Goal: Task Accomplishment & Management: Use online tool/utility

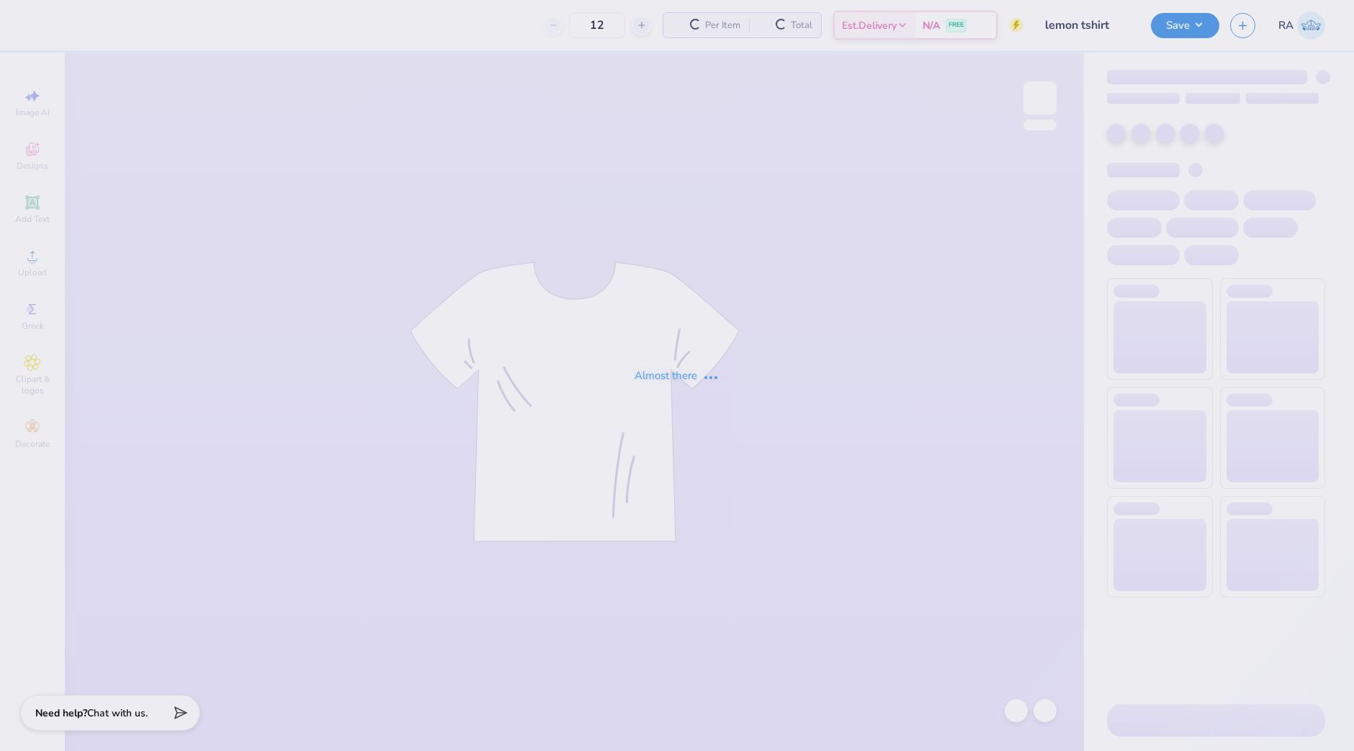
type input "24"
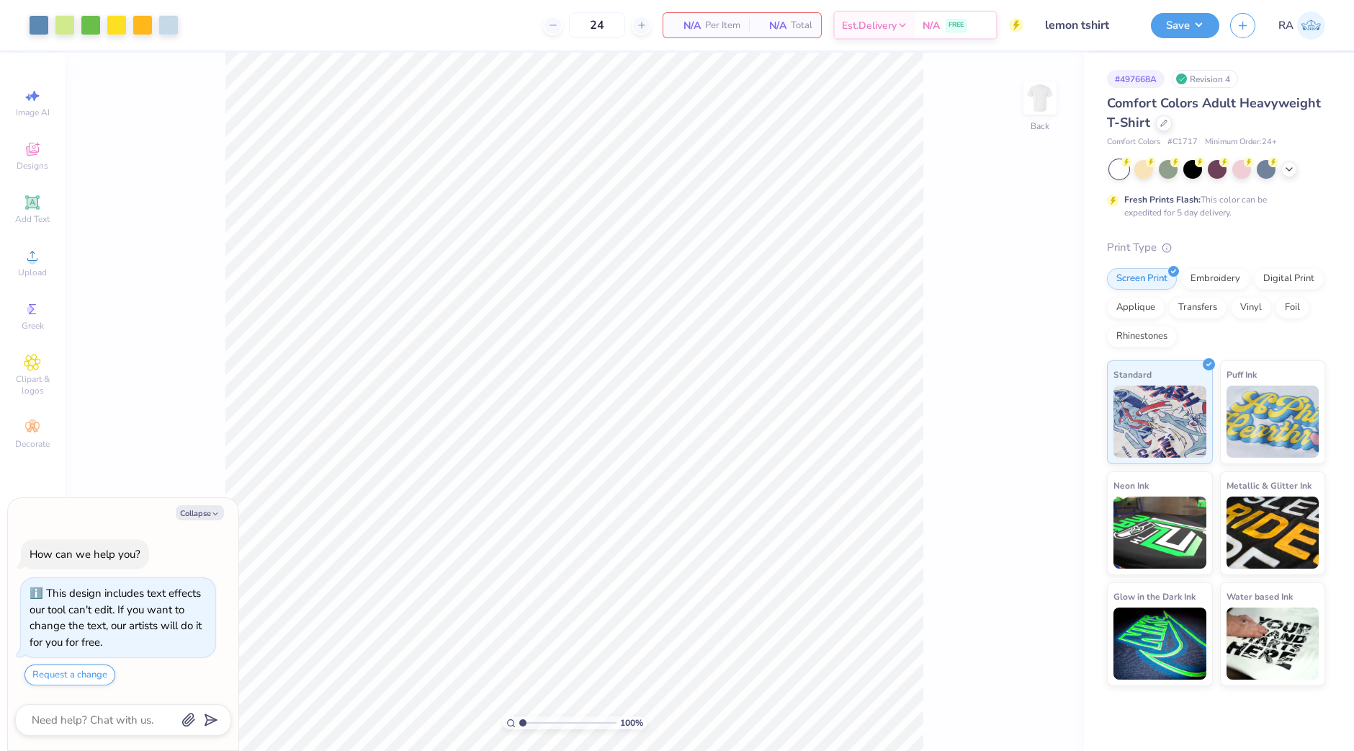
type textarea "x"
click at [197, 513] on button "Collapse" at bounding box center [200, 512] width 48 height 15
type textarea "x"
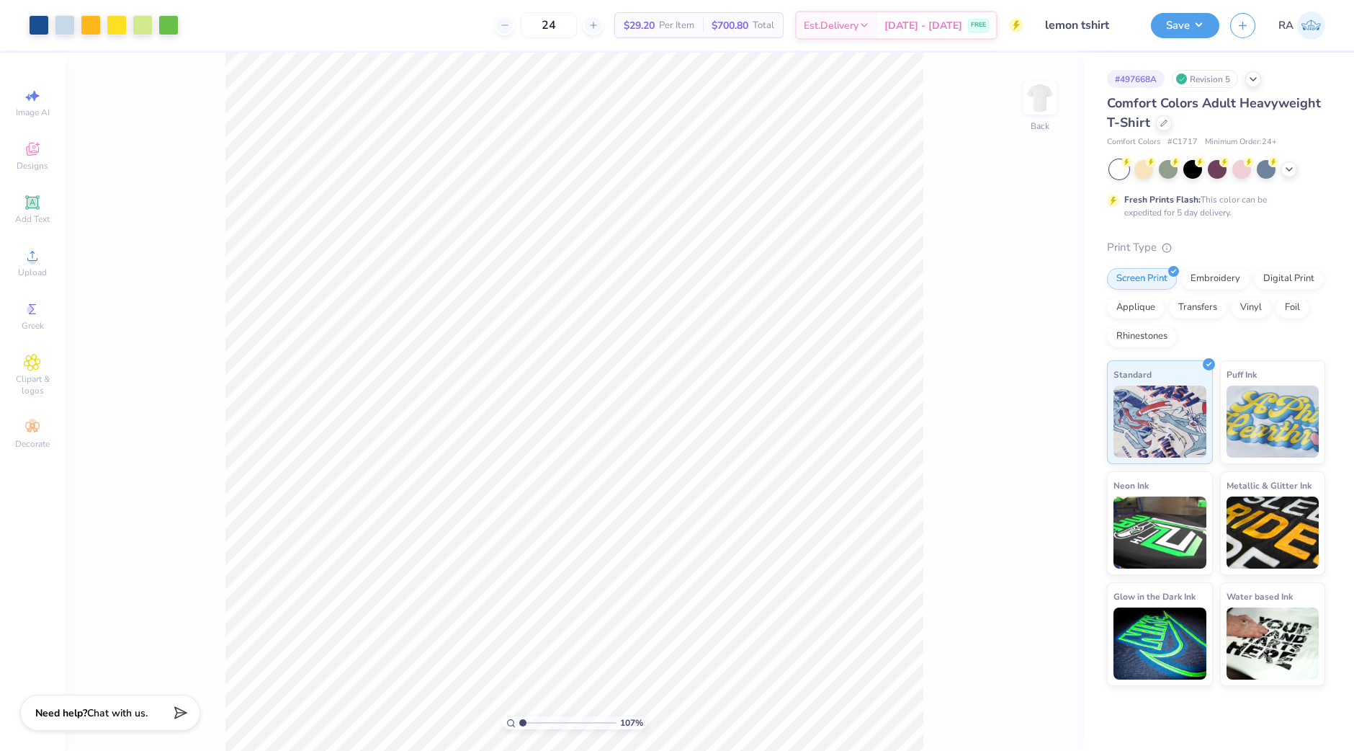
type input "1.0669086562831"
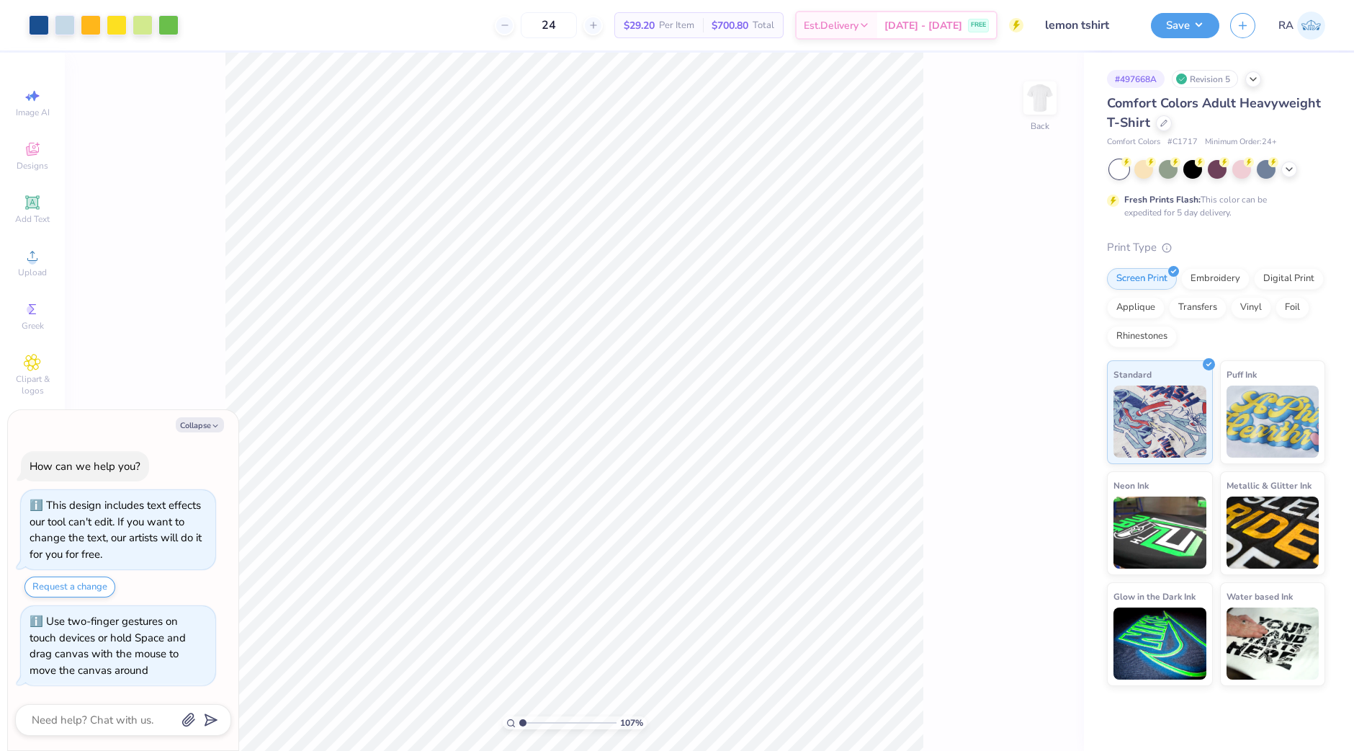
type textarea "x"
type input "1.07120639713083"
type textarea "x"
type input "1.07521508669446"
type textarea "x"
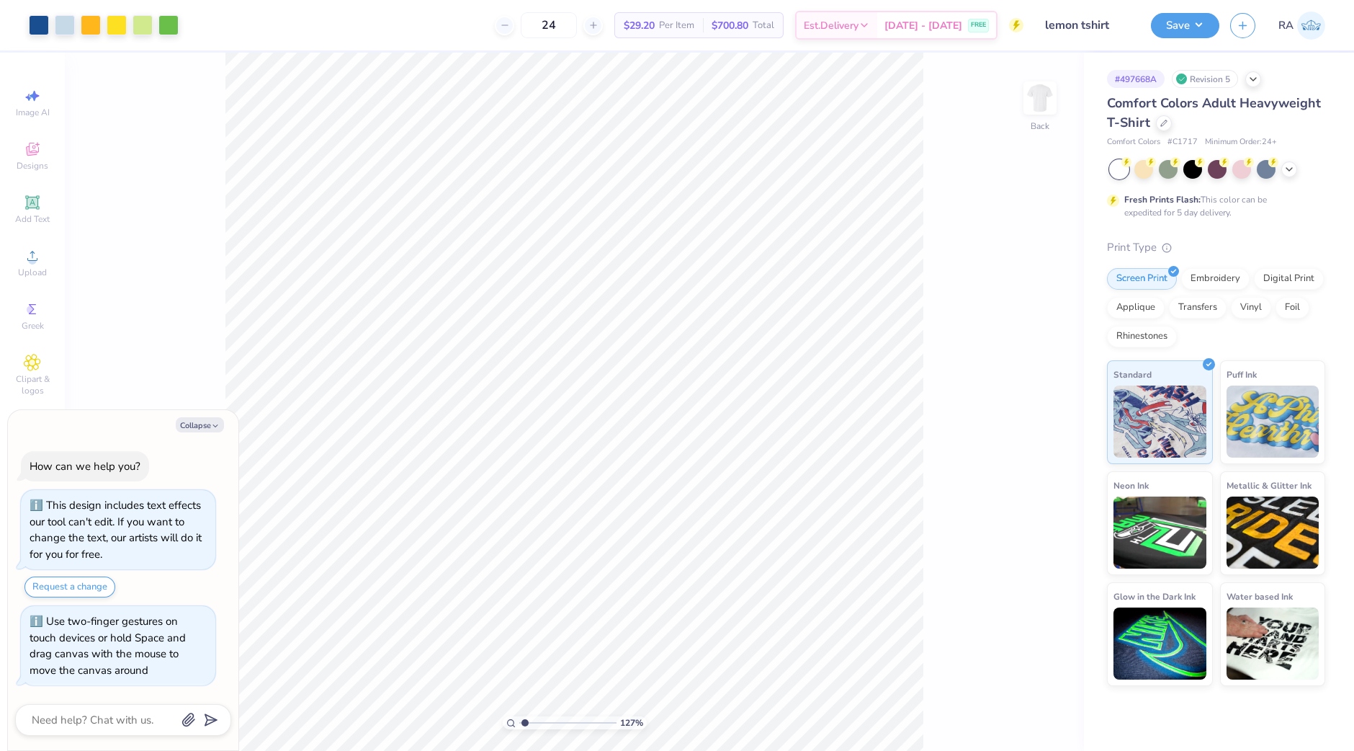
type input "1.27244032116784"
click at [32, 23] on div at bounding box center [39, 24] width 20 height 20
type textarea "x"
type input "1.27244032116784"
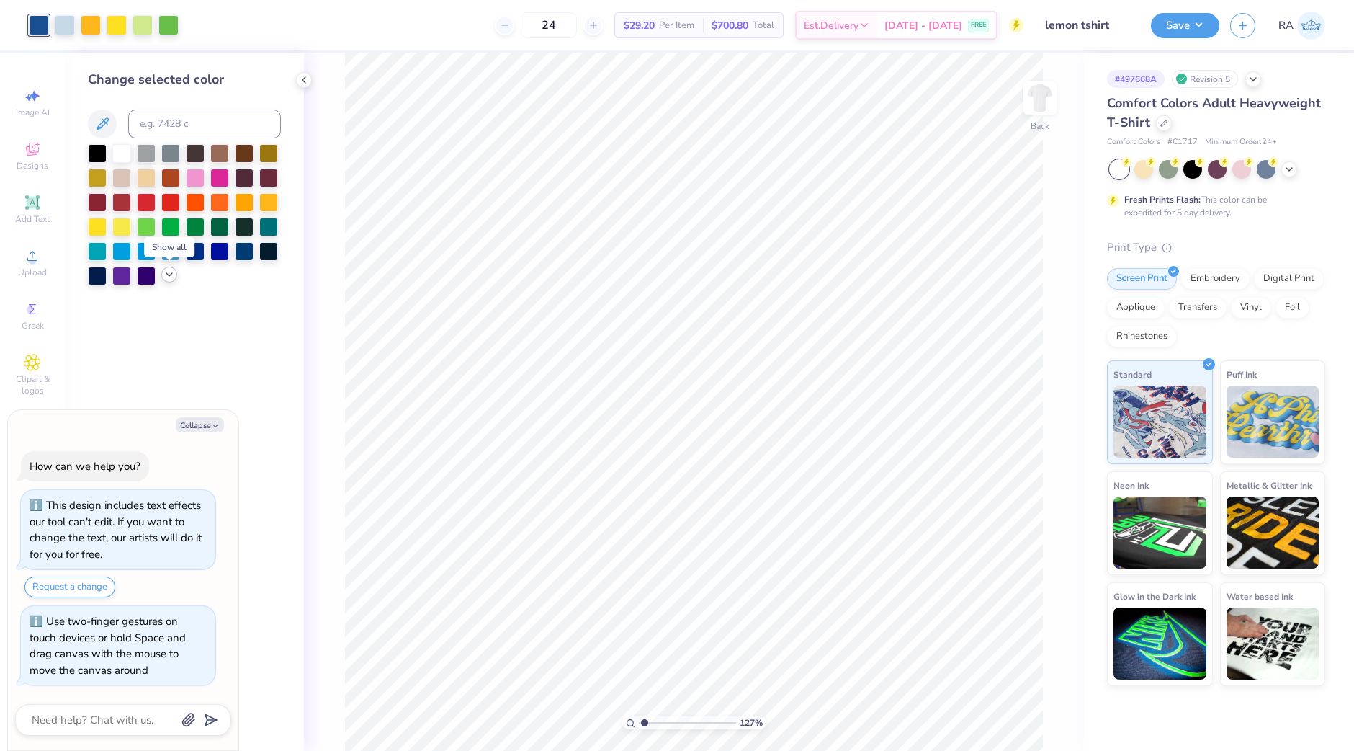
click at [171, 272] on icon at bounding box center [170, 275] width 12 height 12
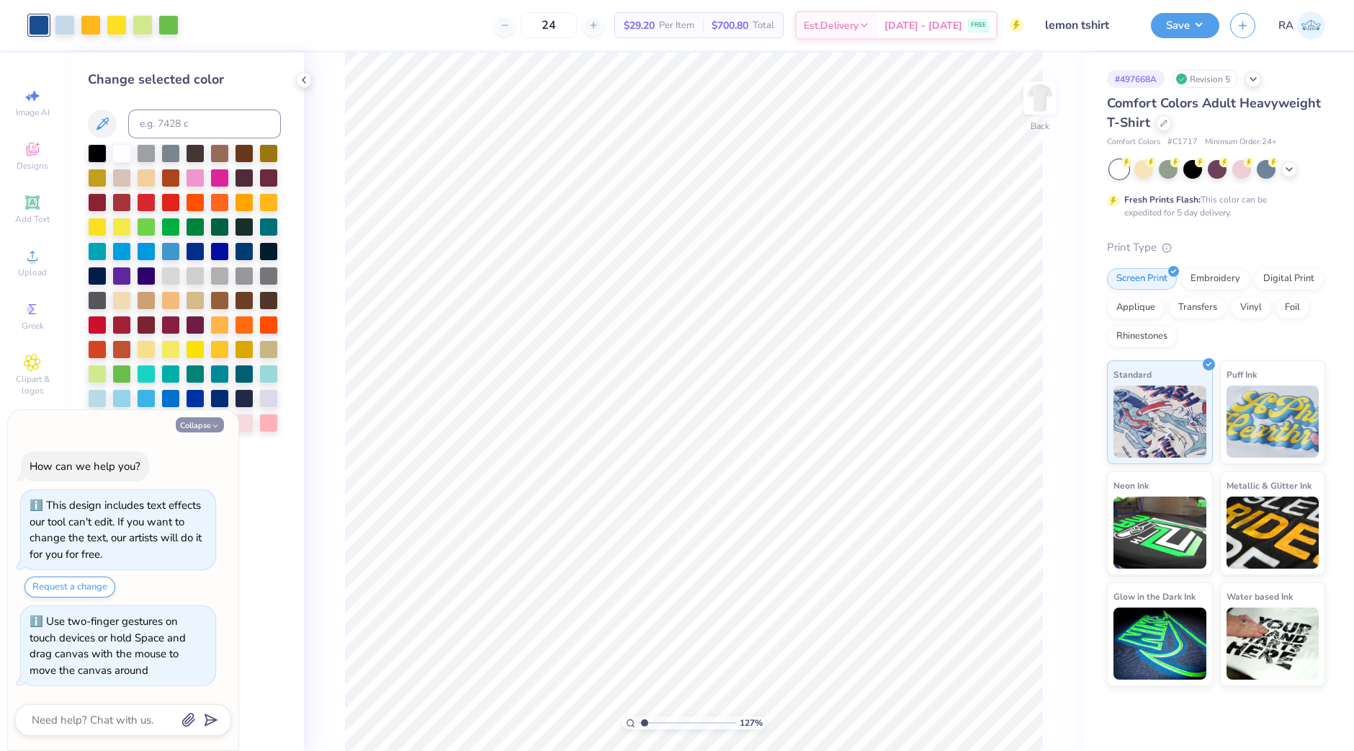
click at [207, 425] on button "Collapse" at bounding box center [200, 424] width 48 height 15
type textarea "x"
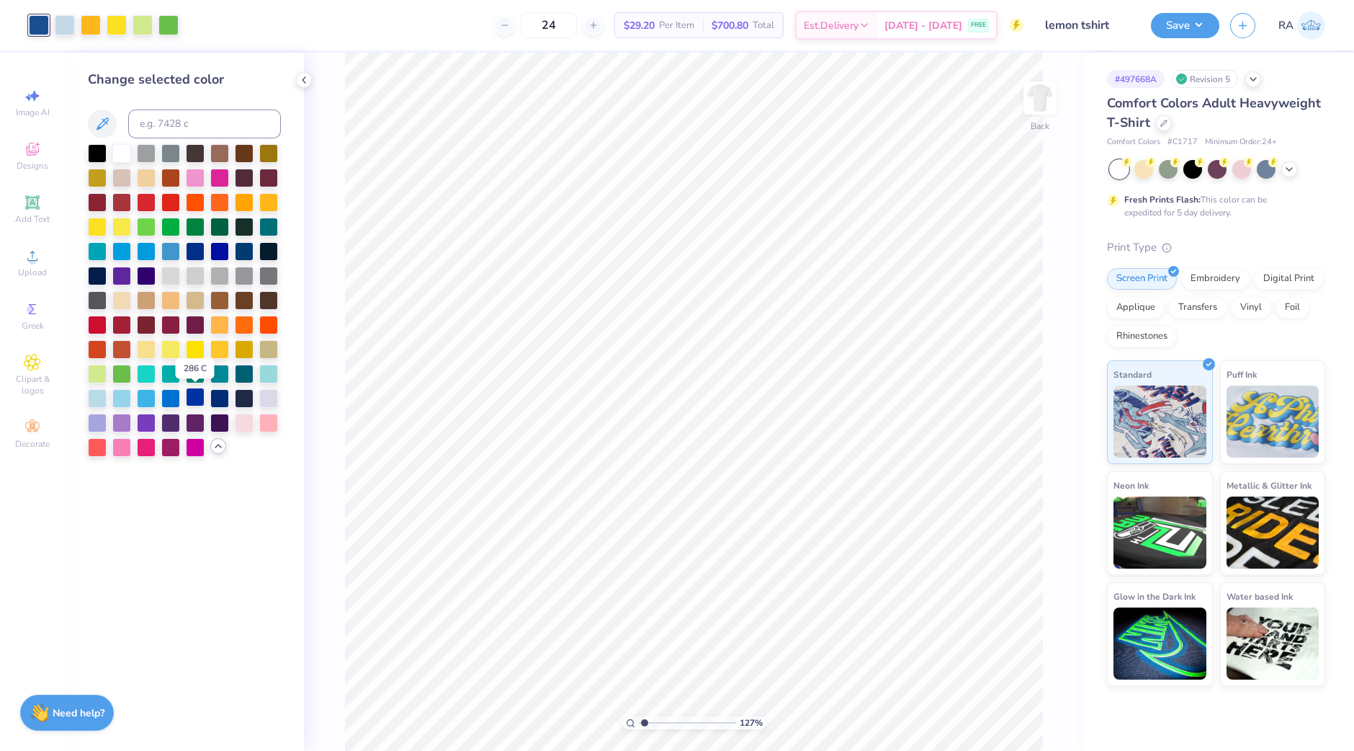
click at [198, 393] on div at bounding box center [195, 397] width 19 height 19
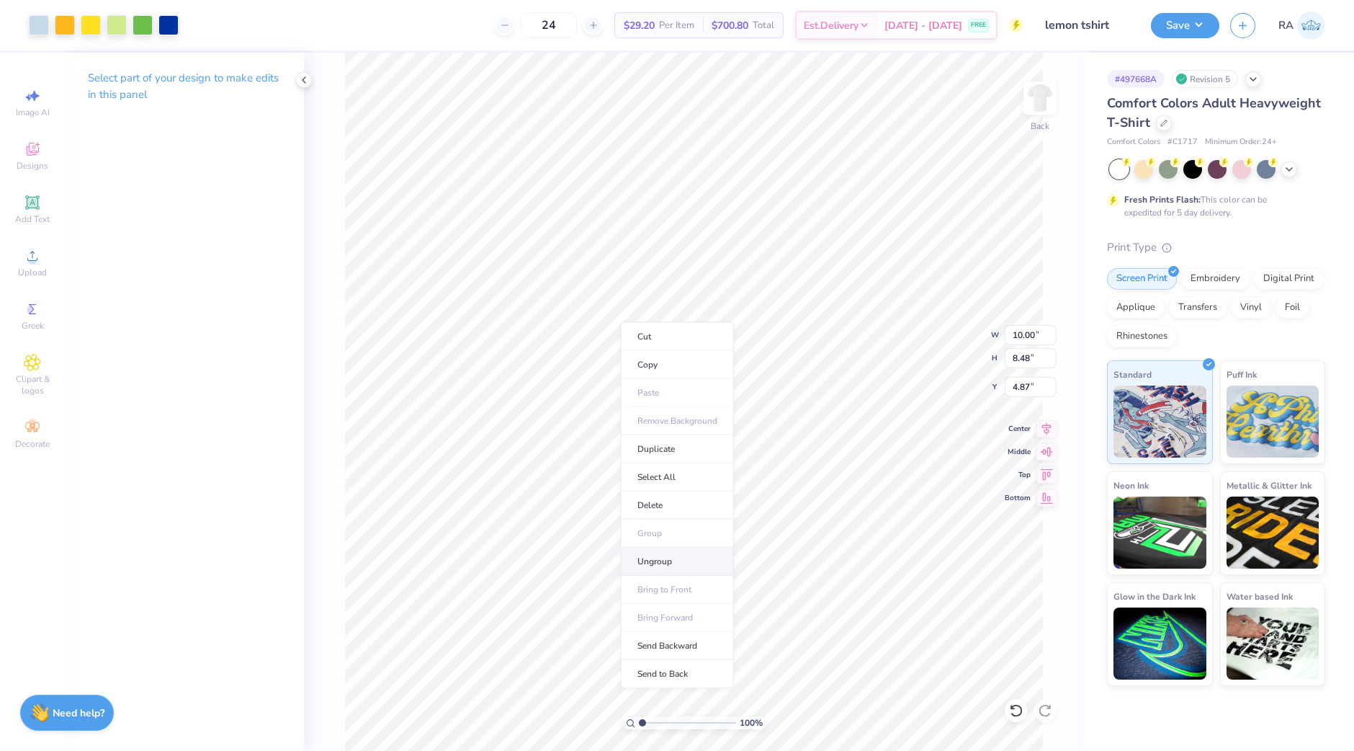
click at [688, 560] on li "Ungroup" at bounding box center [677, 561] width 113 height 28
type input "1.84785068163762"
type input "1.51"
type input "2.35"
type input "6.75"
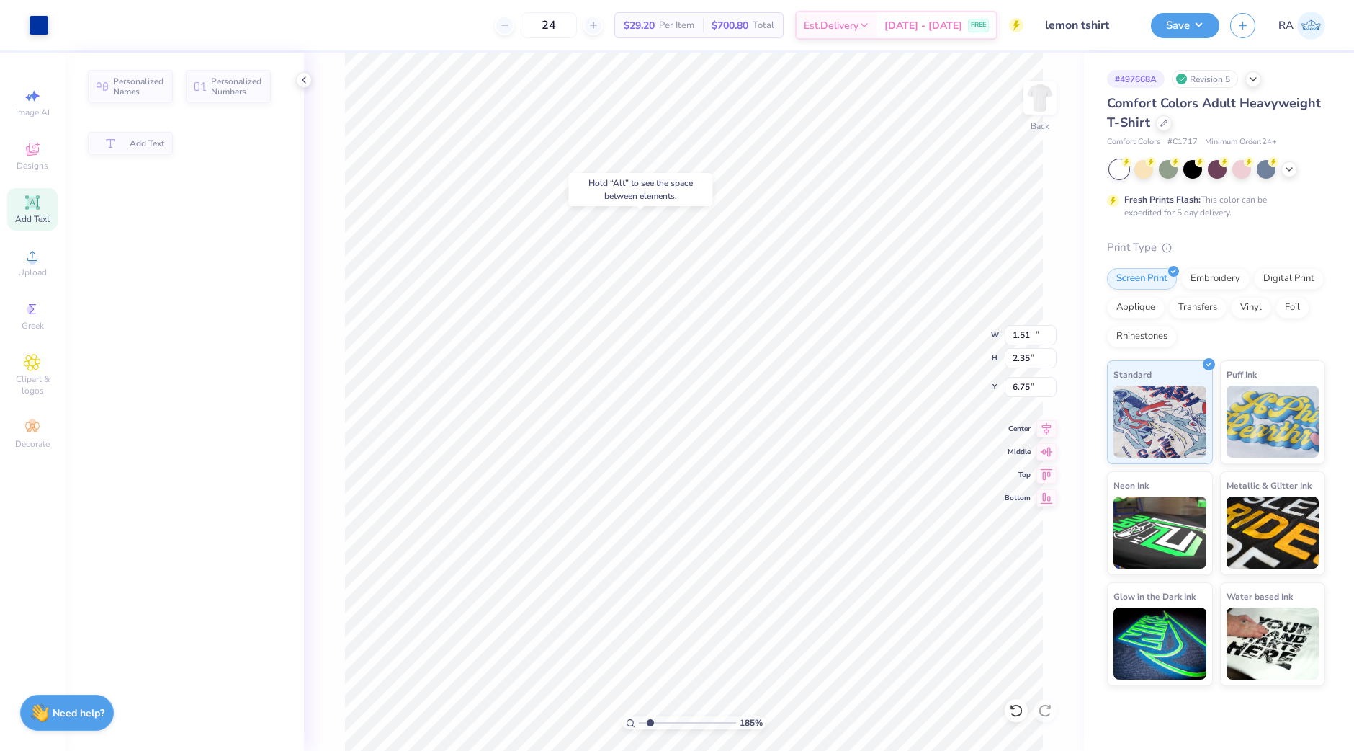
type input "1.84785068163762"
type input "11.25"
type input "2.54"
type input "3.00"
type input "1.84785068163762"
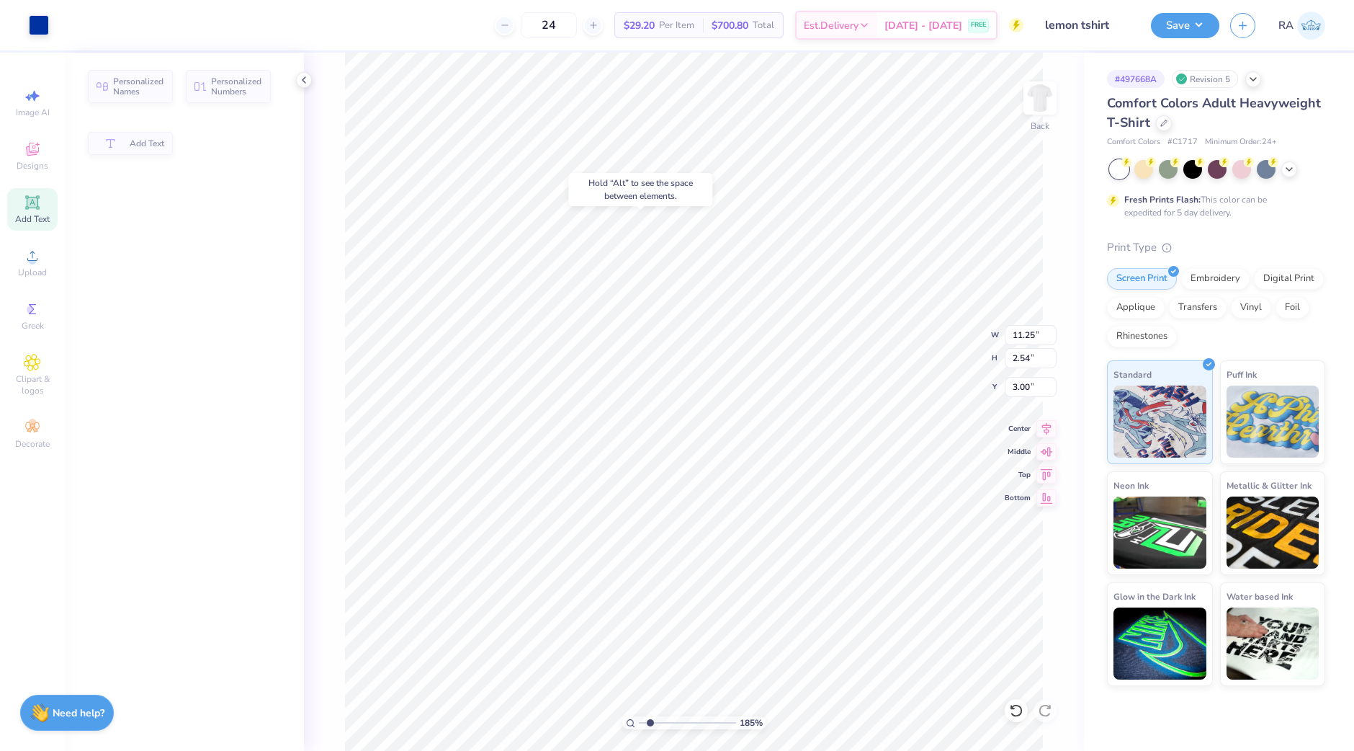
type input "5.32"
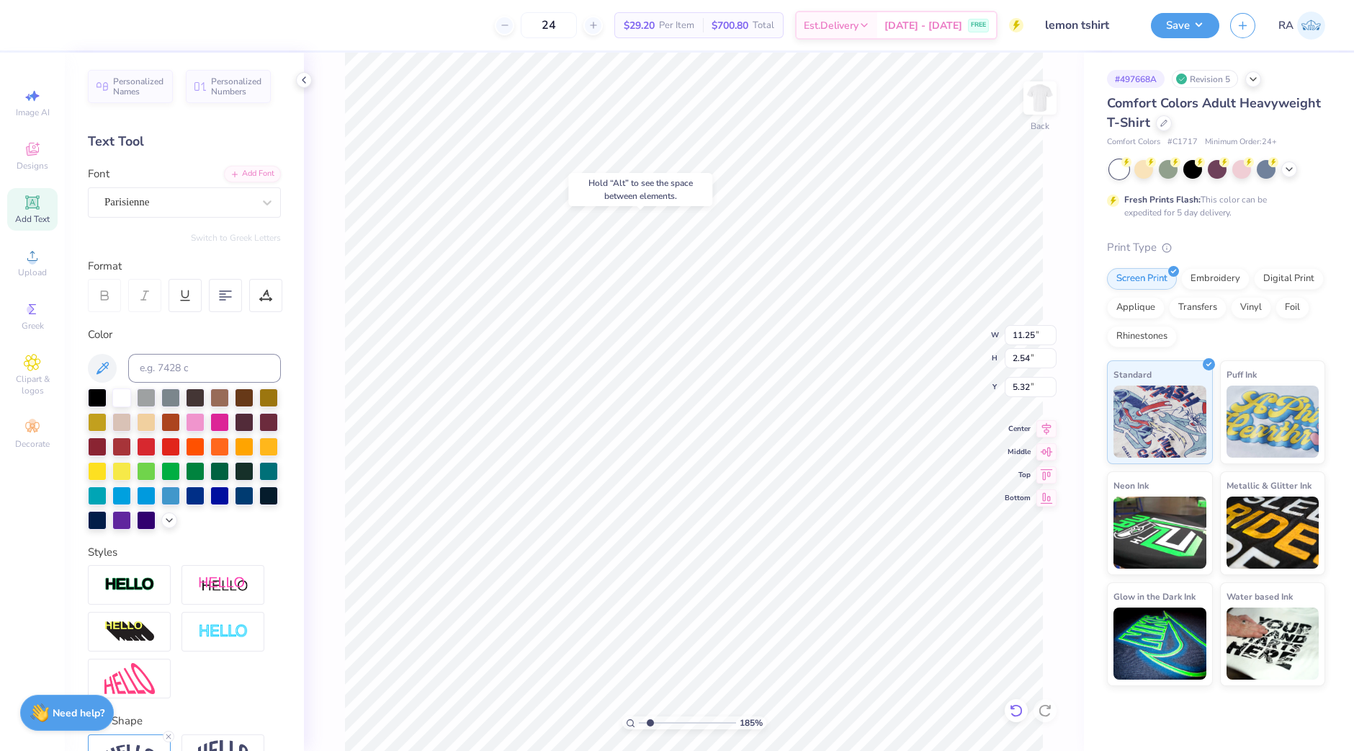
click at [1016, 711] on icon at bounding box center [1016, 710] width 14 height 14
click at [1048, 422] on icon at bounding box center [1046, 427] width 9 height 12
type input "1.84785068163762"
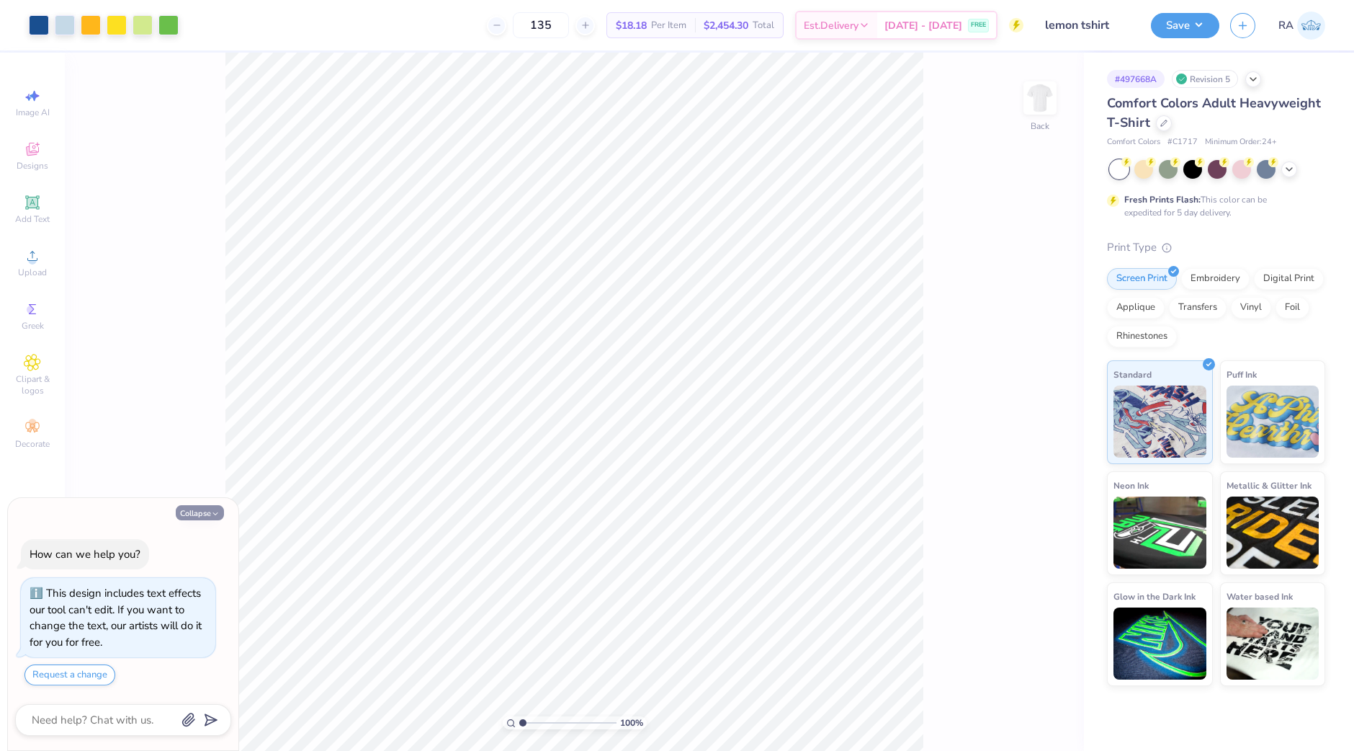
click at [199, 513] on button "Collapse" at bounding box center [200, 512] width 48 height 15
type textarea "x"
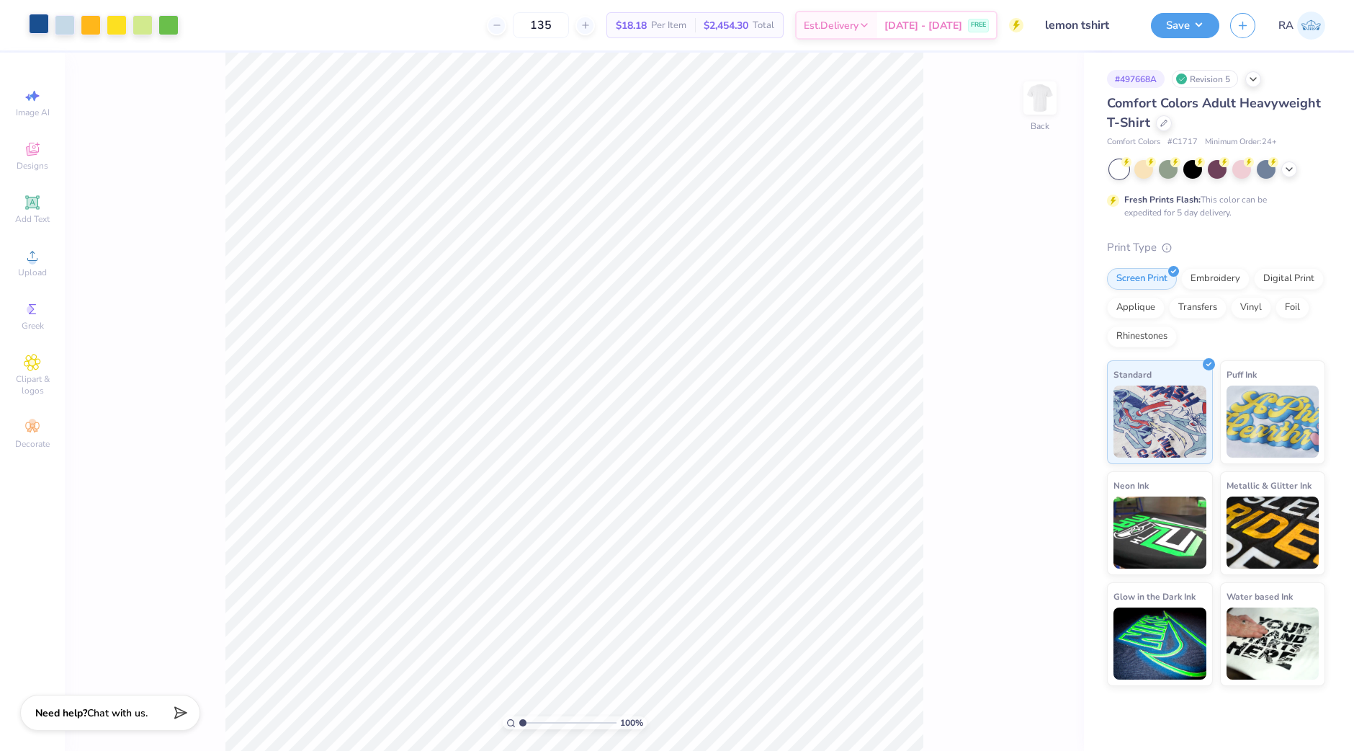
click at [37, 24] on div at bounding box center [39, 24] width 20 height 20
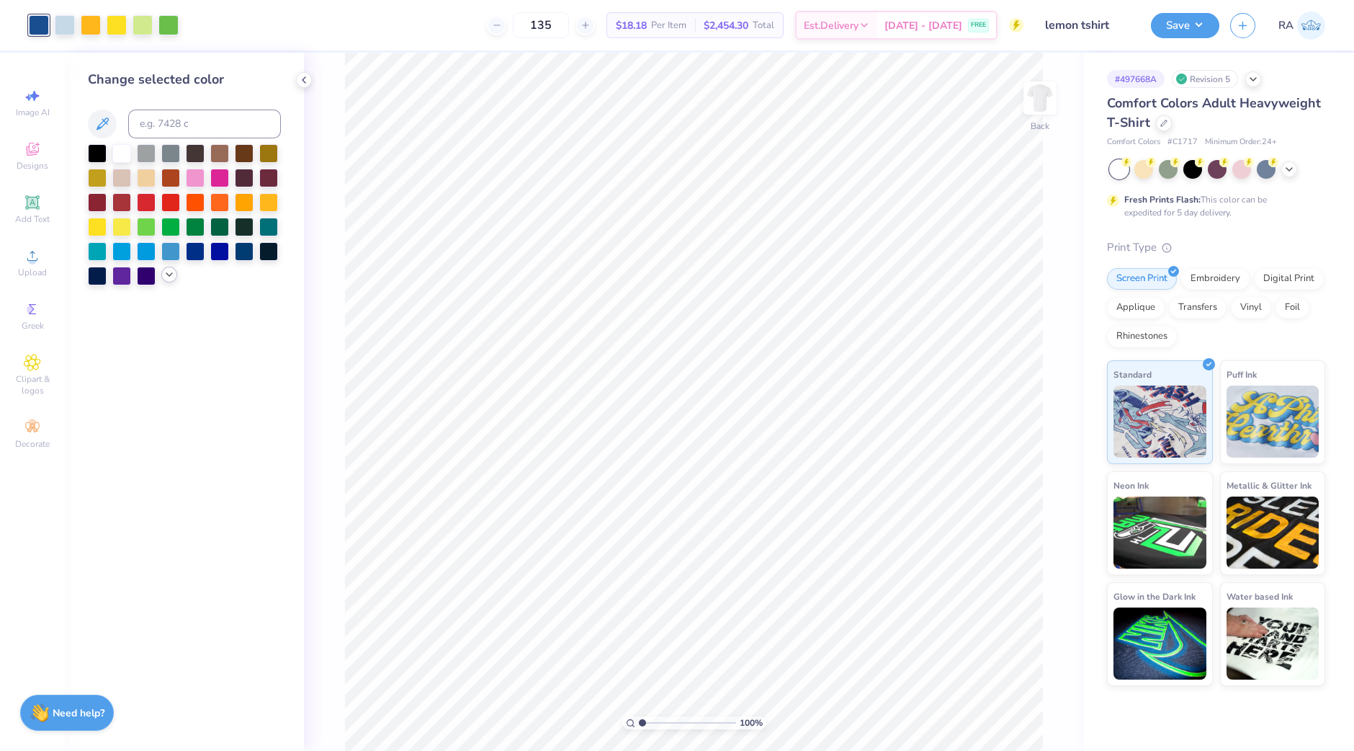
click at [169, 269] on div at bounding box center [169, 275] width 16 height 16
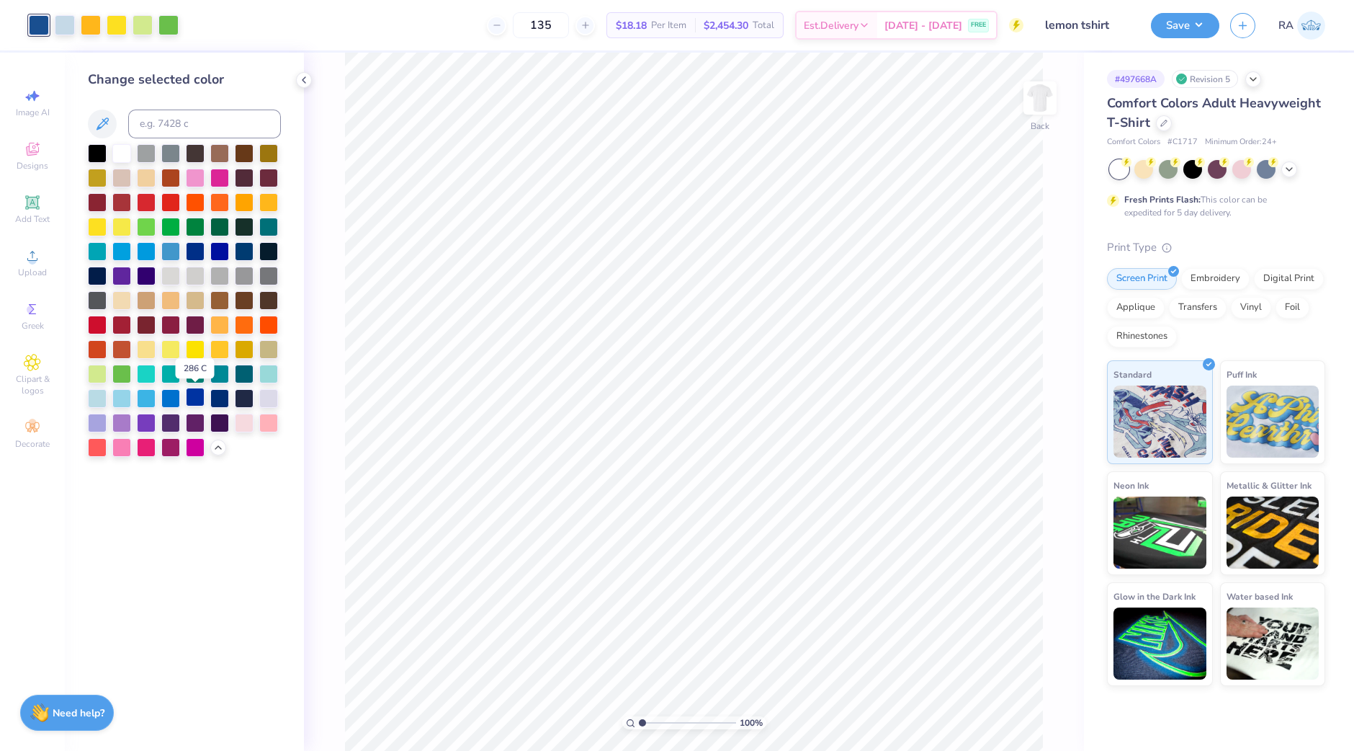
click at [198, 397] on div at bounding box center [195, 397] width 19 height 19
click at [1185, 26] on button "Save" at bounding box center [1185, 23] width 68 height 25
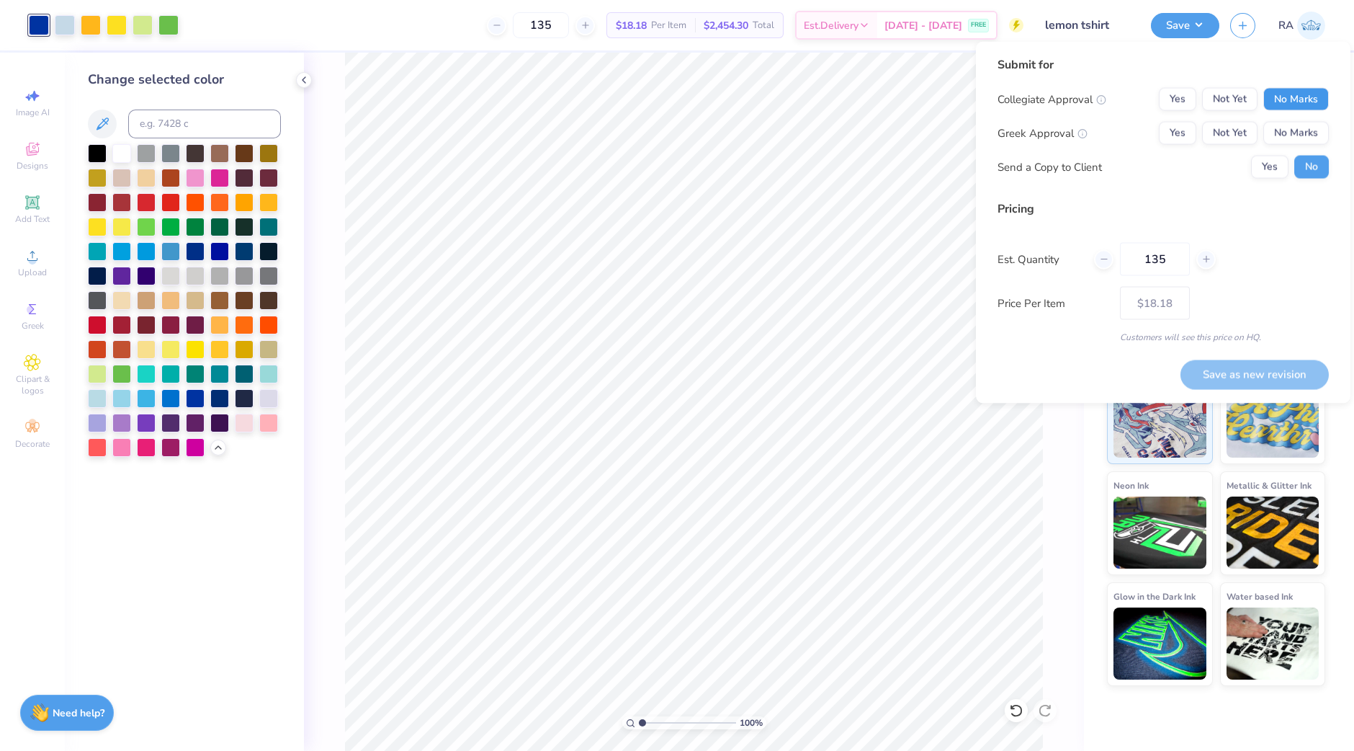
click at [1276, 92] on button "No Marks" at bounding box center [1296, 99] width 66 height 23
click at [1279, 133] on button "No Marks" at bounding box center [1296, 133] width 66 height 23
click at [1278, 171] on button "Yes" at bounding box center [1269, 167] width 37 height 23
click at [1255, 371] on button "Save as new revision" at bounding box center [1255, 374] width 148 height 30
type input "$18.18"
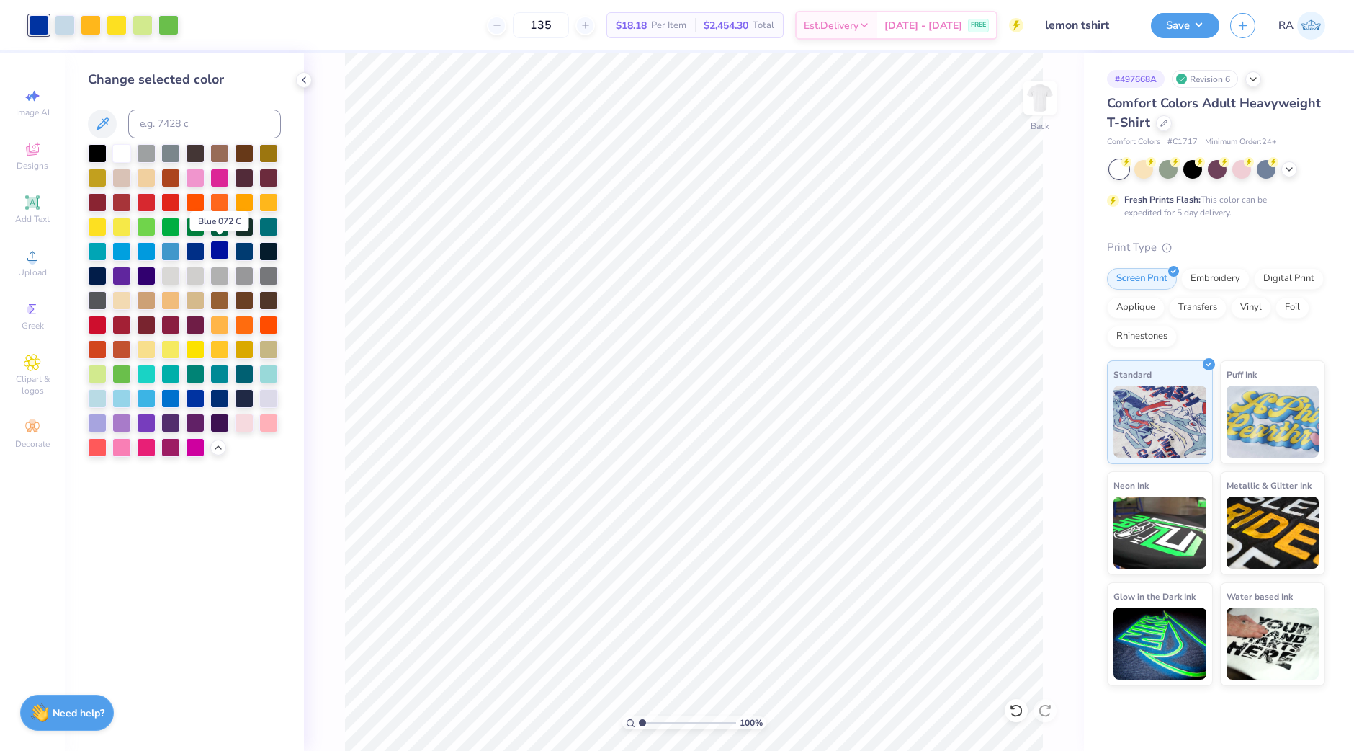
click at [215, 249] on div at bounding box center [219, 250] width 19 height 19
click at [1183, 24] on button "Save" at bounding box center [1185, 23] width 68 height 25
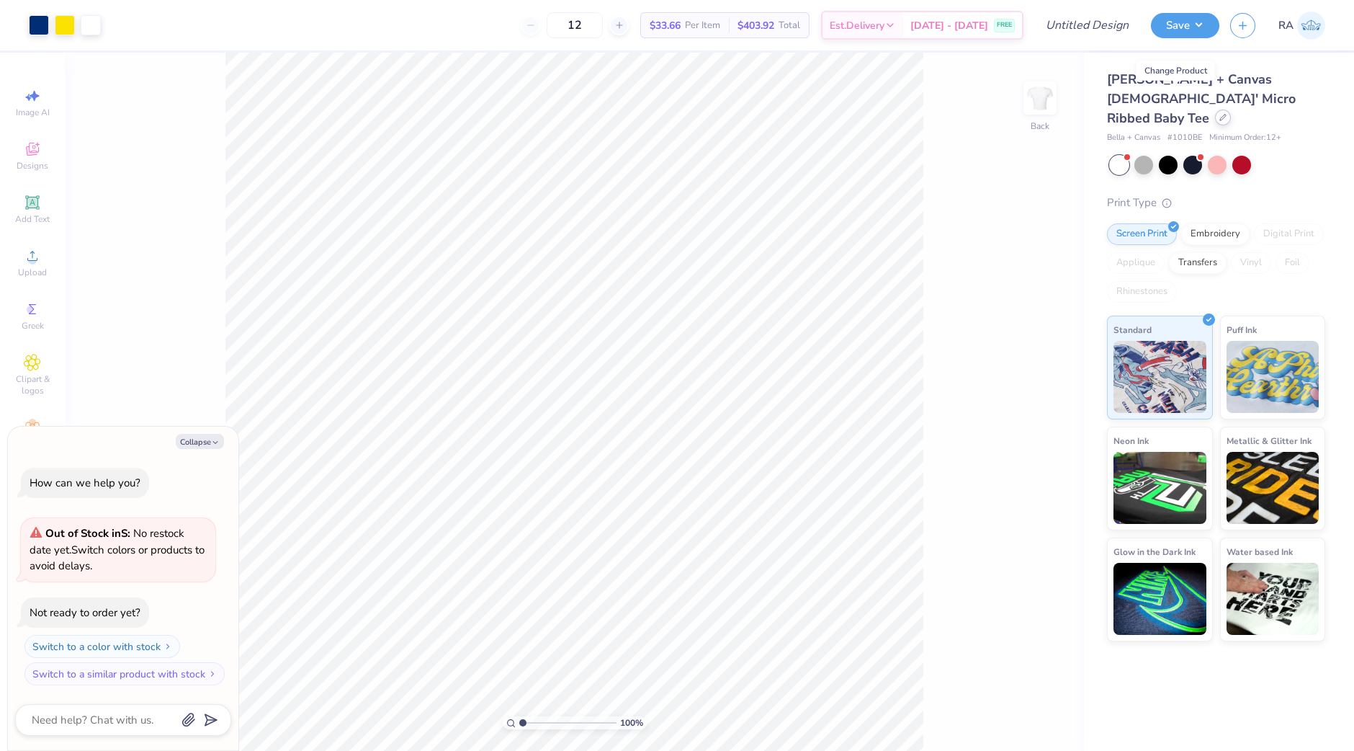
click at [1219, 114] on icon at bounding box center [1222, 117] width 7 height 7
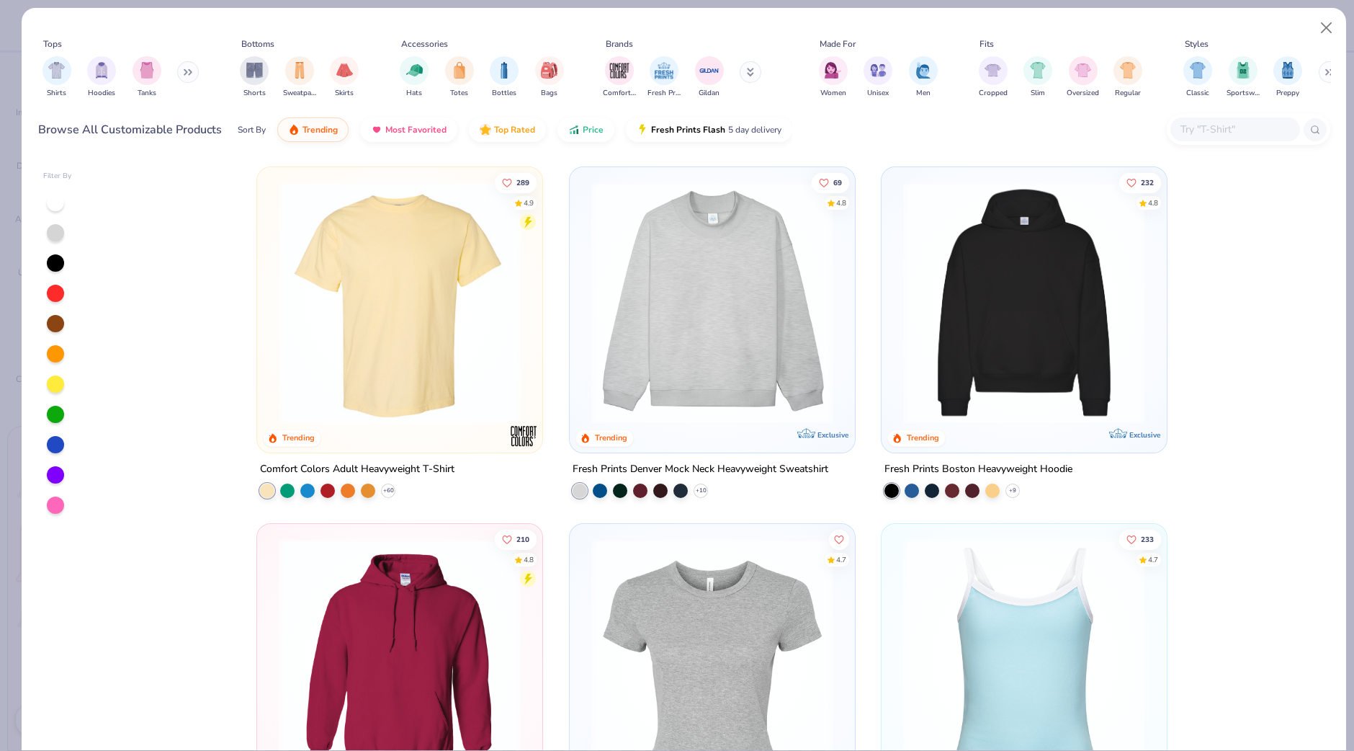
type textarea "x"
click at [1217, 130] on input "text" at bounding box center [1234, 129] width 111 height 17
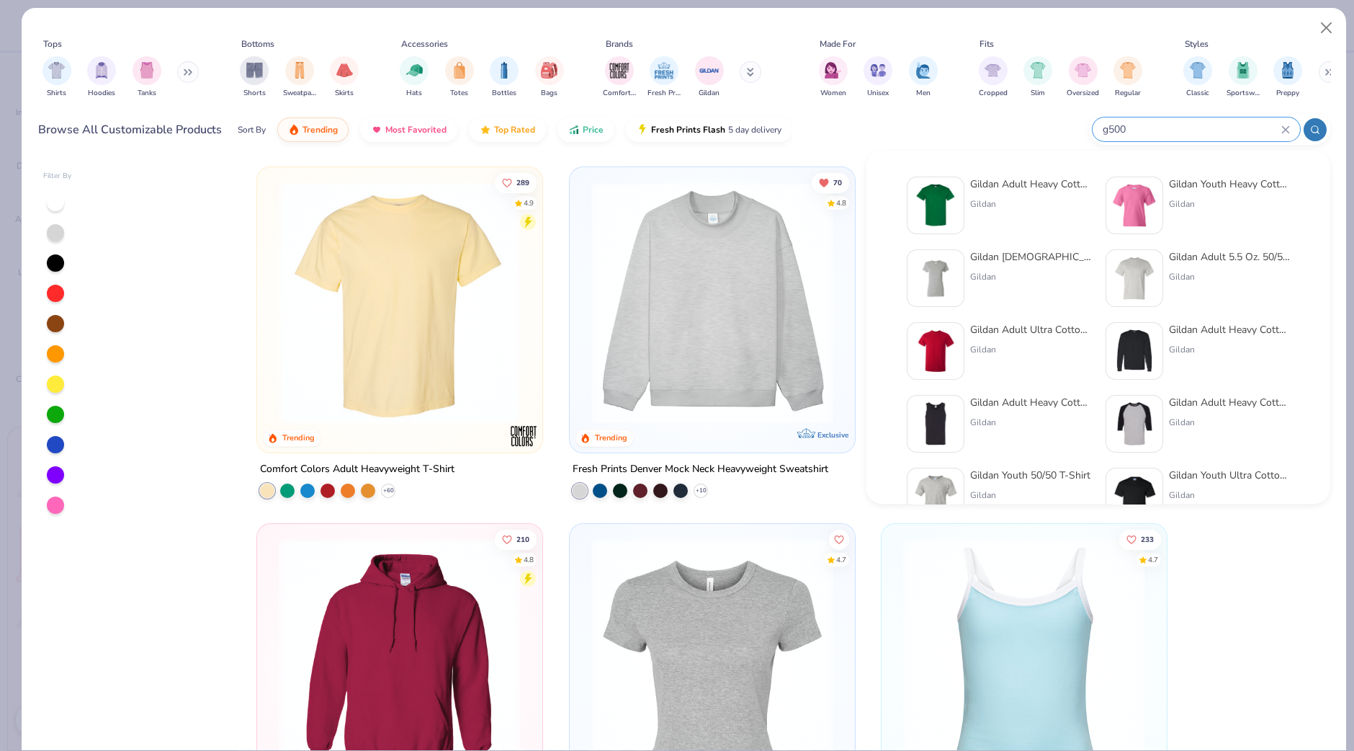
type input "g500"
click at [1004, 202] on div "Gildan" at bounding box center [1030, 203] width 121 height 13
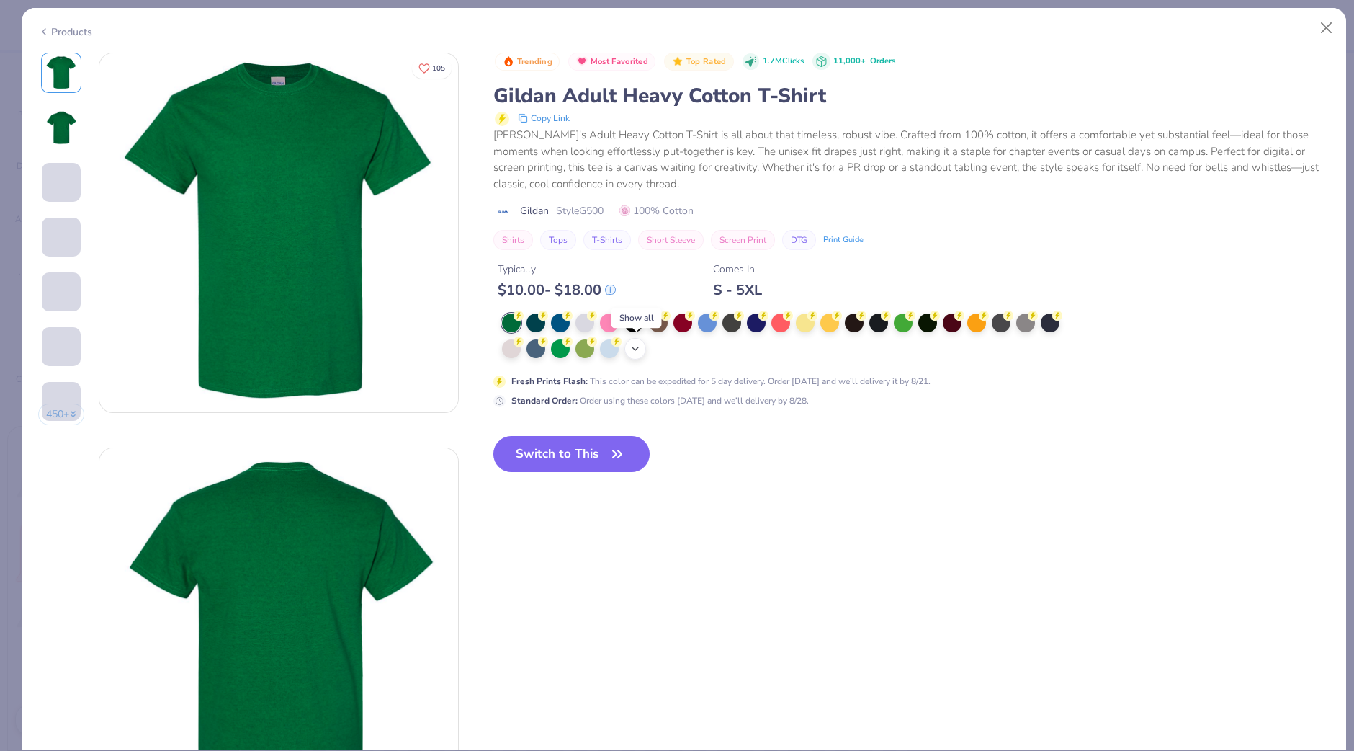
click at [634, 347] on polyline at bounding box center [635, 348] width 6 height 3
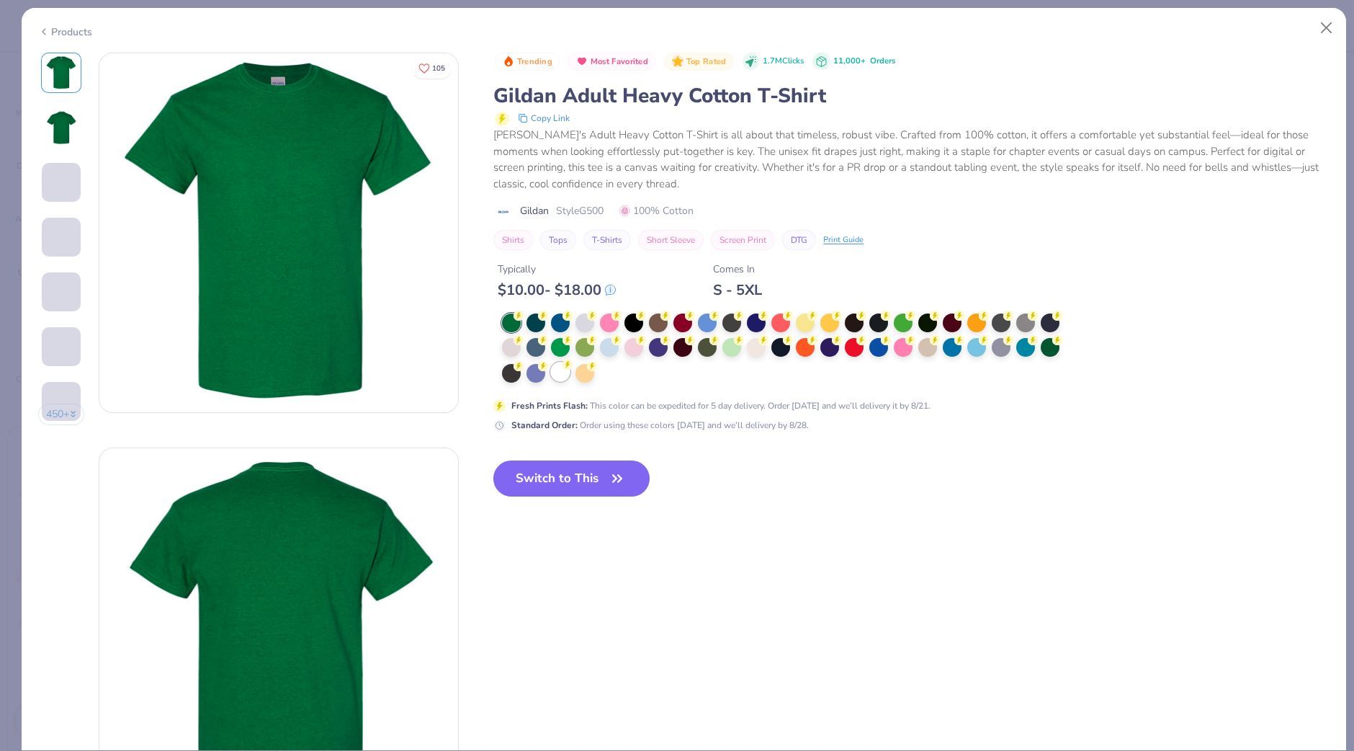
click at [614, 375] on div at bounding box center [786, 348] width 568 height 71
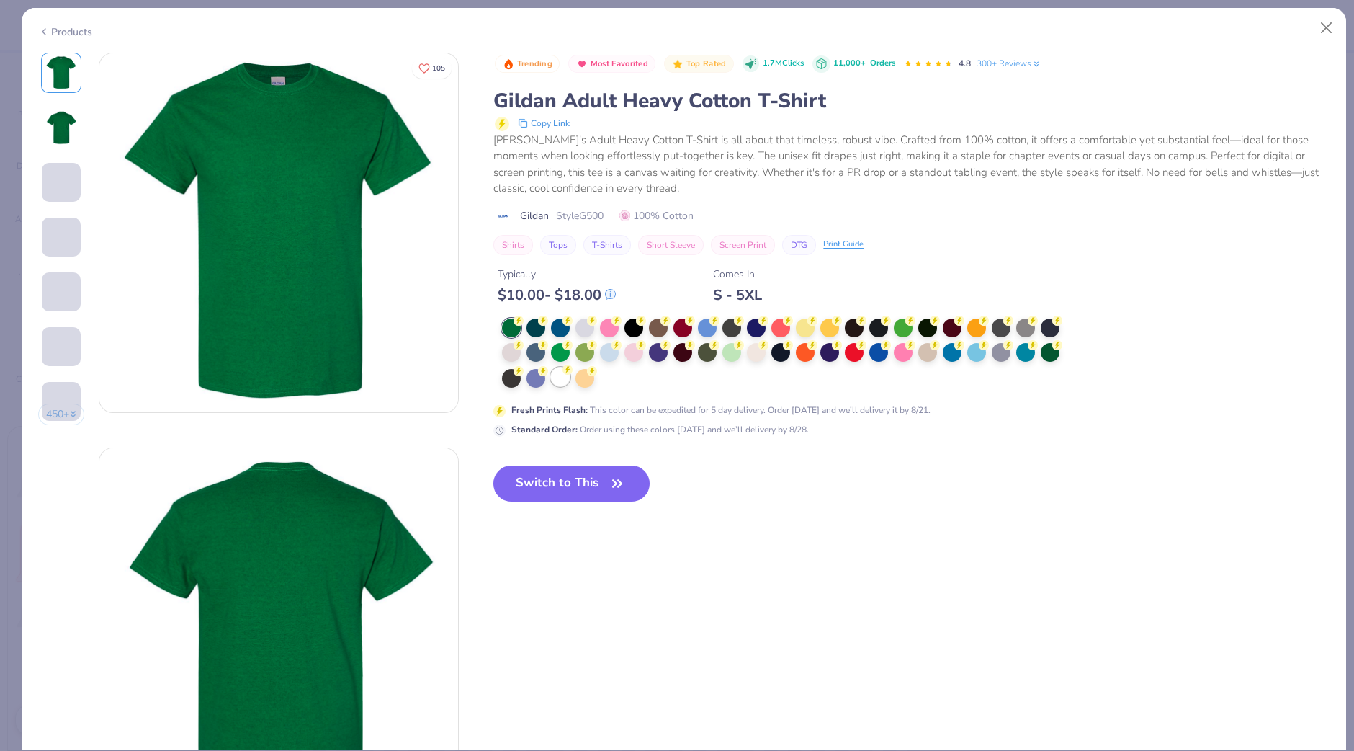
click at [558, 373] on div at bounding box center [560, 376] width 19 height 19
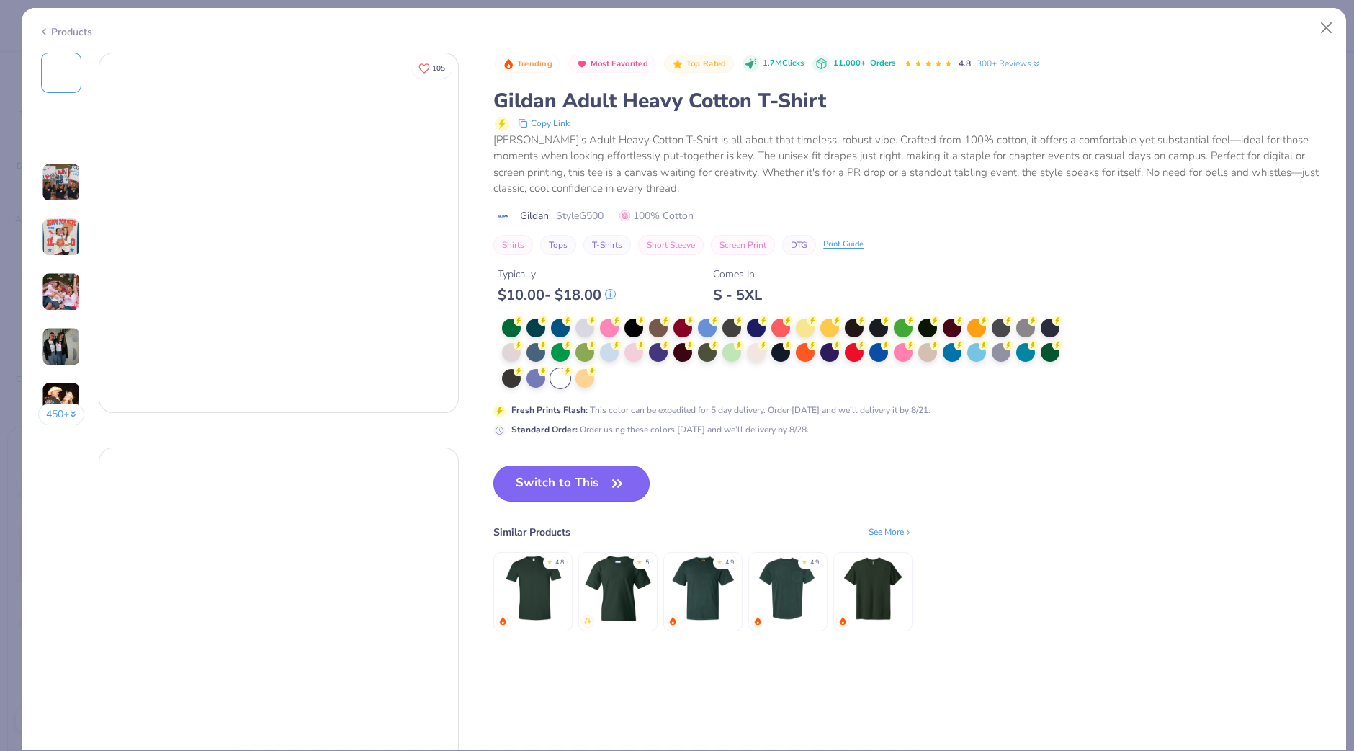
click at [577, 487] on button "Switch to This" at bounding box center [571, 483] width 156 height 36
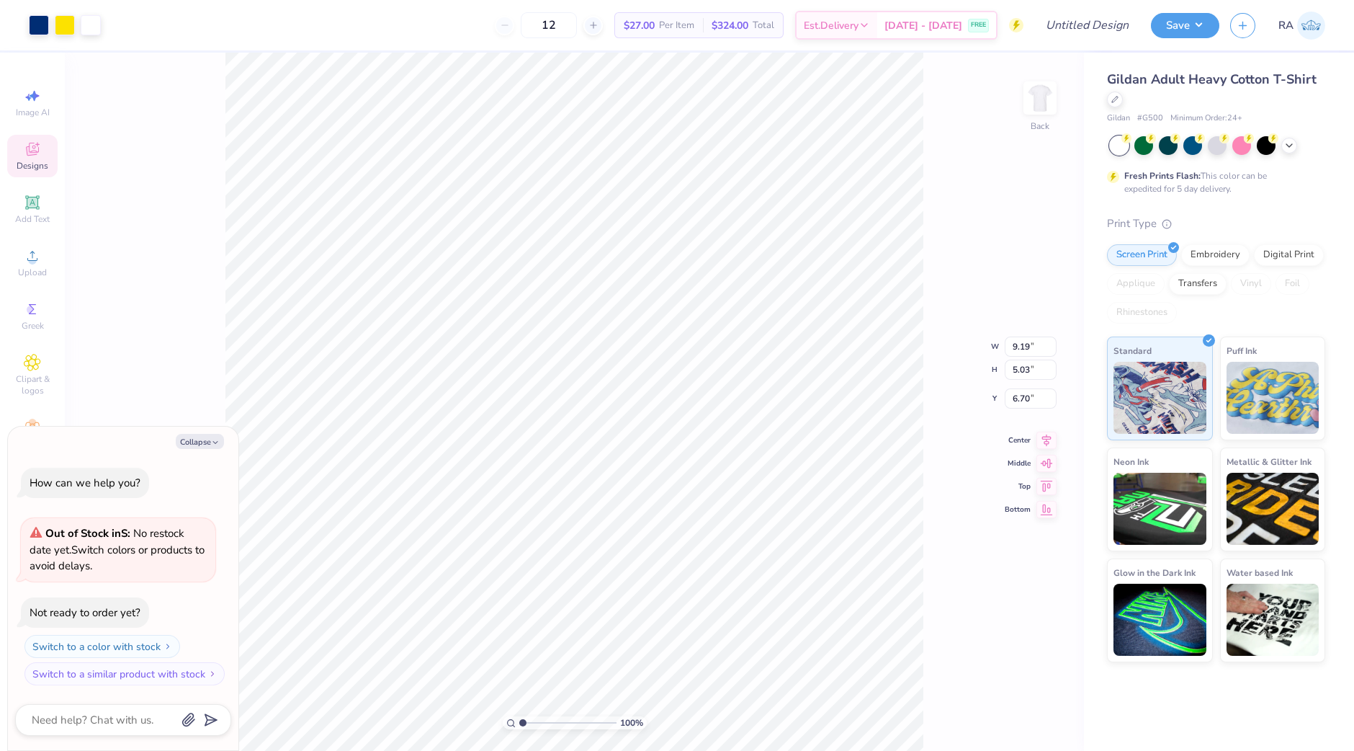
type textarea "x"
type input "3.00"
click at [586, 492] on li "Ungroup" at bounding box center [592, 494] width 113 height 28
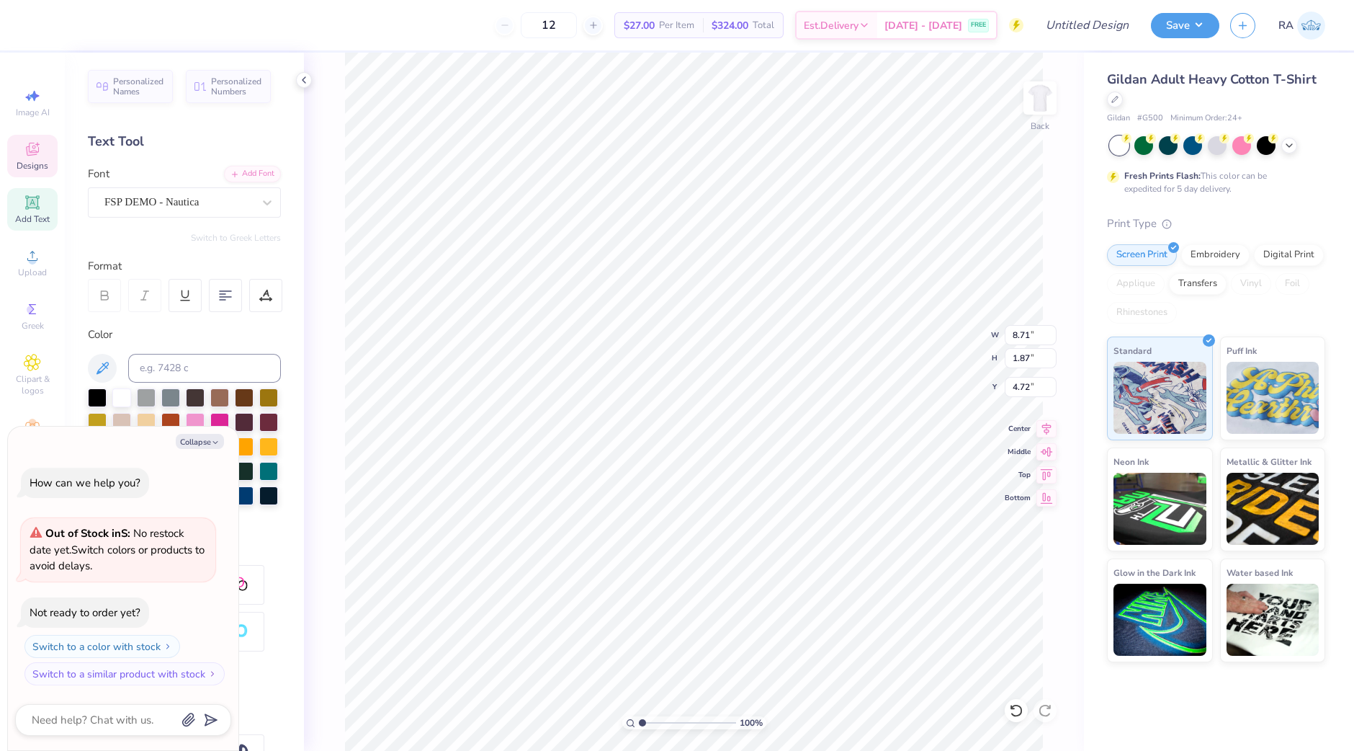
scroll to position [14, 2]
type textarea "x"
type textarea "A"
type textarea "x"
type textarea "Al"
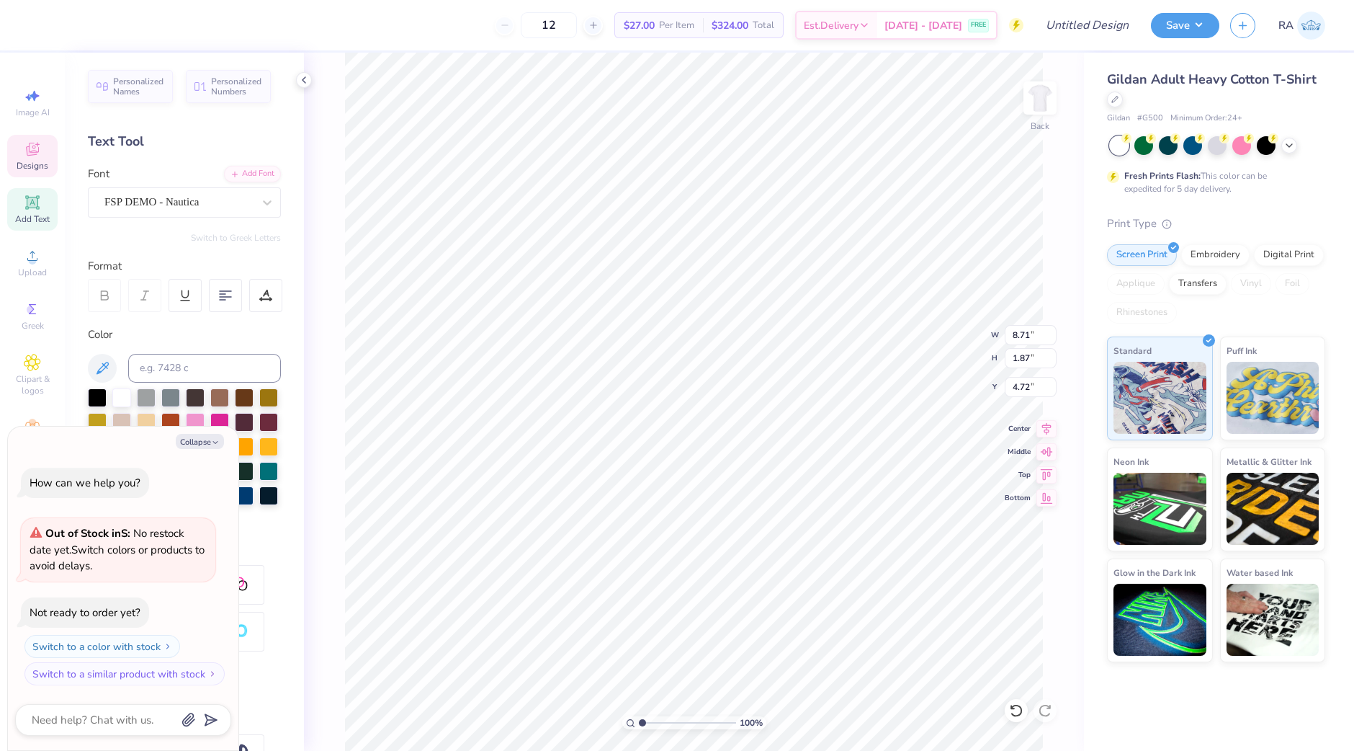
type textarea "x"
type textarea "Alph"
type textarea "x"
type textarea "Alpha"
type textarea "x"
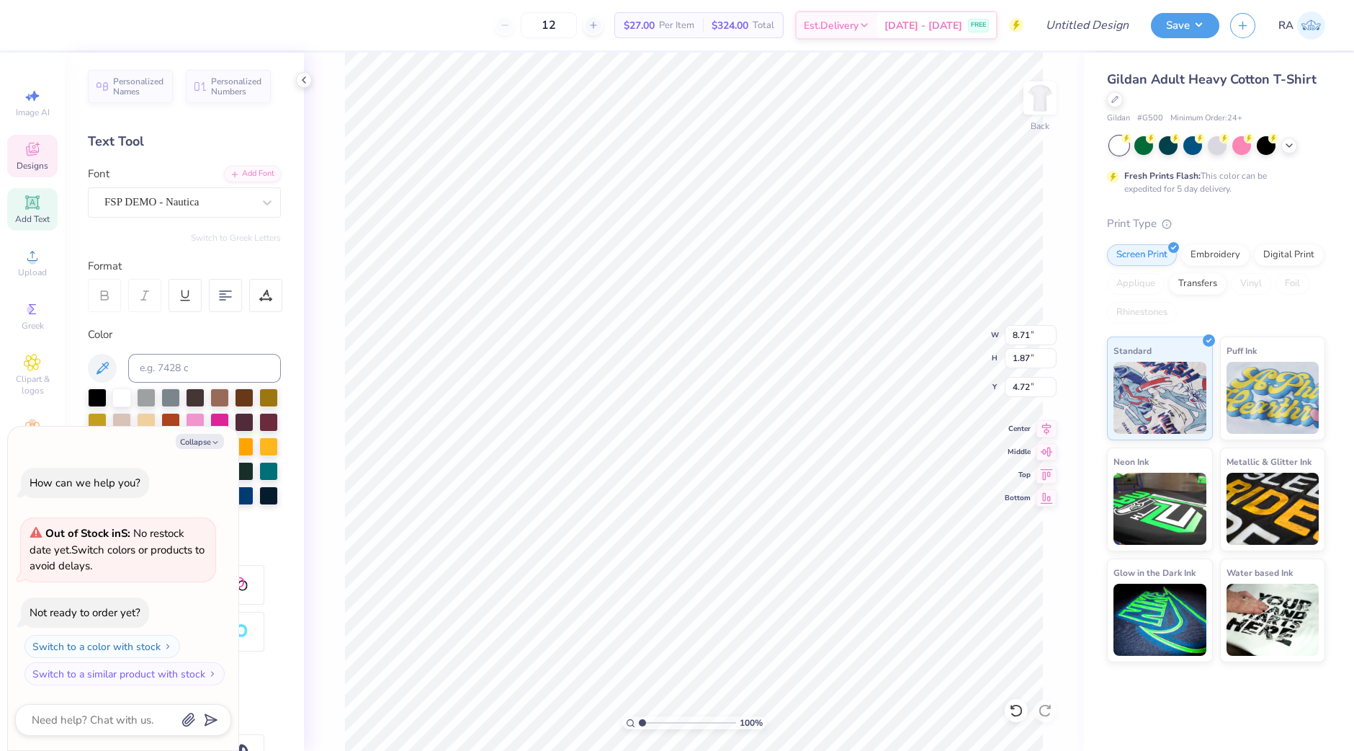
type textarea "Alpha"
type textarea "x"
type textarea "Alpha AZ"
type textarea "x"
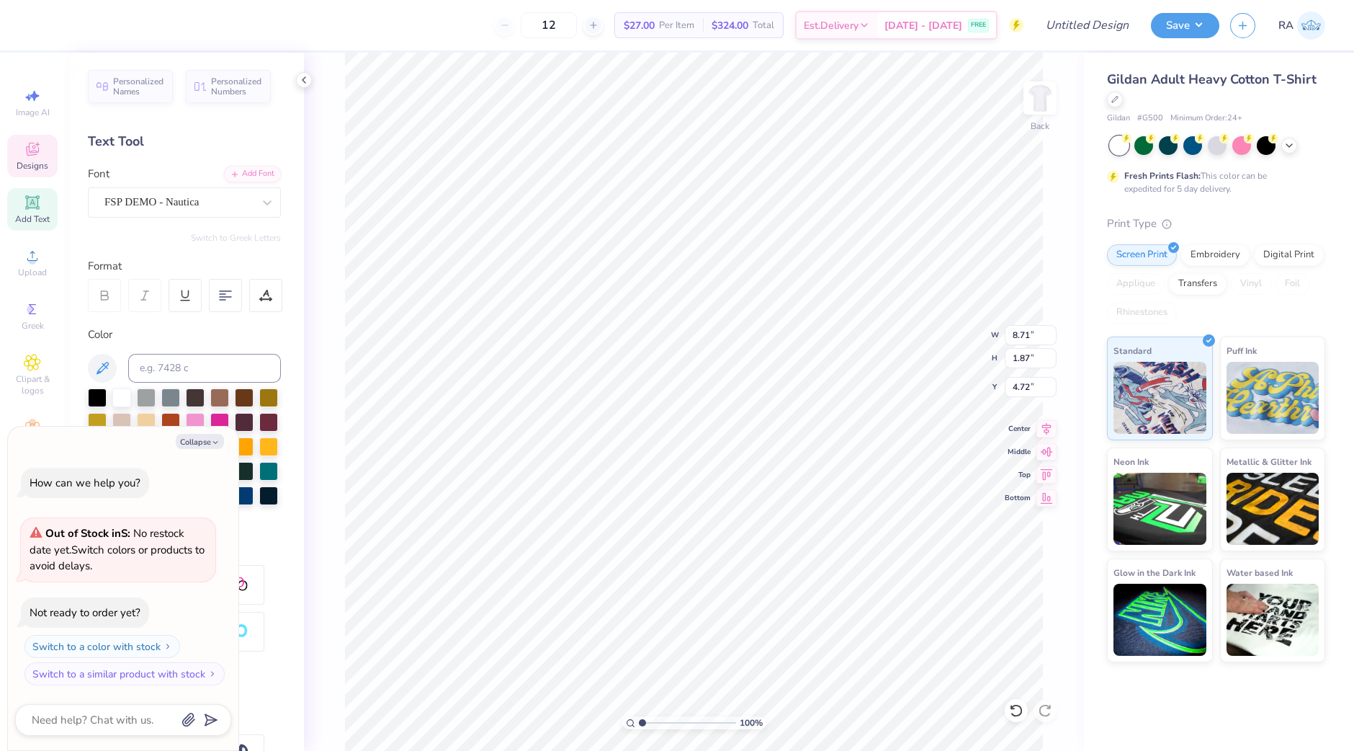
type textarea "Alpha A"
type textarea "x"
type textarea "Alpha"
type textarea "x"
type textarea "Alpha Z"
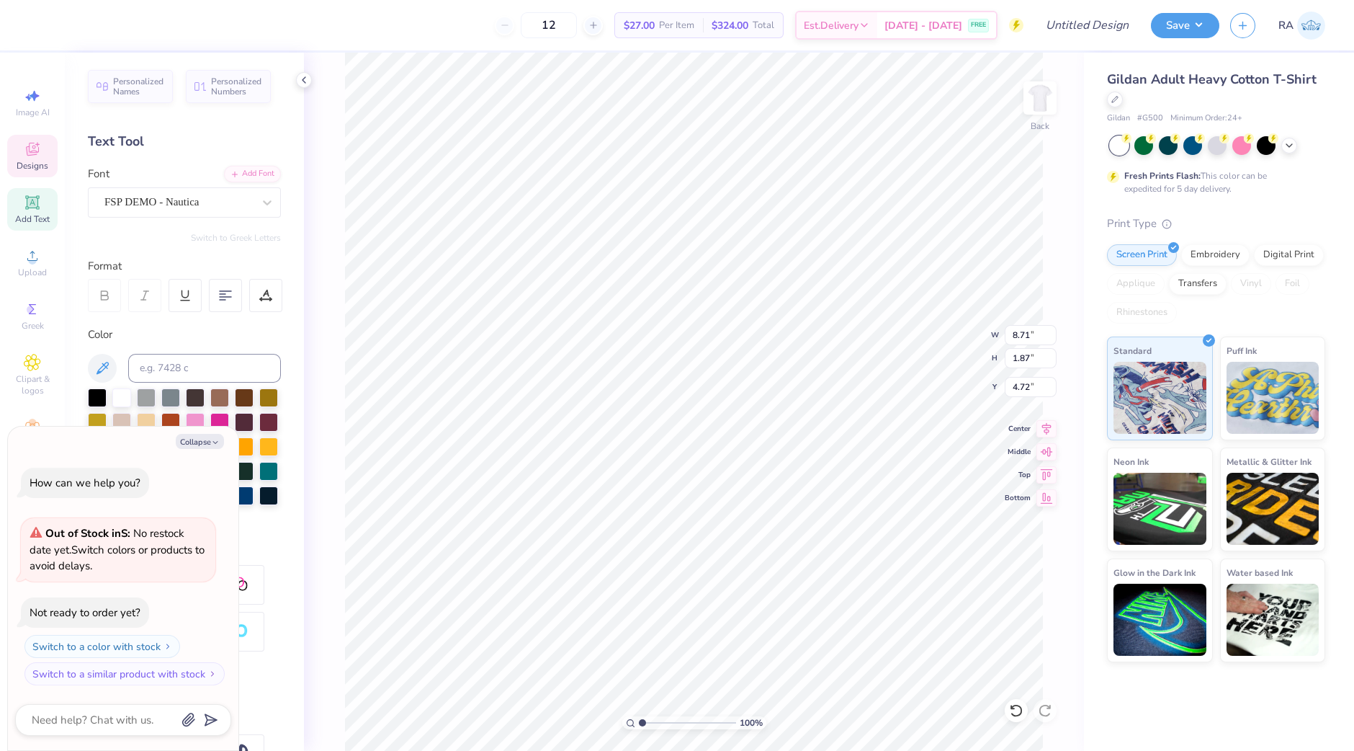
type textarea "x"
type textarea "Alpha Zeta"
type textarea "x"
type textarea "Alpha Zeta Chi"
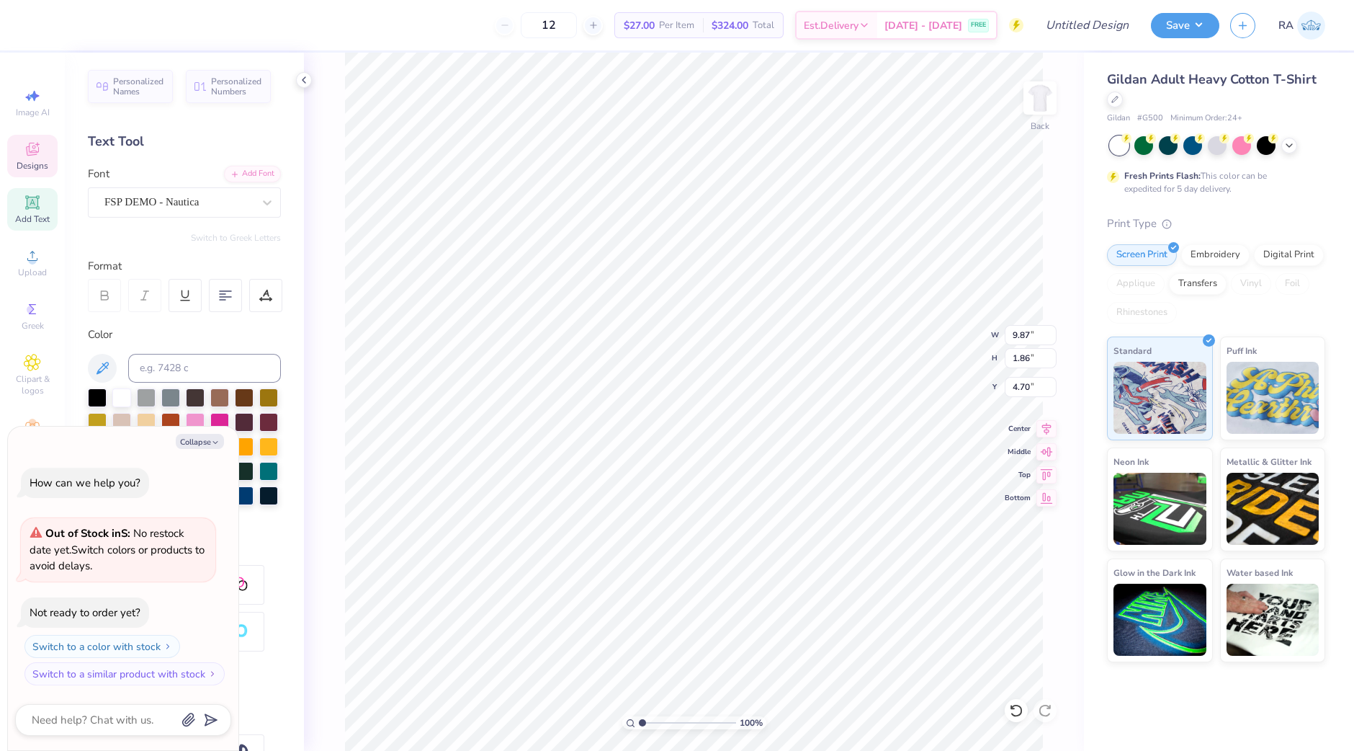
type textarea "x"
type input "8.77"
type input "1.66"
type input "4.65"
type textarea "x"
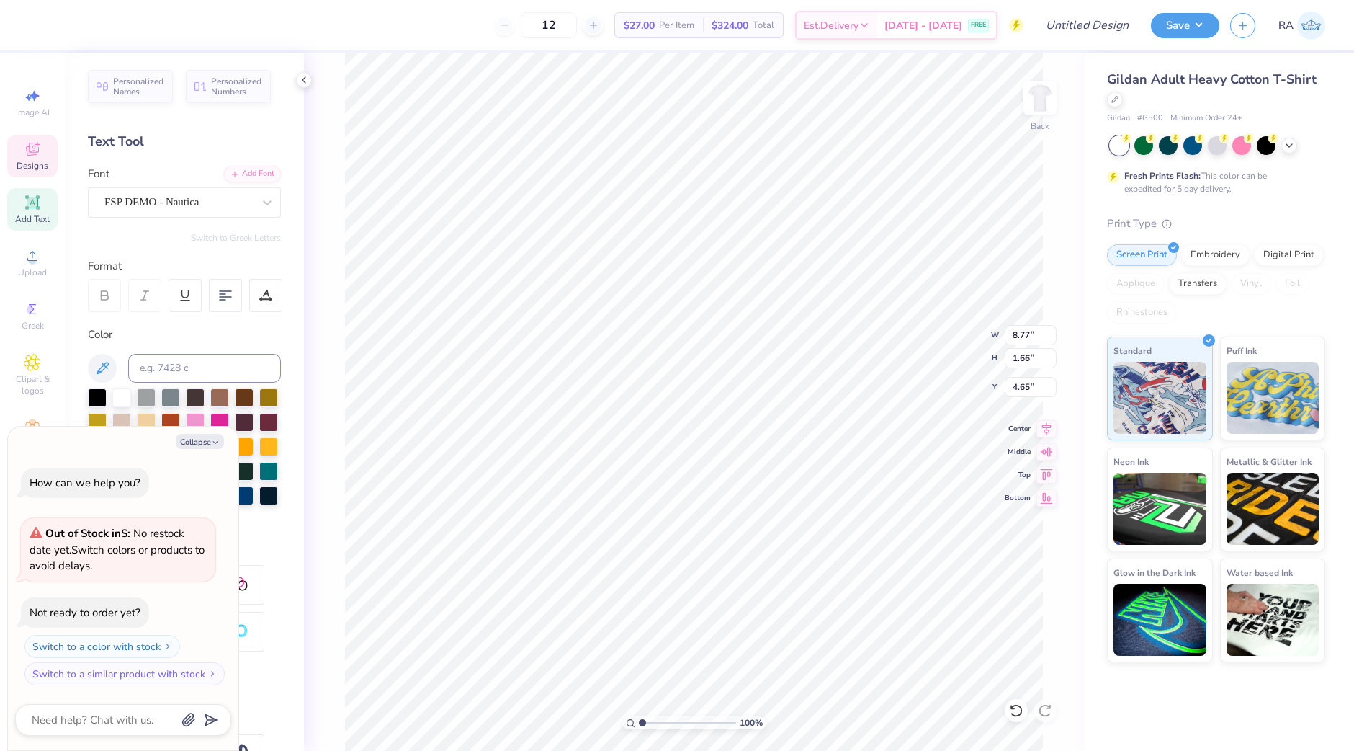
type input "5.05"
click at [1046, 429] on icon at bounding box center [1046, 426] width 20 height 17
type textarea "x"
type input "15.41"
click at [1044, 425] on icon at bounding box center [1046, 427] width 9 height 12
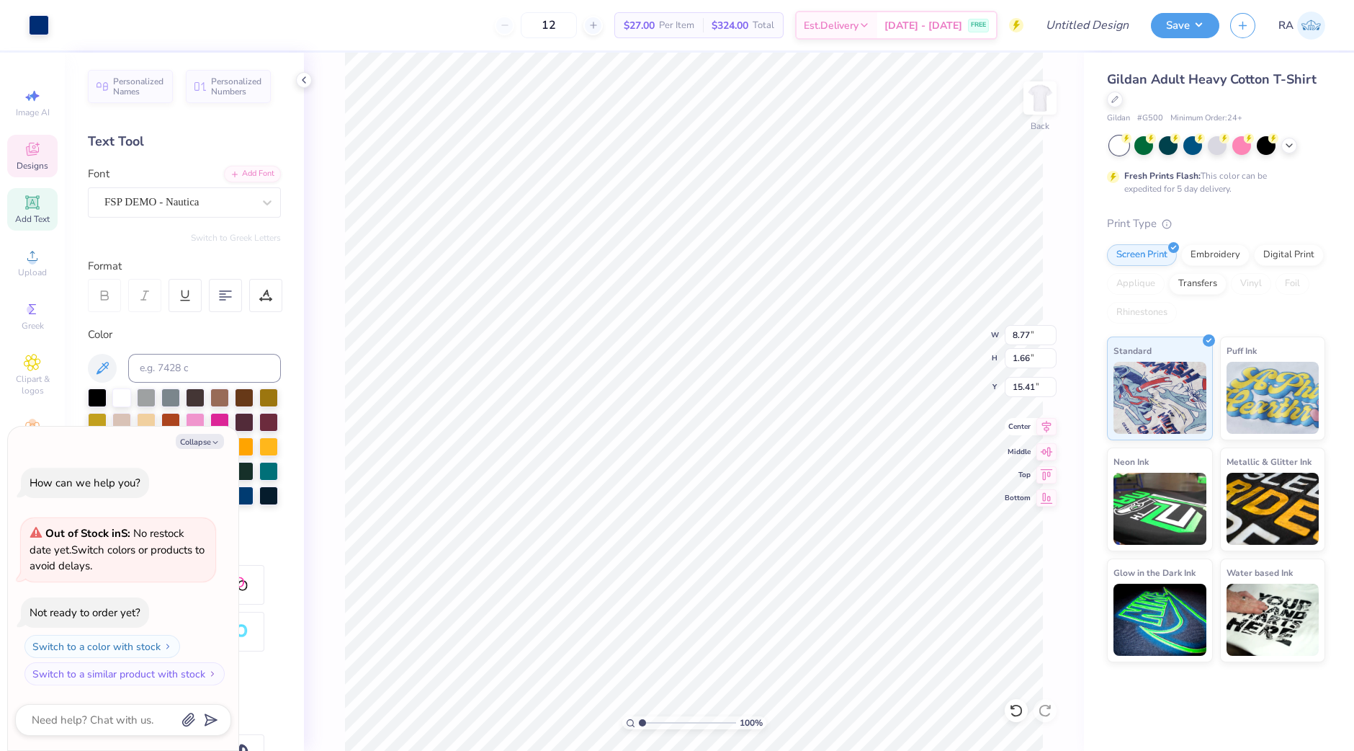
type textarea "x"
type input "8.77"
type input "1.66"
type input "15.41"
click at [1051, 424] on icon at bounding box center [1046, 427] width 9 height 12
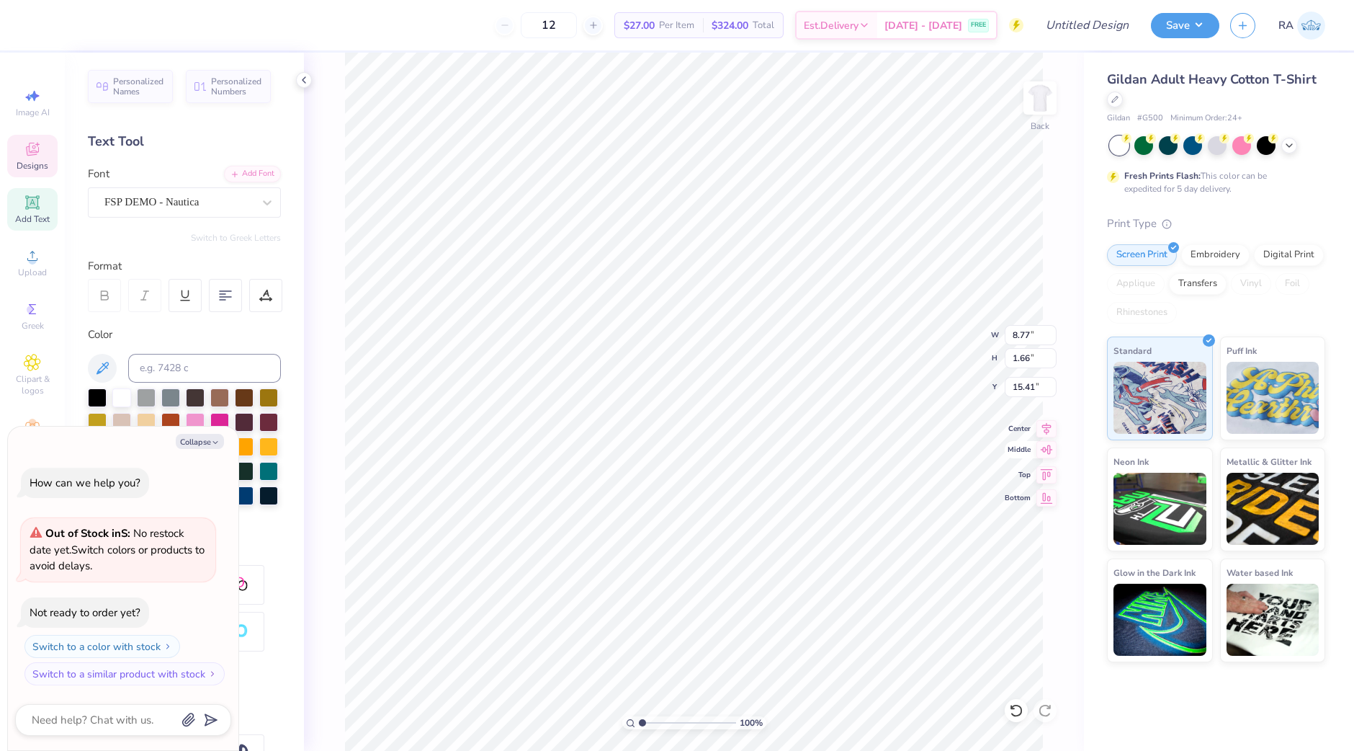
type textarea "x"
type input "5.05"
type textarea "x"
type textarea "est 2"
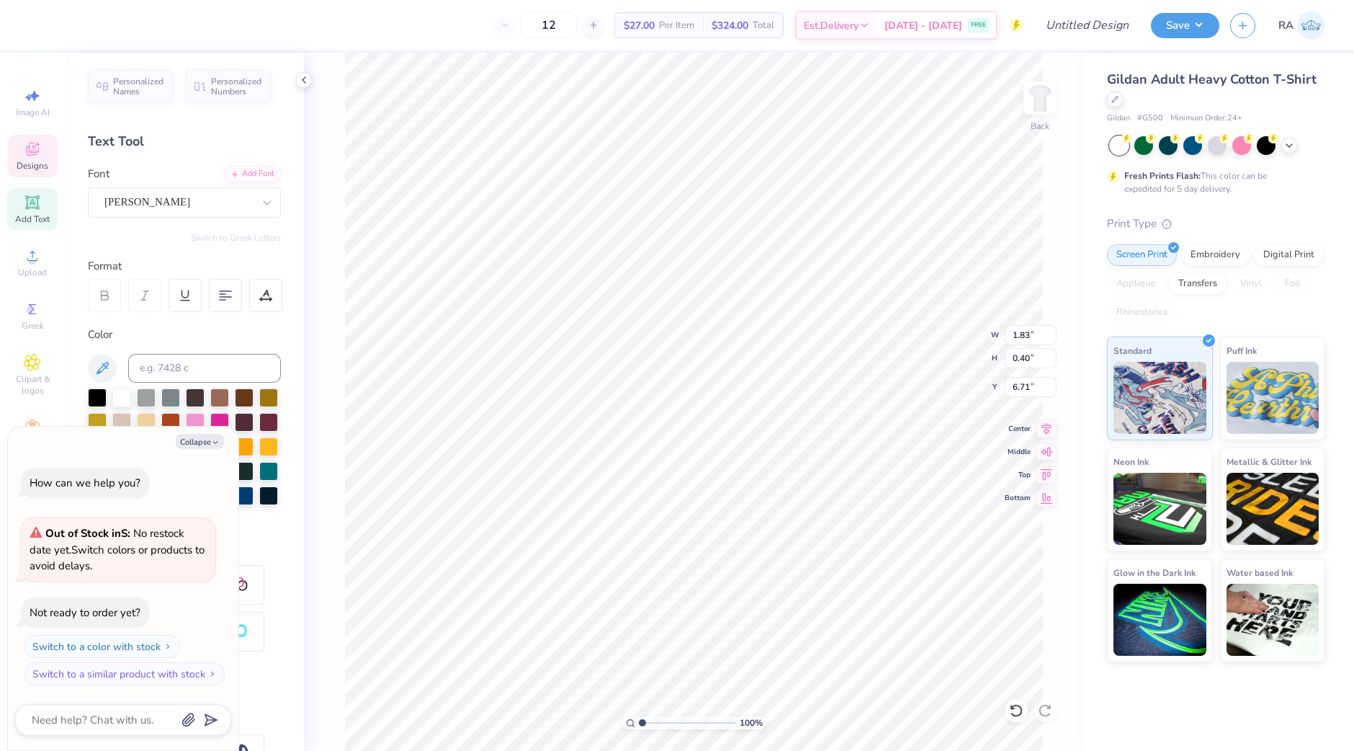
type textarea "x"
type textarea "est 2004"
type textarea "x"
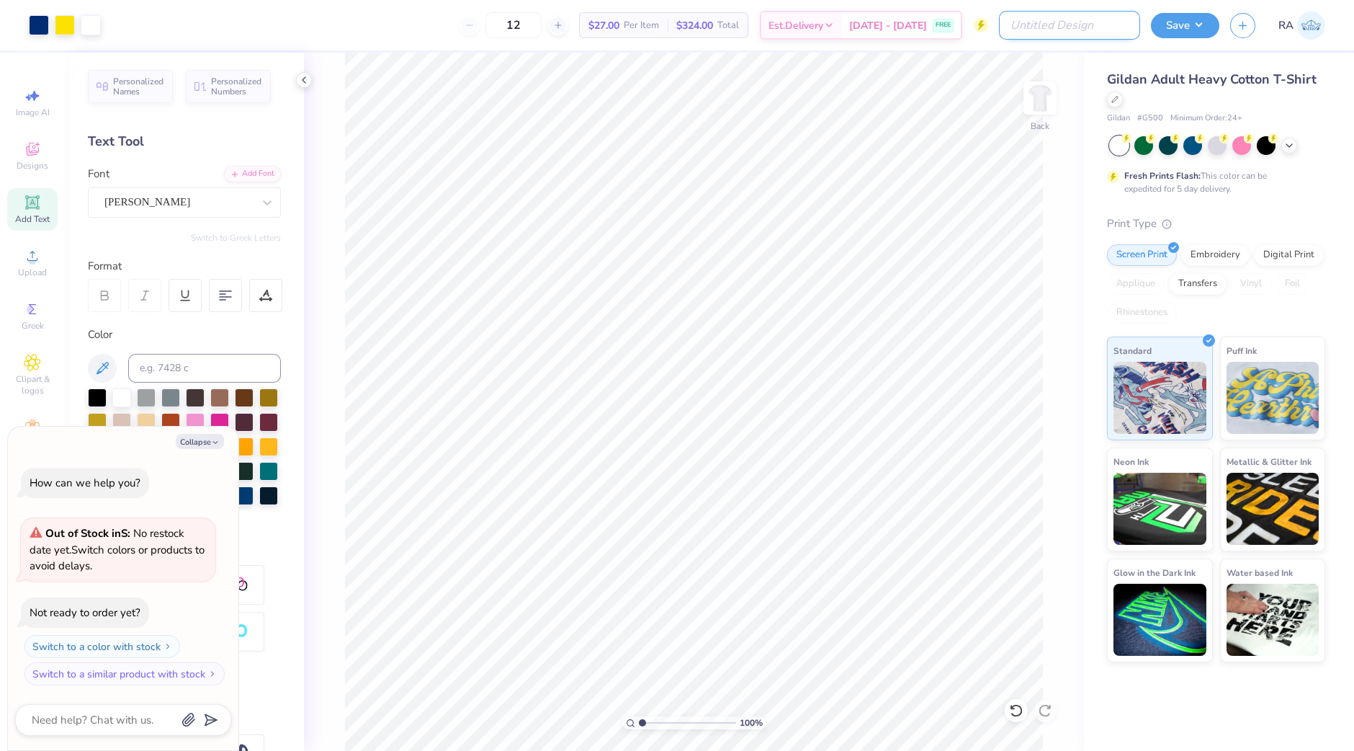
click at [1093, 25] on input "Design Title" at bounding box center [1069, 25] width 141 height 29
type input "l"
type textarea "x"
type input "10.02"
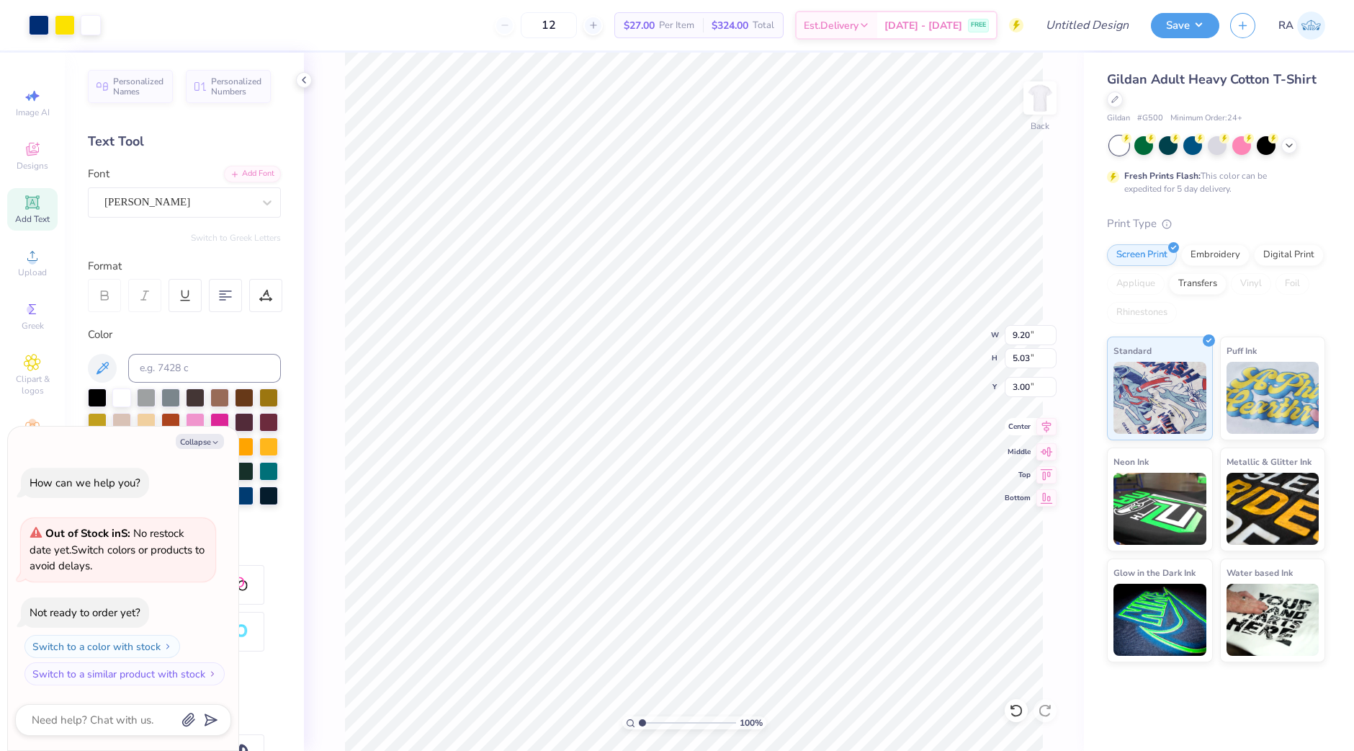
type input "5.48"
click at [1047, 423] on icon at bounding box center [1046, 427] width 9 height 12
type textarea "x"
click at [1071, 31] on input "Design Title" at bounding box center [1069, 25] width 141 height 29
type input "2"
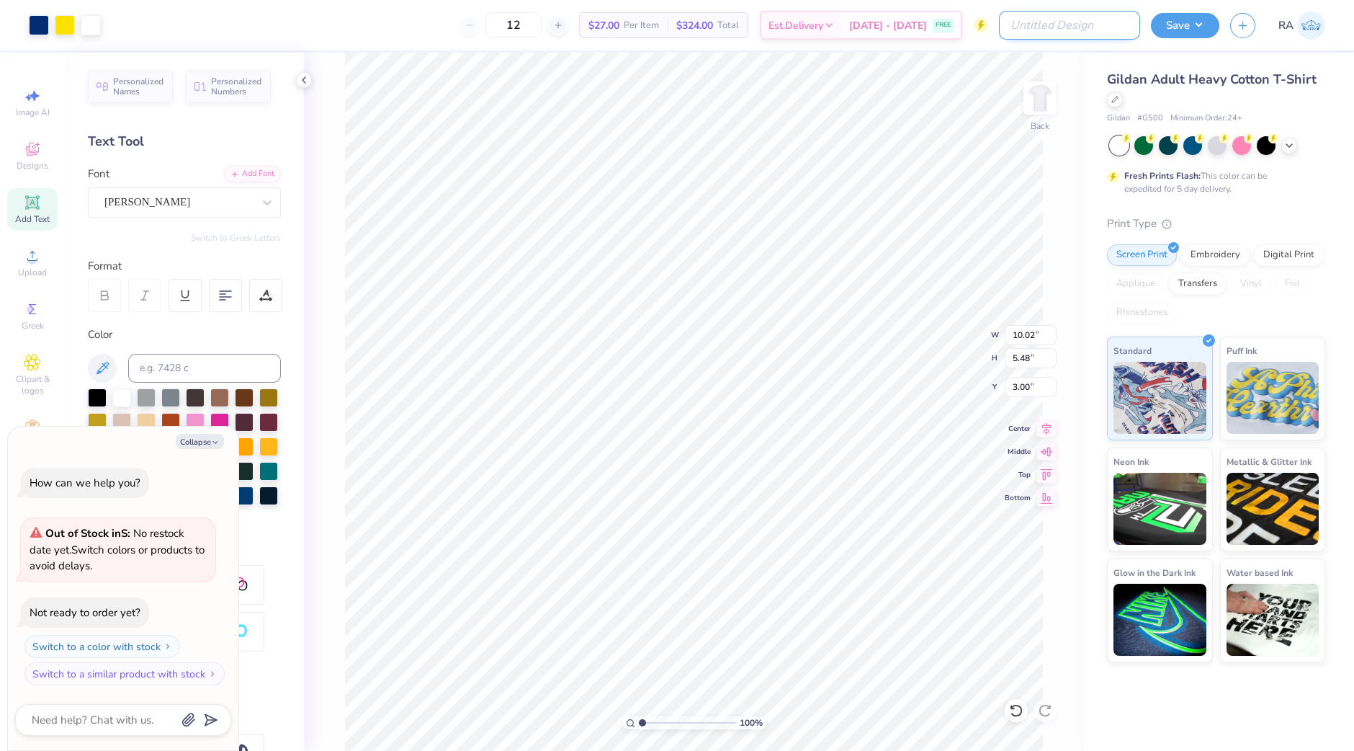
type textarea "x"
type input "2"
type textarea "x"
type input "2 c"
type textarea "x"
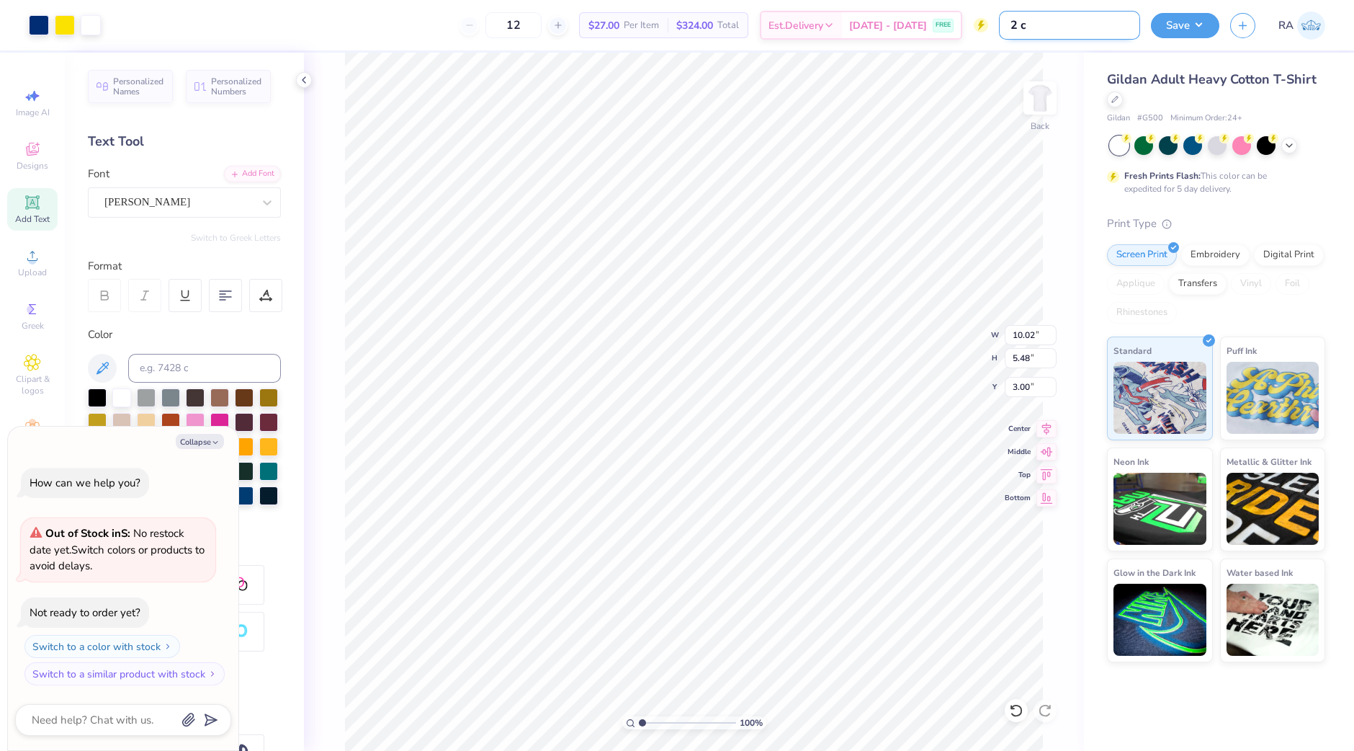
type input "2 co"
type textarea "x"
type input "2 col"
type textarea "x"
type input "2 colo"
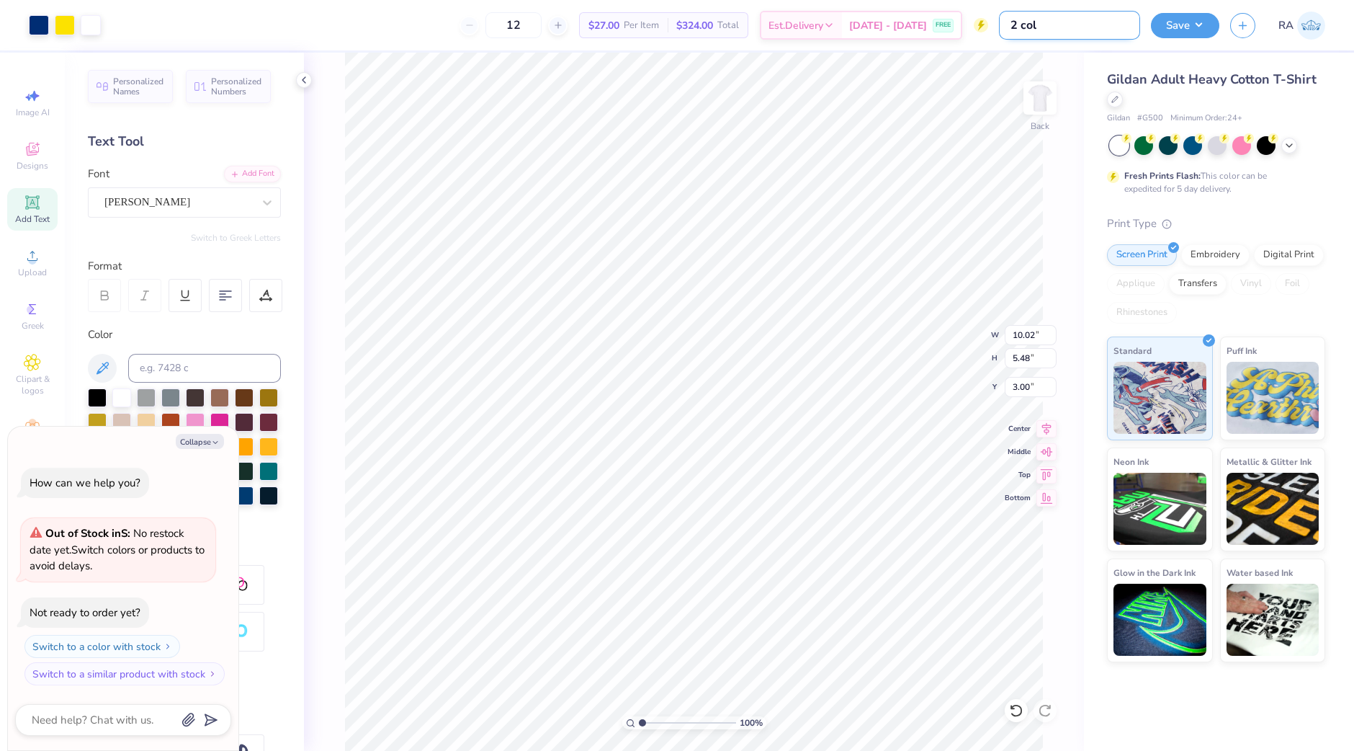
type textarea "x"
type input "2 color"
type textarea "x"
type input "2 color"
type textarea "x"
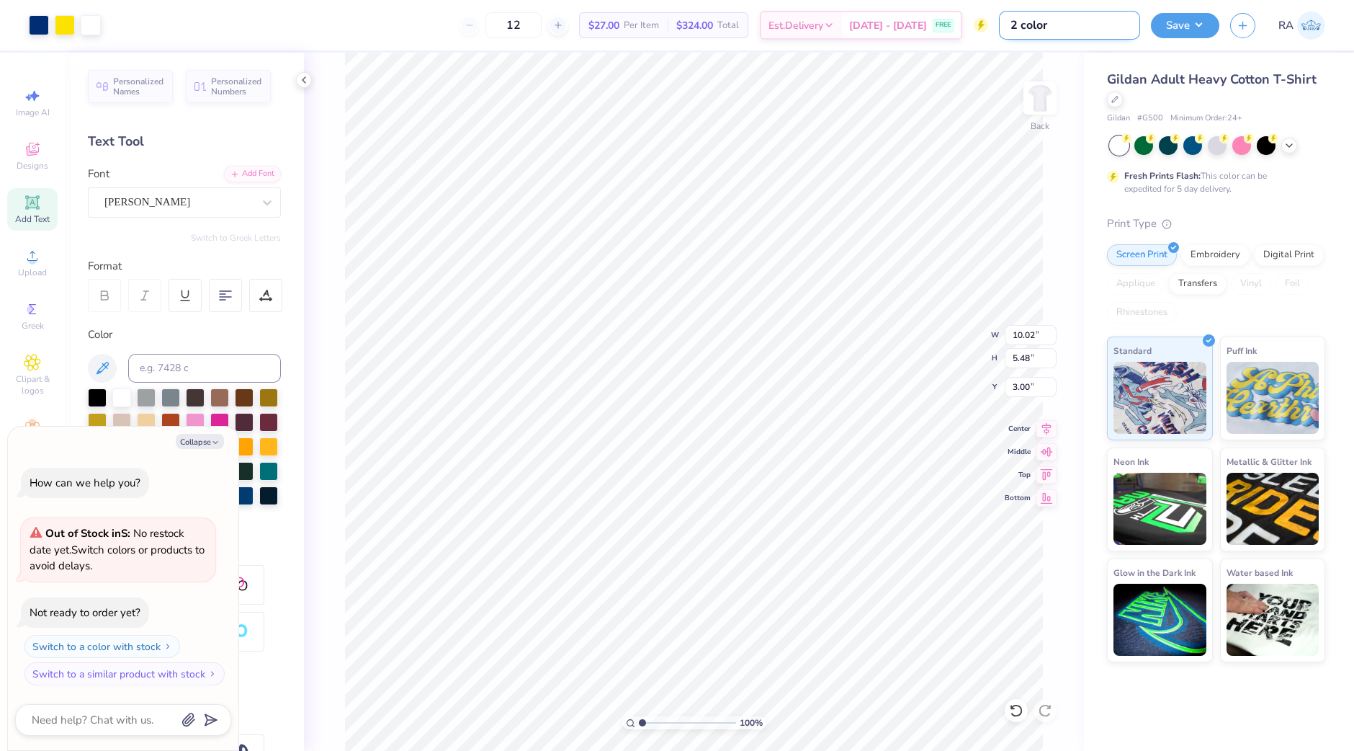
type input "2 color d"
type textarea "x"
type input "2 color de"
type textarea "x"
type input "2 color des"
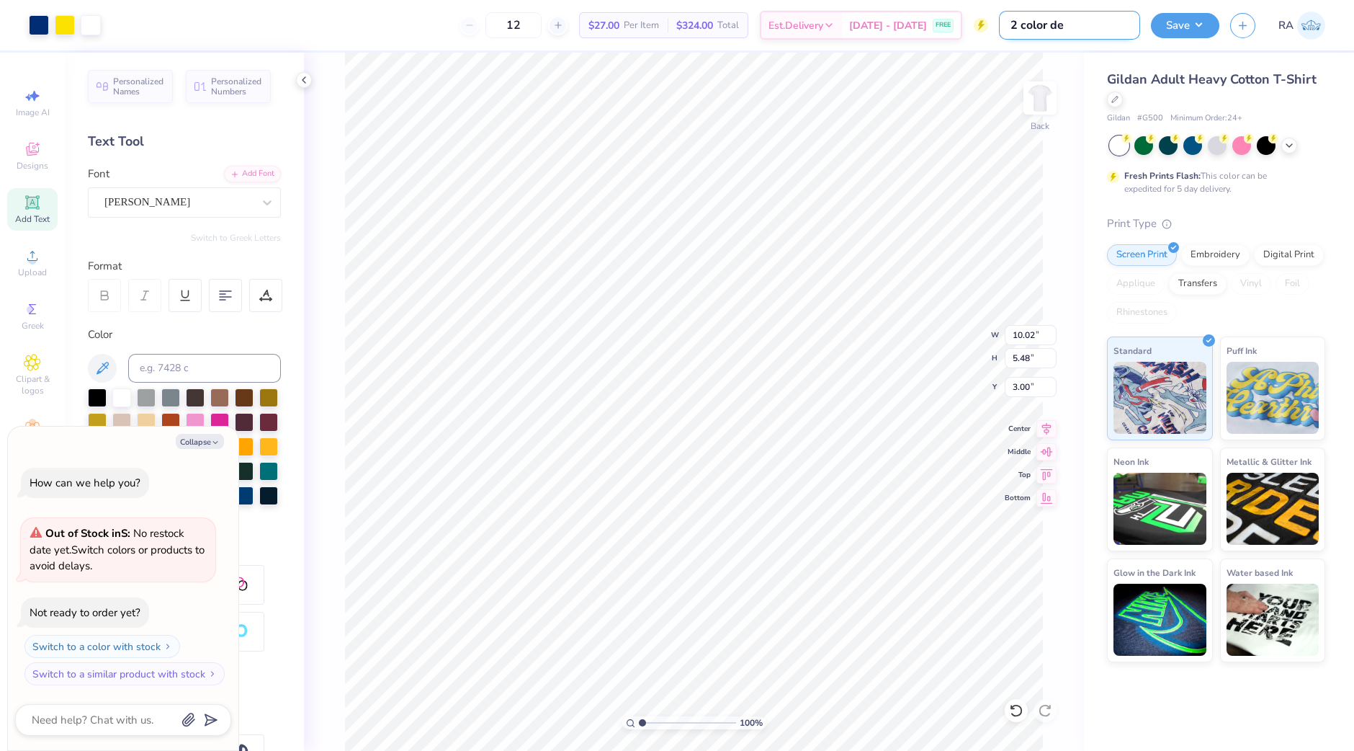
type textarea "x"
type input "2 color desi"
type textarea "x"
type input "2 color desig"
type textarea "x"
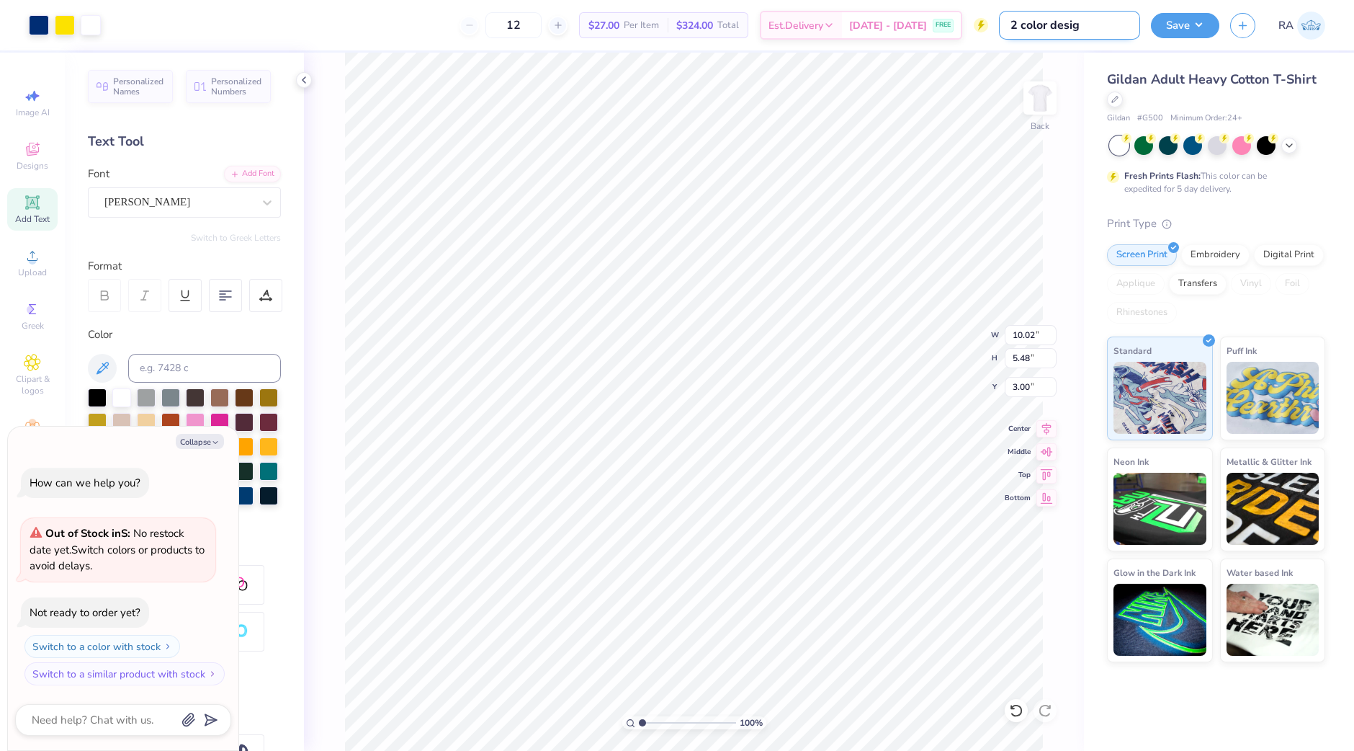
type input "2 color design"
type textarea "x"
type input "2 color design"
type textarea "x"
type input "2 color design w"
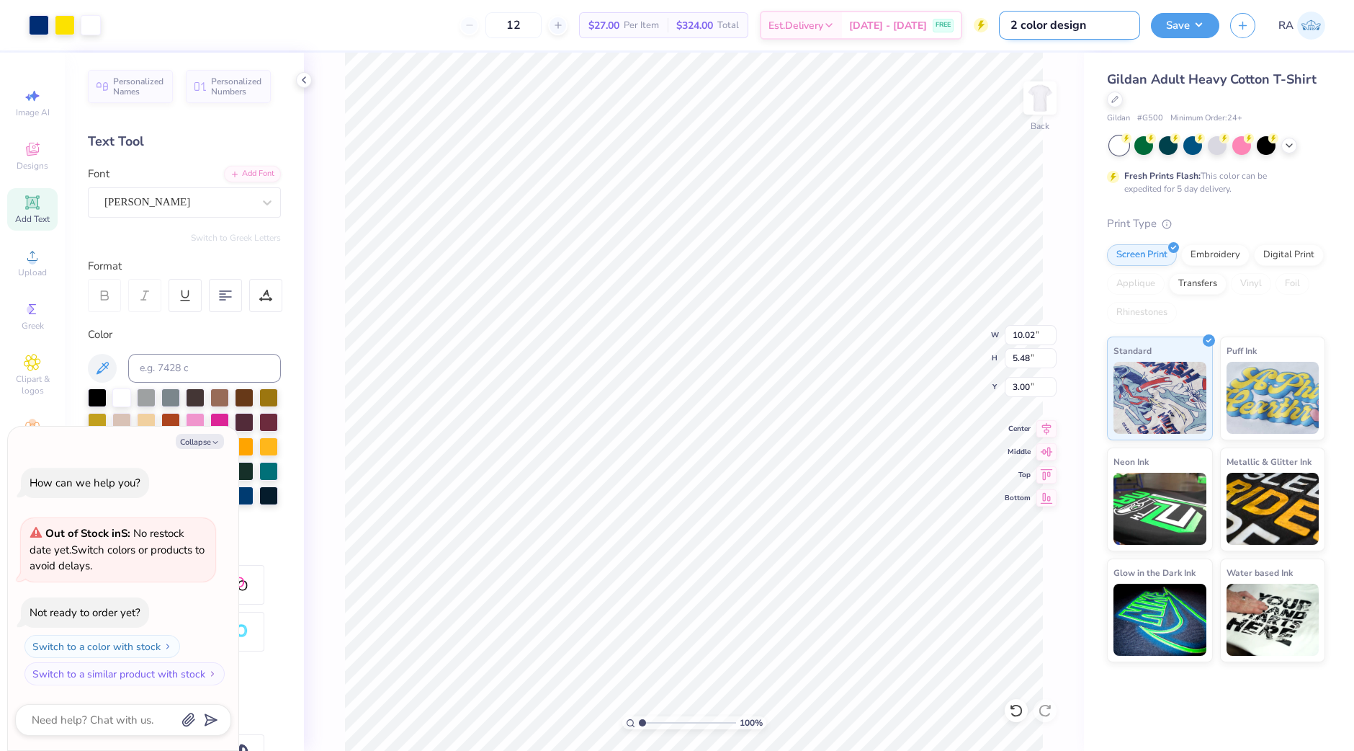
type textarea "x"
type input "2 color design wi"
type textarea "x"
type input "2 color design w"
type textarea "x"
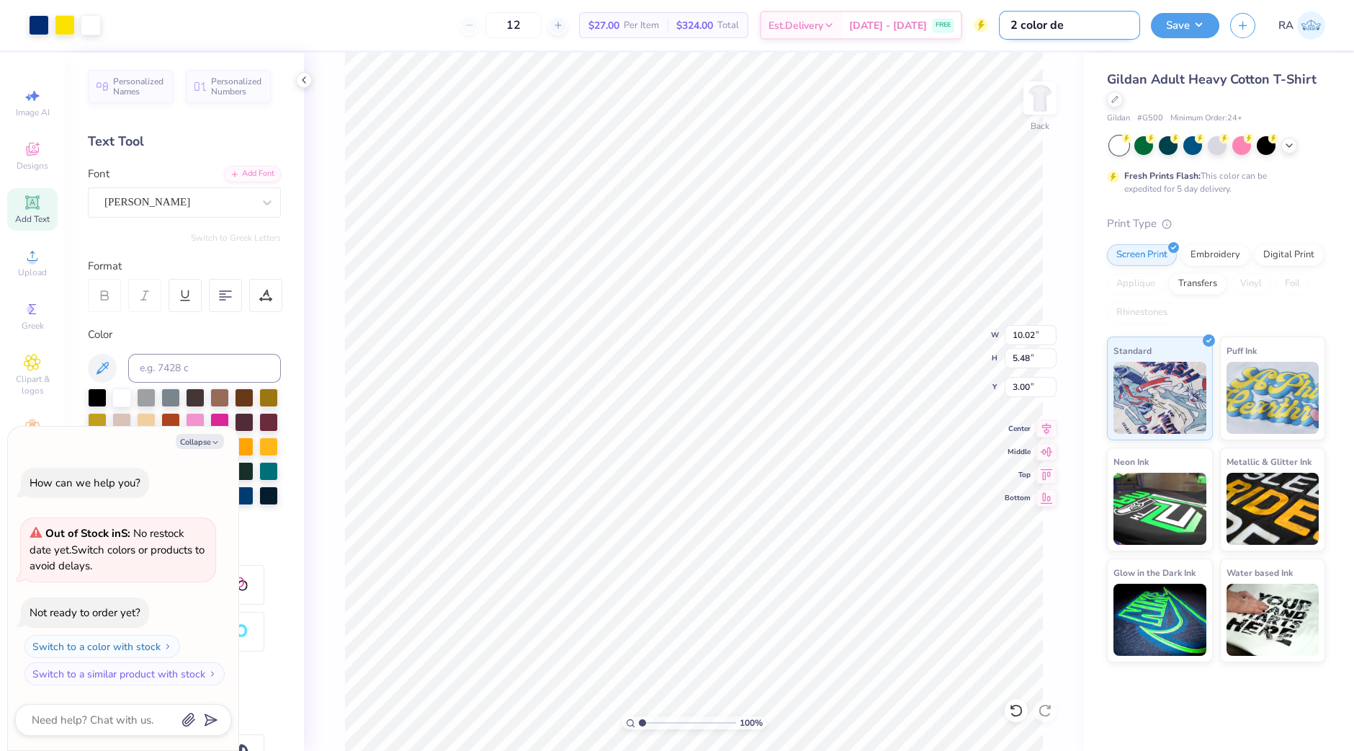
type input "2 color d"
type textarea "x"
type input "2 col"
type textarea "x"
type input "2 co"
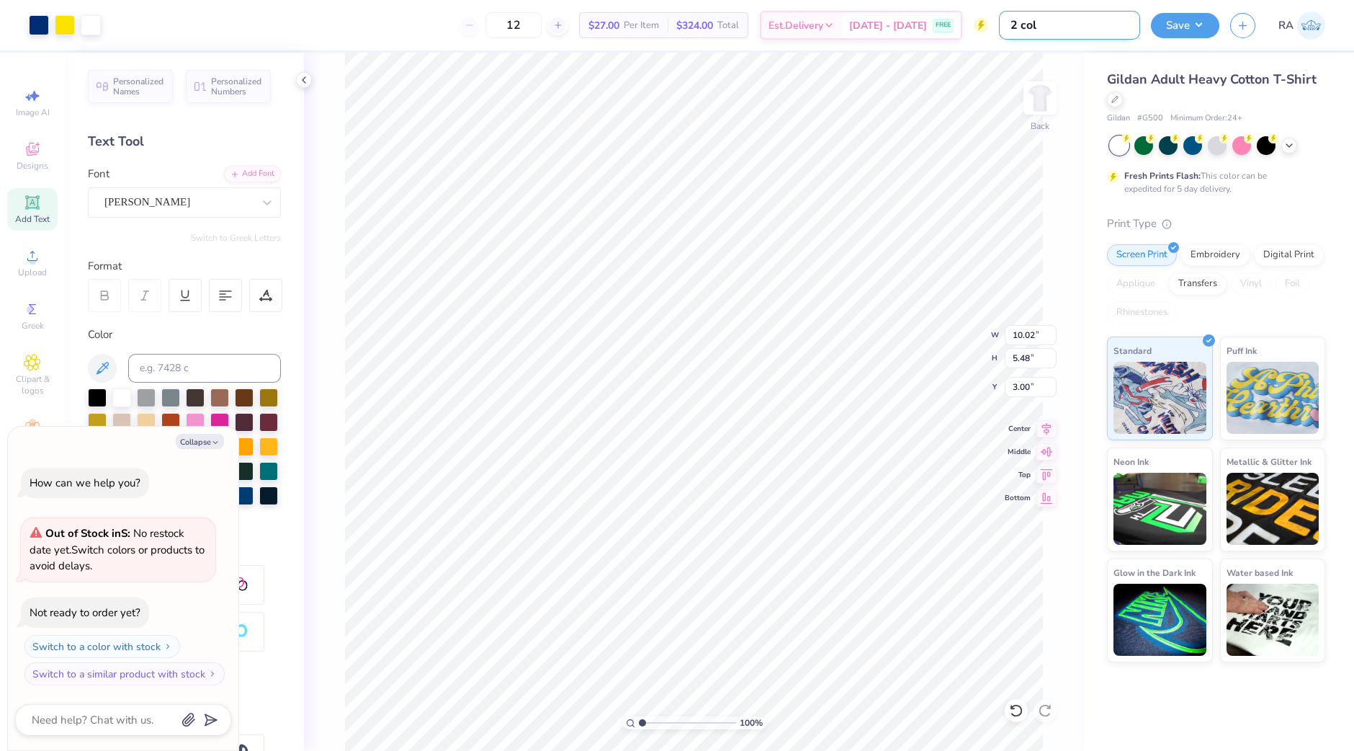
type textarea "x"
type input "2"
type textarea "x"
type input "2"
type textarea "x"
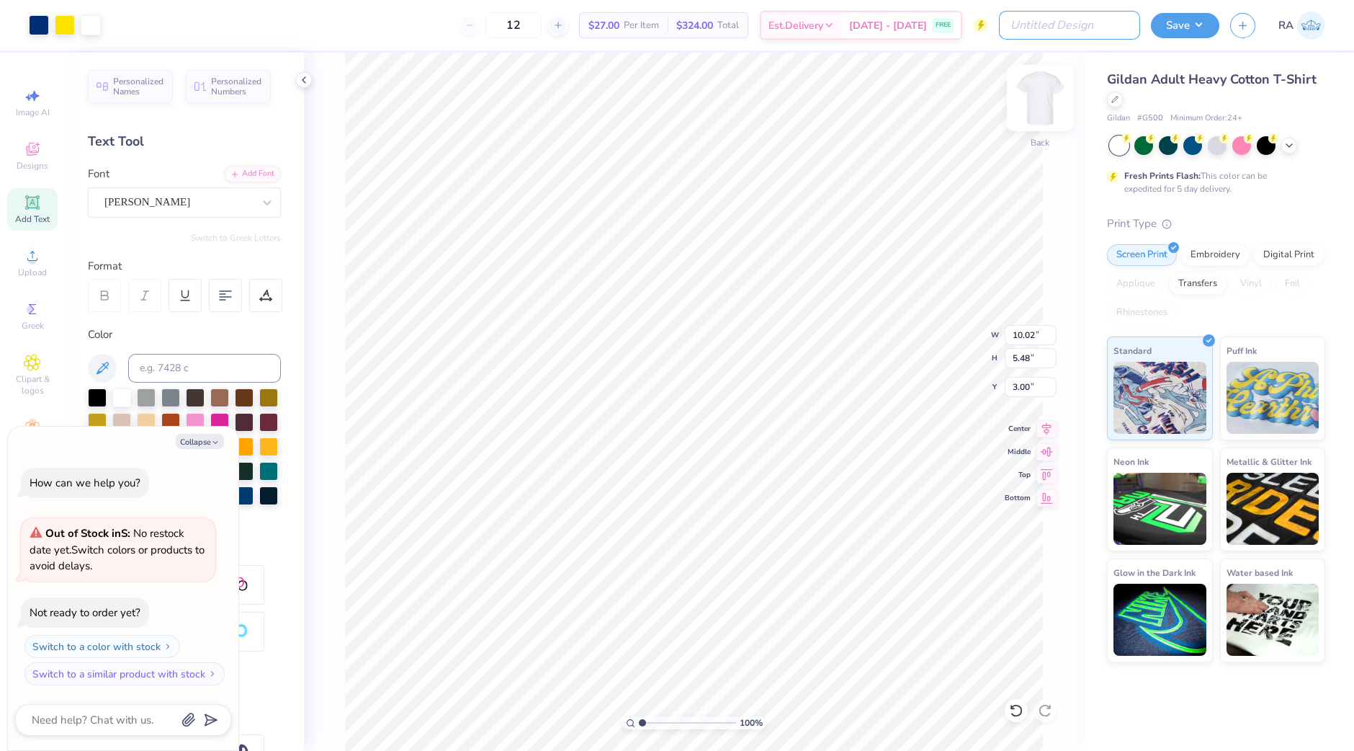
type input "c"
type textarea "x"
type input "cu"
type textarea "x"
type input "cut"
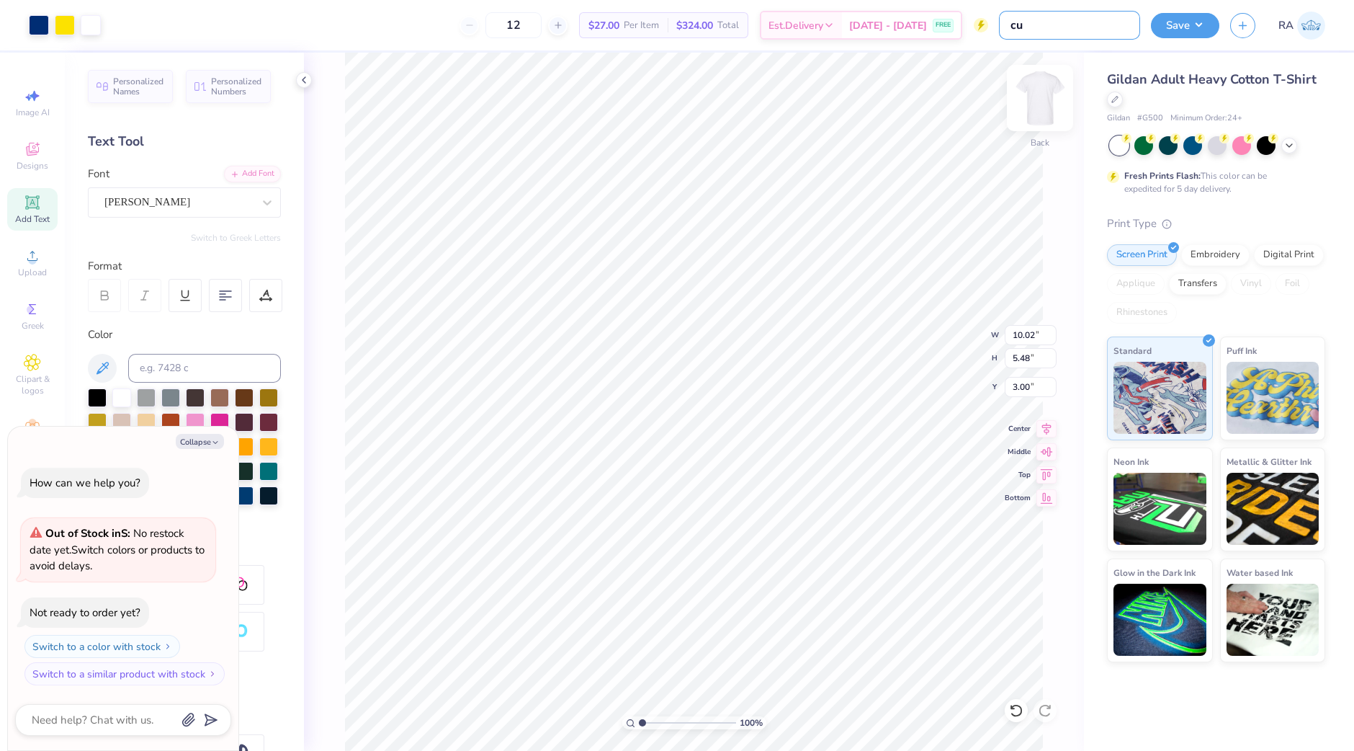
type textarea "x"
type input "cute"
type textarea "x"
type input "cute"
type textarea "x"
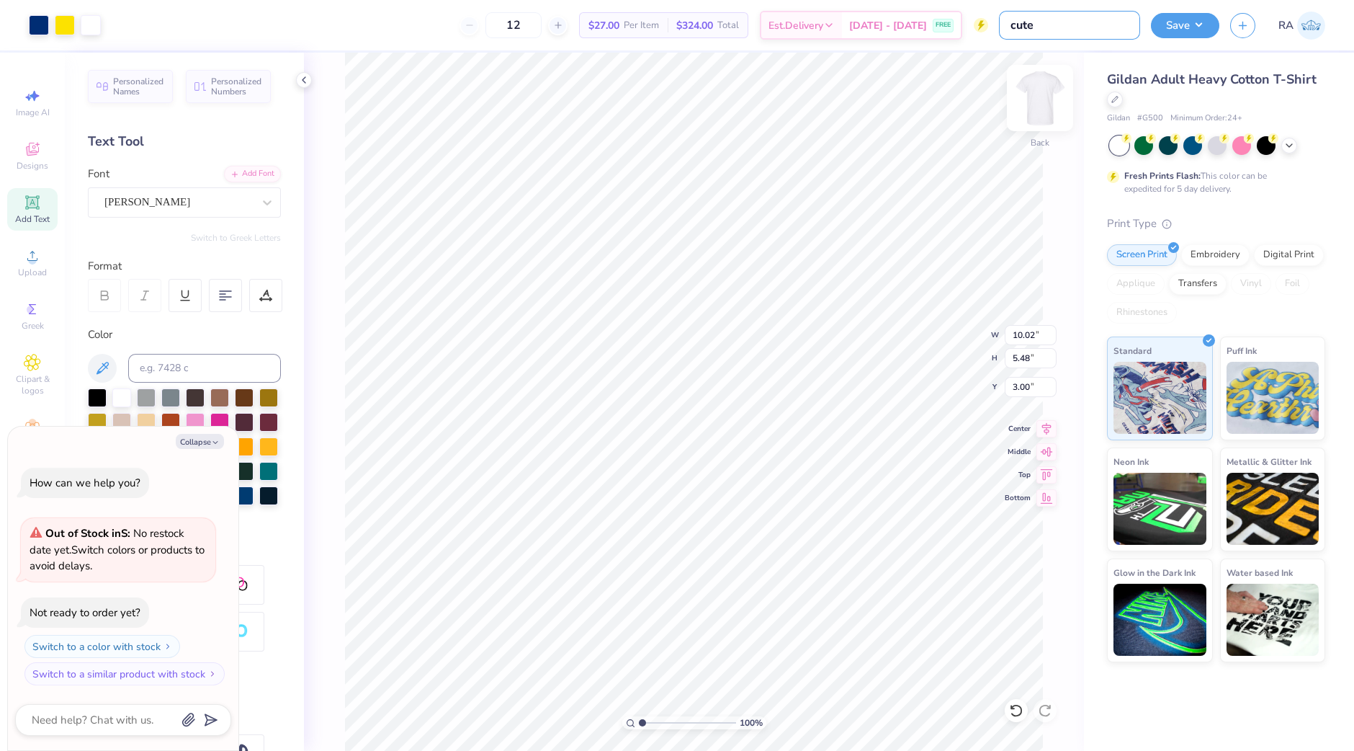
type input "cute s"
type textarea "x"
type input "cute si"
type textarea "x"
type input "cute sim"
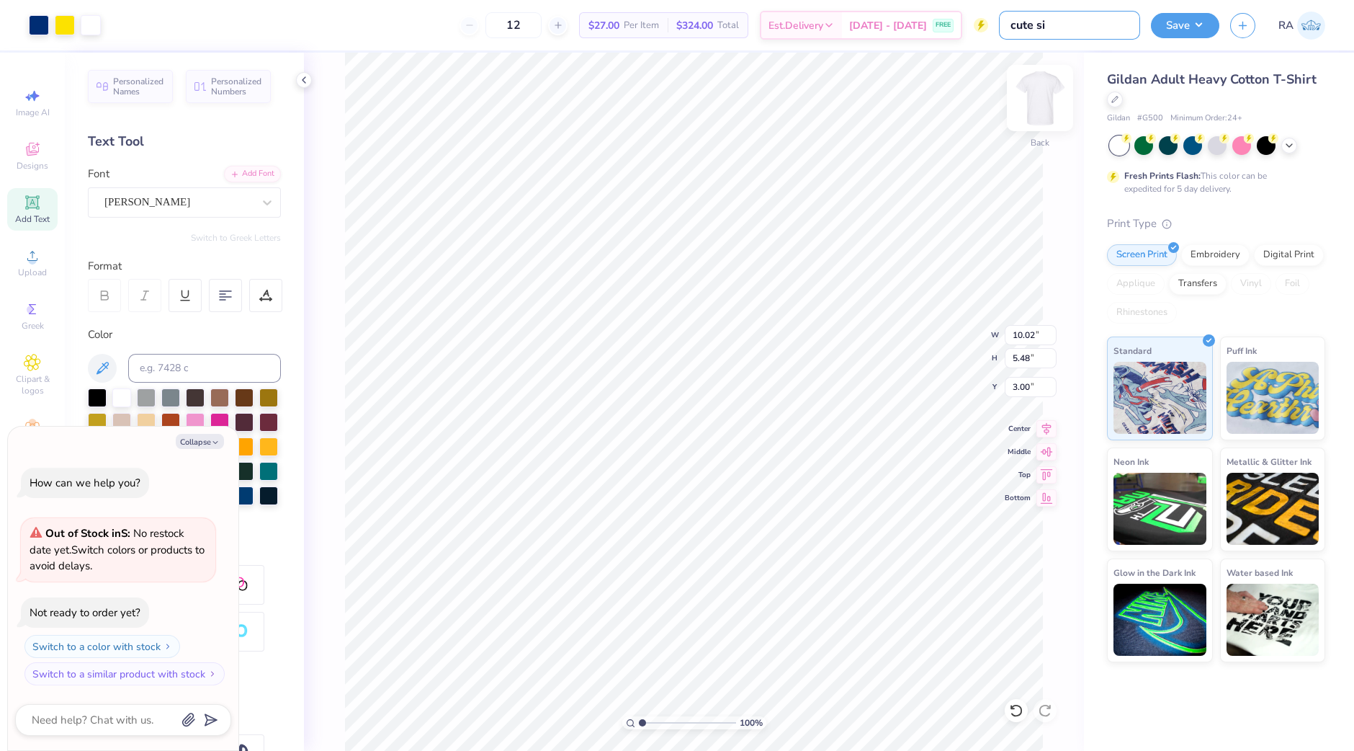
type textarea "x"
type input "cute simp"
type textarea "x"
type input "cute simpl"
type textarea "x"
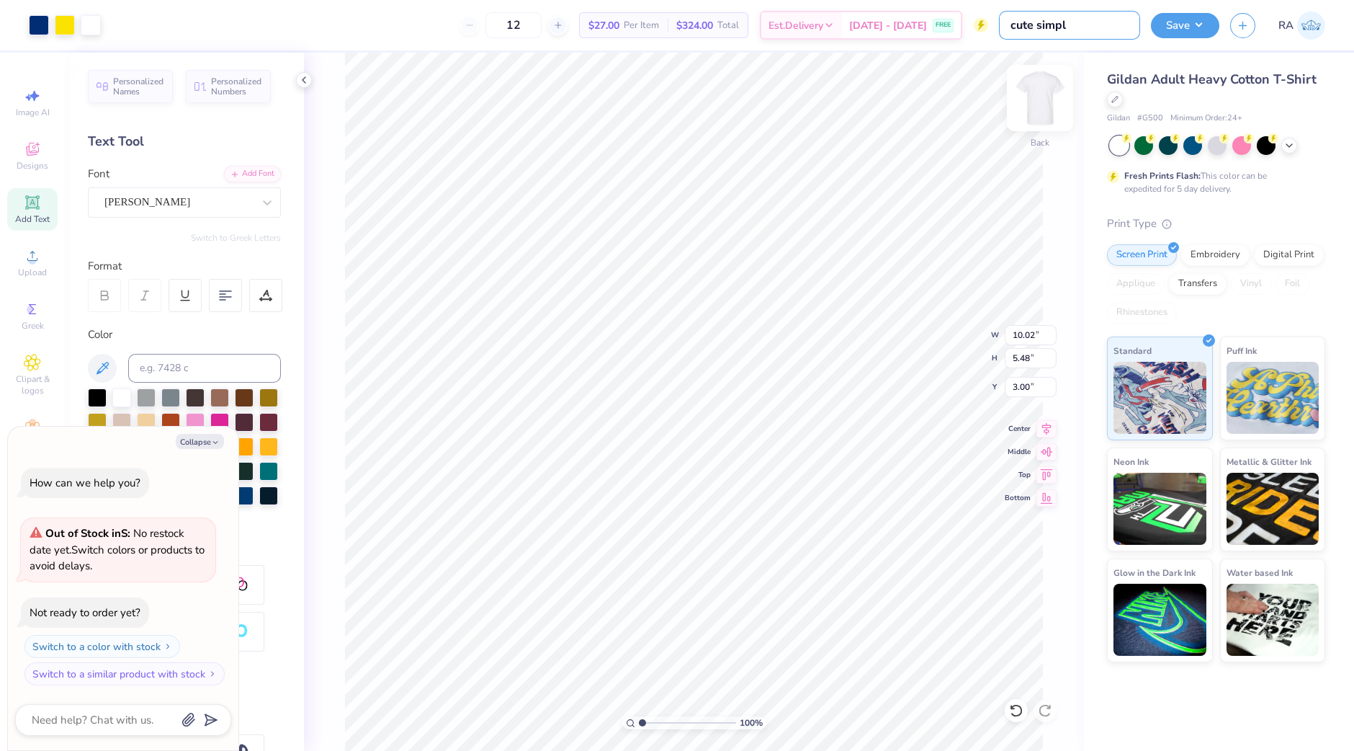
type input "cute simple"
type textarea "x"
type input "cute simple"
type textarea "x"
type input "cute simple 2"
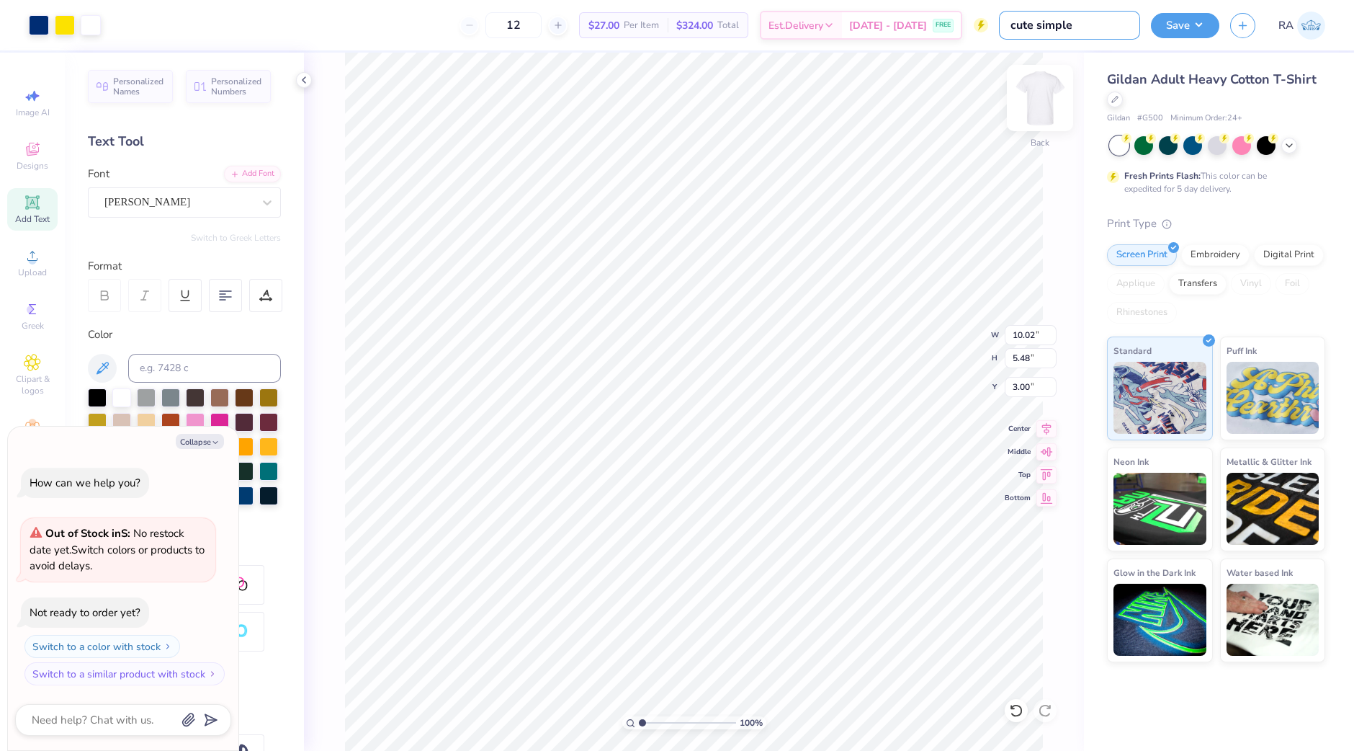
type textarea "x"
type input "cute simple 2"
type textarea "x"
type input "cute simple 2 c"
type textarea "x"
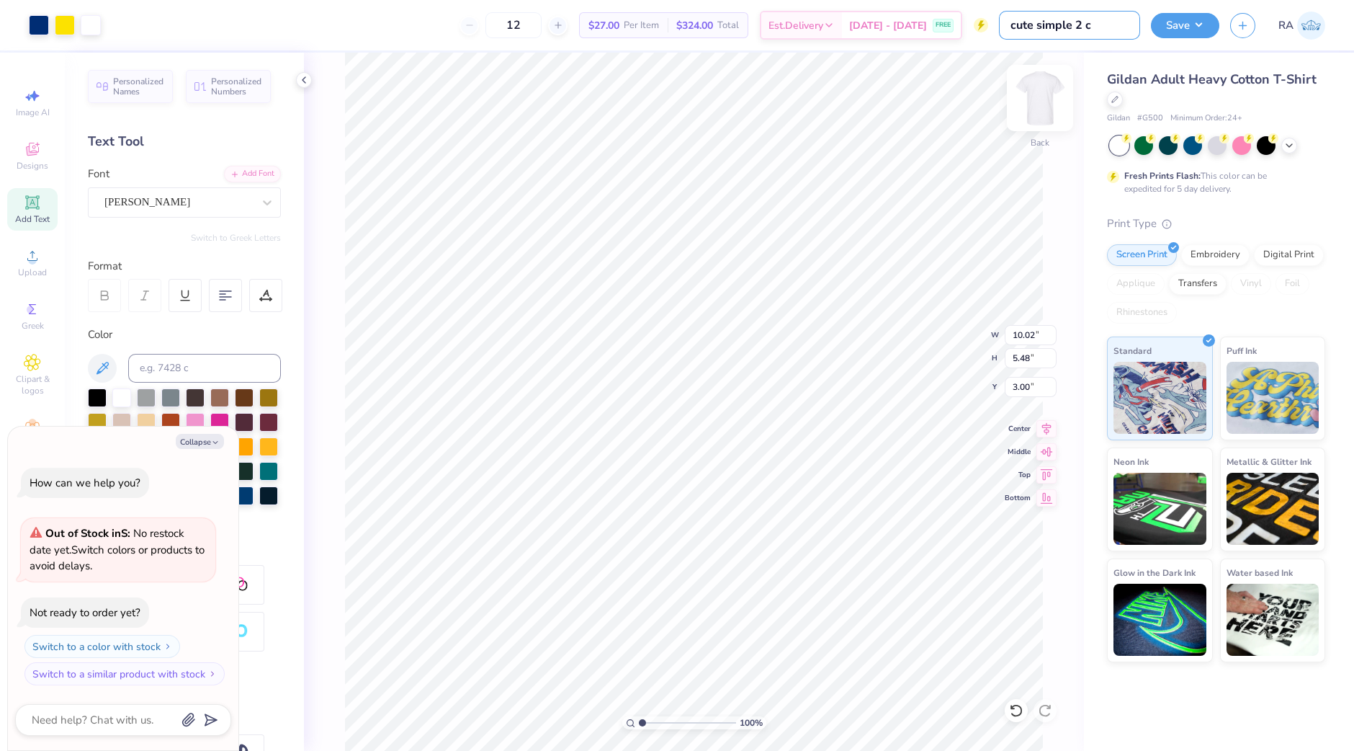
type input "cute simple 2 co"
type textarea "x"
type input "cute simple 2 col"
type textarea "x"
type input "cute simple 2 color"
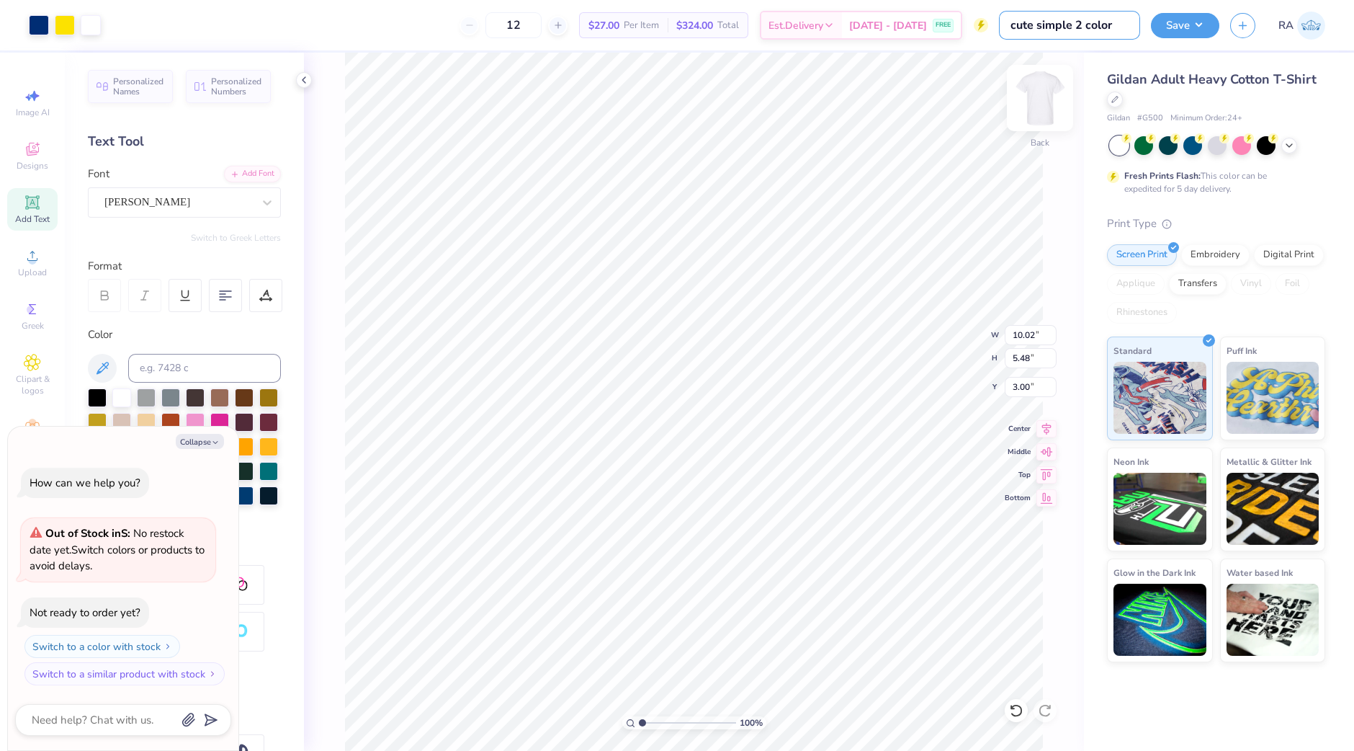
type textarea "x"
type input "cute simple 2 color"
click at [1192, 30] on button "Save" at bounding box center [1185, 23] width 68 height 25
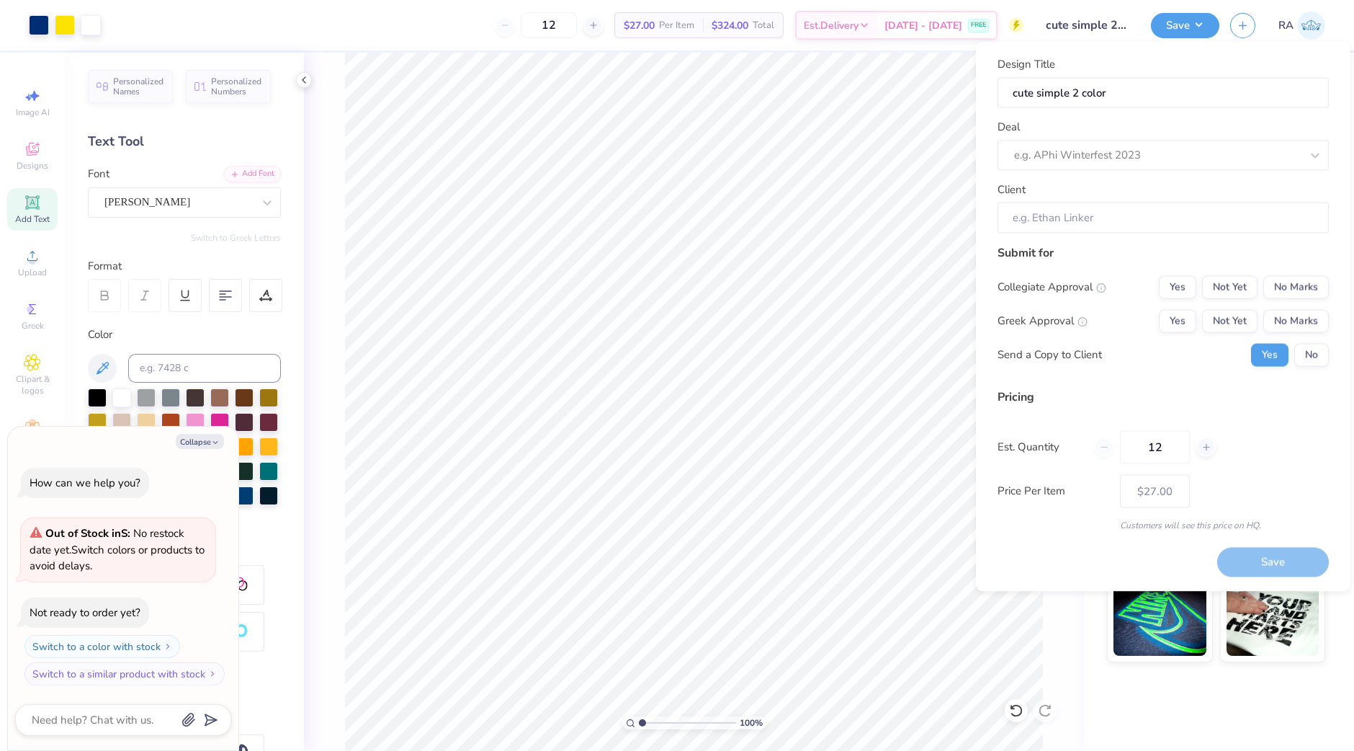
click at [1163, 171] on div "Design Title cute simple 2 color Deal e.g. APhi Winterfest 2023 Client" at bounding box center [1163, 144] width 331 height 177
click at [1161, 160] on div at bounding box center [1157, 154] width 287 height 19
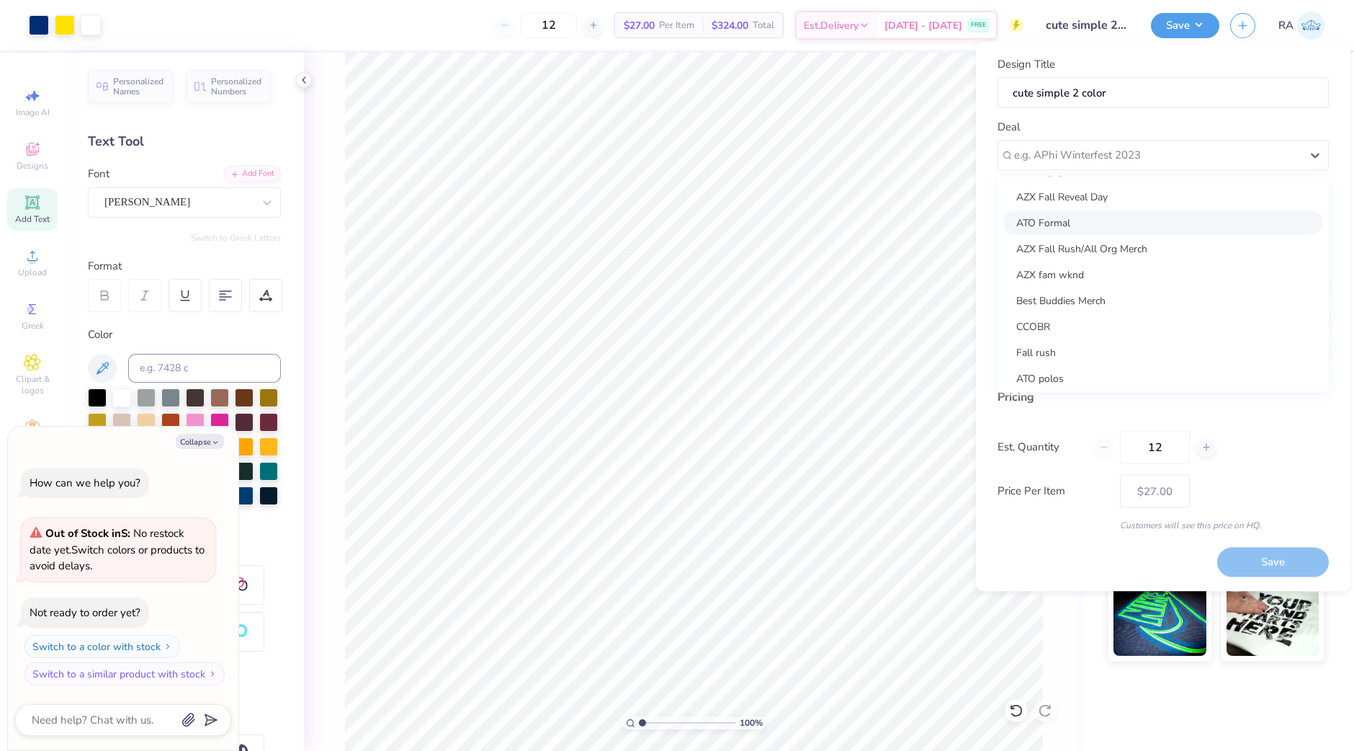
scroll to position [0, 0]
click at [1119, 275] on div "AZX Fall Reveal Day" at bounding box center [1163, 271] width 320 height 24
type textarea "x"
type input "Mary E Garcia"
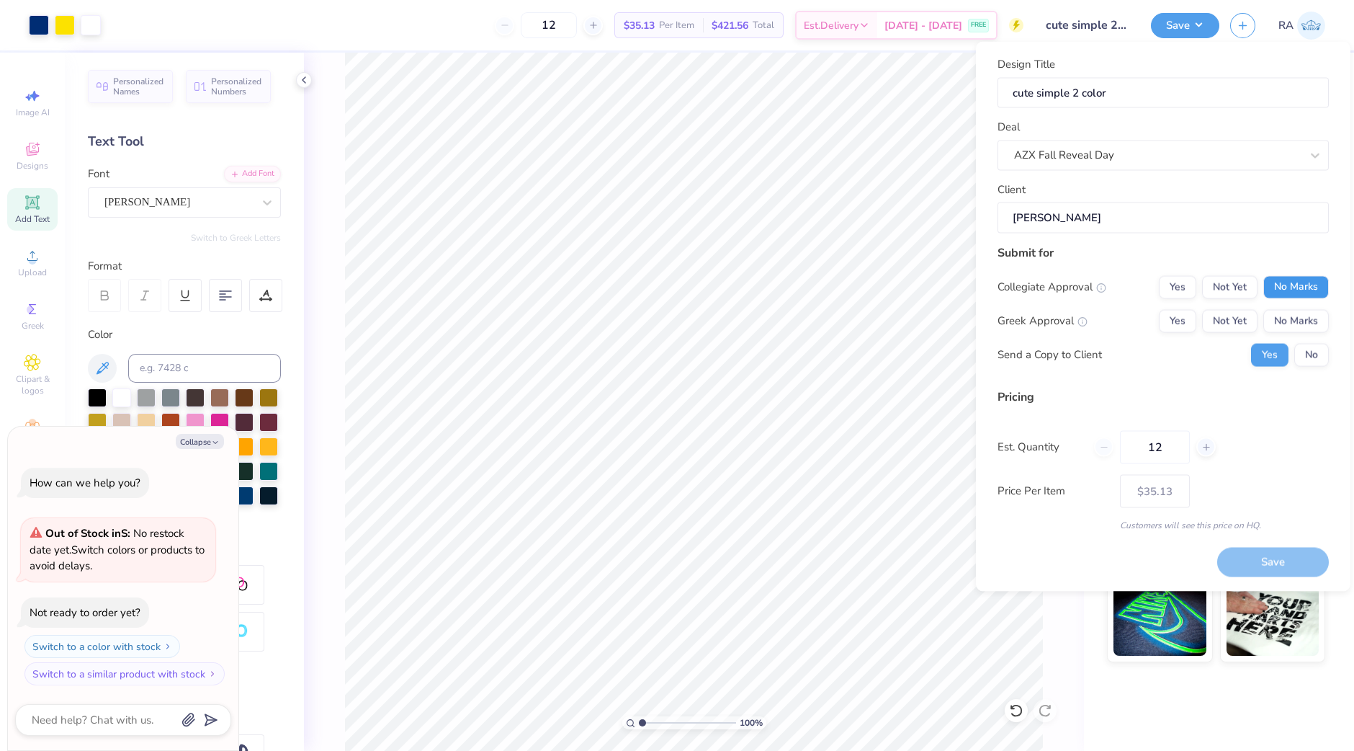
click at [1292, 292] on button "No Marks" at bounding box center [1296, 286] width 66 height 23
click at [1289, 315] on button "No Marks" at bounding box center [1296, 320] width 66 height 23
type input "$27.00"
drag, startPoint x: 1167, startPoint y: 436, endPoint x: 1132, endPoint y: 441, distance: 35.7
click at [1132, 441] on input "12" at bounding box center [1155, 446] width 70 height 33
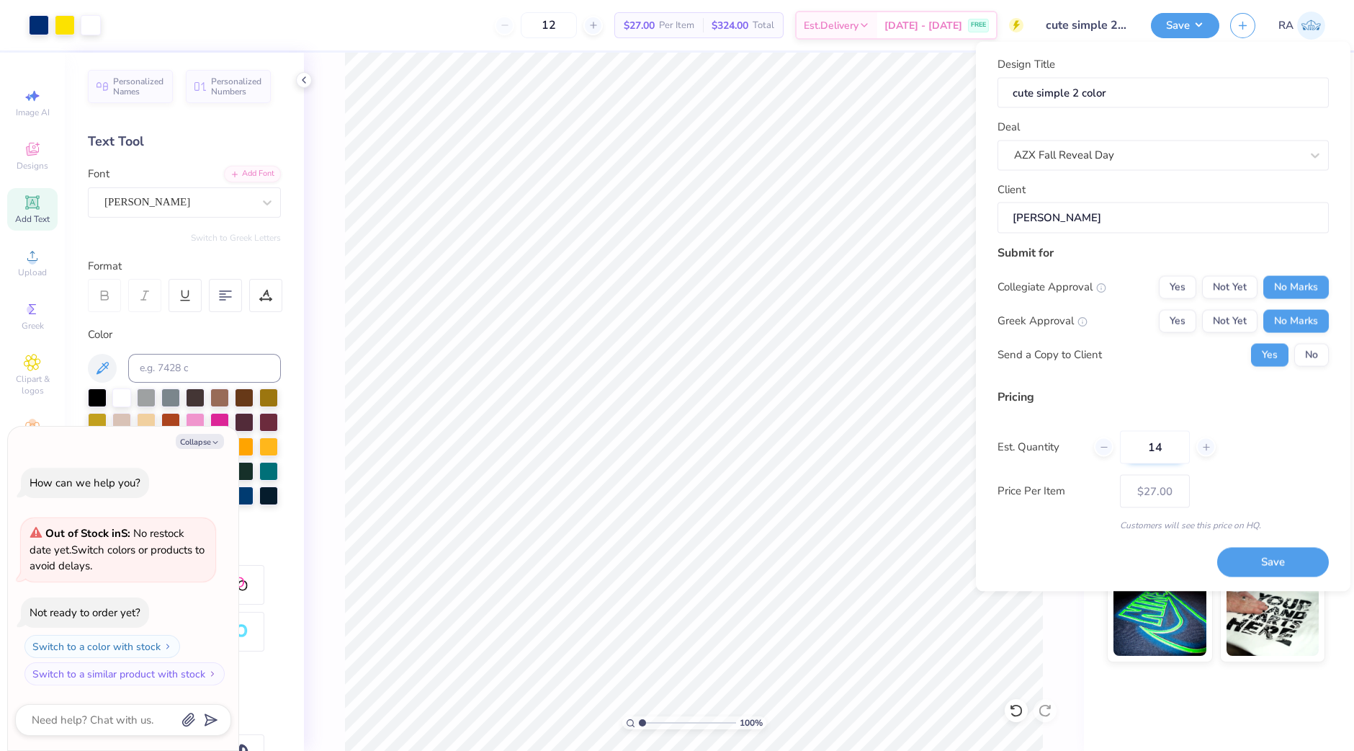
type input "145"
type input "$8.76"
type input "145"
click at [1271, 560] on button "Save" at bounding box center [1273, 562] width 112 height 30
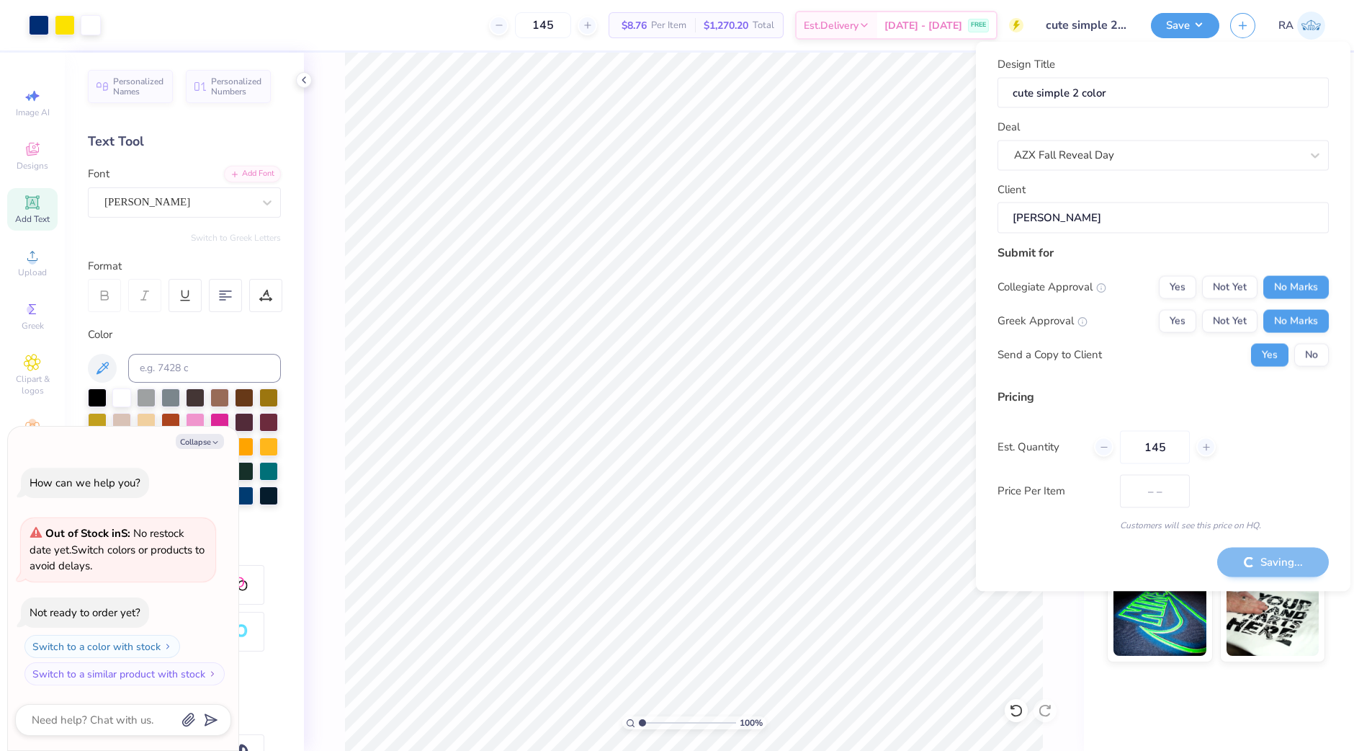
type input "$8.76"
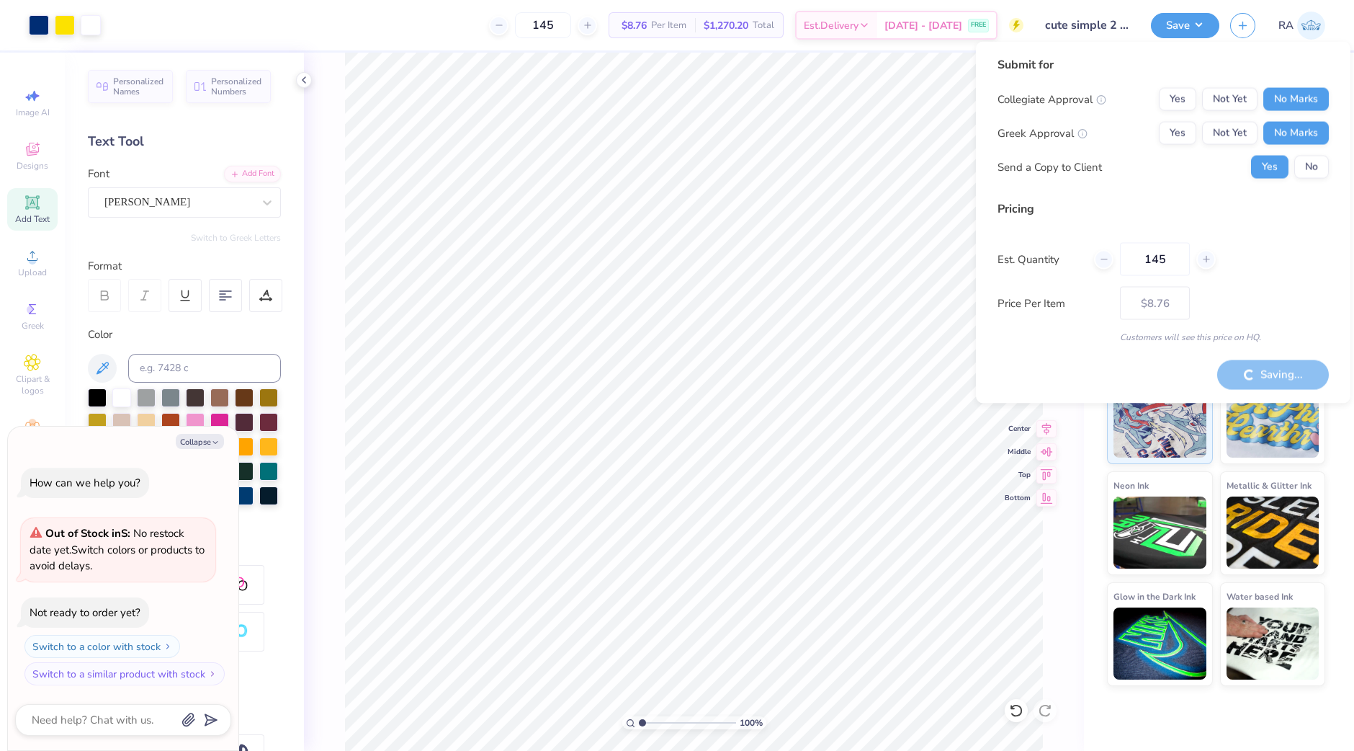
type textarea "x"
type input "$8.76"
type textarea "x"
type input "$8.76"
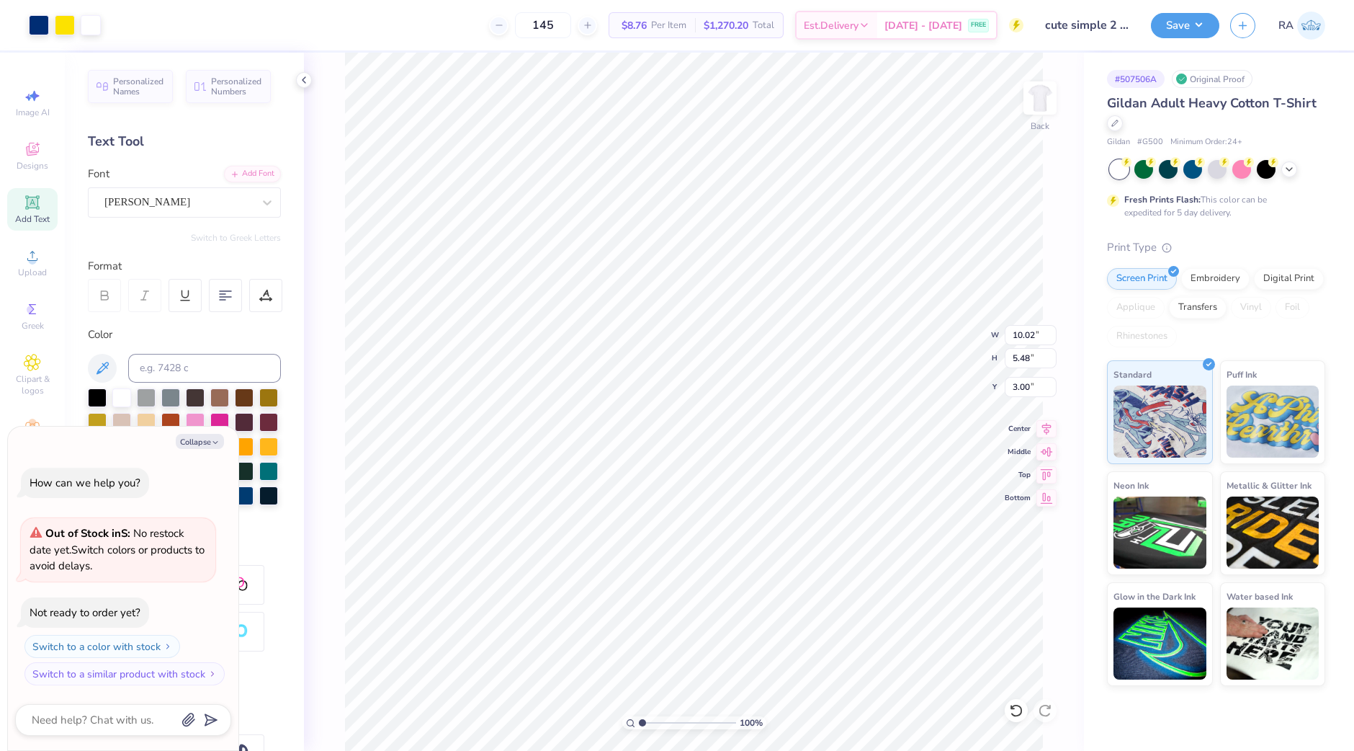
type textarea "x"
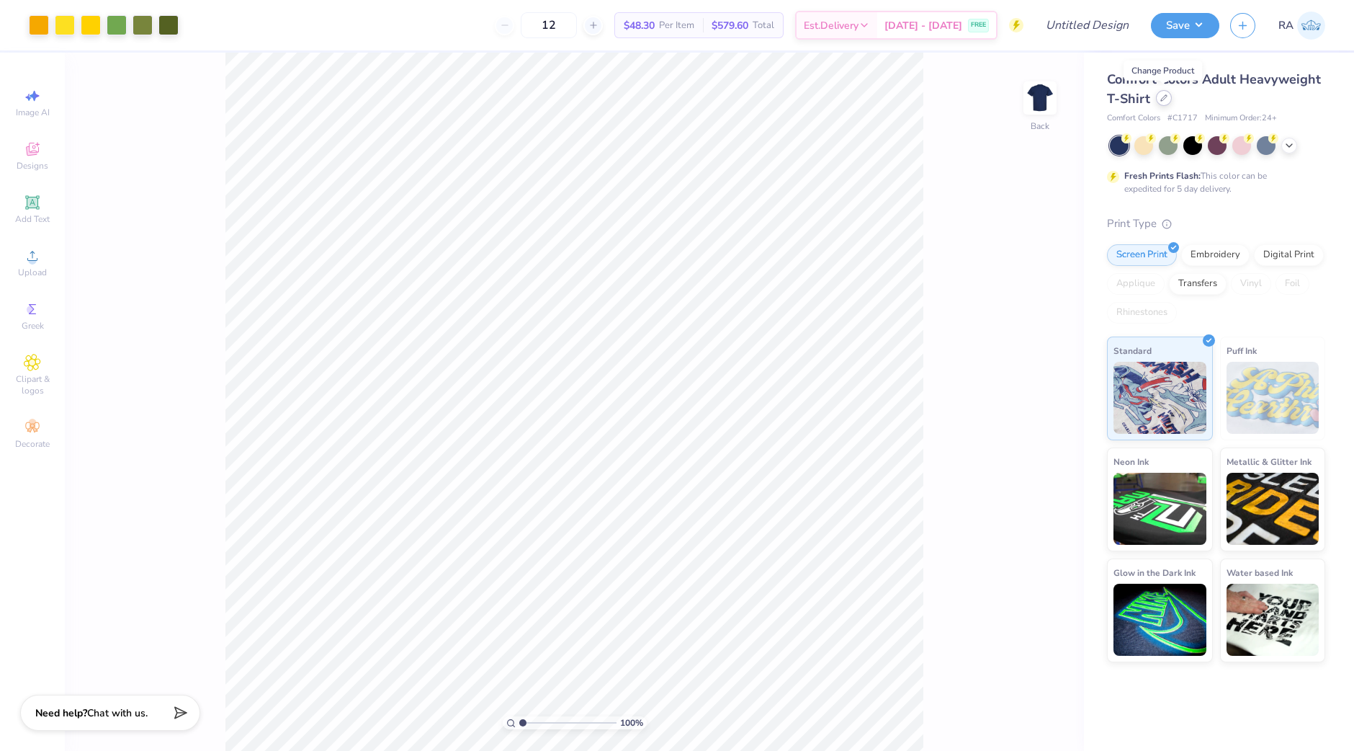
click at [1162, 99] on icon at bounding box center [1163, 97] width 7 height 7
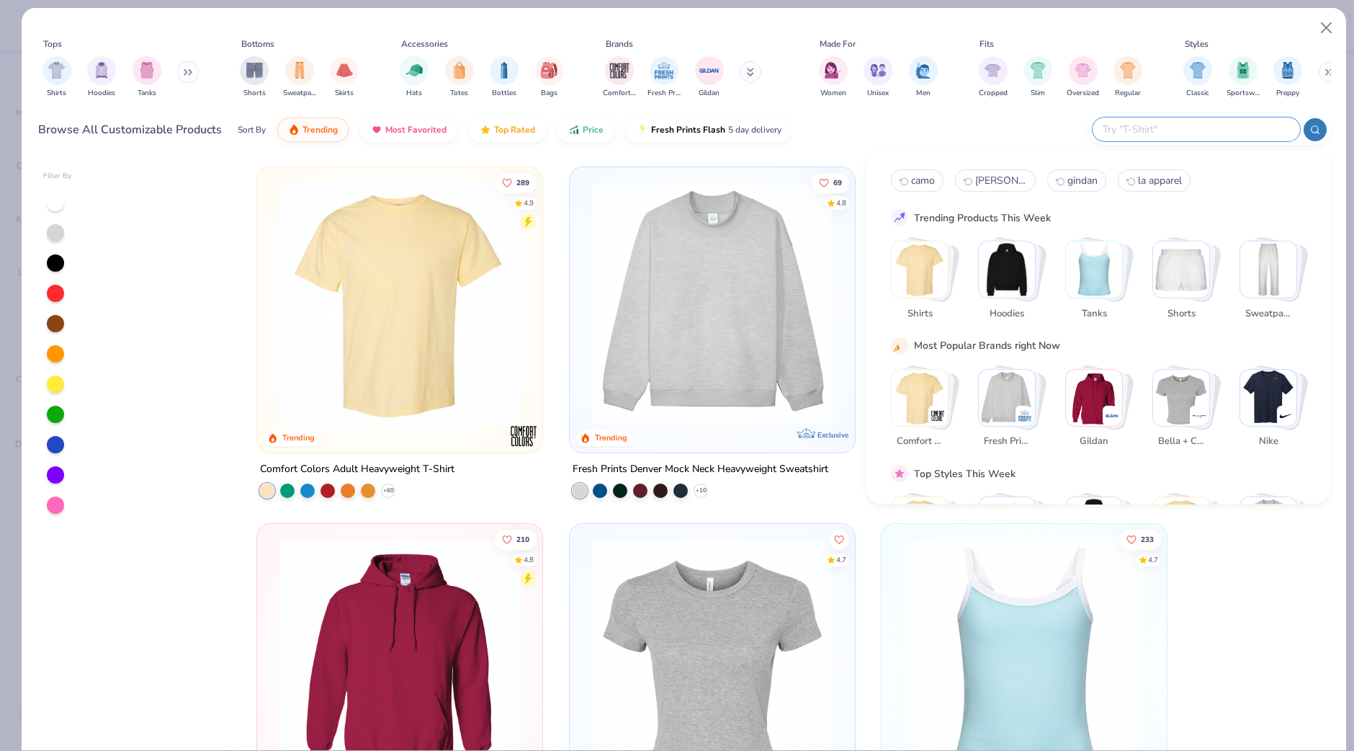
click at [1269, 131] on input "text" at bounding box center [1195, 129] width 189 height 17
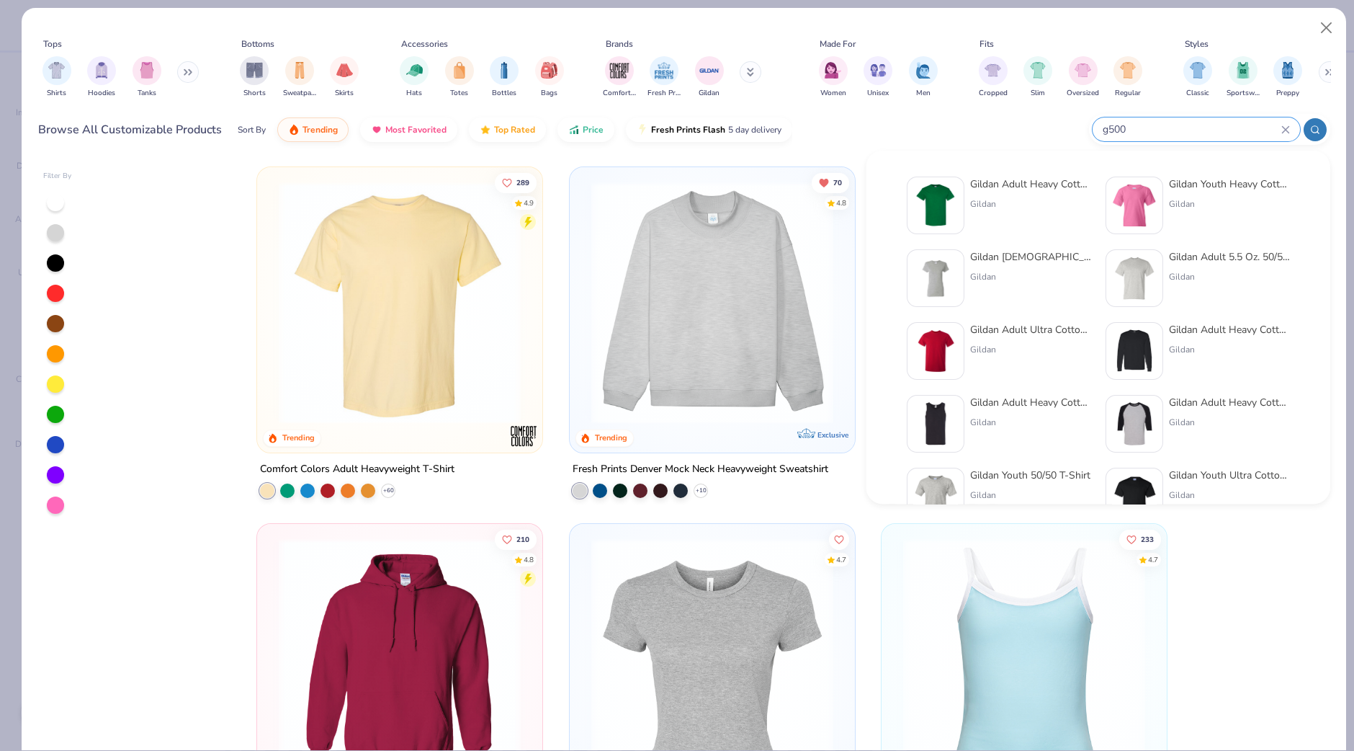
type input "g500"
click at [1027, 178] on div "Gildan Adult Heavy Cotton T-Shirt" at bounding box center [1030, 183] width 121 height 15
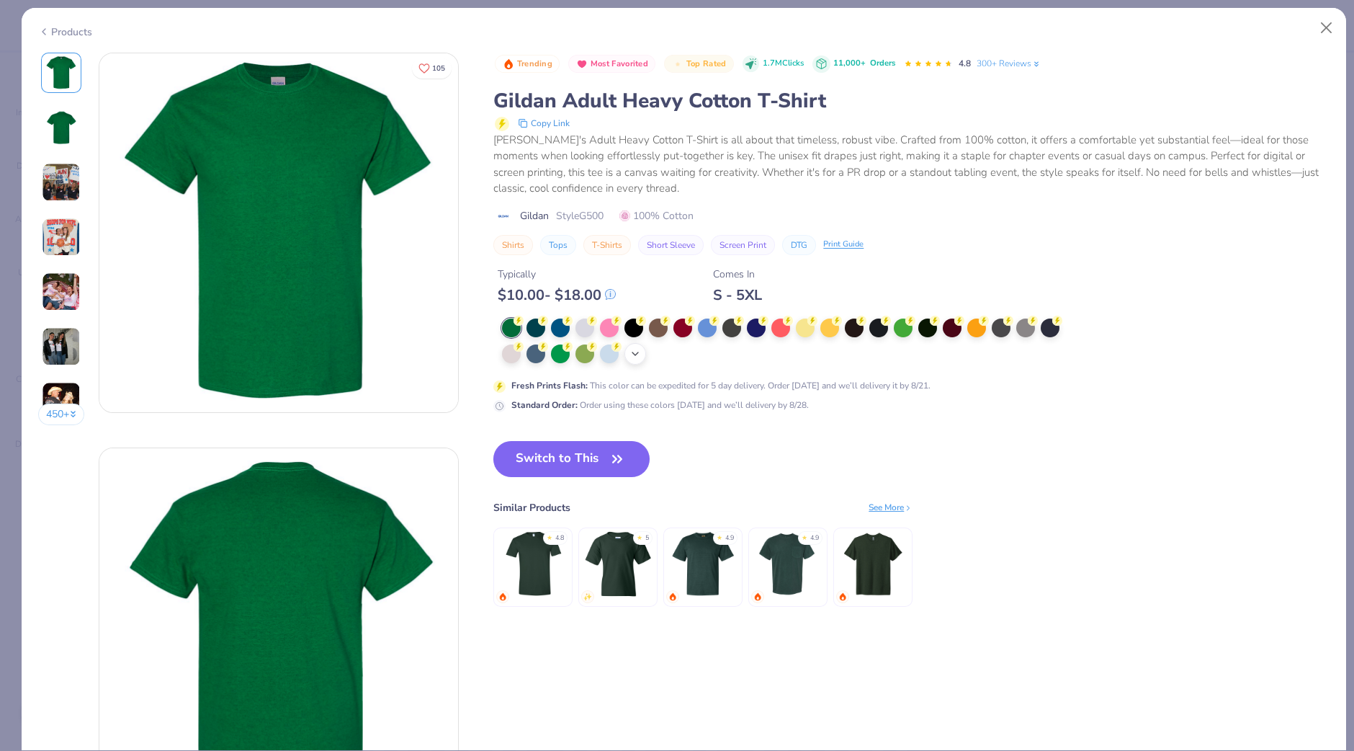
click at [635, 354] on polyline at bounding box center [635, 353] width 6 height 3
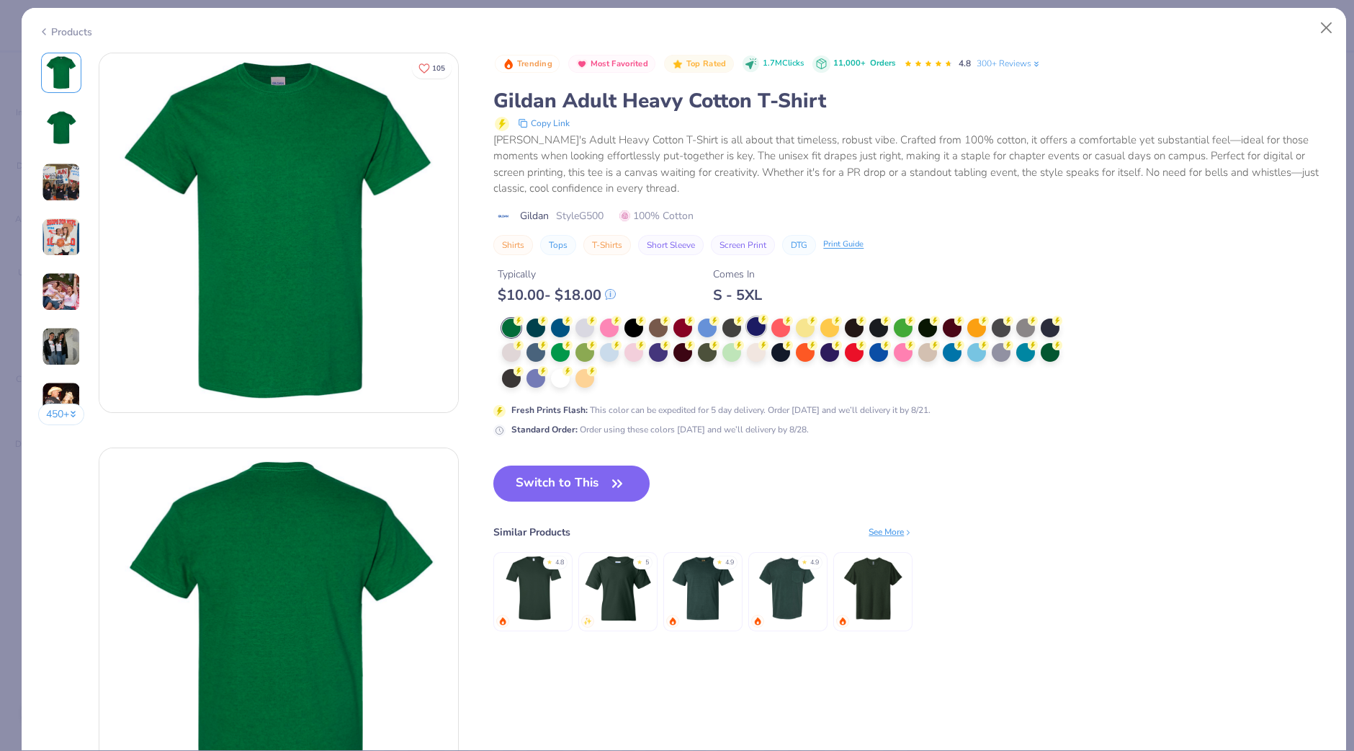
click at [756, 326] on div at bounding box center [756, 326] width 19 height 19
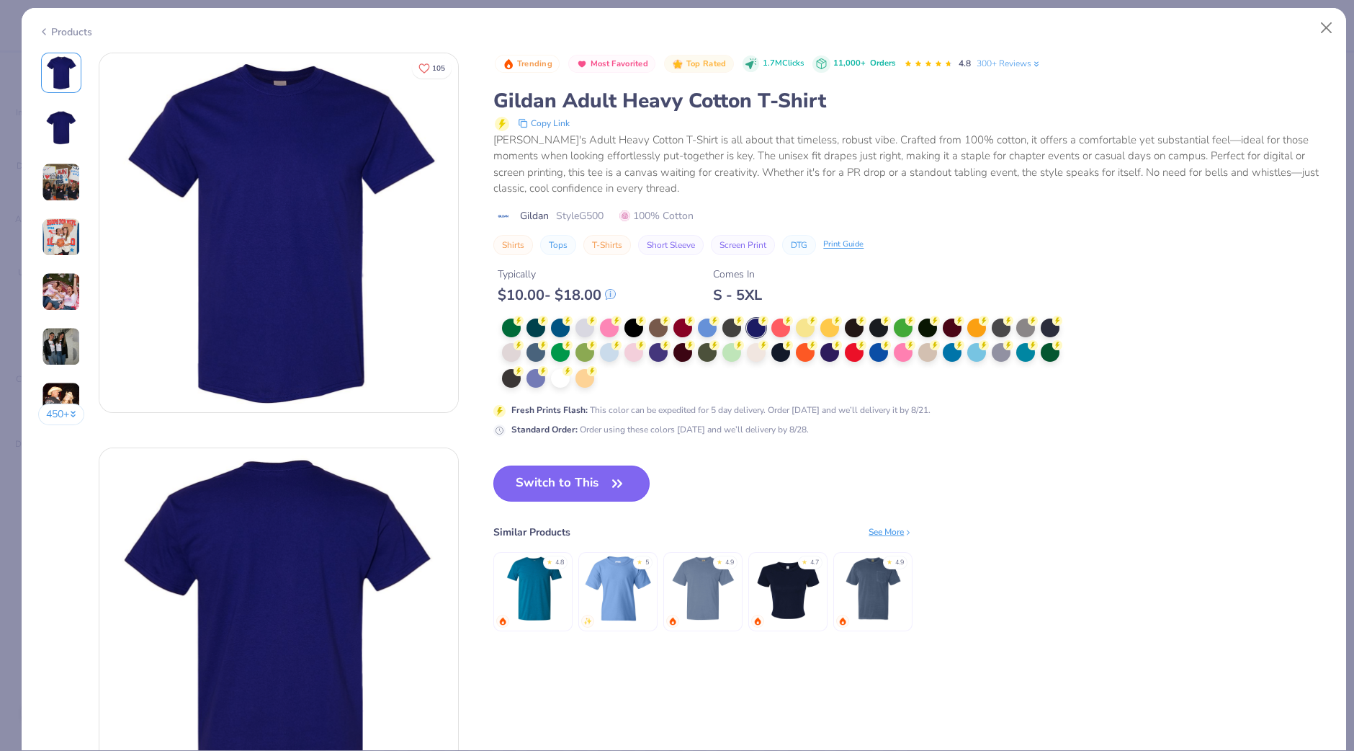
click at [569, 480] on button "Switch to This" at bounding box center [571, 483] width 156 height 36
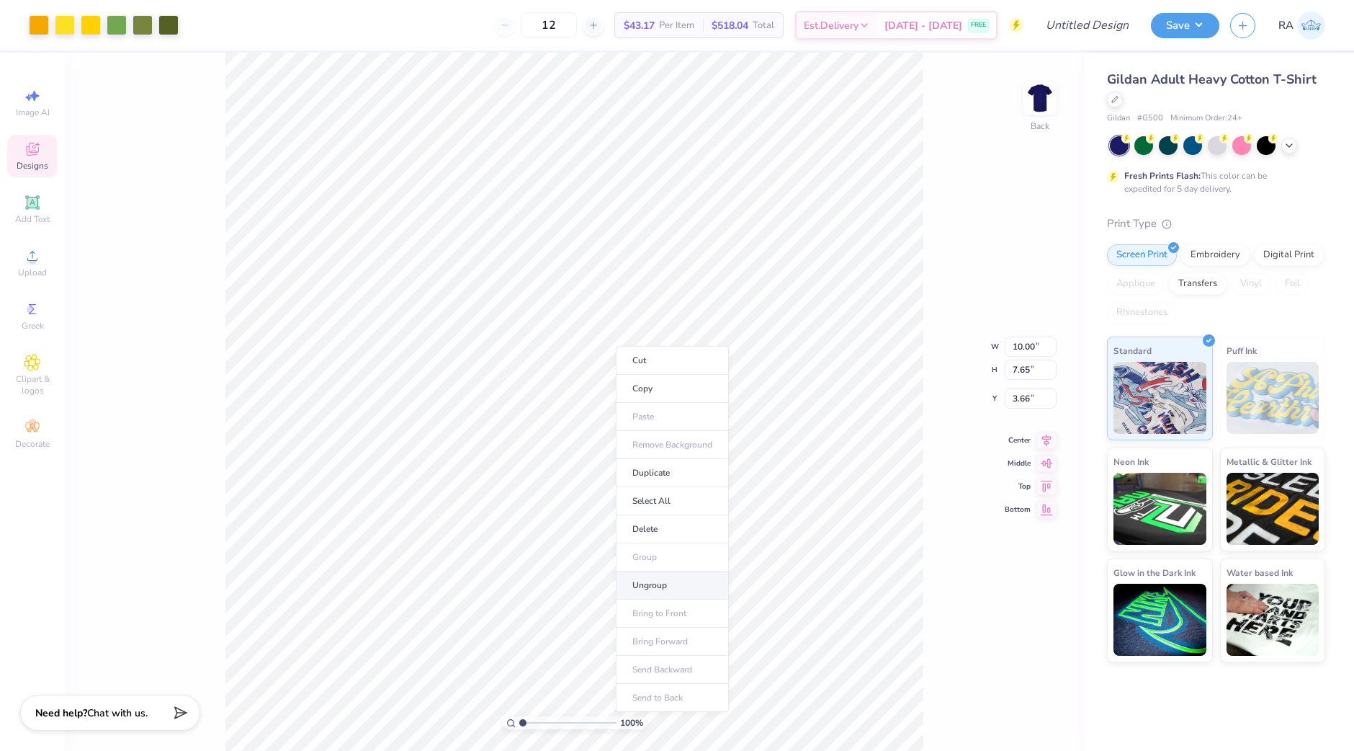
click at [665, 588] on li "Ungroup" at bounding box center [672, 585] width 113 height 28
type input "1.61307009348"
type input "9.43"
type input "1.61307009348"
type input "1.82"
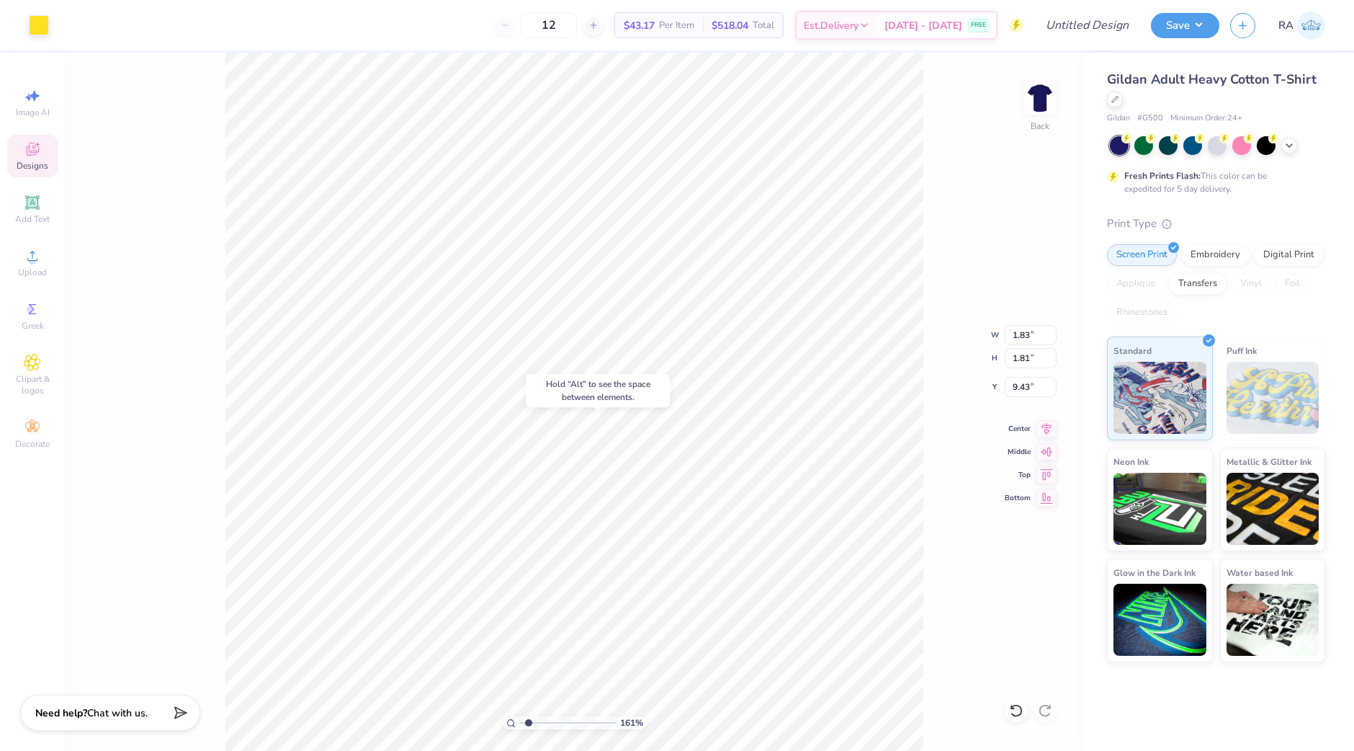
type input "1.82"
type input "8.76"
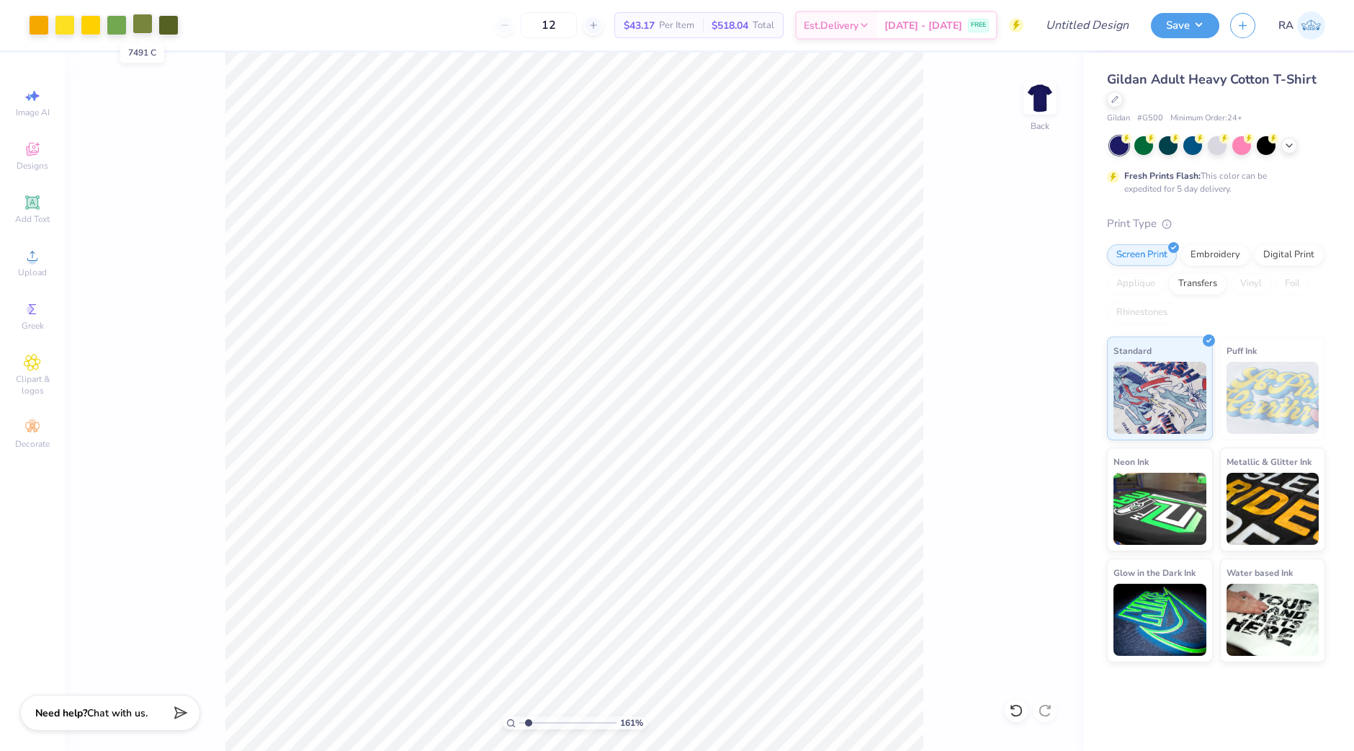
click at [138, 27] on div at bounding box center [143, 24] width 20 height 20
type input "1.61307009348"
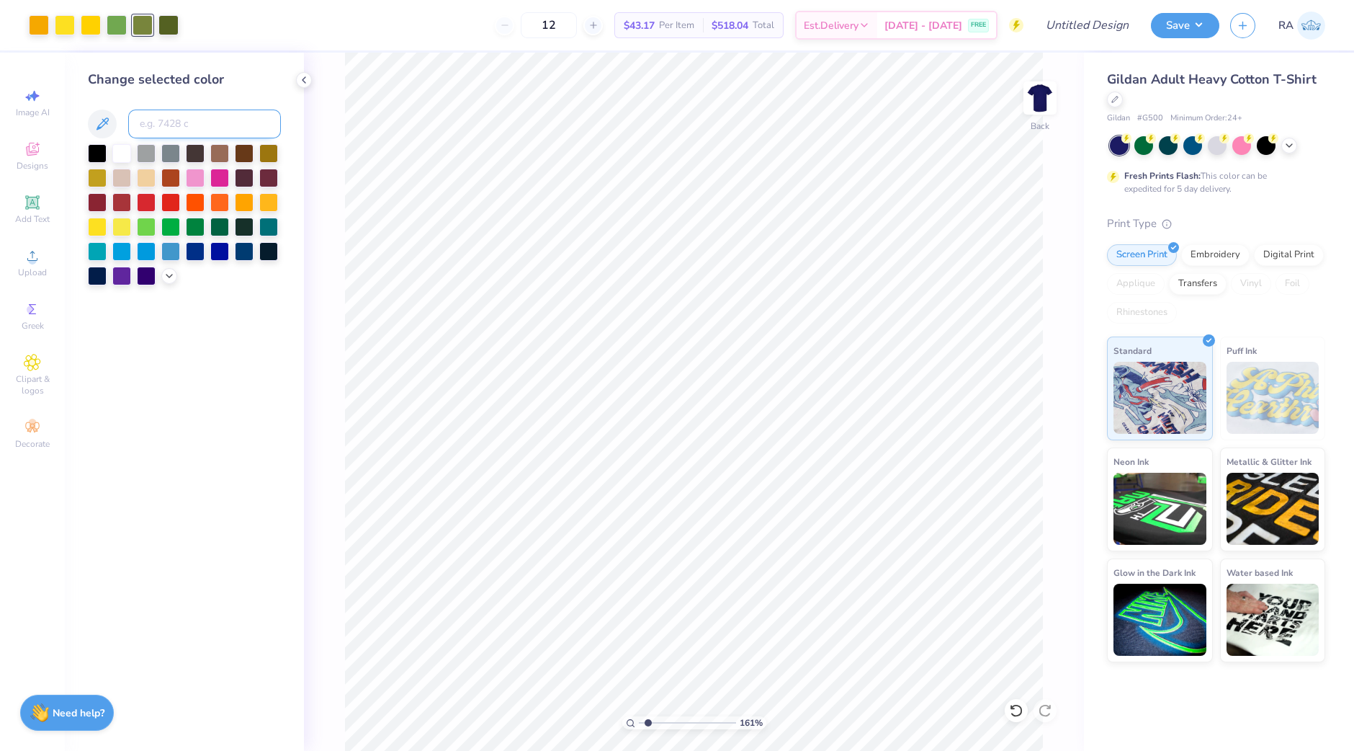
click at [152, 122] on input at bounding box center [204, 123] width 153 height 29
type input "7489"
click at [138, 23] on div at bounding box center [143, 24] width 20 height 20
type input "1.61307009348"
click at [161, 125] on input at bounding box center [204, 123] width 153 height 29
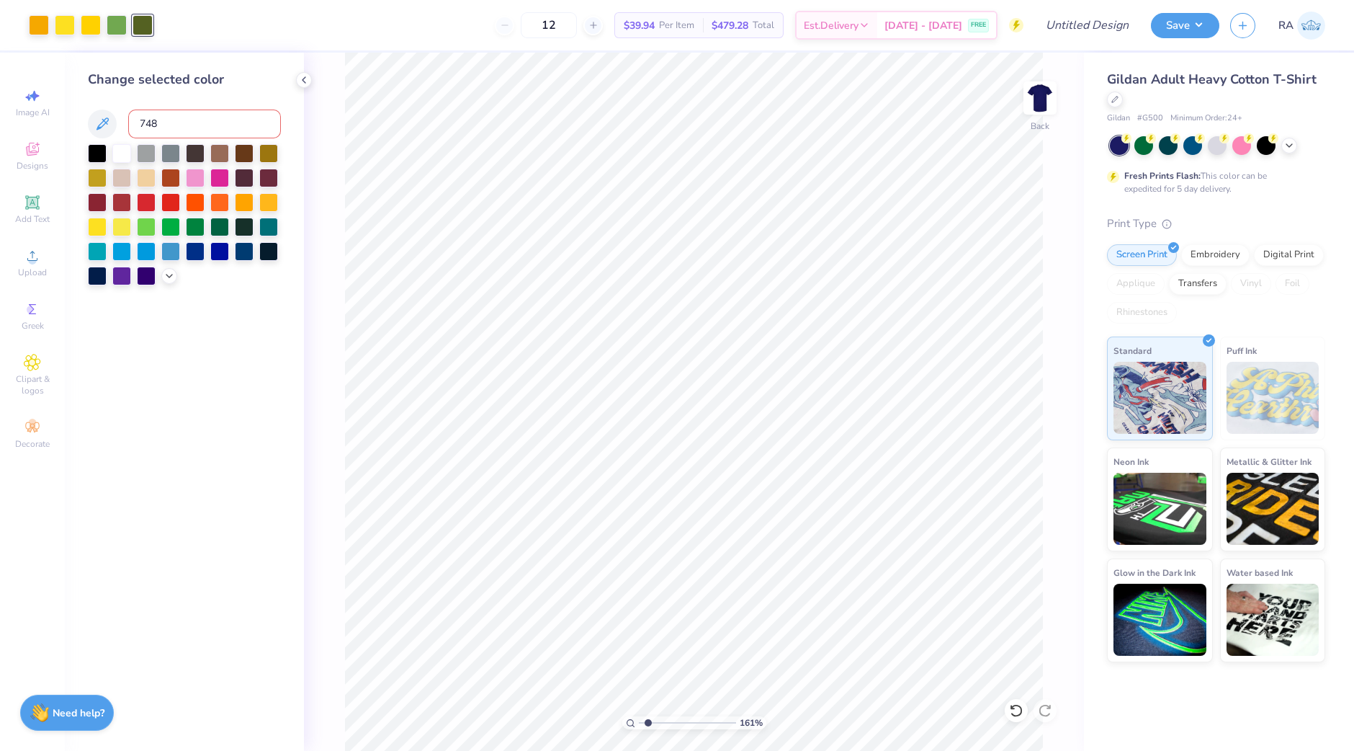
type input "7489"
click at [91, 21] on div at bounding box center [91, 24] width 20 height 20
type input "1.61307009348"
click at [166, 125] on input at bounding box center [204, 123] width 153 height 29
type input "107"
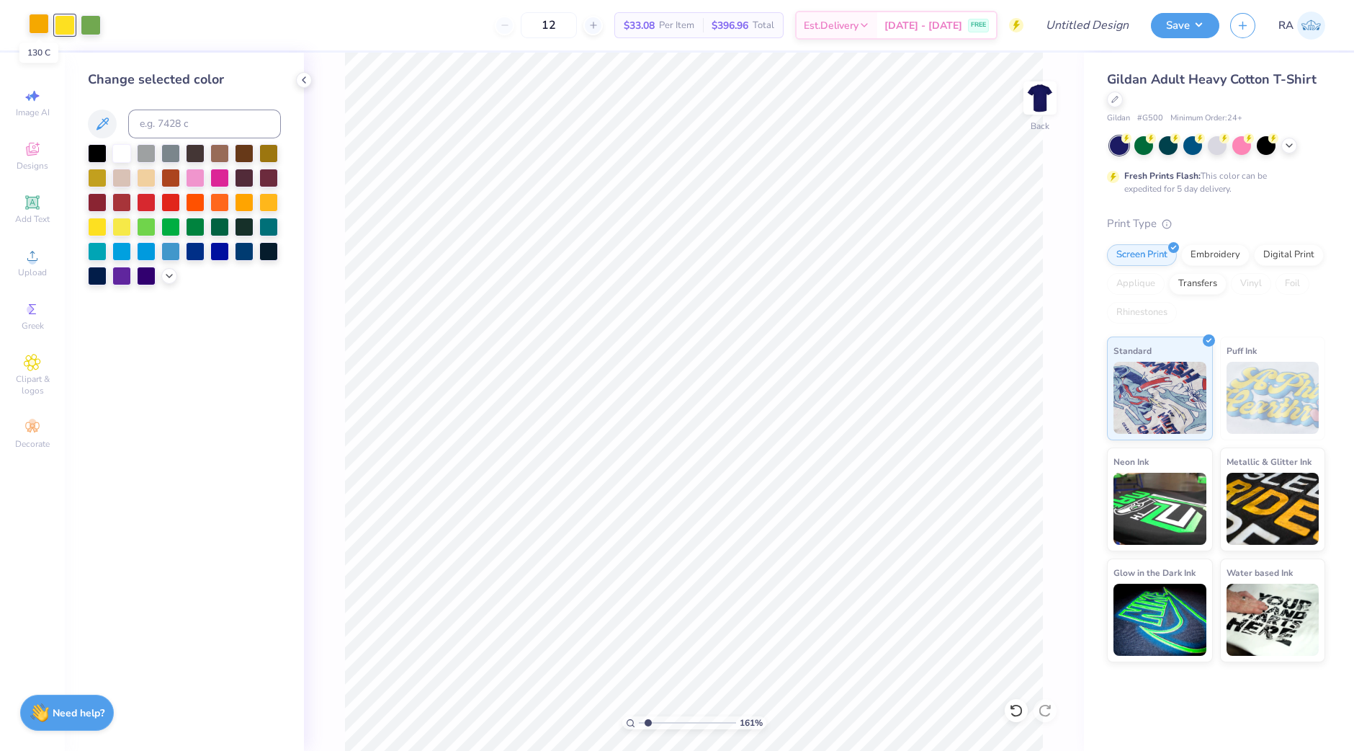
click at [37, 25] on div at bounding box center [39, 24] width 20 height 20
type input "1.61307009348"
click at [179, 123] on input at bounding box center [204, 123] width 153 height 29
type input "107"
drag, startPoint x: 179, startPoint y: 123, endPoint x: 65, endPoint y: 157, distance: 119.4
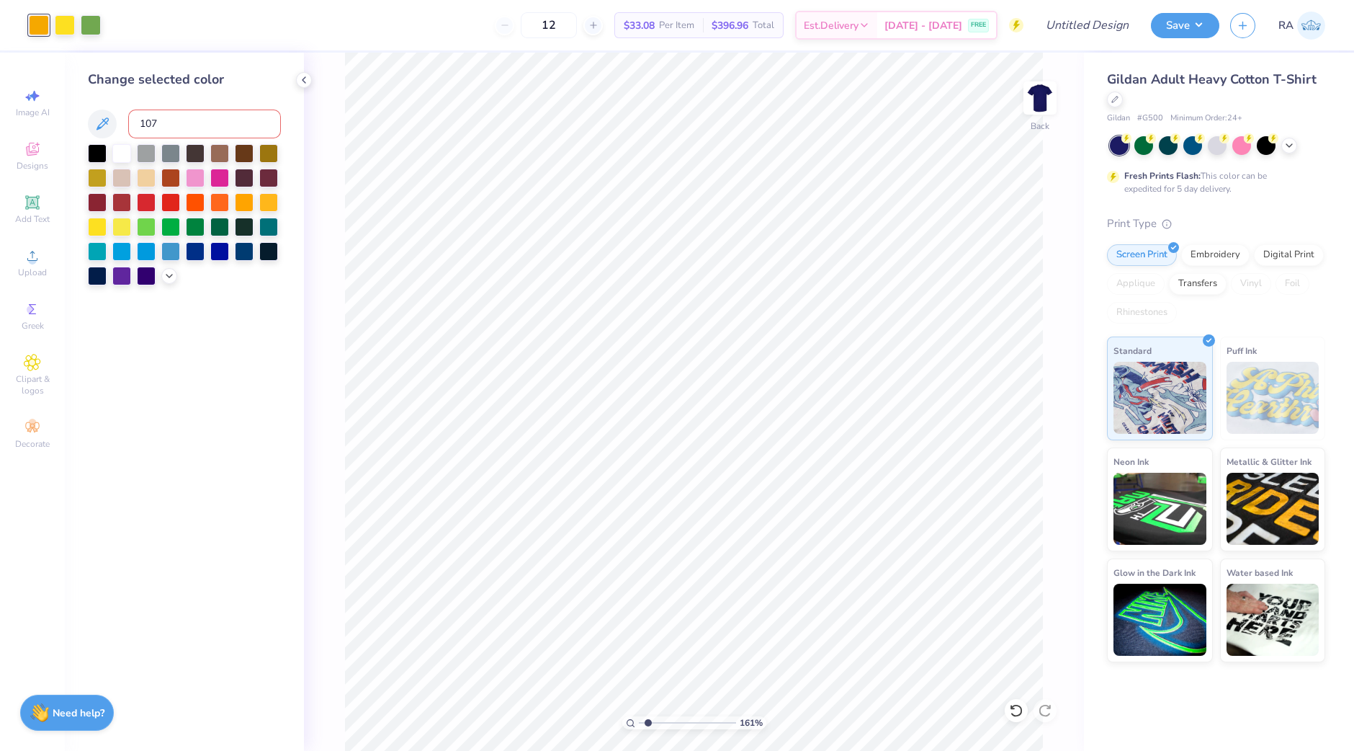
click at [65, 157] on div "Change selected color 107" at bounding box center [184, 402] width 239 height 698
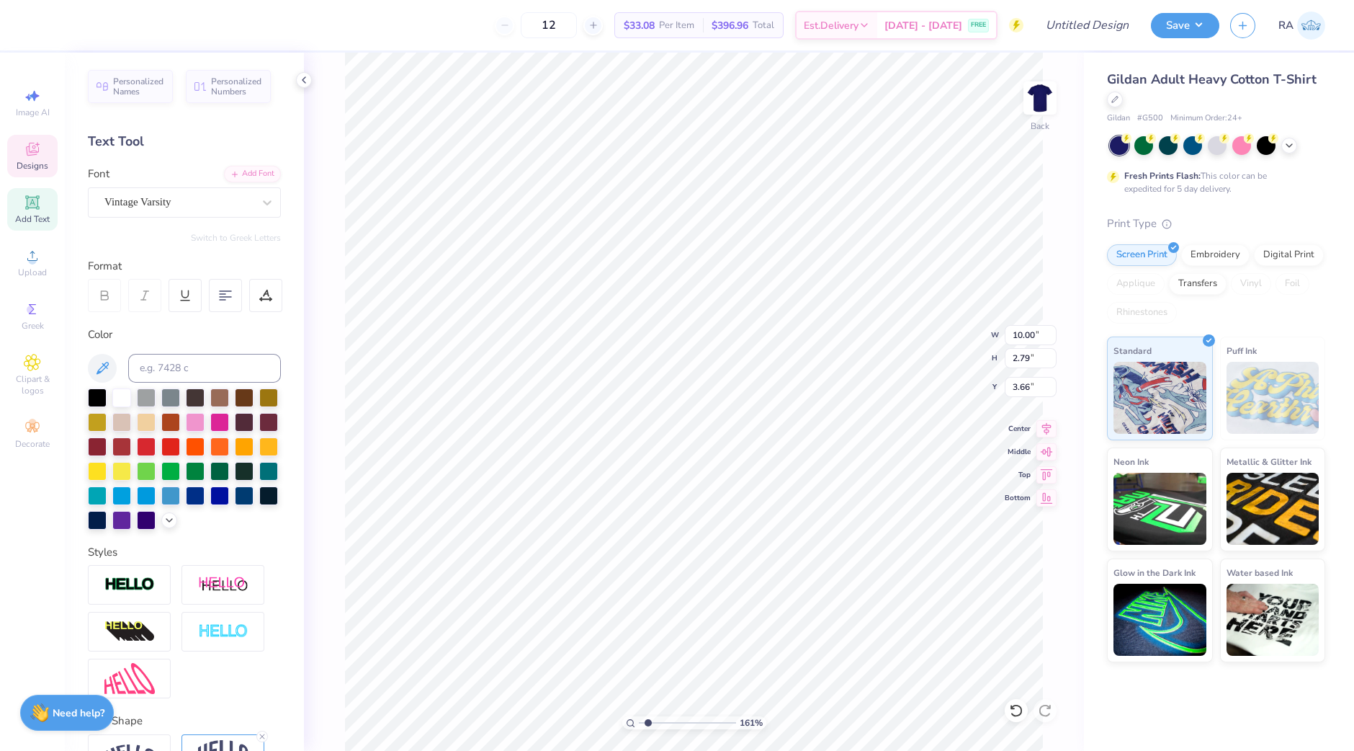
type input "1.61307009348"
type input "0.97"
type input "1.10"
type input "7.41"
type input "1.61307009348"
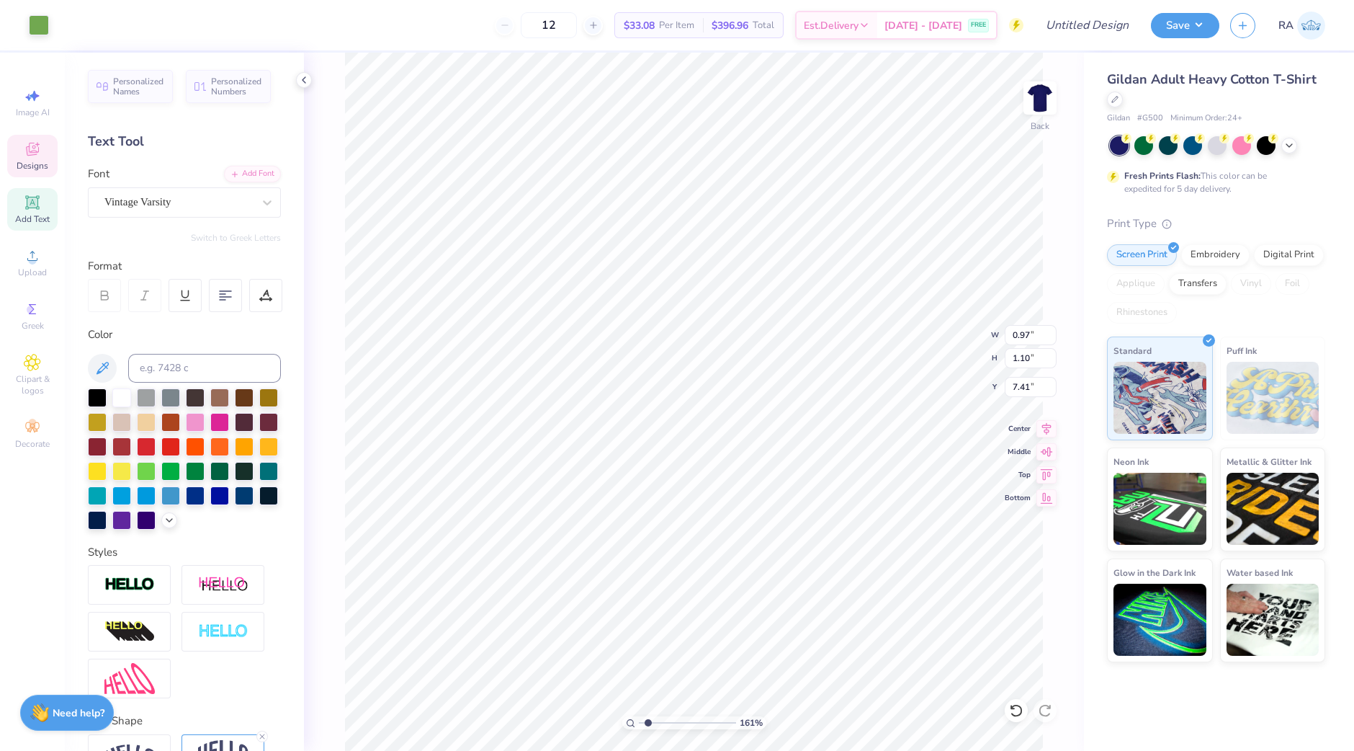
type input "10.00"
type input "2.79"
type input "3.66"
type input "1.61307009348"
type input "7.46"
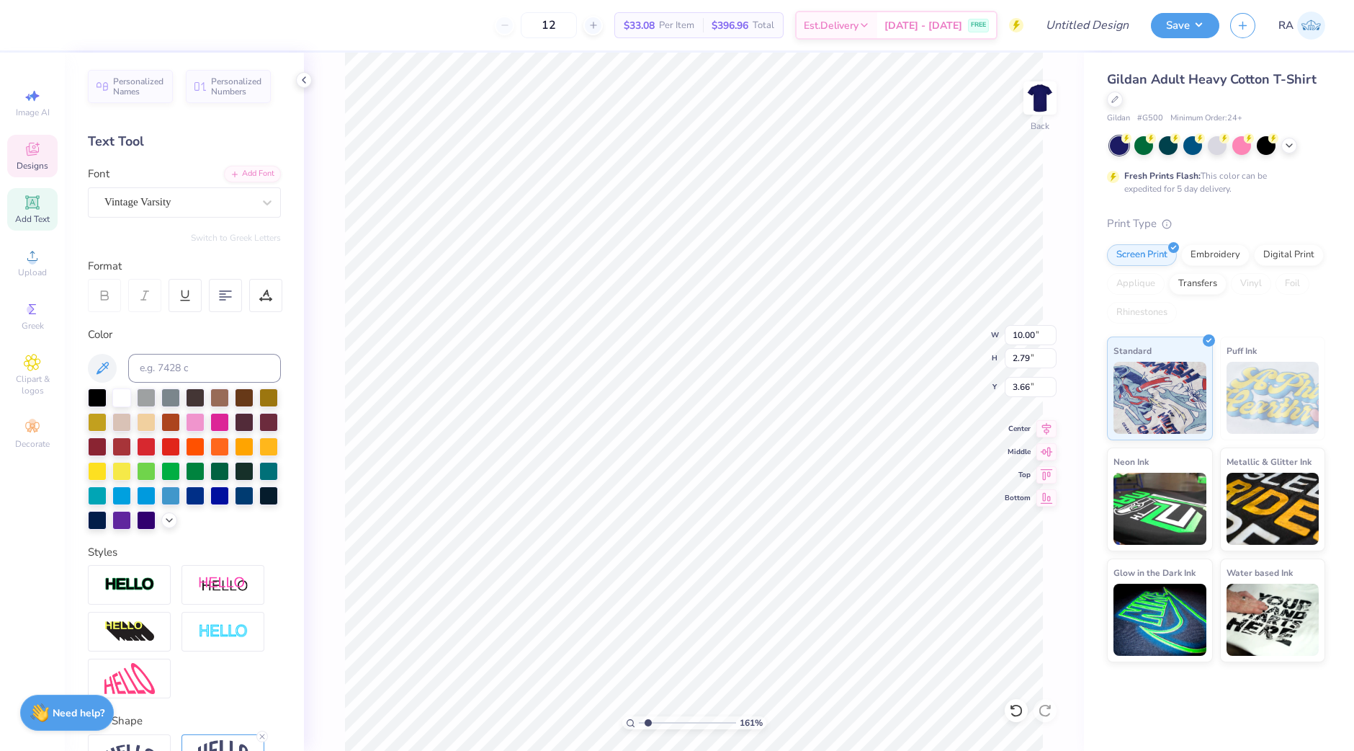
type input "1.68"
type input "5.34"
click at [167, 361] on input at bounding box center [204, 368] width 153 height 29
type input "7489"
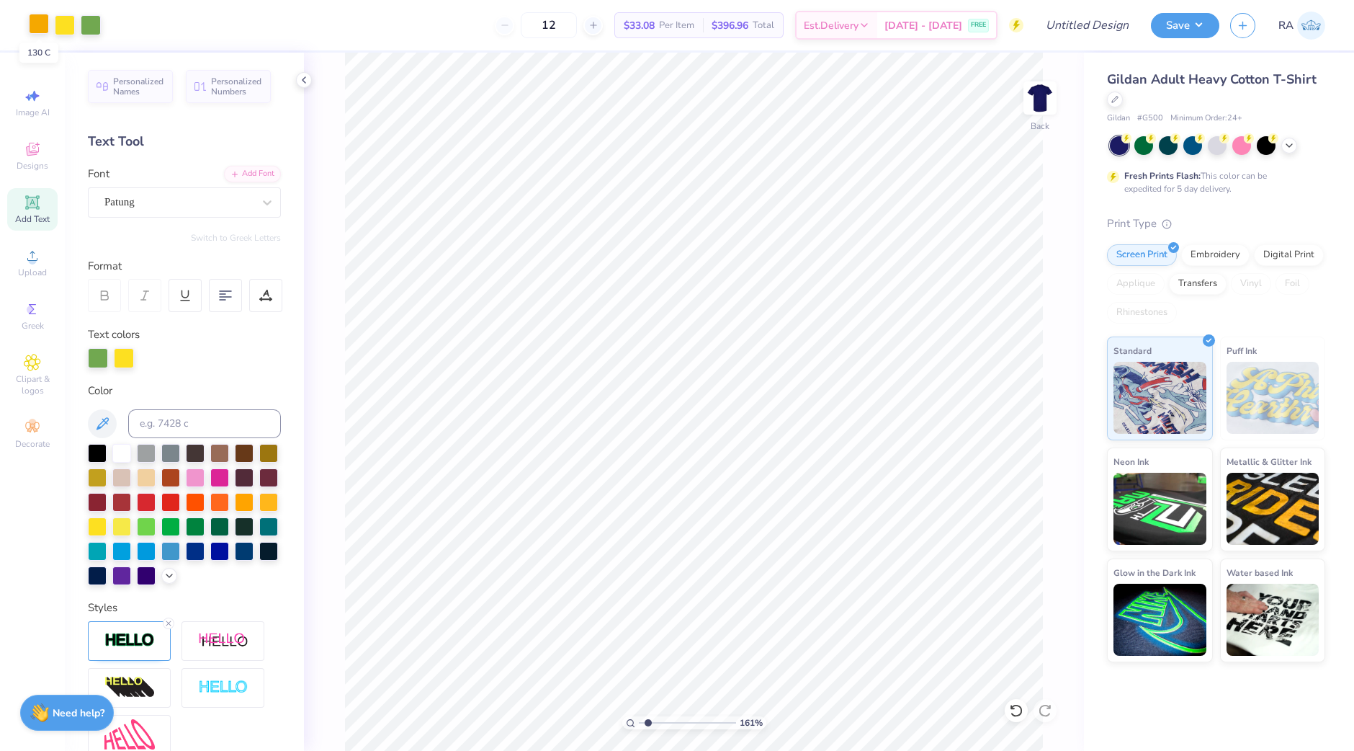
click at [30, 22] on div at bounding box center [39, 24] width 20 height 20
type input "1.61307009348"
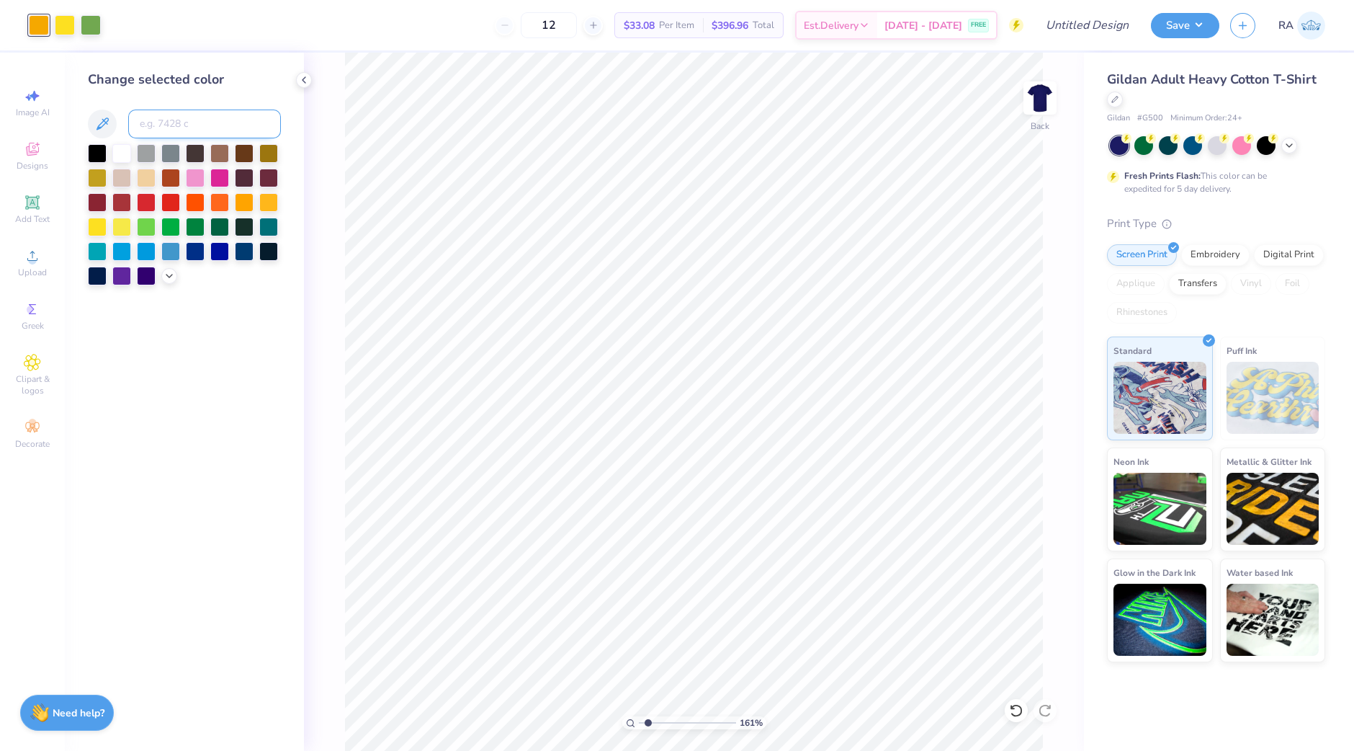
click at [183, 116] on input at bounding box center [204, 123] width 153 height 29
type input "107"
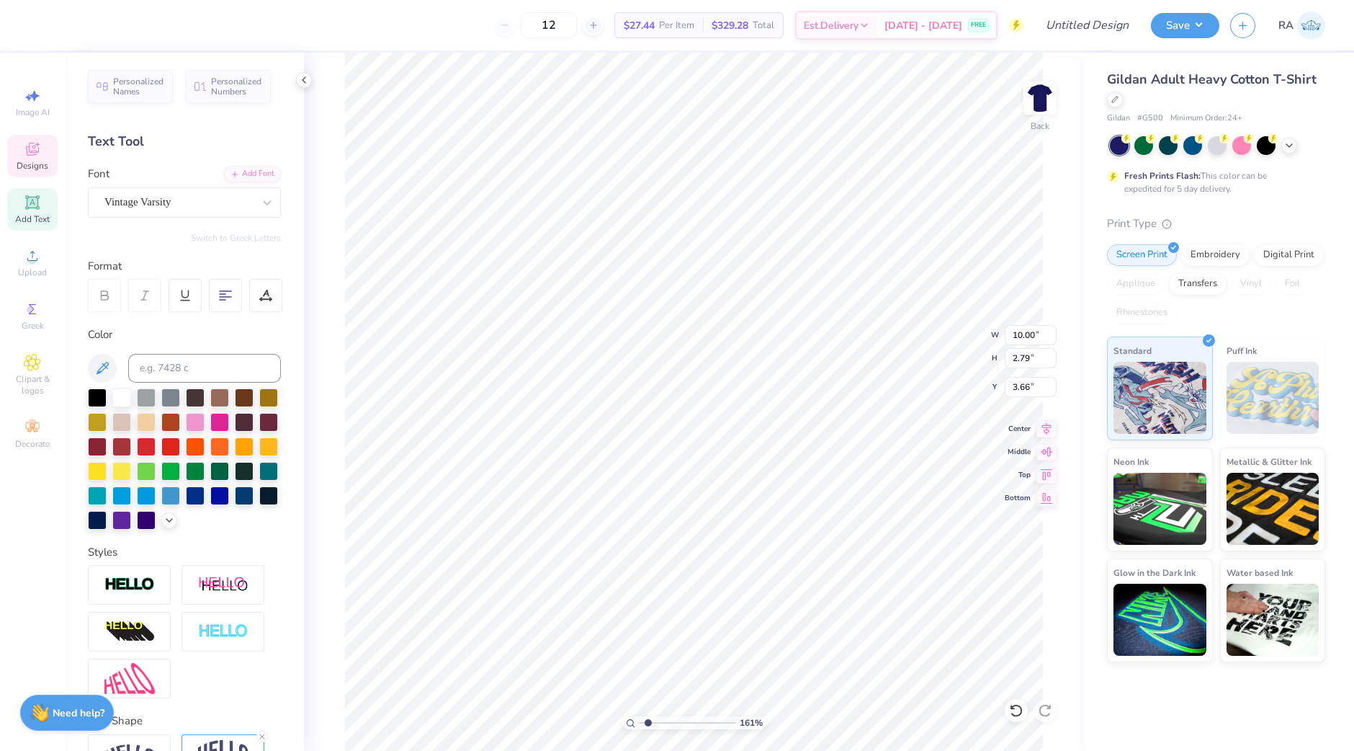
scroll to position [14, 1]
type input "1.61307009348"
type textarea "T"
type input "1.61307009348"
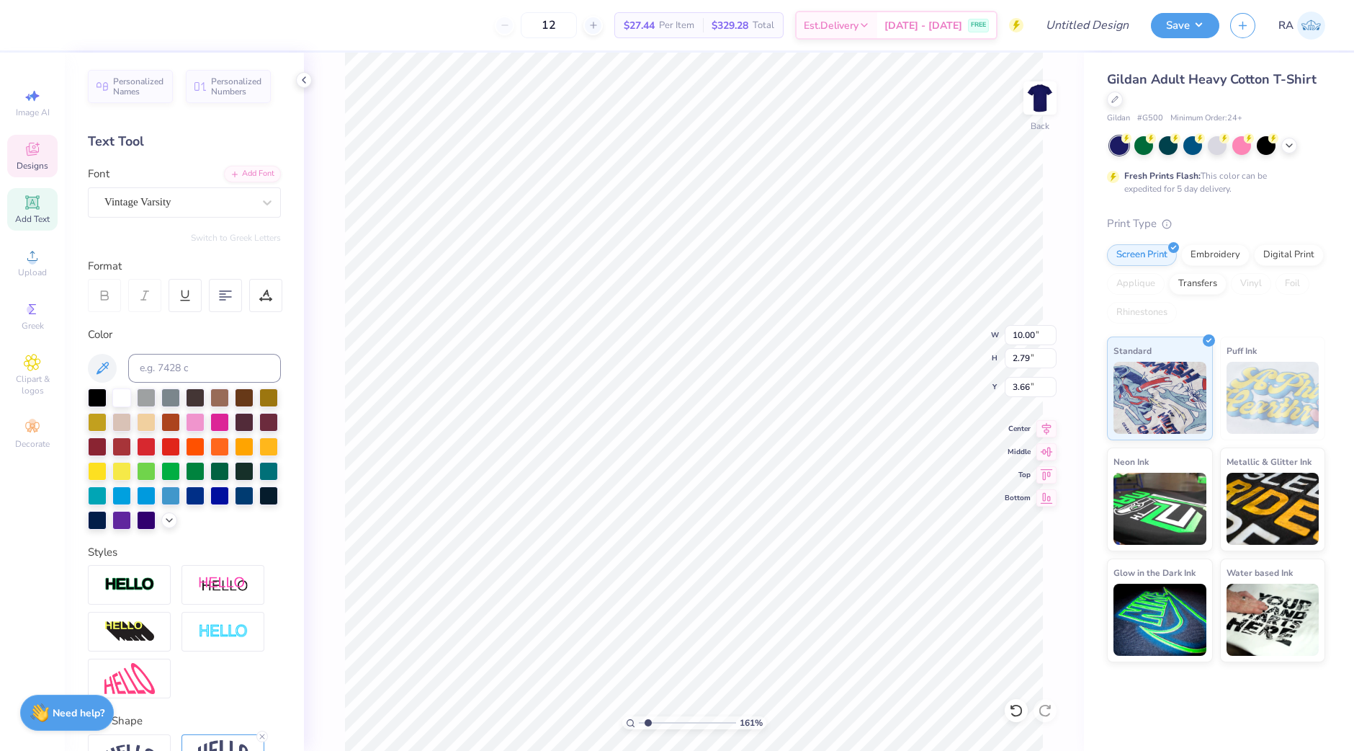
type textarea "al"
type input "1.61307009348"
type textarea "alp"
type input "1.61307009348"
type textarea "alpha"
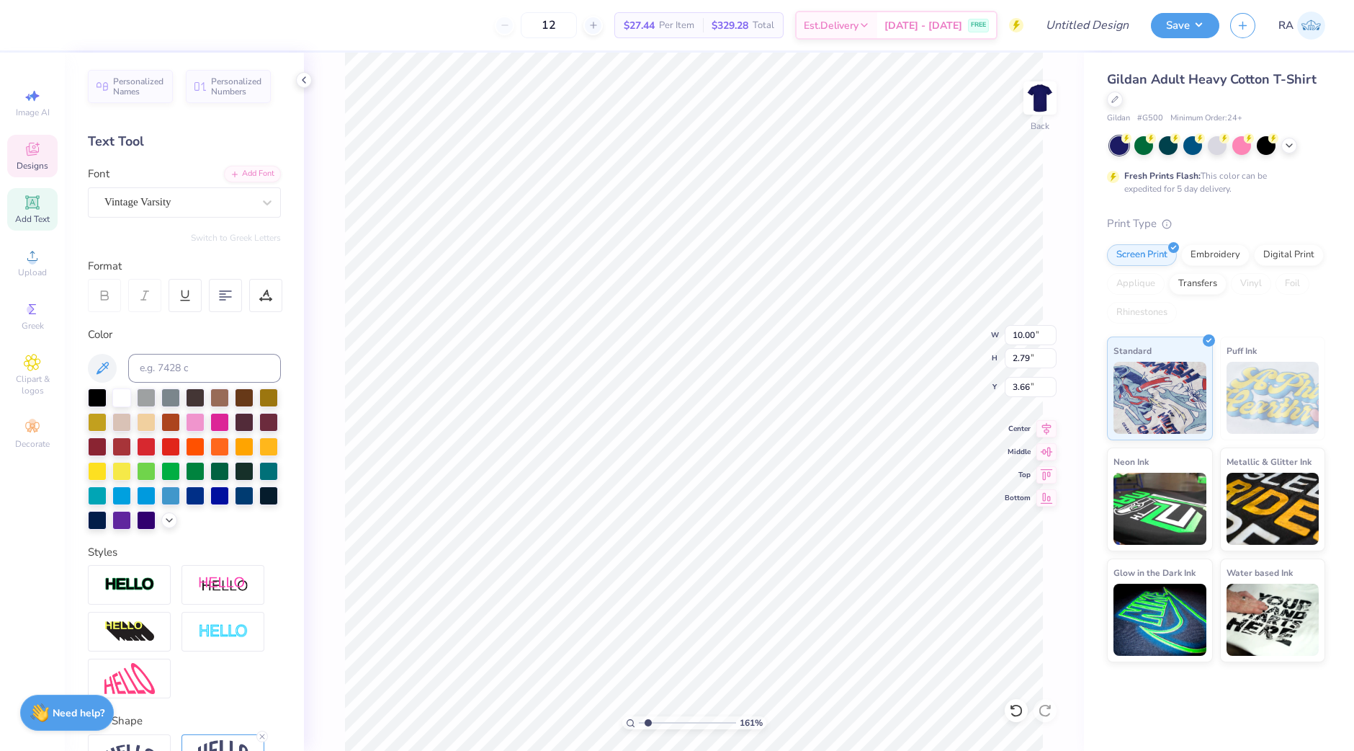
type input "1.61307009348"
type textarea "alpha"
type input "1.61307009348"
type textarea "alpha z"
type input "1.61307009348"
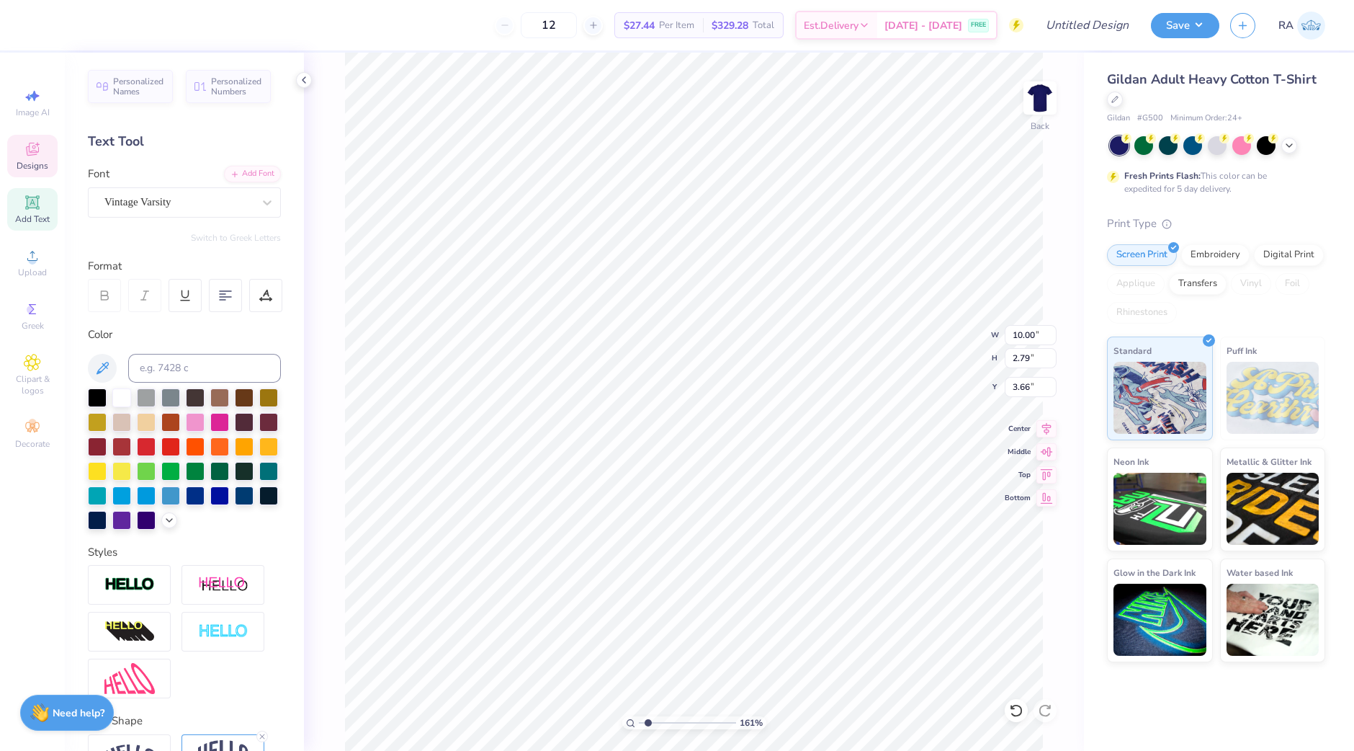
type textarea "alpha zet"
type input "1.61307009348"
type textarea "alpha zeta"
type input "1.61307009348"
type textarea "alpha zeta"
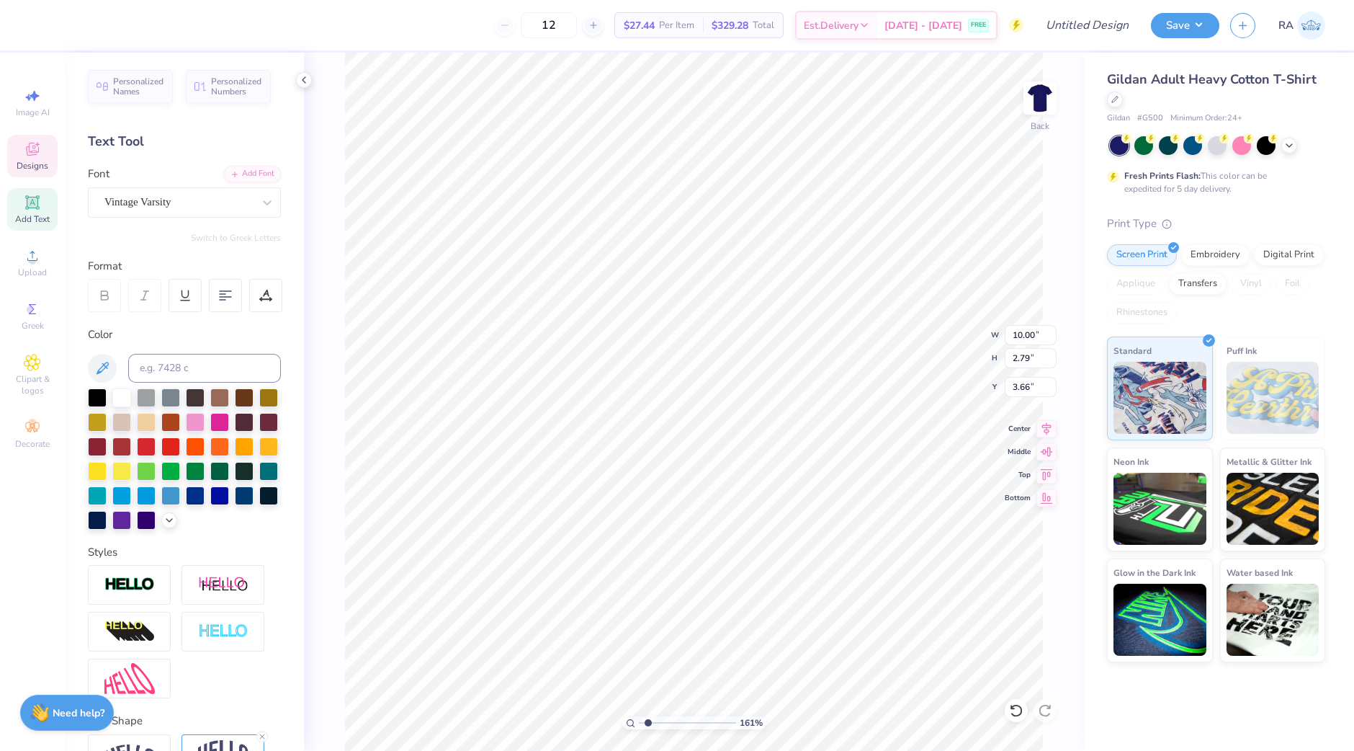
type input "1.61307009348"
type textarea "alpha zeta chi"
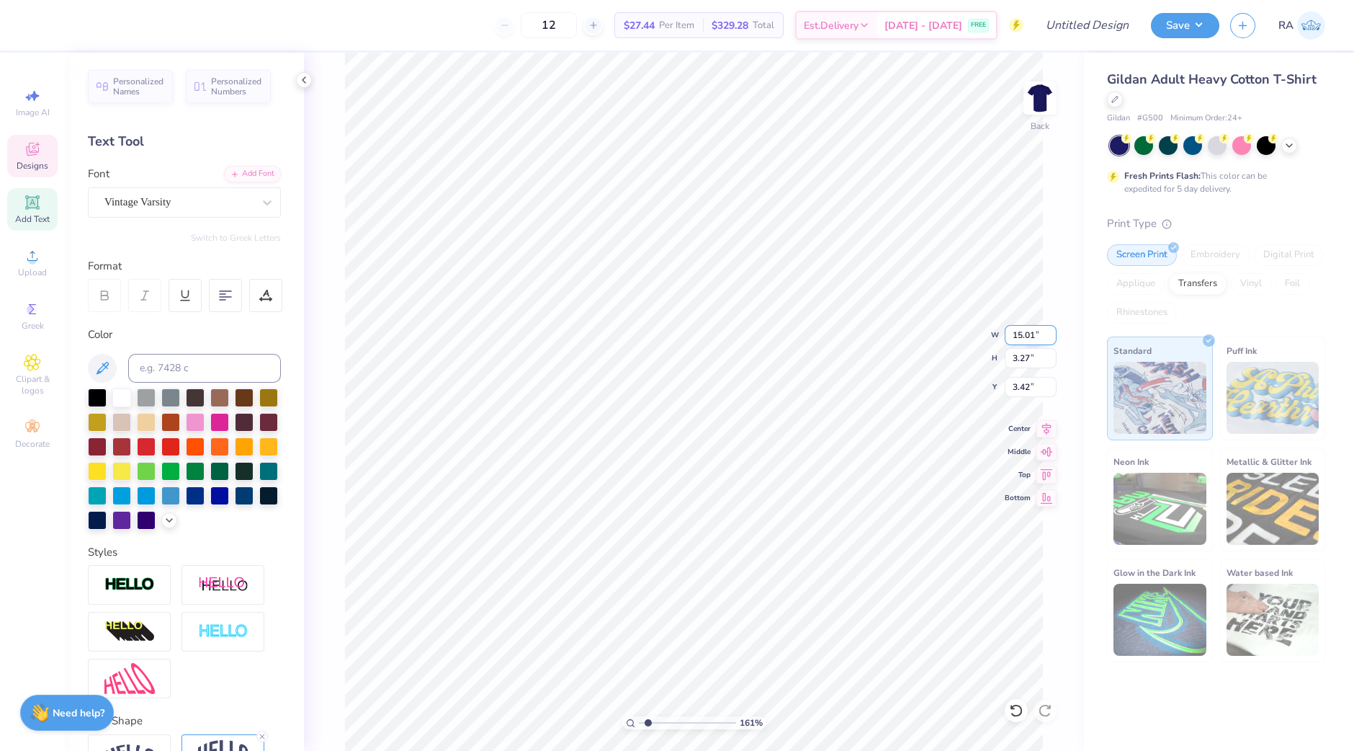
type input "1.61307009348"
type input "11.22"
type input "2.44"
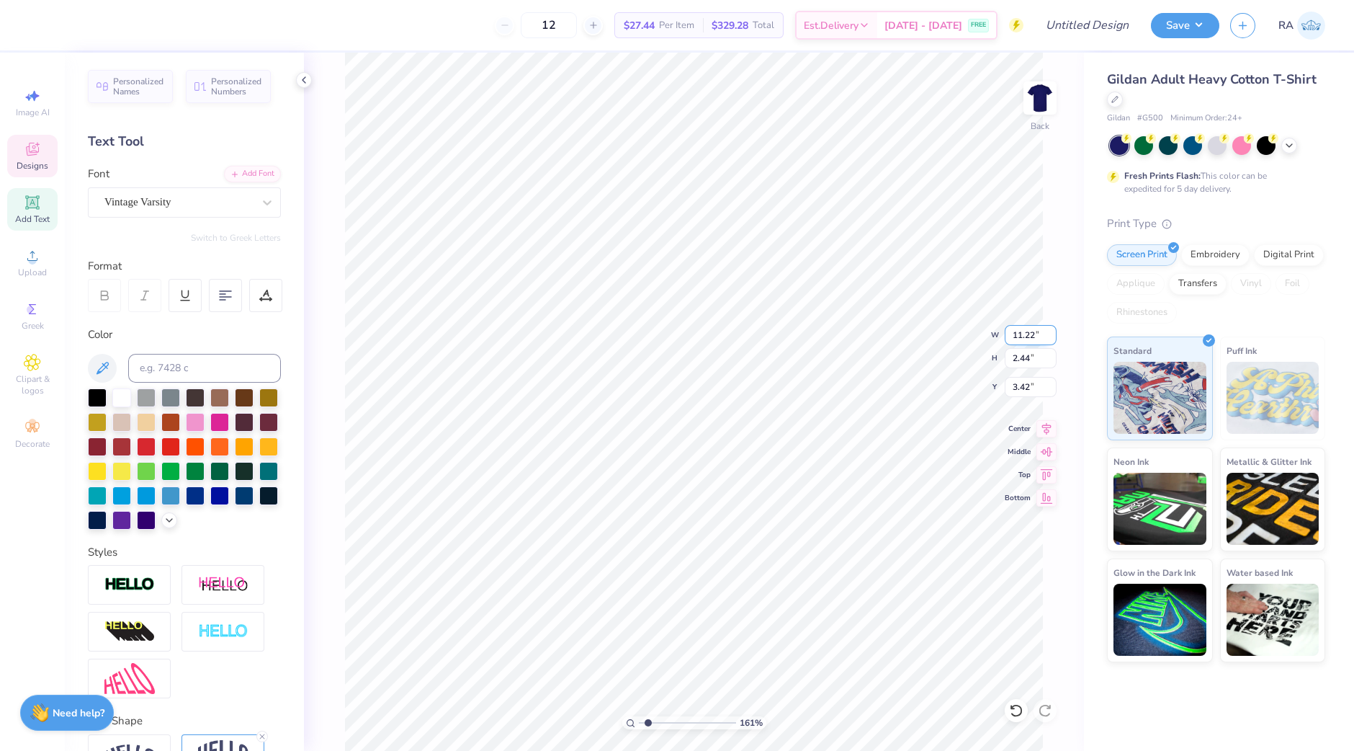
type input "1.61307009348"
type input "3.34"
type input "1.61307009348"
type input "7.46"
type input "1.68"
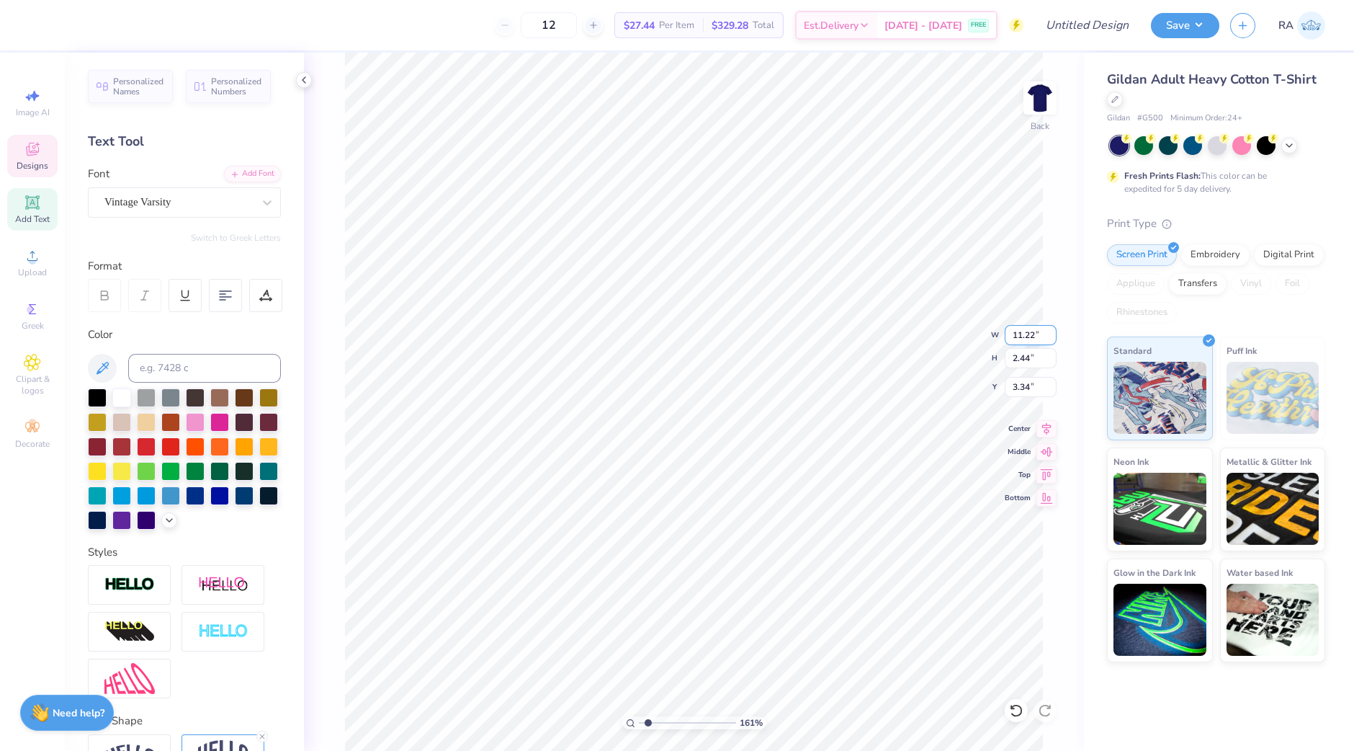
type input "5.34"
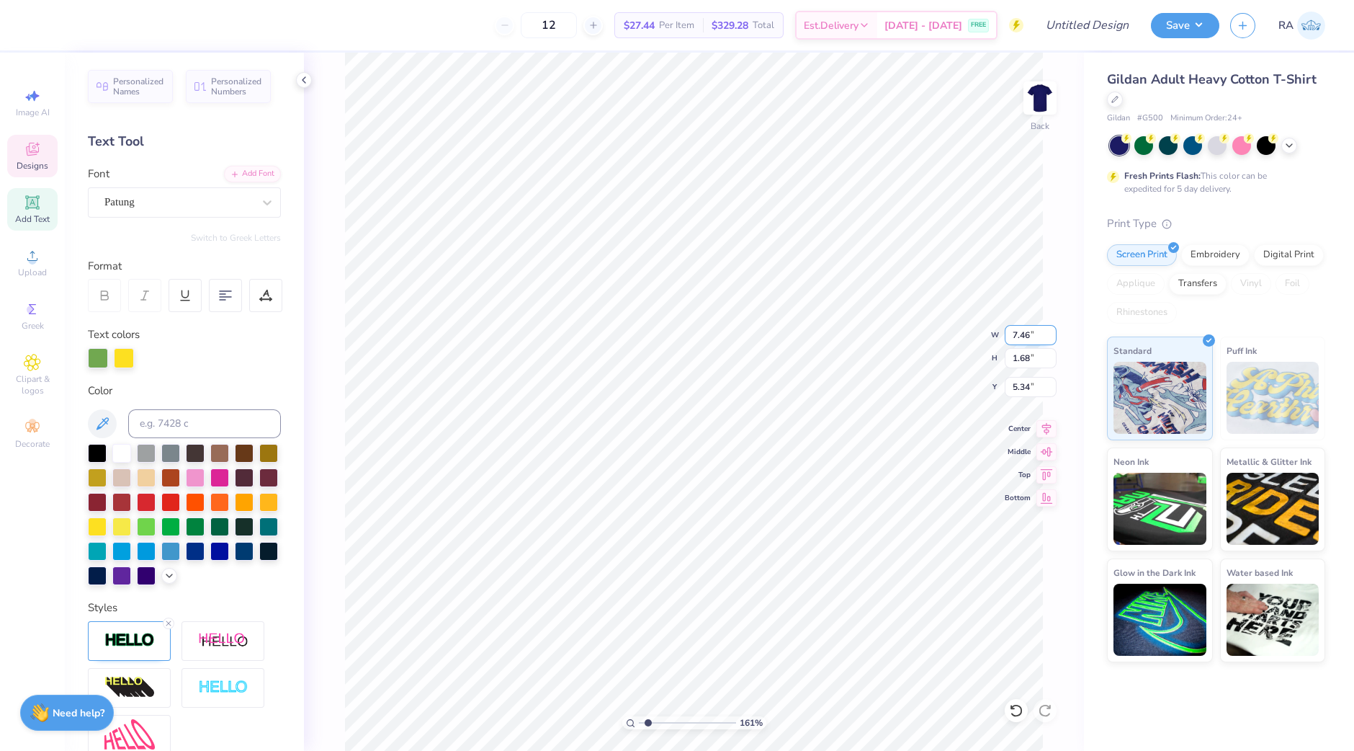
type input "1.61307009348"
type input "5.96"
type input "1.35"
type input "5.36"
type input "1.61307009348"
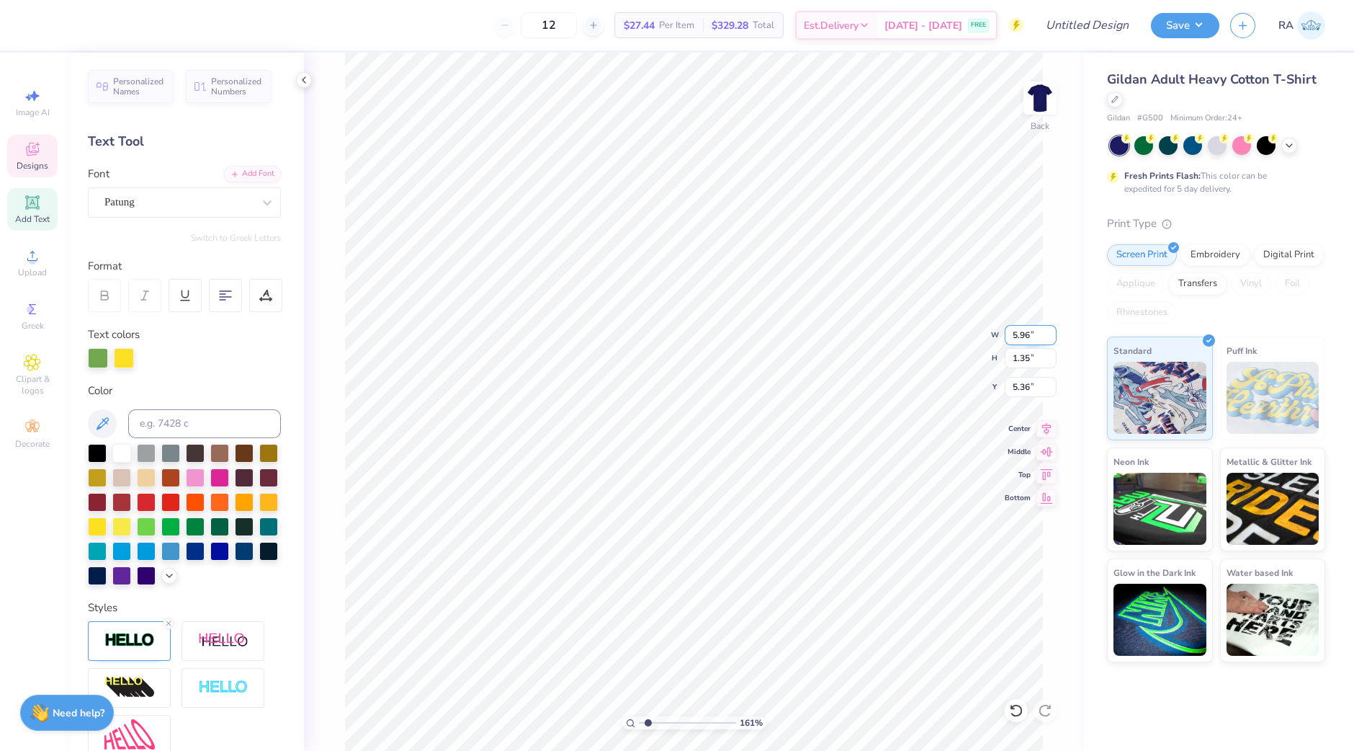
type input "4.56"
type input "1.61307009348"
type input "11.22"
type input "2.44"
type input "3.34"
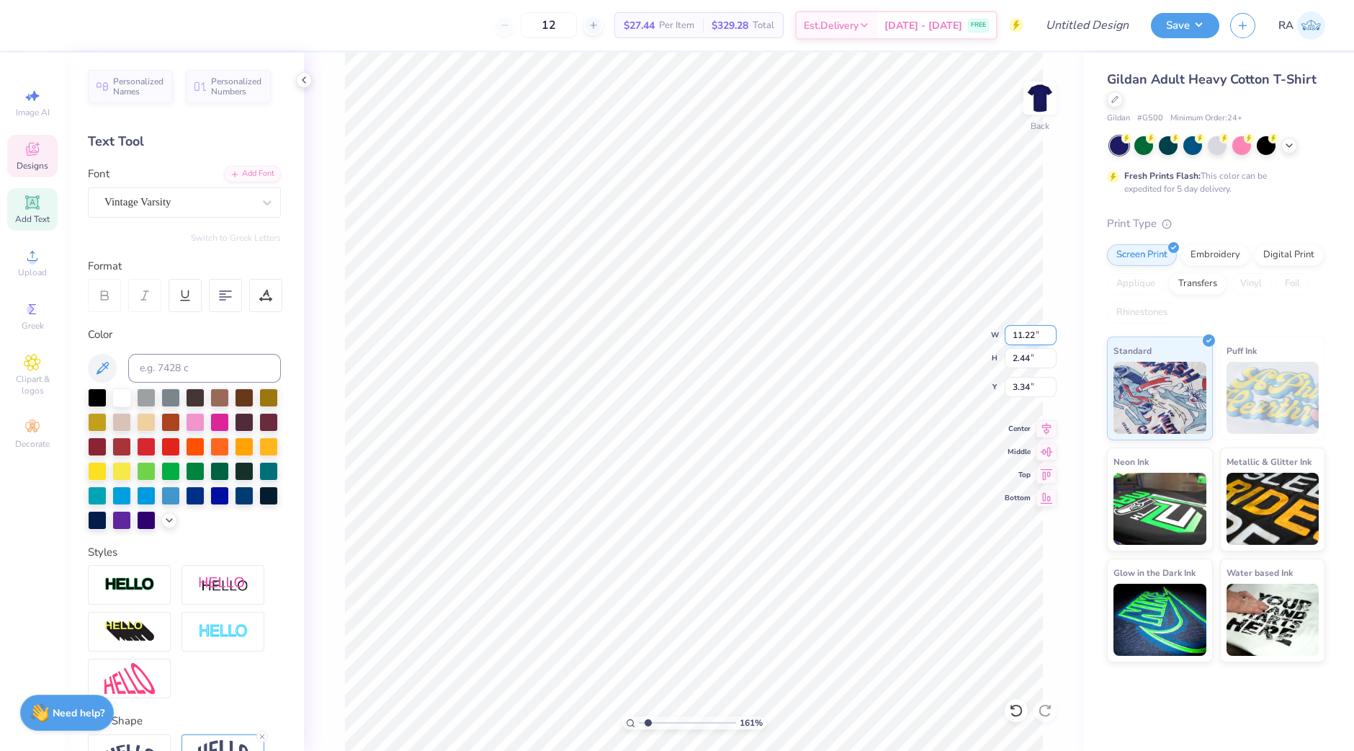
type input "1.61307009348"
type input "5.96"
type input "1.35"
type input "4.56"
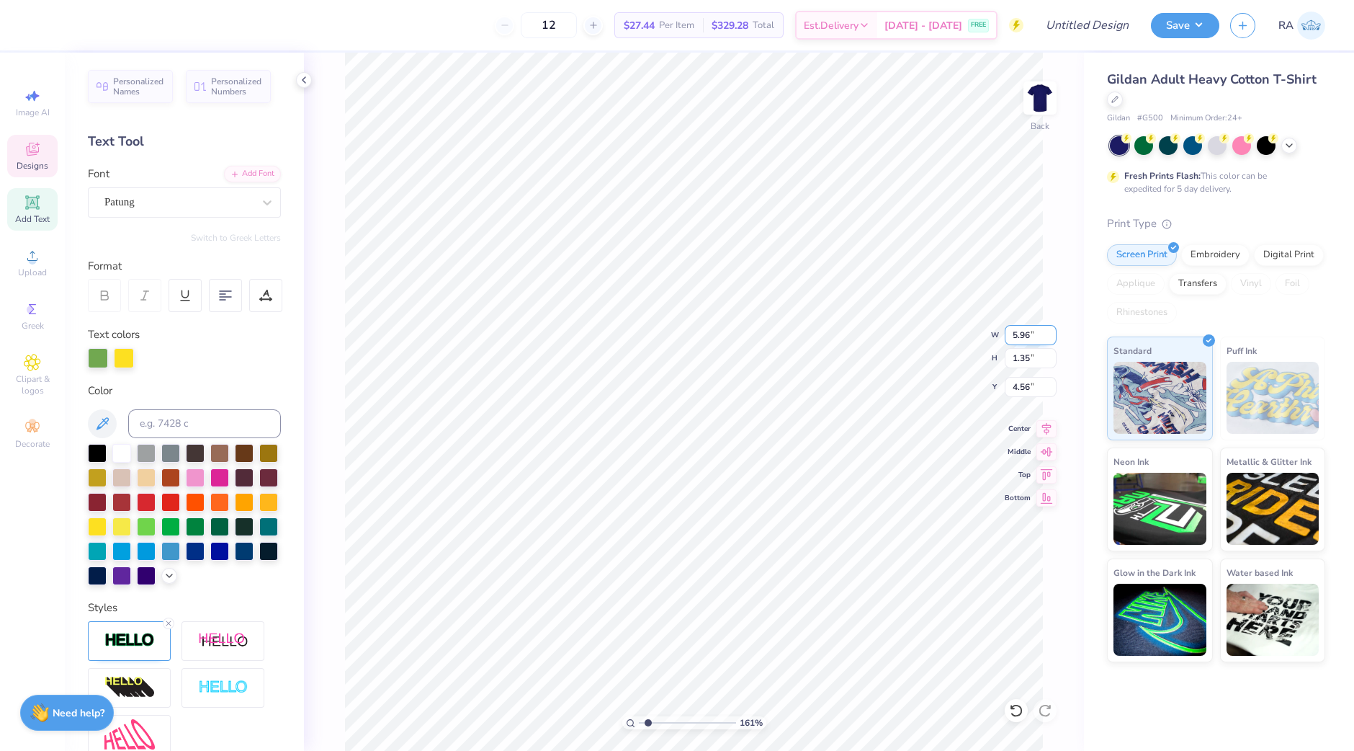
type input "1.61307009348"
type textarea "Since 20"
type input "1.61307009348"
type textarea "Since 2004"
type input "1.61307009348"
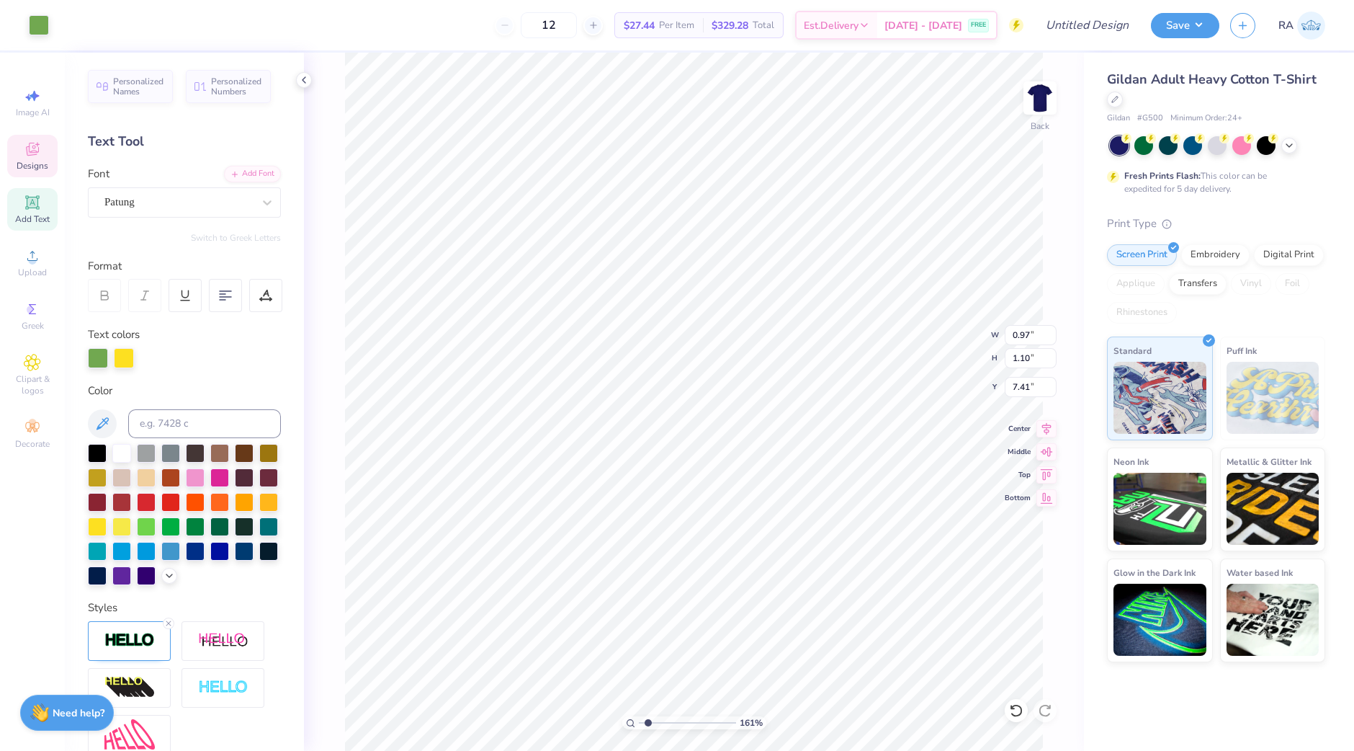
type input "6.92"
type input "1.61307009348"
type input "8.51"
type input "1.61307009348"
type input "7.36"
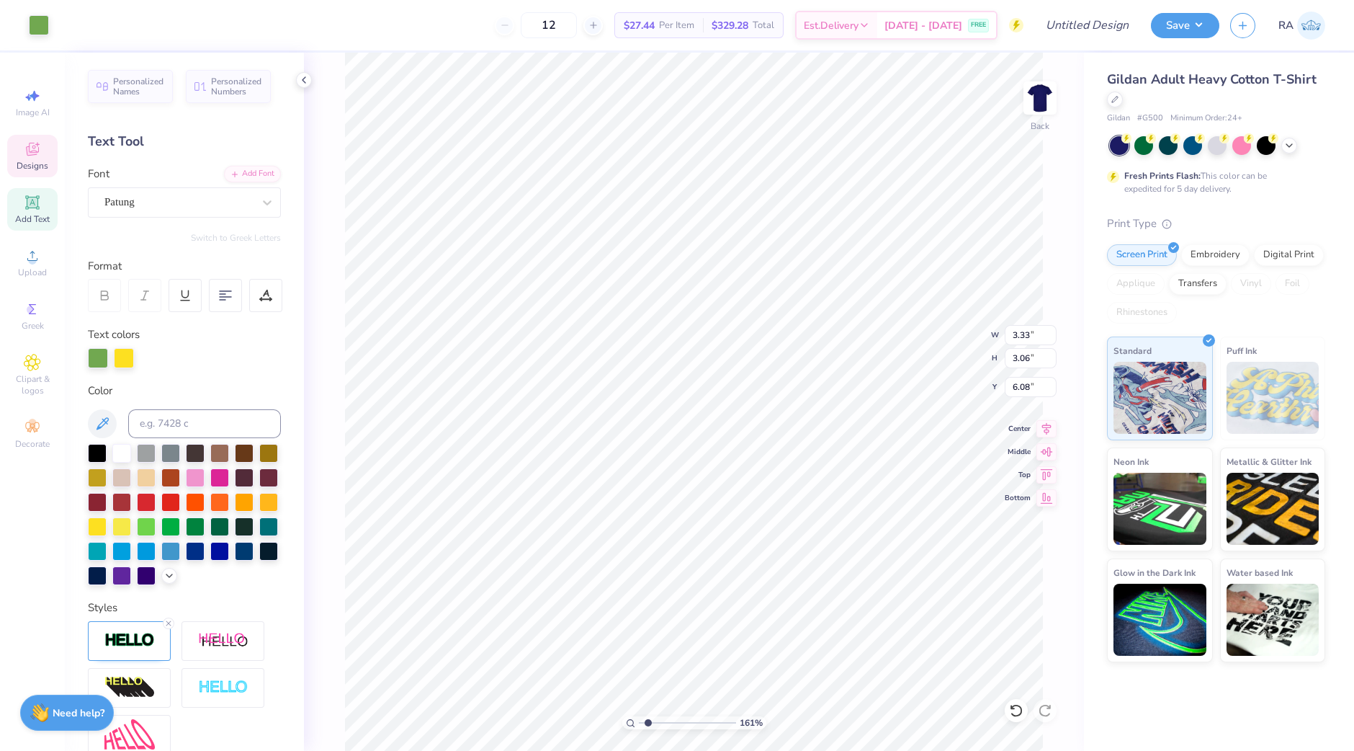
type input "1.61307009348"
type input "1.21"
type input "1.68"
type input "9.63"
type input "1.61307009348"
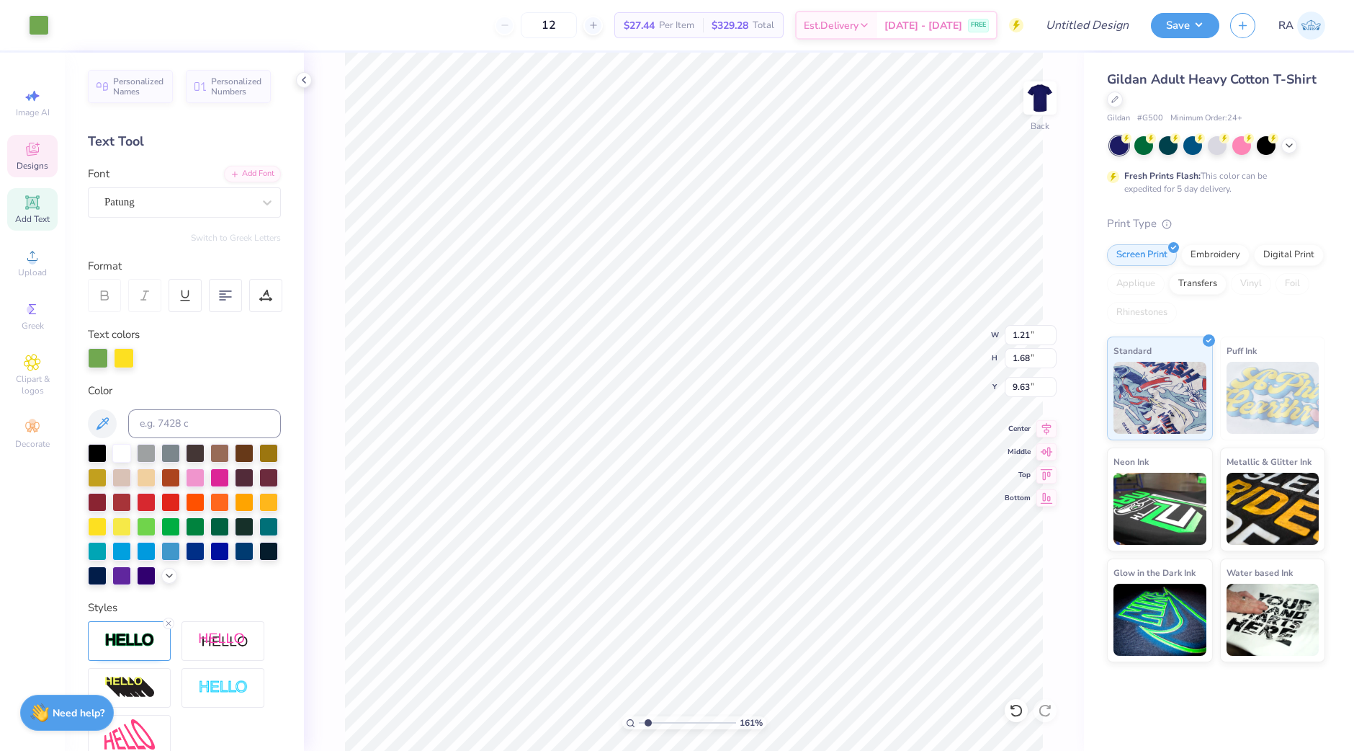
type input "11.09"
type input "1.61307009348"
type input "3.28"
type input "2.90"
type input "6.18"
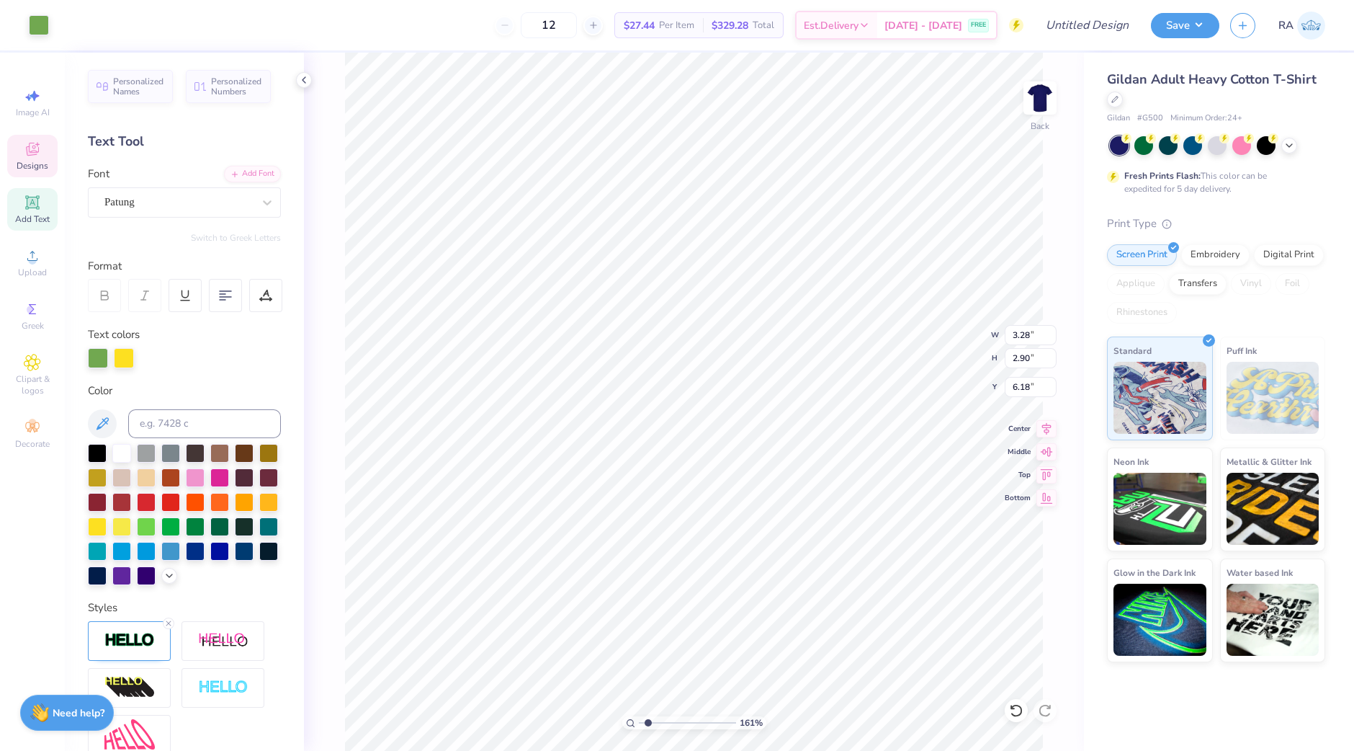
type input "1.61307009348"
type input "7.69"
type input "1.61307009348"
type input "5.39"
type input "1.61307009348"
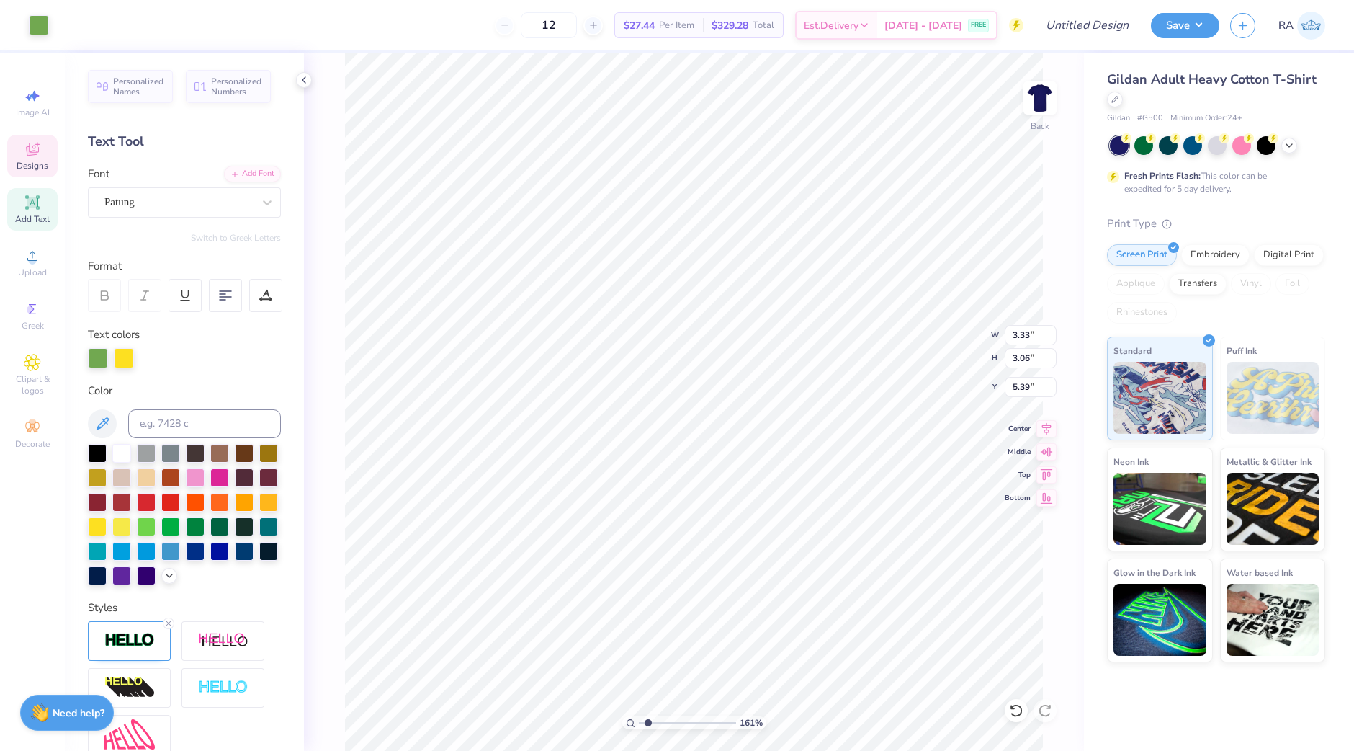
type input "6.17"
type input "1.61307009348"
type input "6.92"
type input "1.61307009348"
type input "0.85"
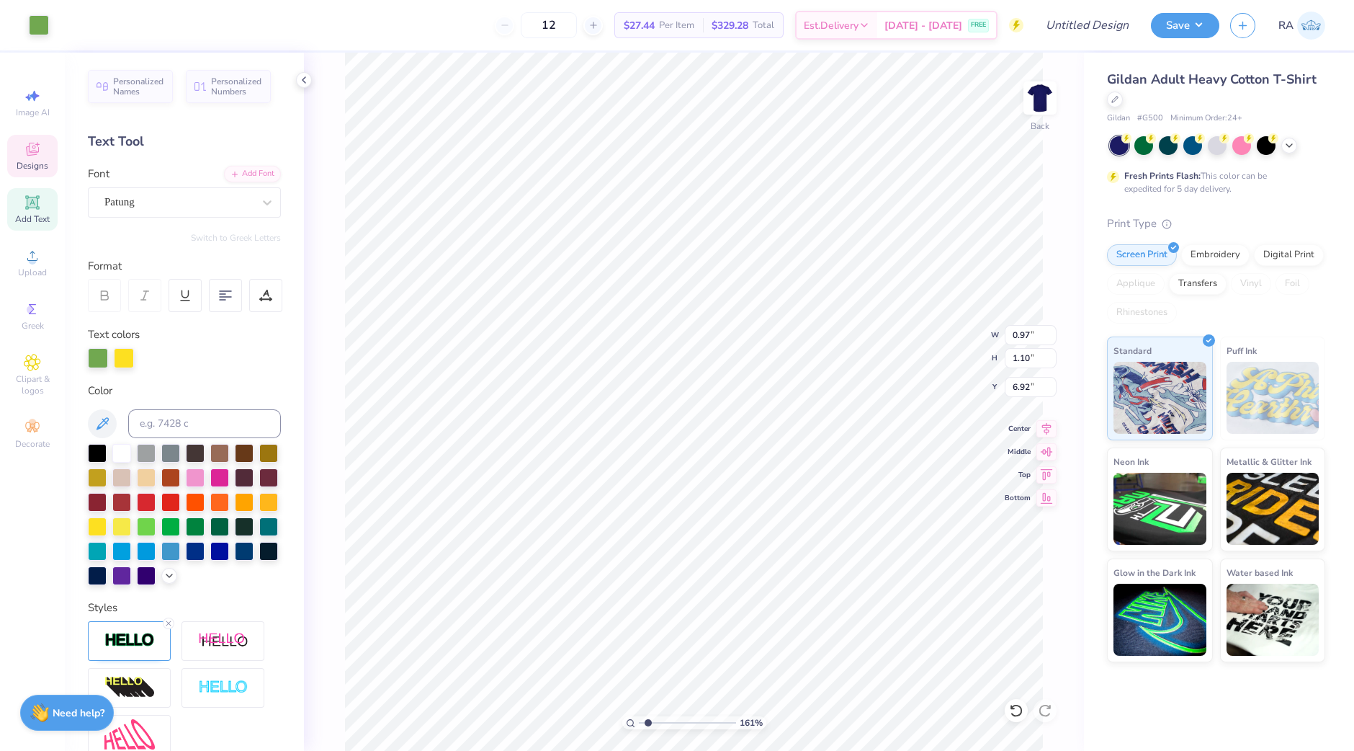
type input "0.98"
type input "7.47"
type input "1.61307009348"
type input "11.42"
click at [828, 588] on li "Group" at bounding box center [838, 595] width 113 height 28
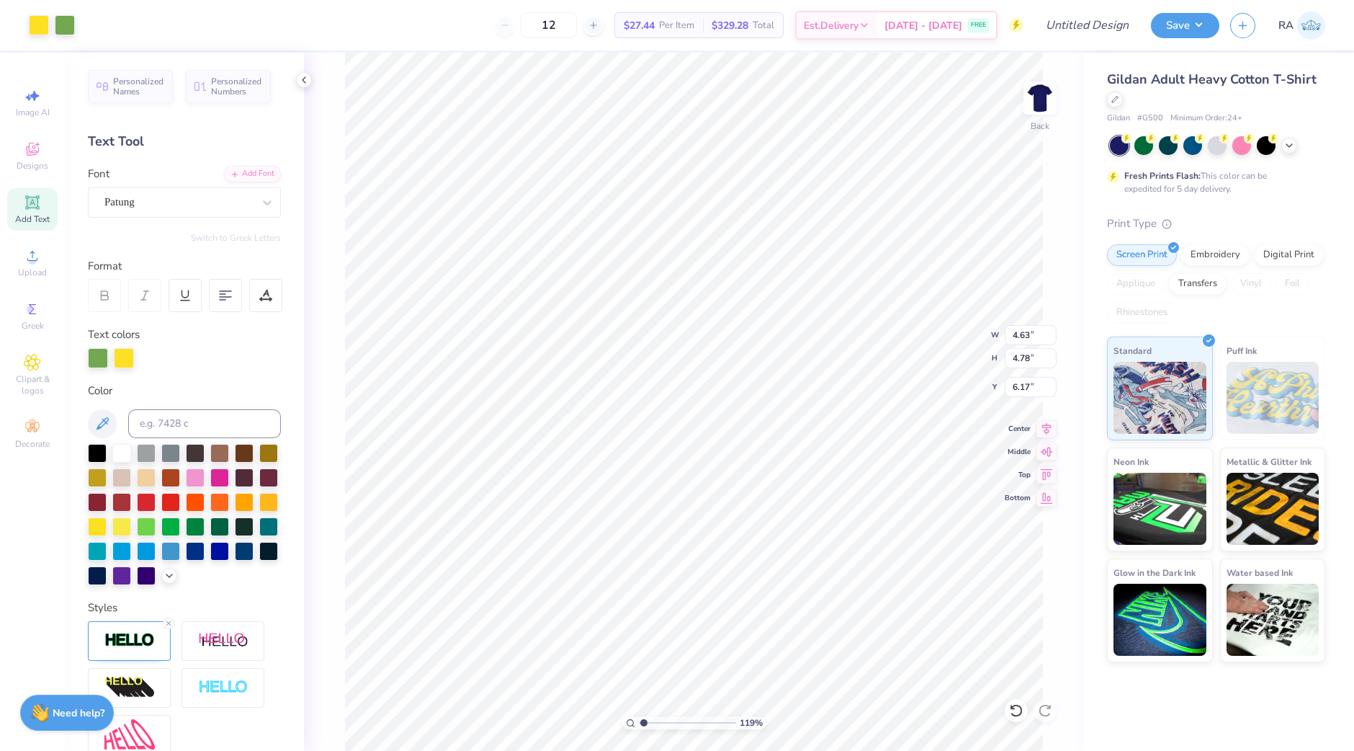
type input "1.18668351633238"
type input "5.04"
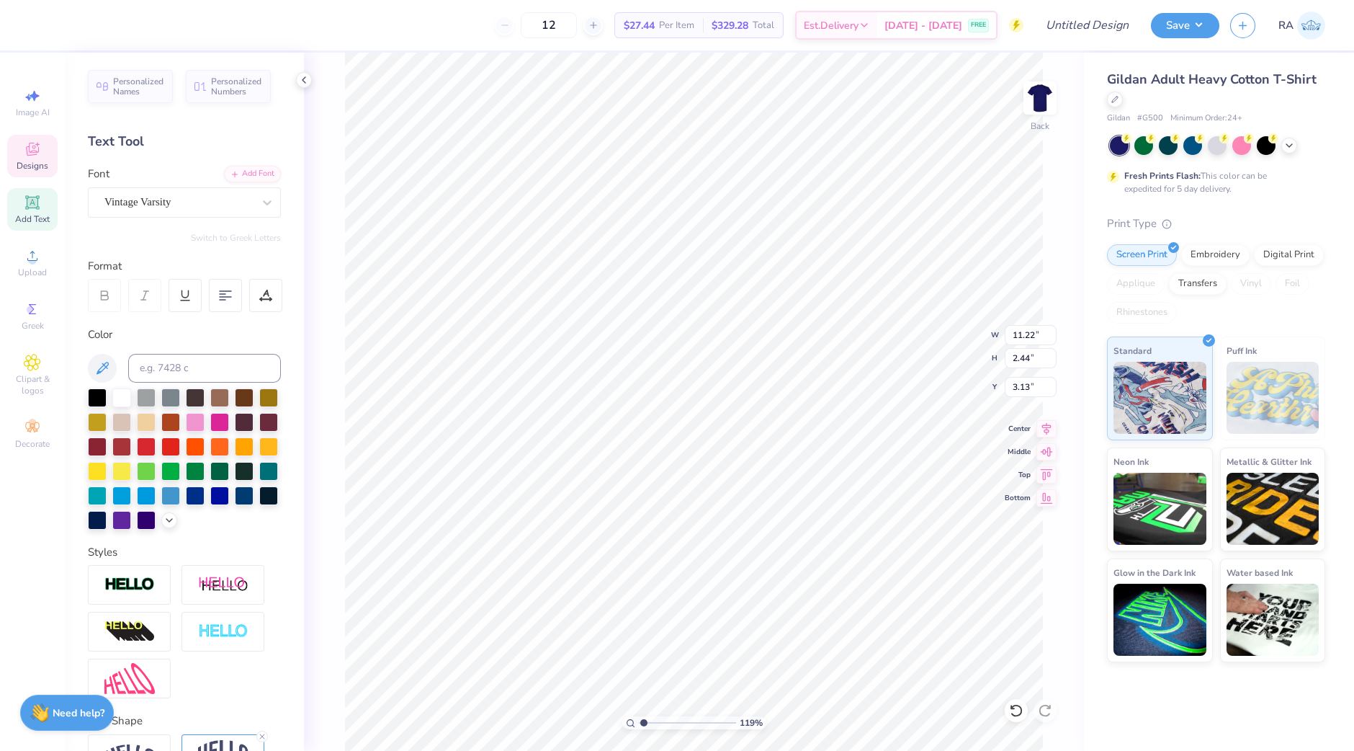
scroll to position [110, 0]
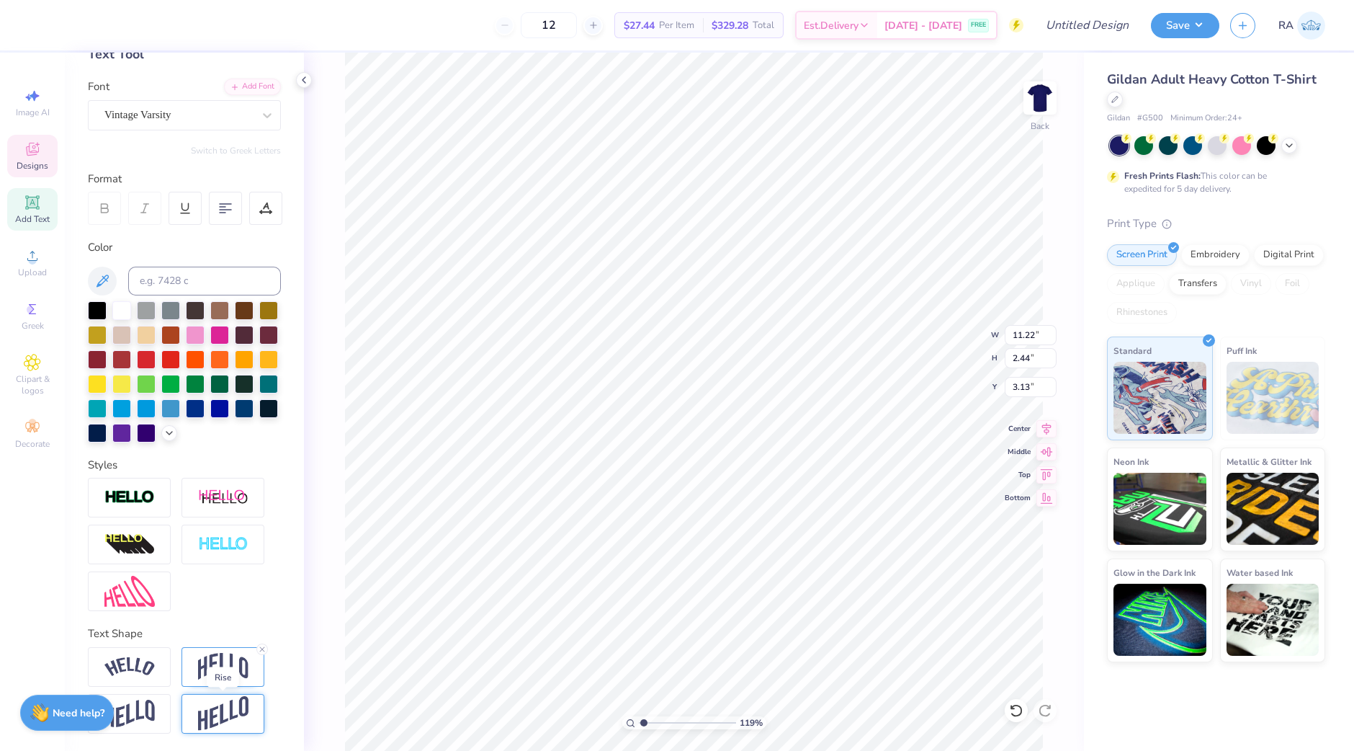
click at [216, 707] on img at bounding box center [223, 713] width 50 height 35
type input "1.18668351633238"
type input "1.90"
type input "3.40"
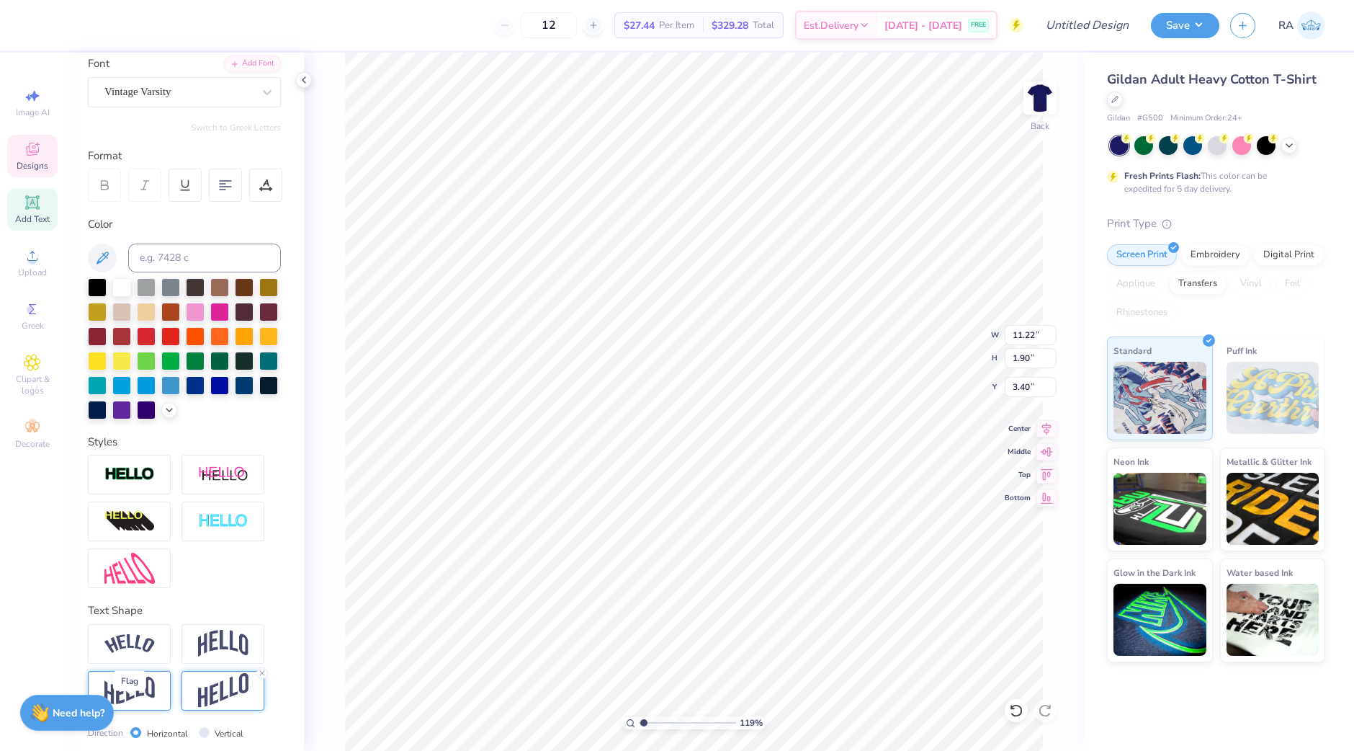
click at [138, 704] on img at bounding box center [129, 690] width 50 height 28
type input "1.18668351633238"
type input "1.57"
type input "3.56"
click at [203, 657] on img at bounding box center [223, 643] width 50 height 27
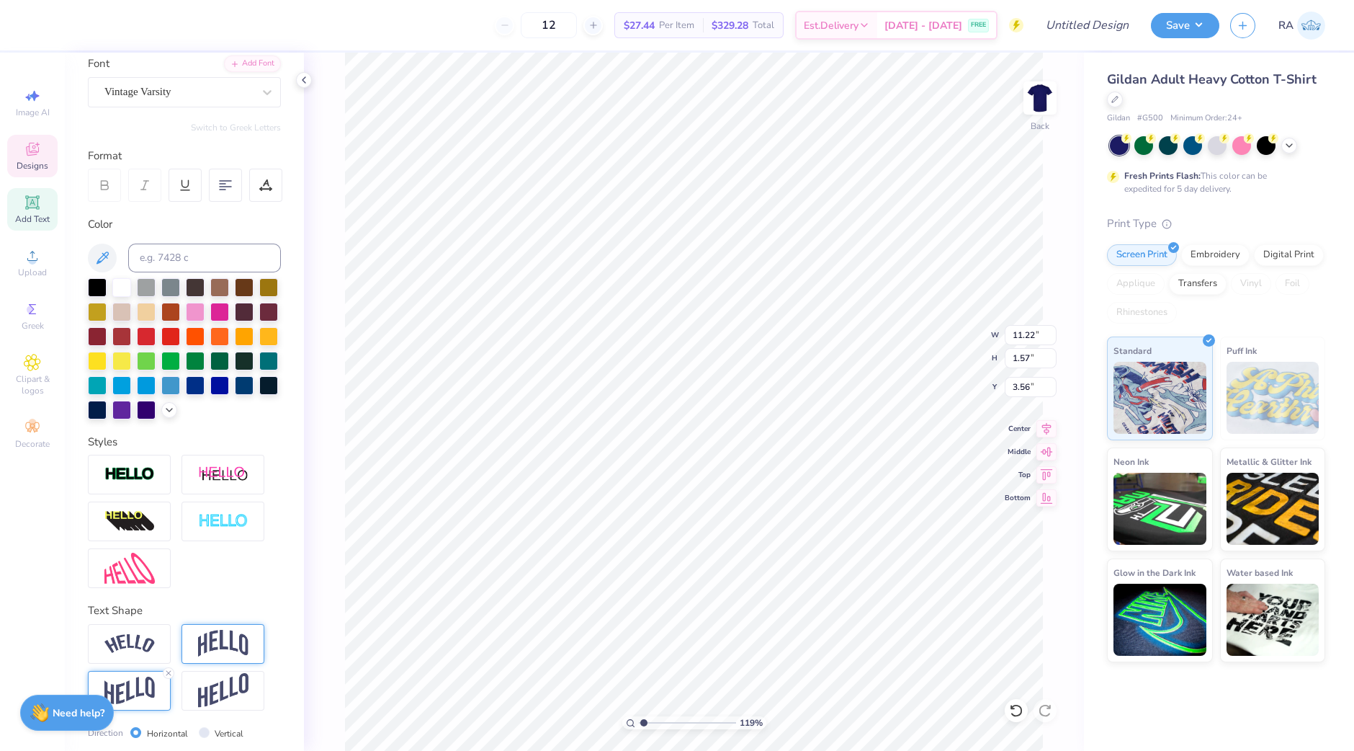
type input "1.18668351633238"
type input "2.44"
type input "3.13"
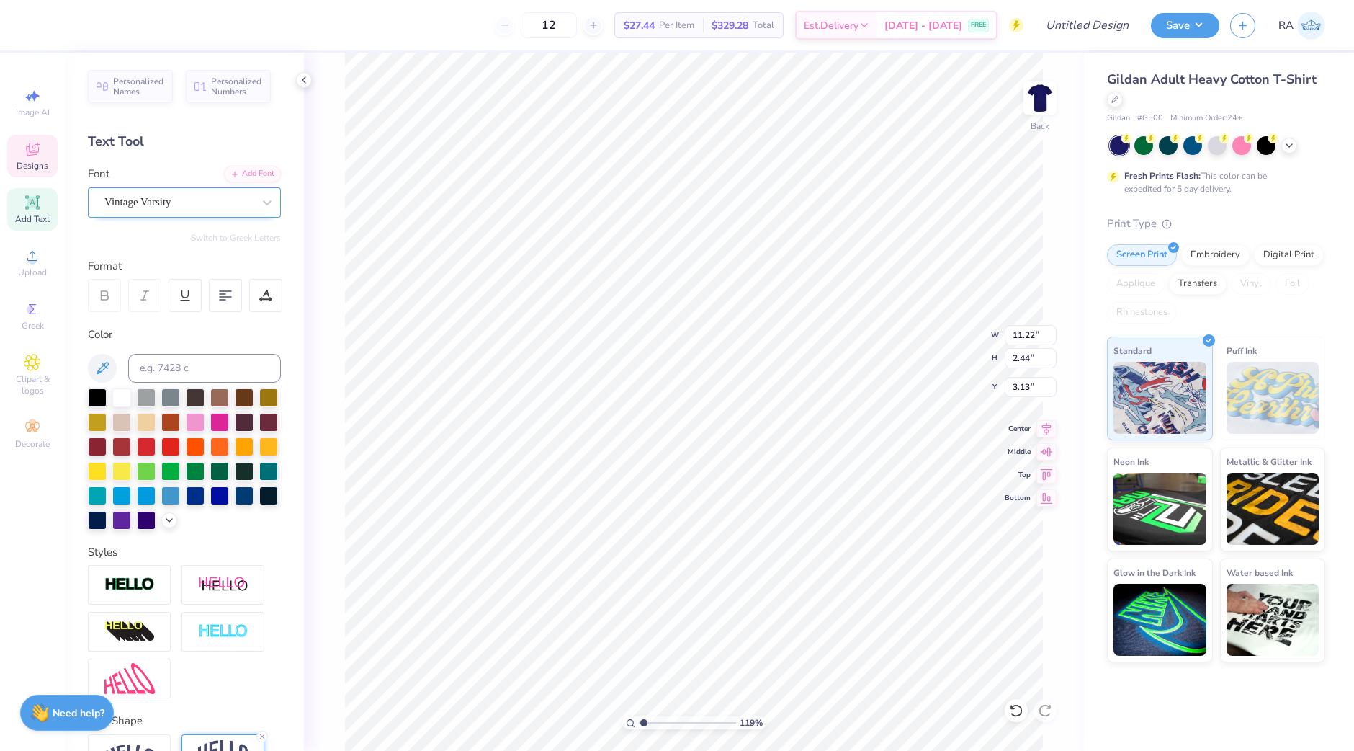
click at [187, 189] on div "Vintage Varsity" at bounding box center [184, 202] width 193 height 30
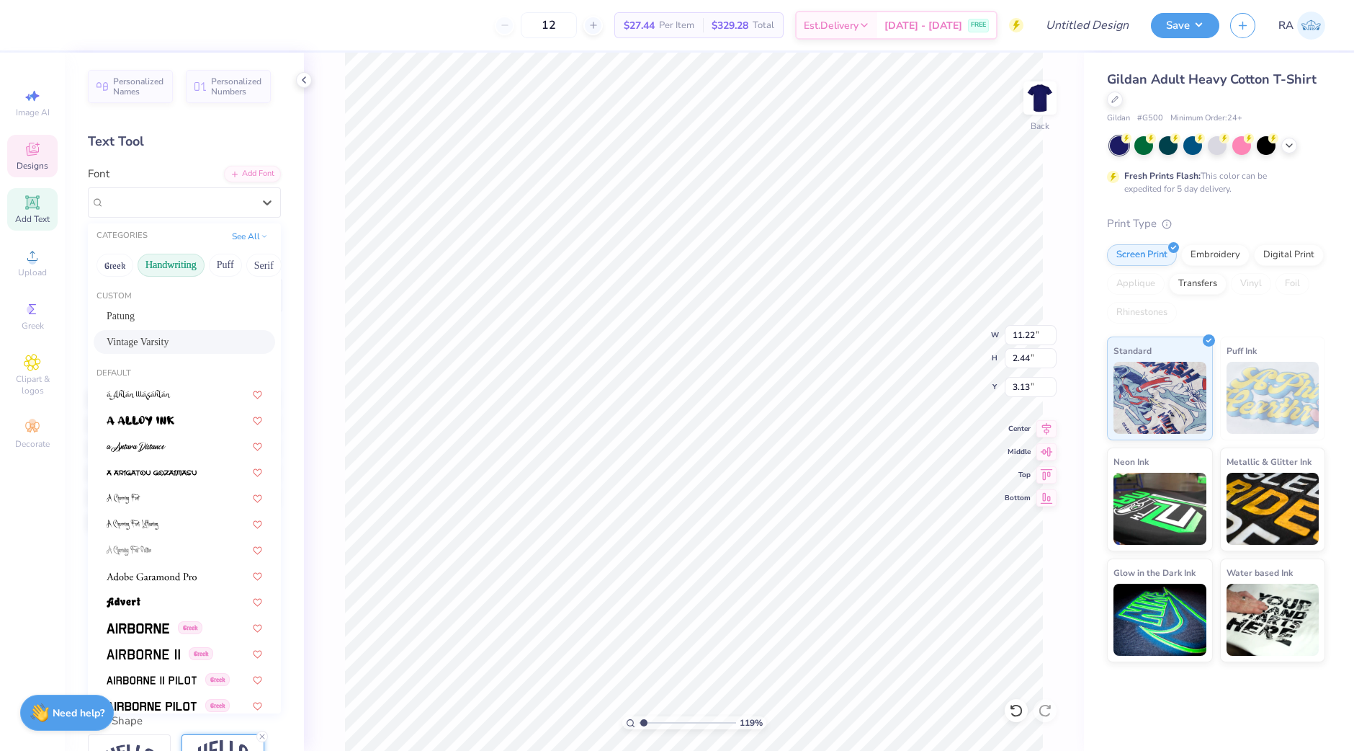
click at [189, 261] on button "Handwriting" at bounding box center [171, 265] width 67 height 23
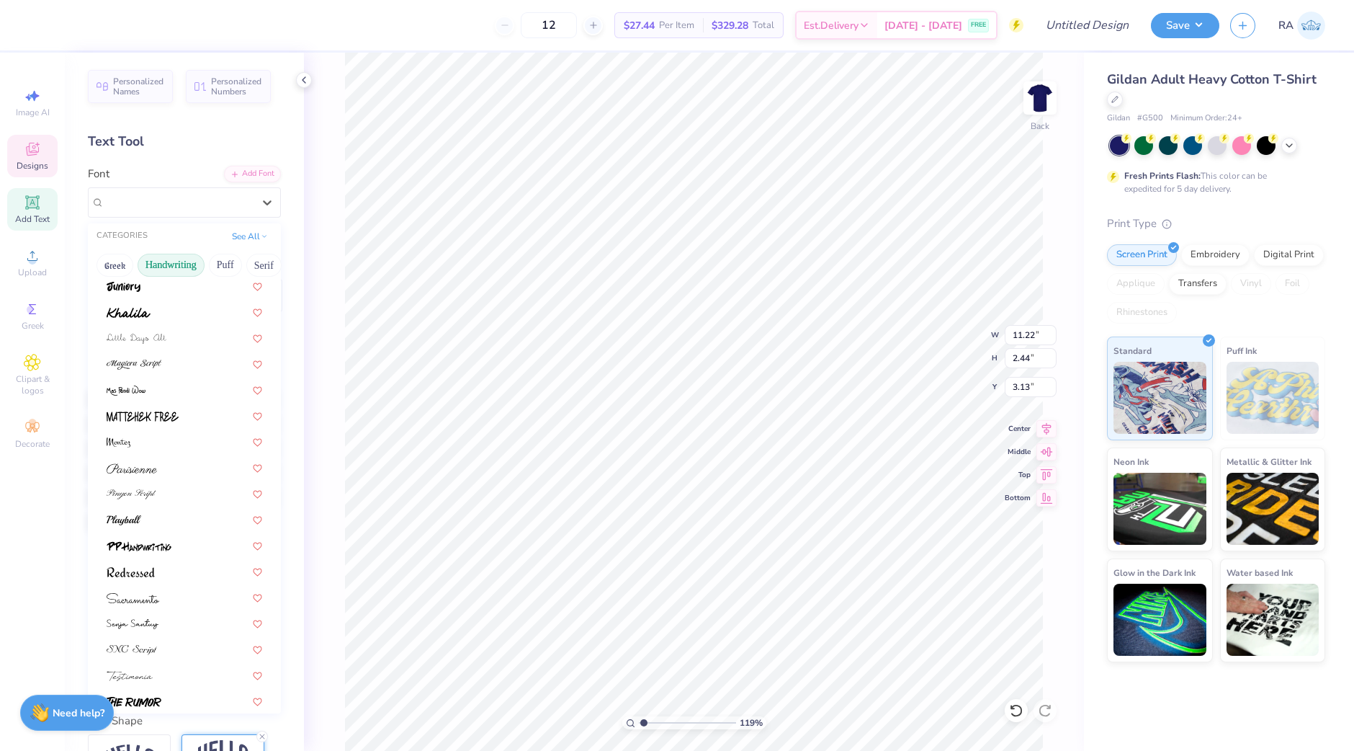
scroll to position [292, 0]
click at [176, 468] on div at bounding box center [185, 464] width 156 height 15
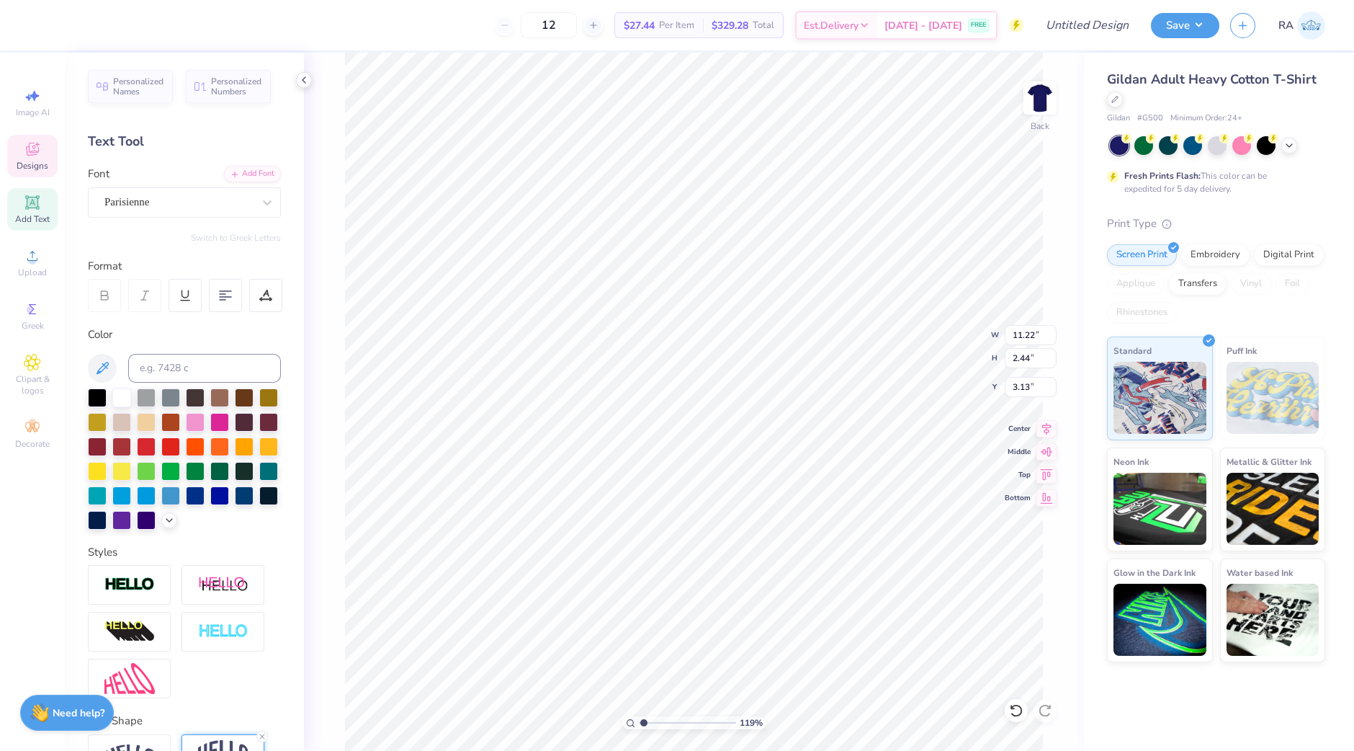
type input "1.18668351633238"
type input "8.85"
type input "2.30"
type input "3.20"
type input "1.31032511679928"
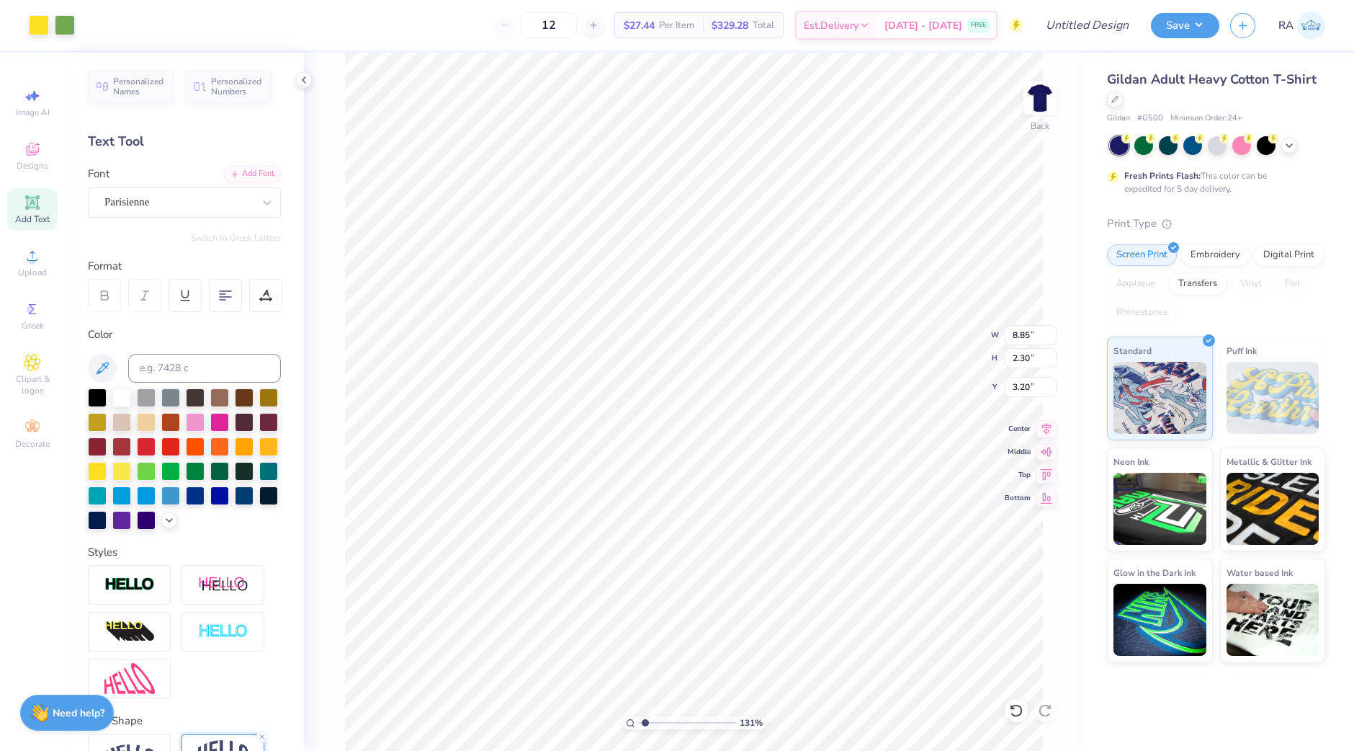
type input "4.63"
type input "4.78"
type input "5.04"
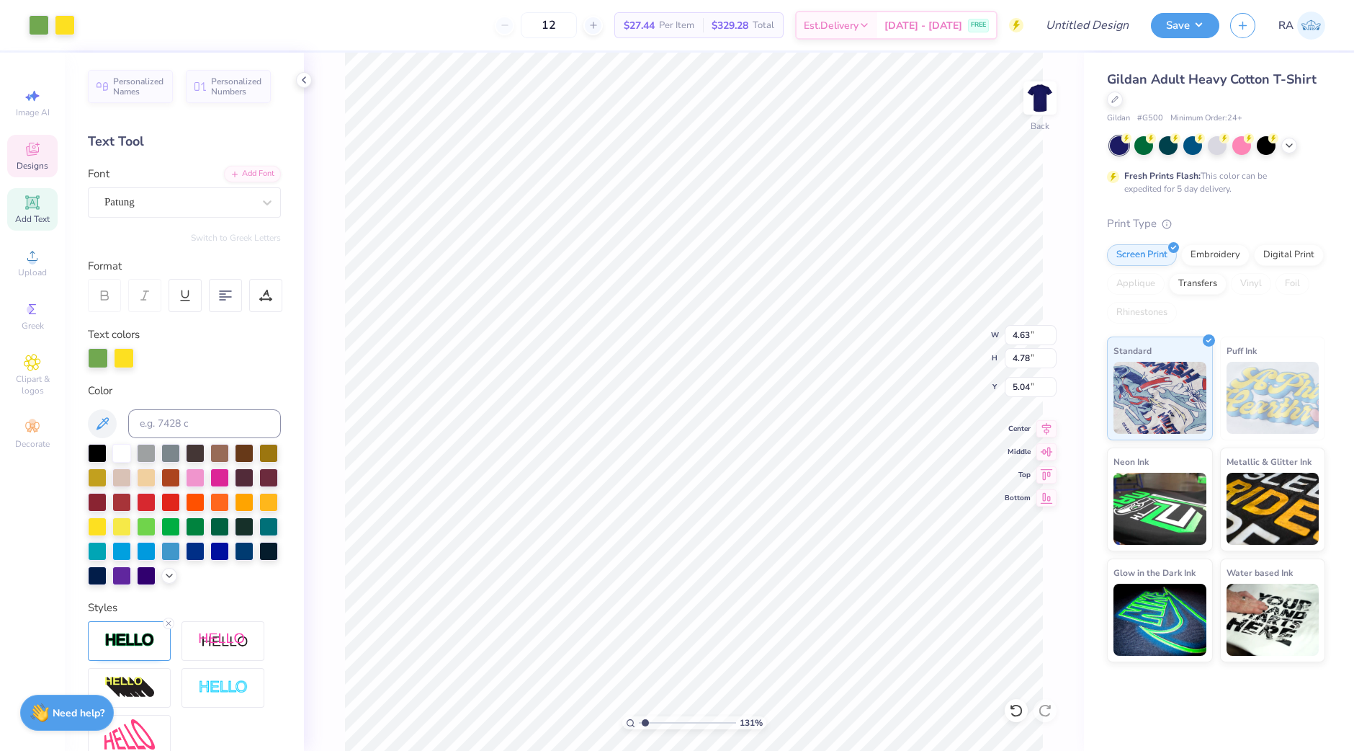
type input "6.34"
type input "1.34"
type input "4.57"
click at [202, 210] on div "Patung" at bounding box center [178, 202] width 151 height 22
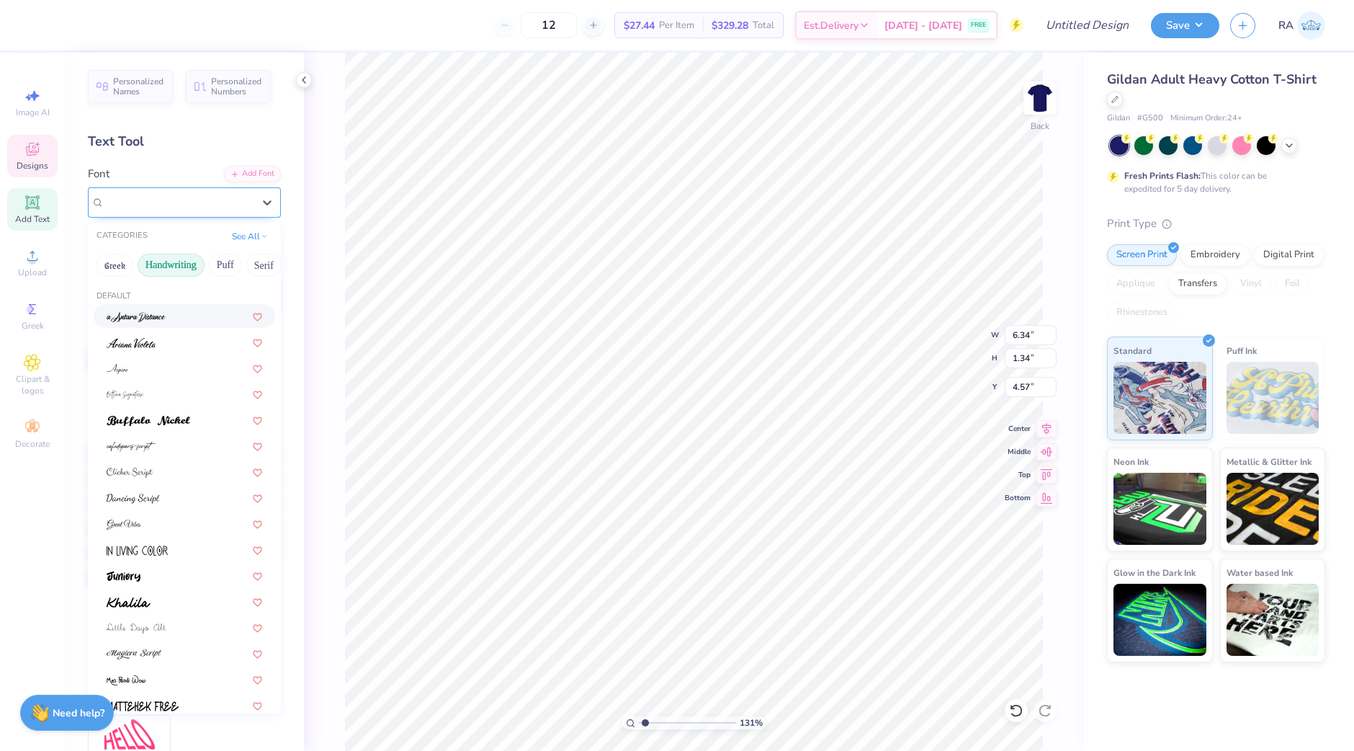
type input "6.26"
type input "1.33"
click at [123, 261] on button "Greek" at bounding box center [115, 265] width 37 height 23
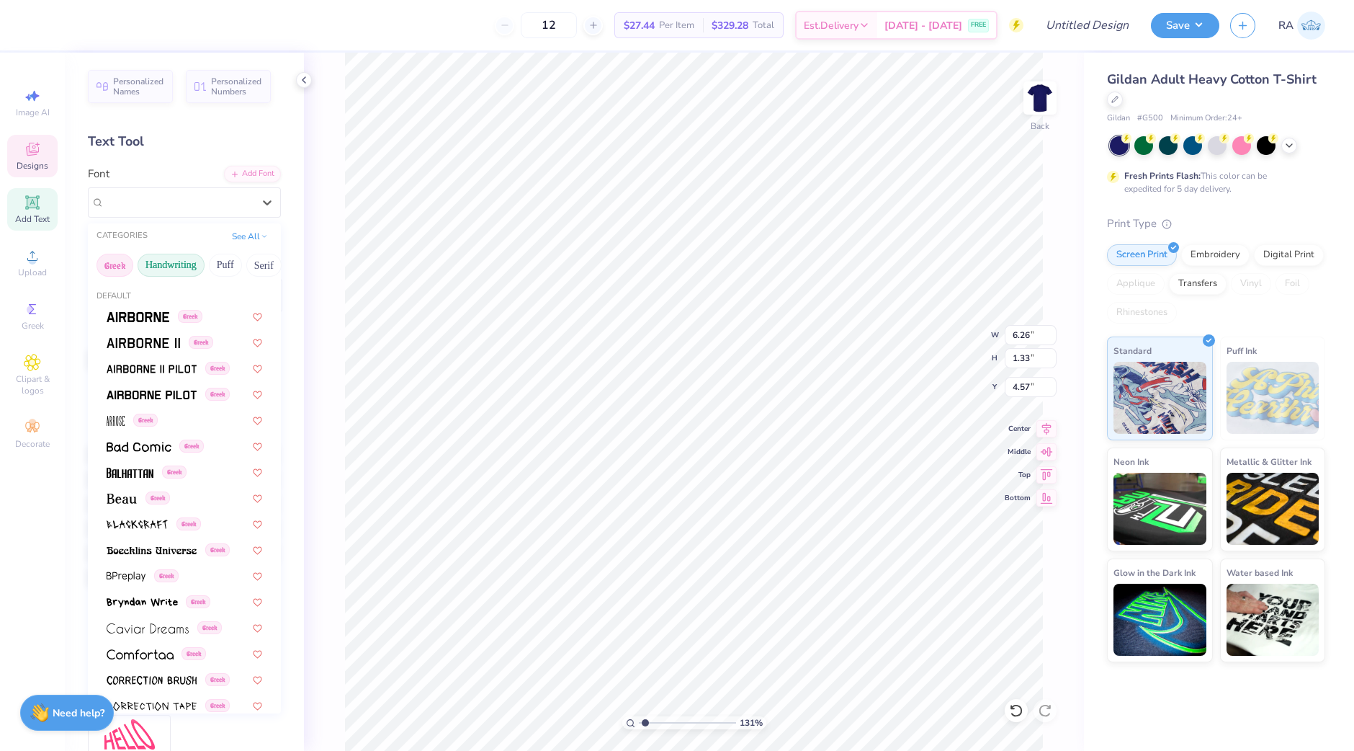
click at [183, 261] on button "Handwriting" at bounding box center [171, 265] width 67 height 23
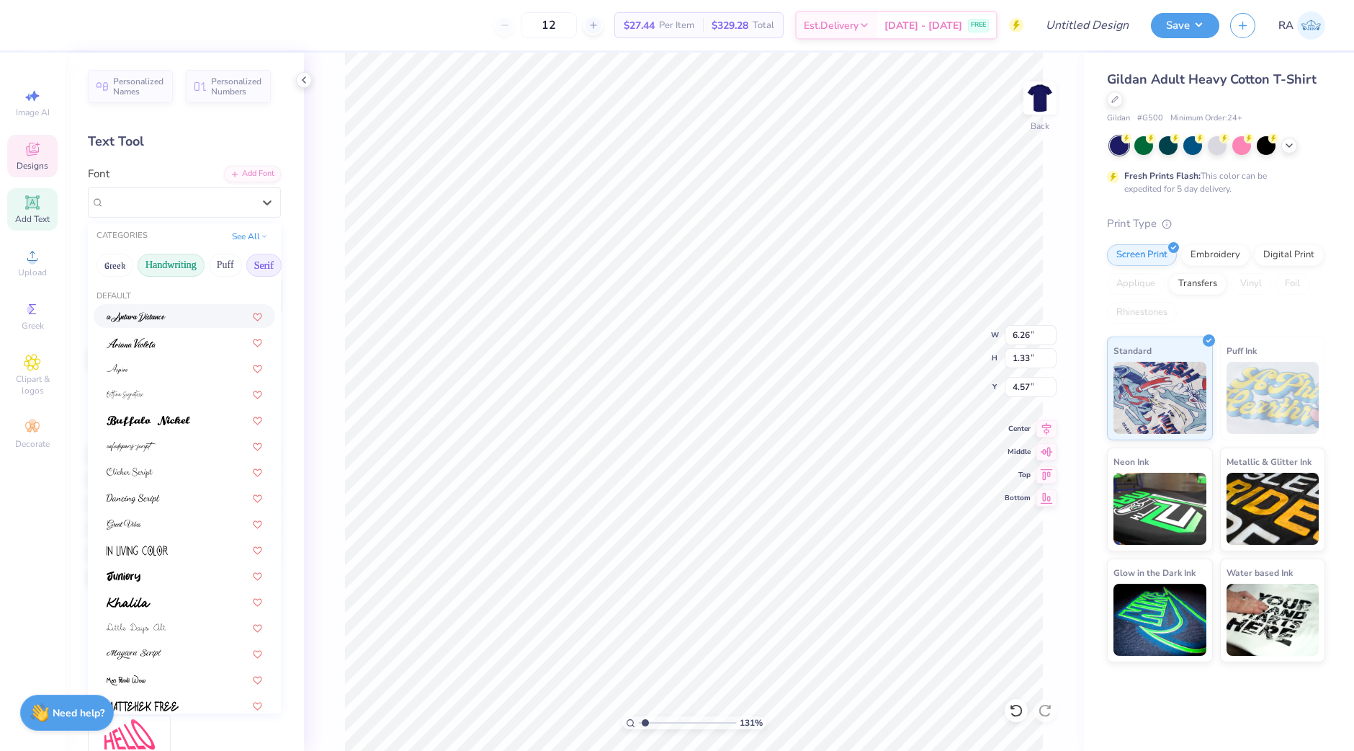
click at [260, 263] on button "Serif" at bounding box center [263, 265] width 35 height 23
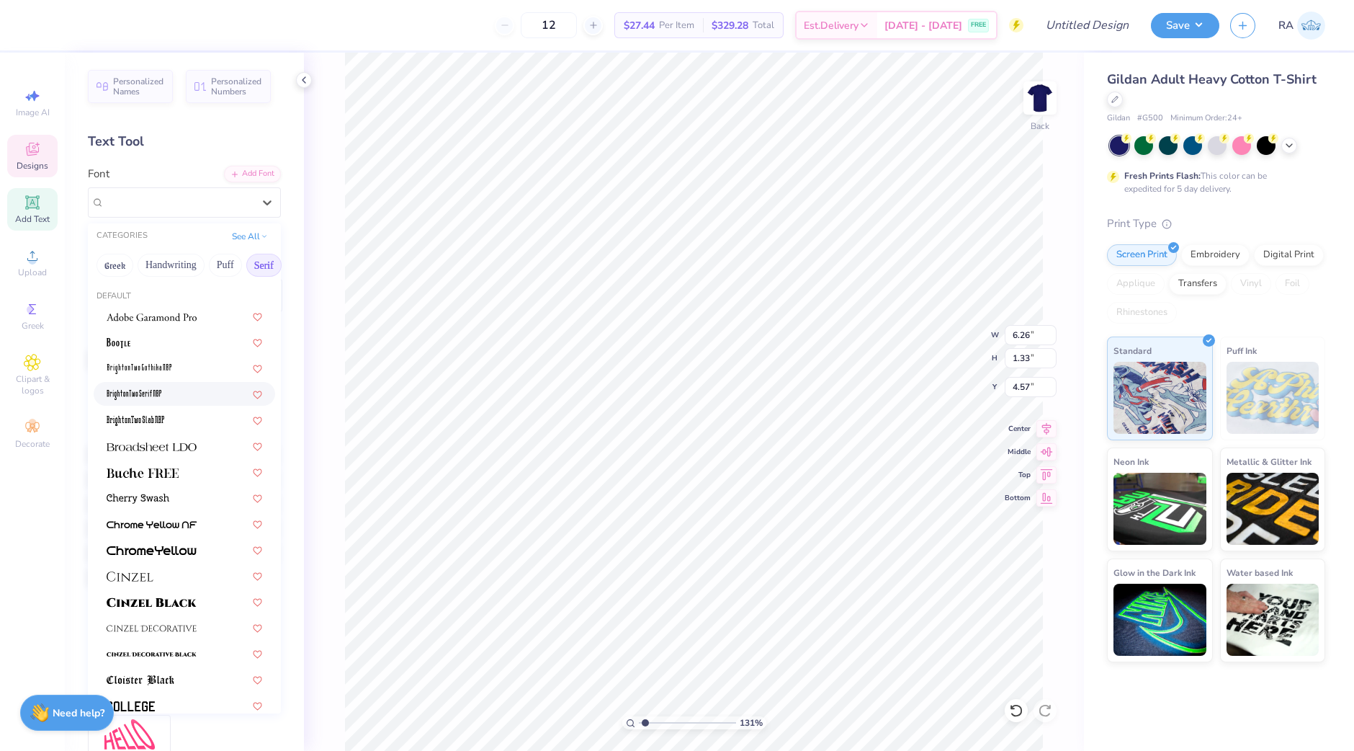
click at [184, 394] on div at bounding box center [185, 393] width 156 height 15
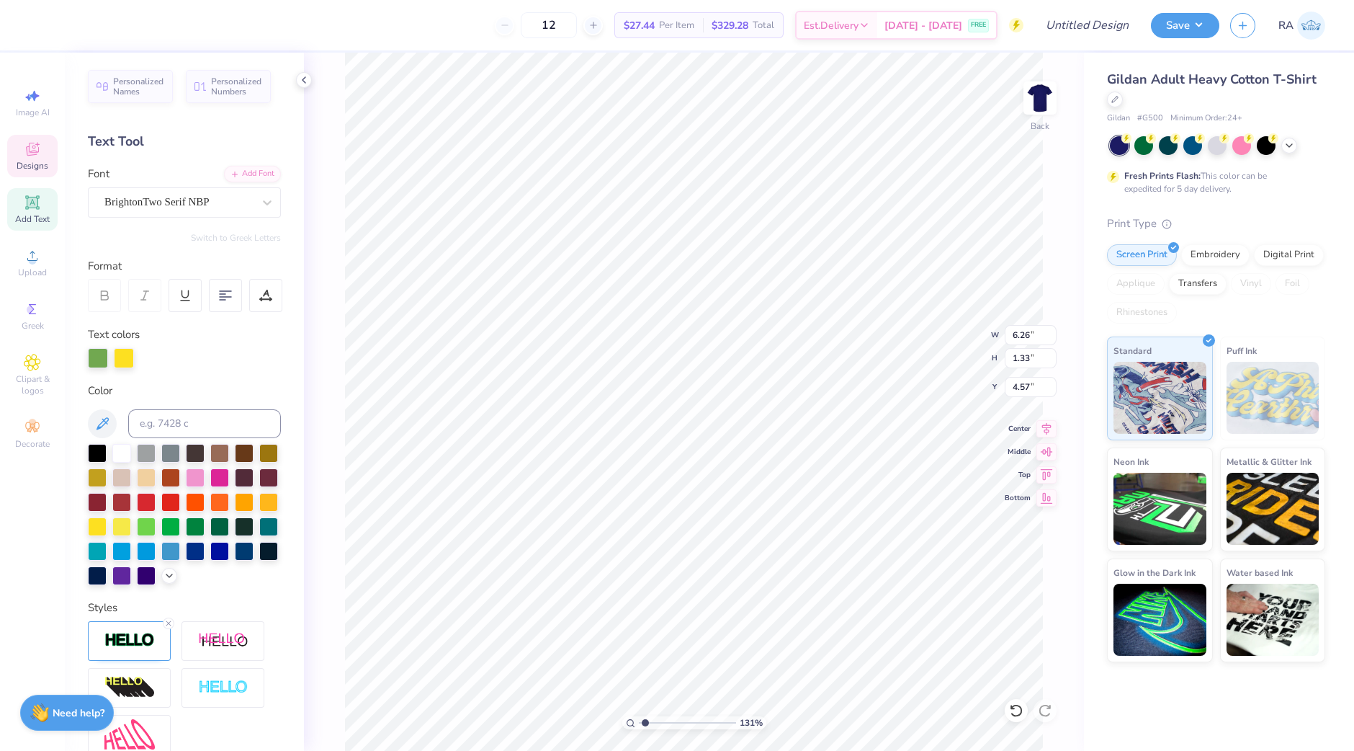
type input "3.79"
type input "1.18"
type input "4.54"
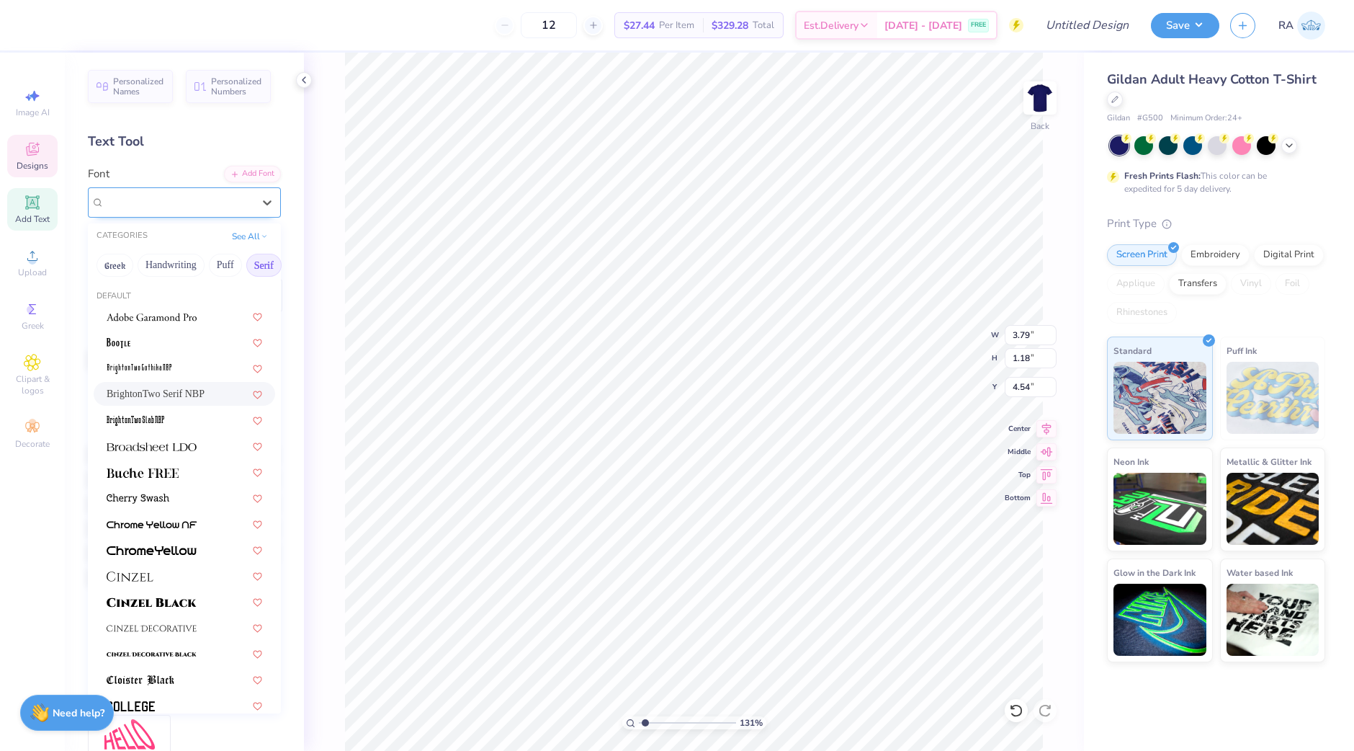
click at [206, 201] on div "BrightonTwo Serif NBP" at bounding box center [178, 202] width 151 height 22
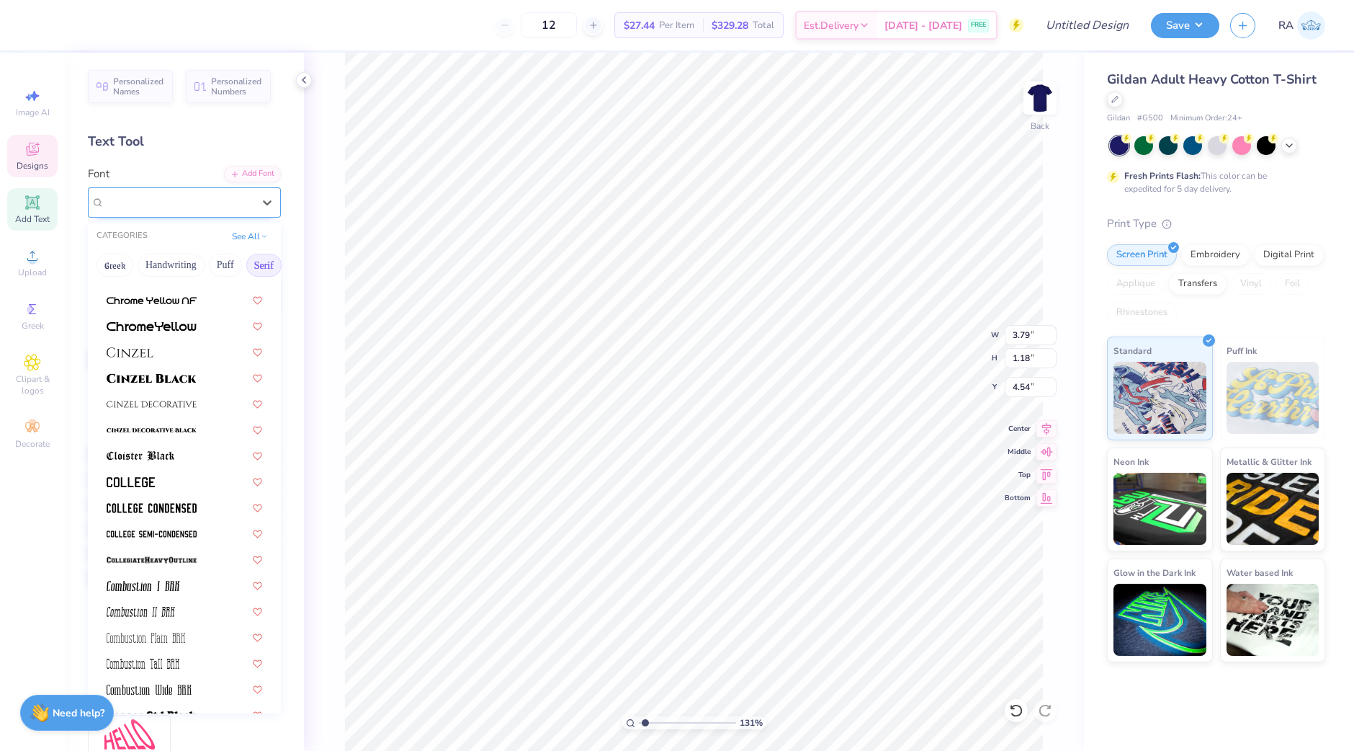
scroll to position [231, 0]
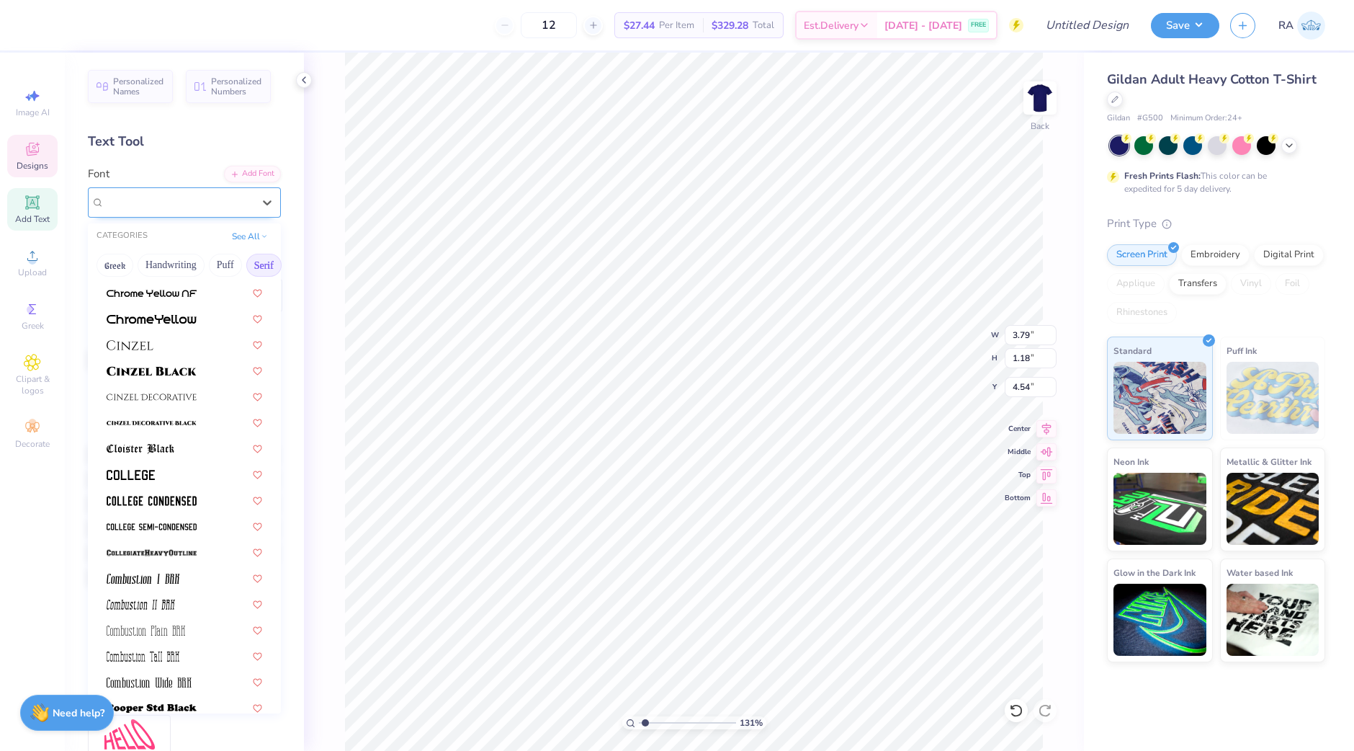
click at [163, 395] on img at bounding box center [152, 397] width 90 height 10
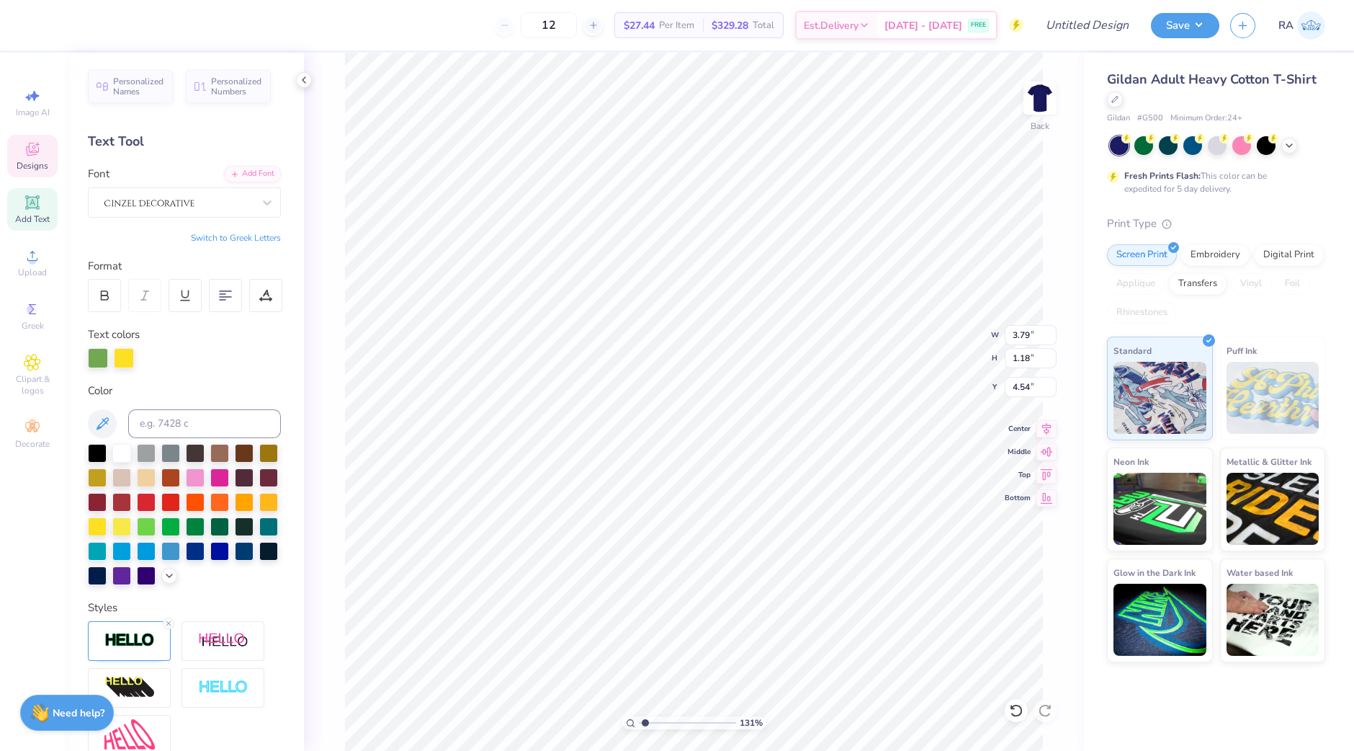
type input "8.99"
type input "1.56"
type input "4.42"
type input "9.01"
type input "1.32"
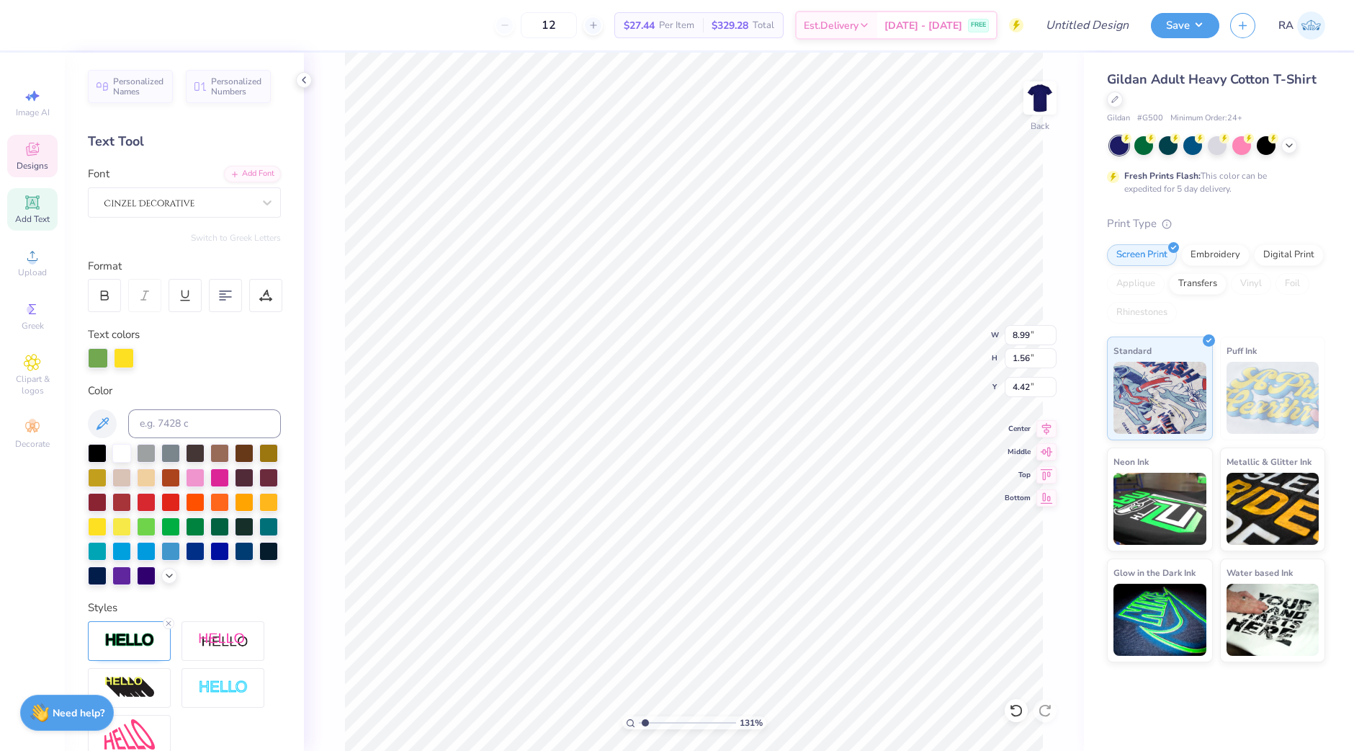
type input "4.46"
type input "4.17"
type input "0.61"
type input "4.73"
type input "5.05"
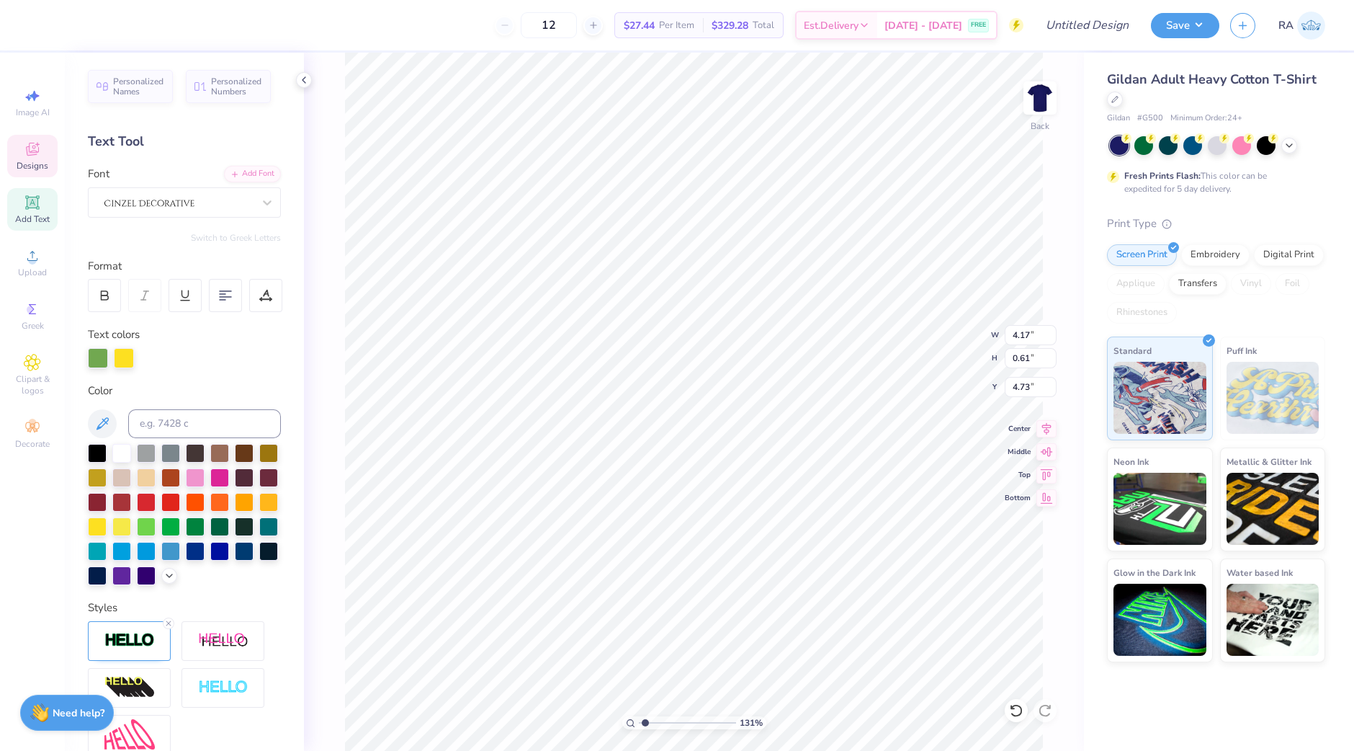
type input "0.74"
type input "4.63"
type input "4.78"
type input "5.10"
type input "5.05"
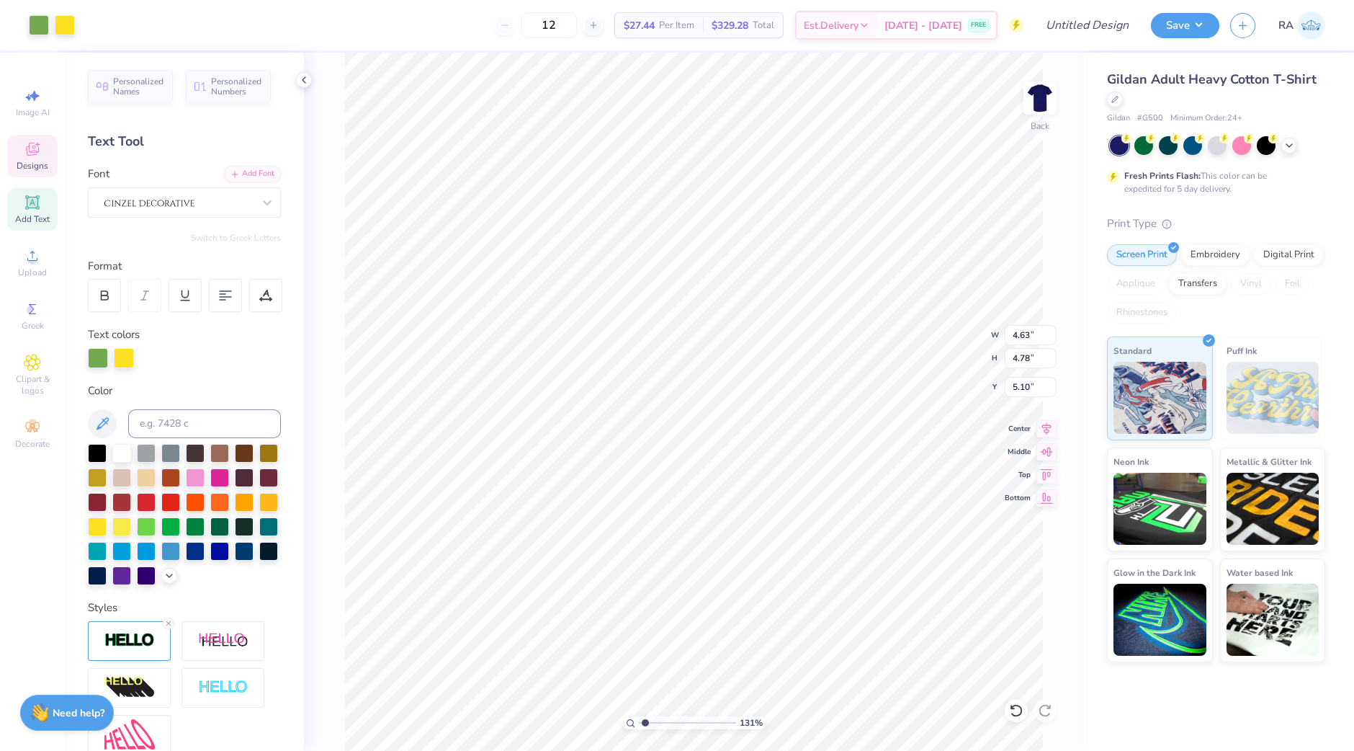
type input "0.74"
type input "4.73"
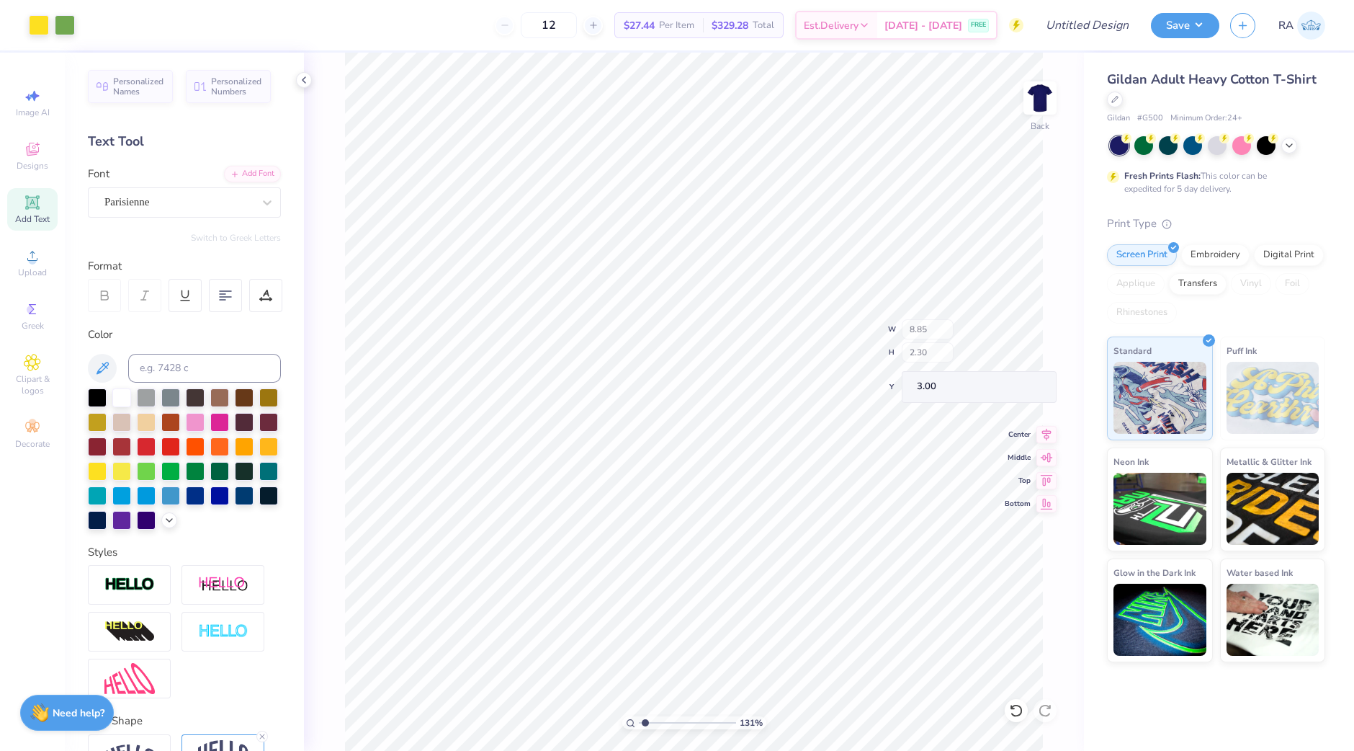
type input "3.00"
type input "5.47"
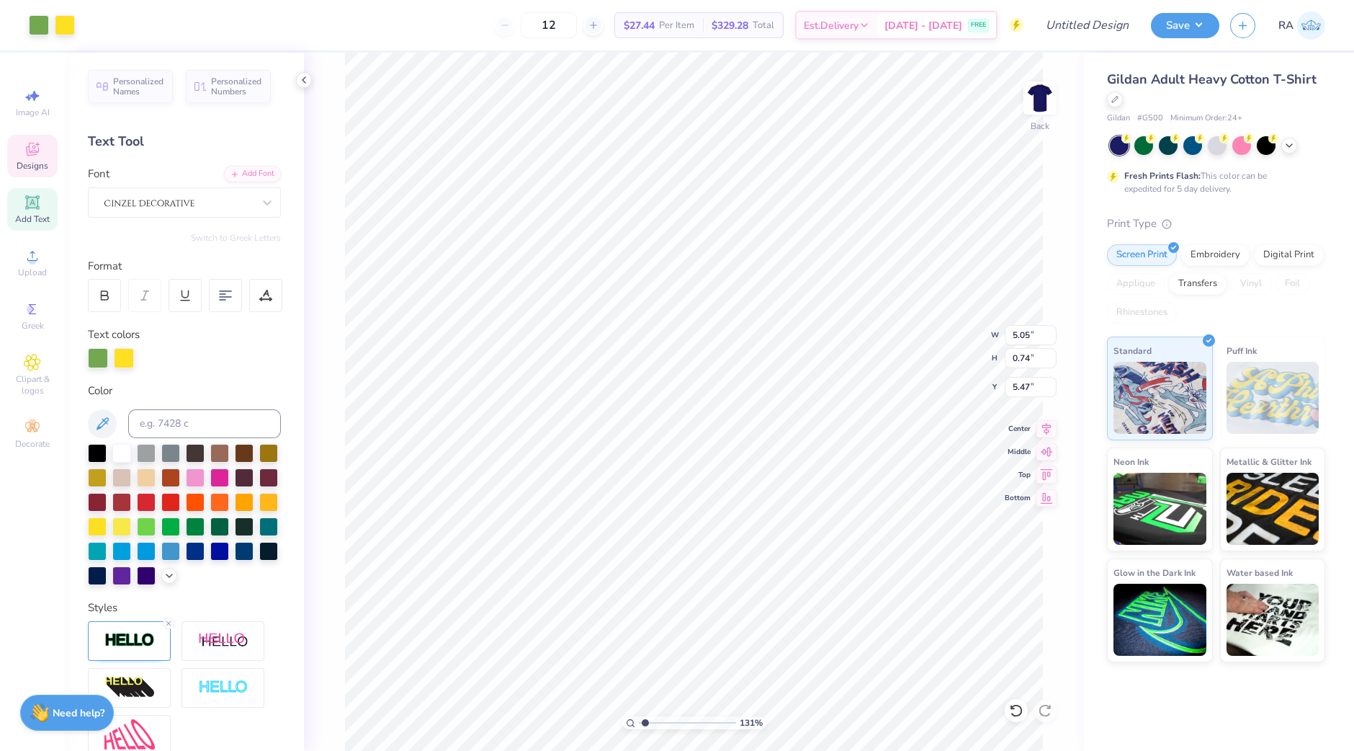
type input "5.05"
type input "0.74"
type input "4.73"
type input "4.63"
type input "4.78"
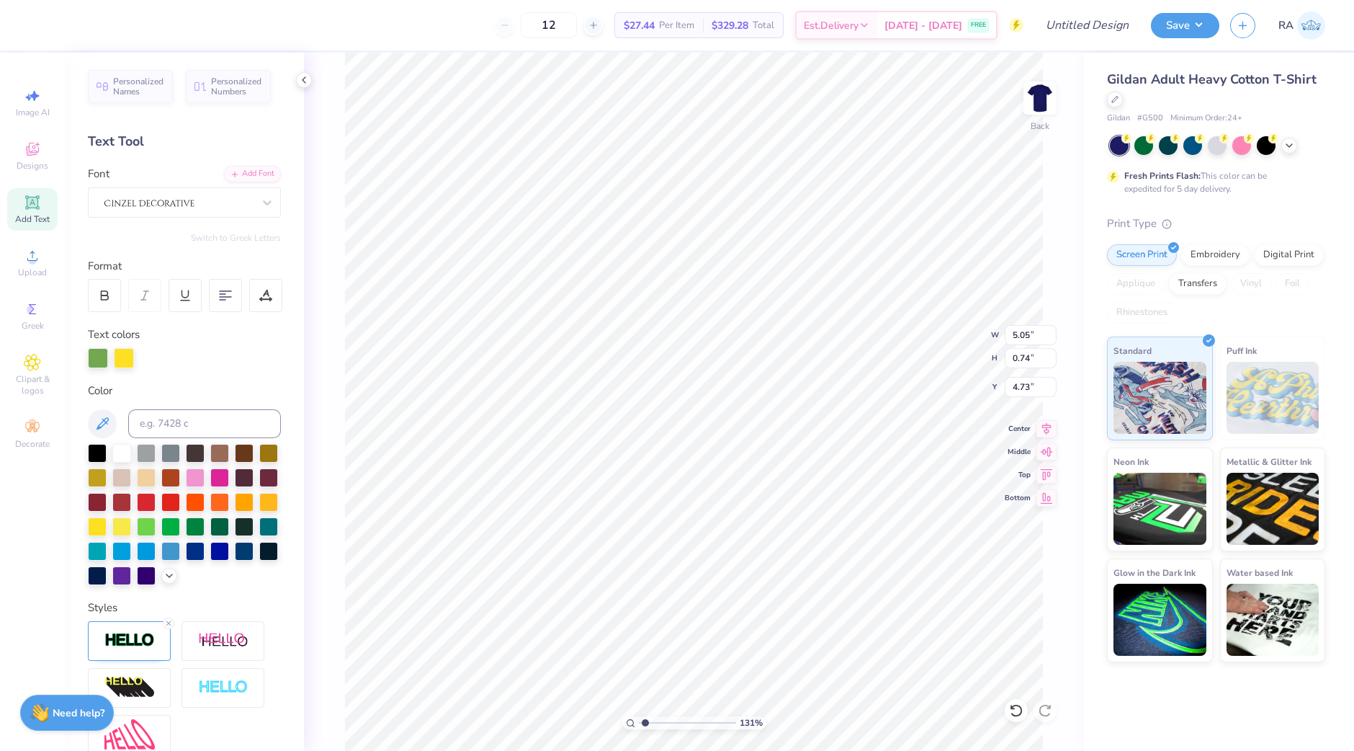
type input "5.47"
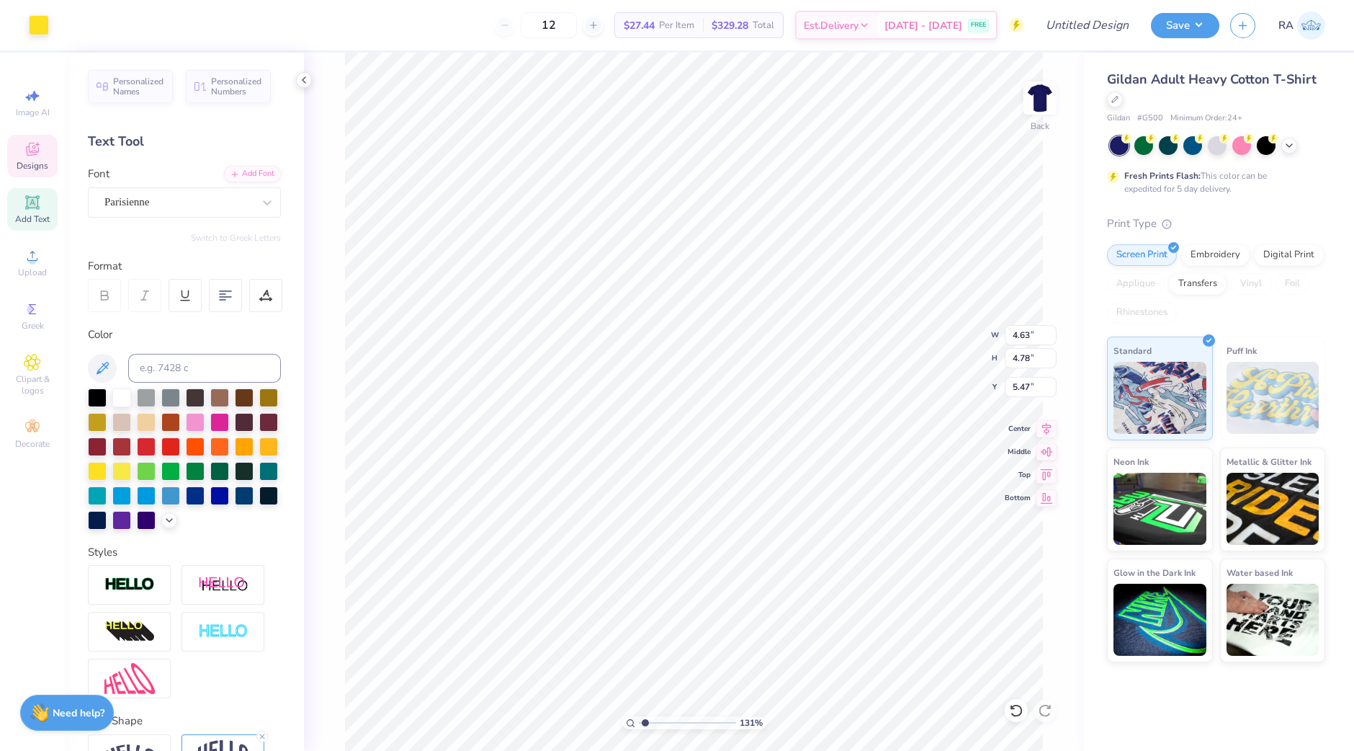
type input "8.85"
type input "2.30"
type input "3.00"
type input "4.63"
type input "4.78"
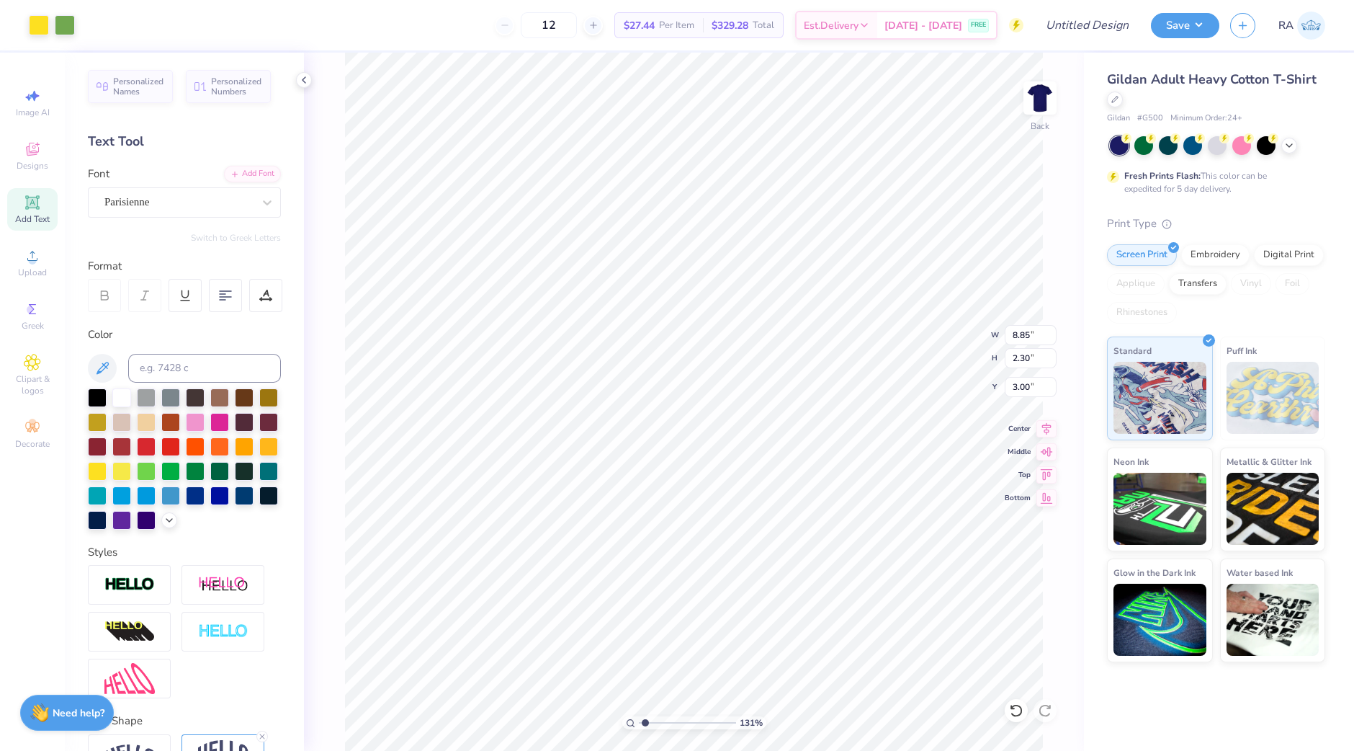
type input "4.15"
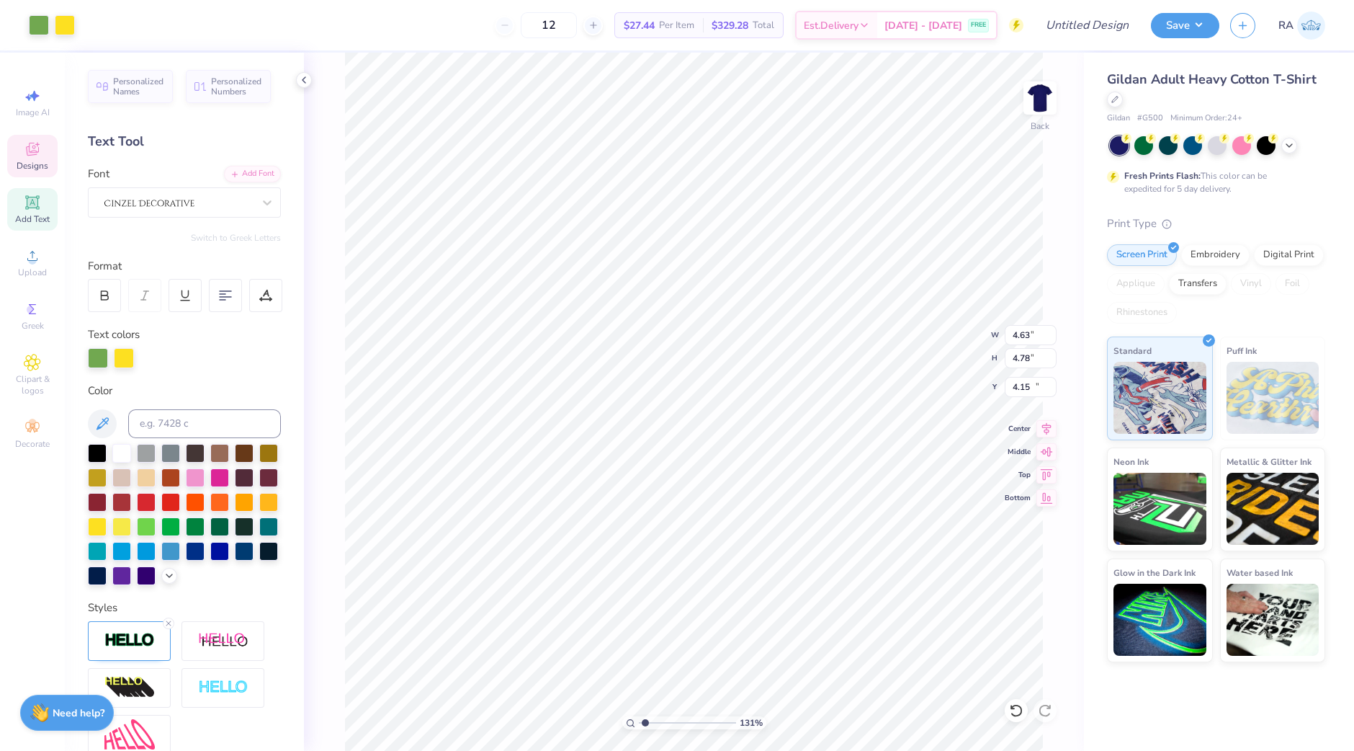
type input "5.05"
type input "0.74"
type input "9.16"
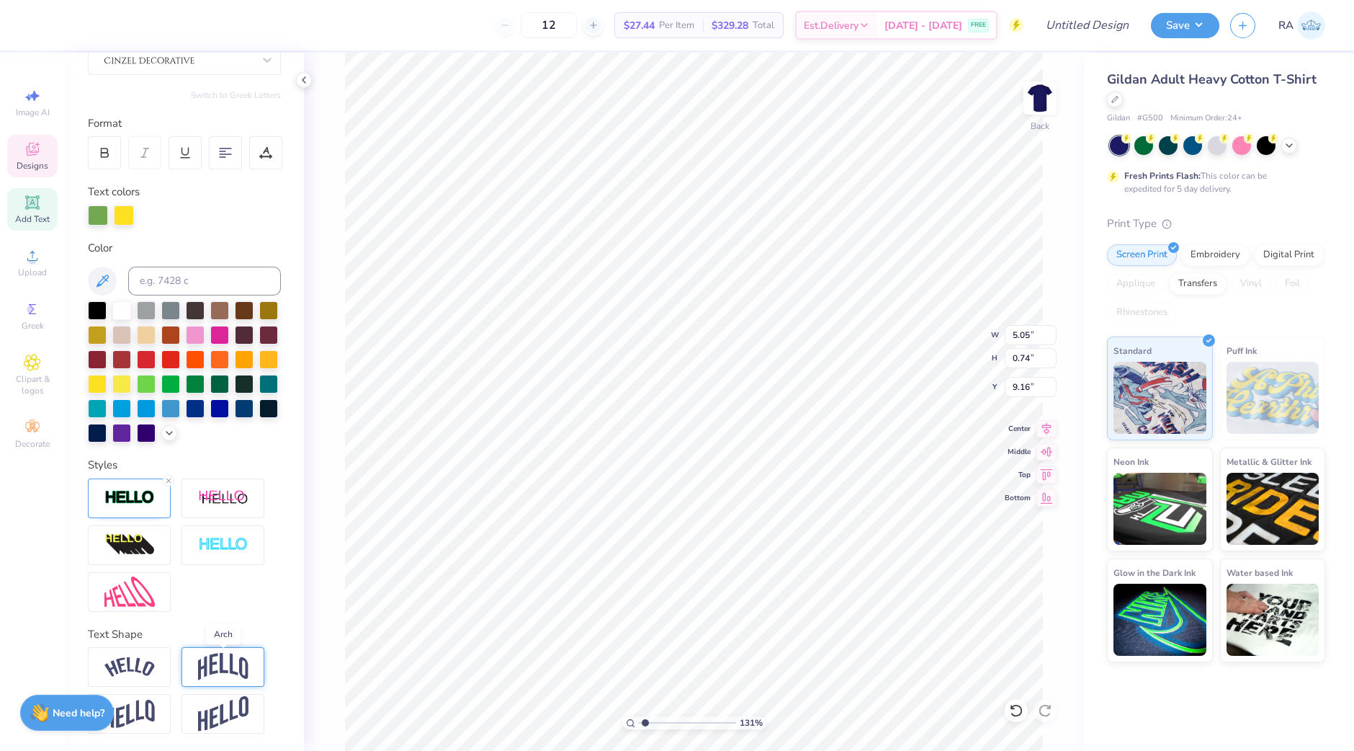
click at [224, 659] on img at bounding box center [223, 666] width 50 height 27
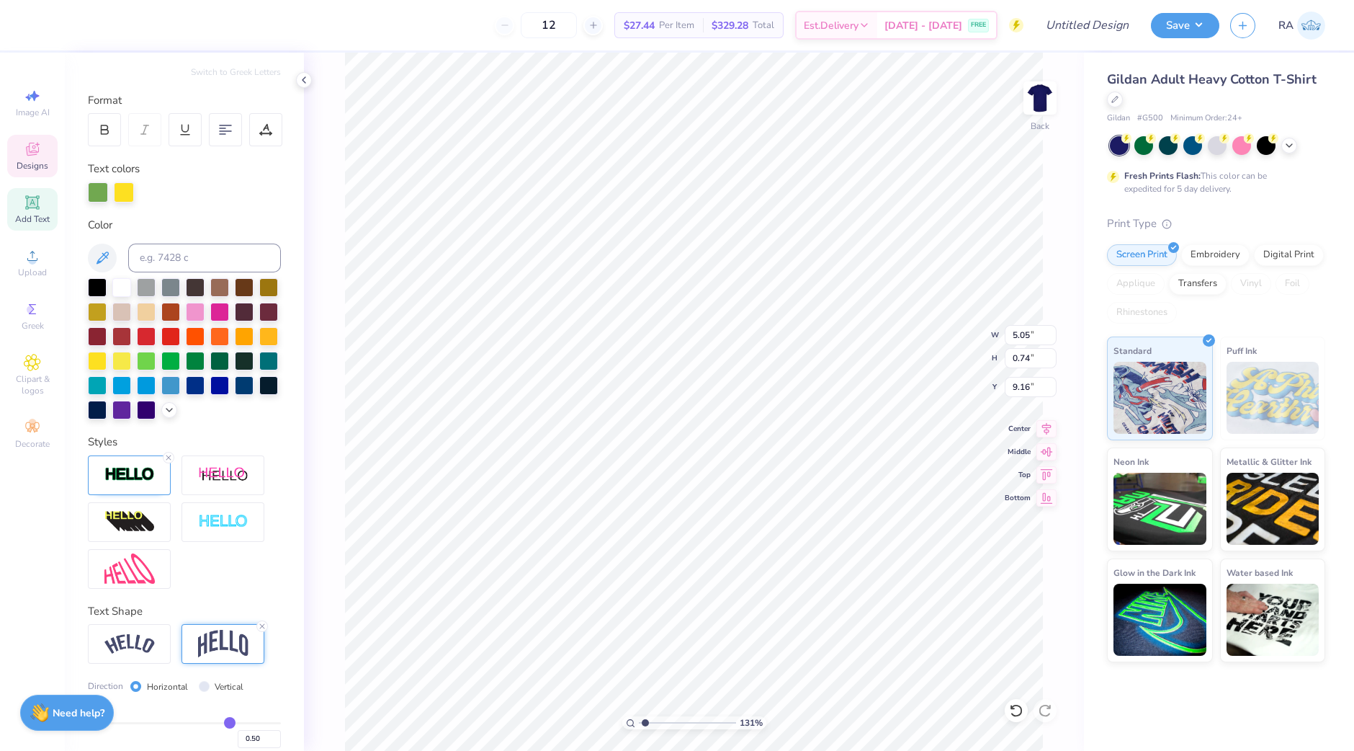
type input "1.74"
type input "8.66"
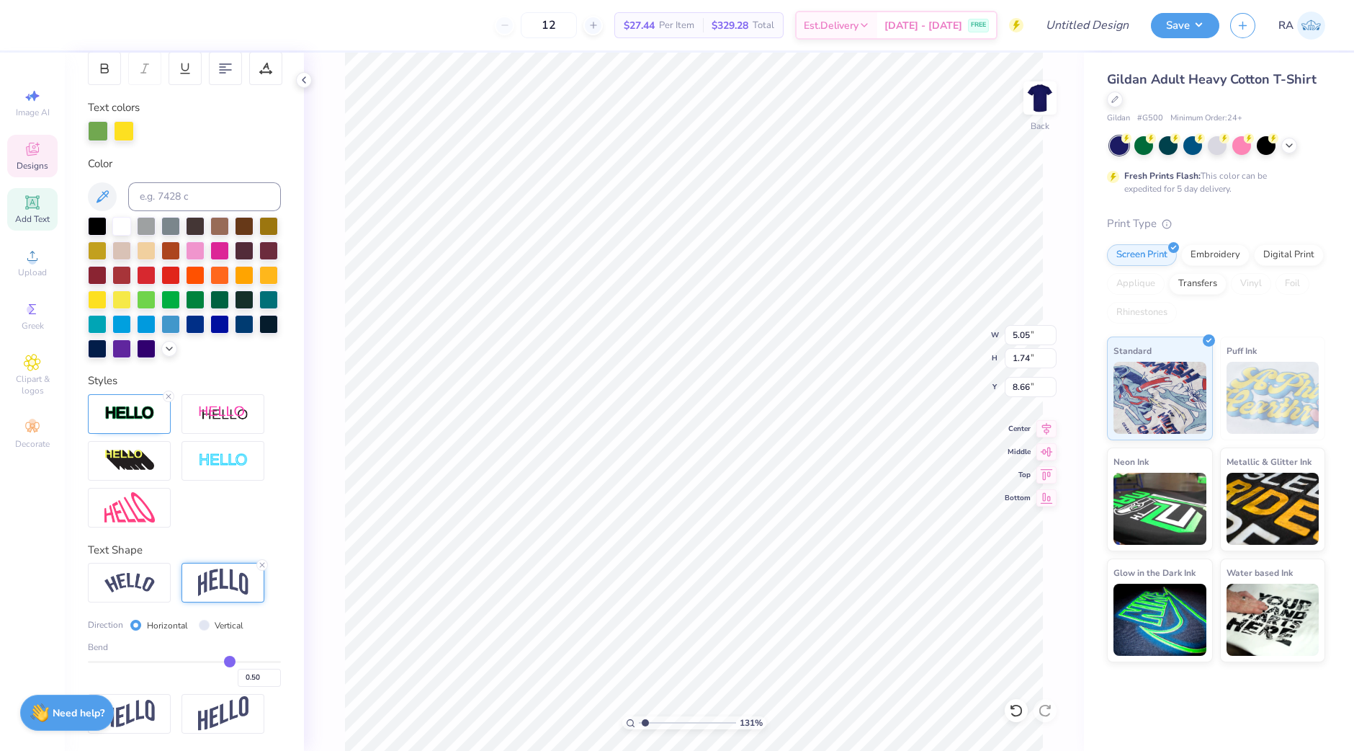
type input "0.47"
type input "0.3"
type input "0.30"
type input "0.17"
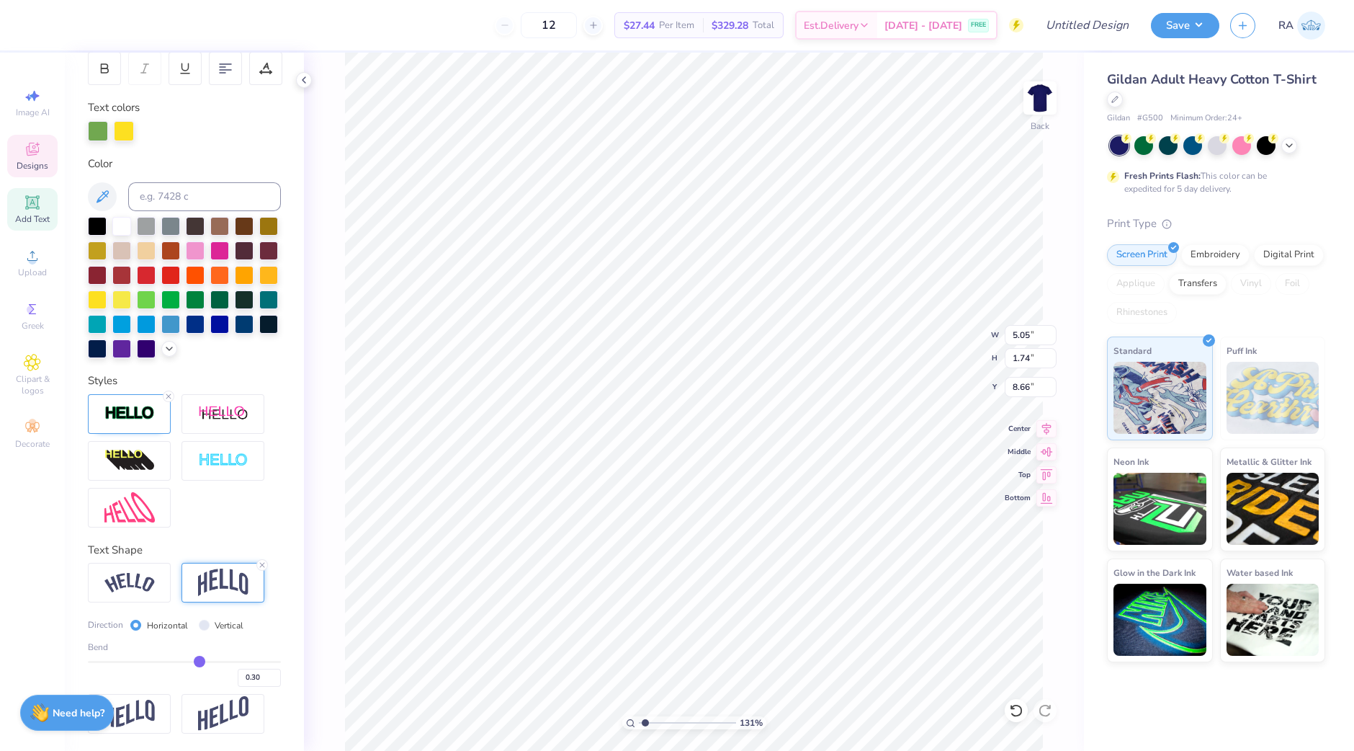
type input "0.17"
type input "0.07"
type input "0.02"
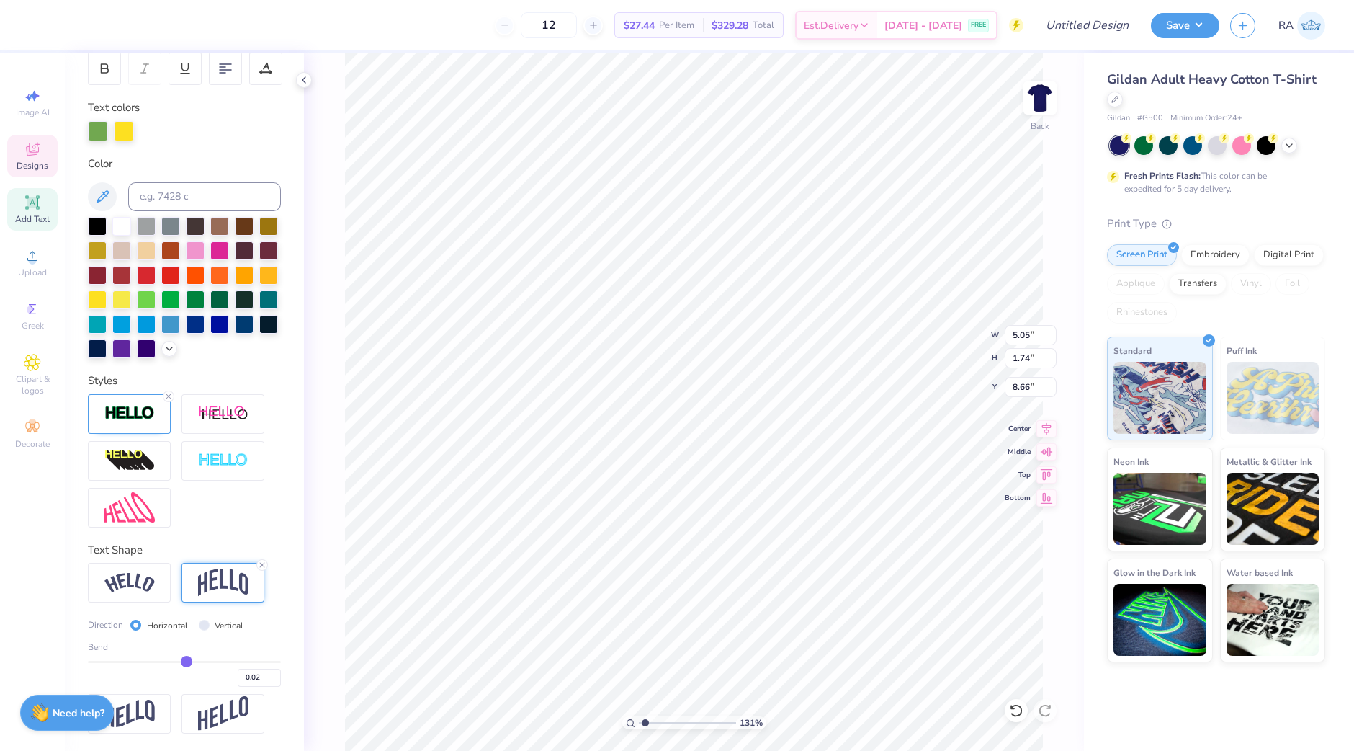
type input "-0.06"
type input "-0.08"
type input "-0.11"
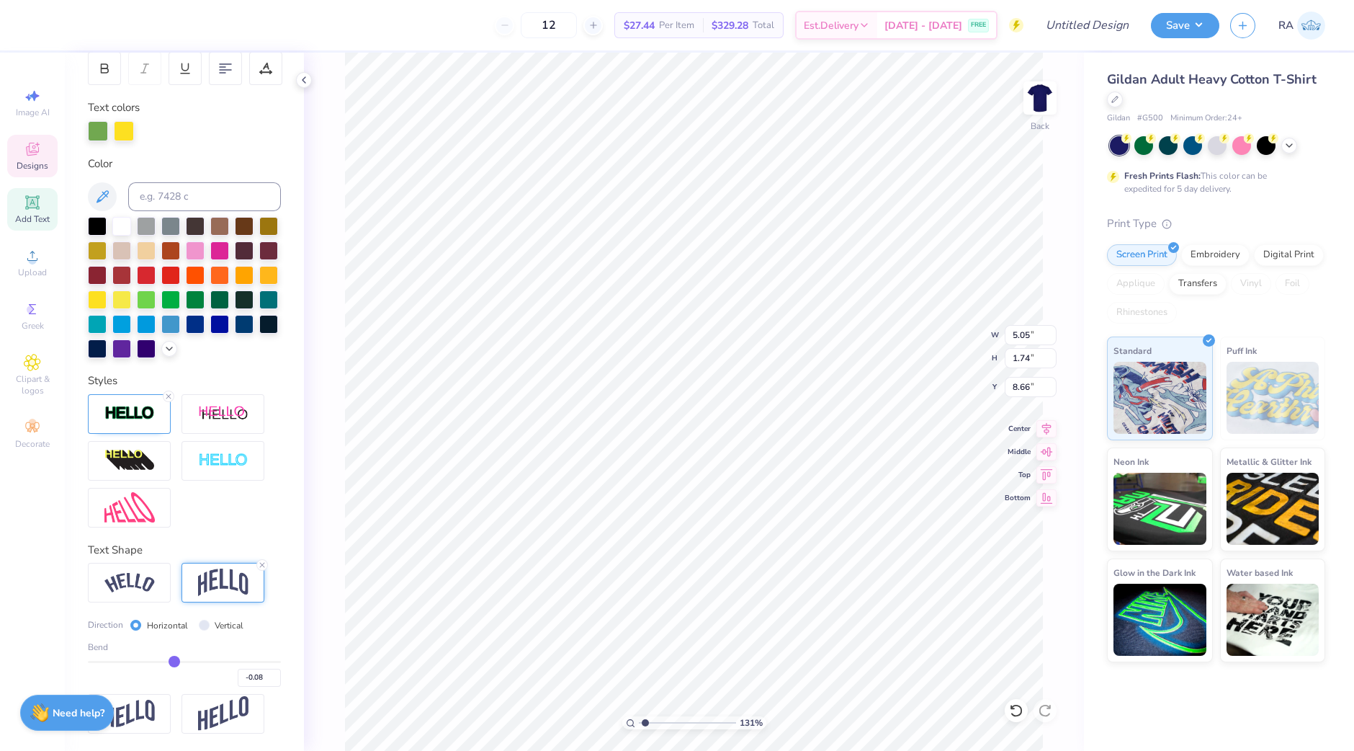
type input "-0.11"
type input "-0.16"
type input "-0.18"
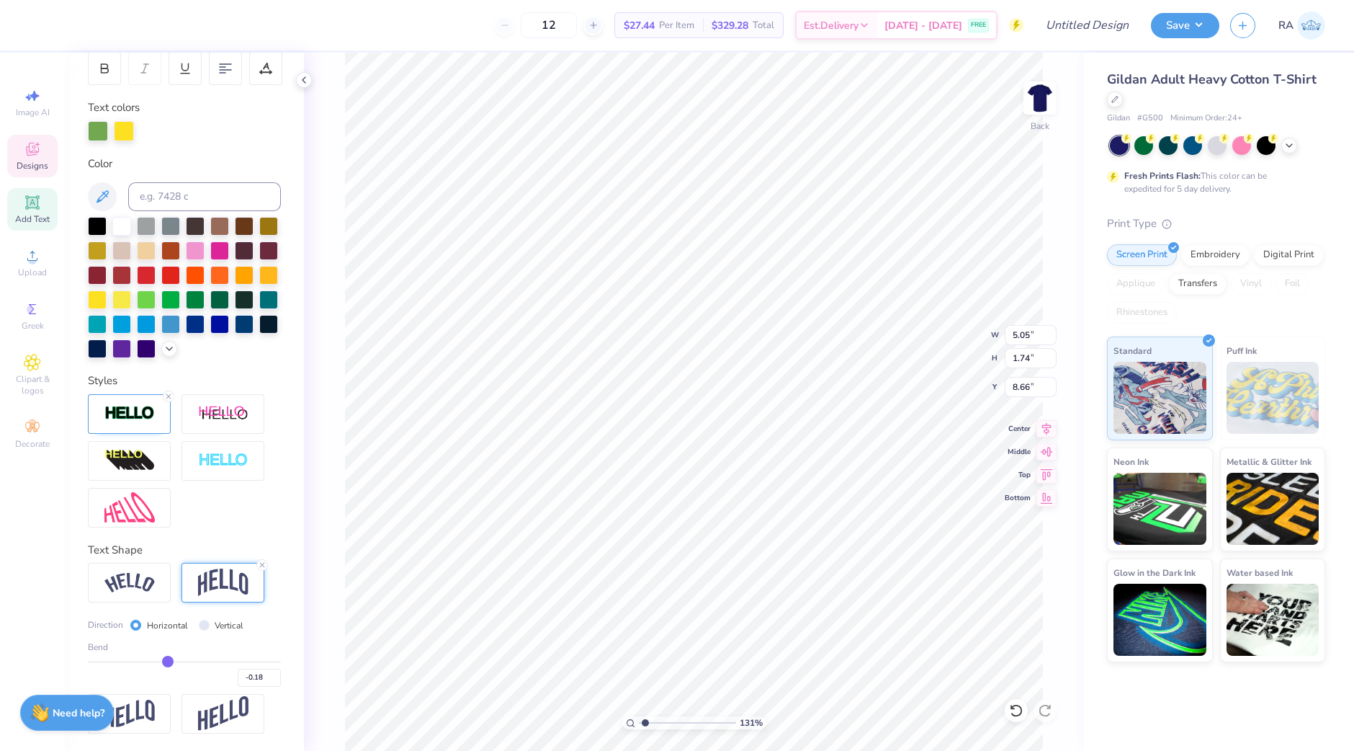
type input "-0.23"
drag, startPoint x: 220, startPoint y: 657, endPoint x: 116, endPoint y: 661, distance: 103.8
click at [258, 663] on input "range" at bounding box center [184, 662] width 193 height 2
click at [115, 659] on div "Bend 0.96" at bounding box center [184, 663] width 193 height 46
drag, startPoint x: 264, startPoint y: 661, endPoint x: 148, endPoint y: 660, distance: 116.0
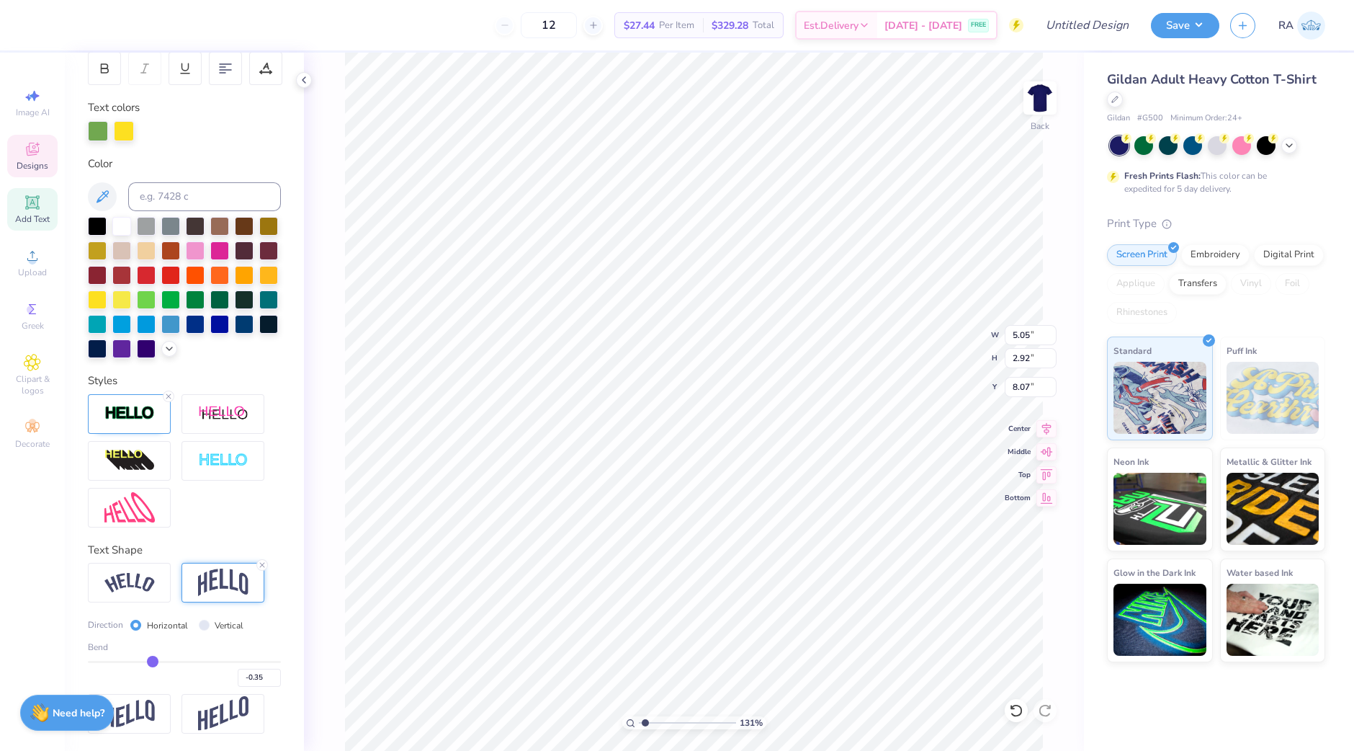
click at [148, 661] on input "range" at bounding box center [184, 662] width 193 height 2
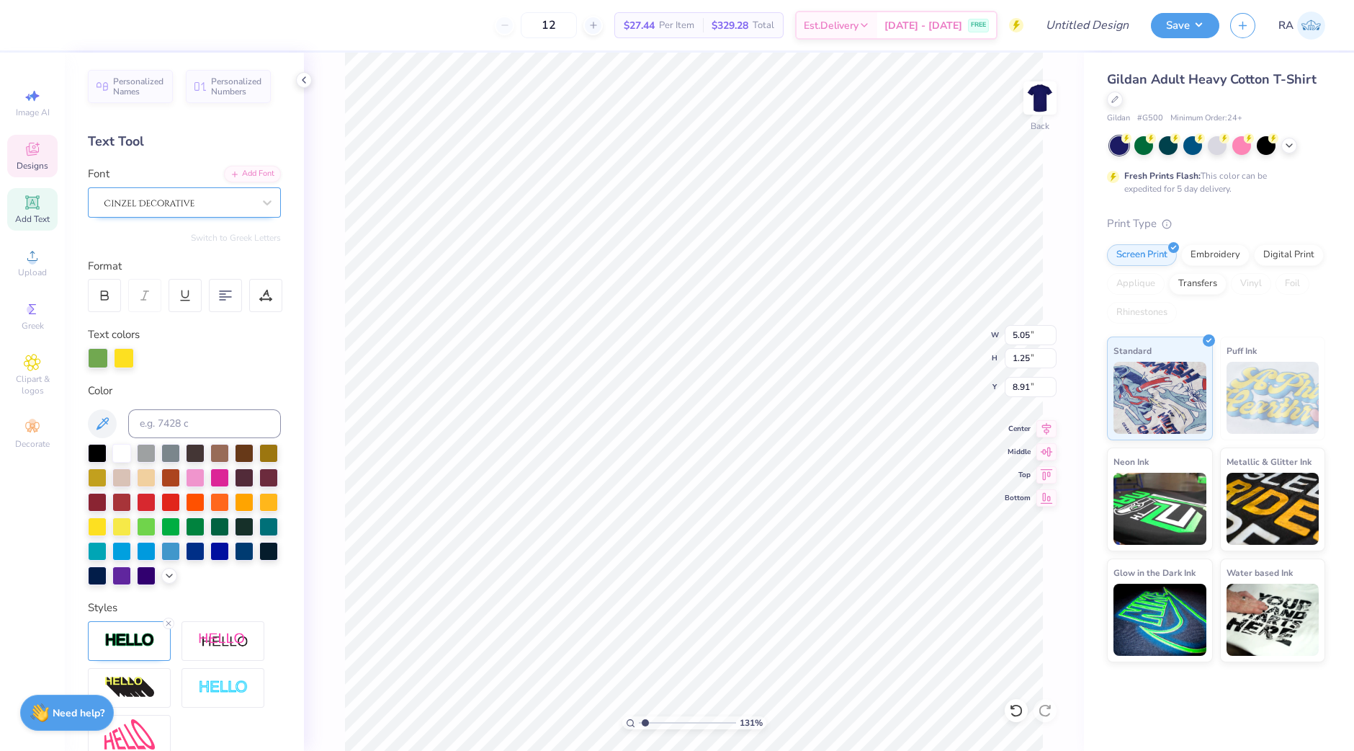
click at [176, 199] on div at bounding box center [178, 202] width 151 height 22
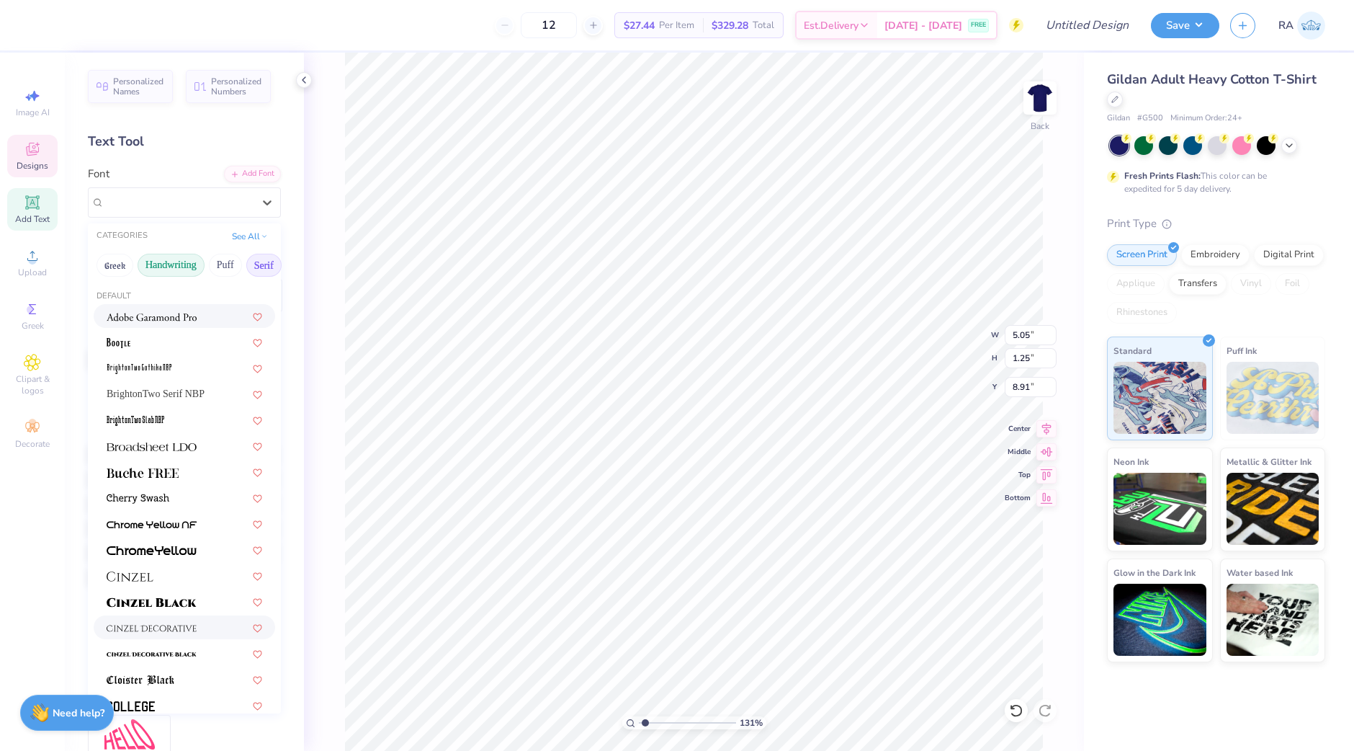
click at [145, 261] on button "Handwriting" at bounding box center [171, 265] width 67 height 23
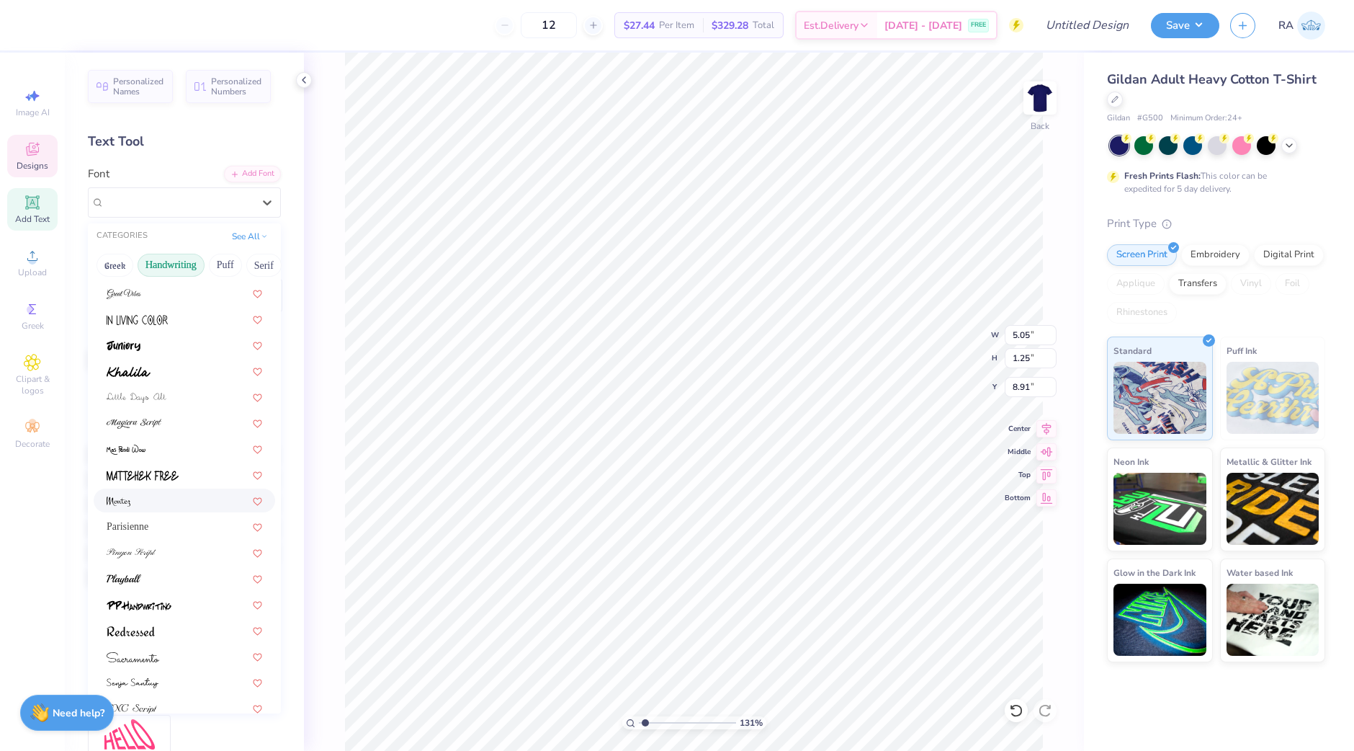
scroll to position [234, 0]
click at [184, 516] on div "Parisienne" at bounding box center [185, 522] width 156 height 15
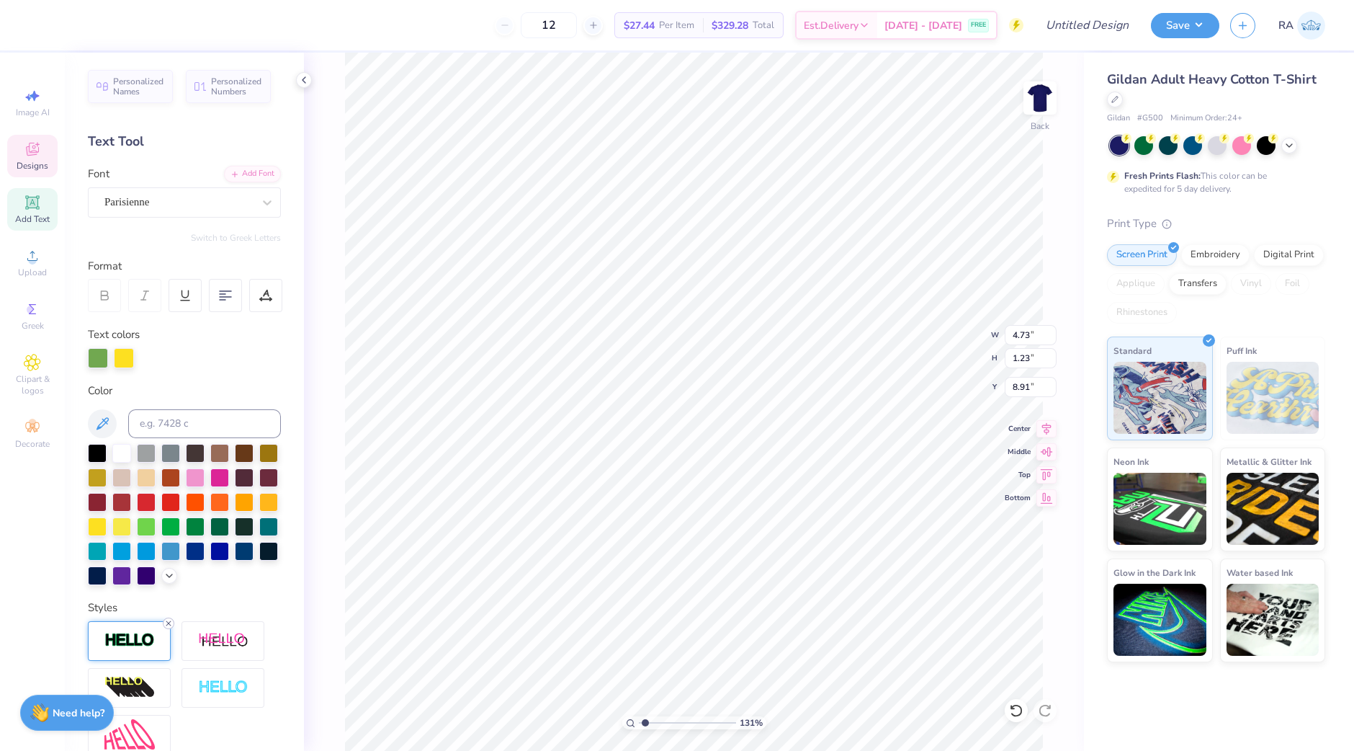
click at [168, 627] on icon at bounding box center [168, 623] width 9 height 9
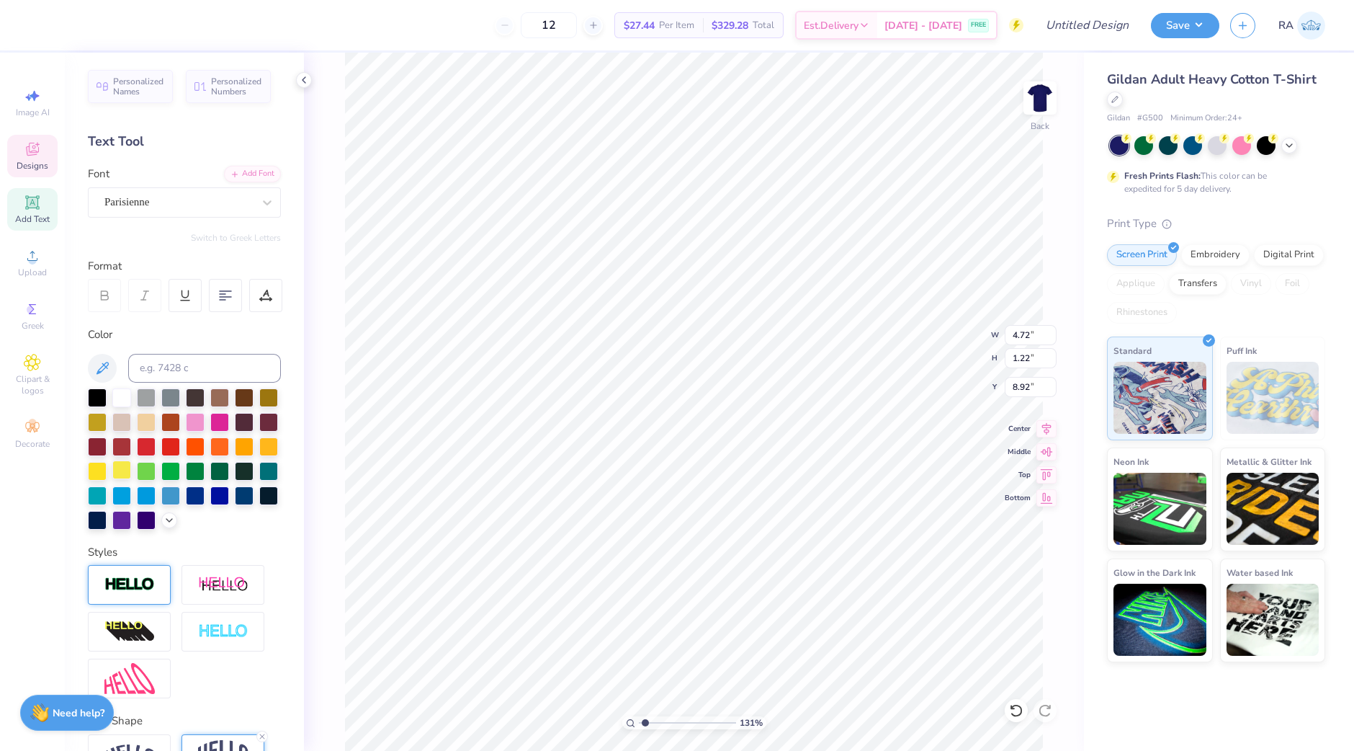
click at [131, 472] on div at bounding box center [121, 469] width 19 height 19
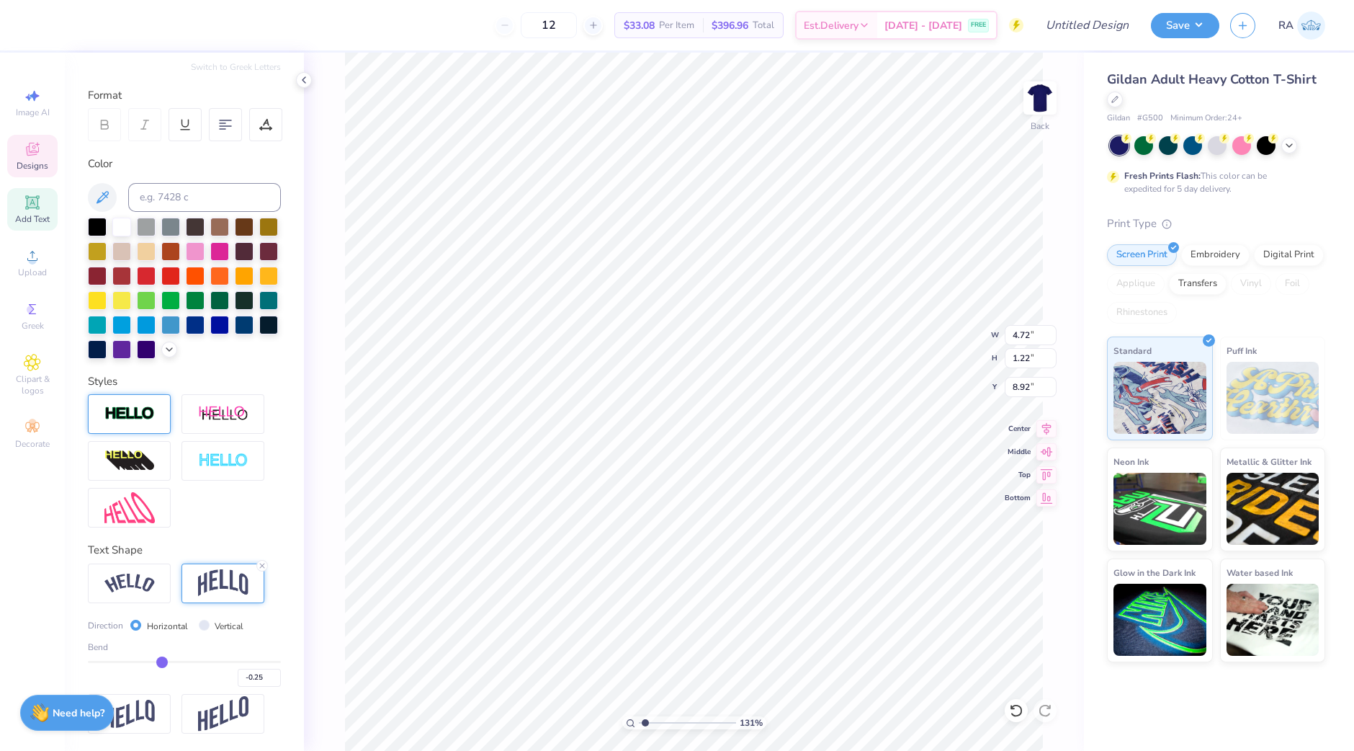
click at [156, 661] on input "range" at bounding box center [184, 662] width 193 height 2
drag, startPoint x: 156, startPoint y: 658, endPoint x: 166, endPoint y: 658, distance: 10.1
click at [166, 661] on input "range" at bounding box center [184, 662] width 193 height 2
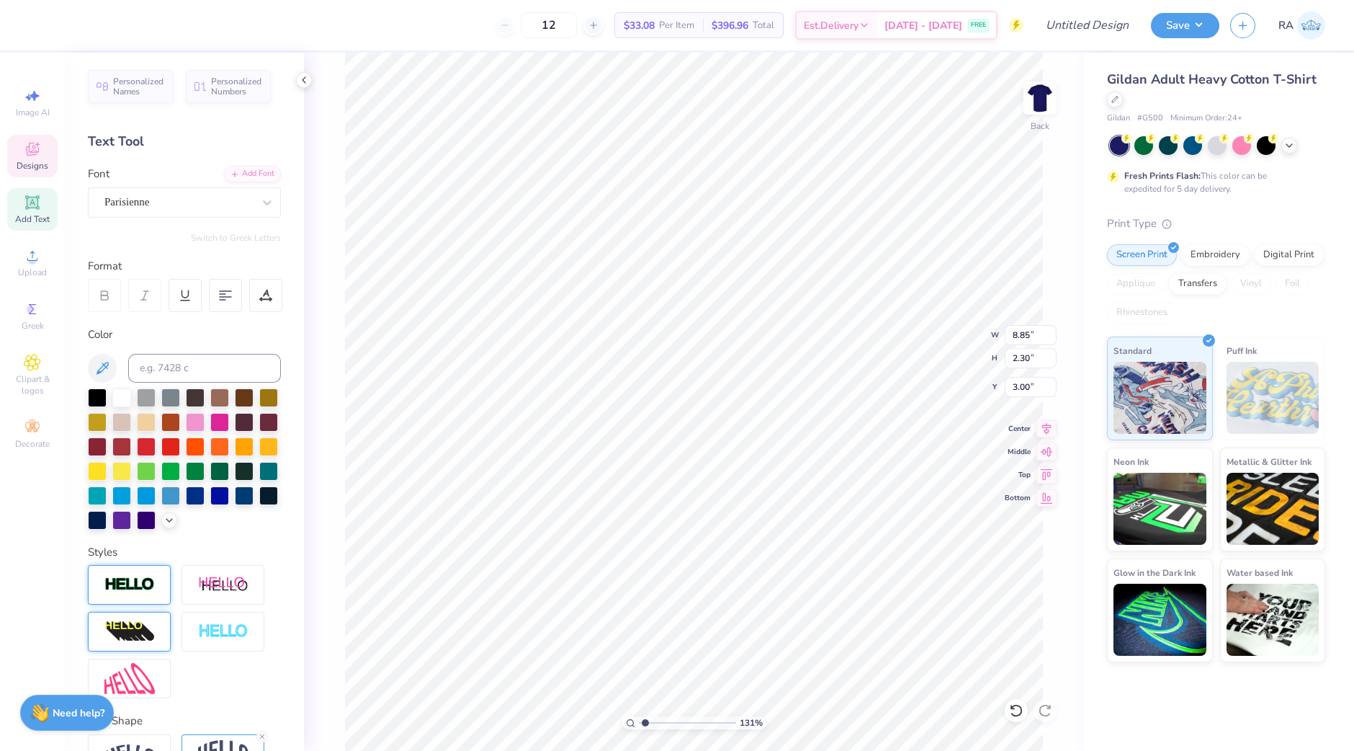
scroll to position [110, 0]
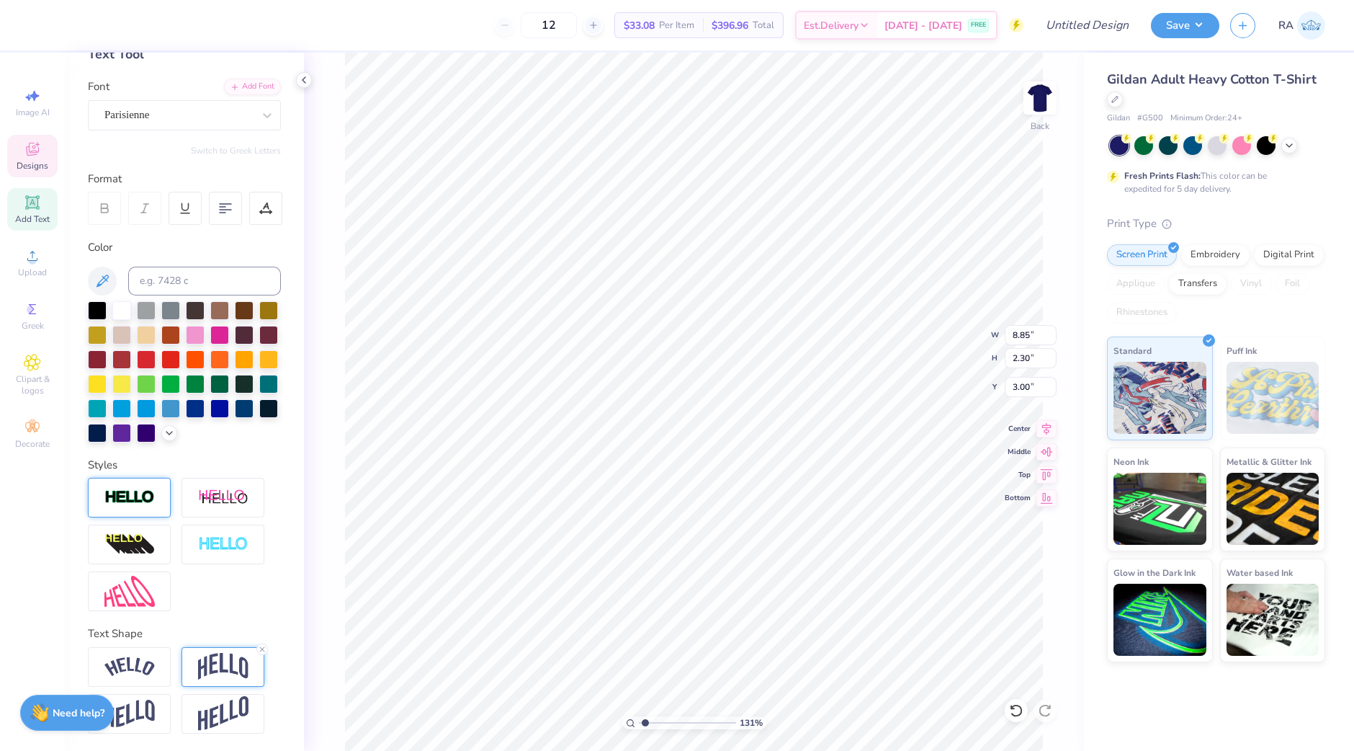
click at [212, 671] on img at bounding box center [223, 666] width 50 height 27
click at [225, 664] on img at bounding box center [223, 666] width 50 height 27
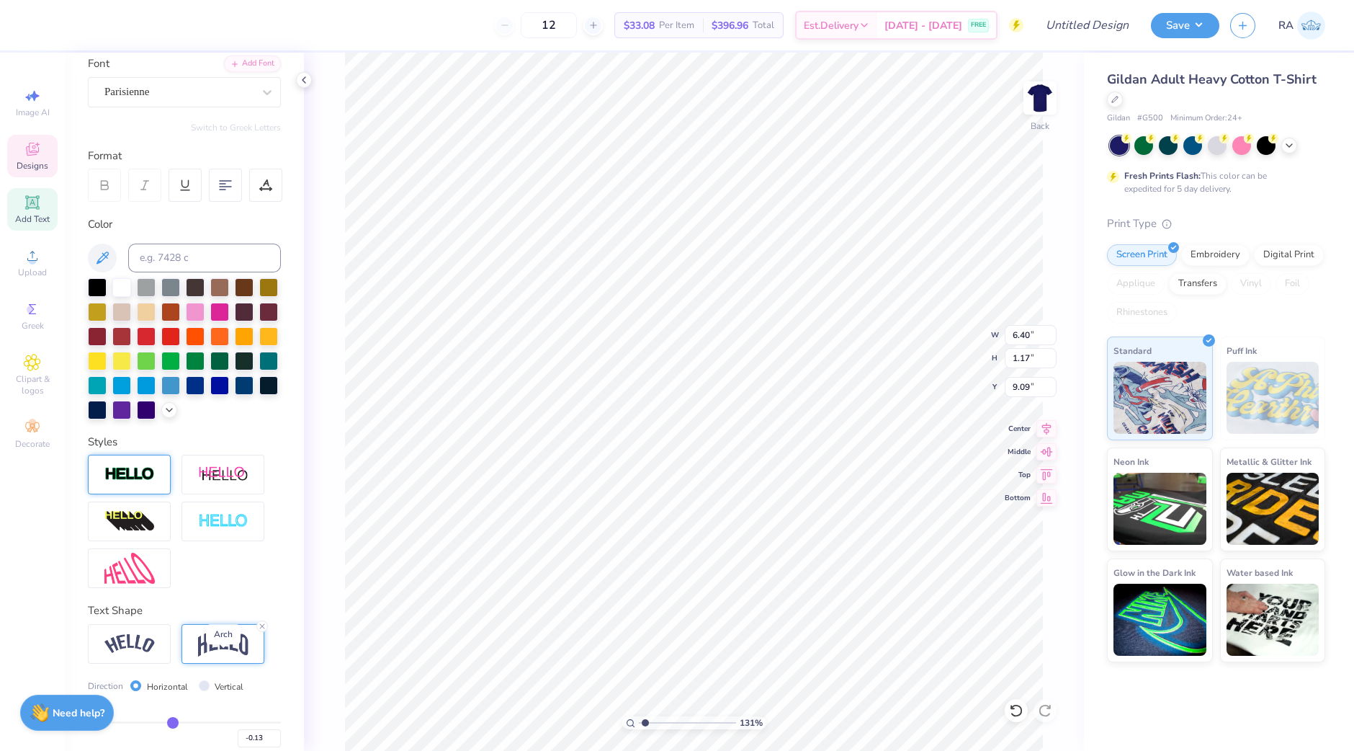
scroll to position [194, 0]
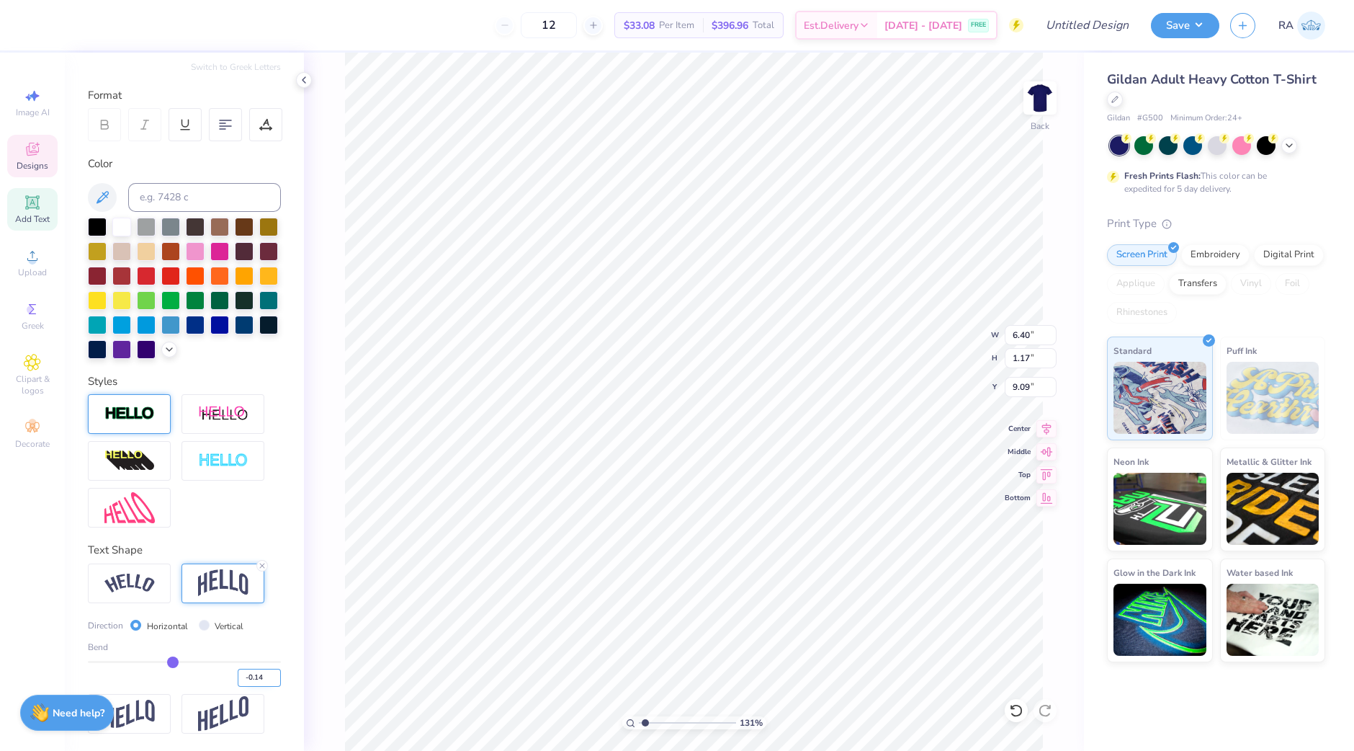
click at [259, 679] on input "-0.14" at bounding box center [259, 677] width 43 height 18
click at [259, 679] on input "-0.22" at bounding box center [259, 677] width 43 height 18
click at [259, 679] on input "-0.23" at bounding box center [259, 677] width 43 height 18
click at [259, 679] on input "-0.24" at bounding box center [259, 677] width 43 height 18
click at [259, 679] on input "-0.25" at bounding box center [259, 677] width 43 height 18
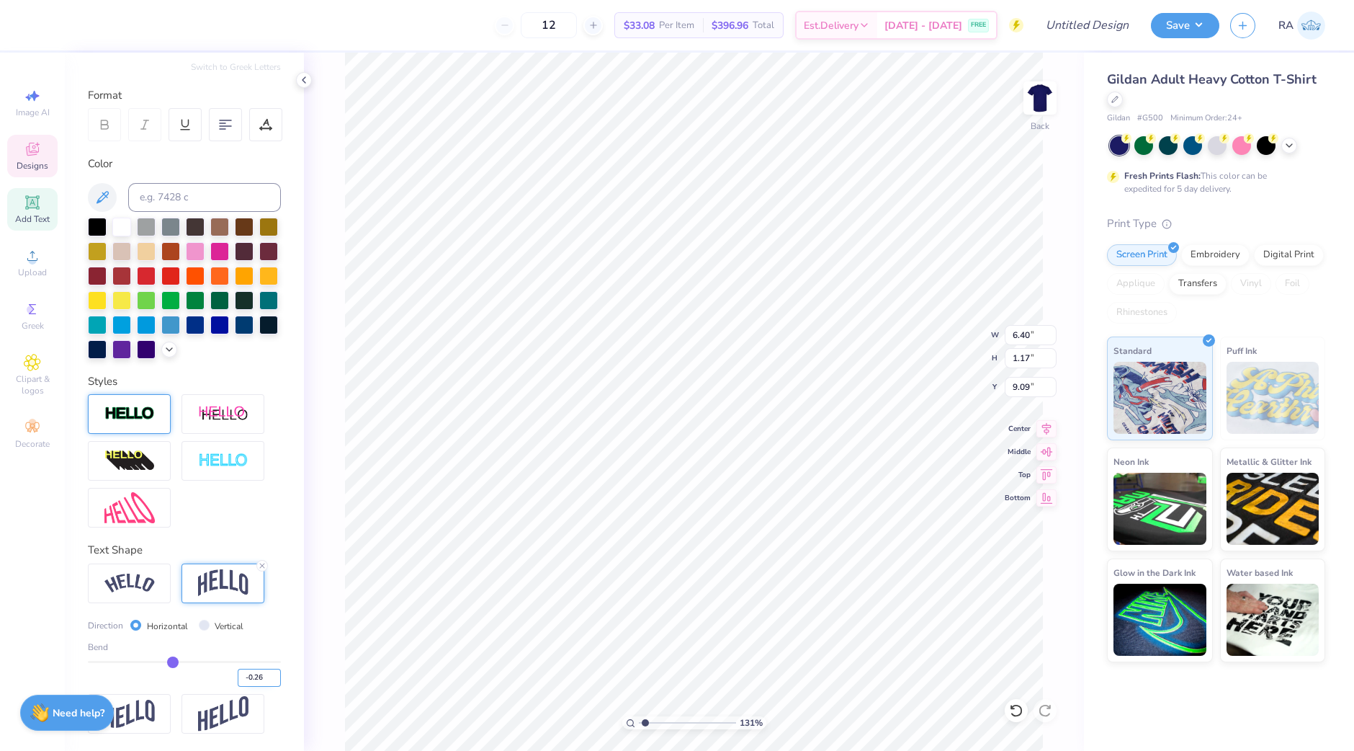
click at [259, 679] on input "-0.26" at bounding box center [259, 677] width 43 height 18
click at [259, 679] on input "-0.27" at bounding box center [259, 677] width 43 height 18
click at [341, 645] on div "131 % Back W 6.40 6.40 " H 1.17 1.17 " Y 9.09 9.09 " Center Middle Top Bottom" at bounding box center [694, 402] width 780 height 698
click at [1052, 423] on icon at bounding box center [1046, 426] width 20 height 17
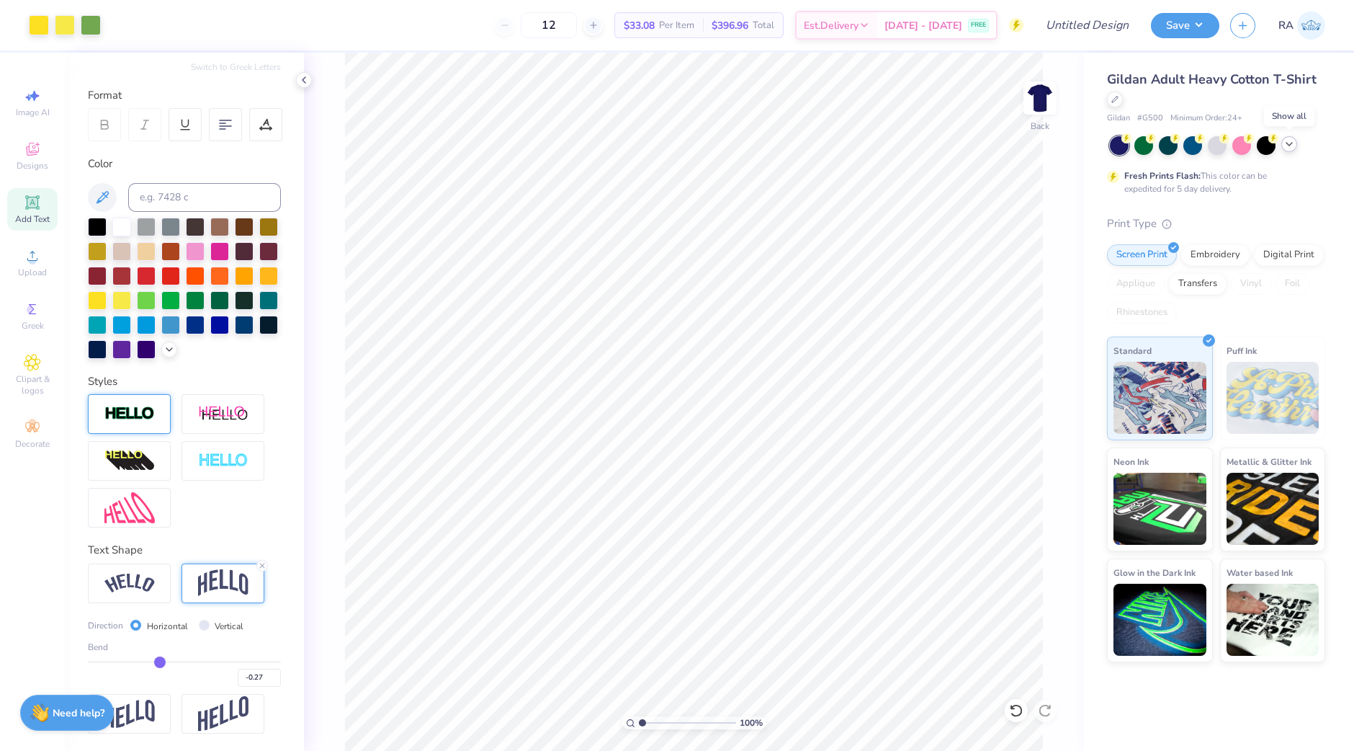
click at [1293, 141] on icon at bounding box center [1290, 144] width 12 height 12
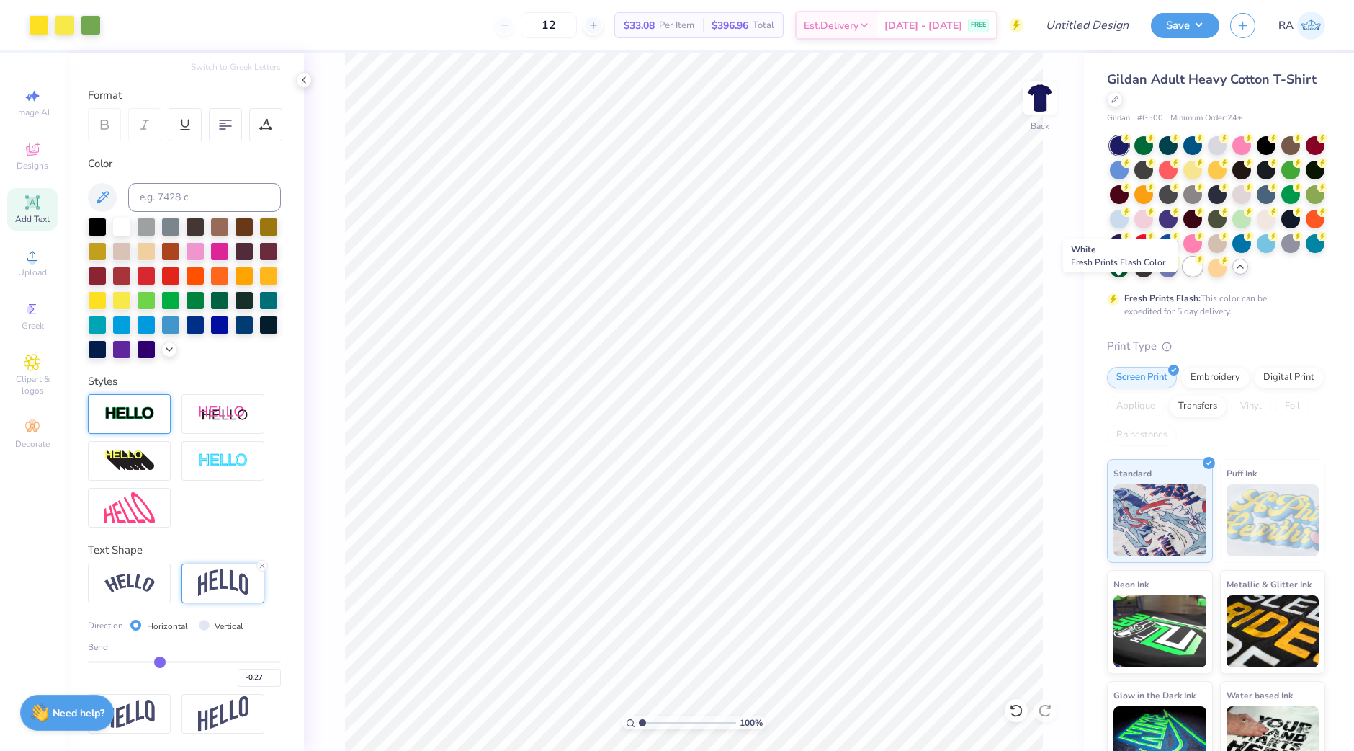
click at [1183, 276] on div at bounding box center [1192, 266] width 19 height 19
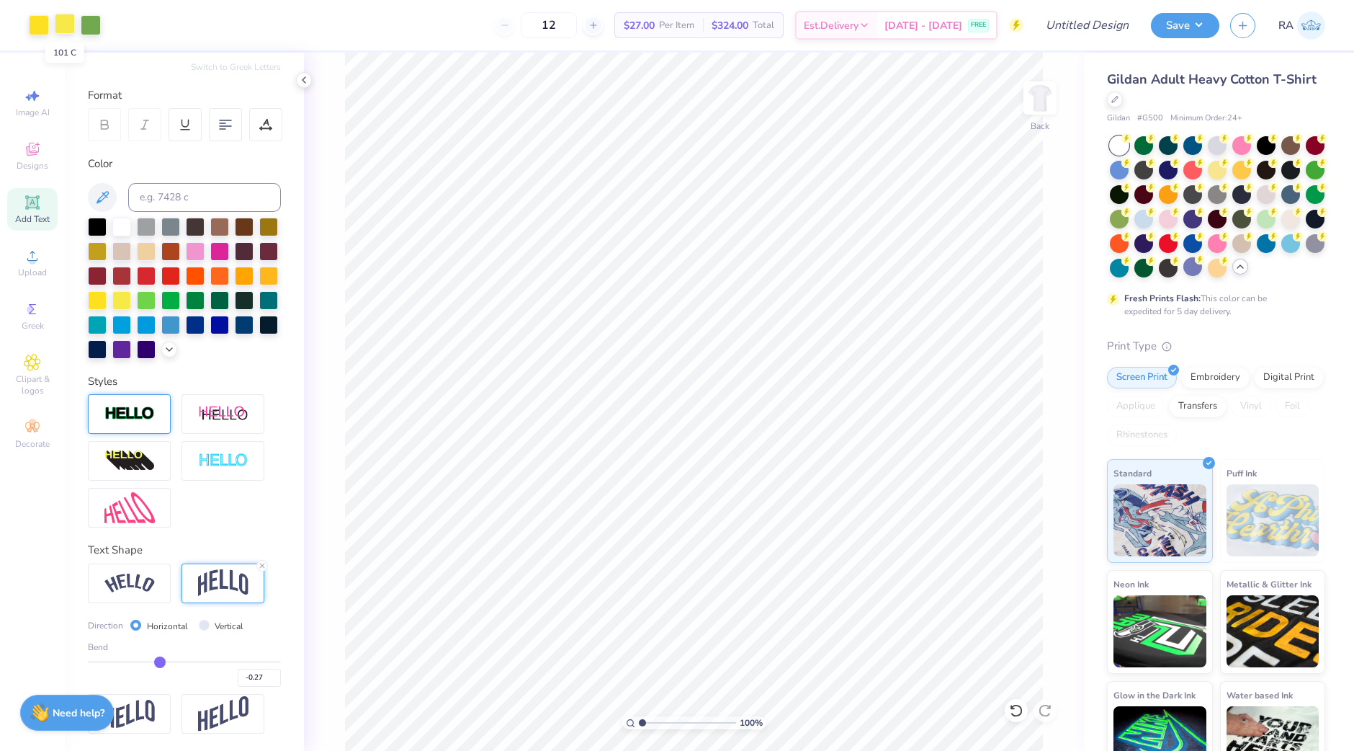
click at [62, 25] on div at bounding box center [65, 24] width 20 height 20
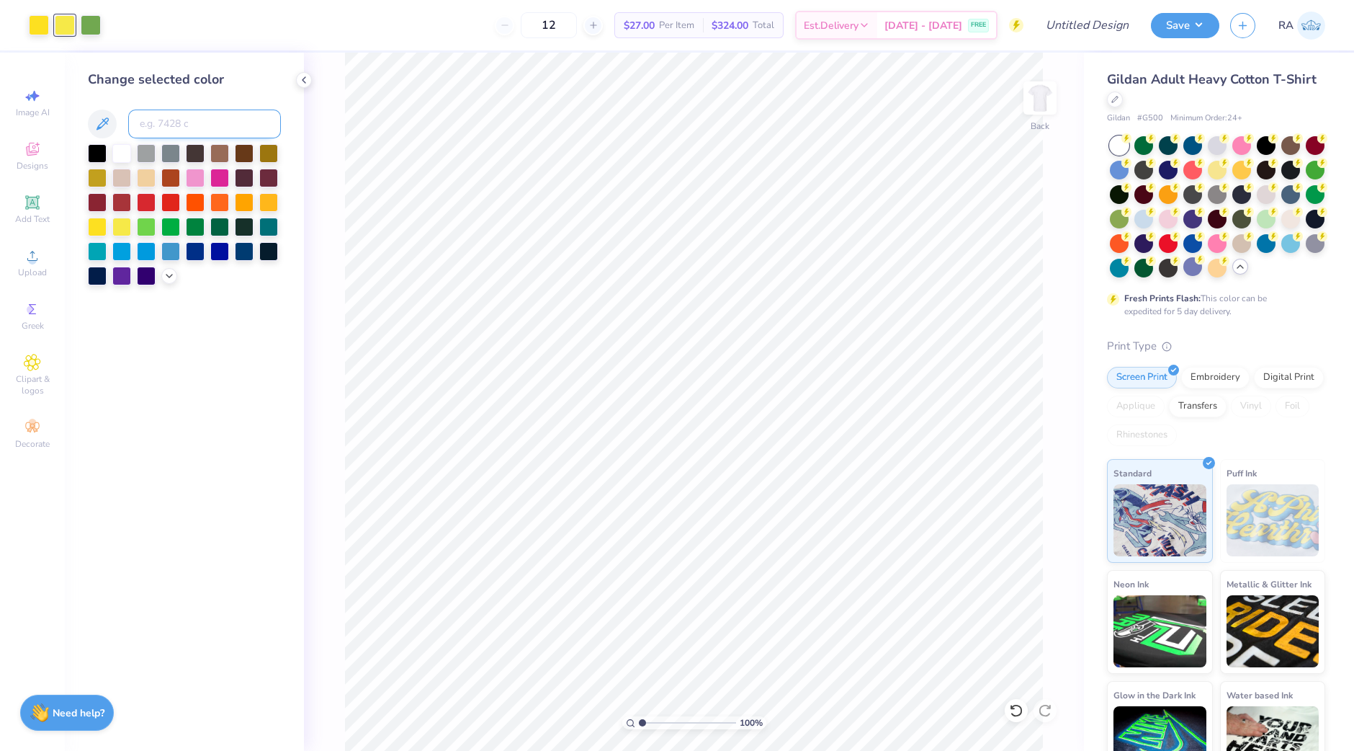
click at [158, 127] on input at bounding box center [204, 123] width 153 height 29
click at [1195, 143] on div at bounding box center [1192, 144] width 19 height 19
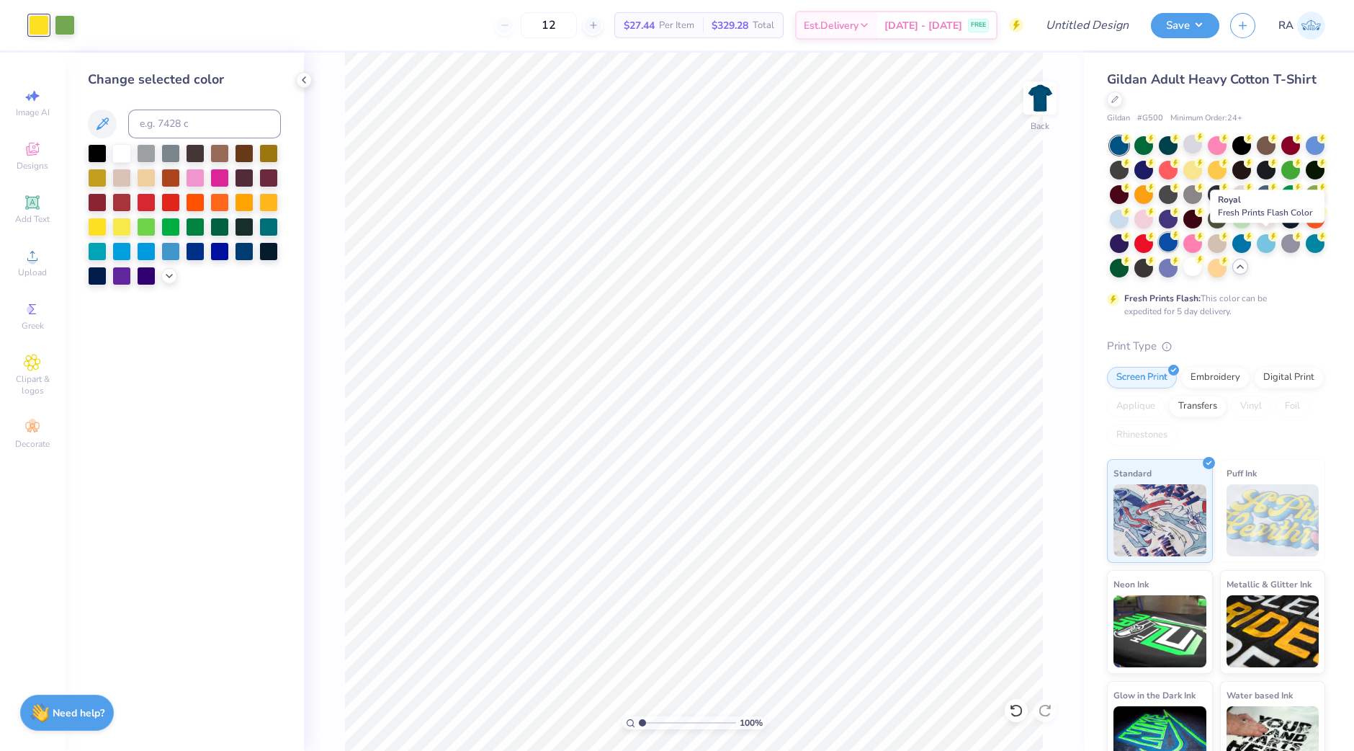
click at [1178, 242] on div at bounding box center [1168, 242] width 19 height 19
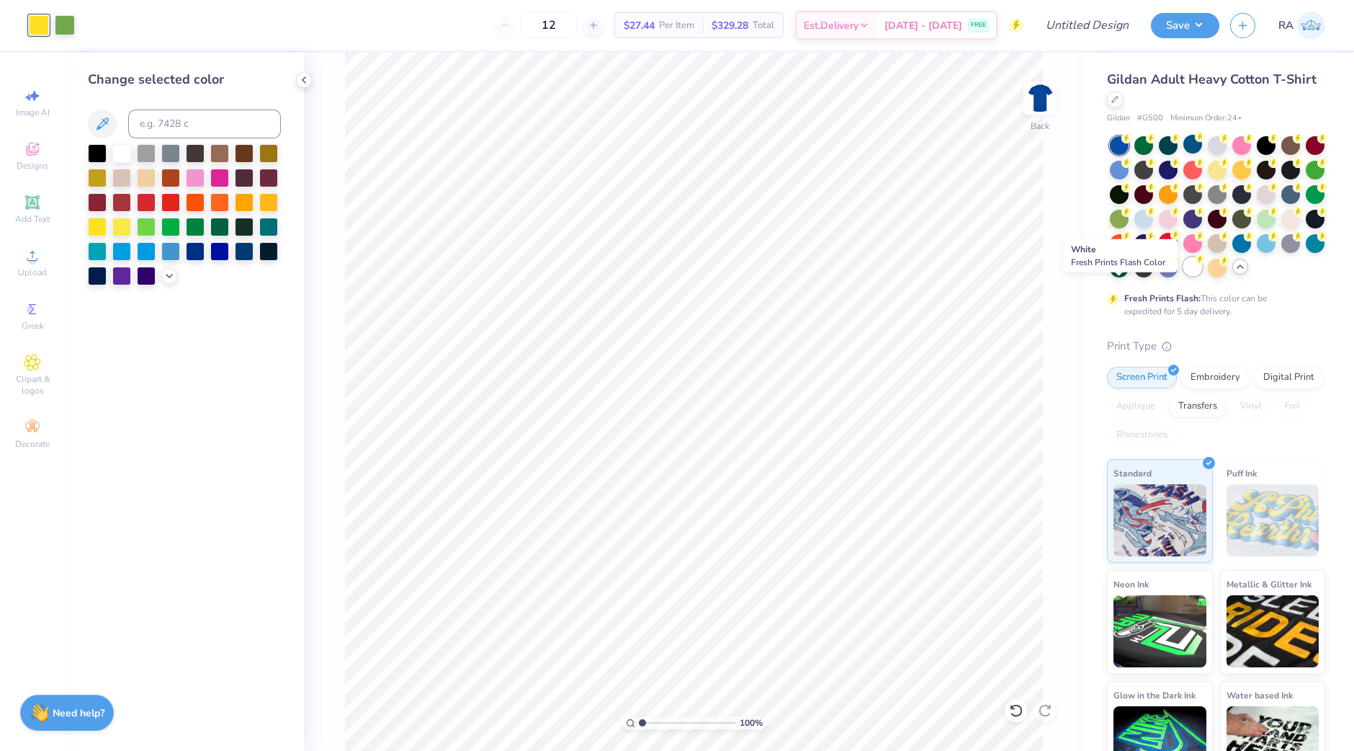
click at [1195, 264] on icon at bounding box center [1200, 259] width 10 height 10
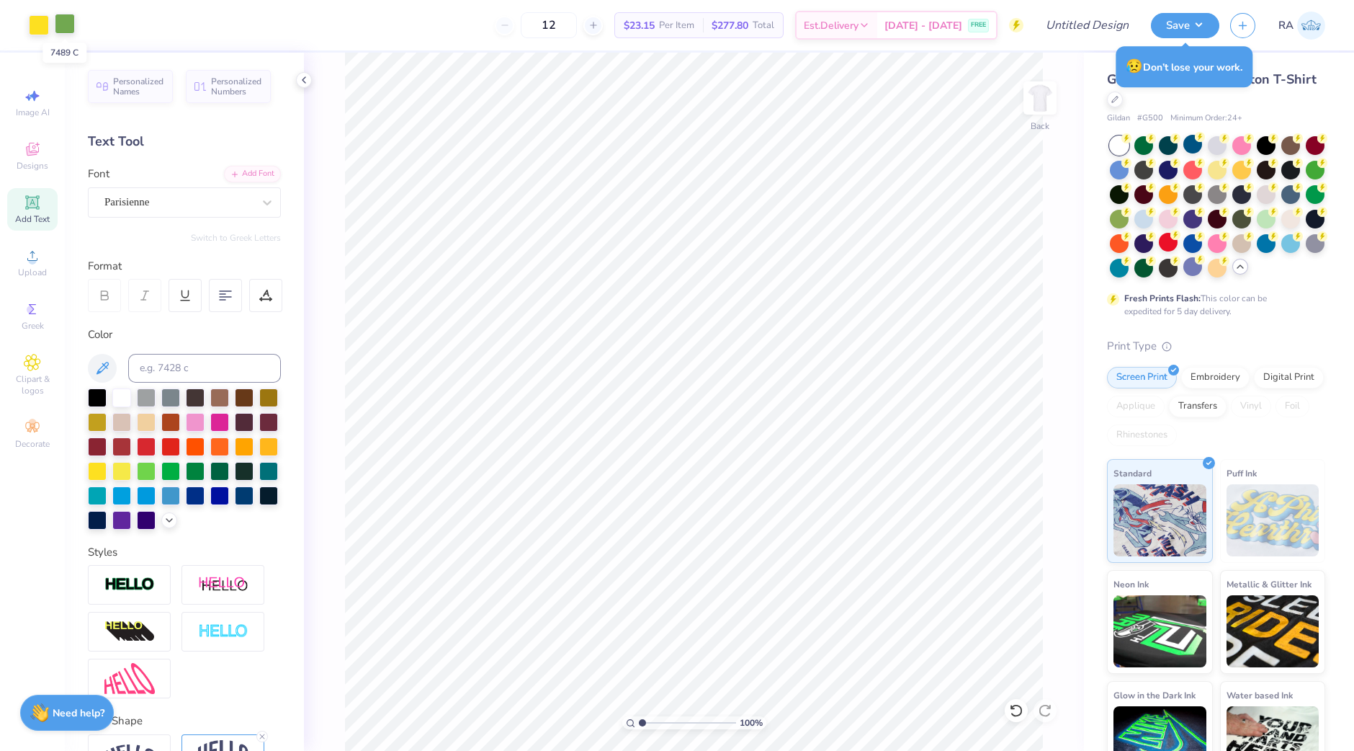
click at [60, 19] on div at bounding box center [65, 24] width 20 height 20
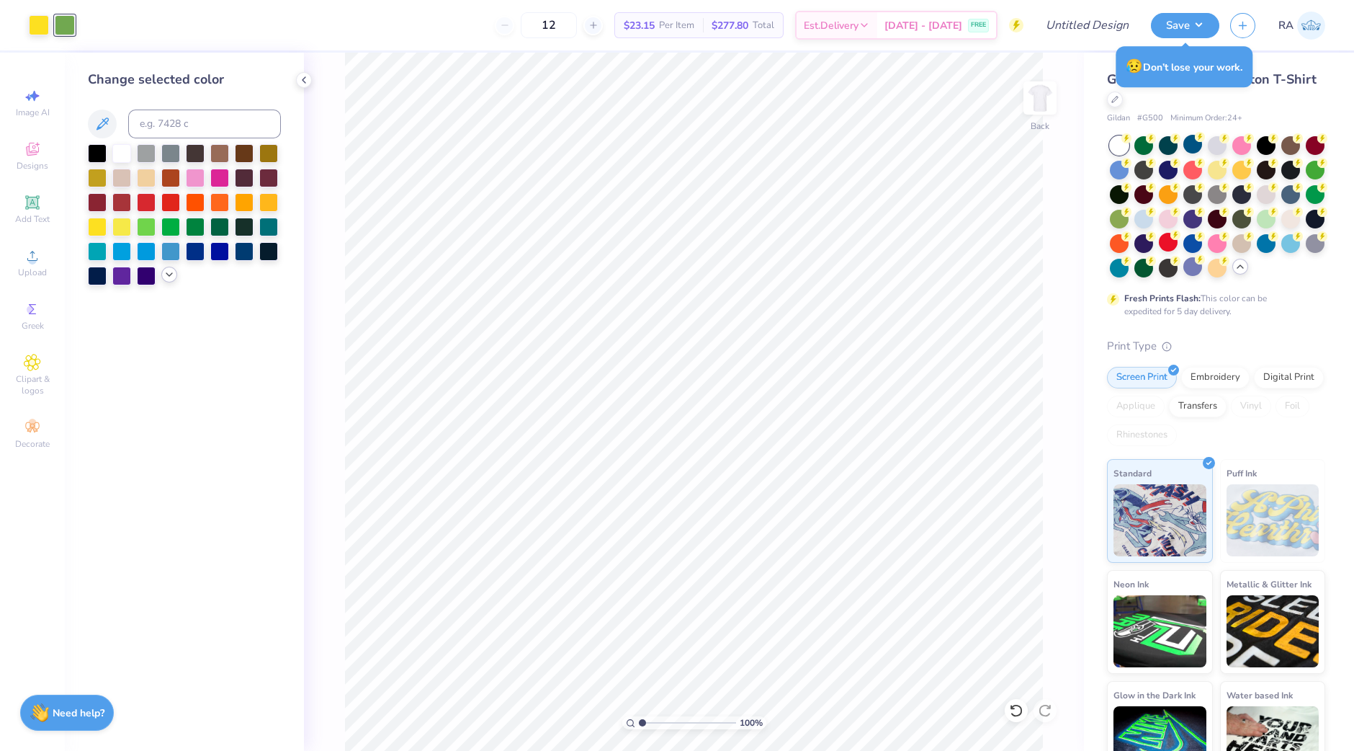
click at [174, 279] on icon at bounding box center [170, 275] width 12 height 12
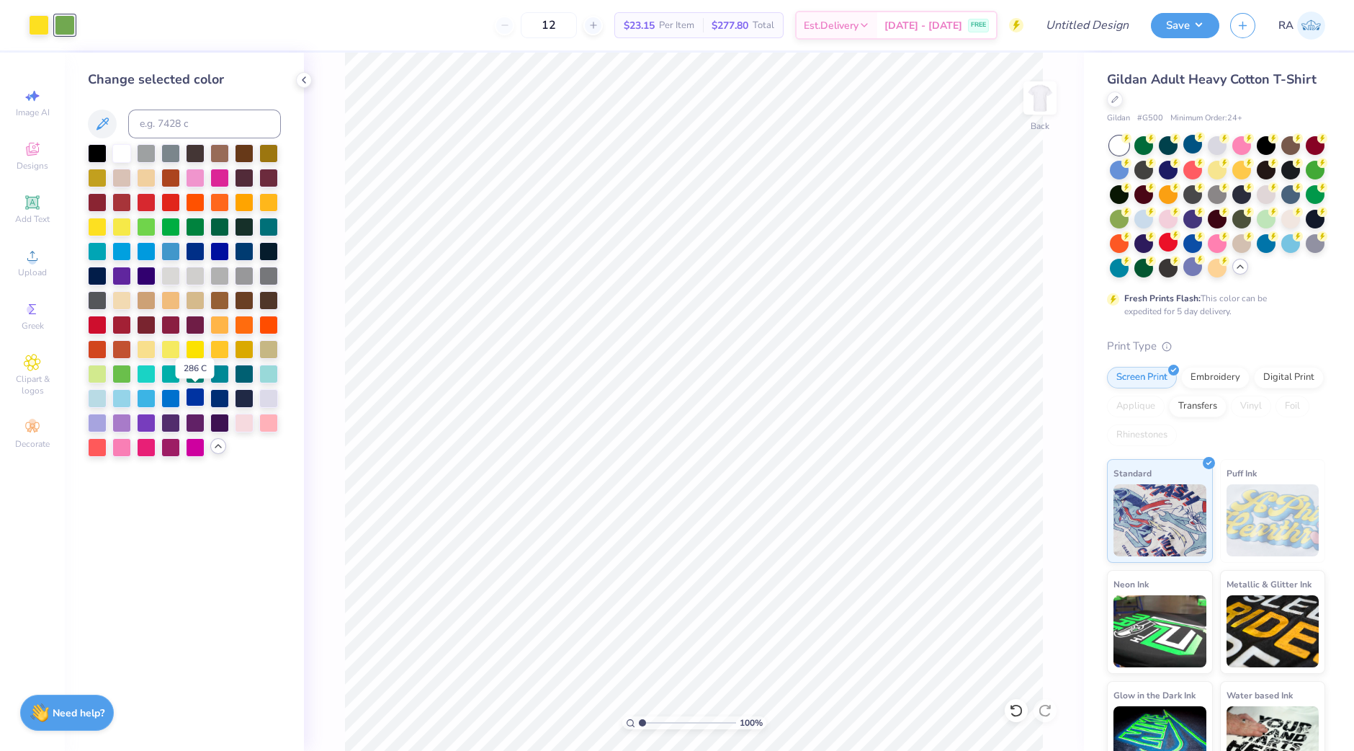
click at [194, 393] on div at bounding box center [195, 397] width 19 height 19
click at [147, 124] on input at bounding box center [204, 123] width 153 height 29
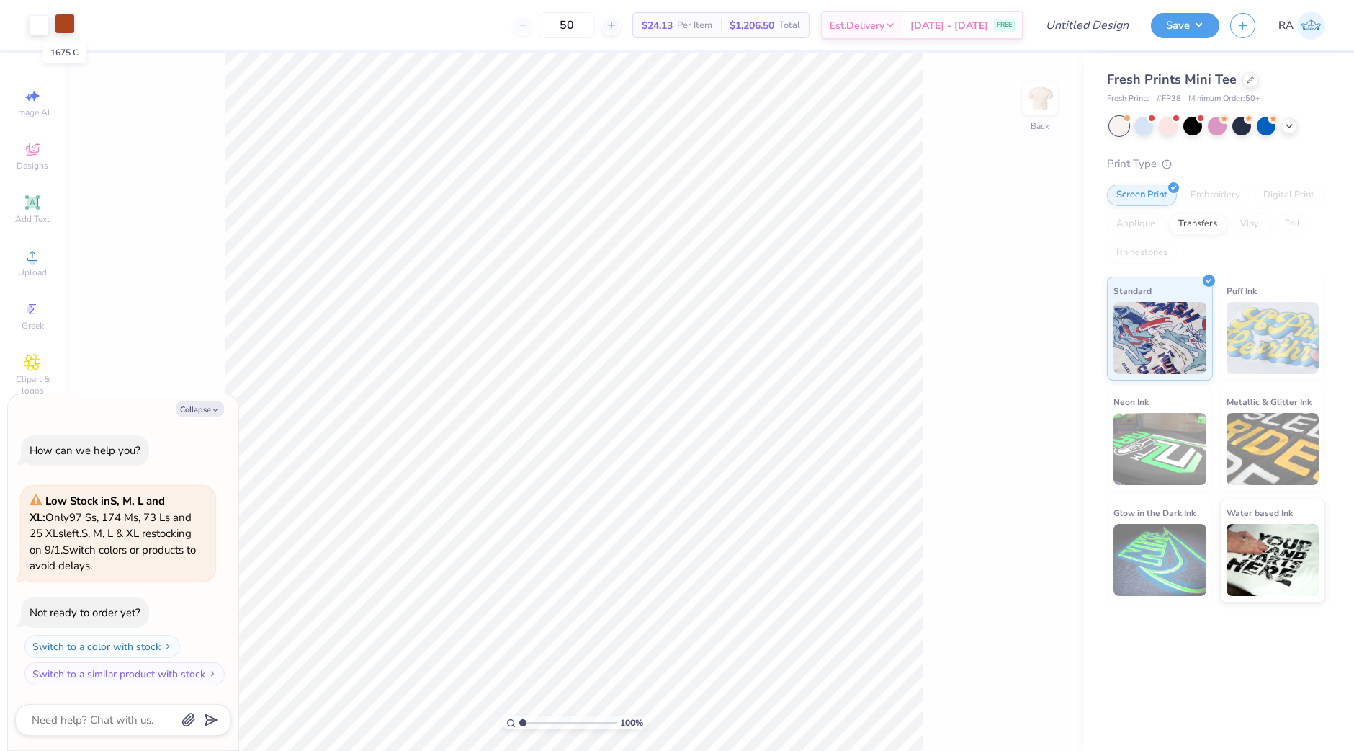
click at [64, 23] on div at bounding box center [65, 24] width 20 height 20
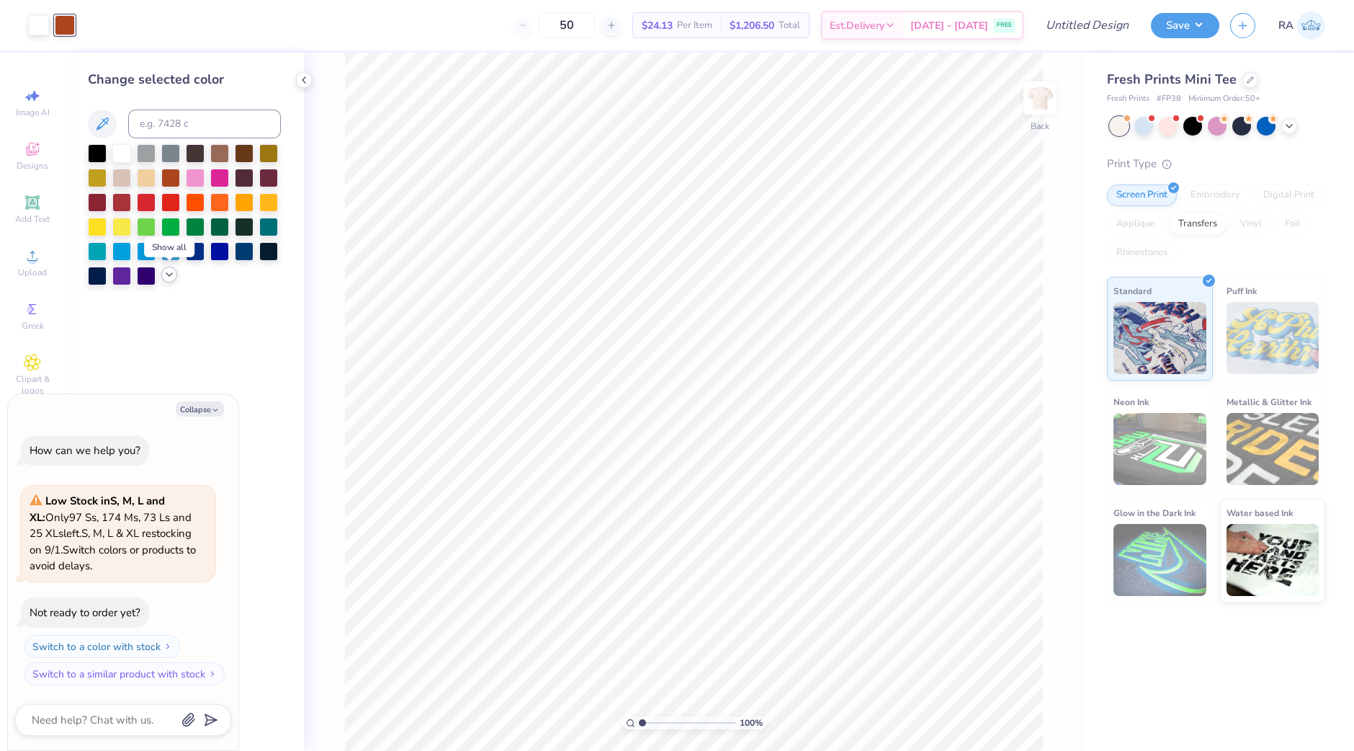
click at [168, 276] on icon at bounding box center [170, 275] width 12 height 12
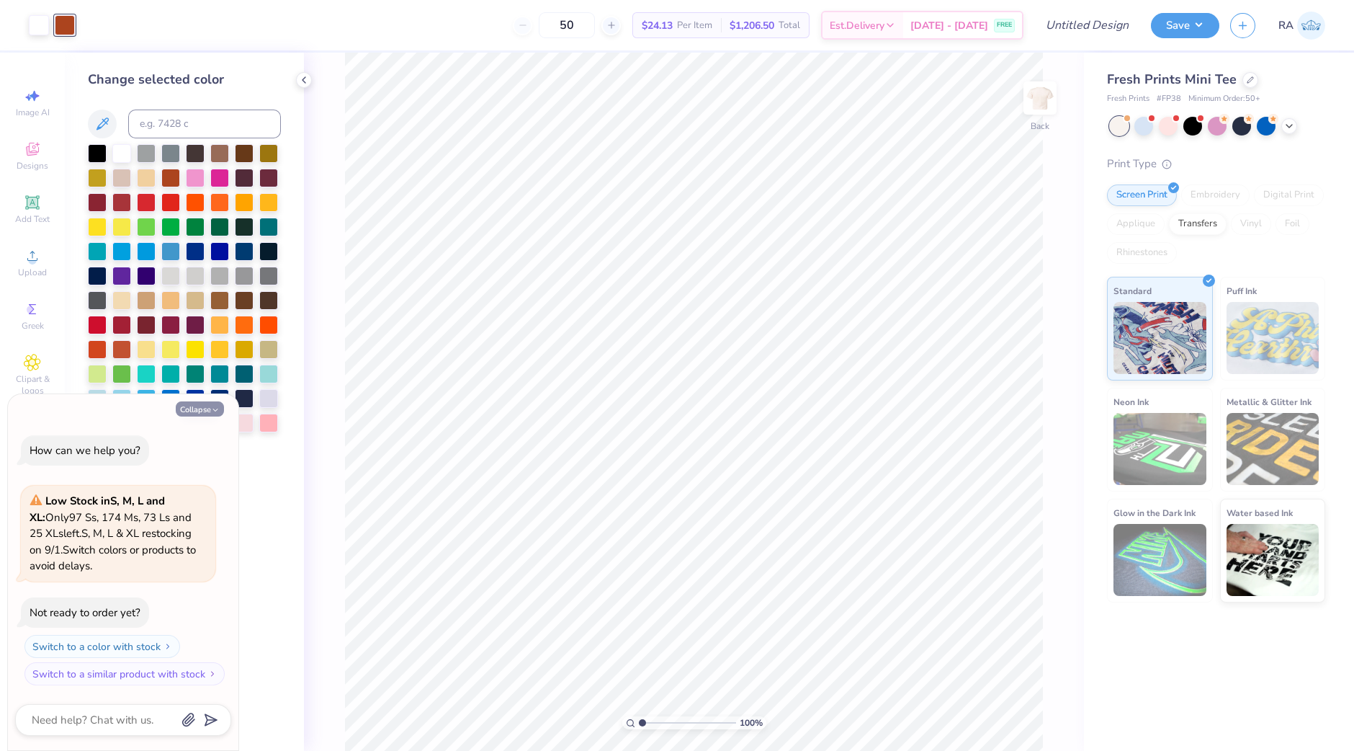
click at [204, 402] on button "Collapse" at bounding box center [200, 408] width 48 height 15
type textarea "x"
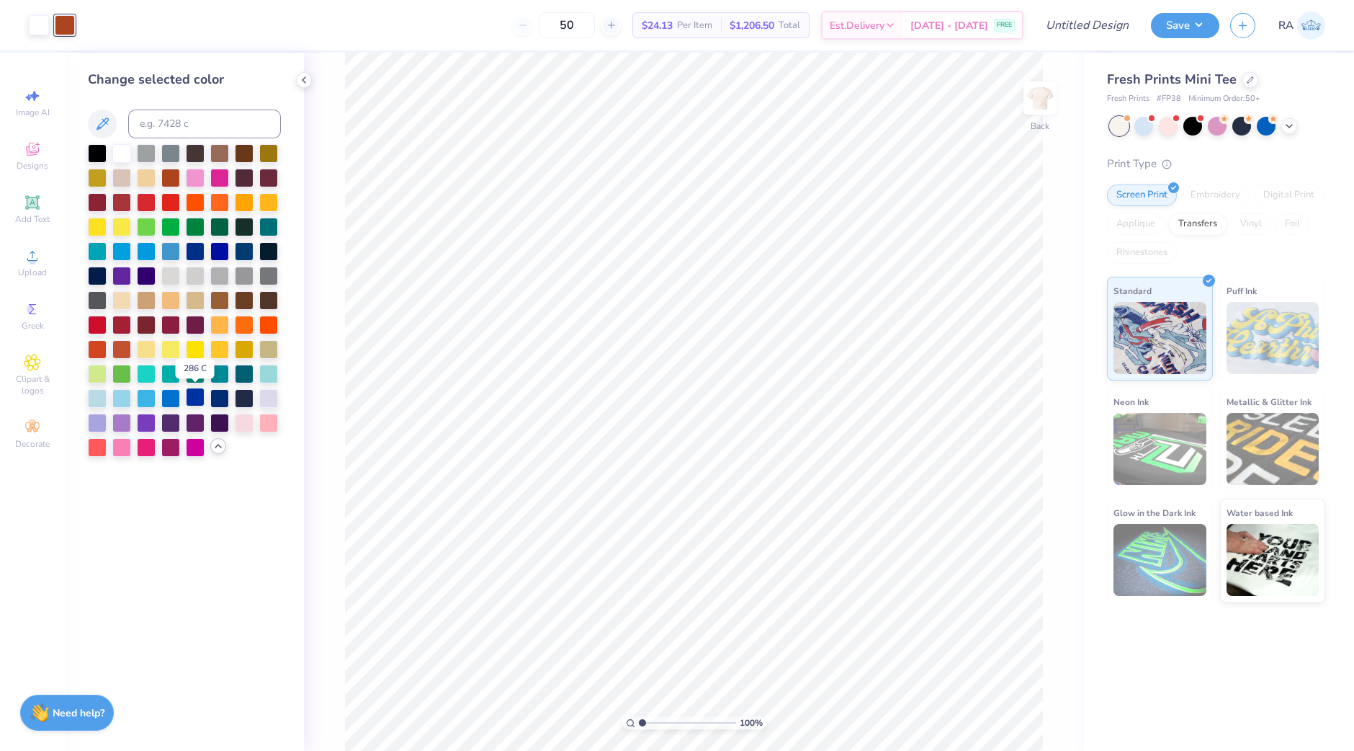
click at [194, 394] on div at bounding box center [195, 397] width 19 height 19
click at [100, 223] on div at bounding box center [97, 225] width 19 height 19
click at [1253, 77] on div at bounding box center [1250, 79] width 16 height 16
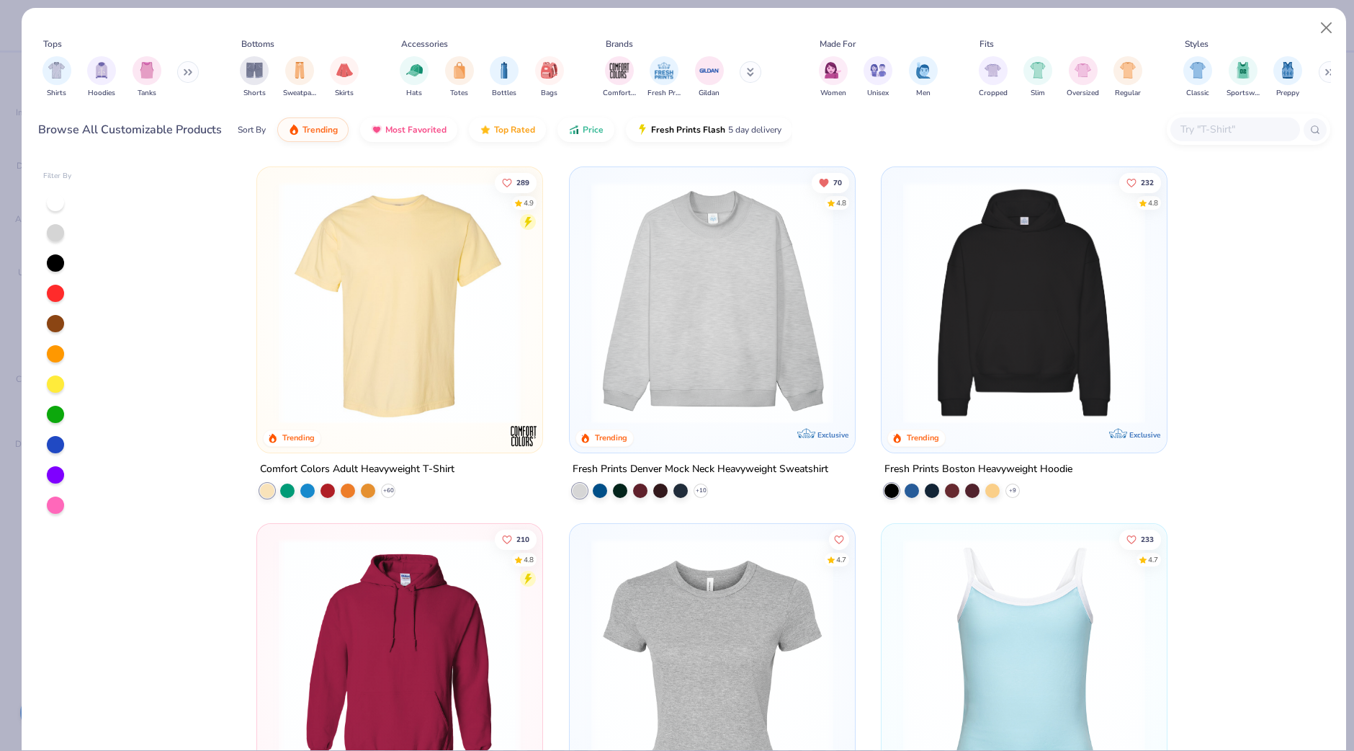
click at [1206, 132] on input "text" at bounding box center [1234, 129] width 111 height 17
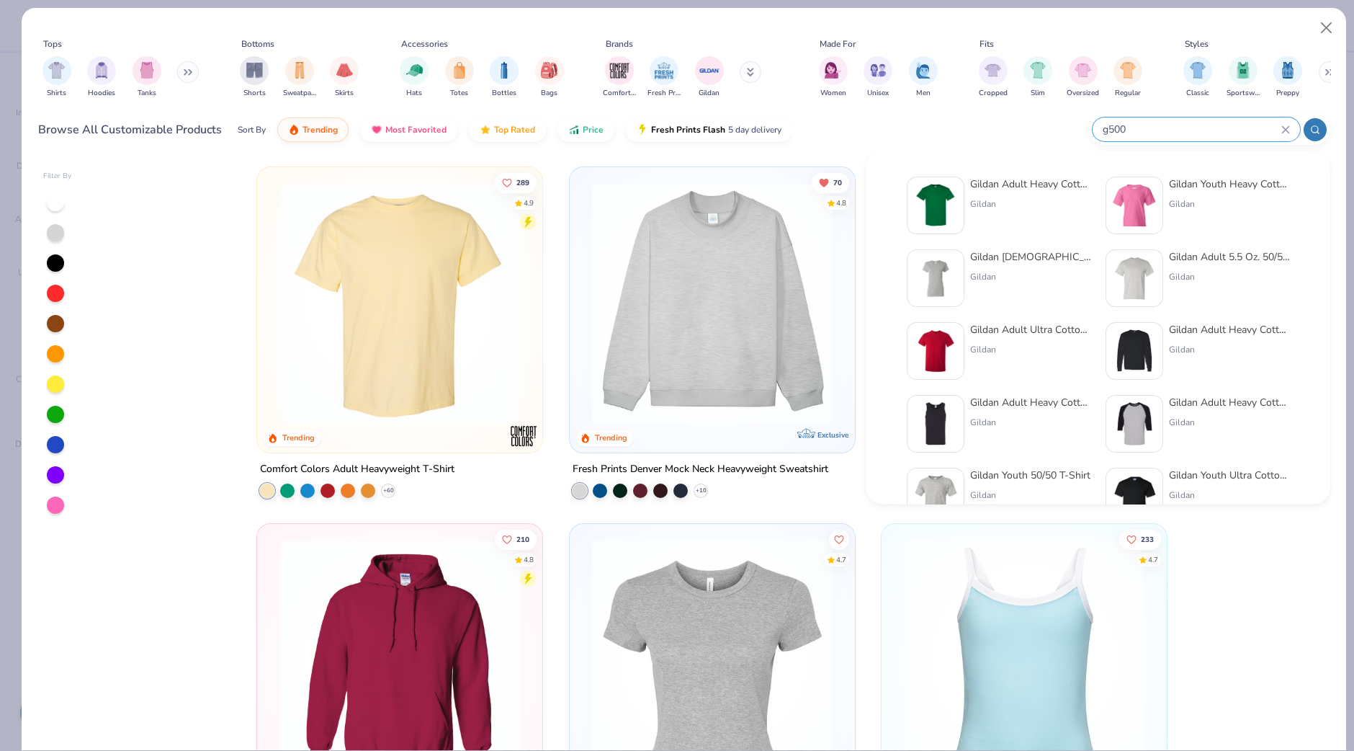
type input "g500"
click at [1049, 197] on div "Gildan" at bounding box center [1030, 203] width 121 height 13
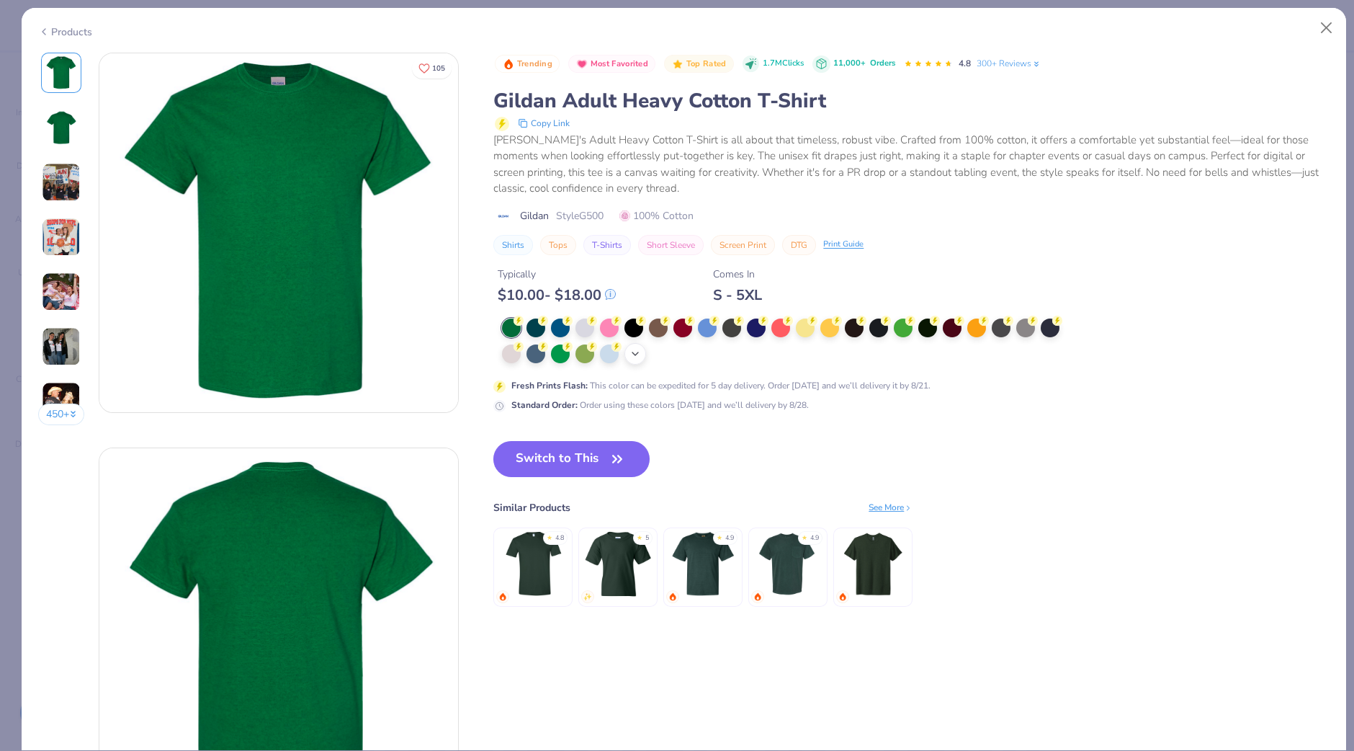
click at [644, 346] on div "+ 22" at bounding box center [635, 354] width 22 height 22
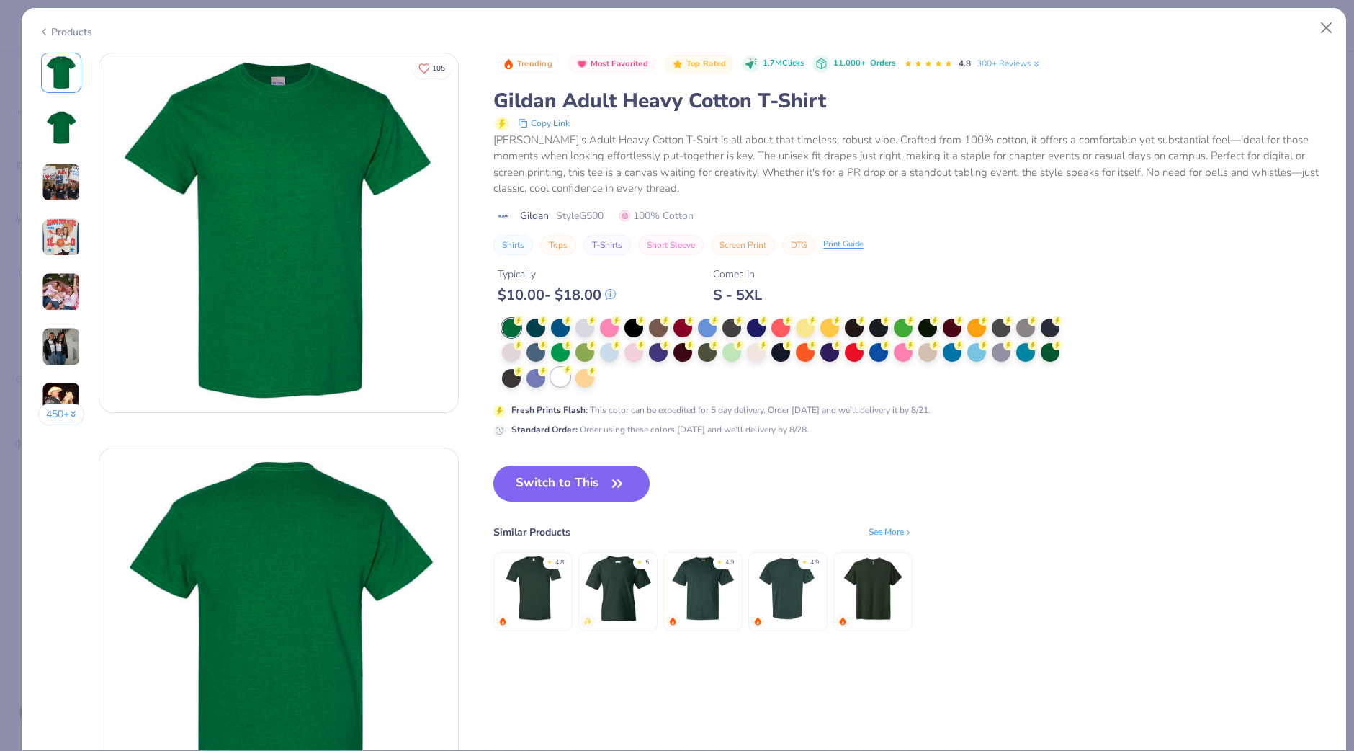
click at [563, 380] on div at bounding box center [560, 376] width 19 height 19
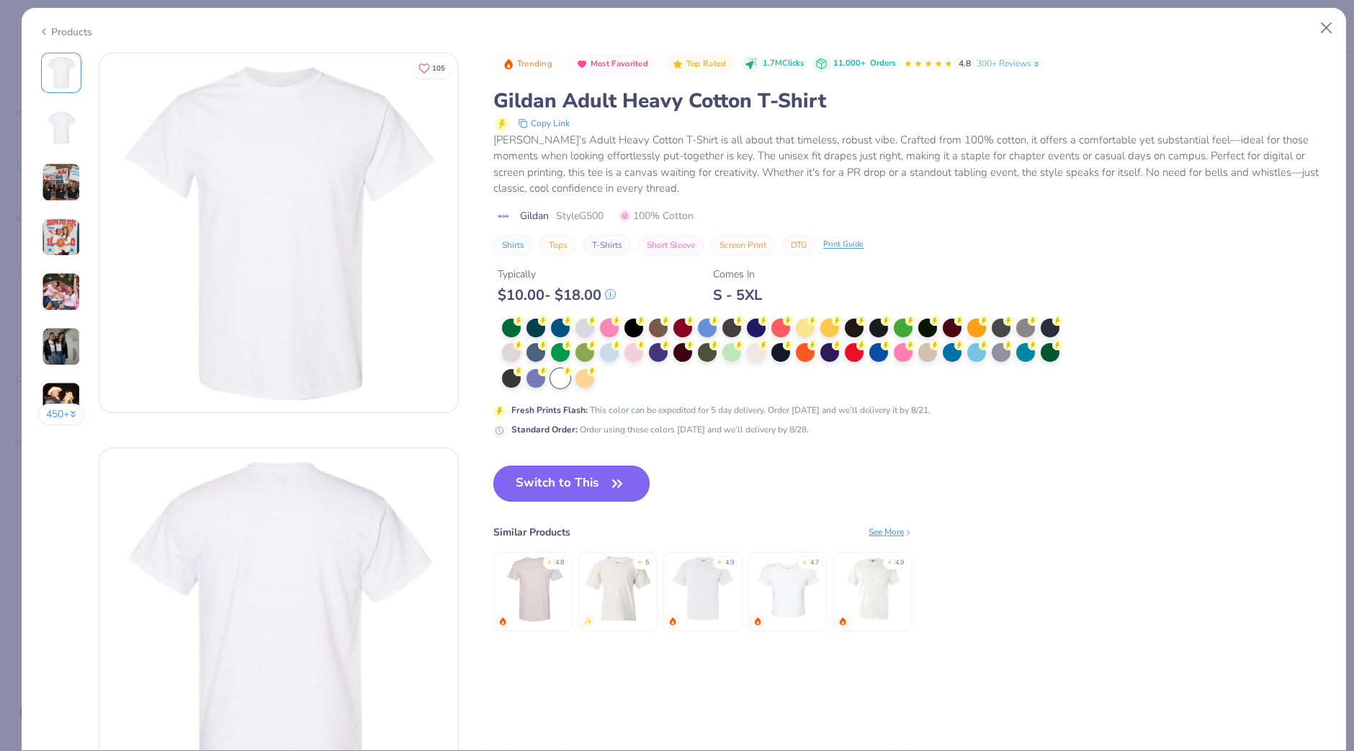
click at [556, 483] on button "Switch to This" at bounding box center [571, 483] width 156 height 36
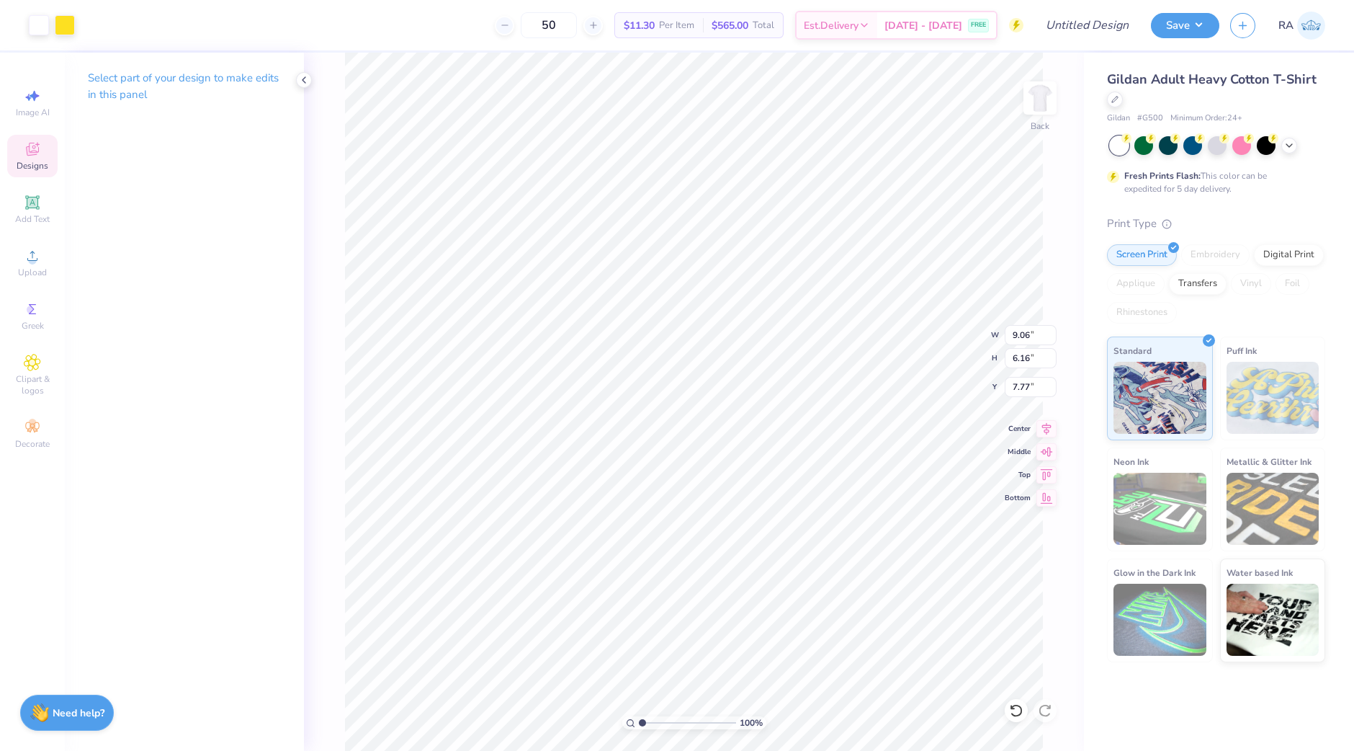
type input "9.06"
type input "6.16"
type input "3.00"
click at [859, 438] on li "Ungroup" at bounding box center [853, 439] width 113 height 28
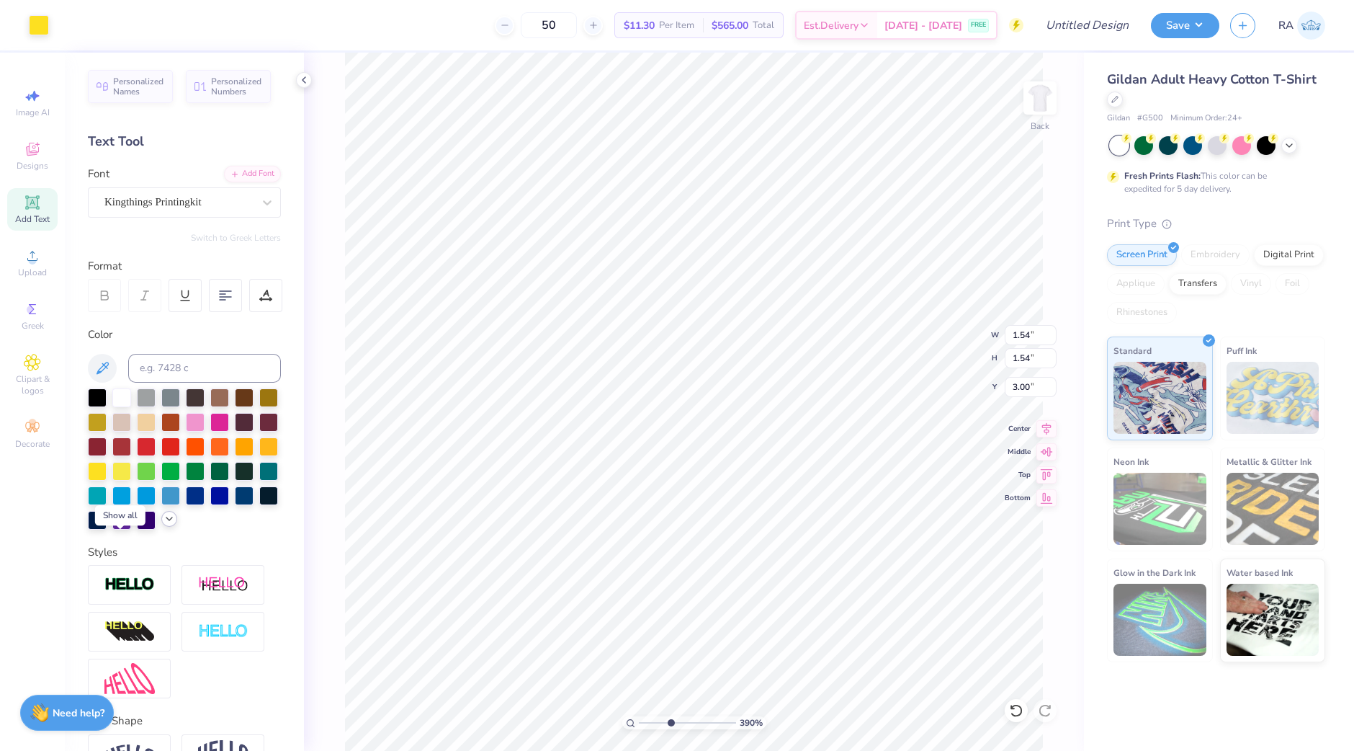
click at [164, 524] on icon at bounding box center [170, 519] width 12 height 12
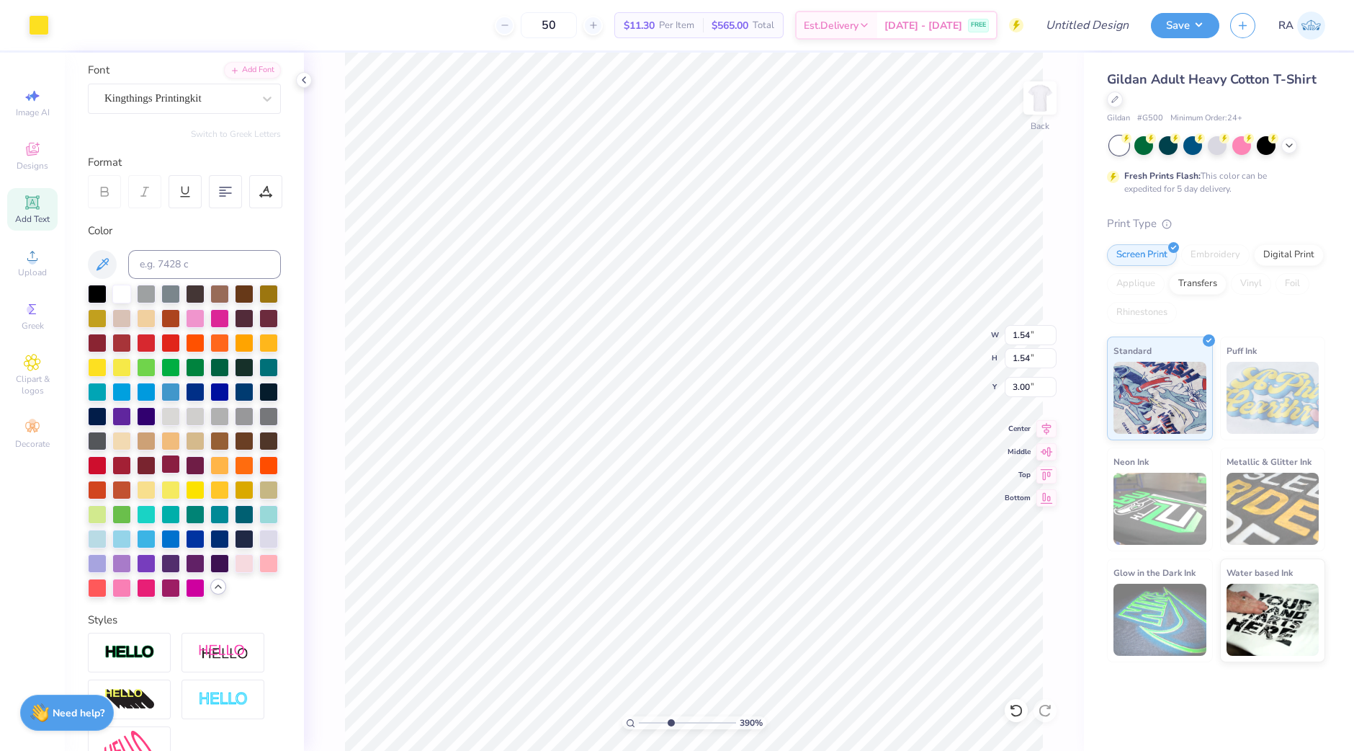
scroll to position [104, 0]
click at [186, 546] on div at bounding box center [195, 536] width 19 height 19
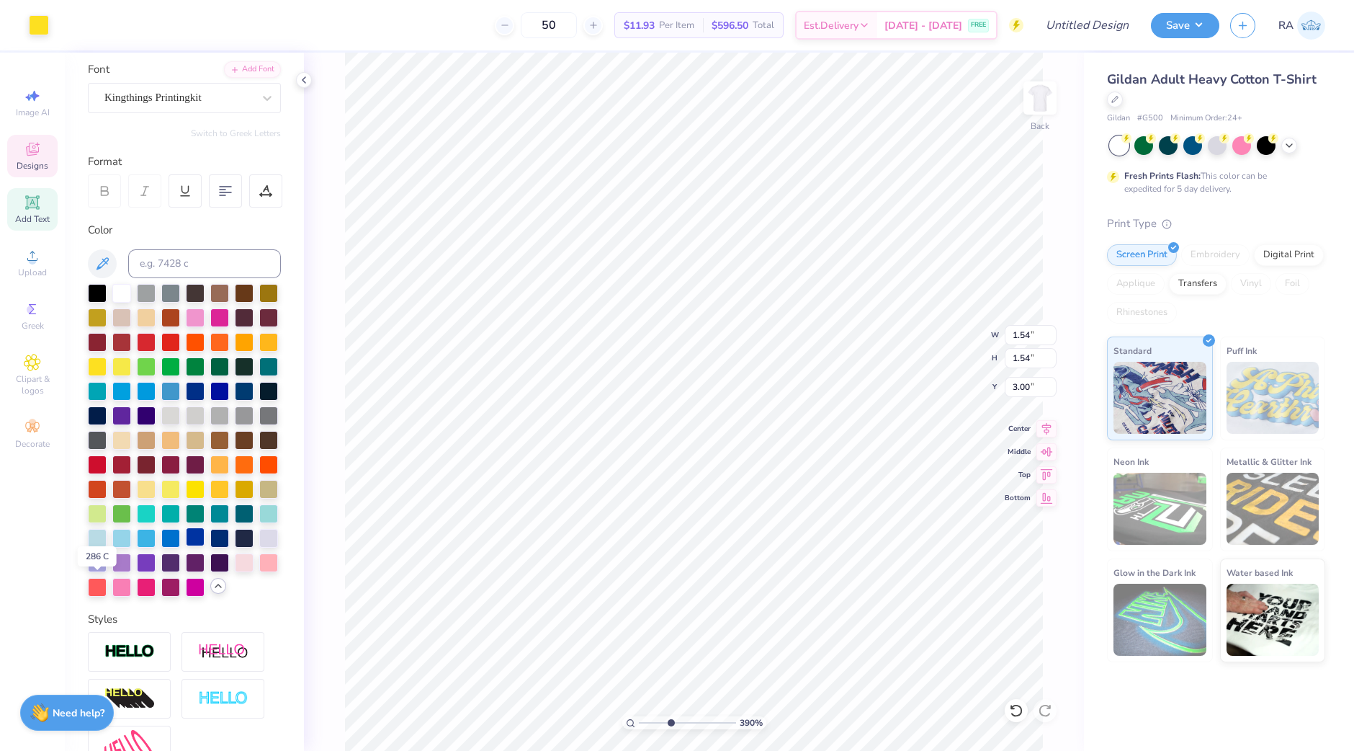
click at [186, 546] on div at bounding box center [195, 536] width 19 height 19
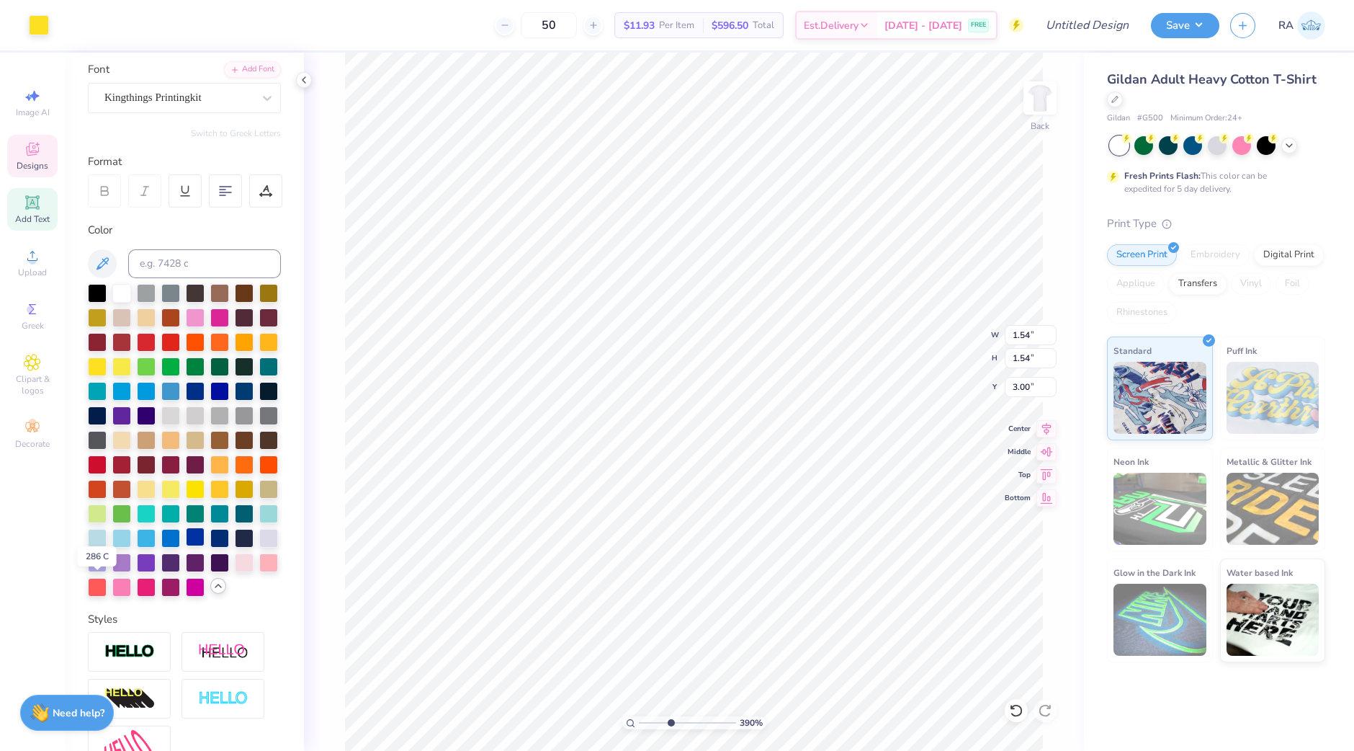
click at [186, 546] on div at bounding box center [195, 536] width 19 height 19
type input "1.9558911230342"
type textarea "Tri Deta"
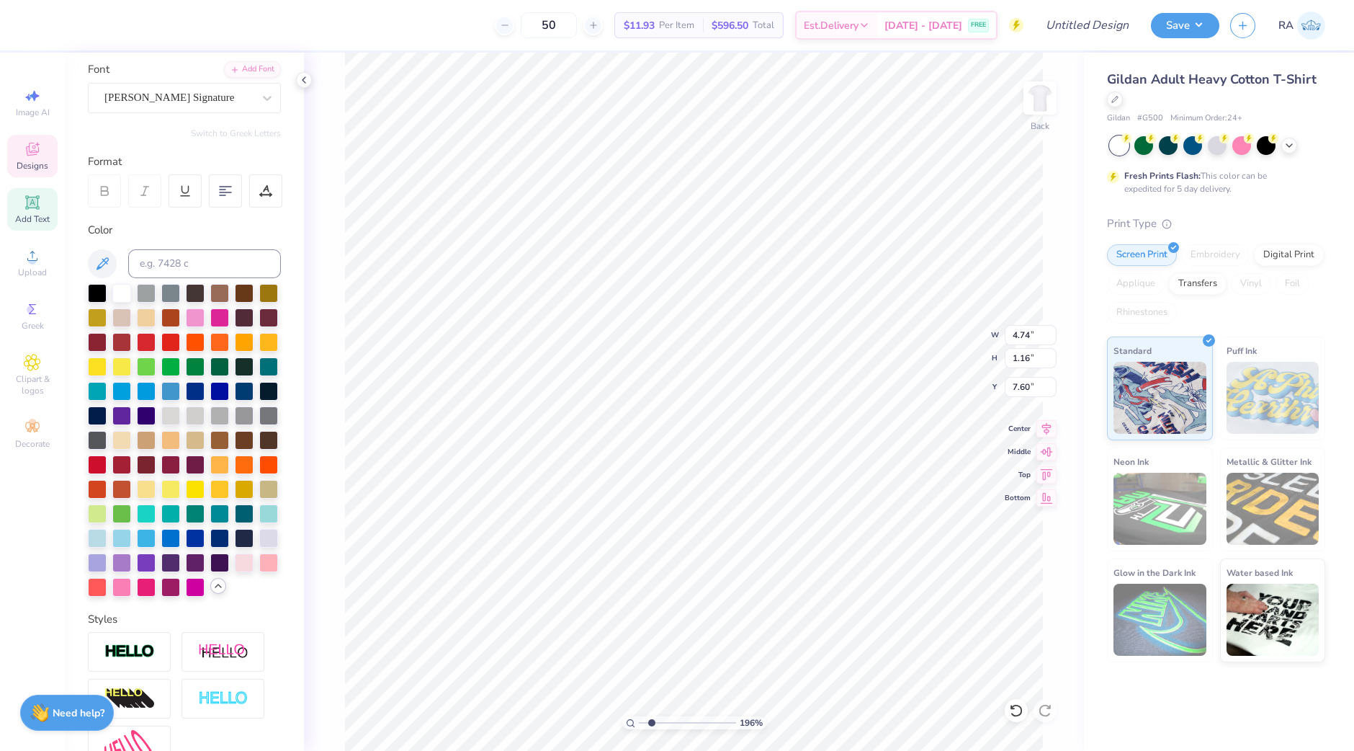
type input "1.9558911230342"
type textarea "Tri Dta"
type input "1.9558911230342"
type textarea "Tri ta"
type input "1.9558911230342"
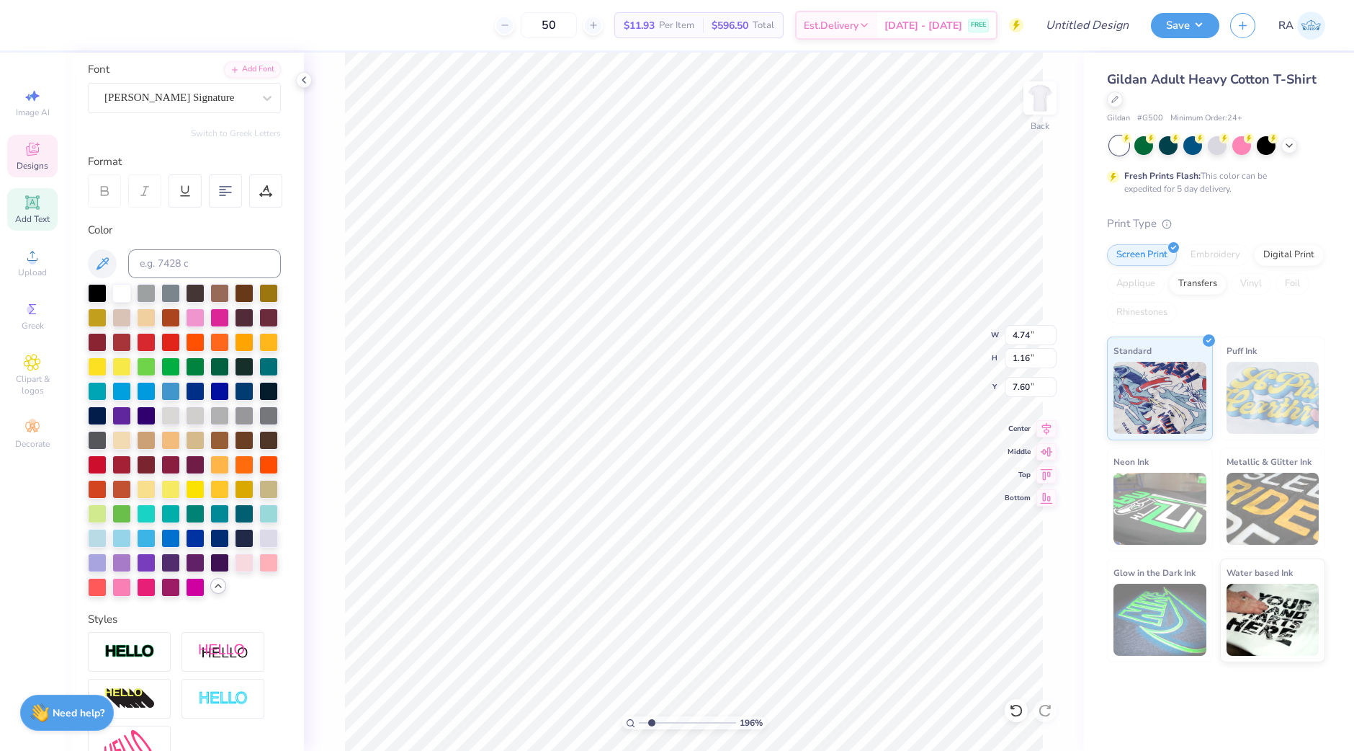
type textarea "Trita"
type input "1.9558911230342"
type textarea "Trta"
type input "1.9558911230342"
type textarea "Tta"
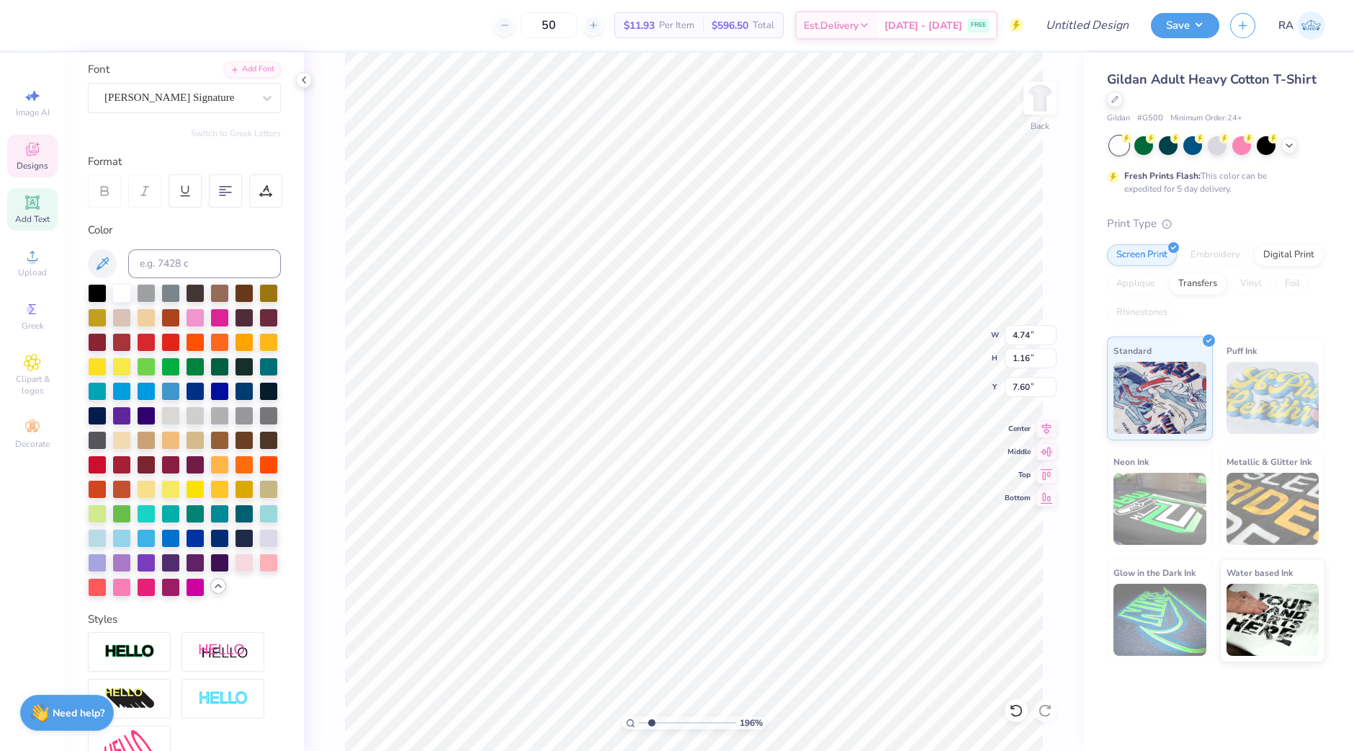
type input "1.9558911230342"
type textarea "a"
type input "1.9558911230342"
type textarea "Al"
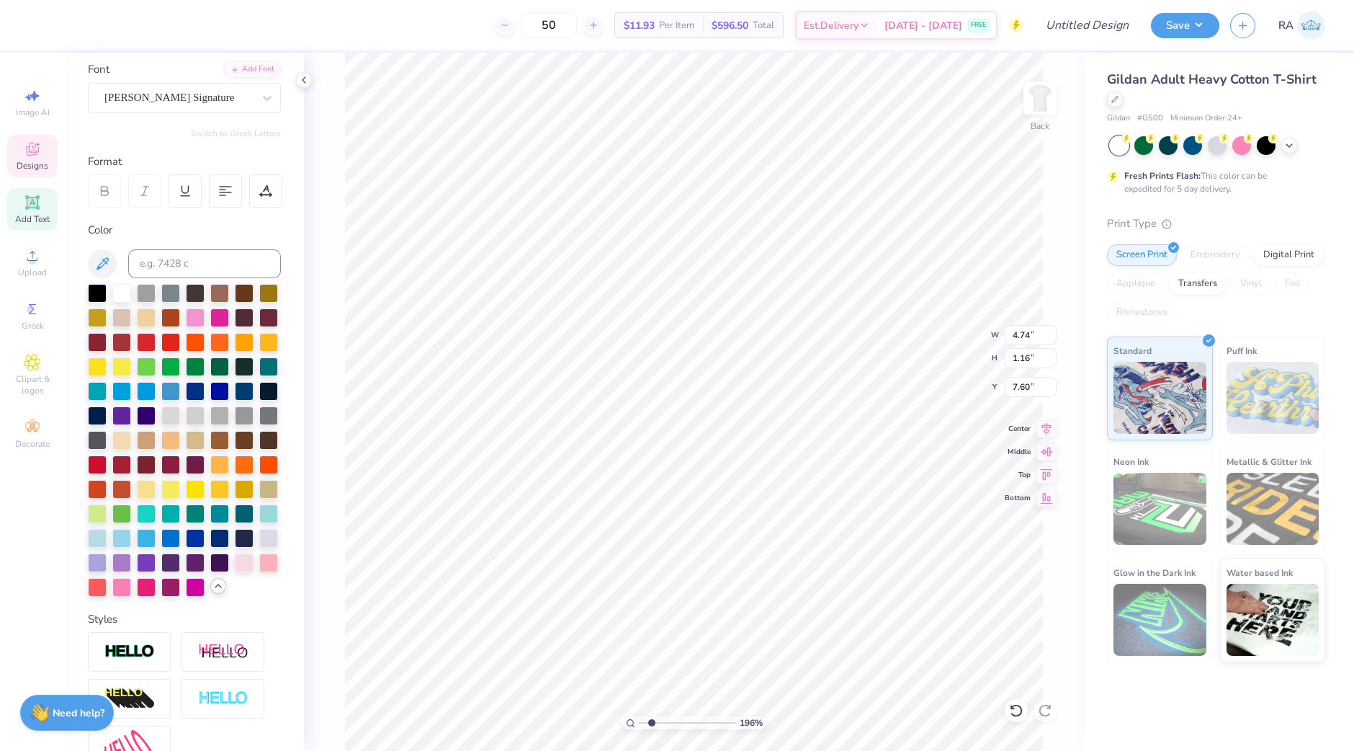
type input "1.9558911230342"
type textarea "Alp"
type input "1.9558911230342"
type textarea "Alpha"
type input "1.9558911230342"
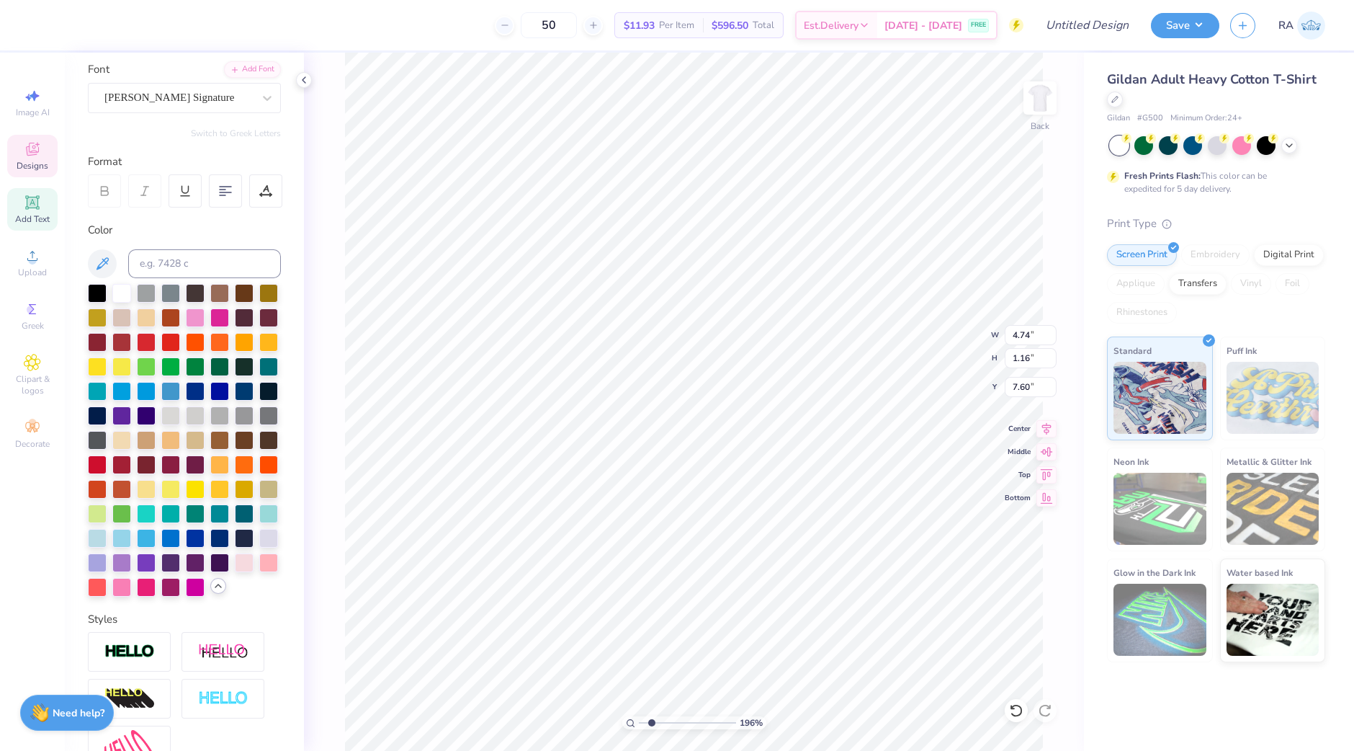
type textarea "Alpha"
type input "1.9558911230342"
type textarea "Alpha Z"
type input "1.9558911230342"
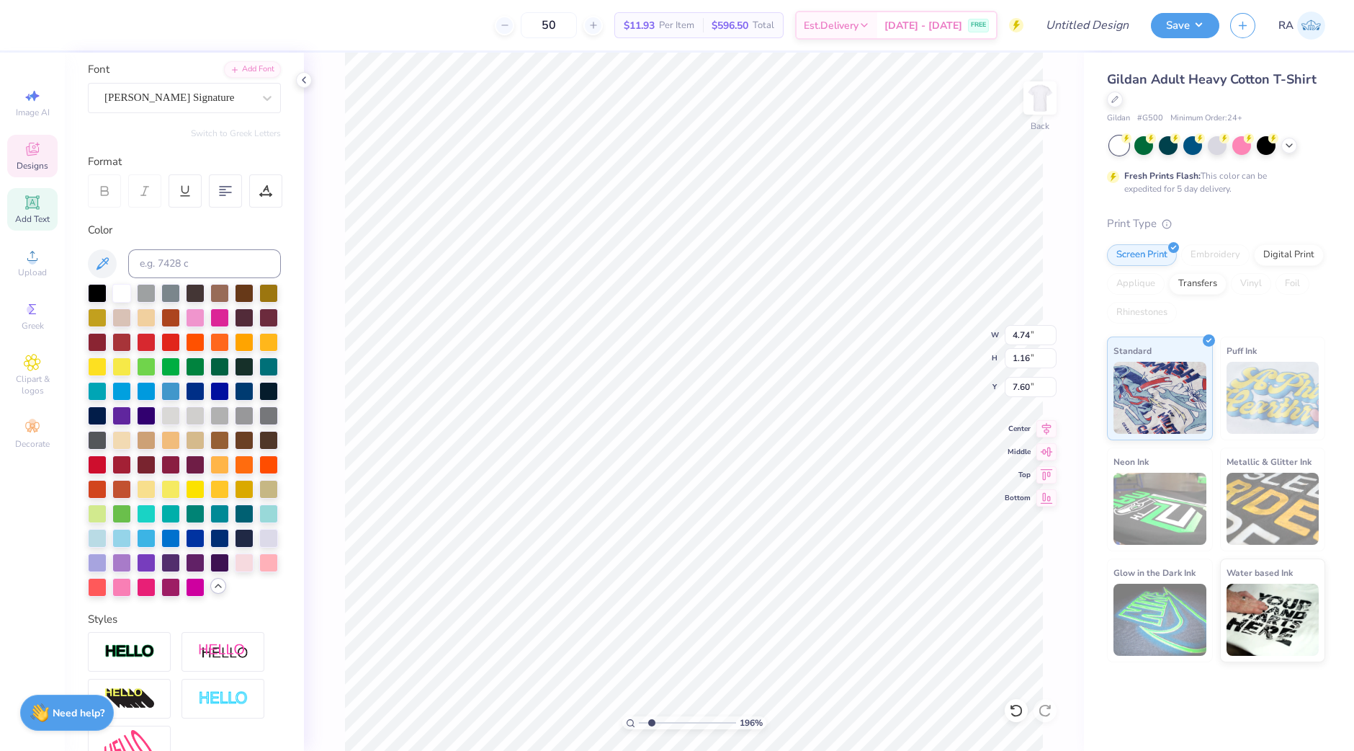
type textarea "Alpha Ze"
type input "1.9558911230342"
type textarea "Alpha Zeta"
type input "1.9558911230342"
type textarea "Alpha Zeta Ch"
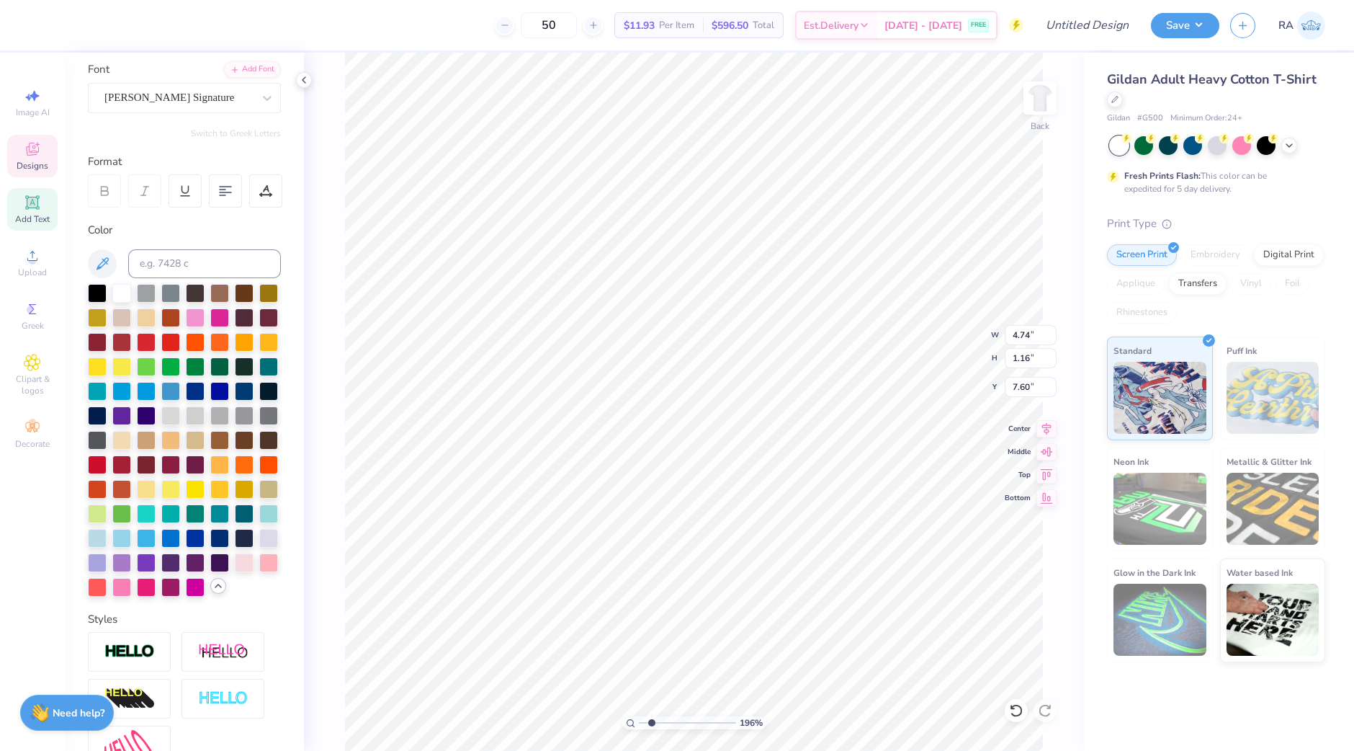
type input "1.9558911230342"
type textarea "Alpha Zeta Chi"
type input "1.9558911230342"
type input "6.44"
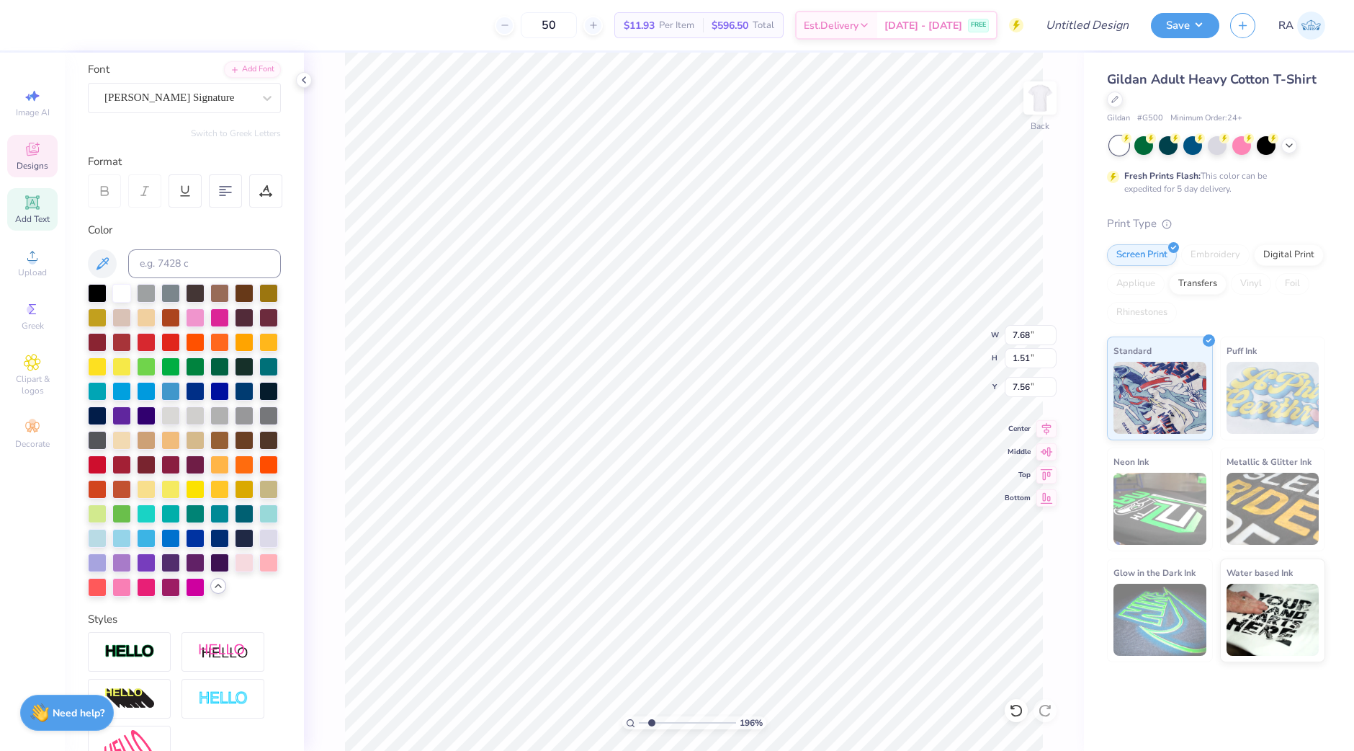
type input "1.27"
type input "7.57"
type input "1.9558911230342"
type input "2.23"
type input "0.52"
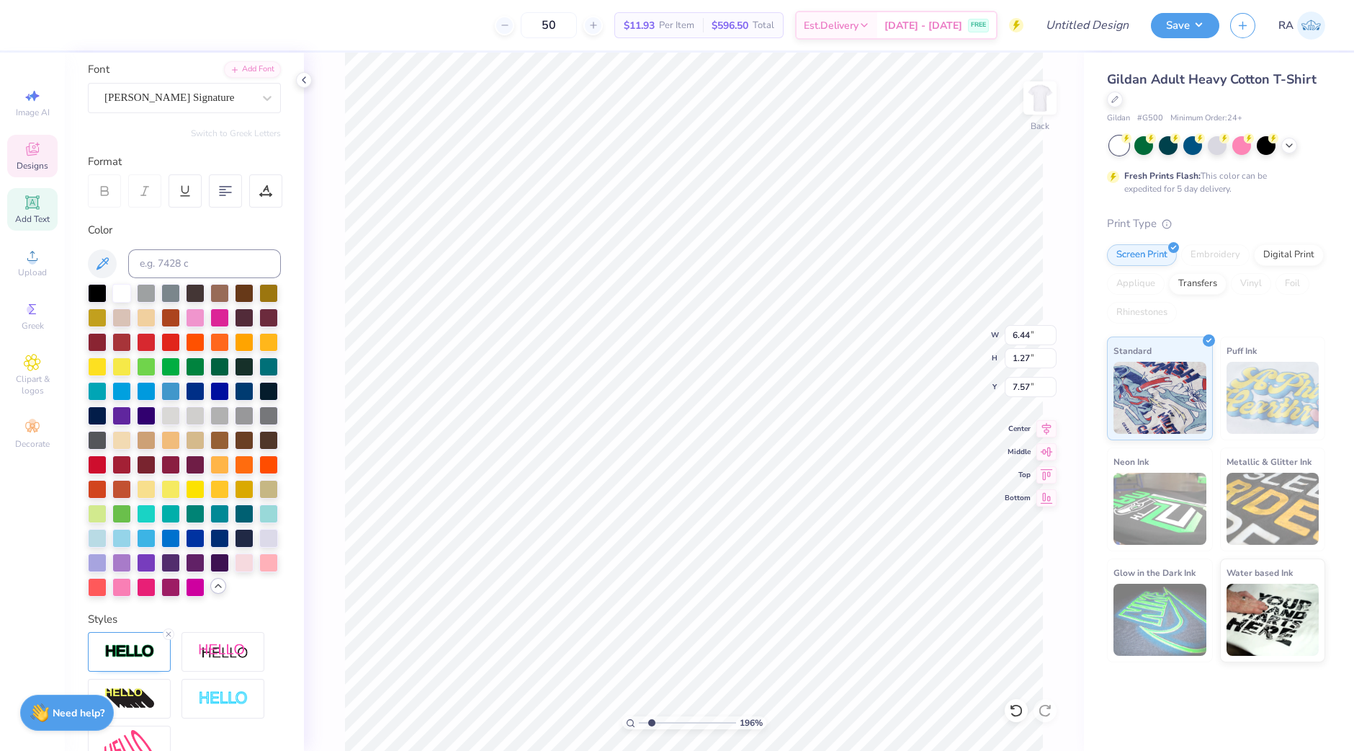
type input "8.65"
type input "1.9558911230342"
type textarea "y"
type input "1.9558911230342"
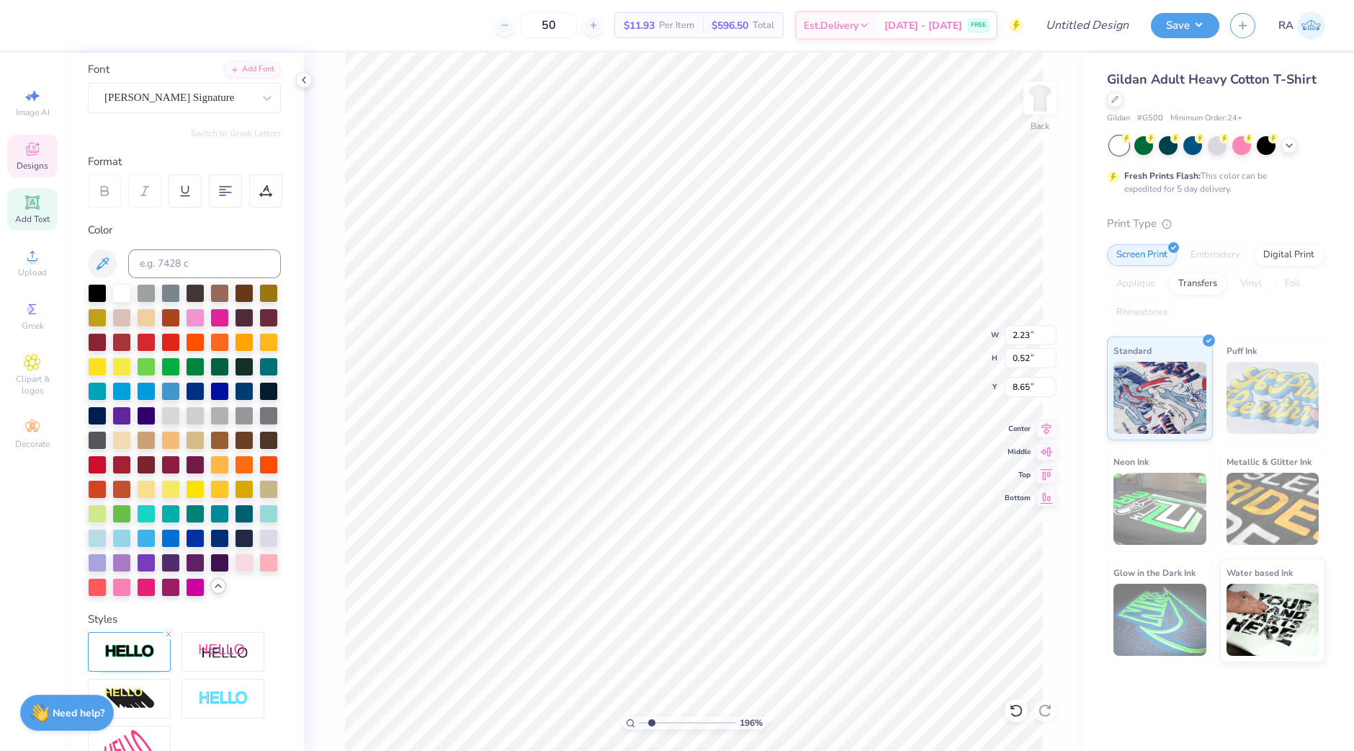
scroll to position [14, 1]
type input "1.9558911230342"
type textarea "e"
type input "1.9558911230342"
type textarea "est"
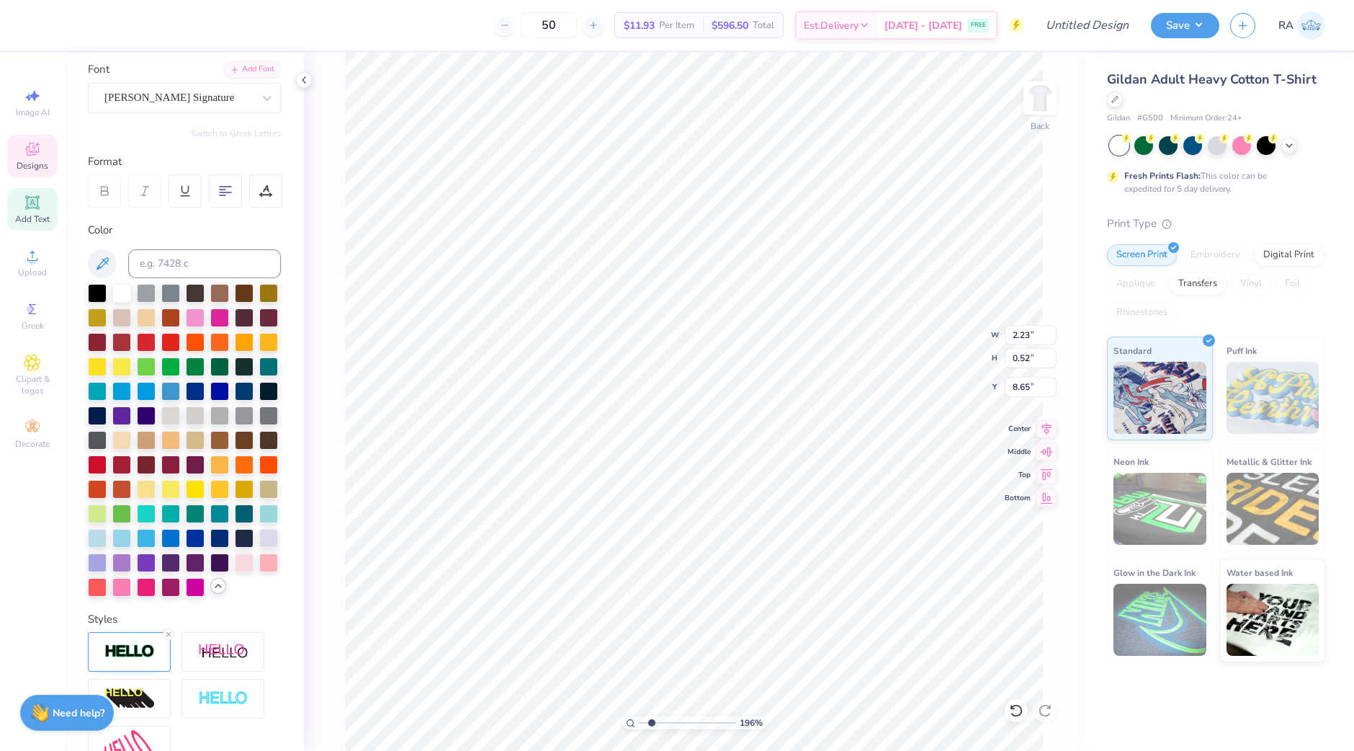
type input "1.9558911230342"
type textarea "est."
type input "1.9558911230342"
type textarea "est. 20"
type input "1.9558911230342"
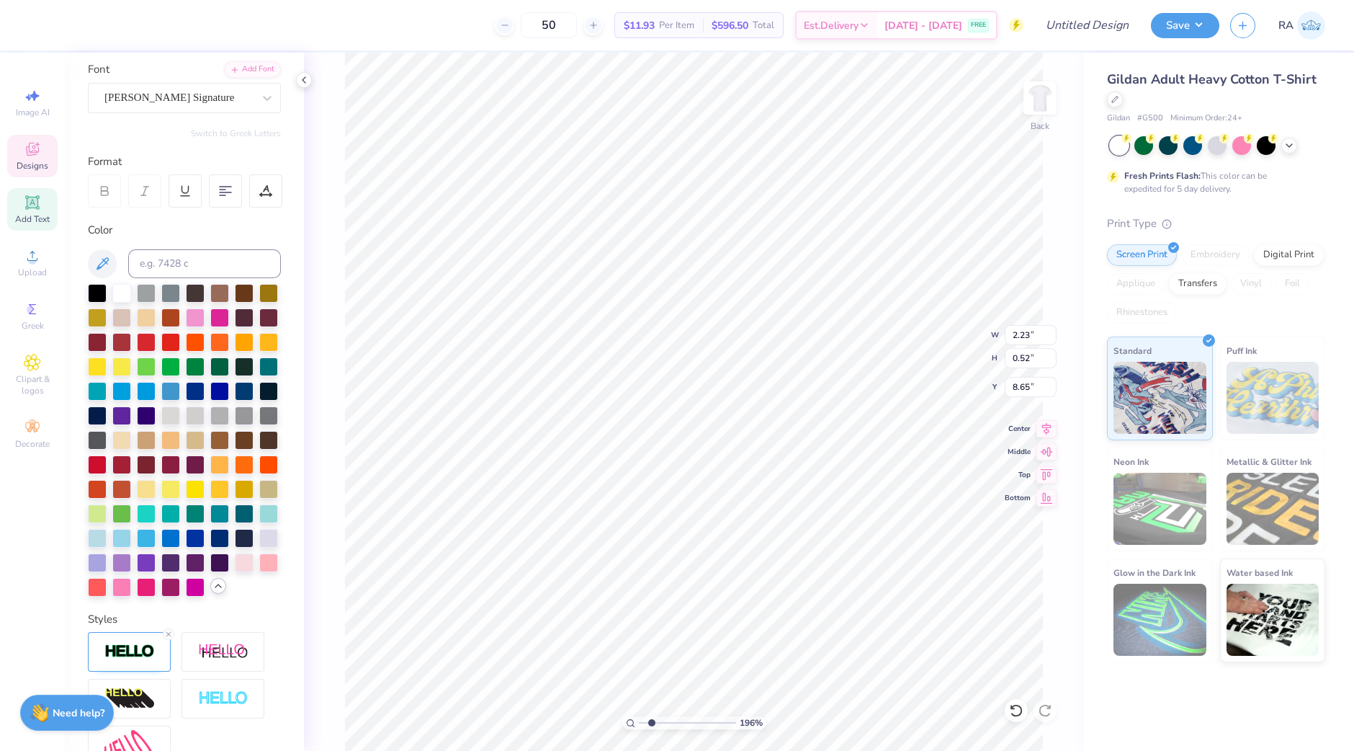
type textarea "est. 2004"
type input "1.9558911230342"
type textarea "est. 2004"
click at [186, 546] on div at bounding box center [195, 536] width 19 height 19
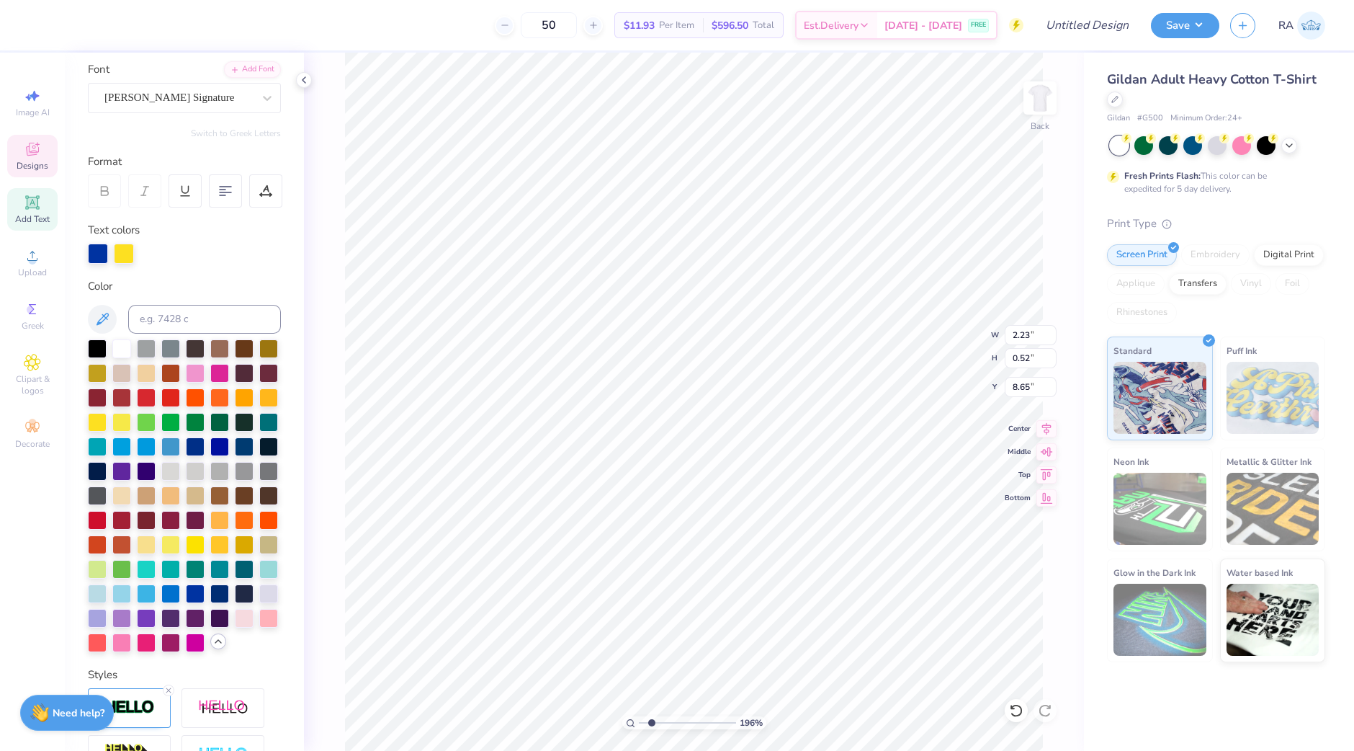
scroll to position [14, 4]
type input "1.9558911230342"
type input "1.76"
type input "0.58"
type input "1.9558911230342"
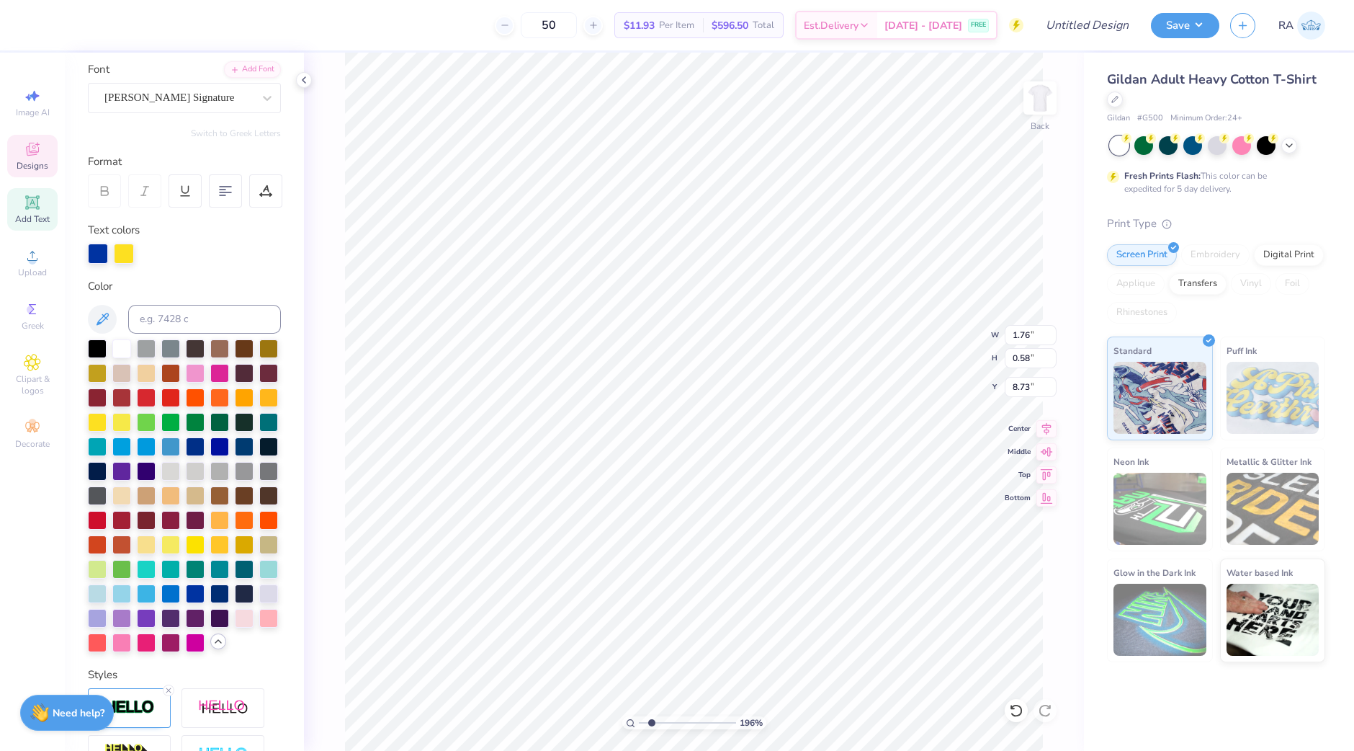
type input "8.24"
type input "1.9558911230342"
type input "8.10"
click at [40, 24] on div at bounding box center [39, 24] width 20 height 20
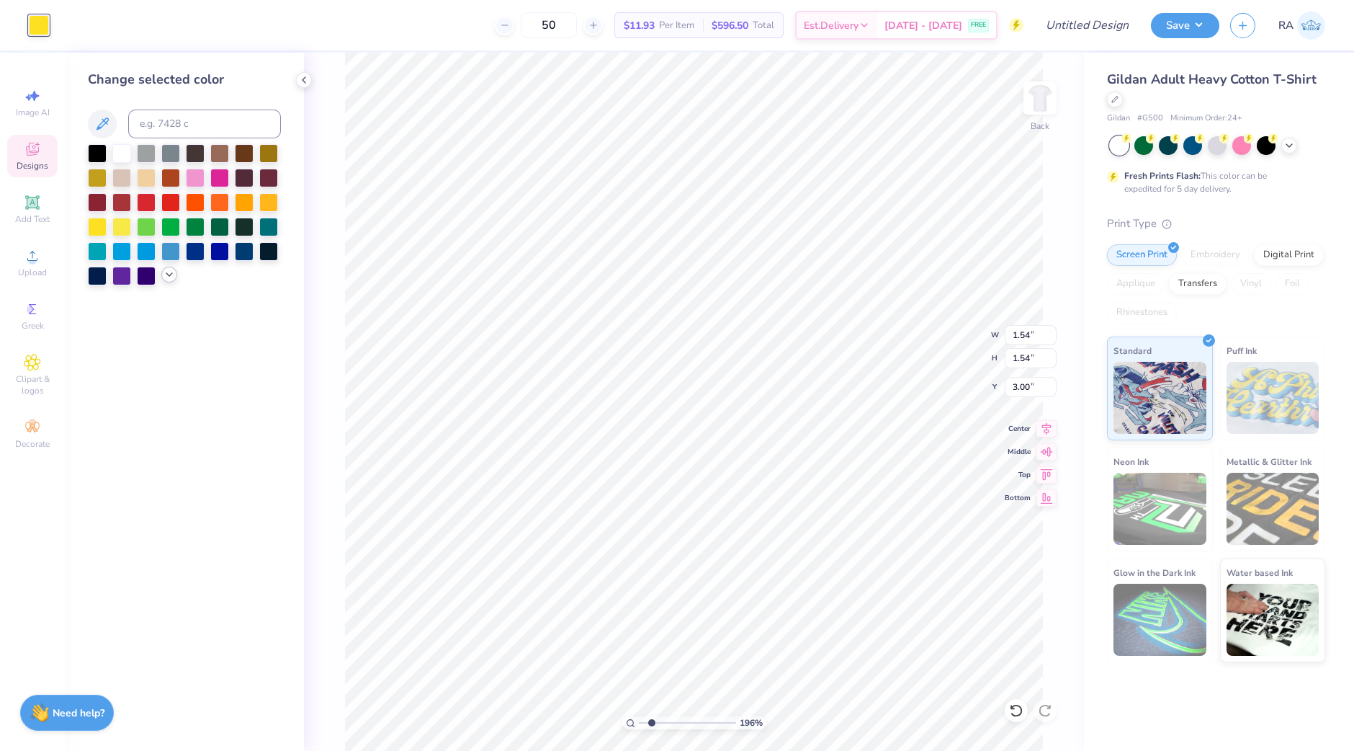
click at [169, 272] on icon at bounding box center [170, 275] width 12 height 12
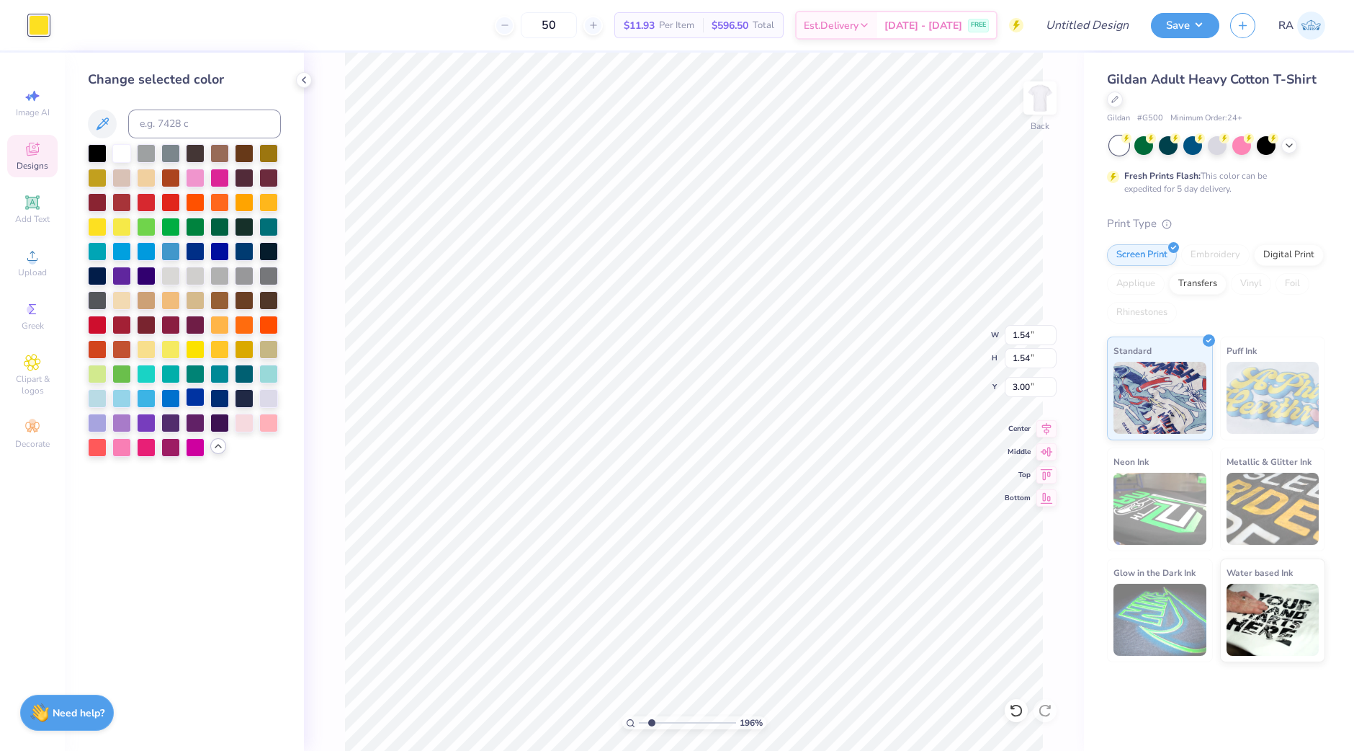
click at [197, 398] on div at bounding box center [195, 397] width 19 height 19
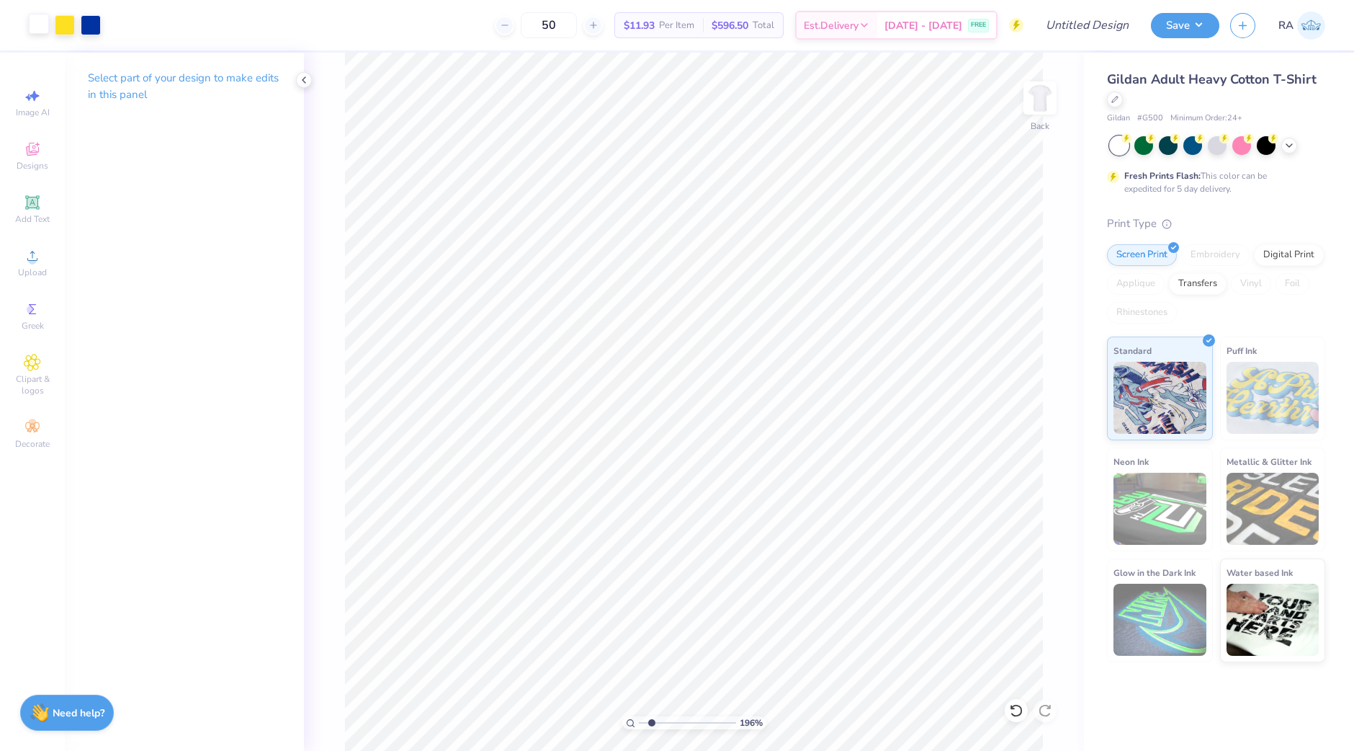
click at [36, 24] on div at bounding box center [39, 24] width 20 height 20
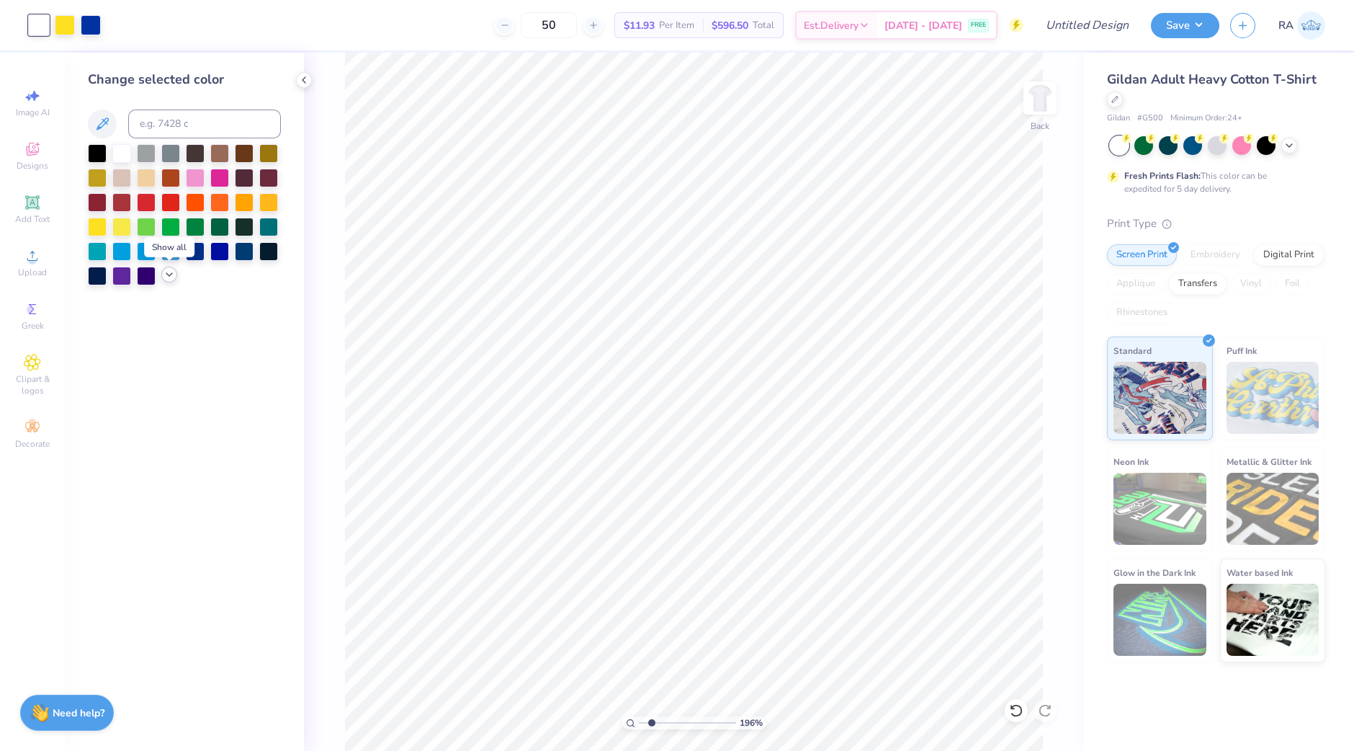
click at [173, 275] on icon at bounding box center [170, 275] width 12 height 12
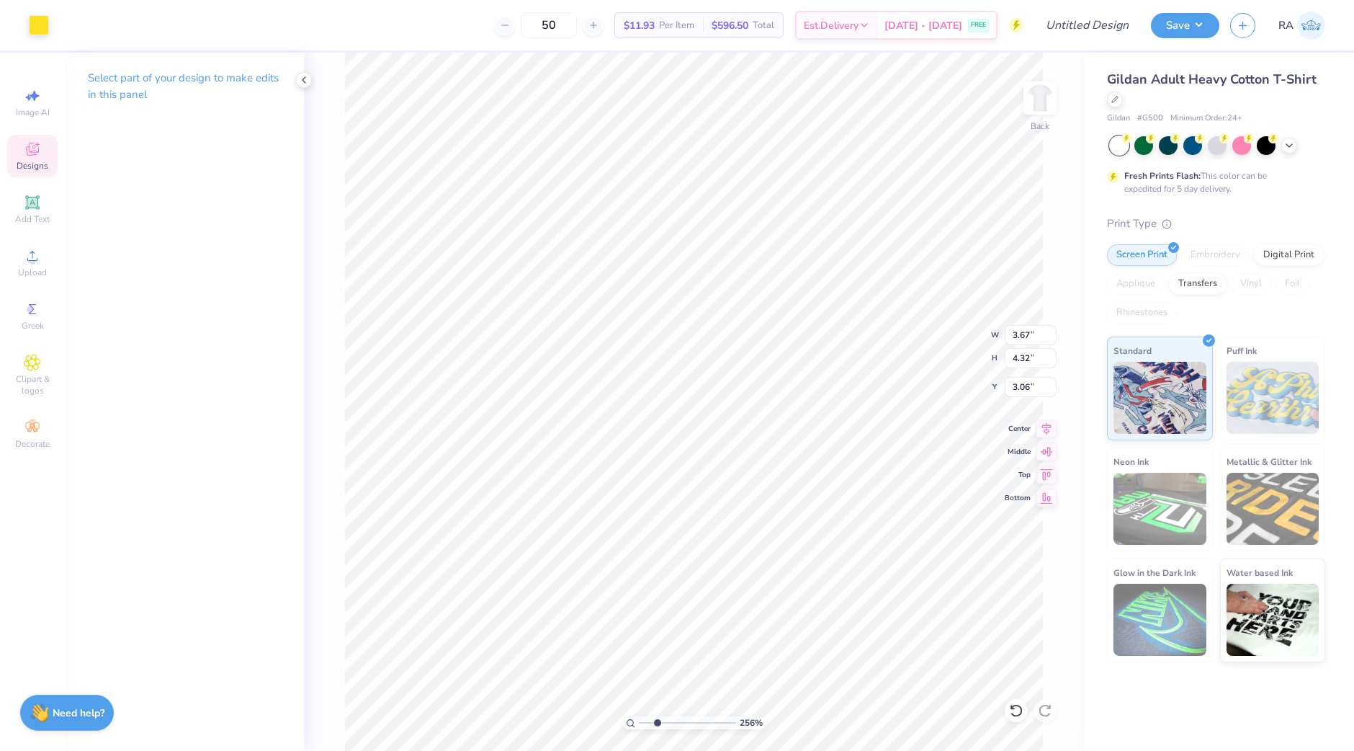
type input "2.55900343723092"
type input "2.74"
type input "3.40"
type input "3.52"
type input "1"
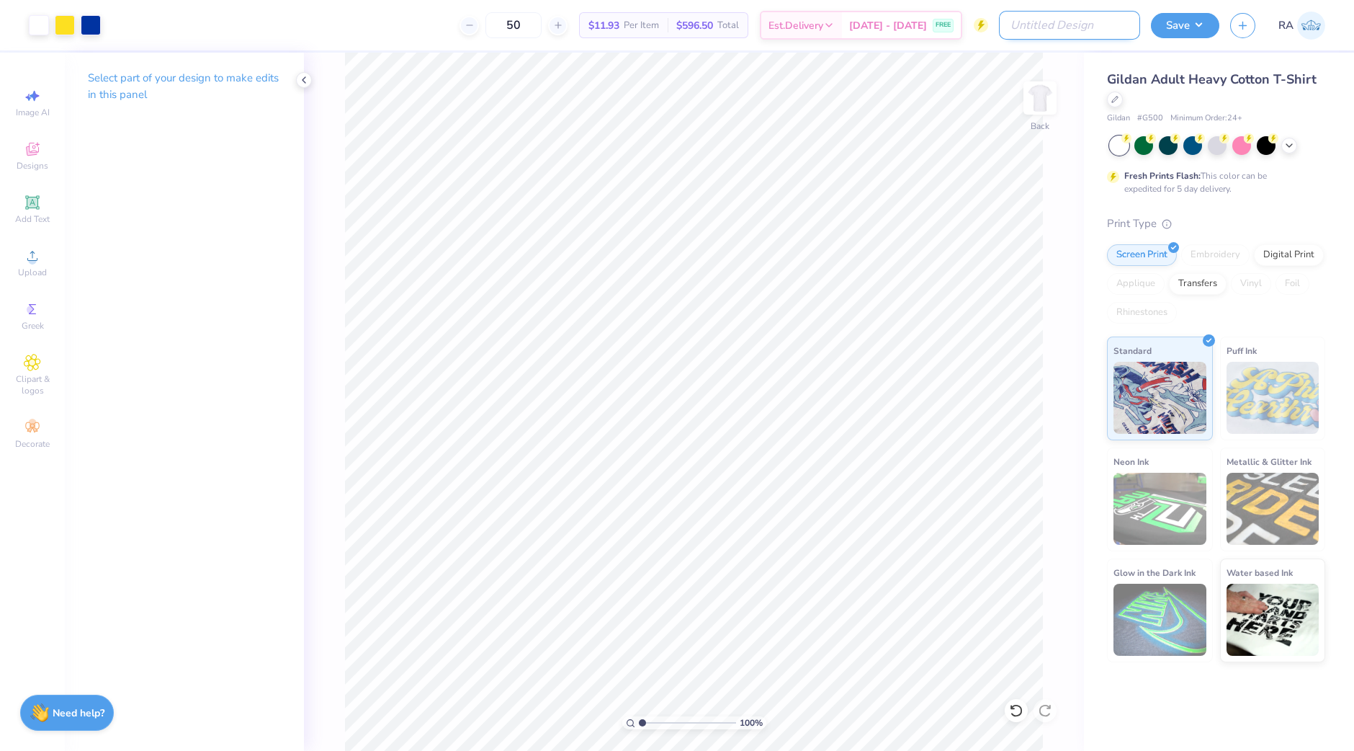
click at [1085, 26] on input "Design Title" at bounding box center [1069, 25] width 141 height 29
type input "postcard lemons"
click at [1187, 20] on button "Save" at bounding box center [1185, 23] width 68 height 25
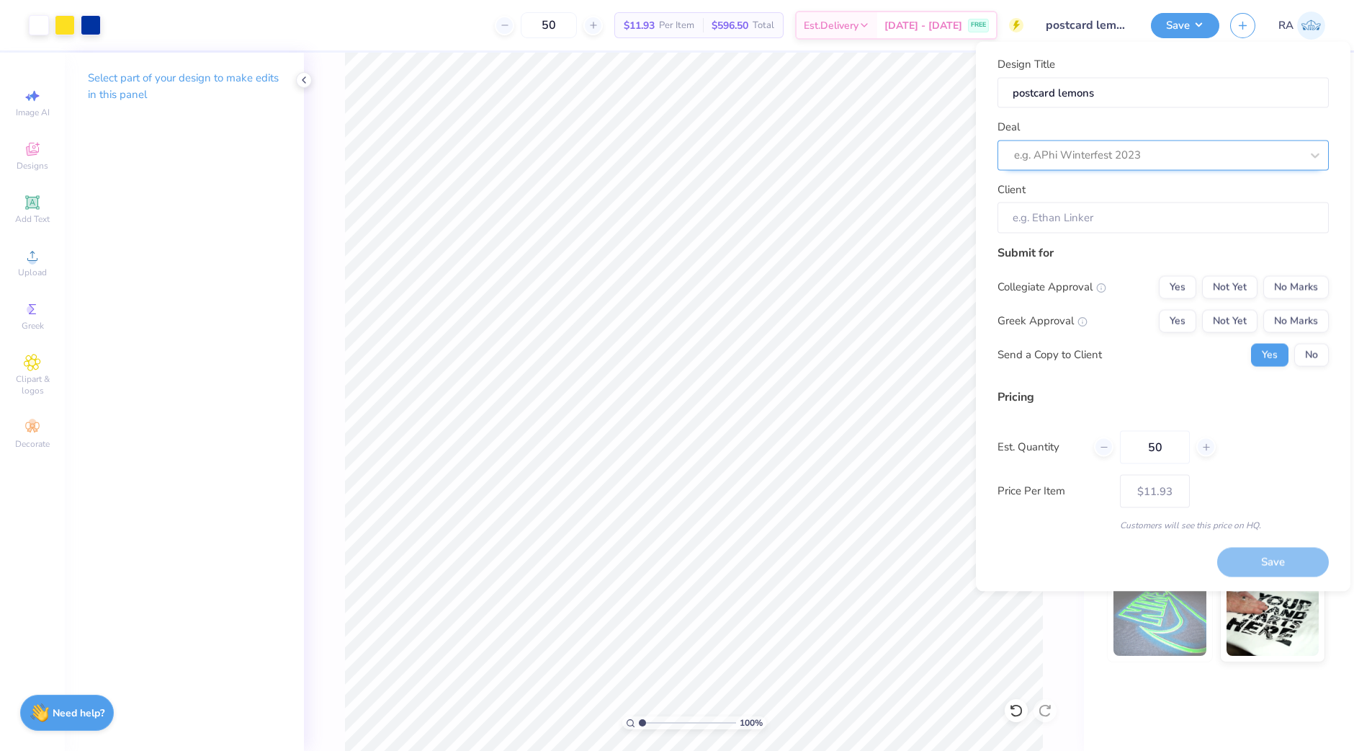
click at [1123, 159] on div at bounding box center [1157, 154] width 287 height 19
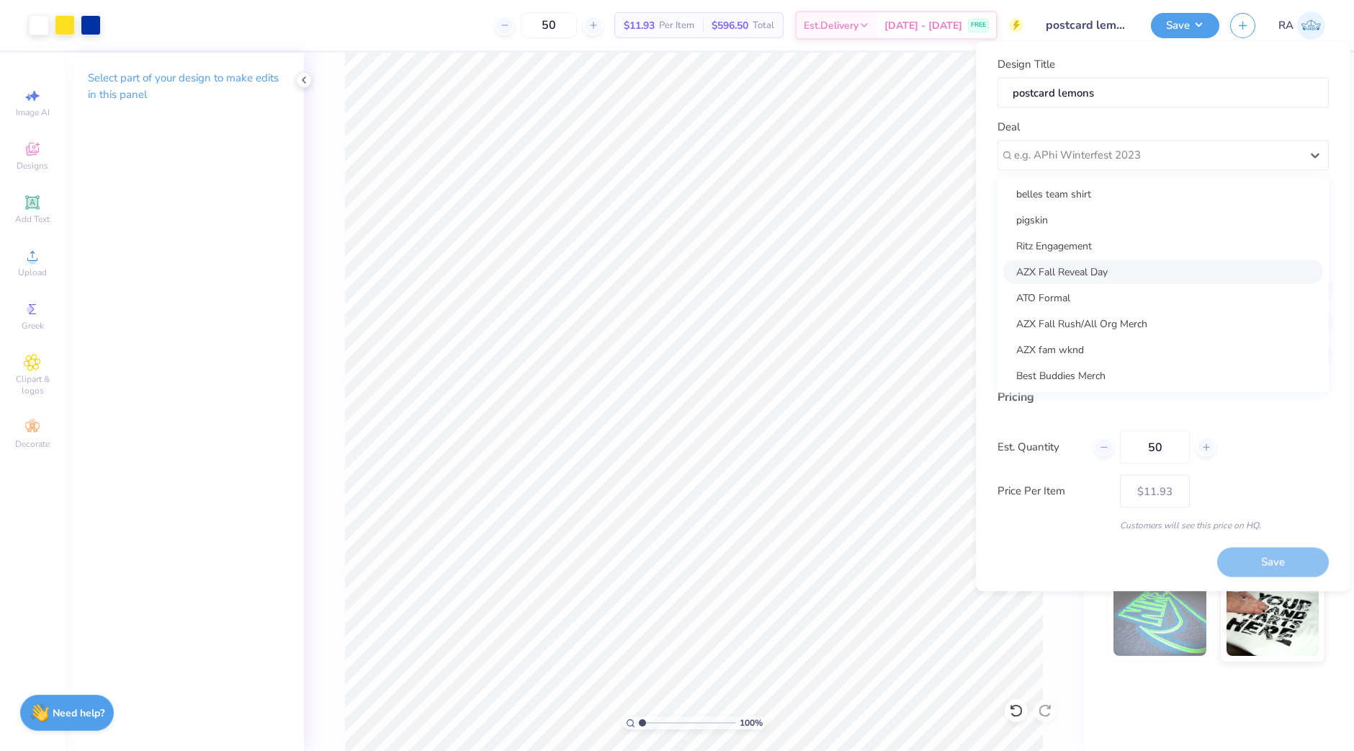
click at [1116, 267] on div "AZX Fall Reveal Day" at bounding box center [1163, 271] width 320 height 24
type input "Mary E Garcia"
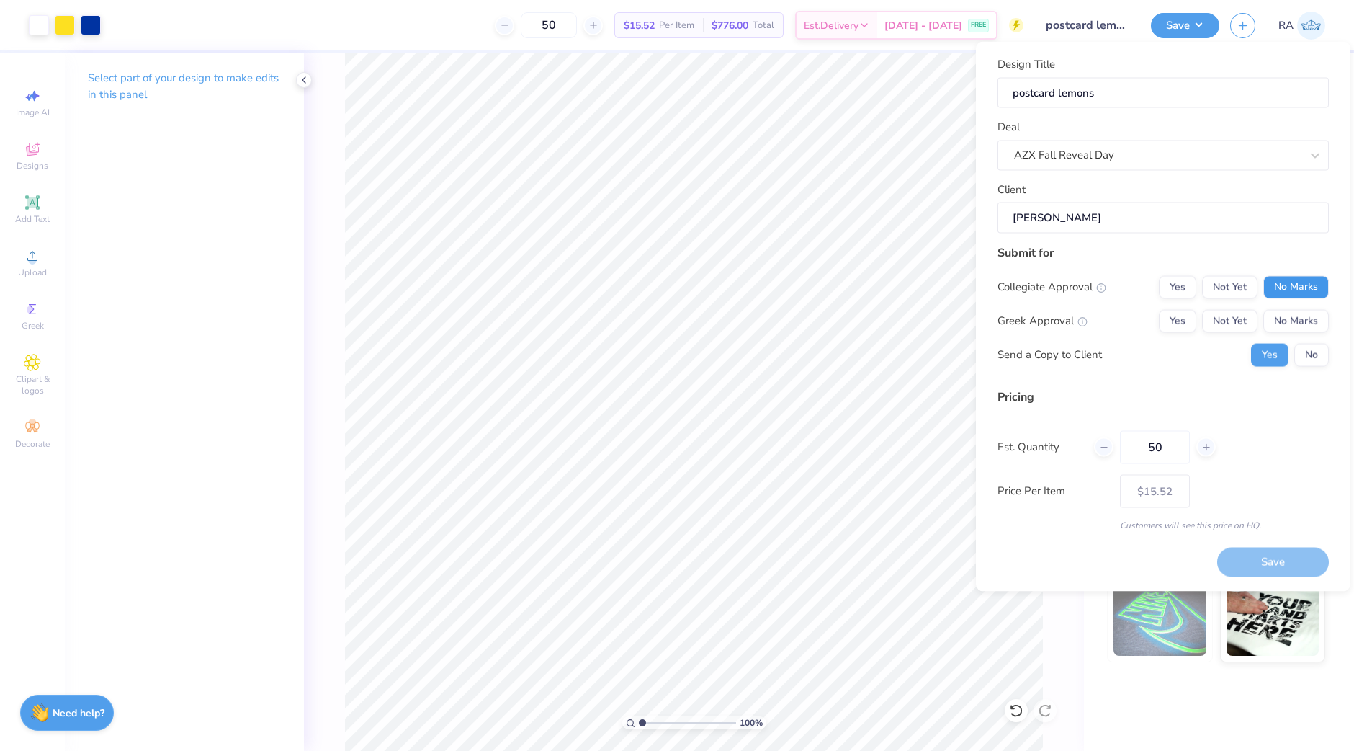
click at [1294, 287] on button "No Marks" at bounding box center [1296, 286] width 66 height 23
click at [1296, 314] on button "No Marks" at bounding box center [1296, 320] width 66 height 23
type input "$11.93"
drag, startPoint x: 1170, startPoint y: 439, endPoint x: 1112, endPoint y: 443, distance: 58.5
click at [1112, 443] on div "50" at bounding box center [1155, 446] width 122 height 33
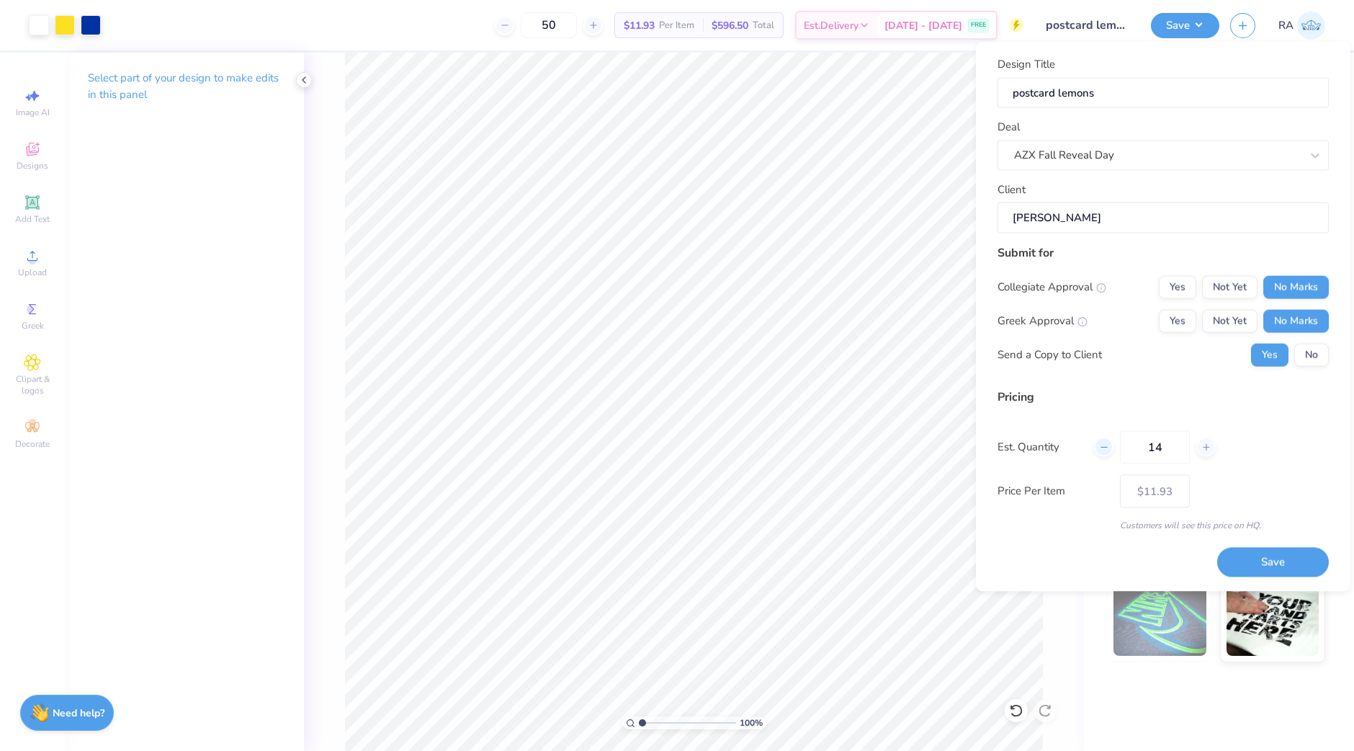
type input "145"
type input "$8.76"
type input "145"
click at [1292, 563] on button "Save" at bounding box center [1273, 562] width 112 height 30
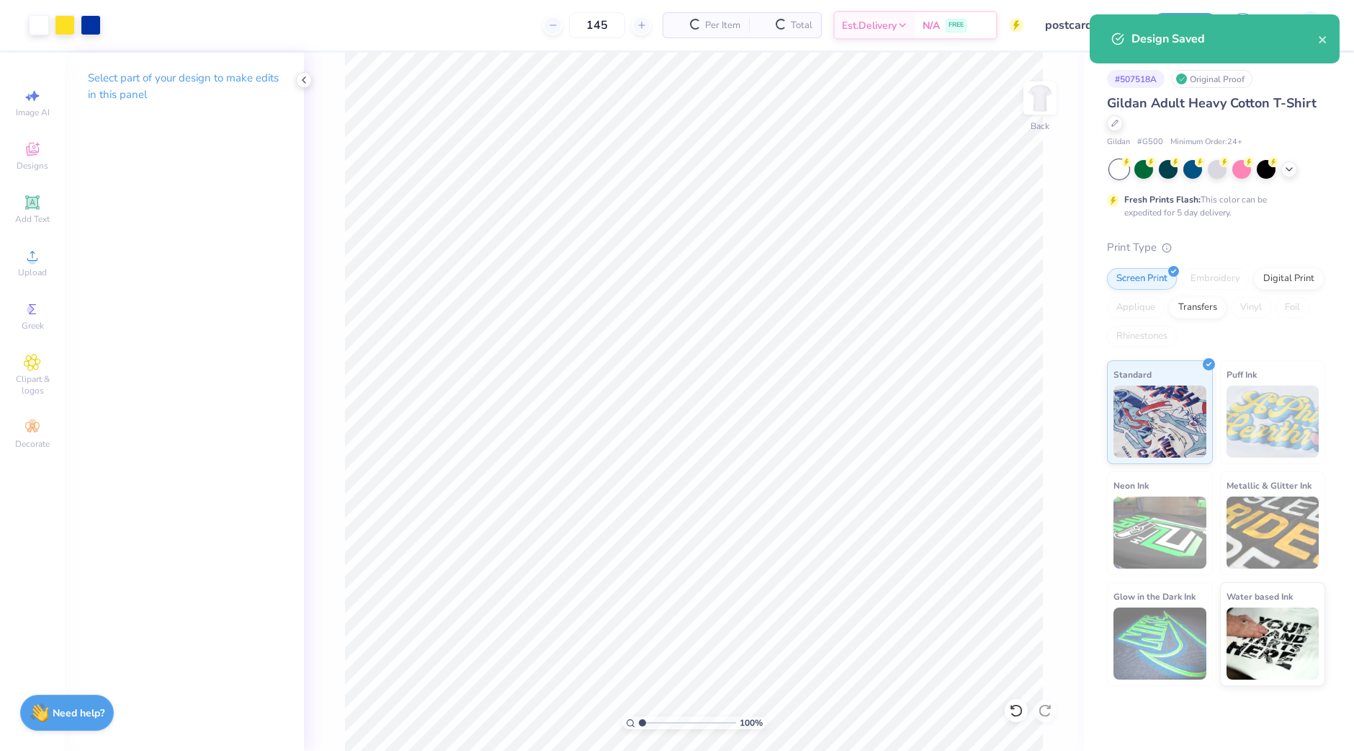
type input "$8.76"
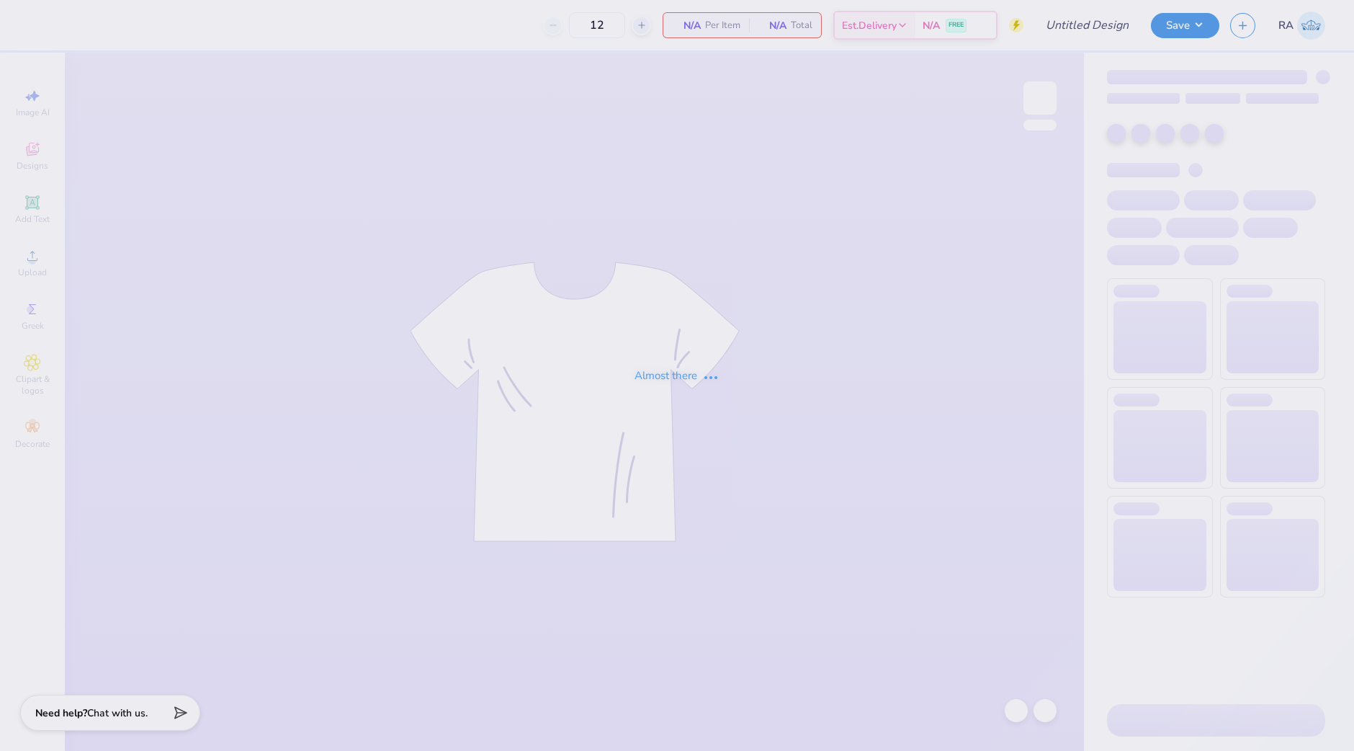
type input "50"
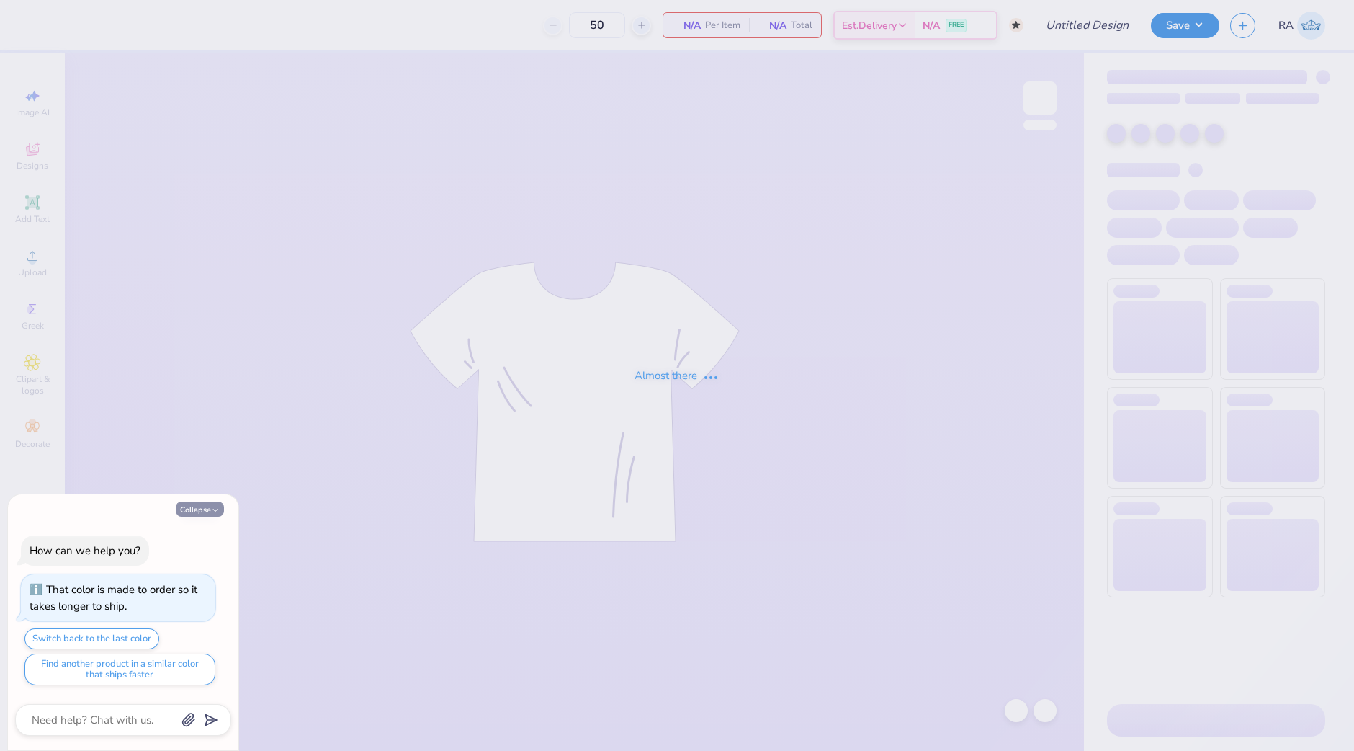
click at [195, 509] on button "Collapse" at bounding box center [200, 508] width 48 height 15
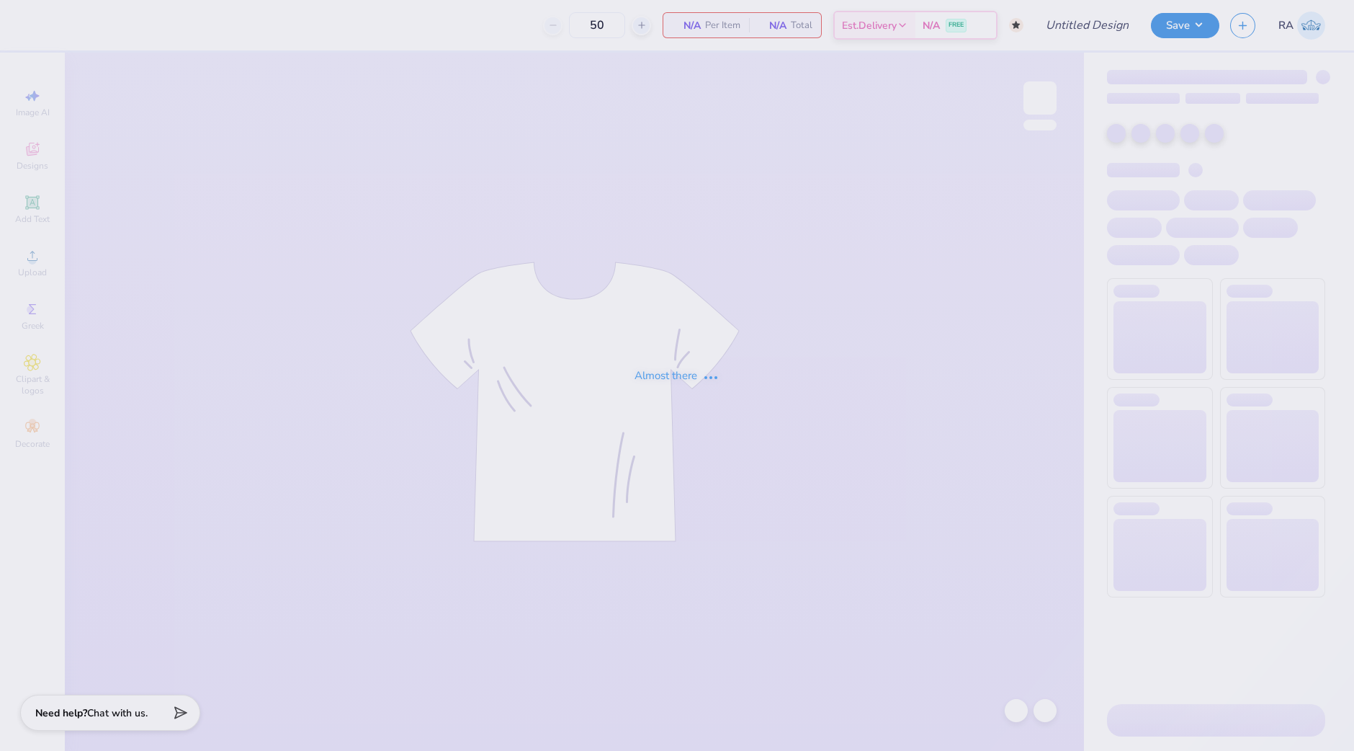
type textarea "x"
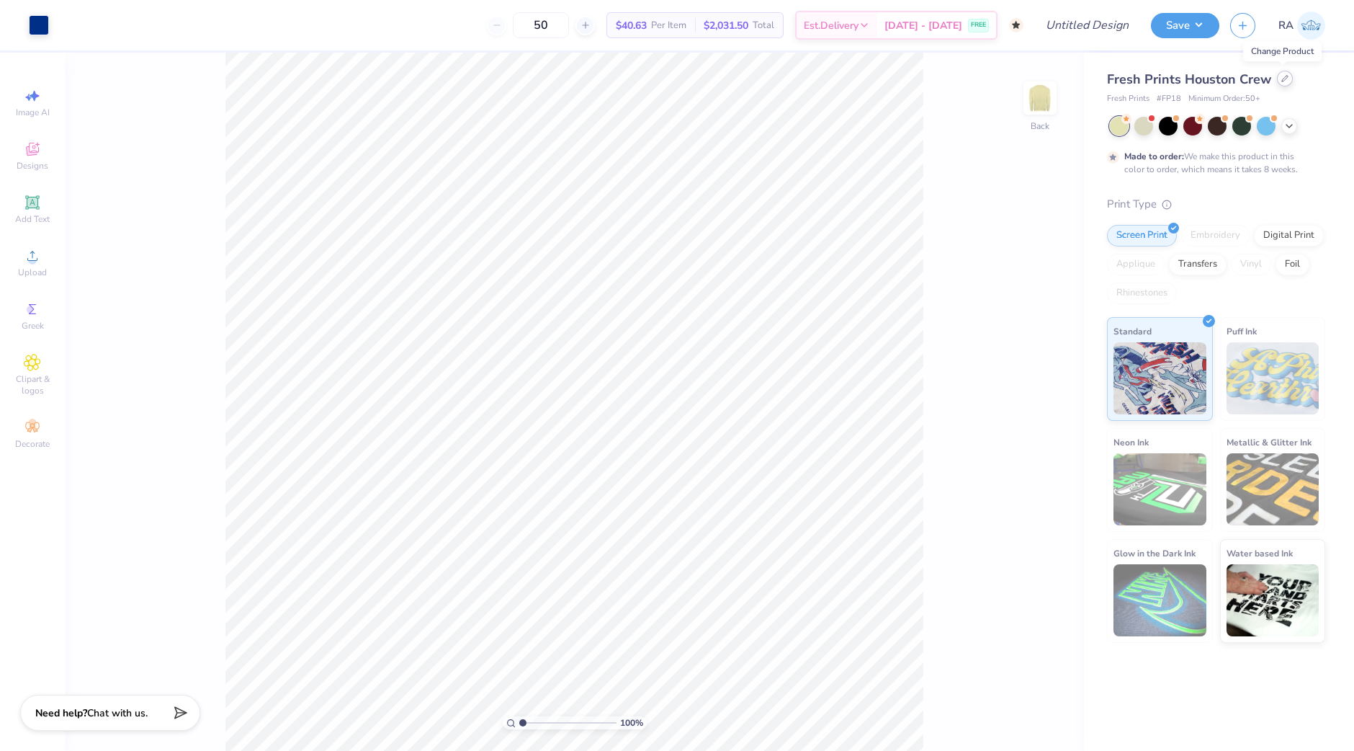
click at [1284, 77] on icon at bounding box center [1284, 78] width 7 height 7
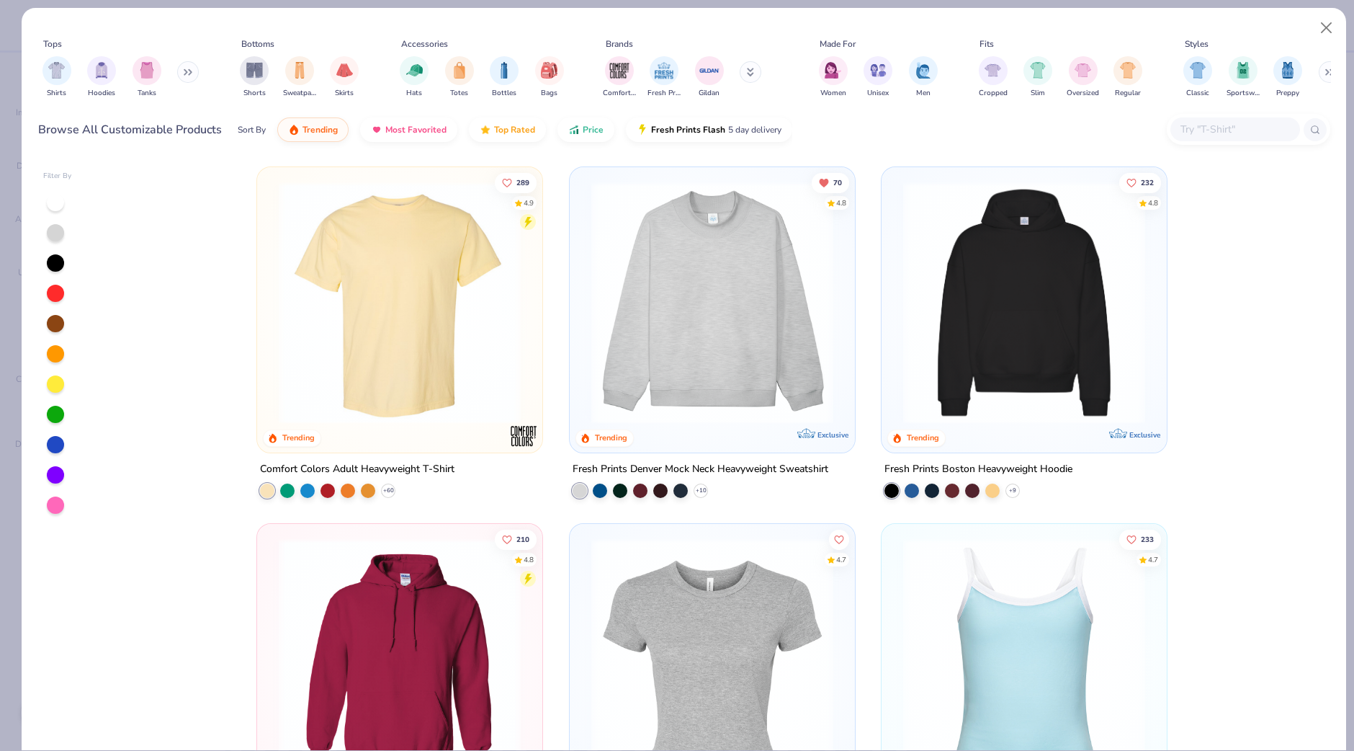
click at [1256, 131] on input "text" at bounding box center [1234, 129] width 111 height 17
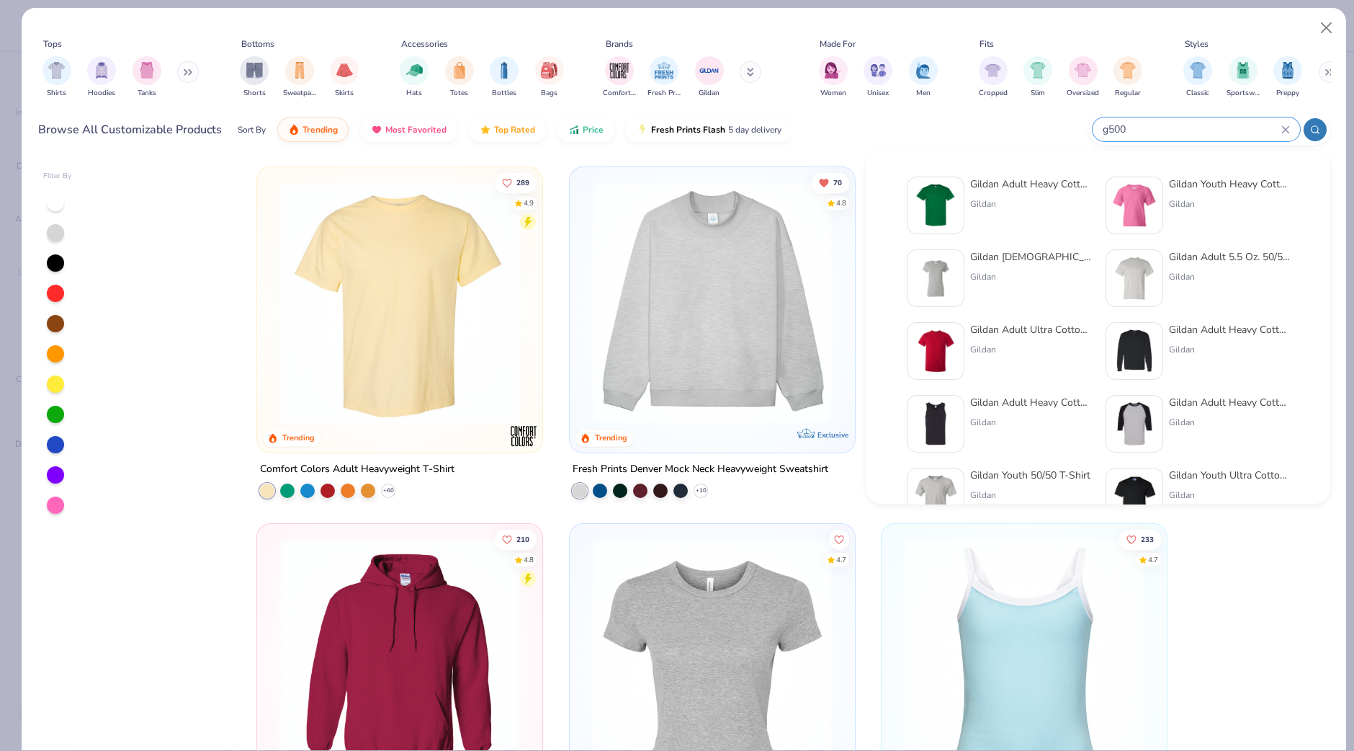
type input "g500"
click at [988, 194] on div "Gildan Adult Heavy Cotton T-Shirt Gildan" at bounding box center [1030, 205] width 121 height 58
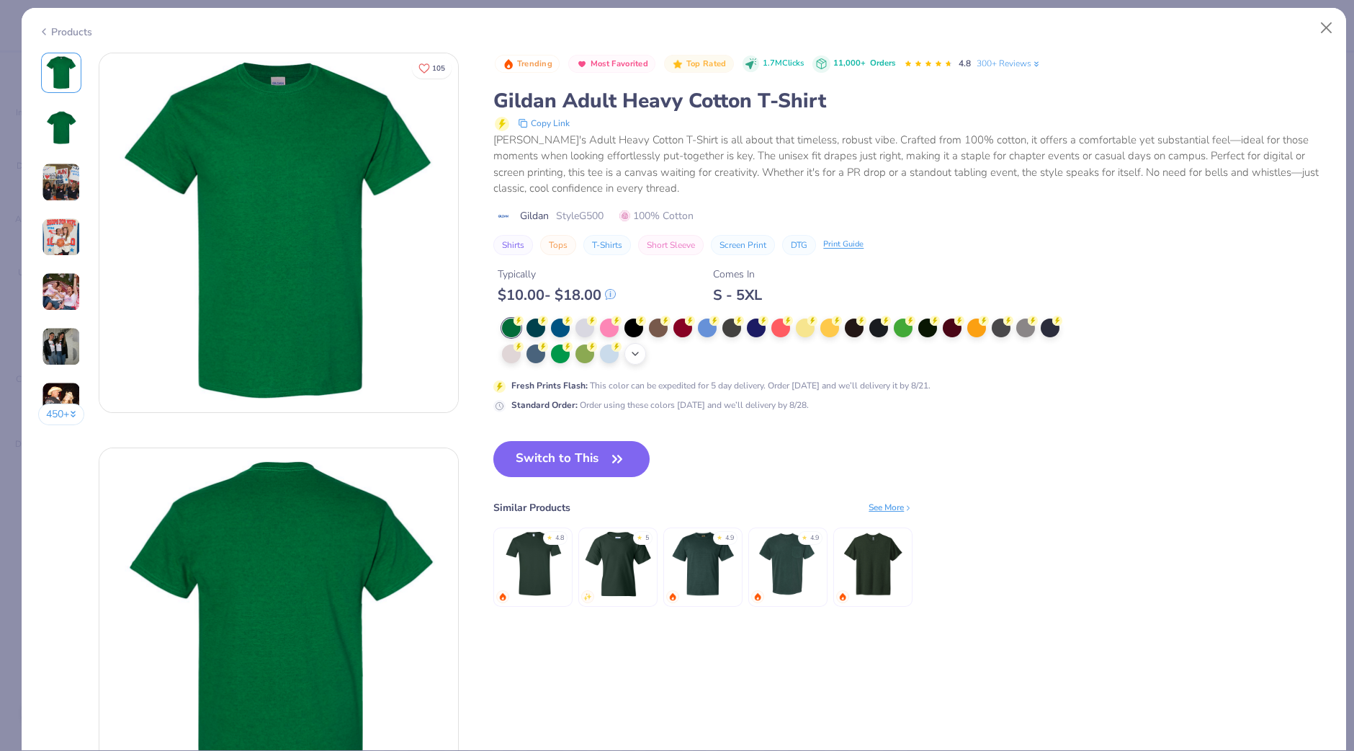
click at [635, 350] on icon at bounding box center [636, 354] width 12 height 12
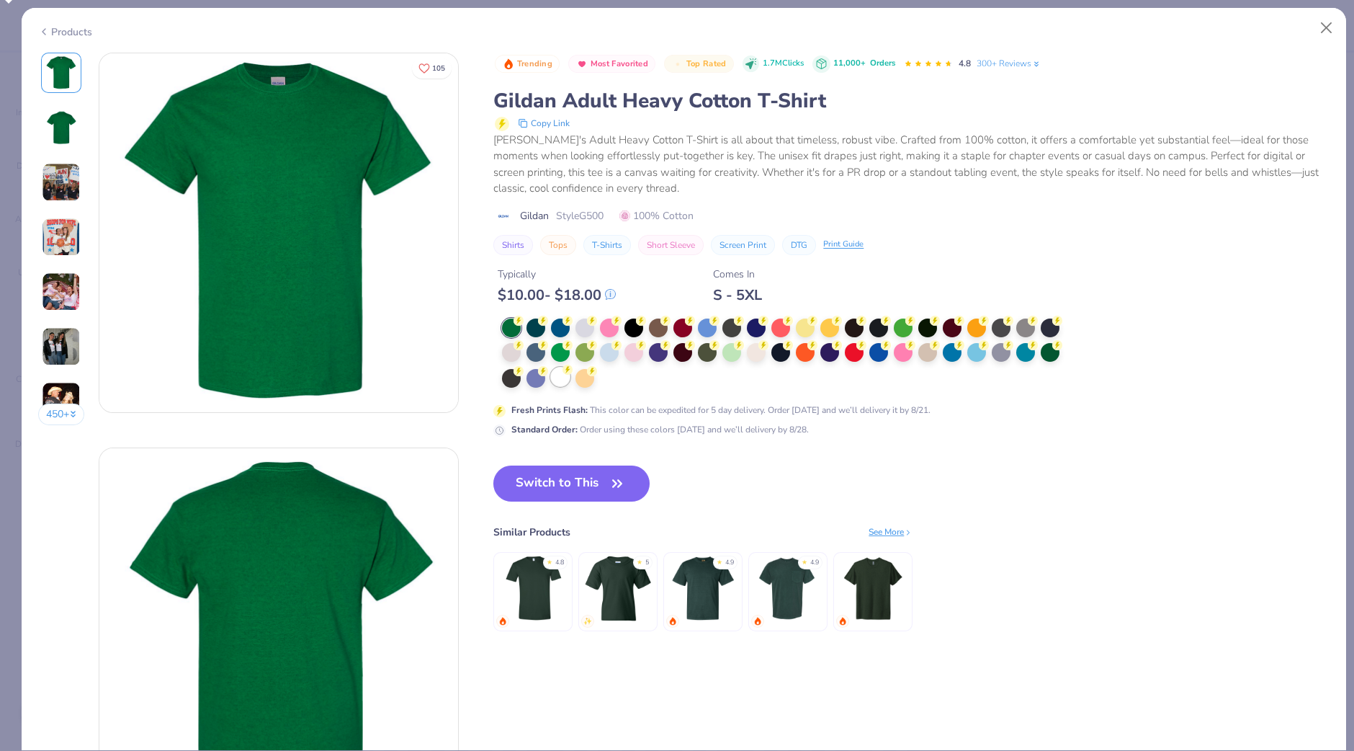
click at [558, 376] on div at bounding box center [560, 376] width 19 height 19
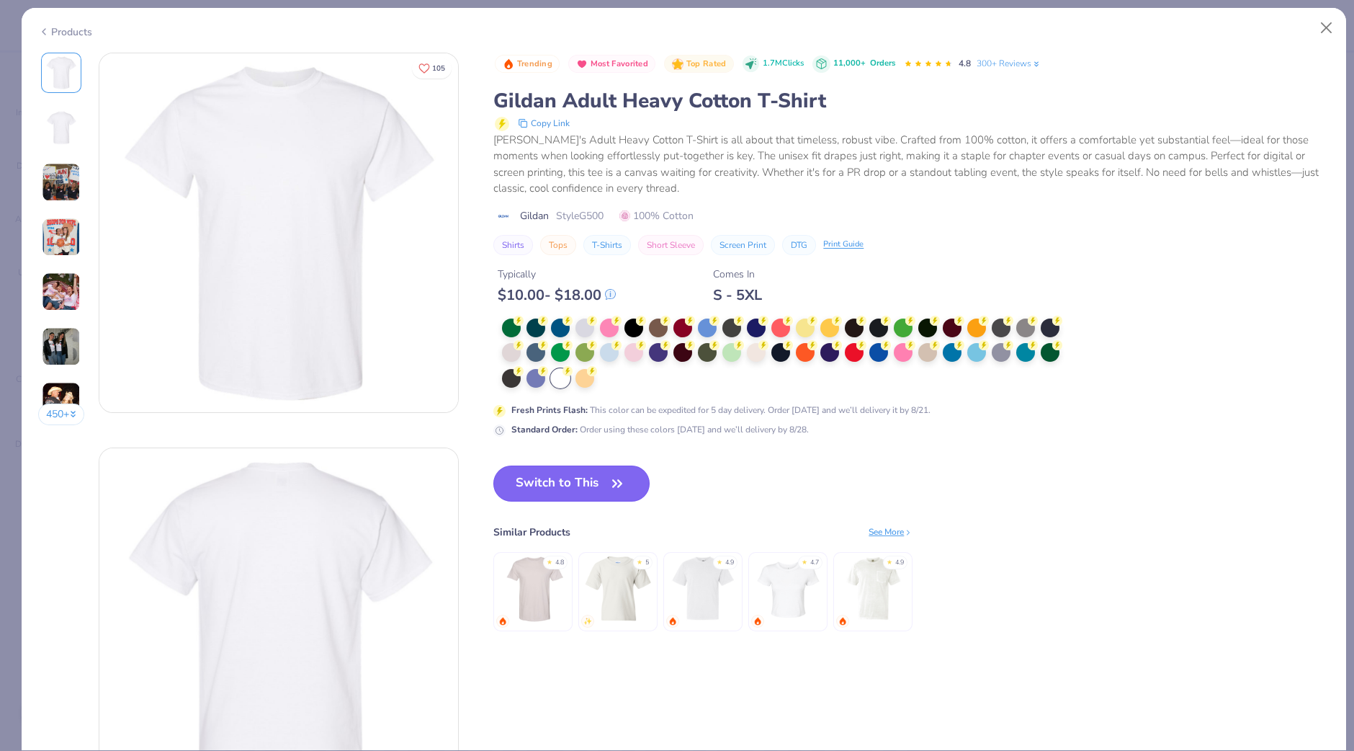
click at [601, 477] on button "Switch to This" at bounding box center [571, 483] width 156 height 36
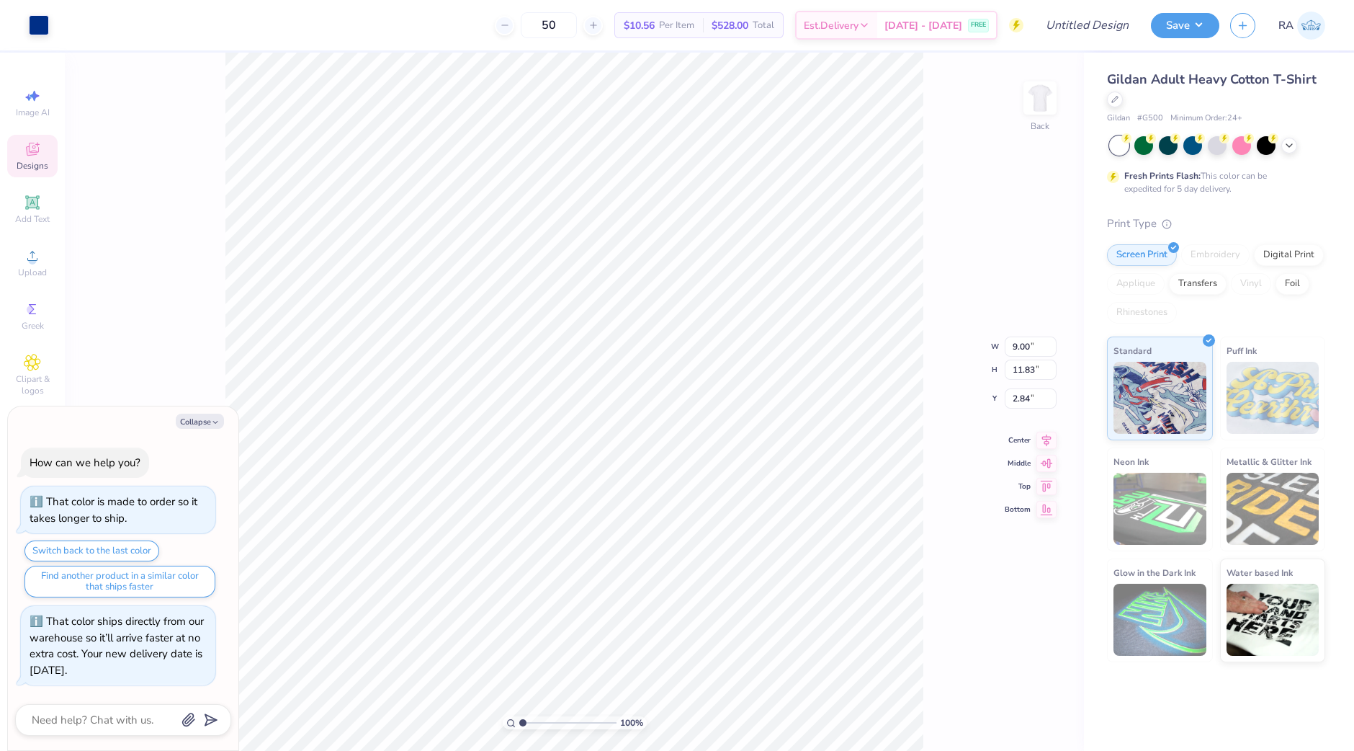
type textarea "x"
type input "7.26"
type input "9.54"
type textarea "x"
type input "3.00"
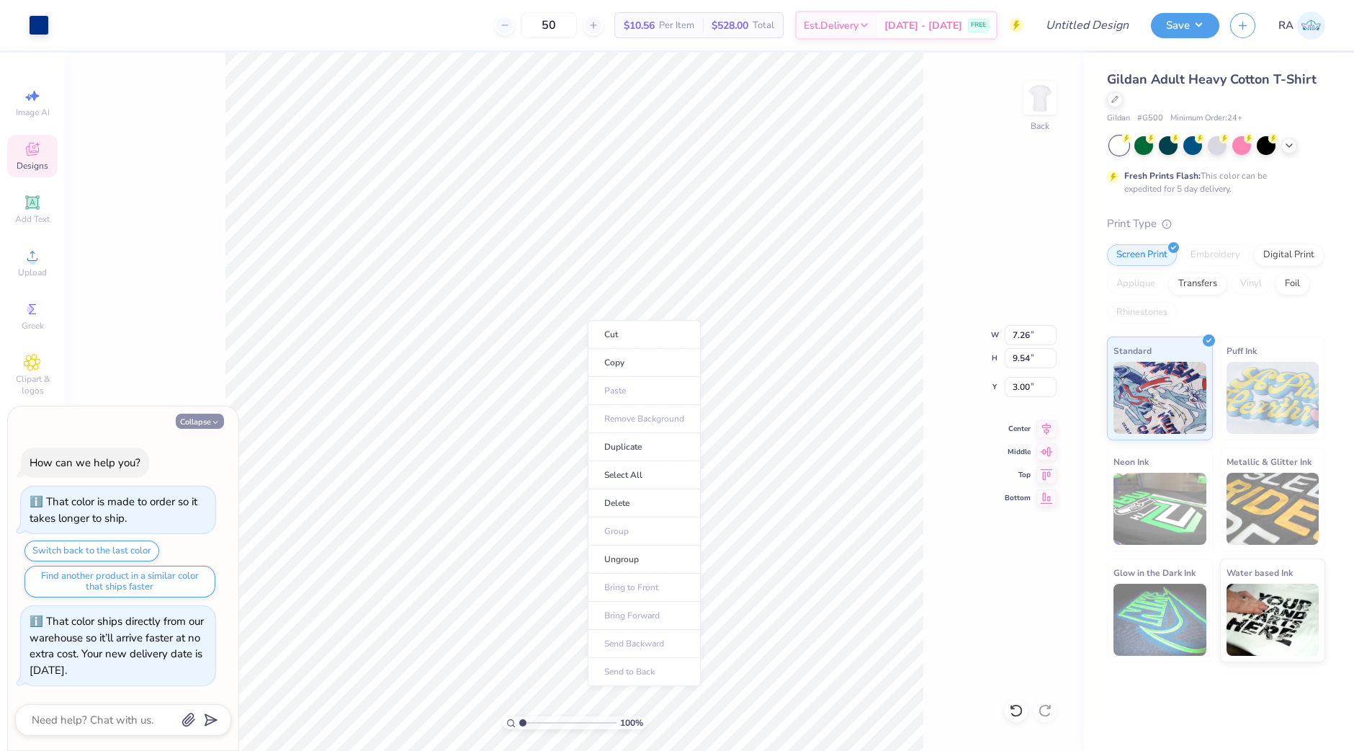
click at [189, 419] on button "Collapse" at bounding box center [200, 420] width 48 height 15
type textarea "x"
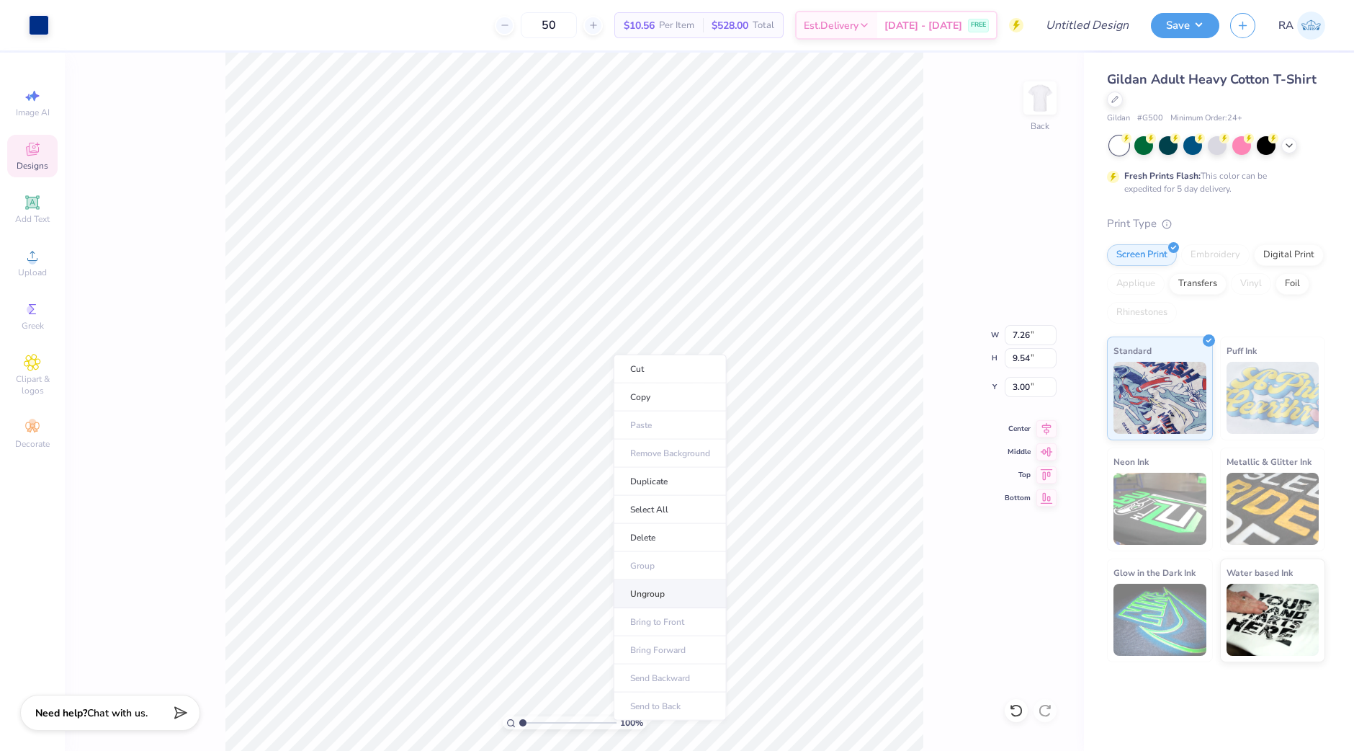
click at [663, 595] on li "Ungroup" at bounding box center [670, 594] width 113 height 28
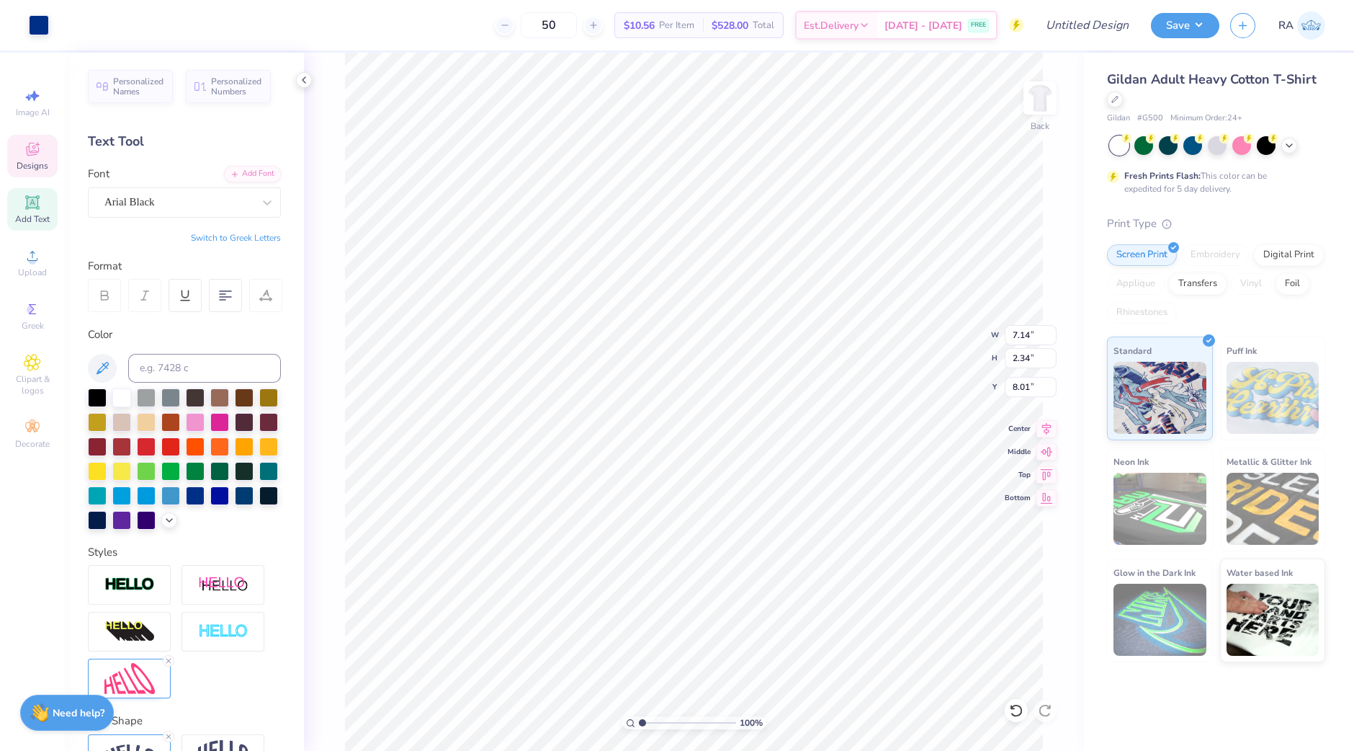
scroll to position [14, 1]
type textarea "a"
type textarea "A L P H A"
type input "6.49"
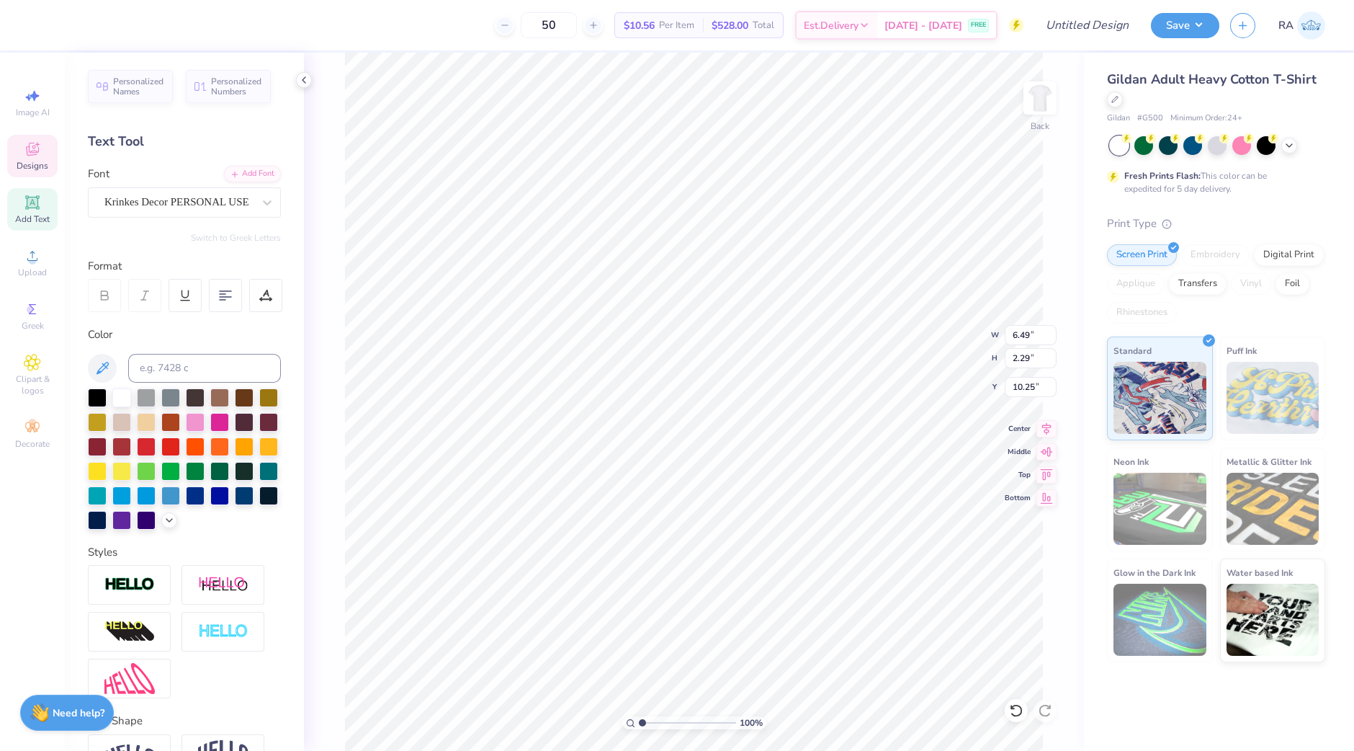
type input "2.29"
type input "10.25"
type input "7.24"
type input "2.40"
type input "8.01"
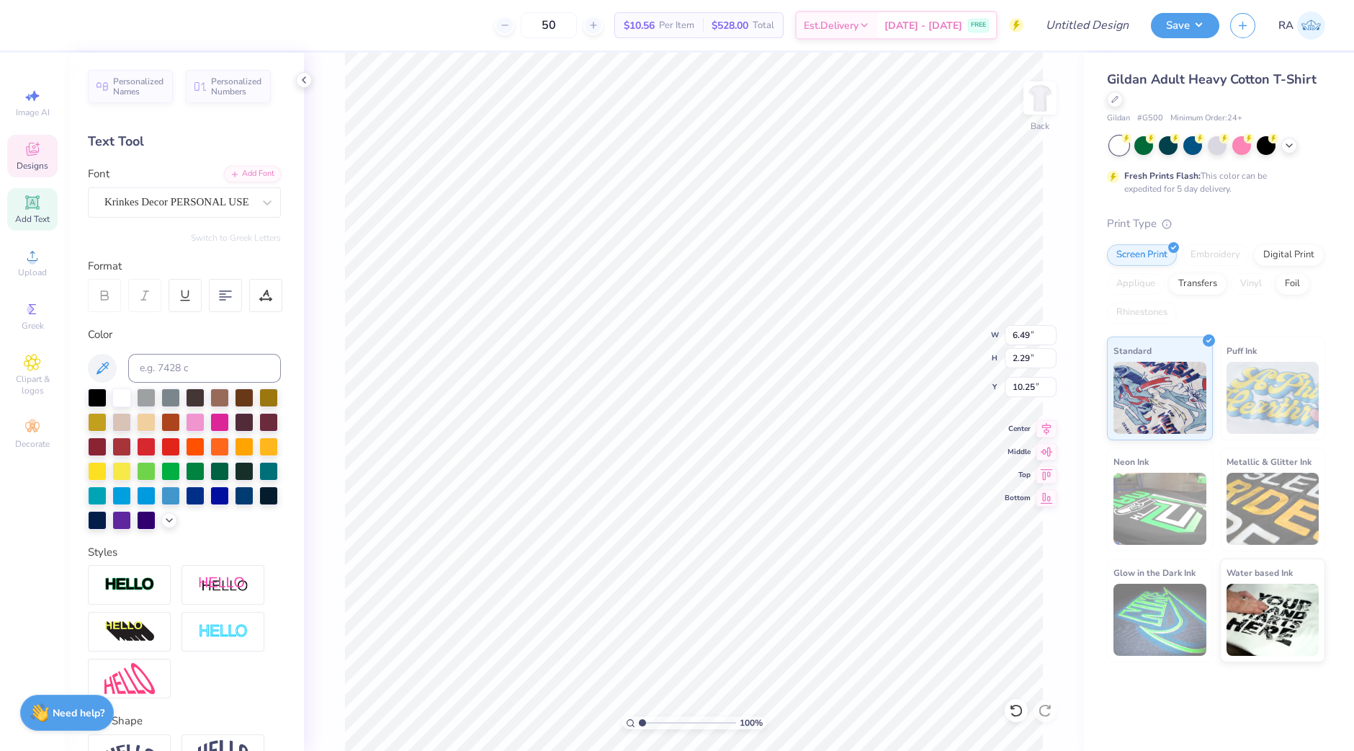
scroll to position [14, 1]
type textarea "C"
type textarea "Zeta"
type input "4.26"
type input "2.23"
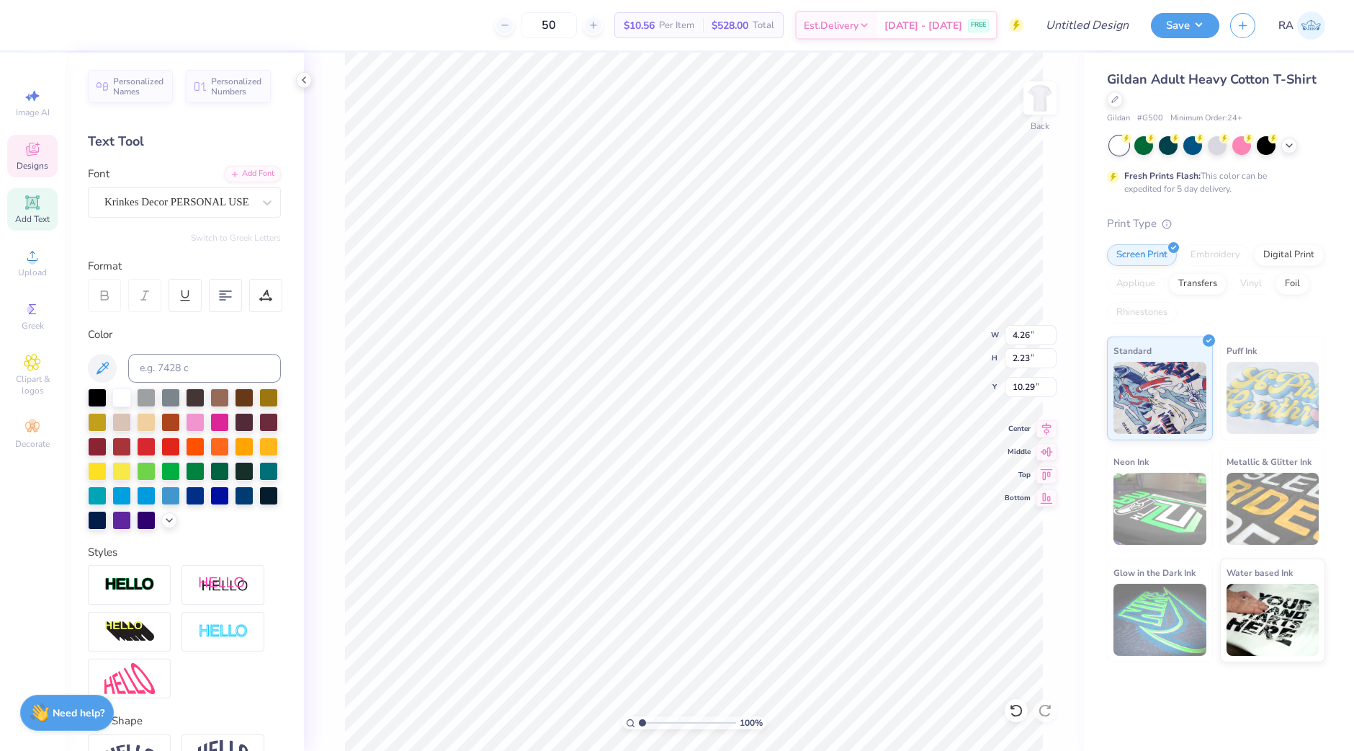
type input "10.29"
type textarea "Chi"
type input "10.00"
type input "7.24"
type input "2.40"
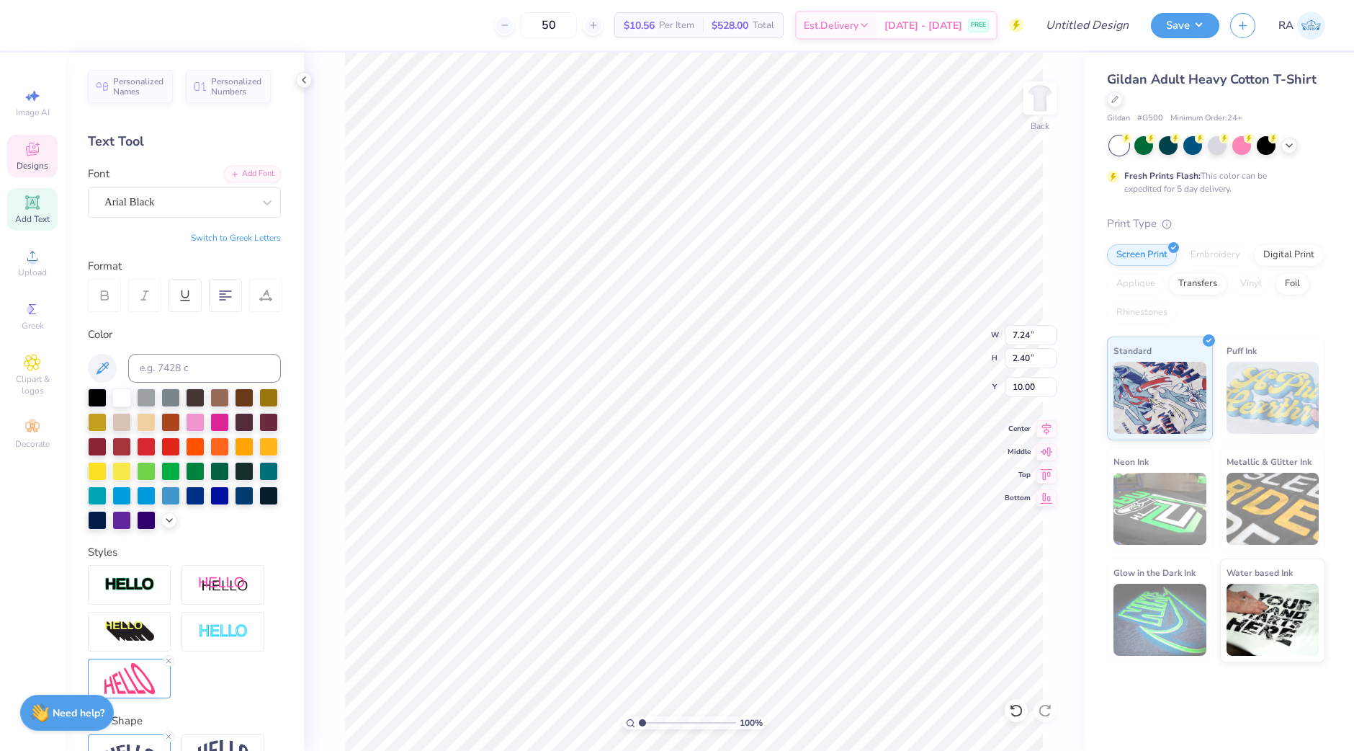
type input "8.01"
type input "3.54"
type input "0.65"
type input "10.00"
type textarea "Z E T A"
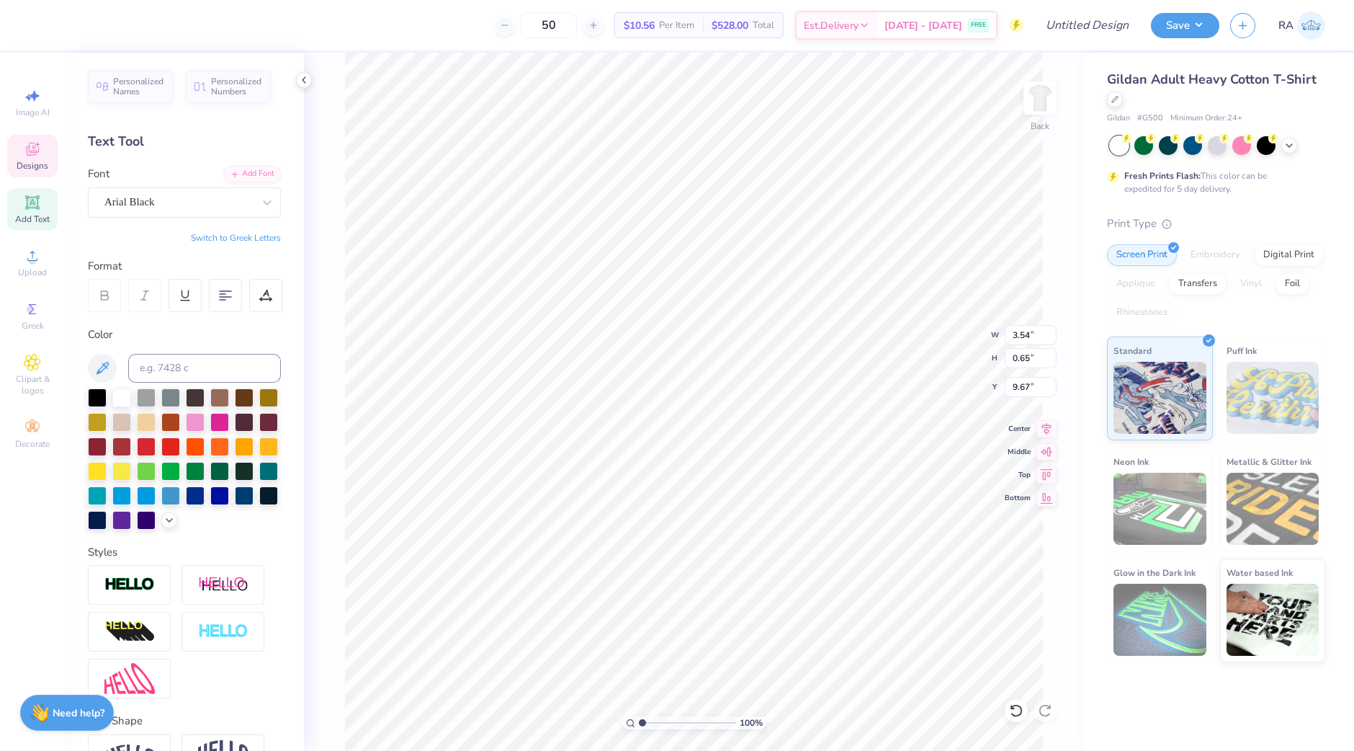
type input "9.67"
type input "7.24"
type input "2.40"
type input "7.86"
type input "3.11"
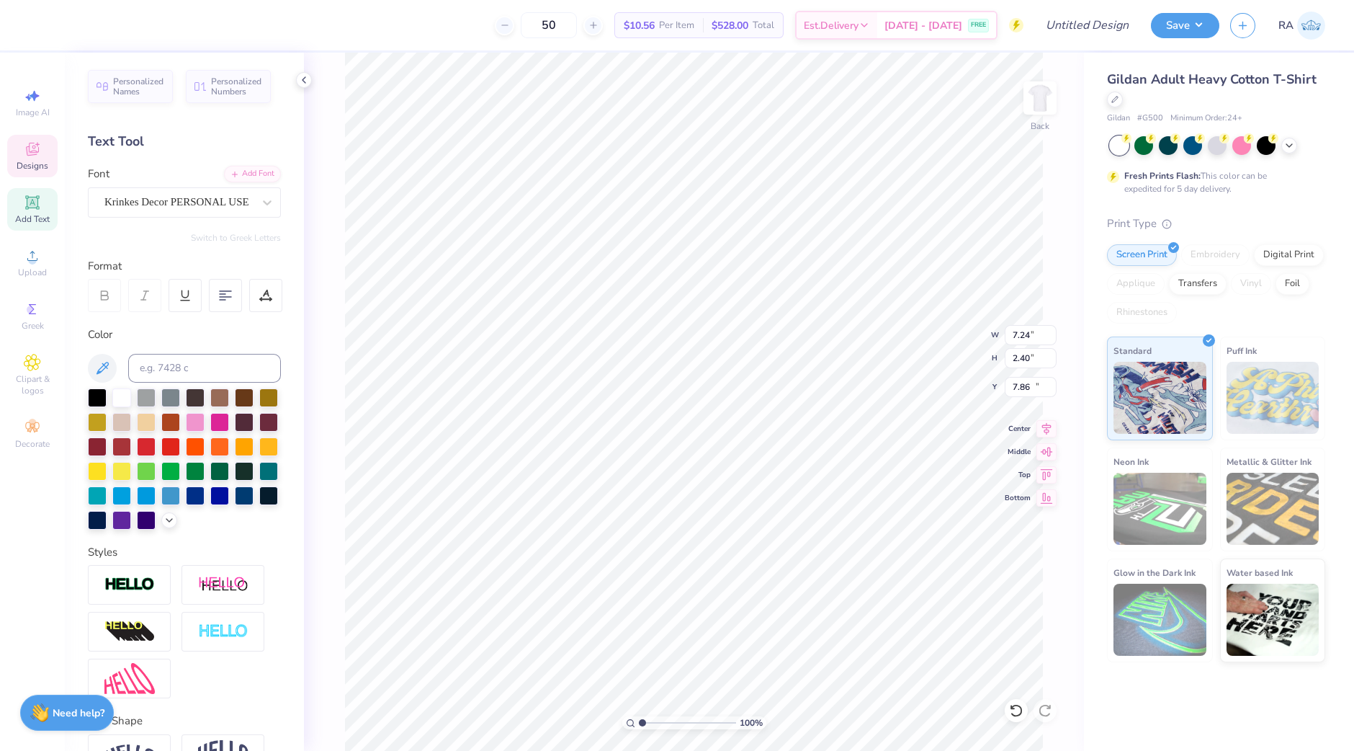
type input "2.15"
type input "10.00"
type input "7.24"
type input "2.40"
type input "7.86"
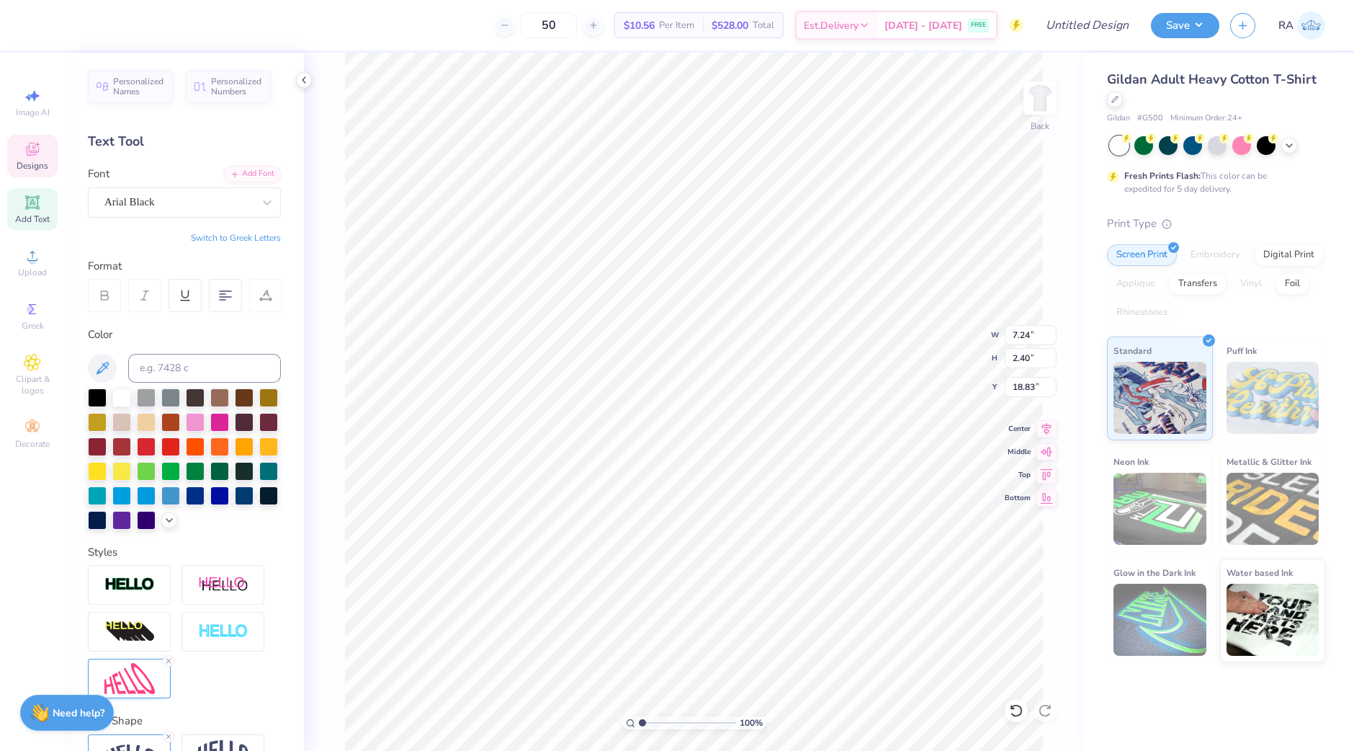
type input "18.83"
type input "3.54"
type input "0.65"
type input "9.67"
type input "7.24"
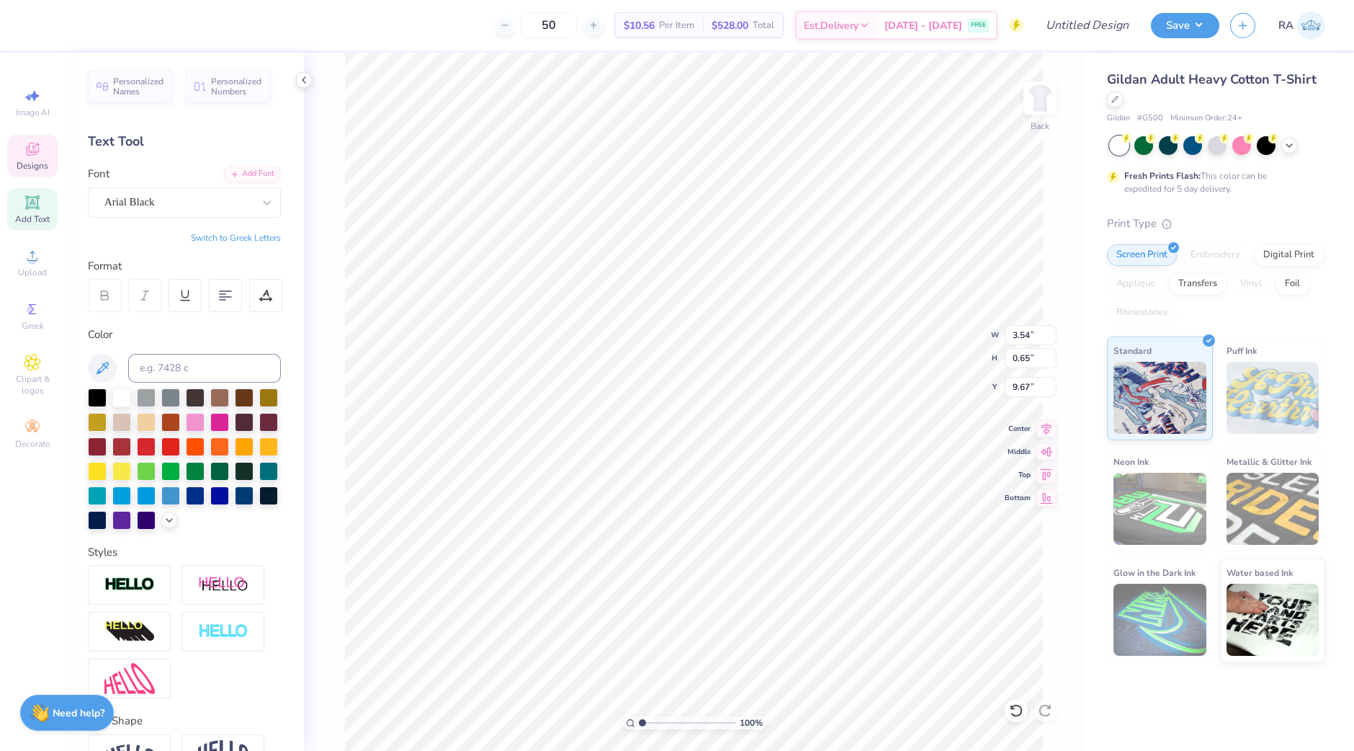
type input "2.40"
type input "8.14"
type input "4.42"
type input "0.31"
type input "25.49"
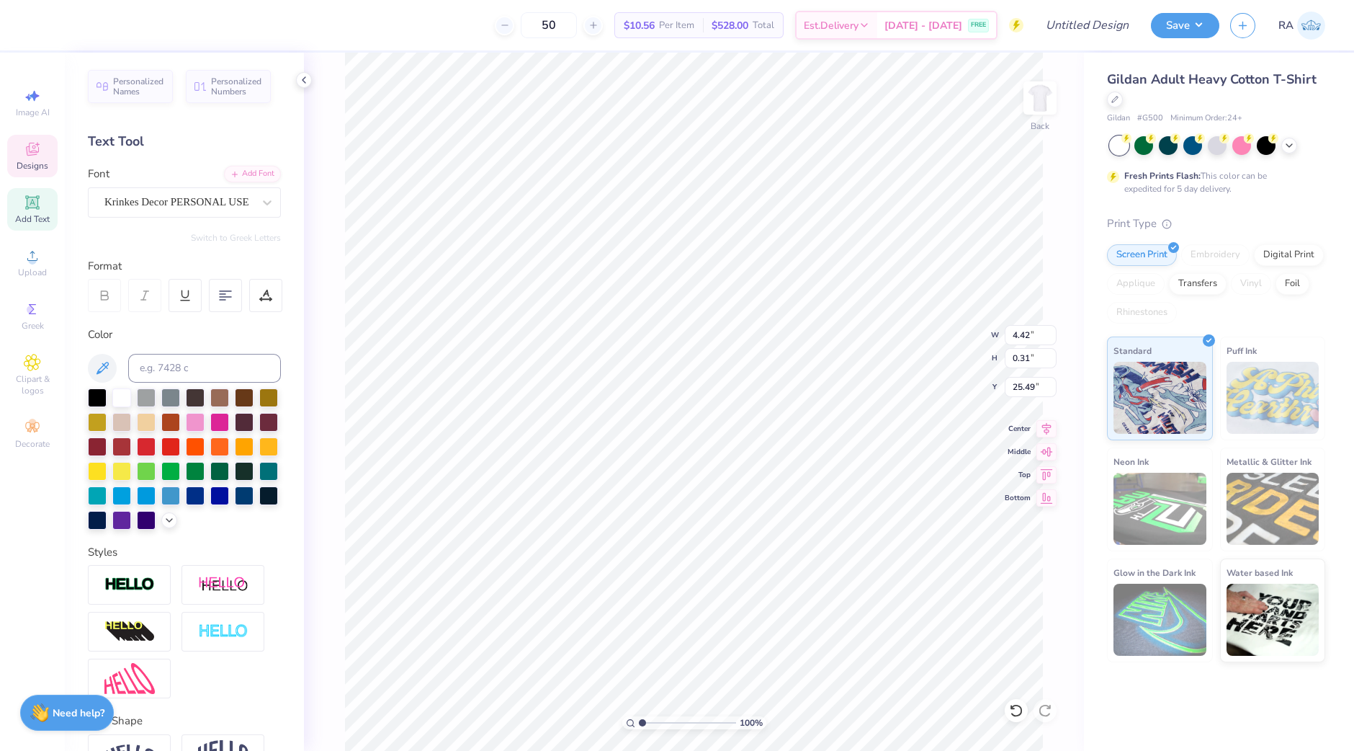
type input "3.11"
type input "2.15"
type input "10.54"
type input "10.22"
type input "3.11"
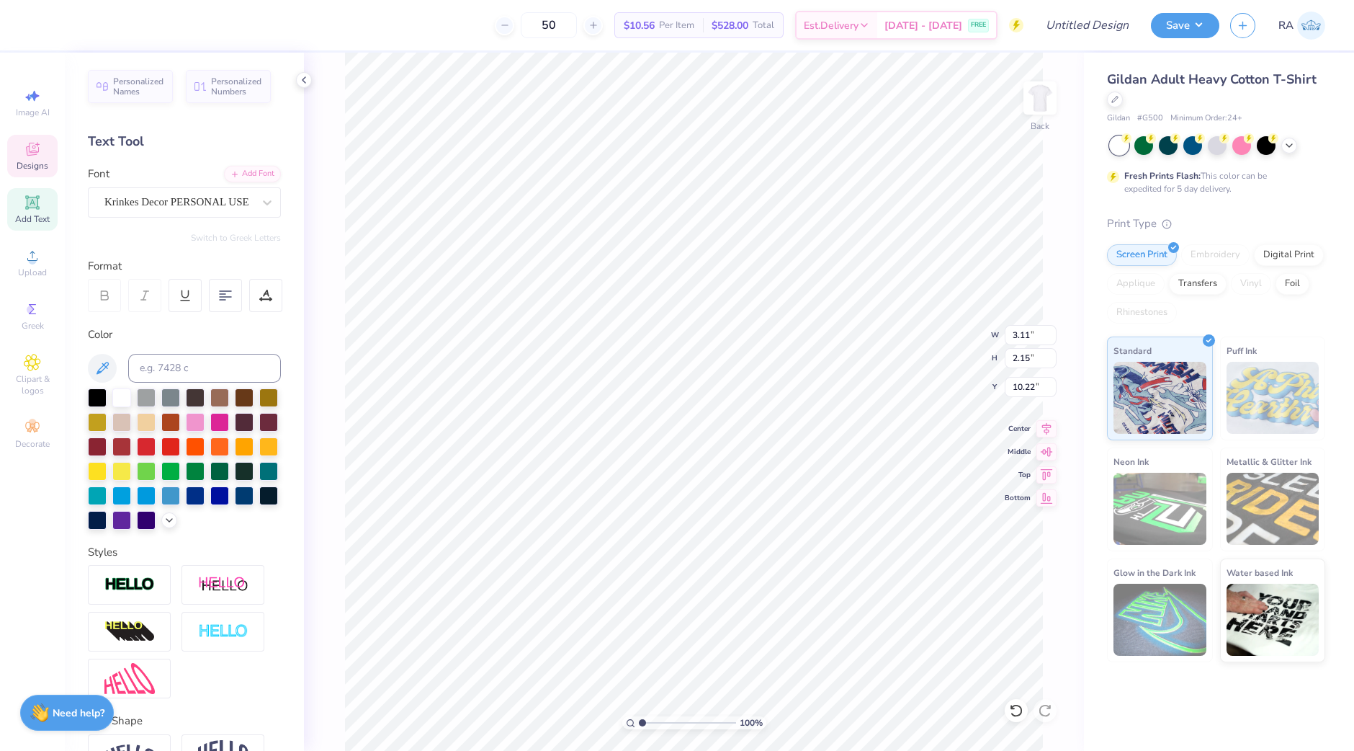
type input "2.15"
type input "10.54"
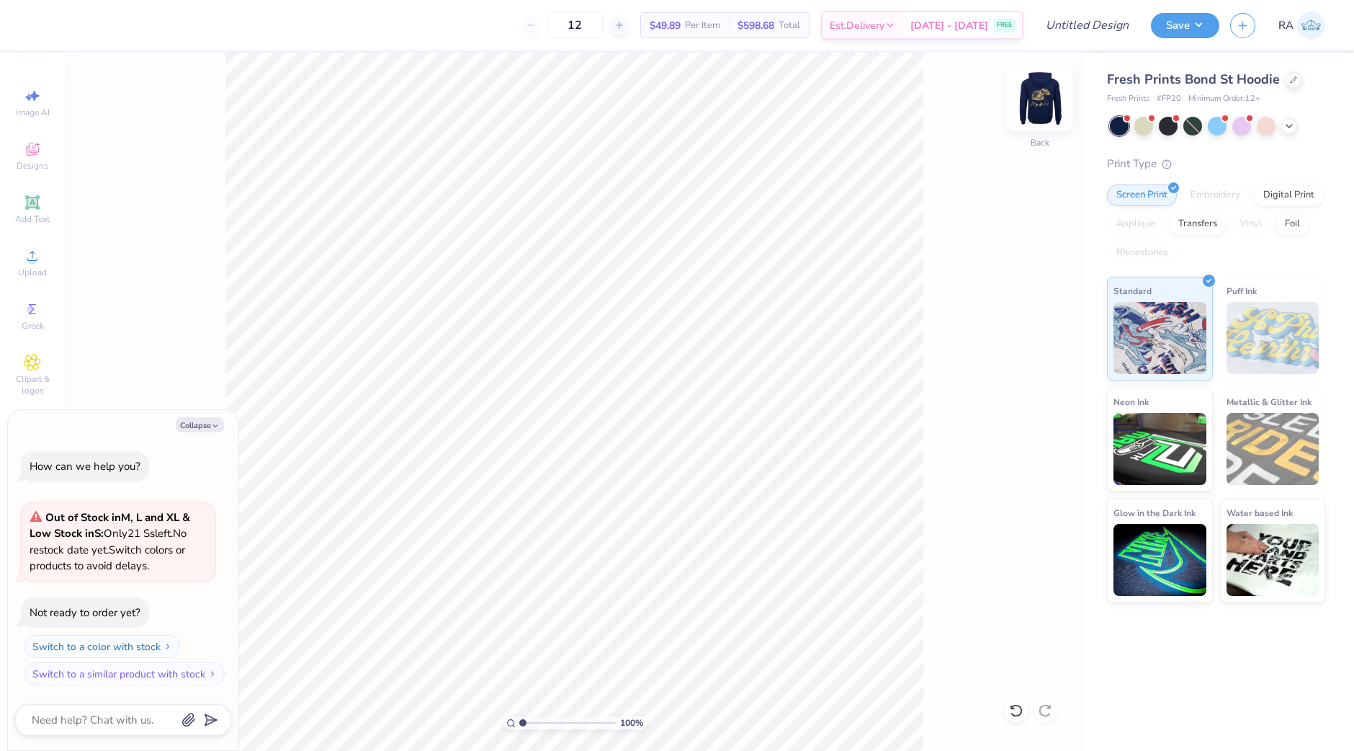
click at [1039, 94] on img at bounding box center [1040, 98] width 58 height 58
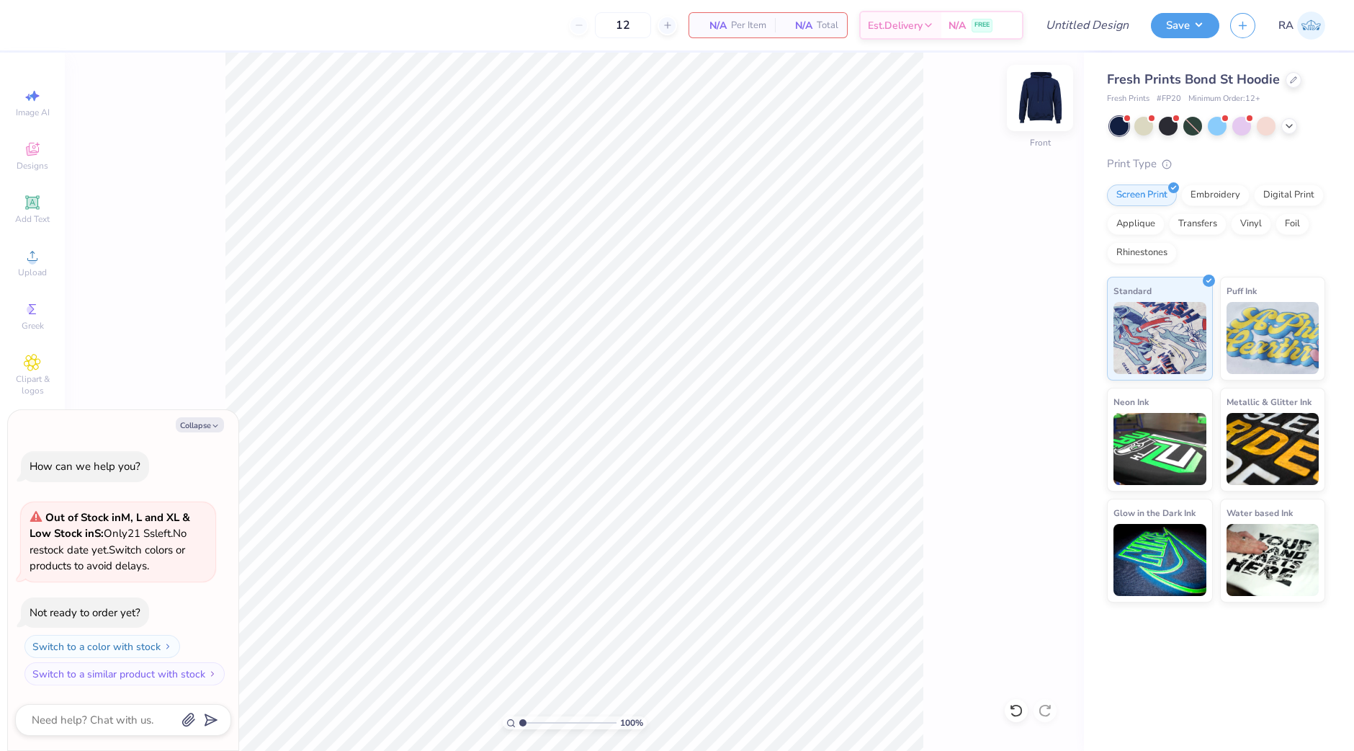
click at [1046, 91] on img at bounding box center [1040, 98] width 58 height 58
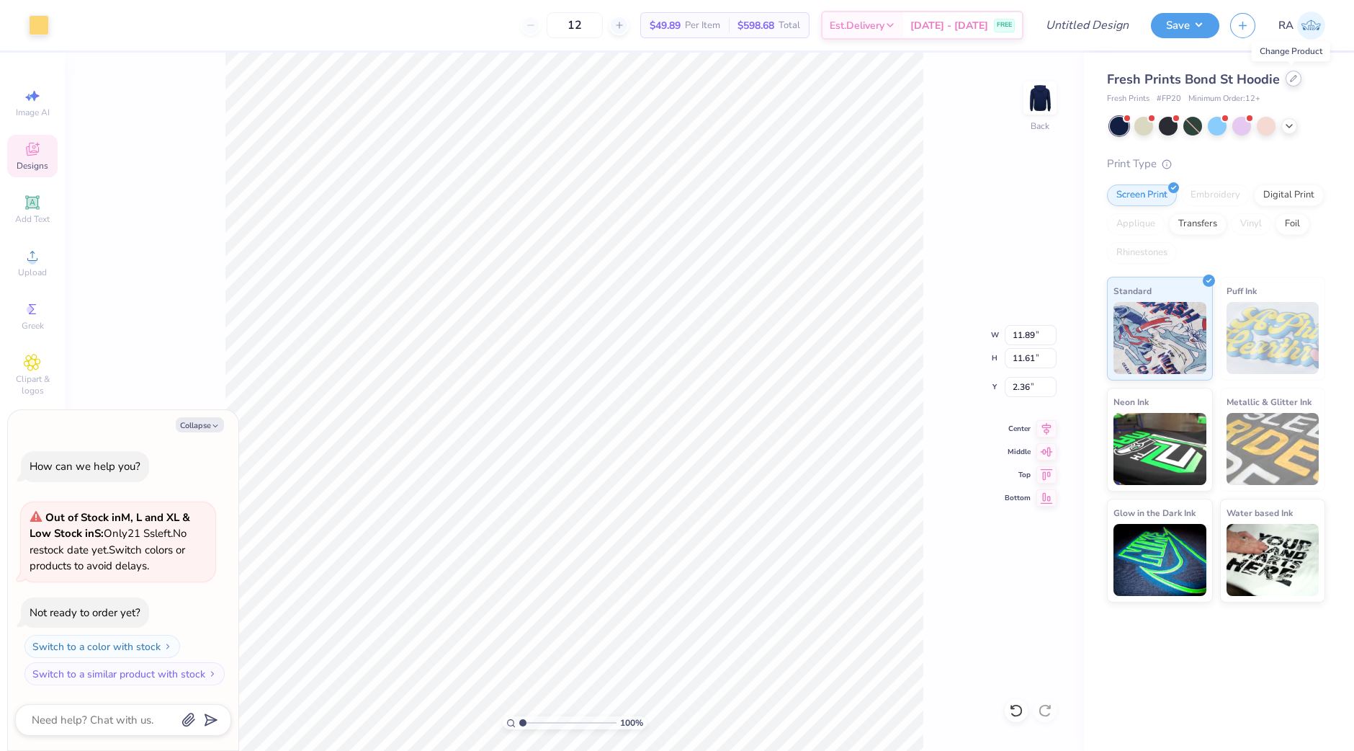
click at [1294, 81] on icon at bounding box center [1293, 78] width 7 height 7
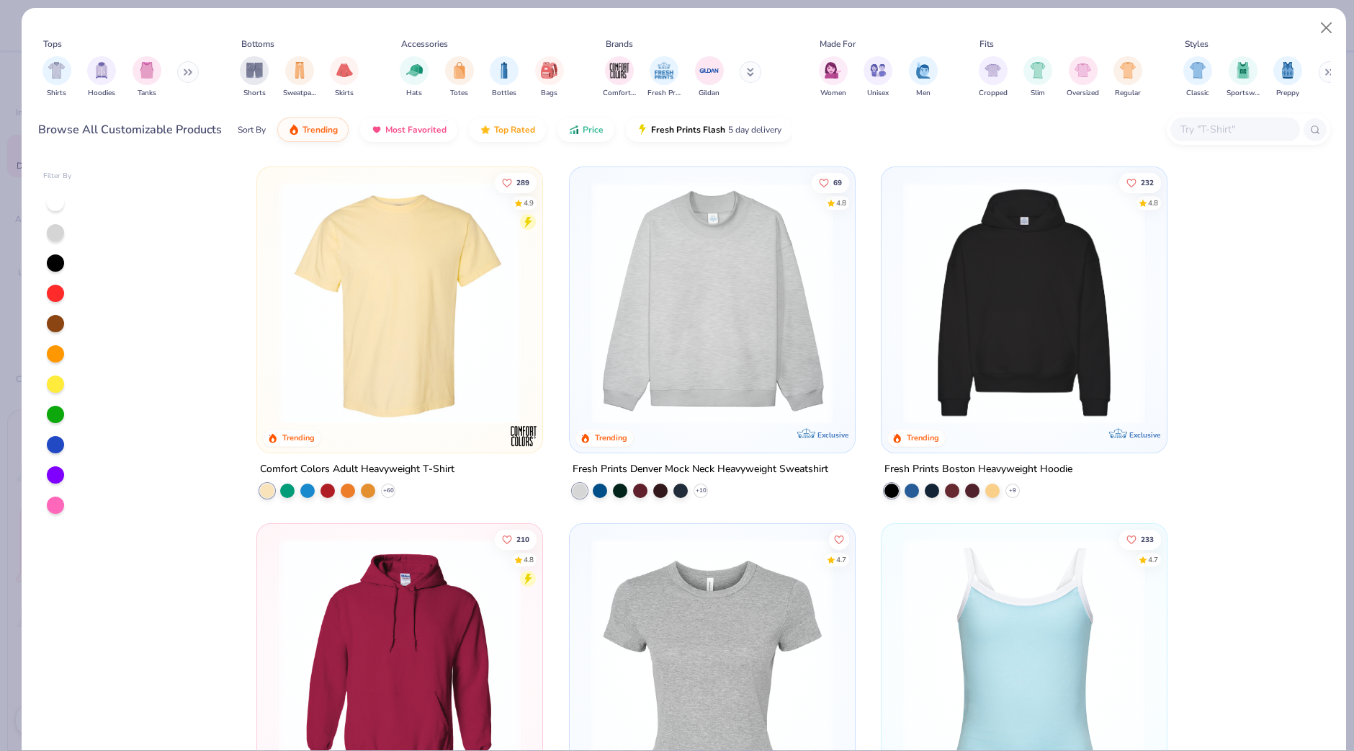
type textarea "x"
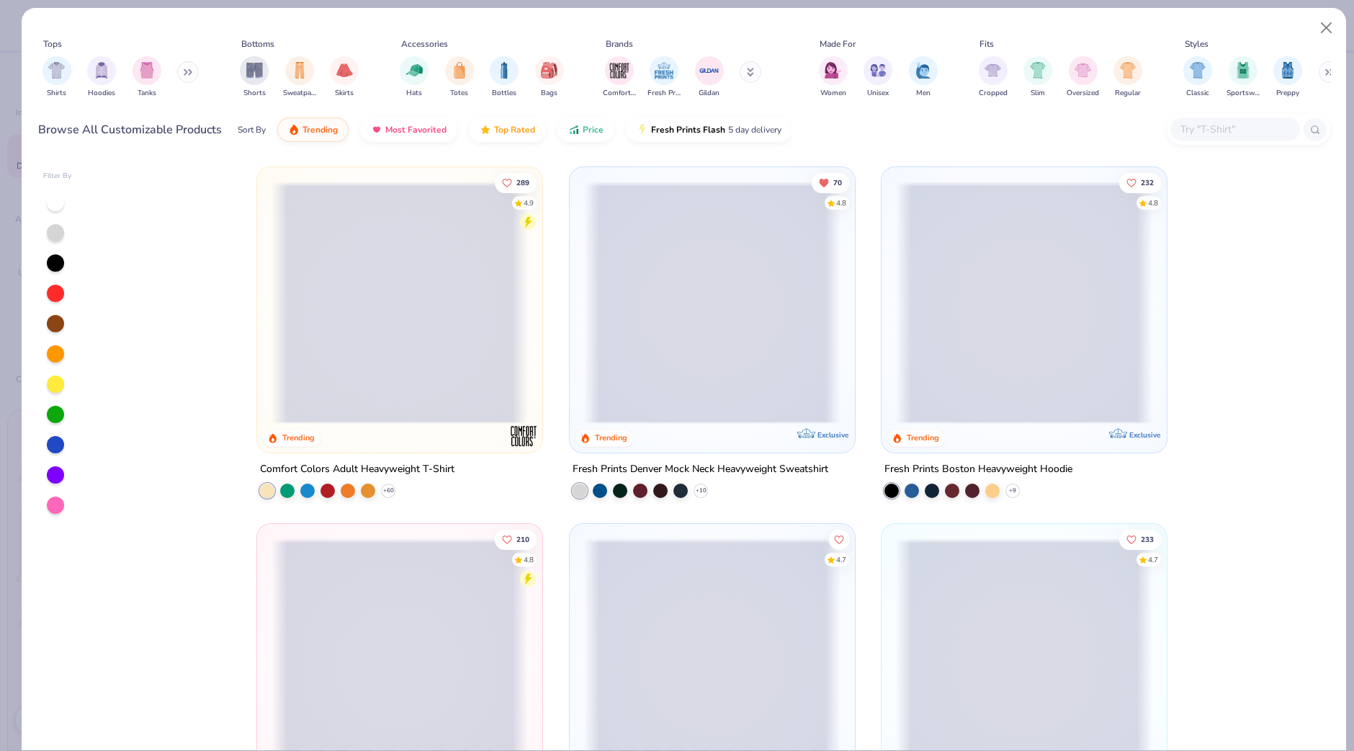
click at [1228, 133] on input "text" at bounding box center [1234, 129] width 111 height 17
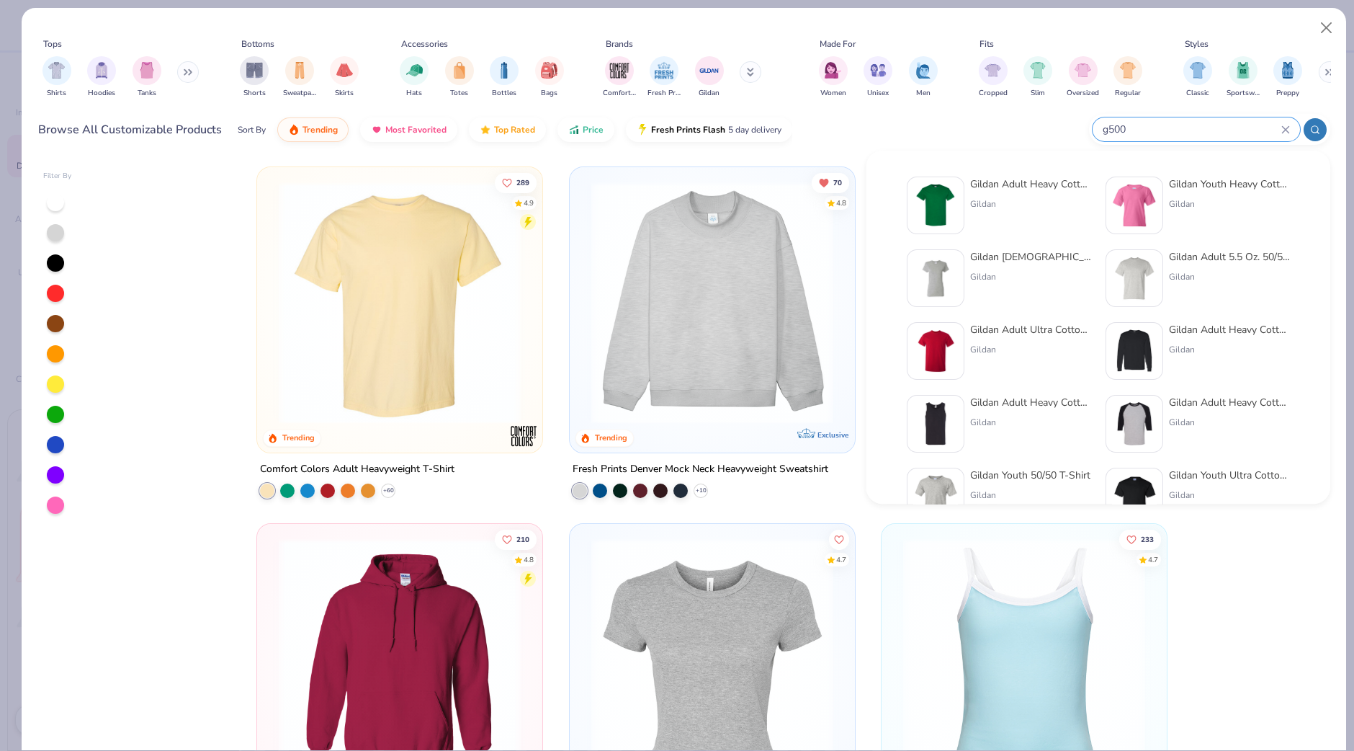
type input "g500"
click at [1012, 200] on div "Gildan" at bounding box center [1030, 203] width 121 height 13
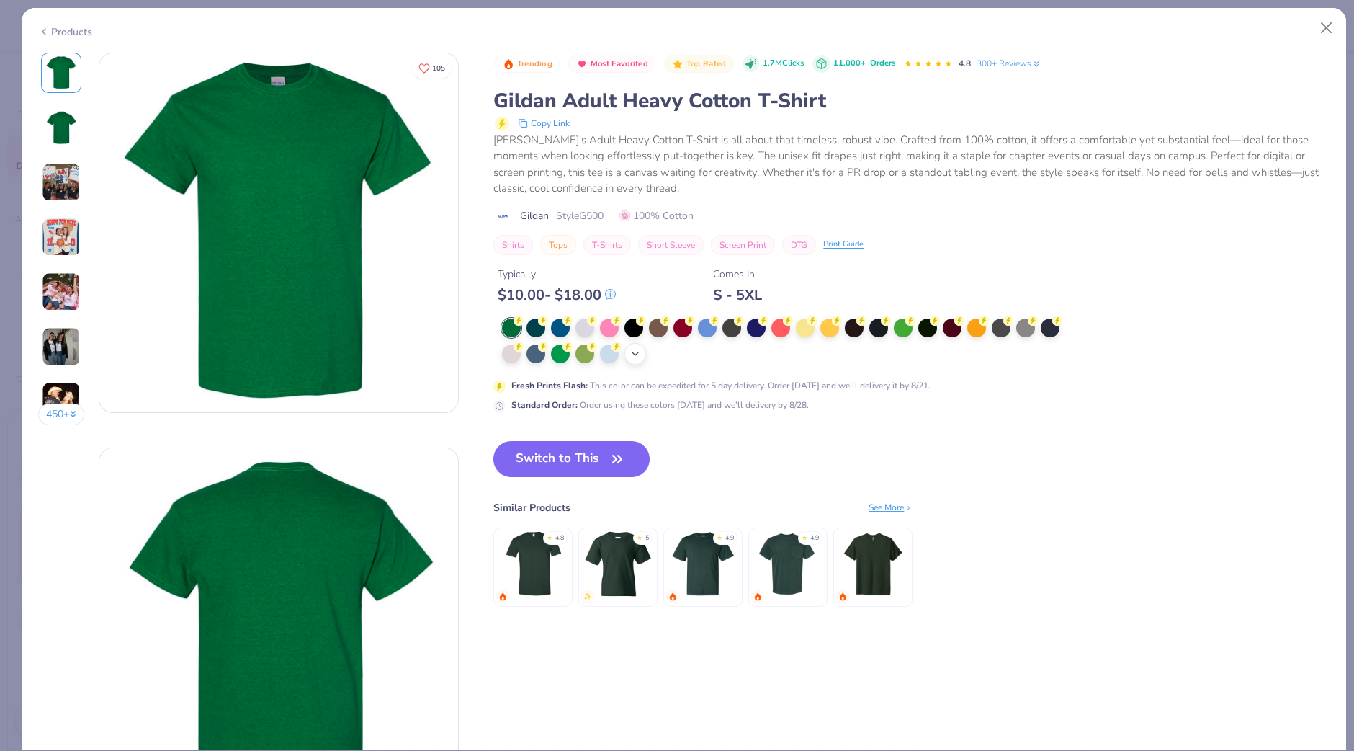
click at [637, 353] on polyline at bounding box center [635, 353] width 6 height 3
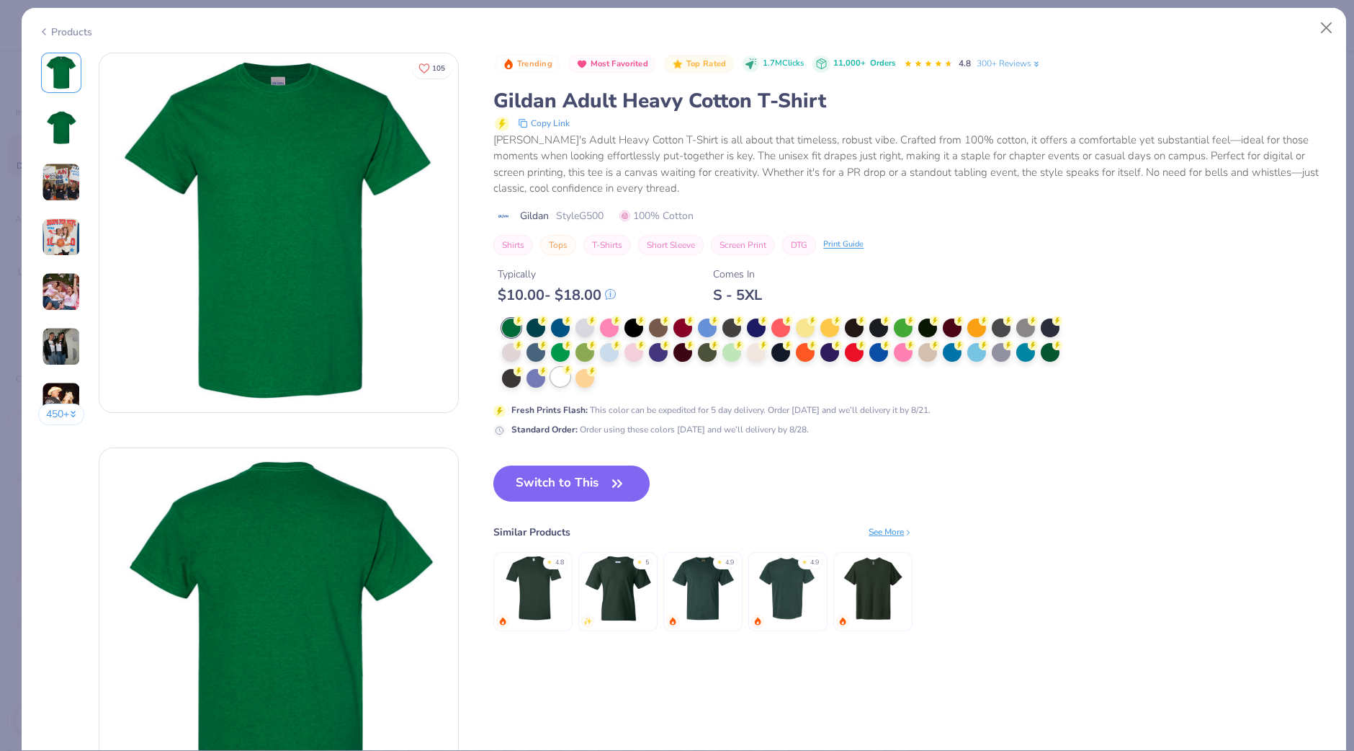
click at [568, 378] on div at bounding box center [560, 376] width 19 height 19
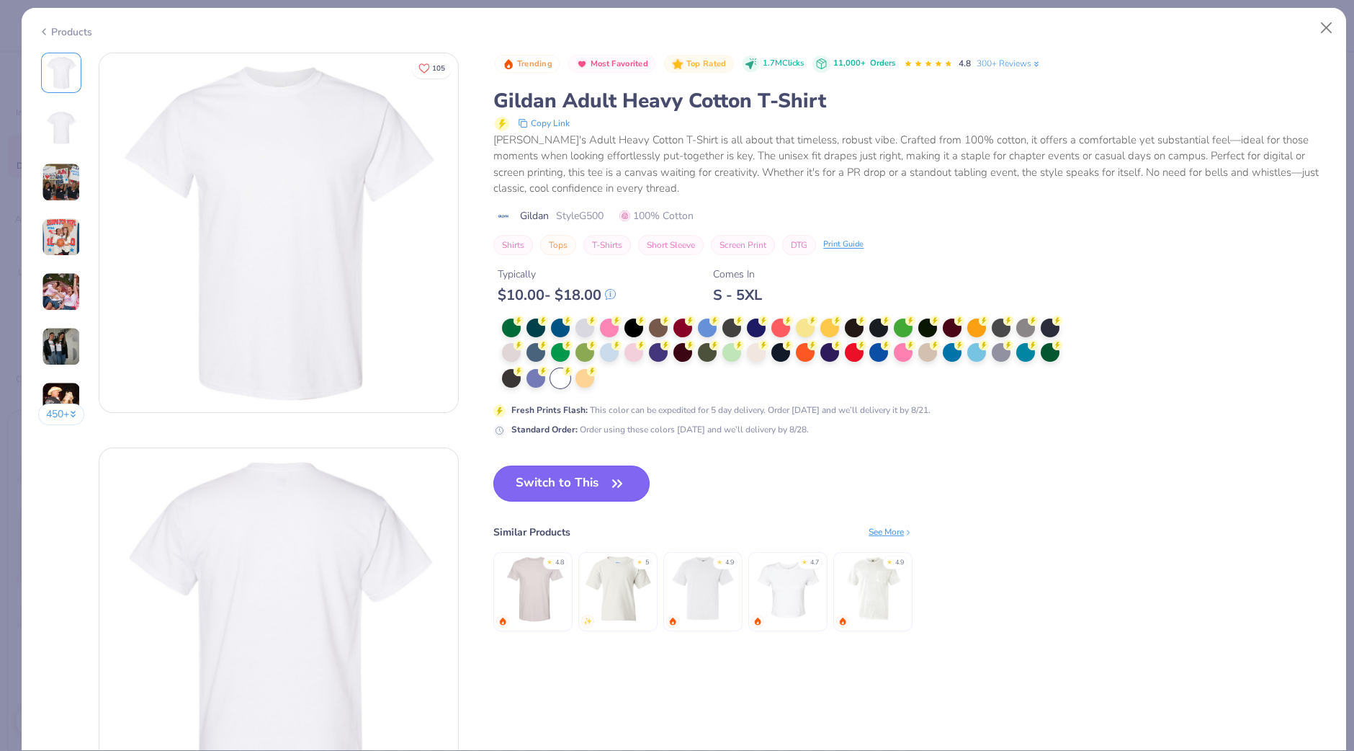
click at [599, 473] on button "Switch to This" at bounding box center [571, 483] width 156 height 36
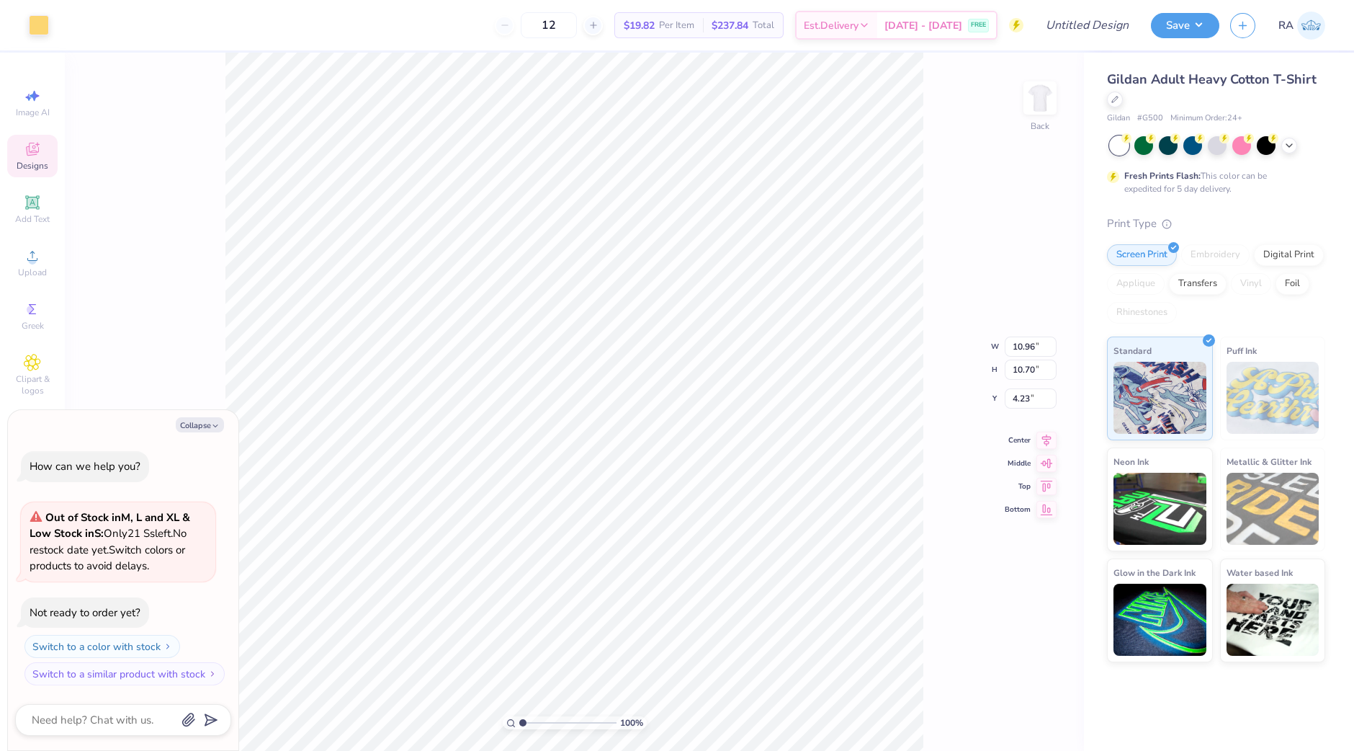
type textarea "x"
type input "8.37"
type input "8.16"
type textarea "x"
type input "3.00"
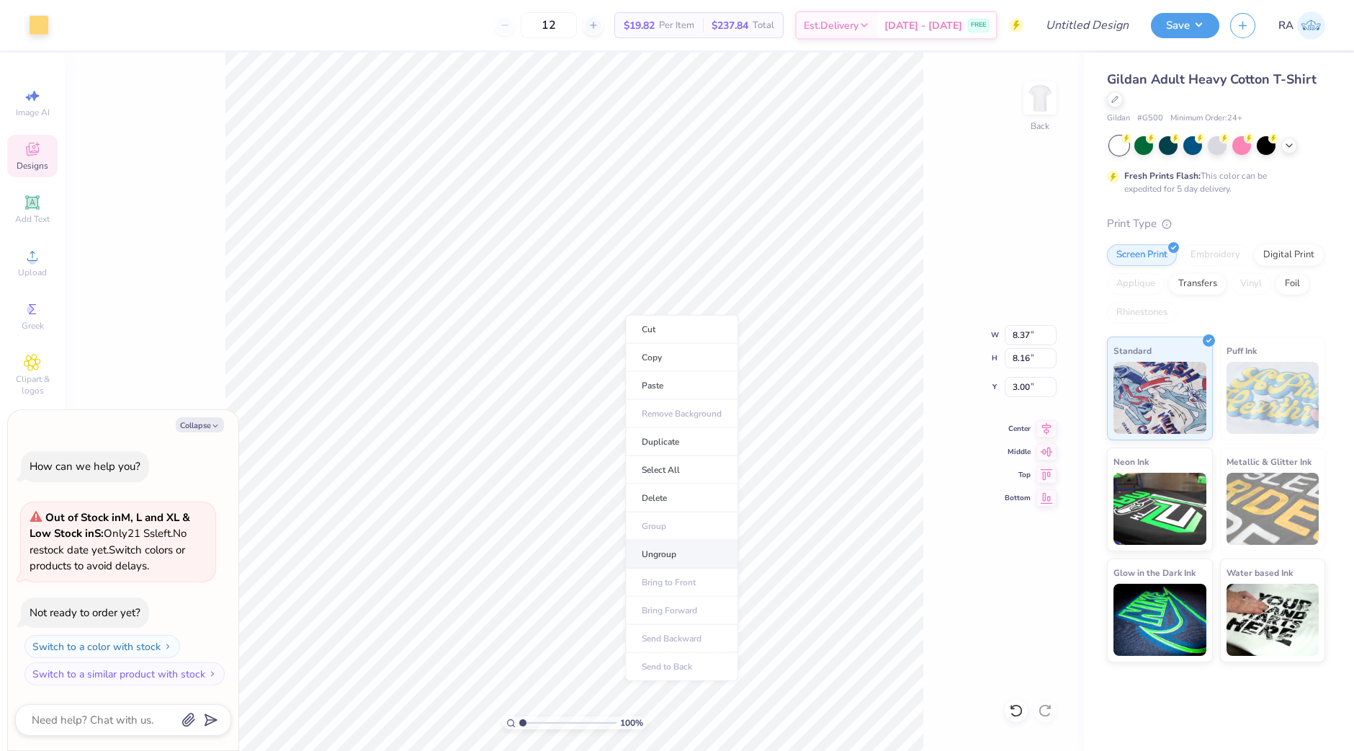
click at [658, 550] on li "Ungroup" at bounding box center [681, 554] width 113 height 28
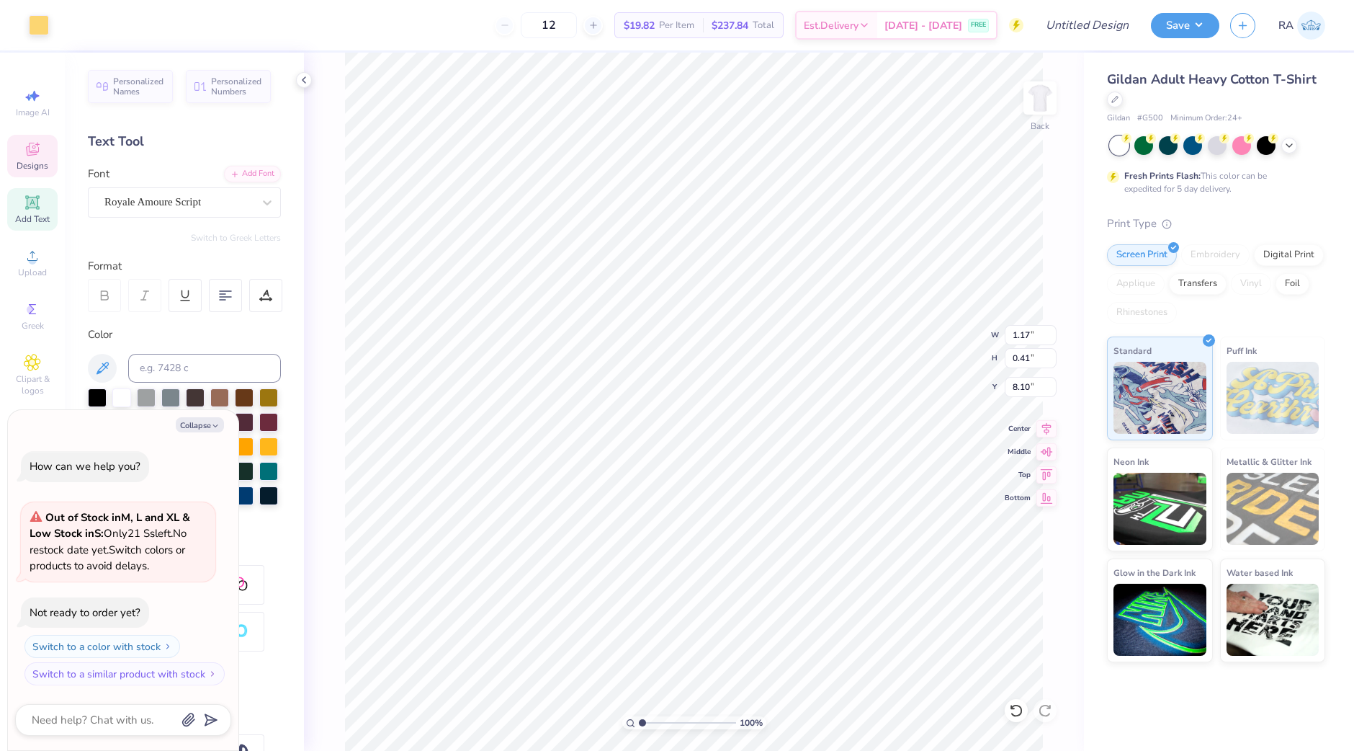
type textarea "x"
type textarea "2"
type textarea "x"
type textarea "20"
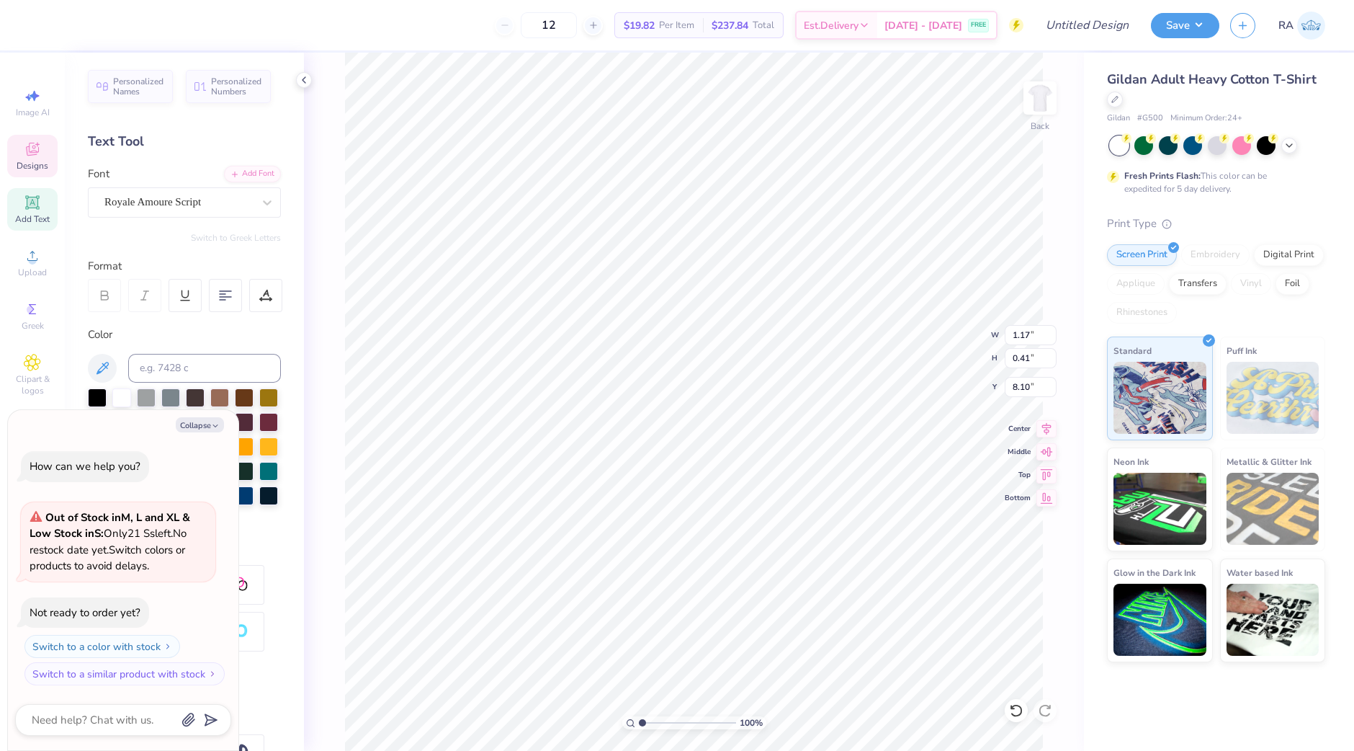
type textarea "x"
type textarea "200"
type textarea "x"
type textarea "2004"
type textarea "x"
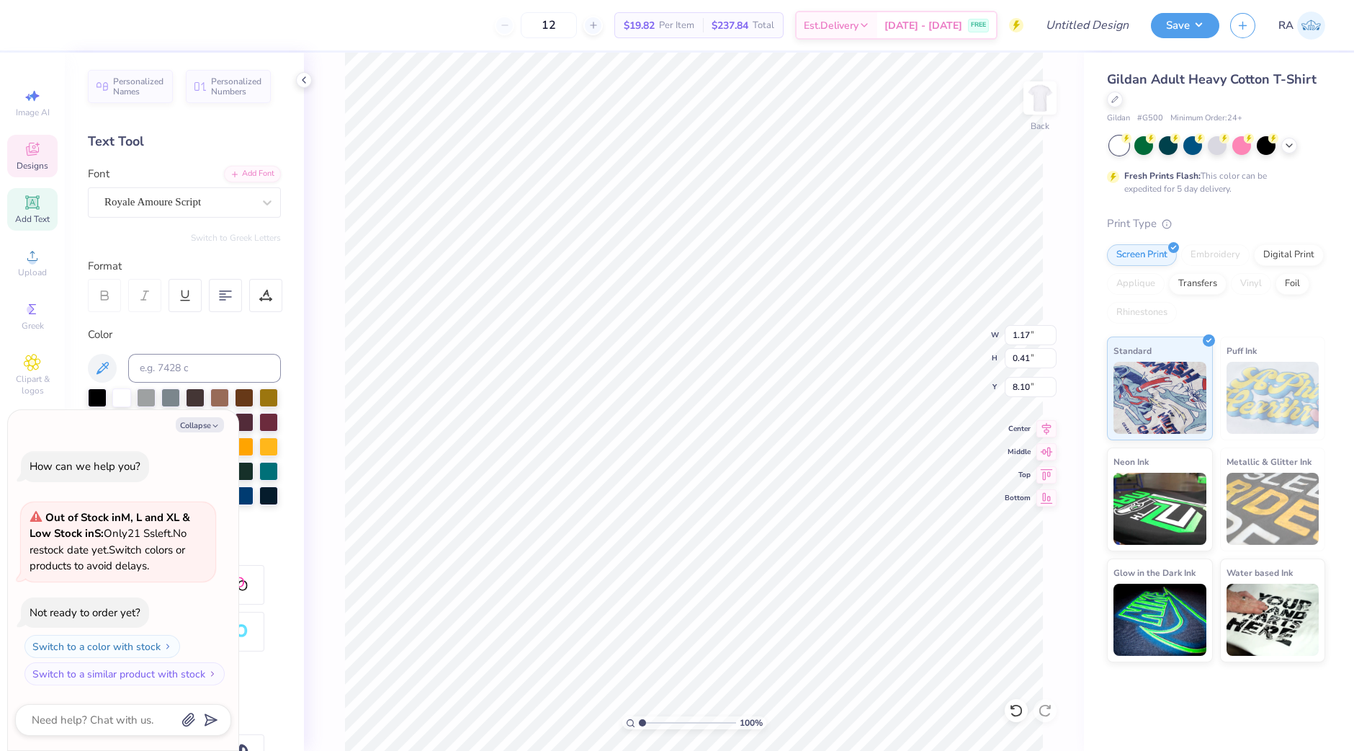
type input "7.96"
type input "2.48"
type input "8.69"
type textarea "x"
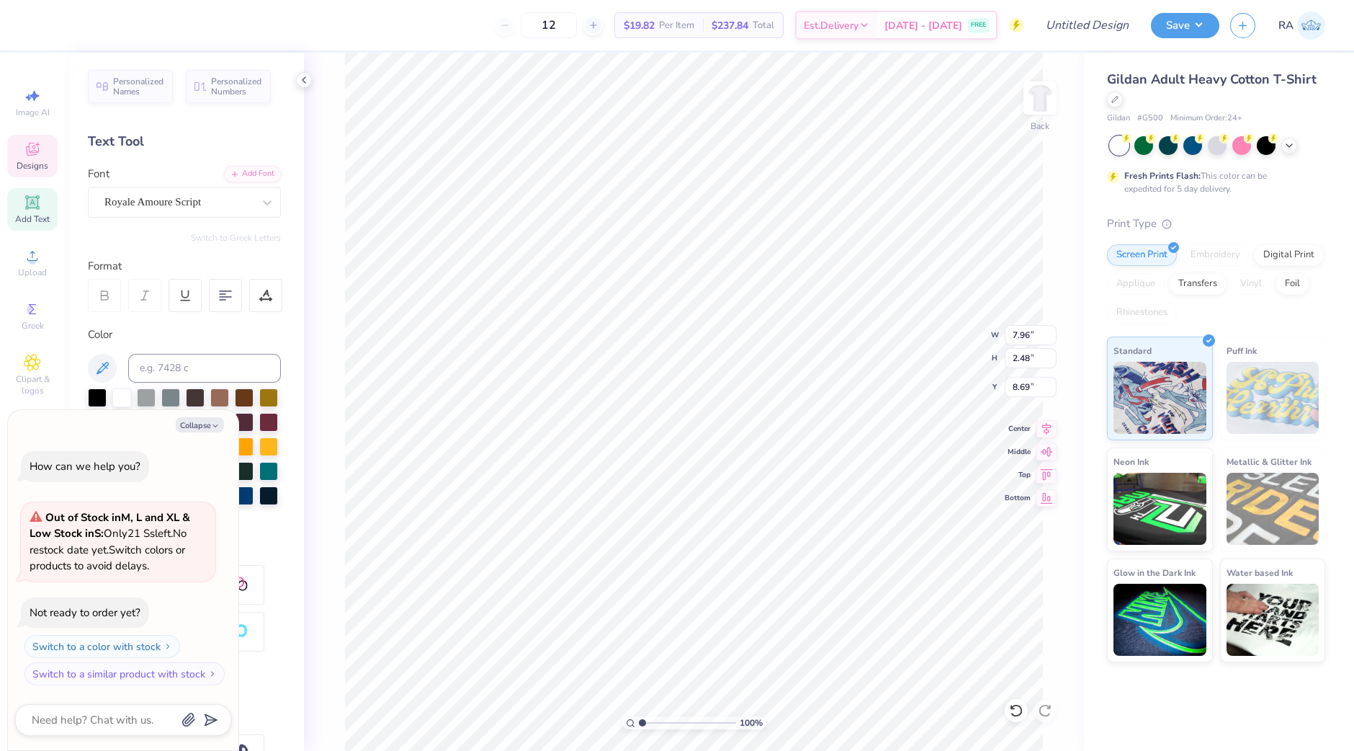
type textarea "l"
type textarea "x"
type textarea "Al"
type textarea "x"
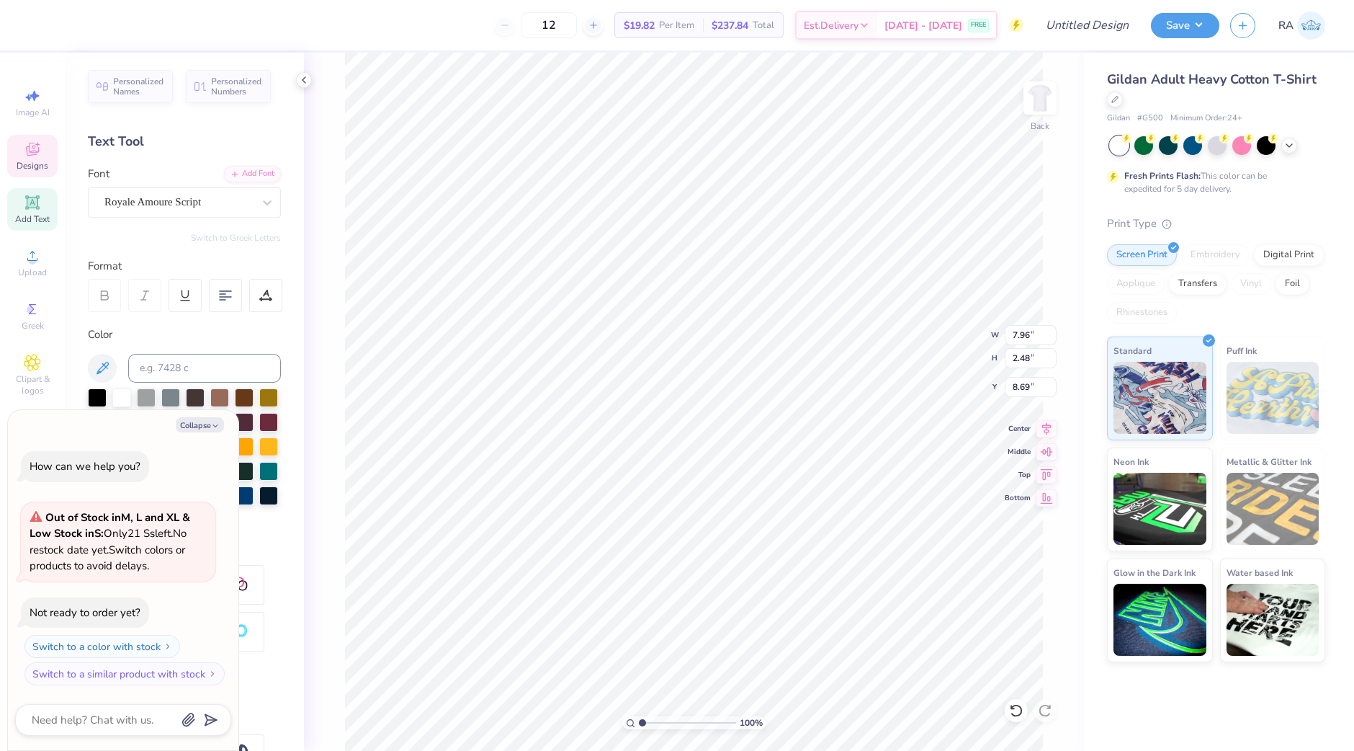
type textarea "Alph"
type textarea "x"
type textarea "Alpha"
type textarea "x"
type textarea "Alpha"
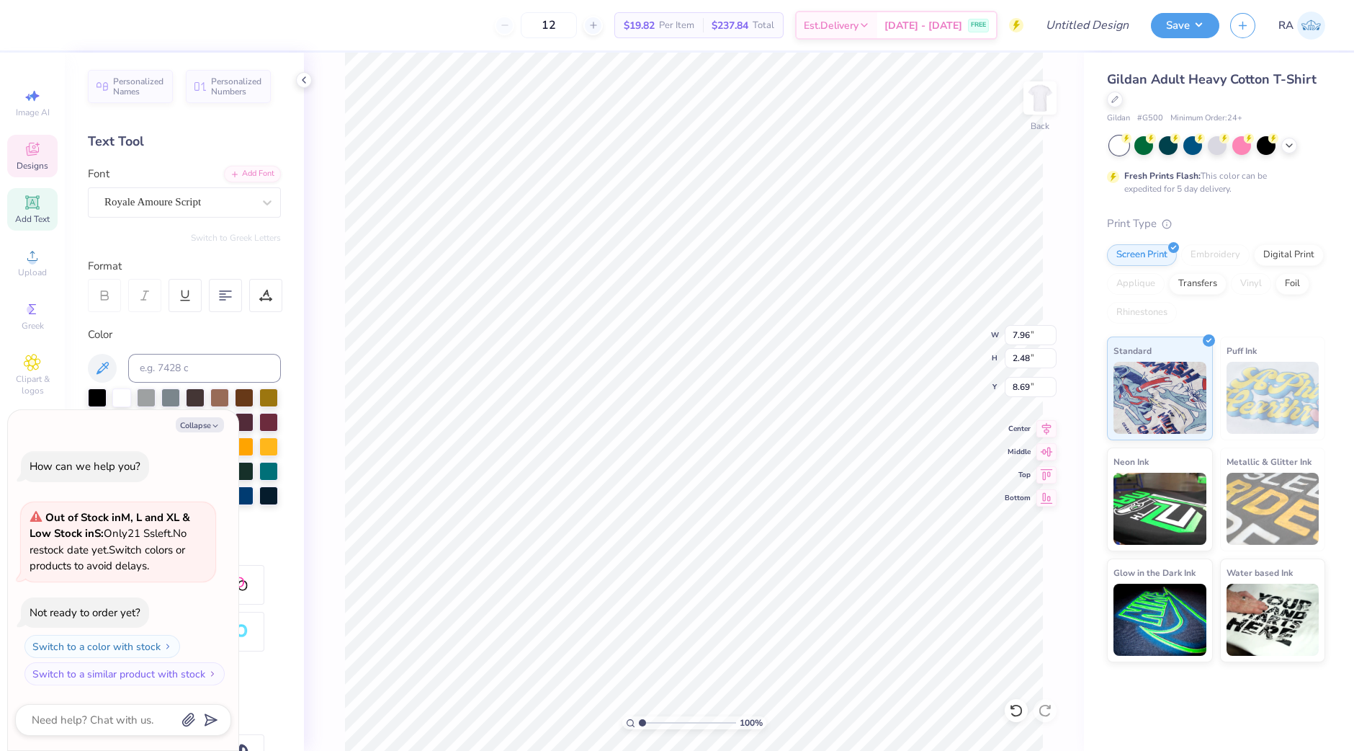
scroll to position [14, 2]
type textarea "x"
type textarea "Alpha Zeta"
type textarea "x"
type textarea "Alpha Zeta"
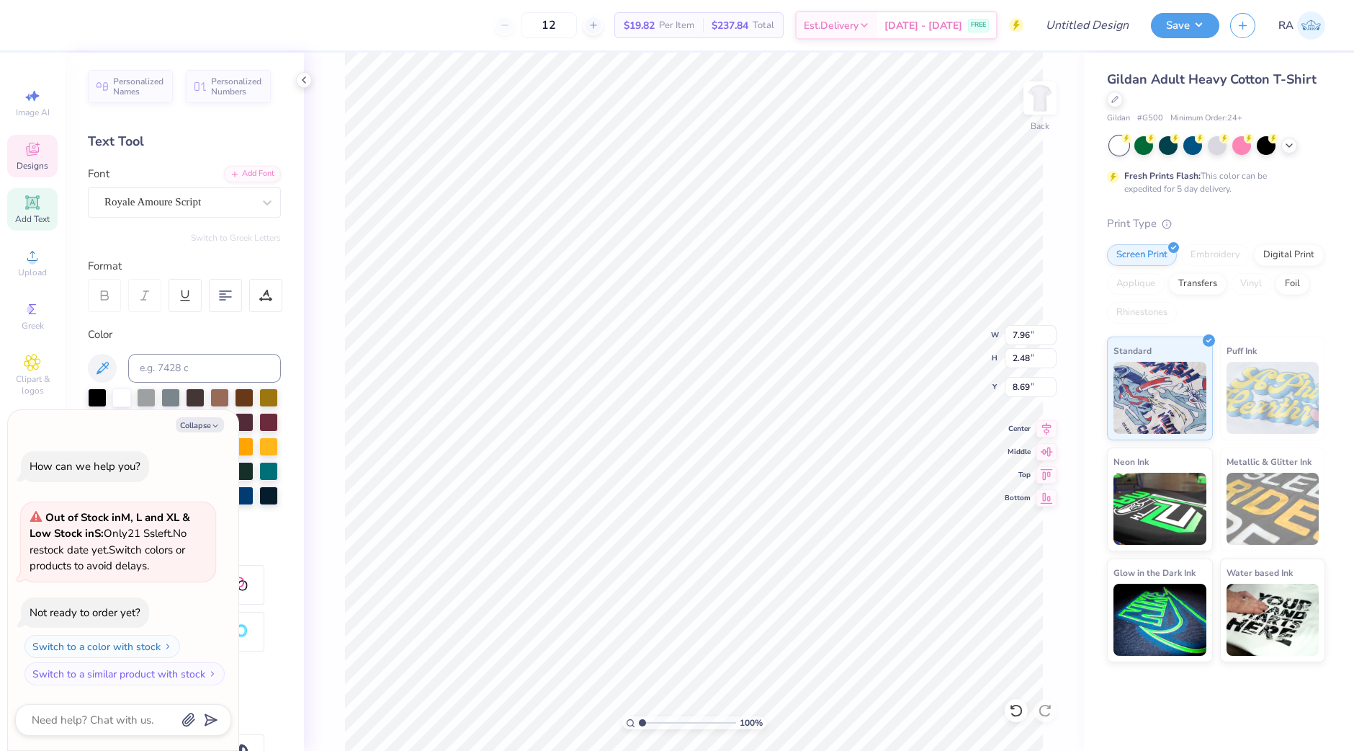
type textarea "x"
type textarea "Alpha Zeta CHi"
type textarea "x"
type textarea "Alpha Zeta CH"
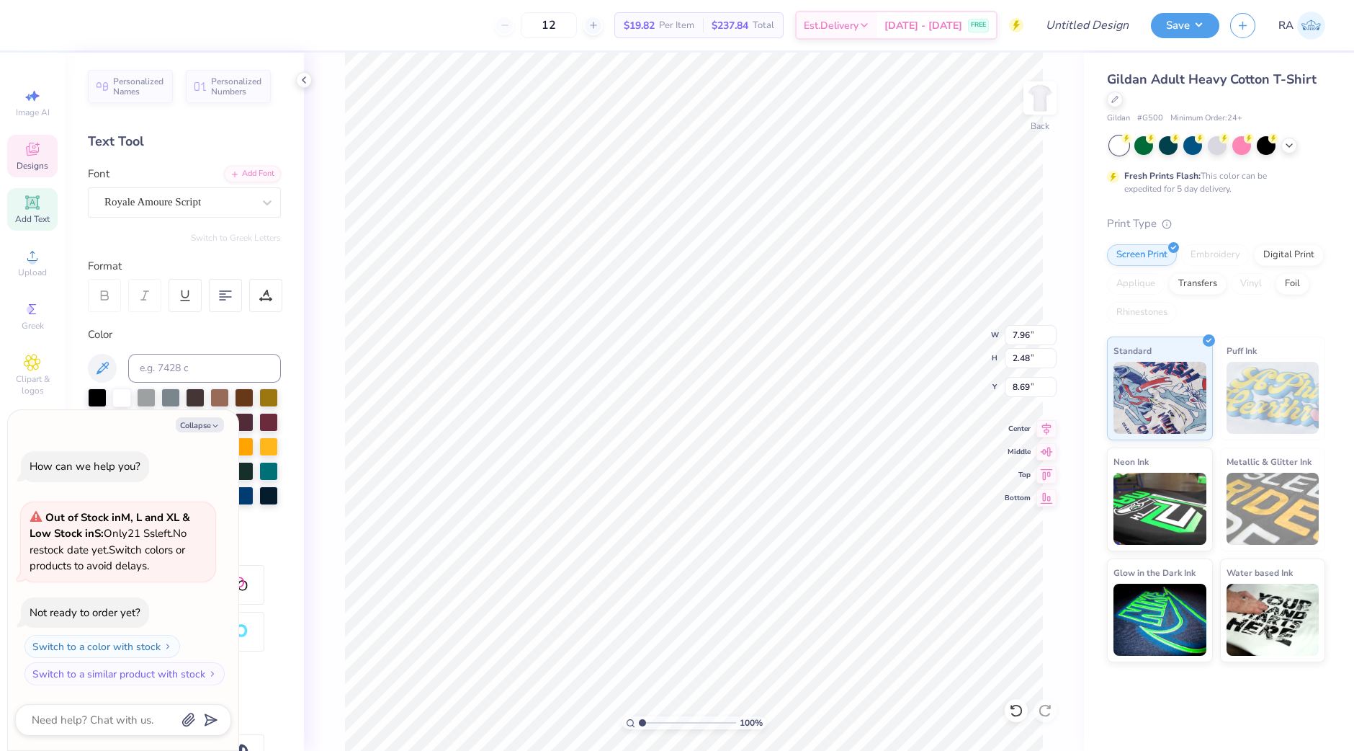
type textarea "x"
type textarea "Alpha Zeta Chi"
type textarea "x"
type input "10.43"
type input "2.13"
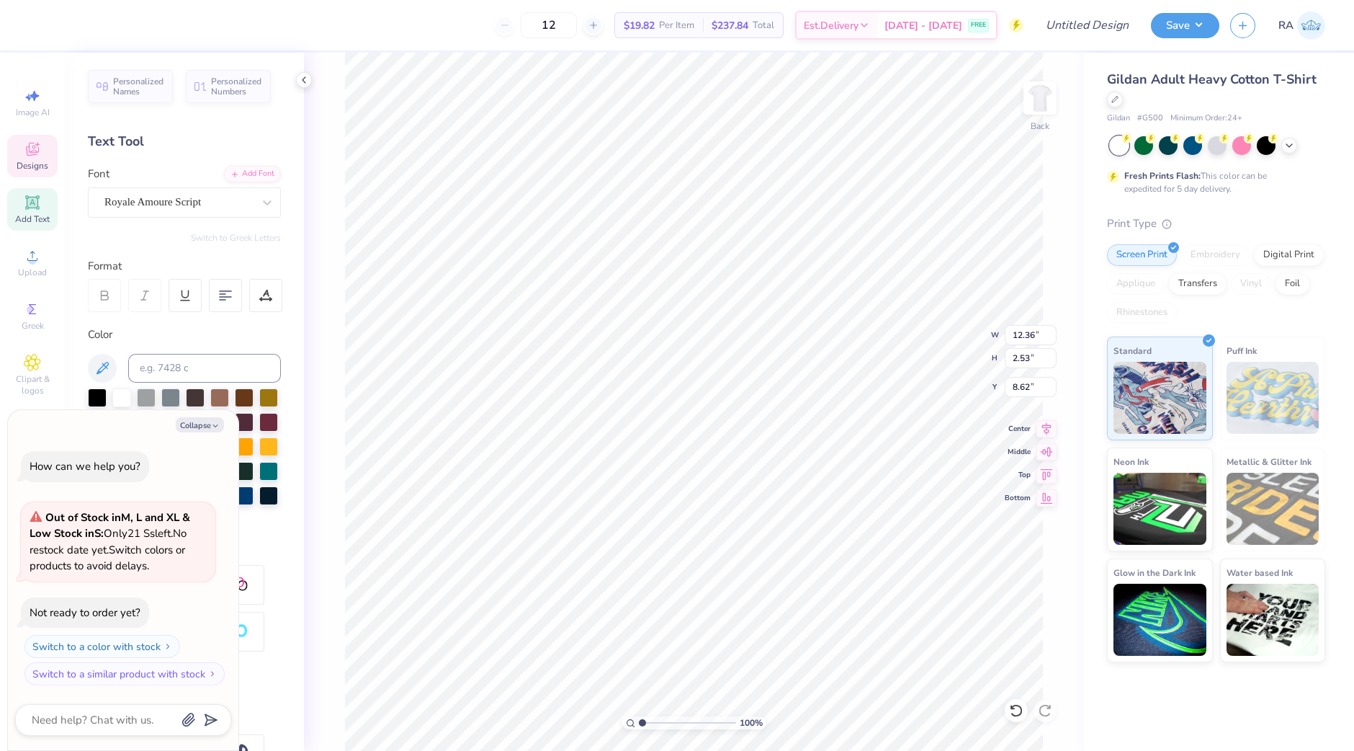
type input "8.56"
type textarea "x"
type input "8.25"
click at [1045, 423] on icon at bounding box center [1046, 427] width 9 height 12
type textarea "x"
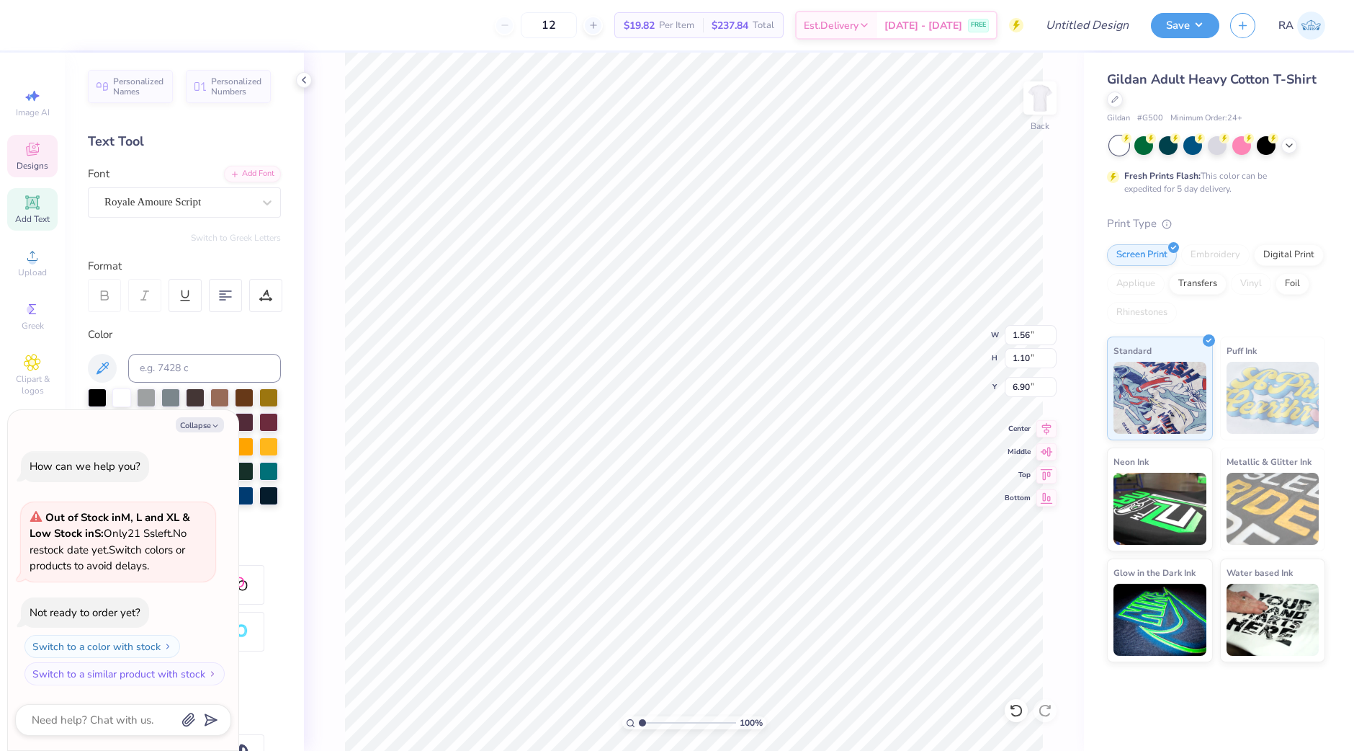
type input "6.28"
type textarea "x"
type input "1.09"
type input "0.42"
type input "8.09"
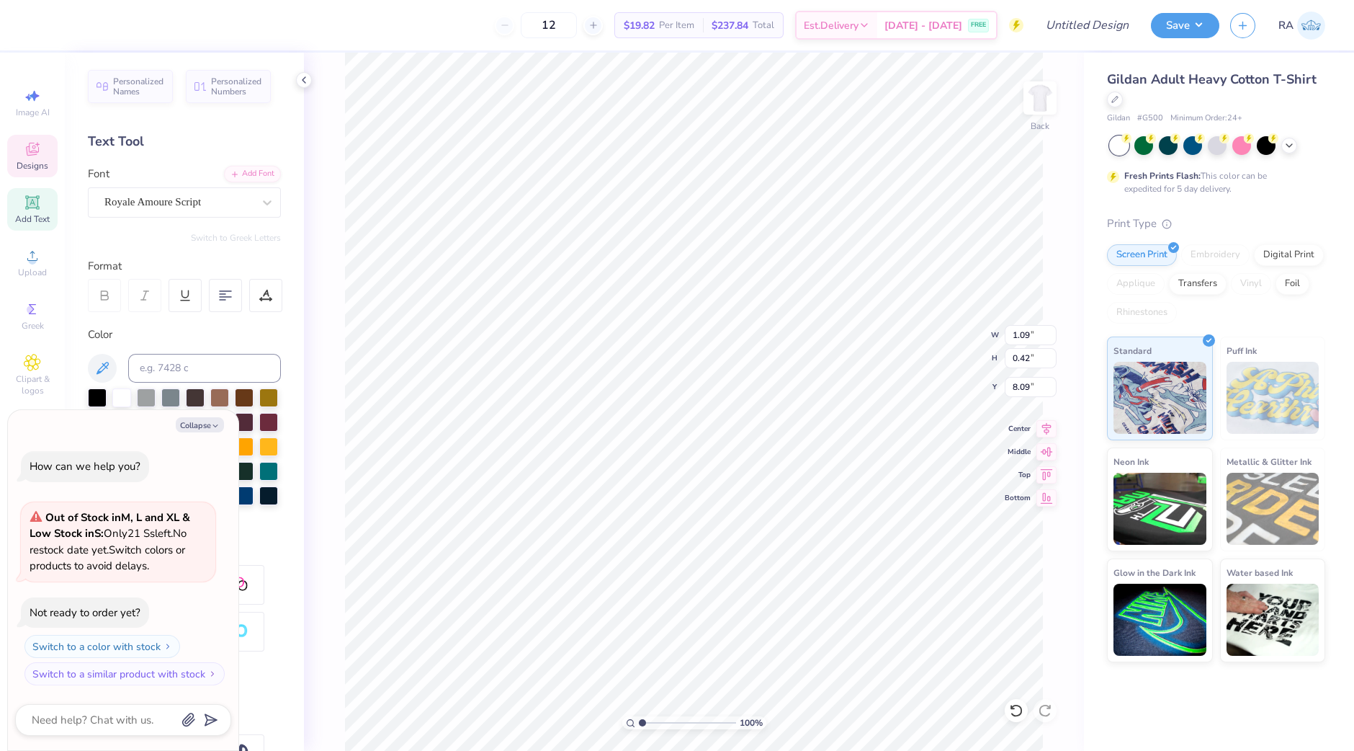
type textarea "x"
type input "7.38"
click at [1014, 707] on icon at bounding box center [1016, 710] width 14 height 14
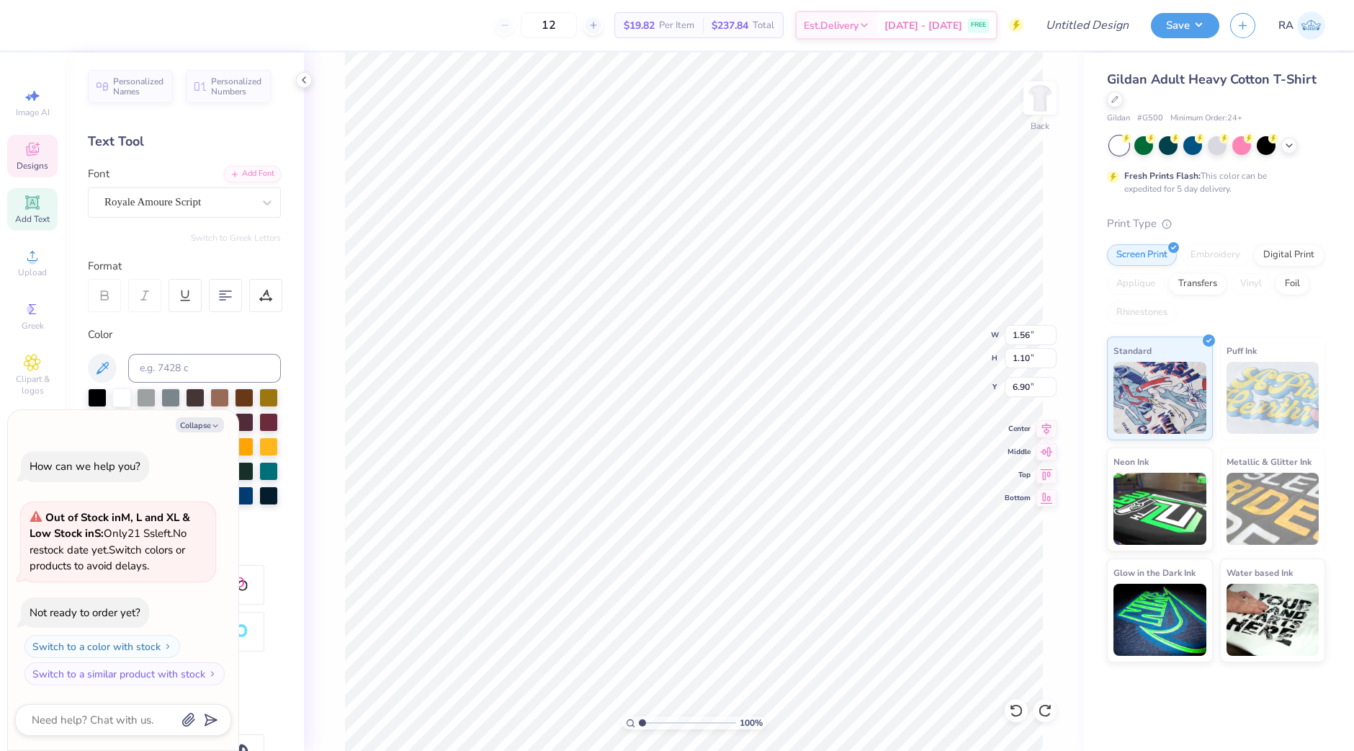
type textarea "x"
type input "6.28"
type textarea "x"
type input "1.09"
type input "0.42"
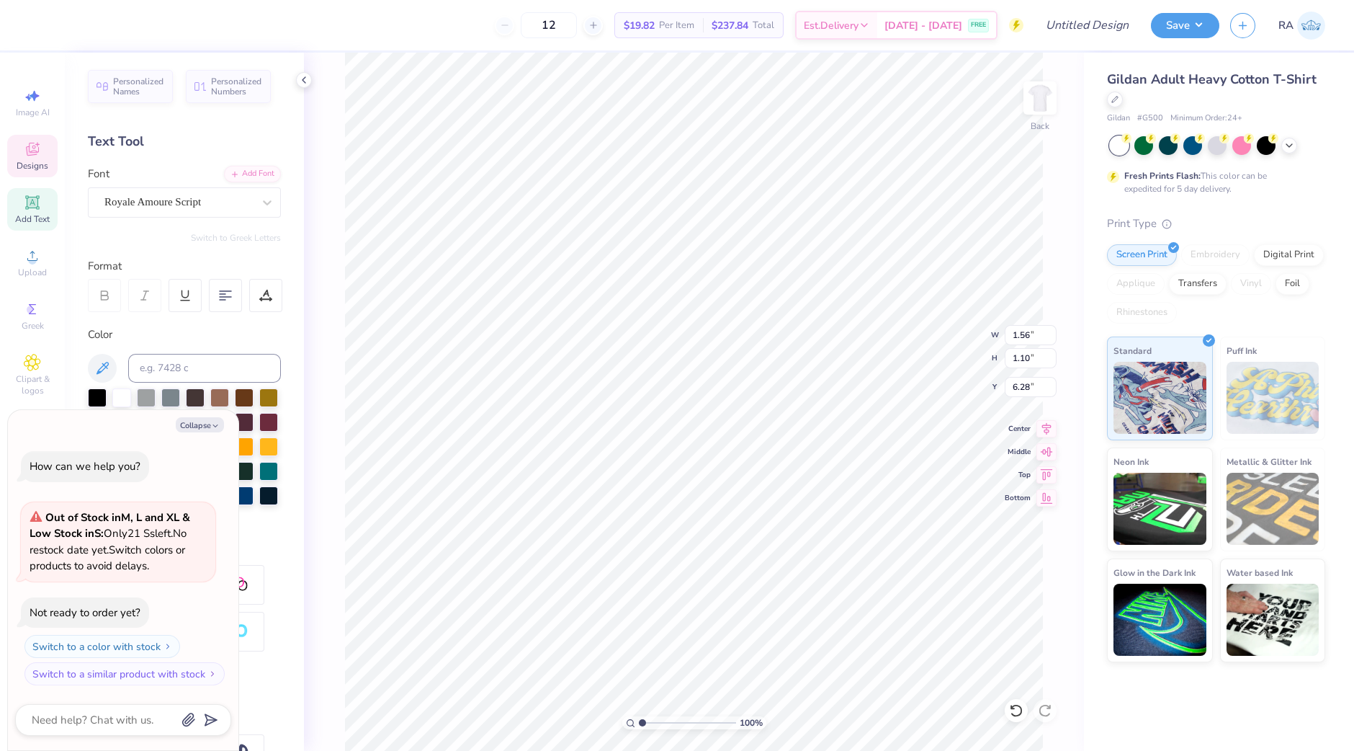
type input "8.09"
click at [212, 421] on icon "button" at bounding box center [215, 425] width 9 height 9
type textarea "x"
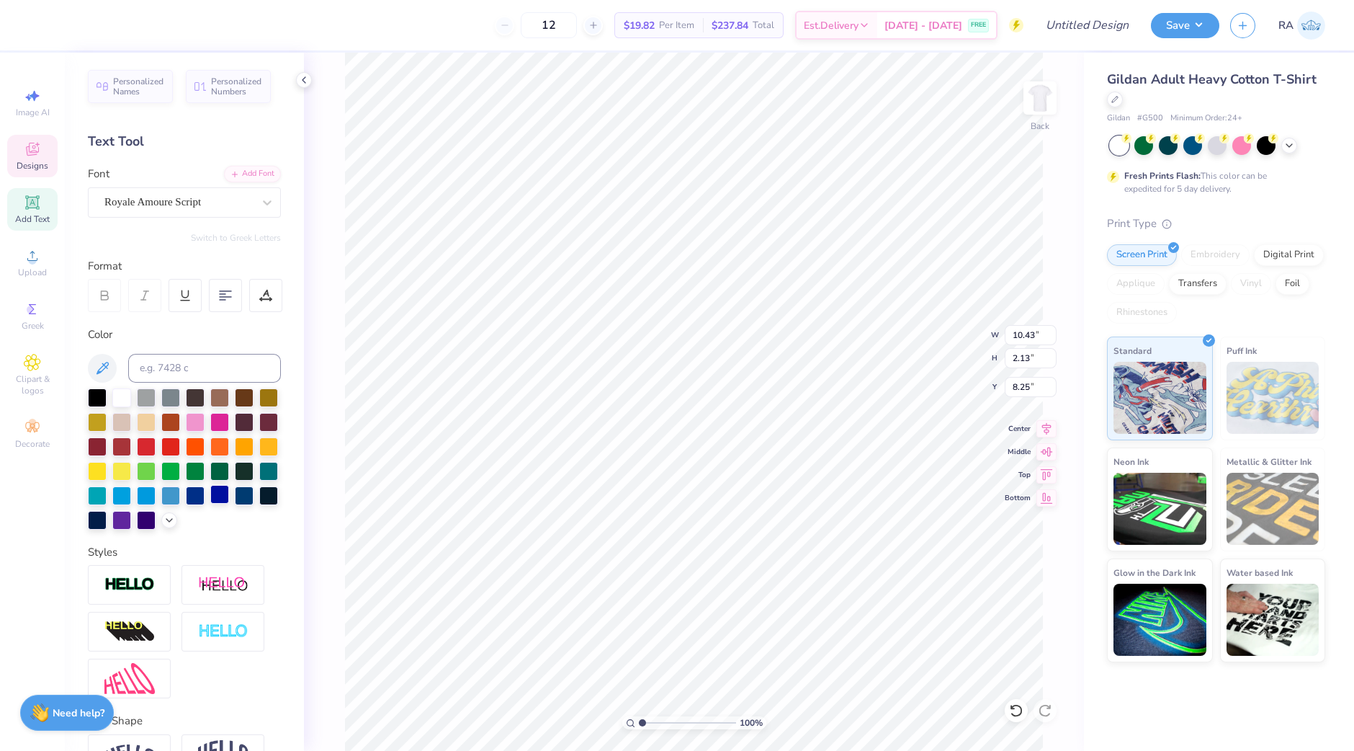
click at [210, 503] on div at bounding box center [219, 494] width 19 height 19
click at [166, 520] on polyline at bounding box center [169, 518] width 6 height 3
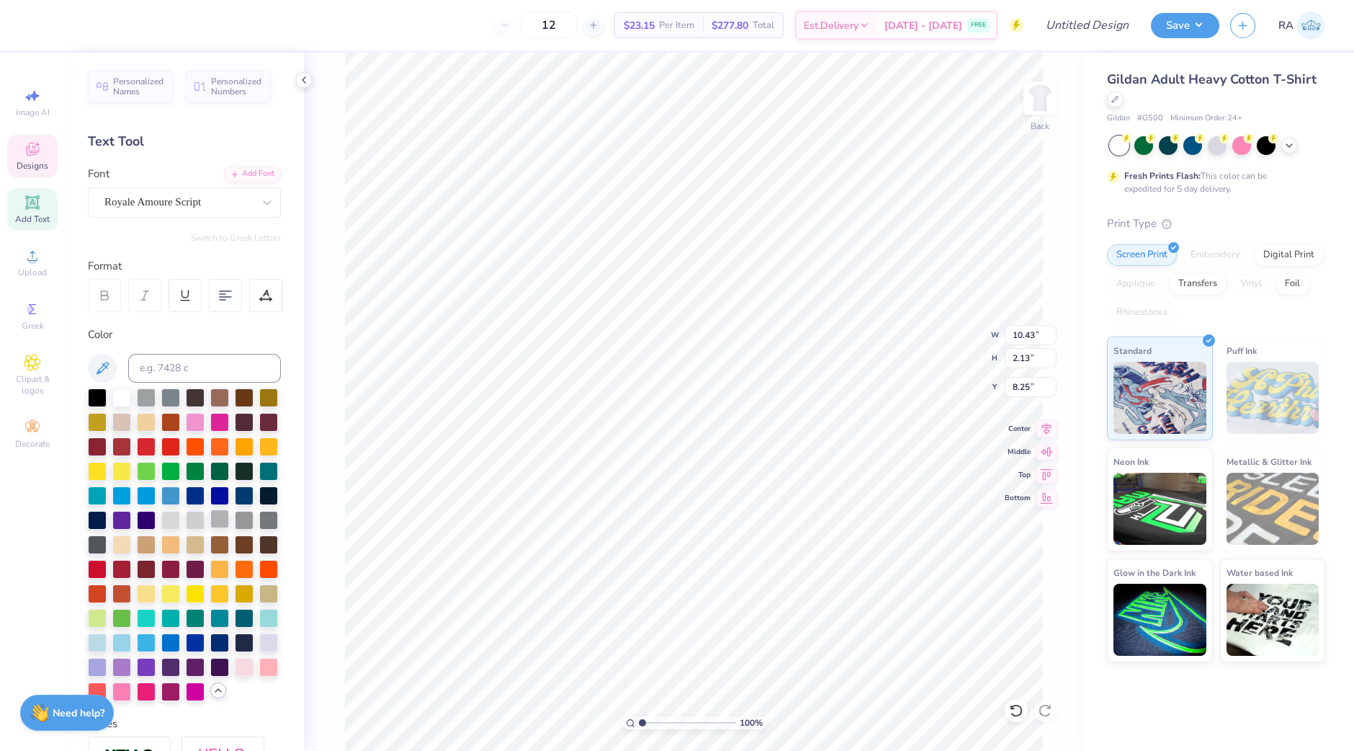
scroll to position [305, 0]
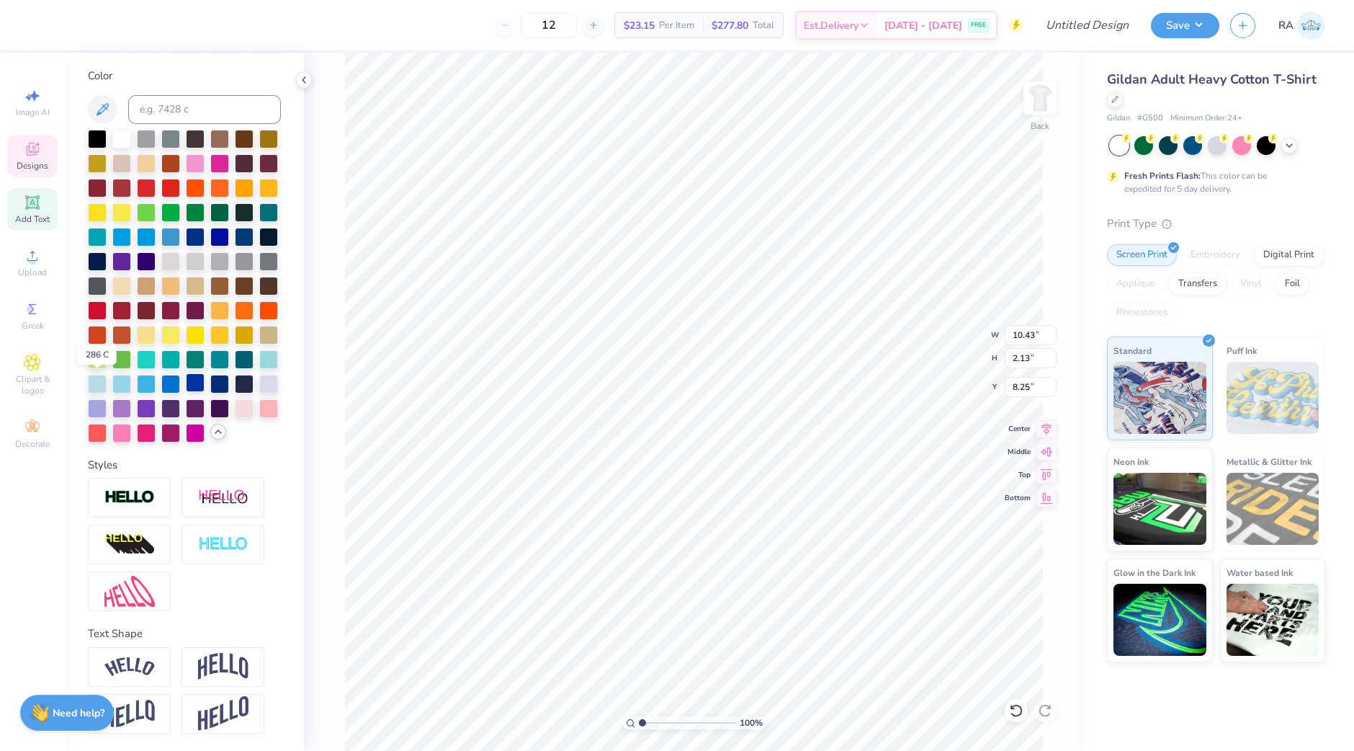
click at [186, 380] on div at bounding box center [195, 382] width 19 height 19
click at [772, 449] on li "Group" at bounding box center [799, 452] width 113 height 28
type input "10.43"
type input "2.13"
type input "3.37"
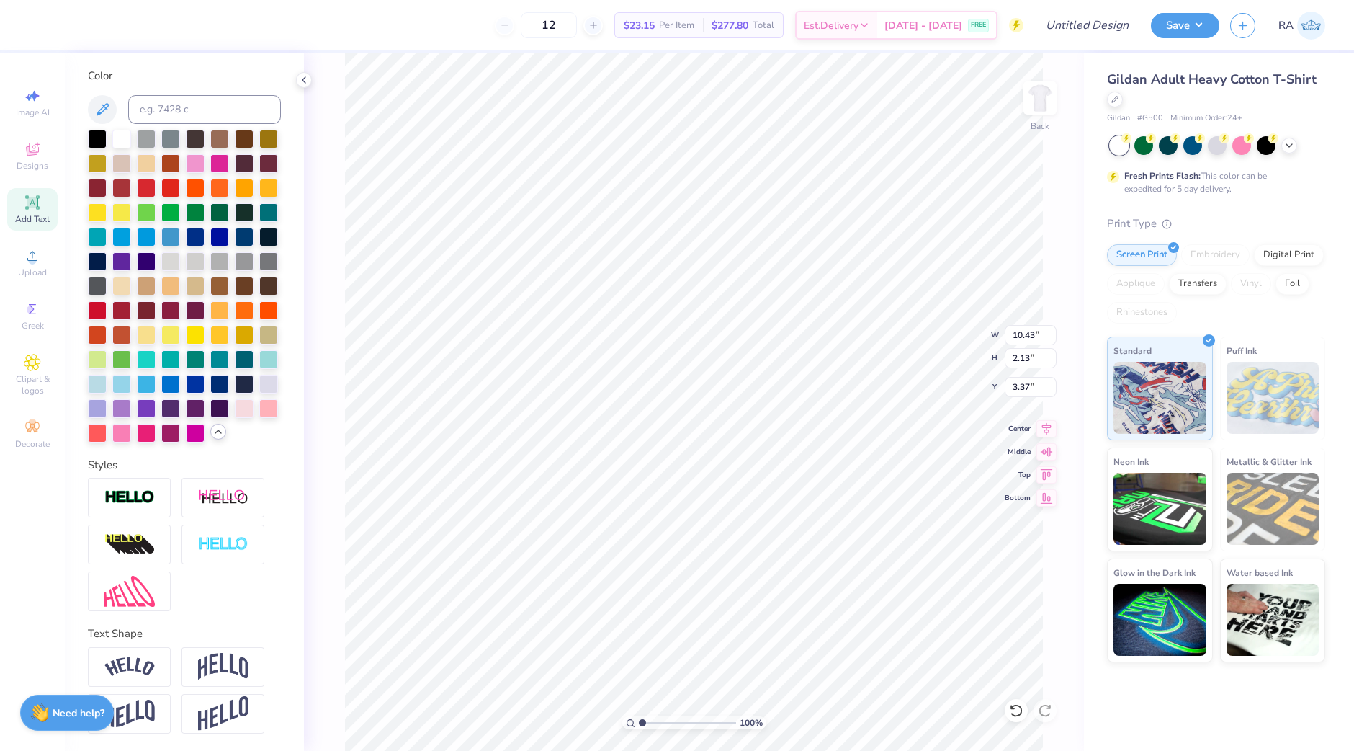
type input "7.79"
type input "5.25"
type input "5.30"
click at [218, 668] on img at bounding box center [223, 666] width 50 height 27
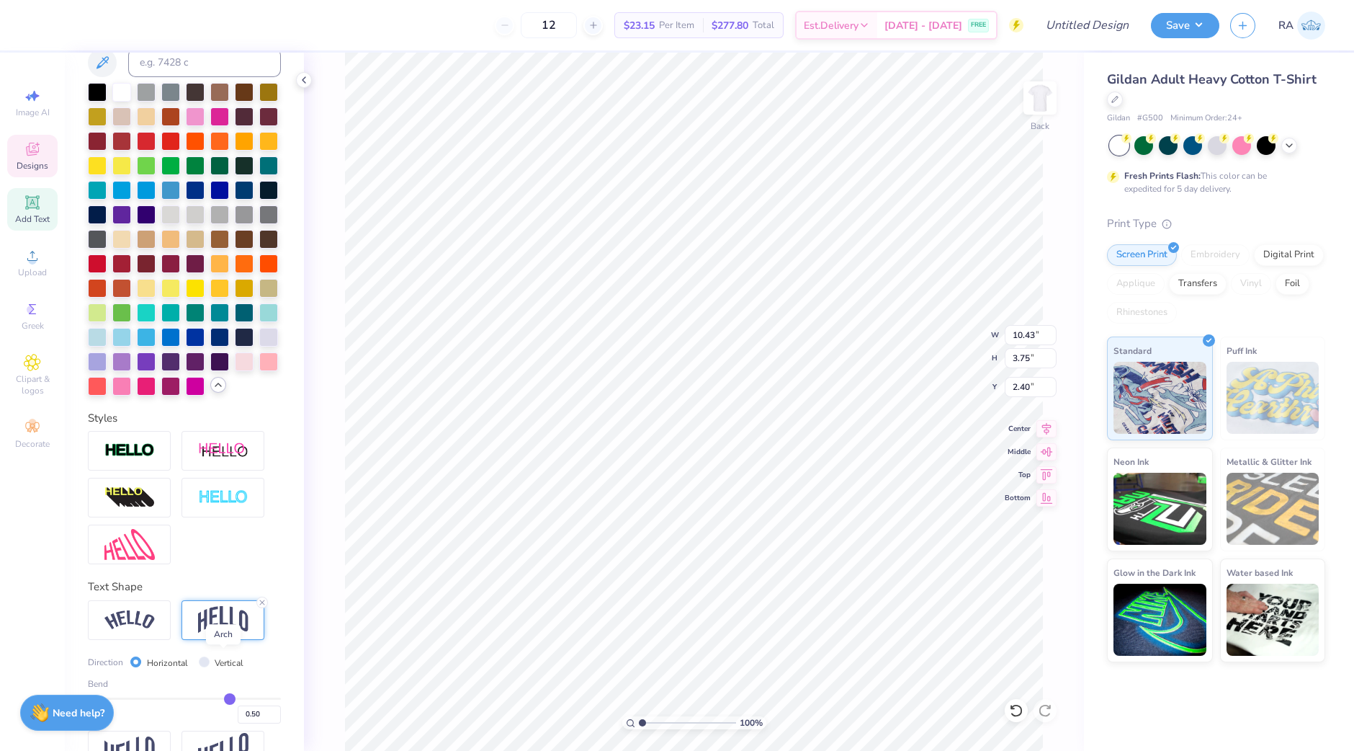
type input "3.75"
type input "2.40"
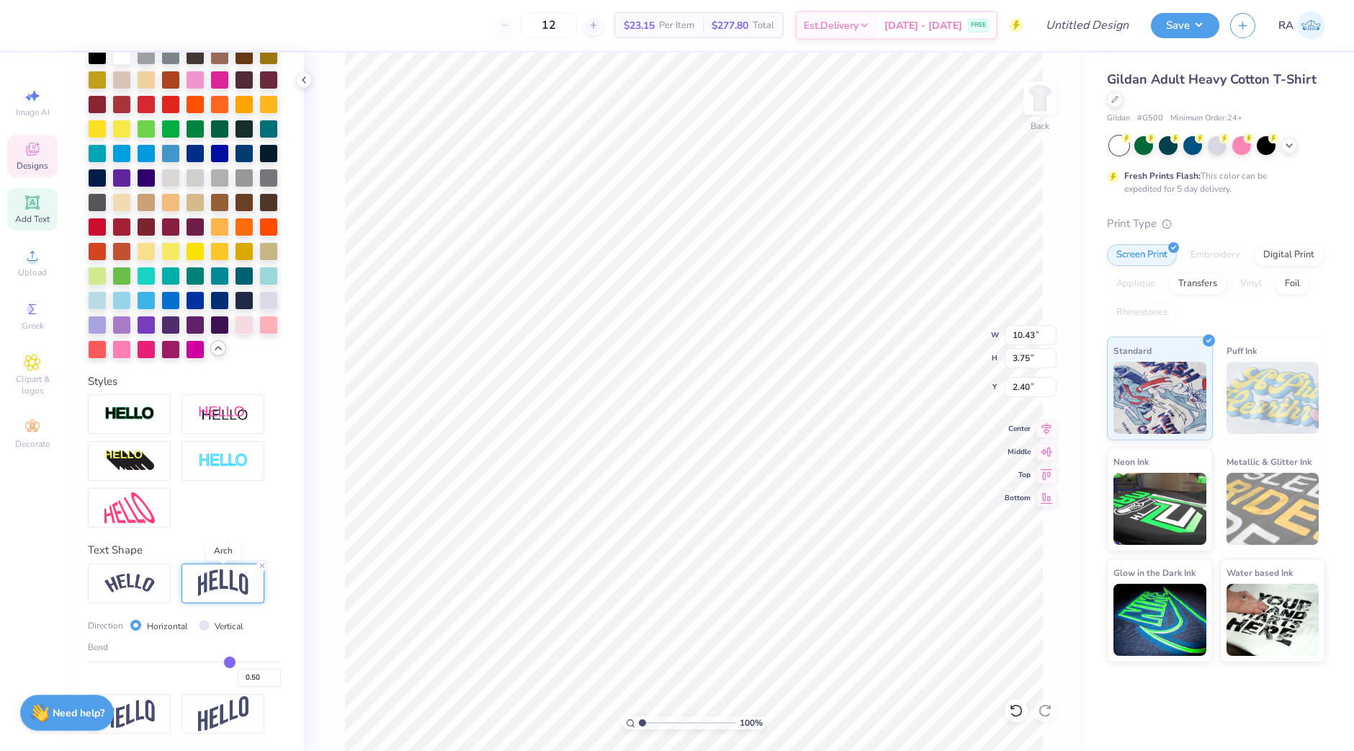
scroll to position [390, 0]
type input "0.49"
type input "0.47"
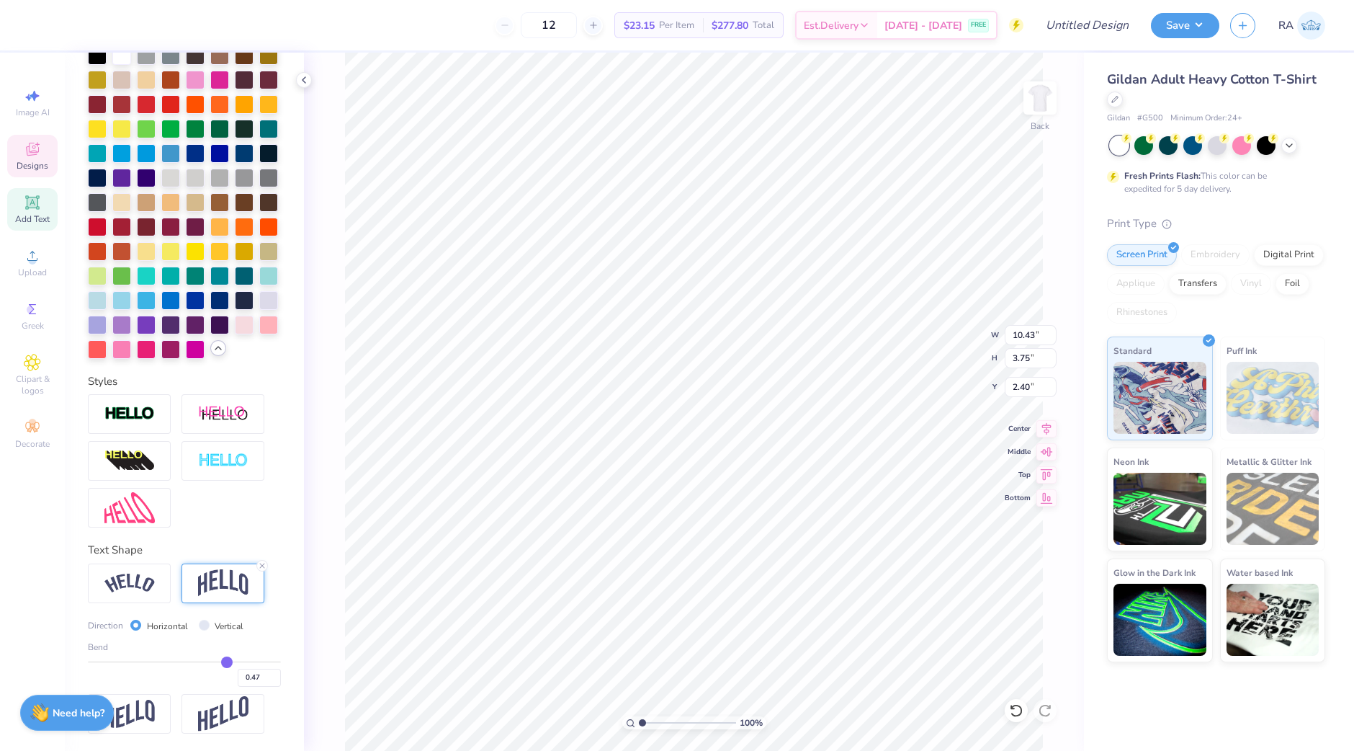
type input "0.46"
type input "0.45"
type input "0.44"
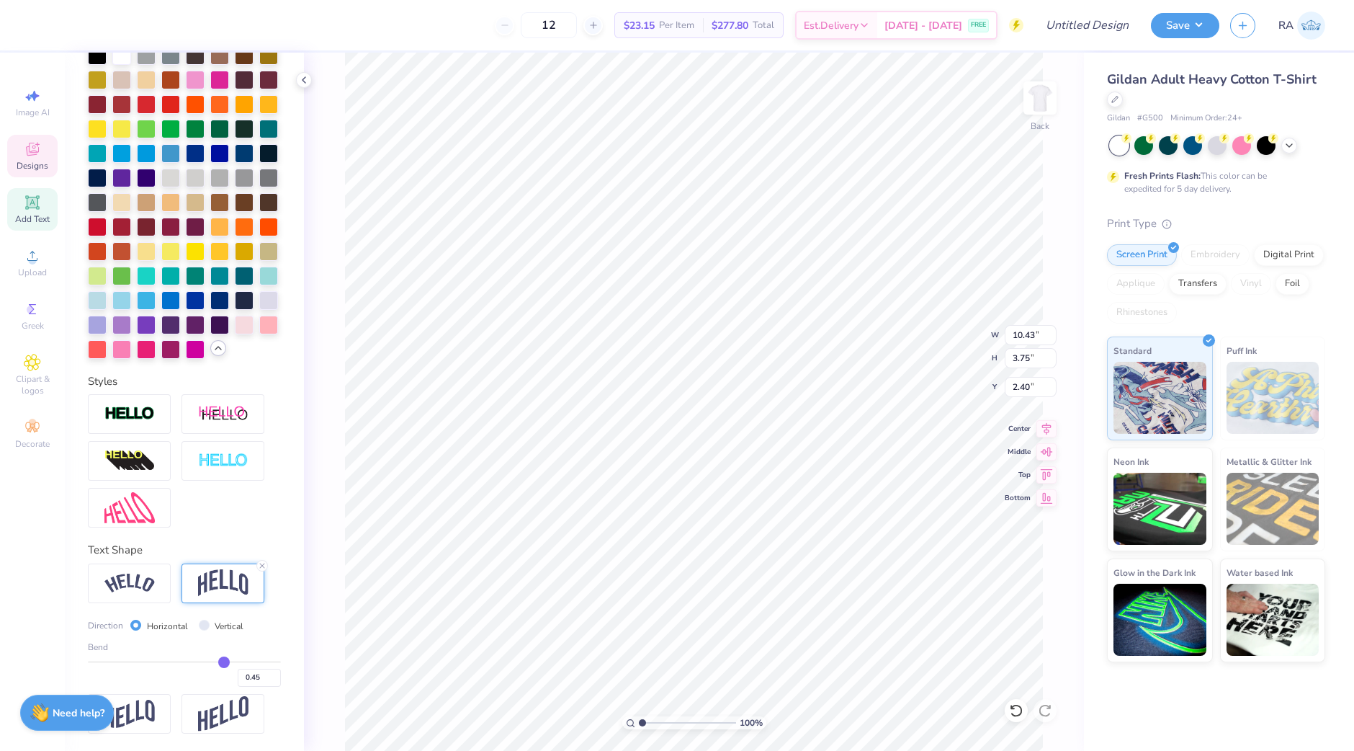
type input "0.44"
type input "0.42"
type input "0.41"
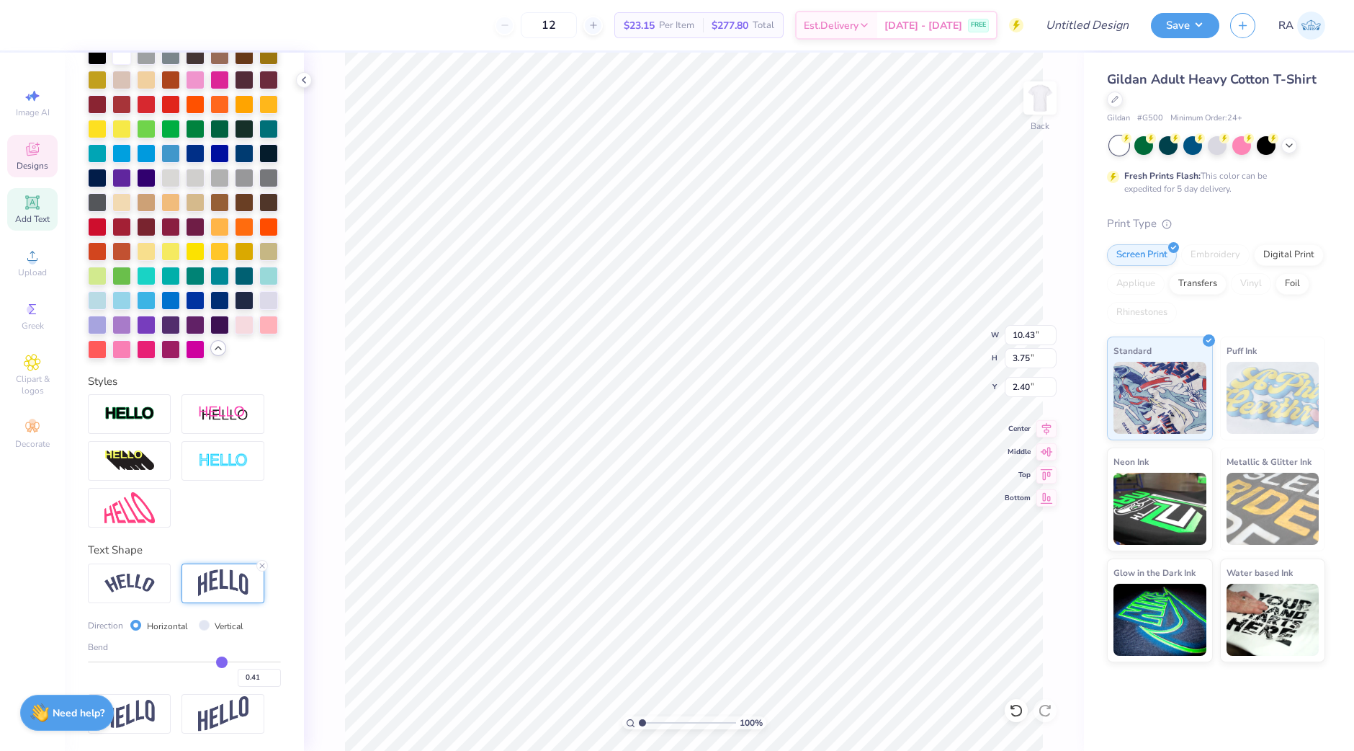
type input "0.4"
type input "0.40"
type input "0.38"
type input "0.37"
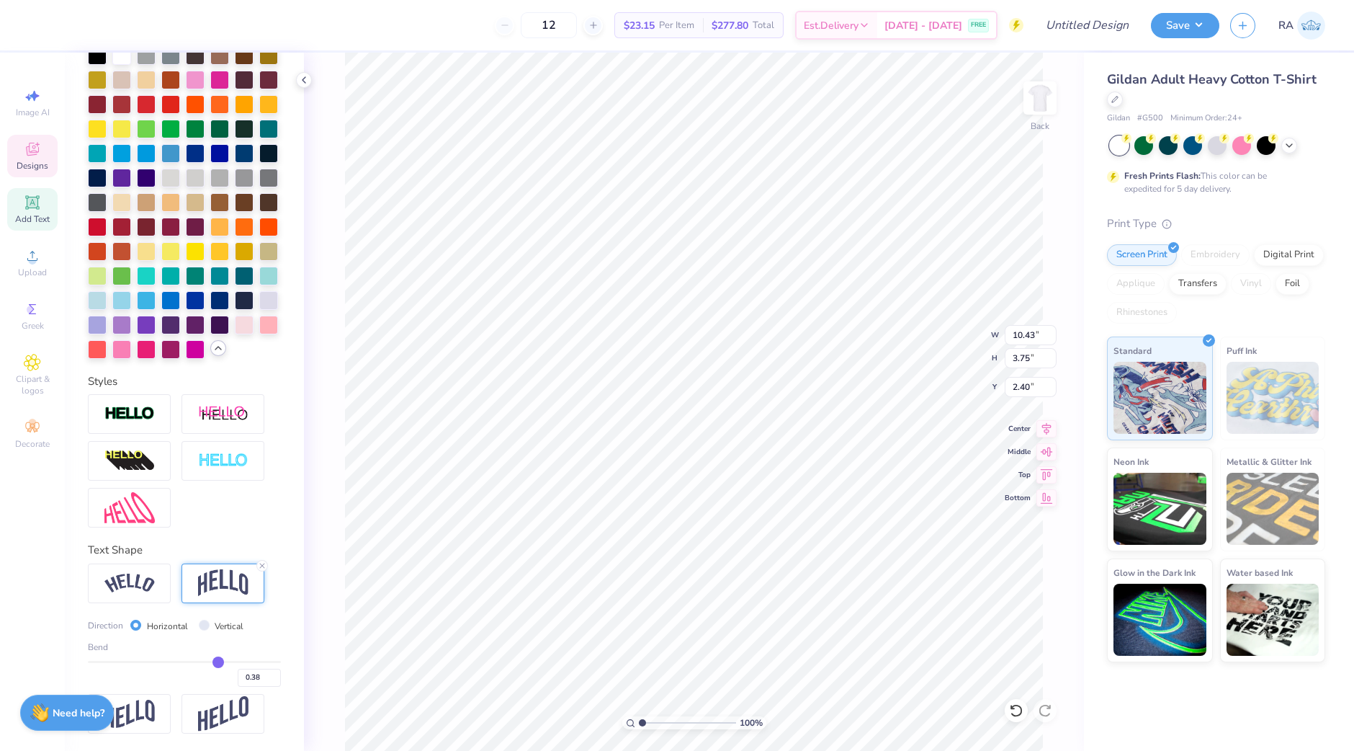
type input "0.37"
type input "0.36"
type input "0.35"
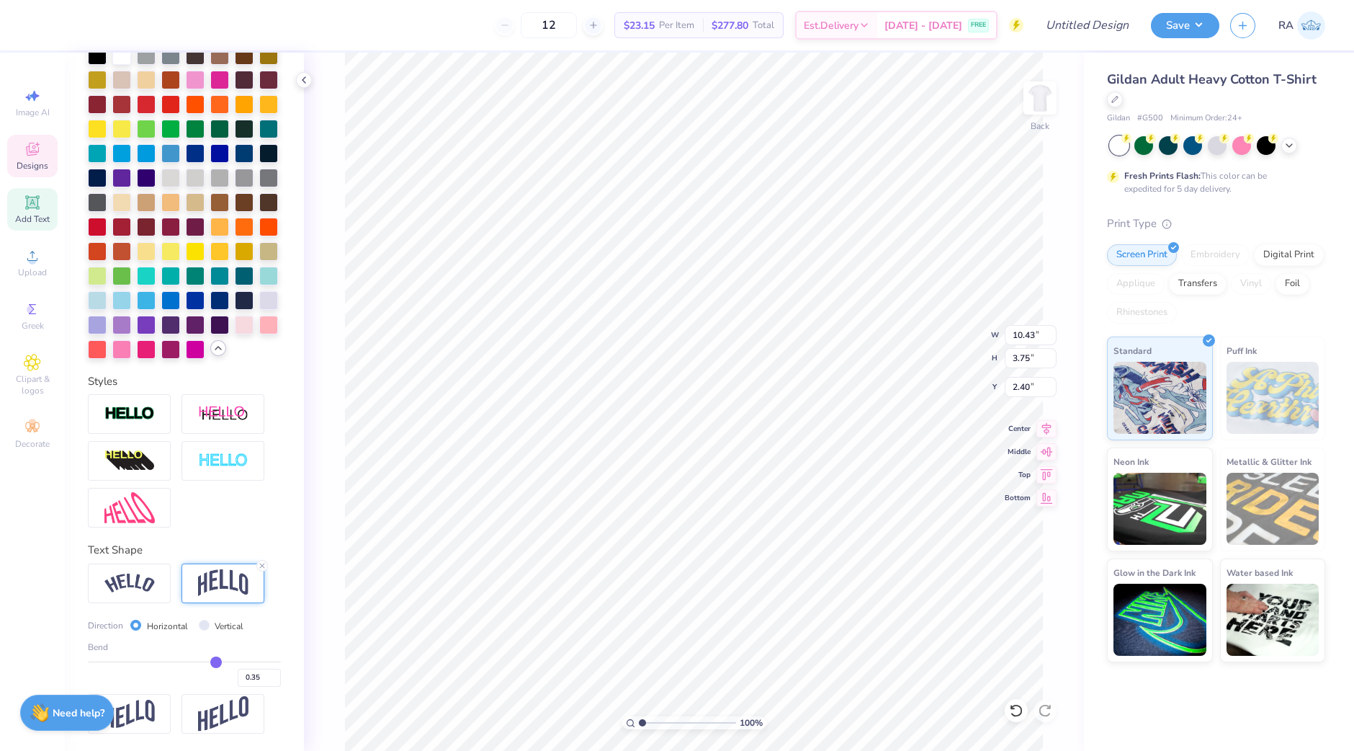
type input "0.34"
type input "0.33"
type input "0.32"
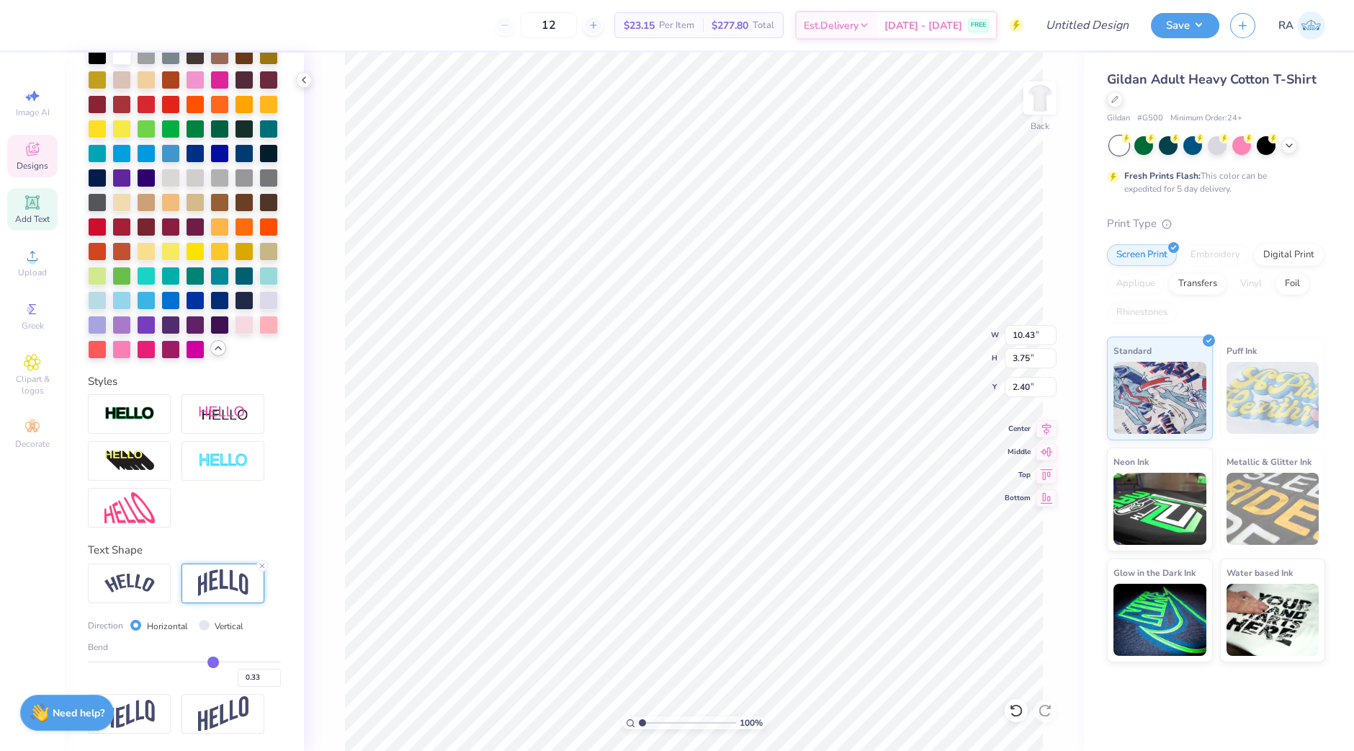
type input "0.32"
type input "0.31"
type input "0.3"
type input "0.30"
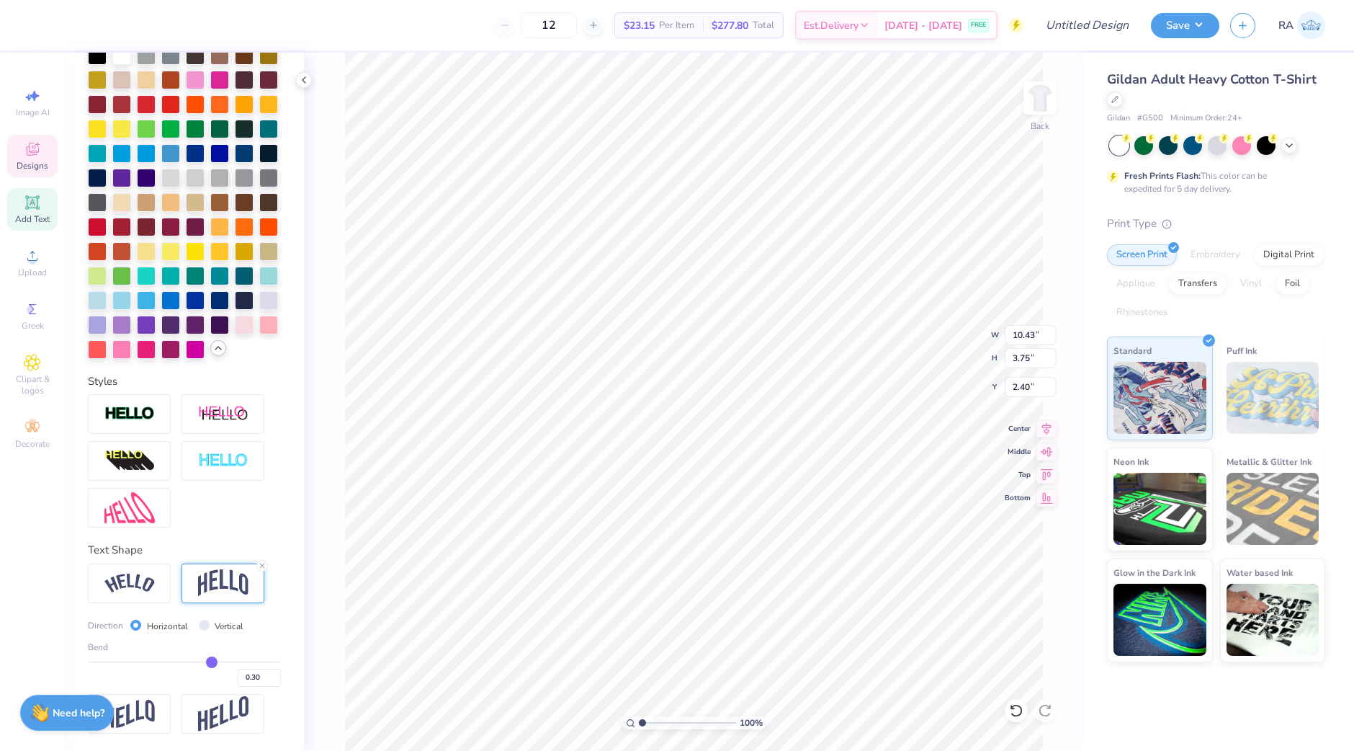
type input "0.29"
type input "0.28"
type input "0.27"
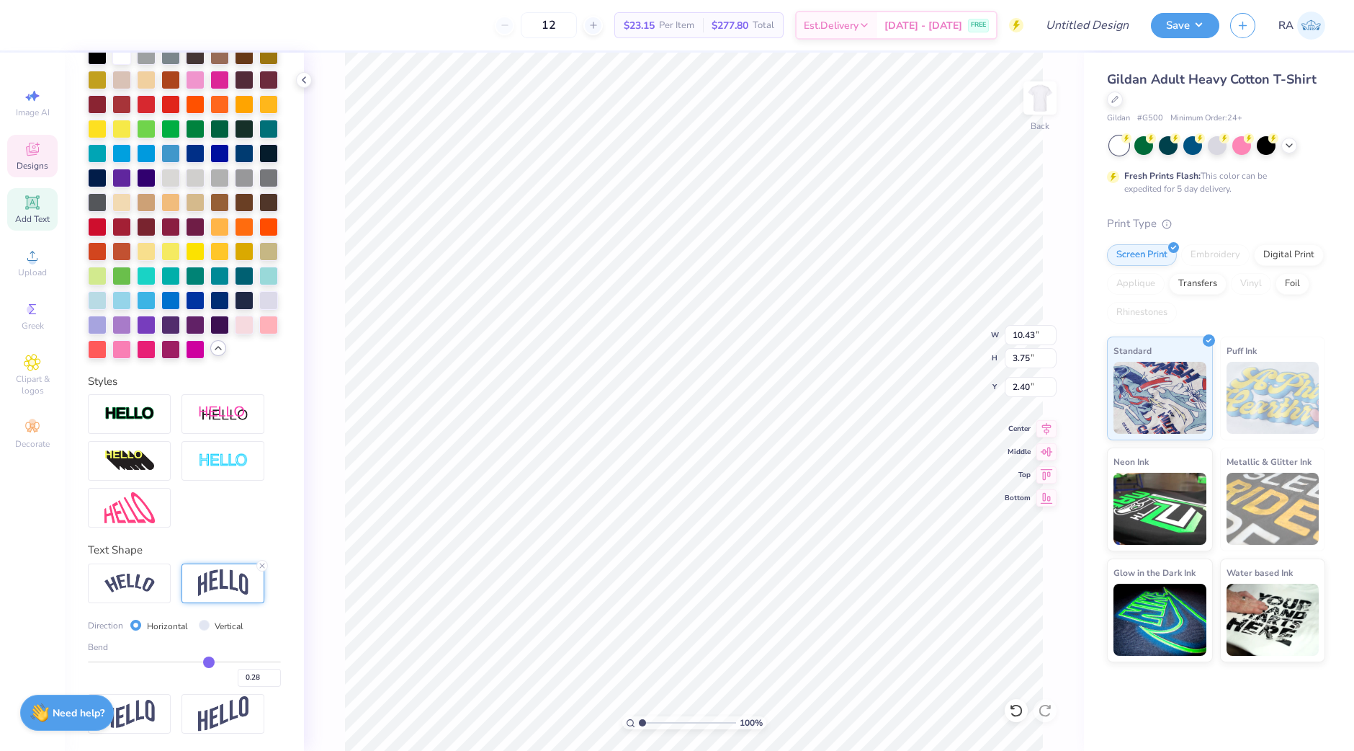
type input "0.27"
type input "0.26"
drag, startPoint x: 221, startPoint y: 660, endPoint x: 199, endPoint y: 661, distance: 22.3
type input "0.26"
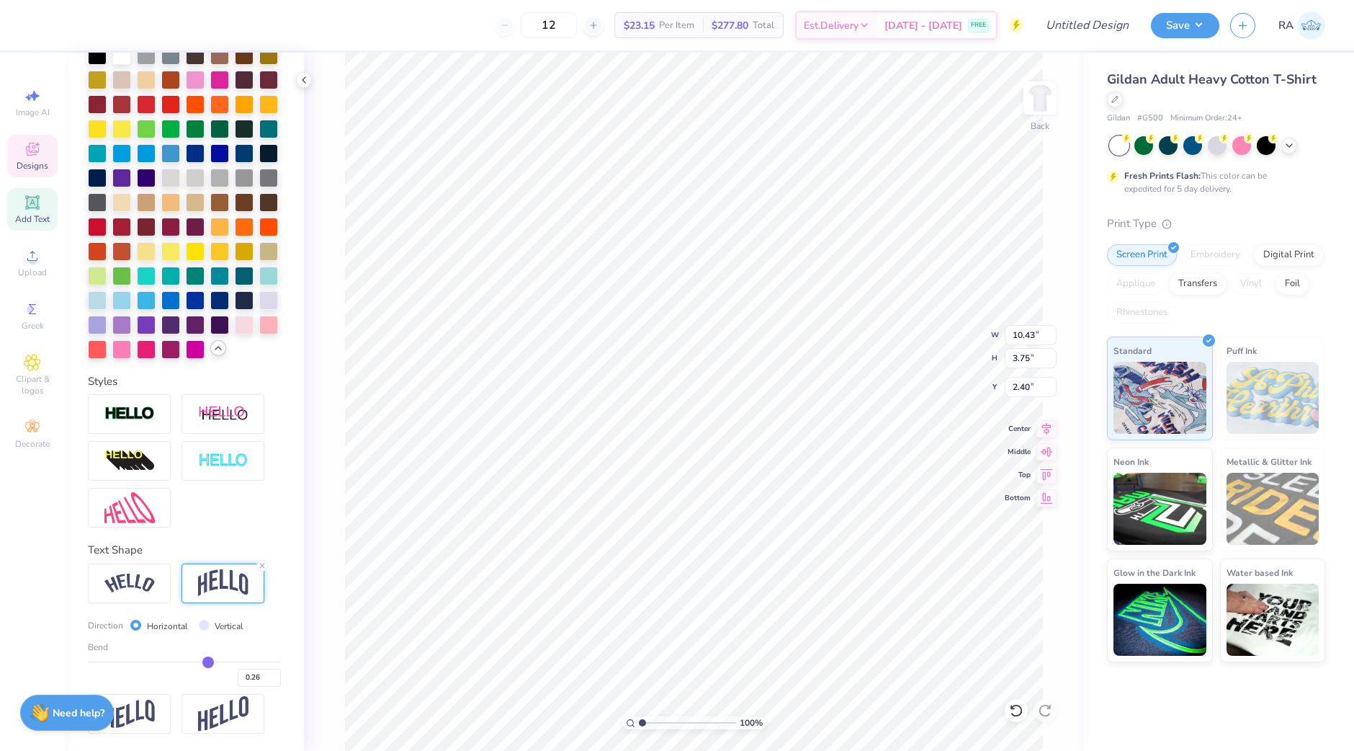
click at [199, 661] on input "range" at bounding box center [184, 662] width 193 height 2
type input "2.92"
type input "2.81"
type input "0.27"
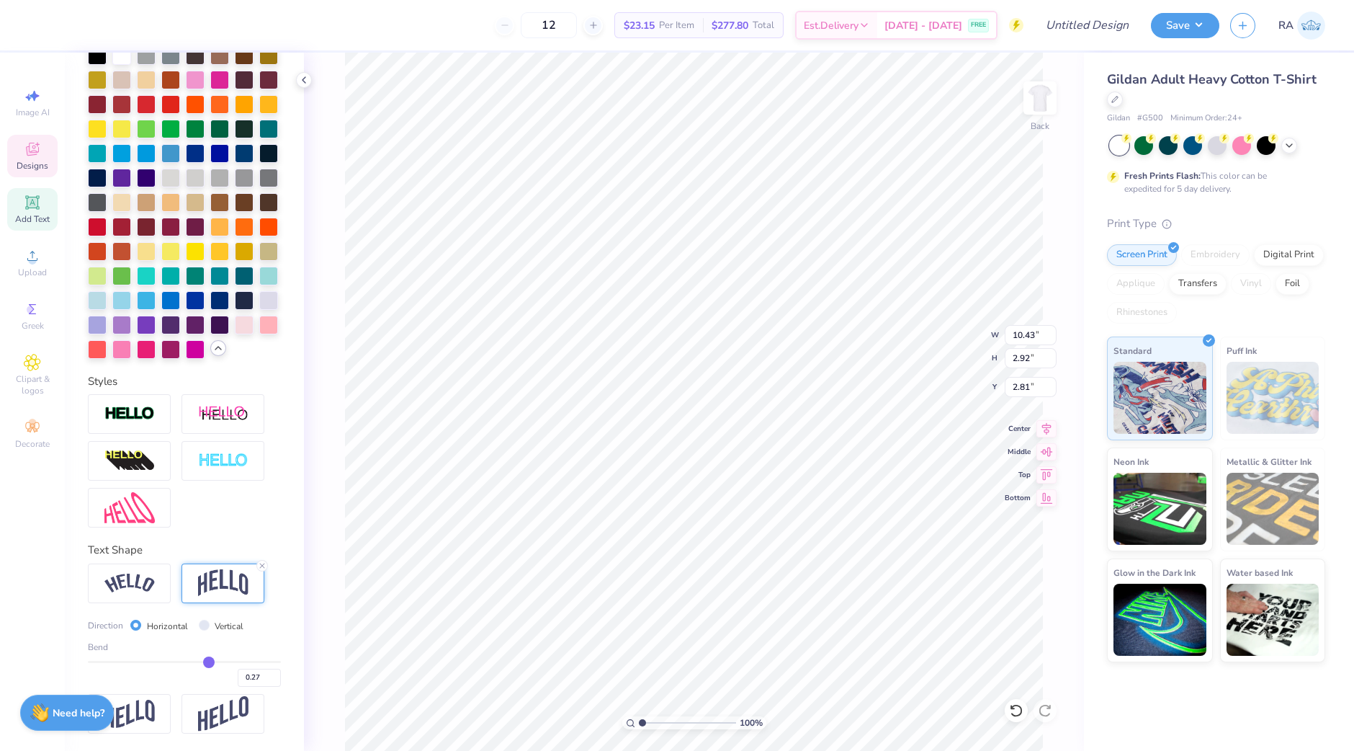
type input "0.28"
type input "0.29"
type input "0.3"
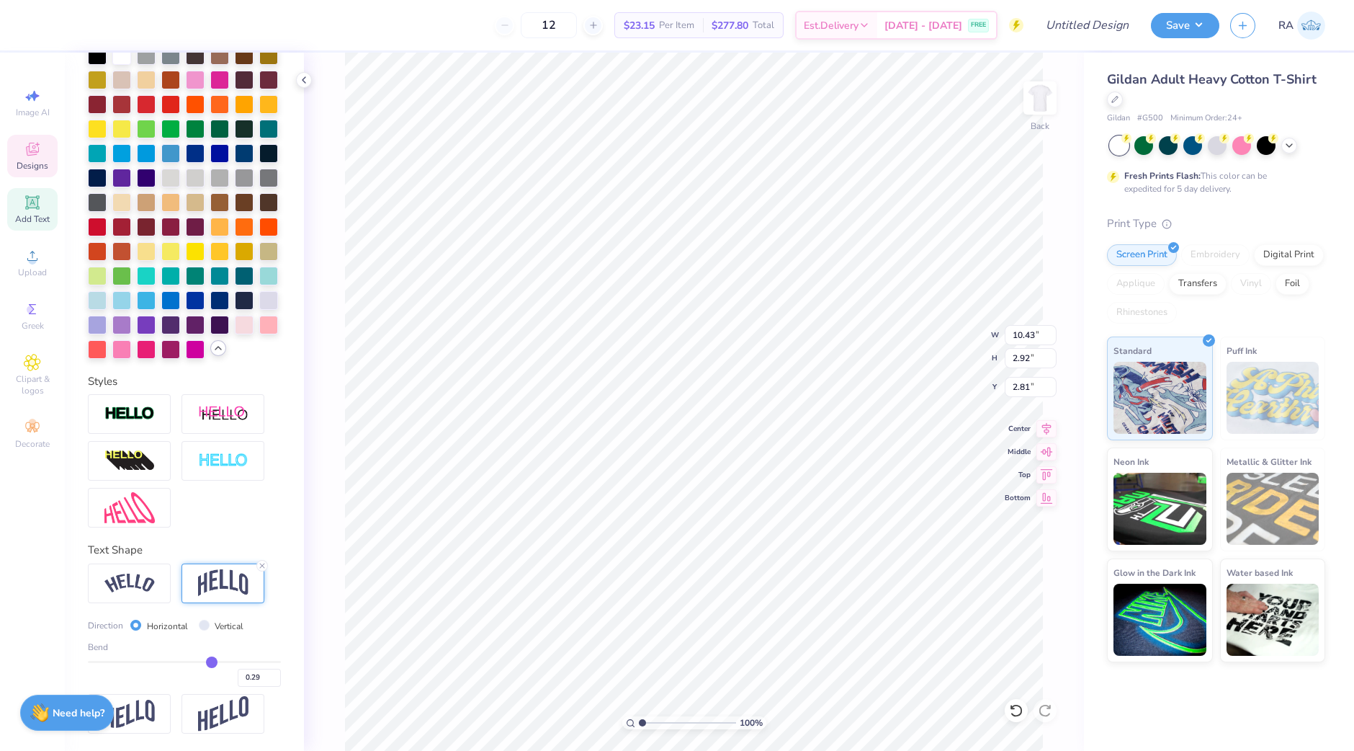
type input "0.30"
type input "0.3"
click at [202, 661] on input "range" at bounding box center [184, 662] width 193 height 2
type input "3.06"
type input "2.74"
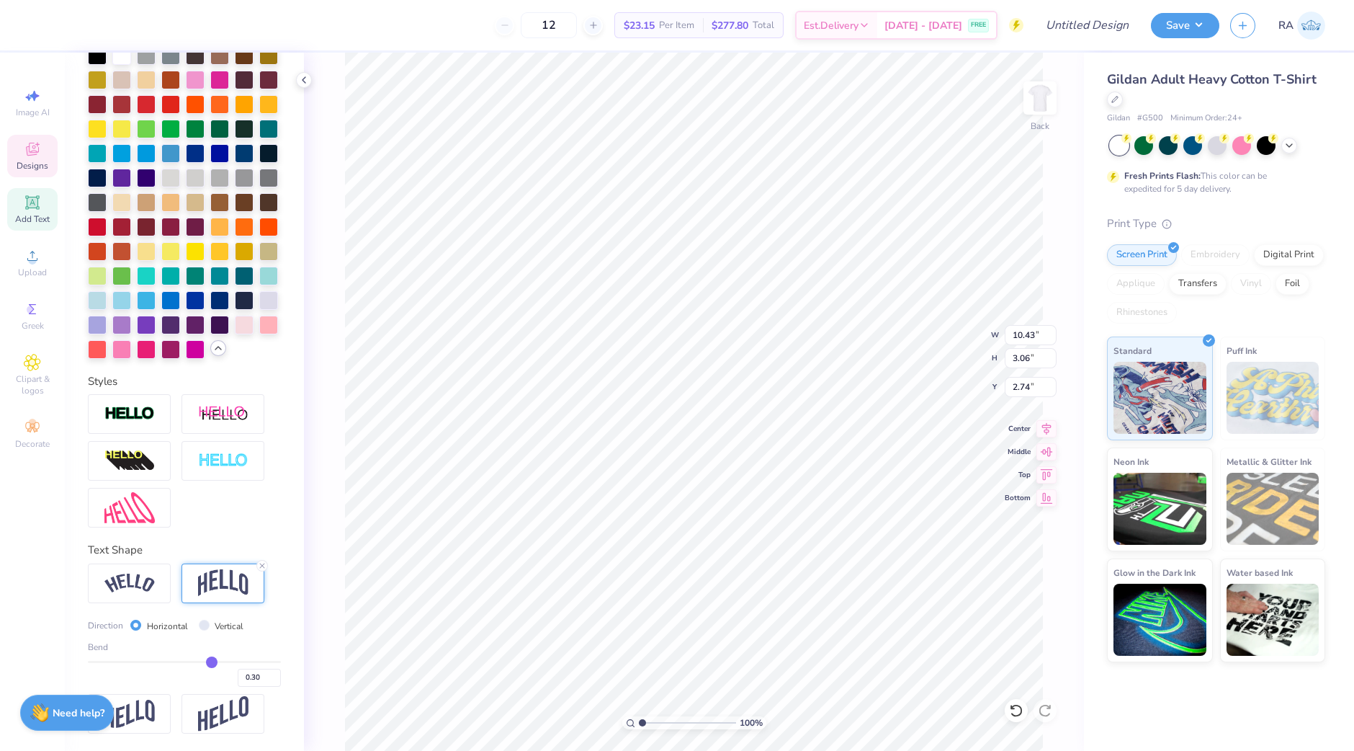
type input "0.29"
type input "0.3"
type input "0.30"
type input "0.31"
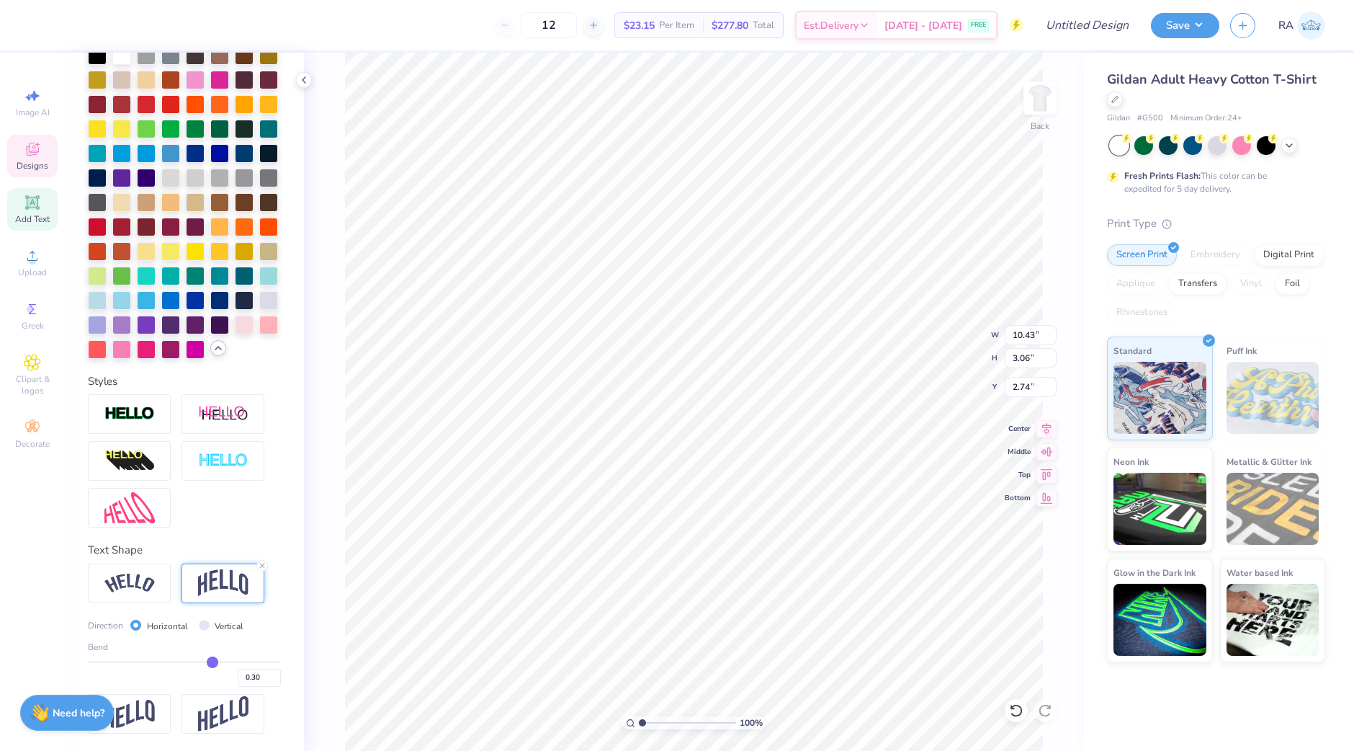
type input "0.31"
type input "0.32"
type input "0.33"
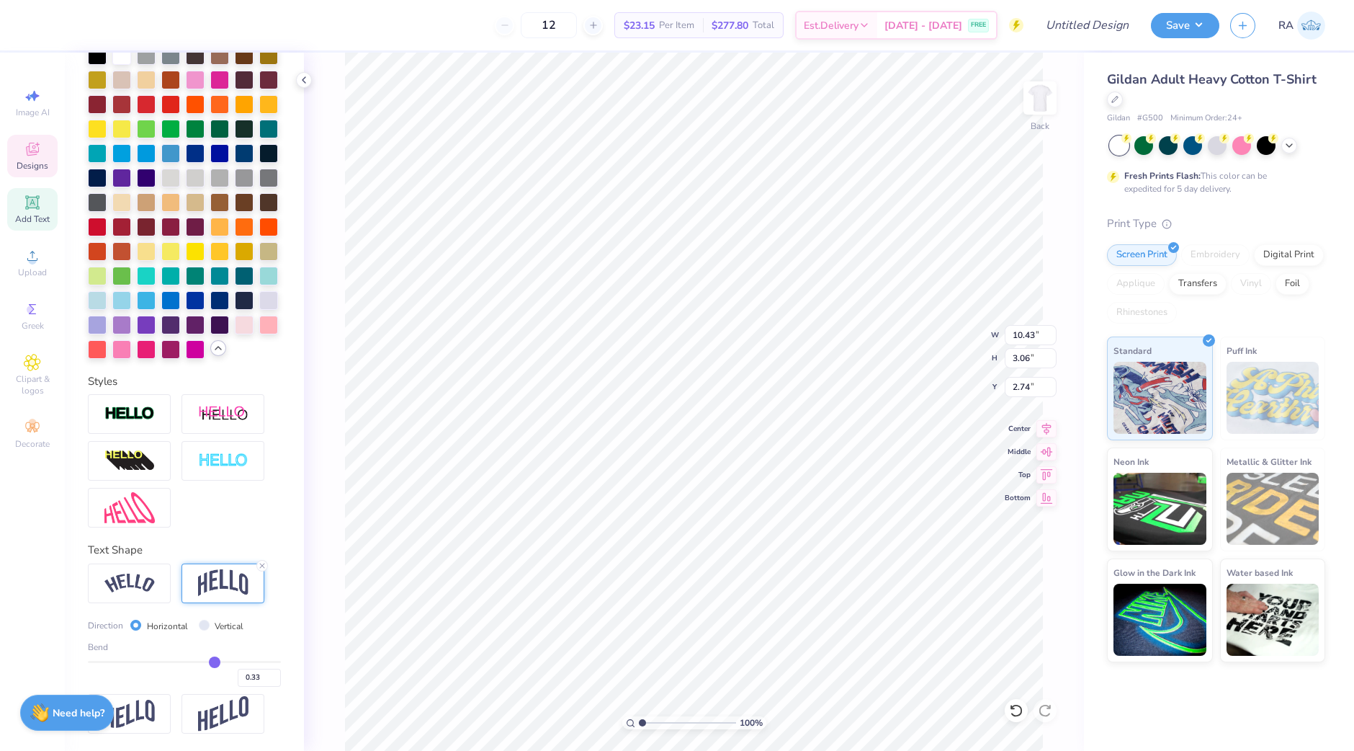
type input "0.34"
type input "0.35"
type input "0.36"
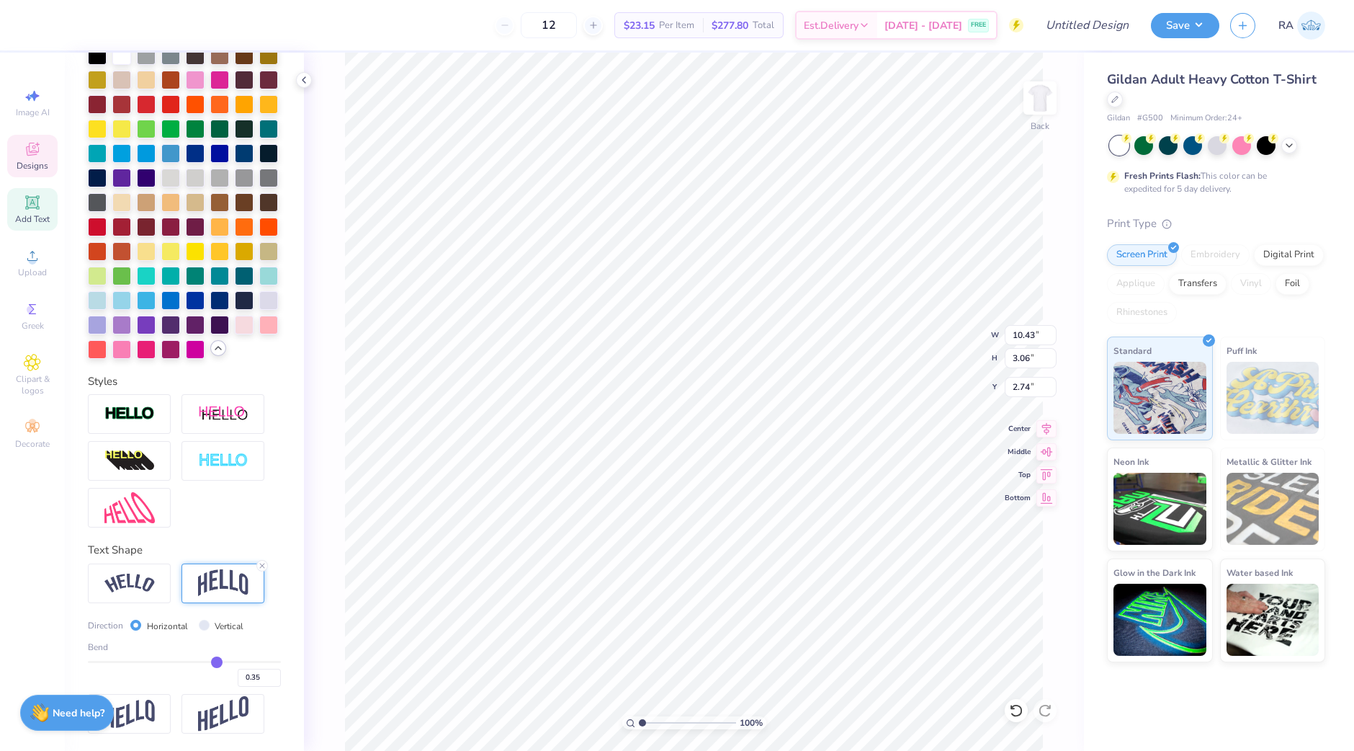
type input "0.36"
type input "0.37"
type input "0.38"
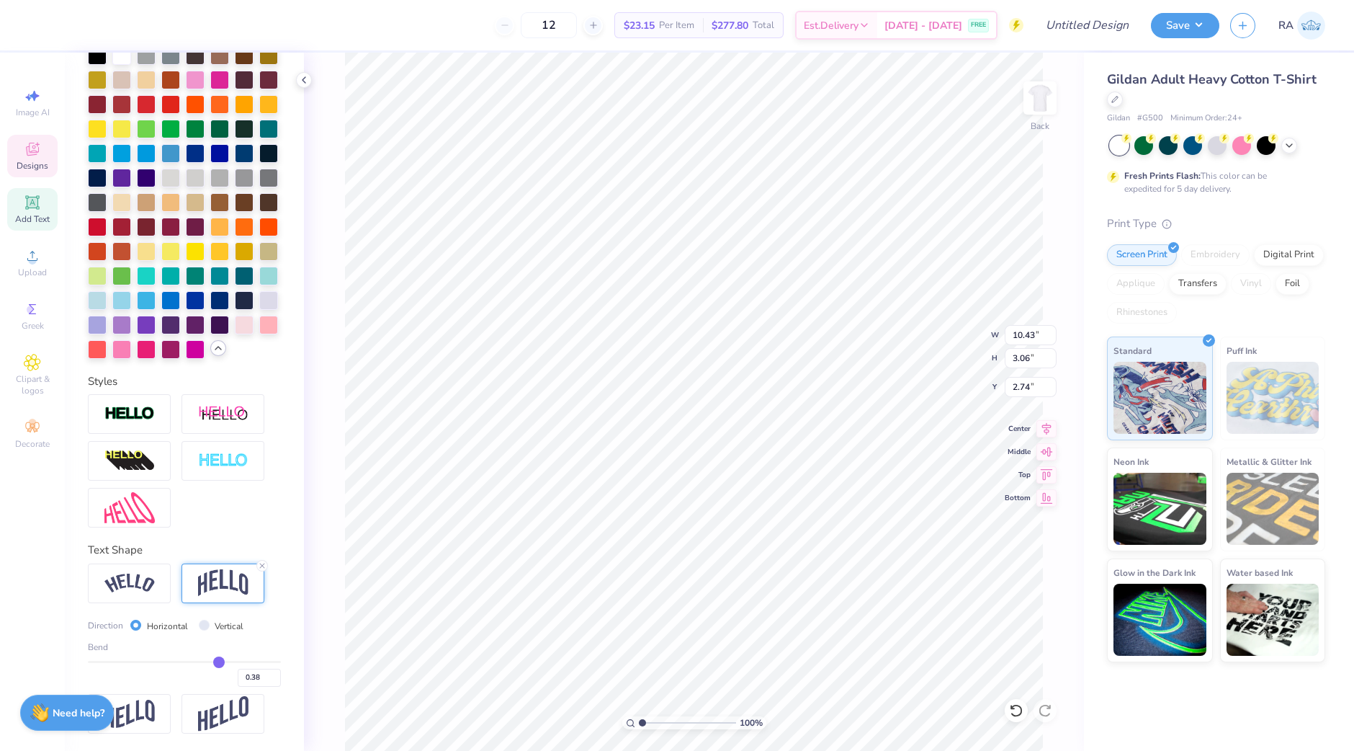
drag, startPoint x: 201, startPoint y: 661, endPoint x: 209, endPoint y: 661, distance: 7.9
type input "0.38"
click at [209, 661] on input "range" at bounding box center [184, 662] width 193 height 2
type input "3.33"
type input "2.61"
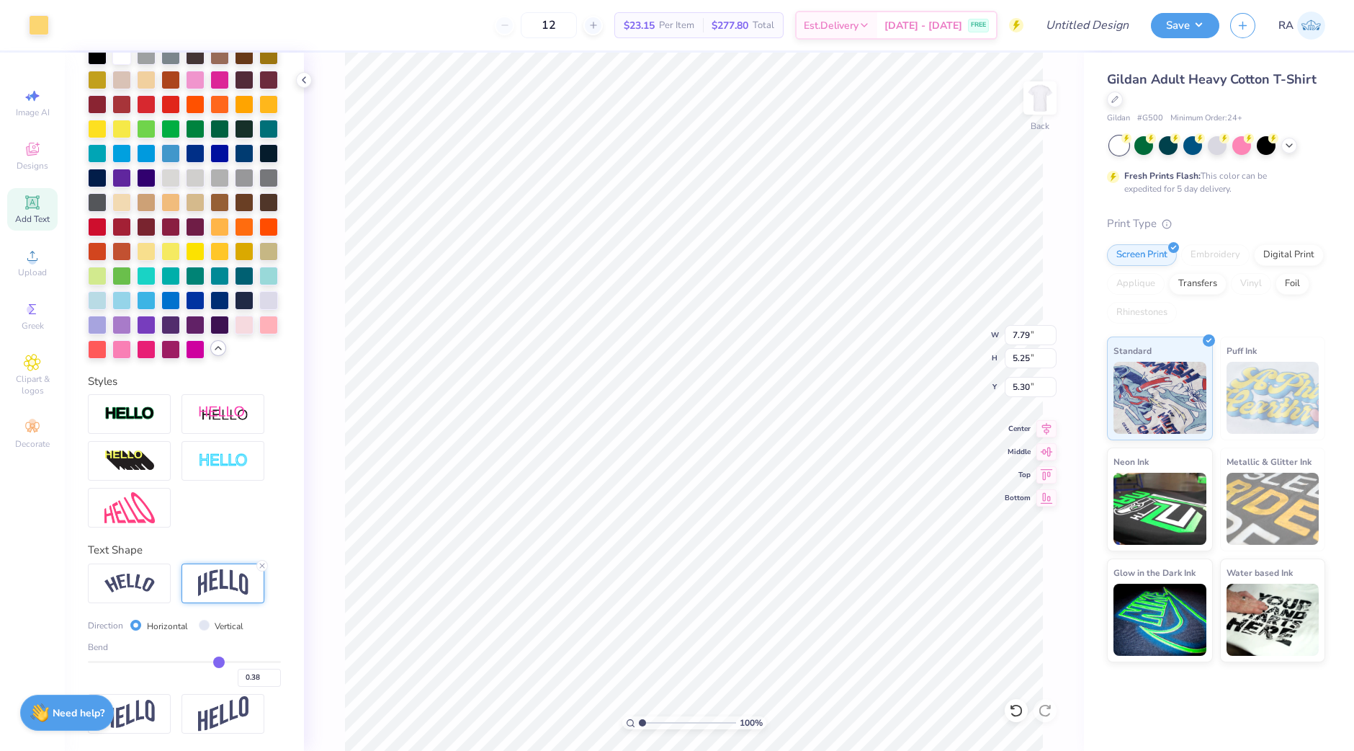
type input "4.60"
type input "10.43"
type input "3.33"
type input "2.61"
click at [774, 474] on li "Bring to Front" at bounding box center [788, 476] width 113 height 28
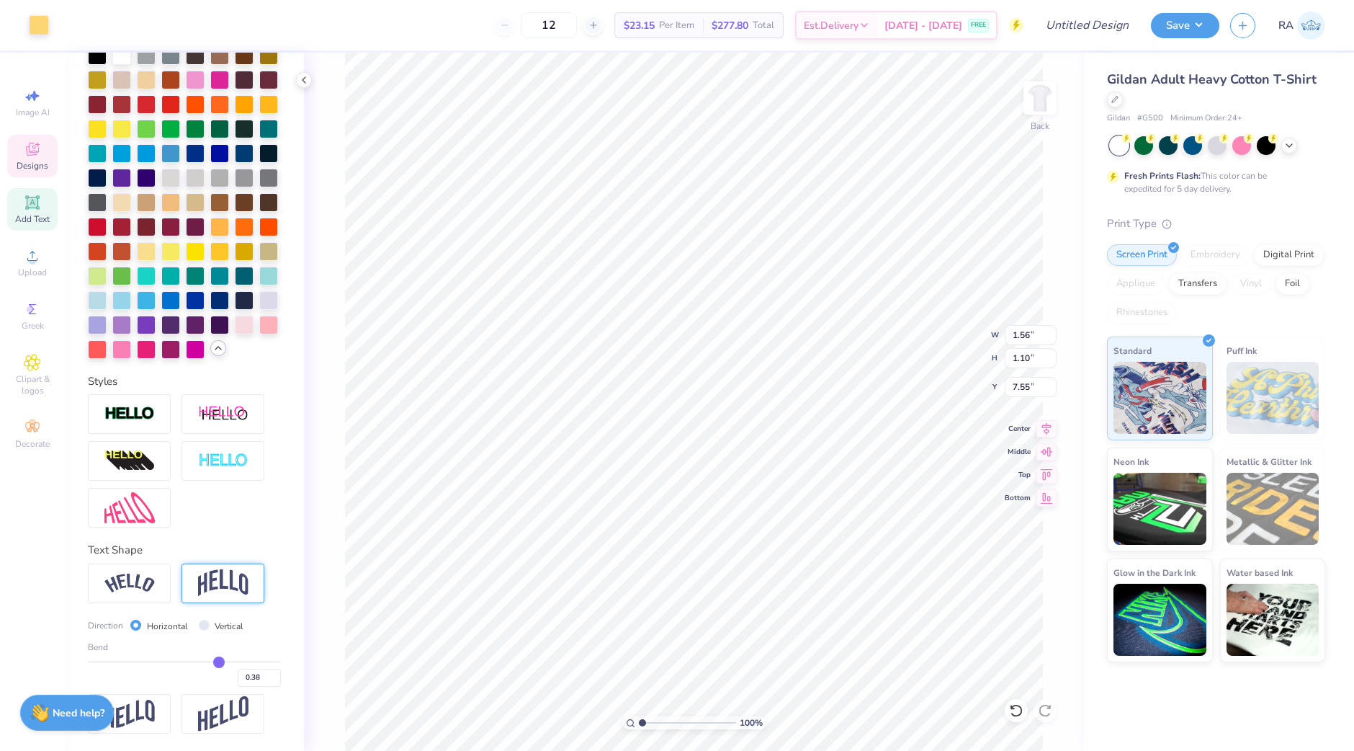
scroll to position [306, 0]
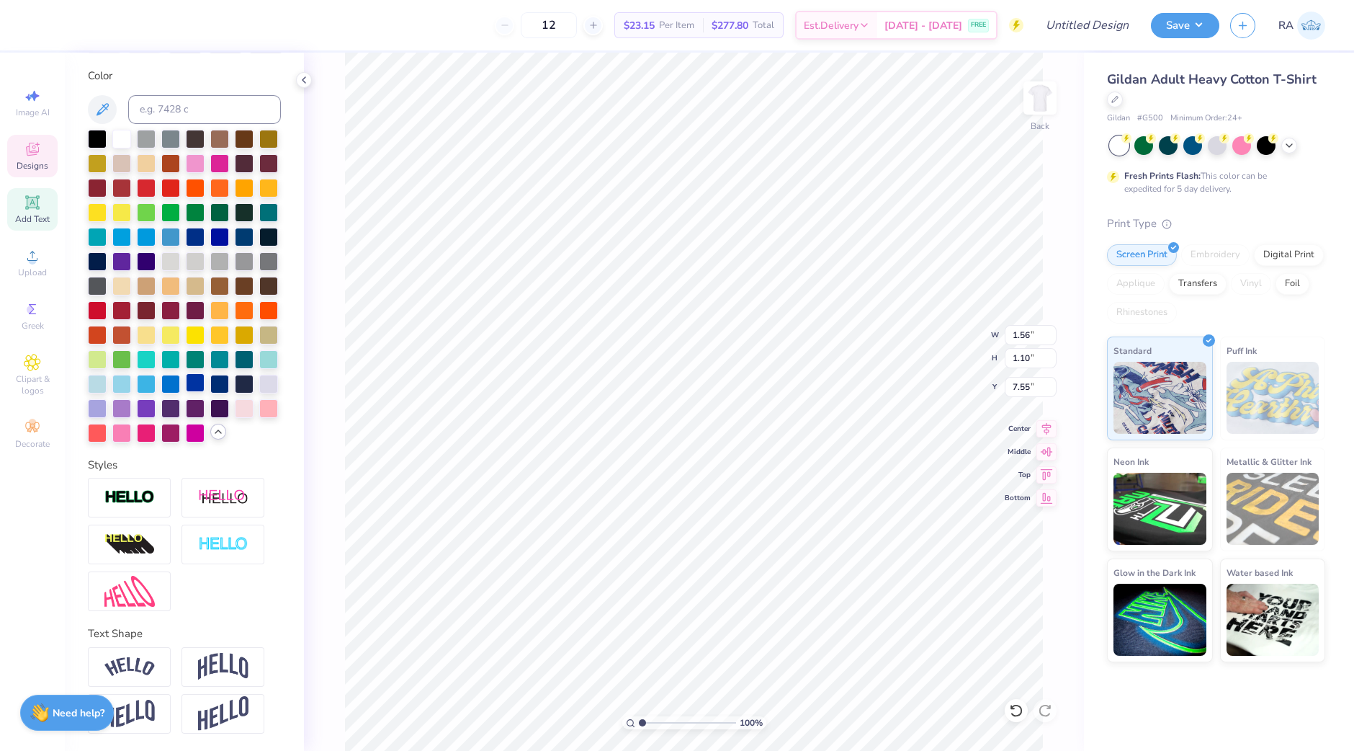
click at [186, 382] on div at bounding box center [195, 382] width 19 height 19
click at [186, 380] on div at bounding box center [195, 382] width 19 height 19
type input "7.91"
type input "5.08"
type input "4.38"
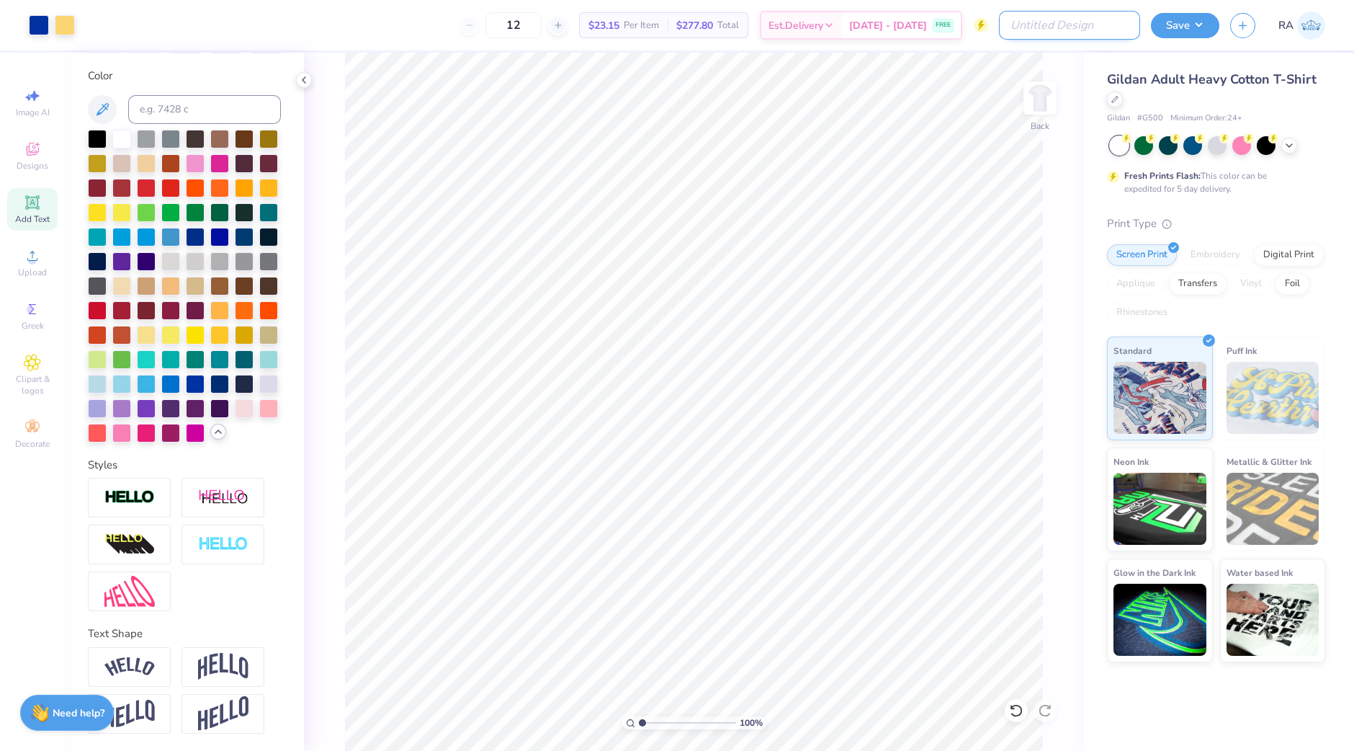
click at [1065, 22] on input "Design Title" at bounding box center [1069, 25] width 141 height 29
click at [1060, 25] on input "simple scketch" at bounding box center [1069, 25] width 141 height 29
type input "simple sketch"
click at [1178, 24] on button "Save" at bounding box center [1185, 23] width 68 height 25
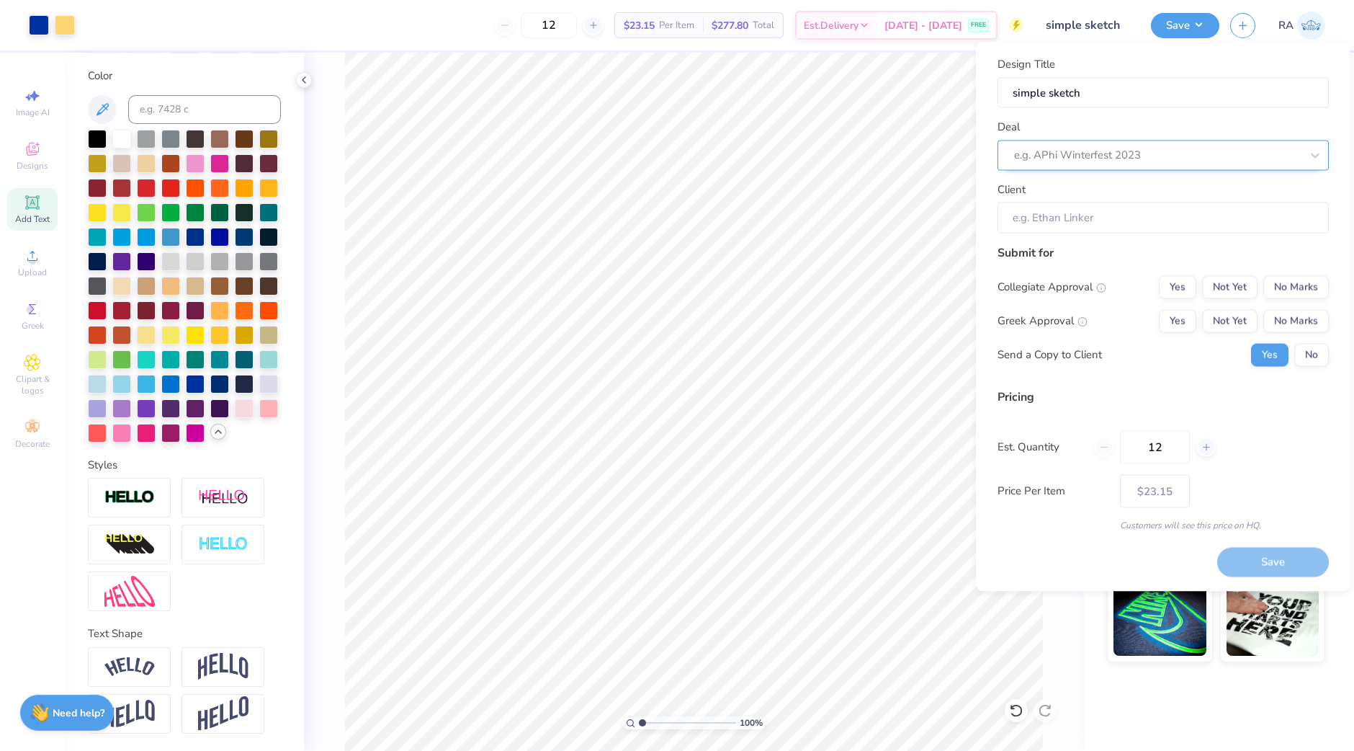
click at [1150, 149] on div at bounding box center [1157, 154] width 287 height 19
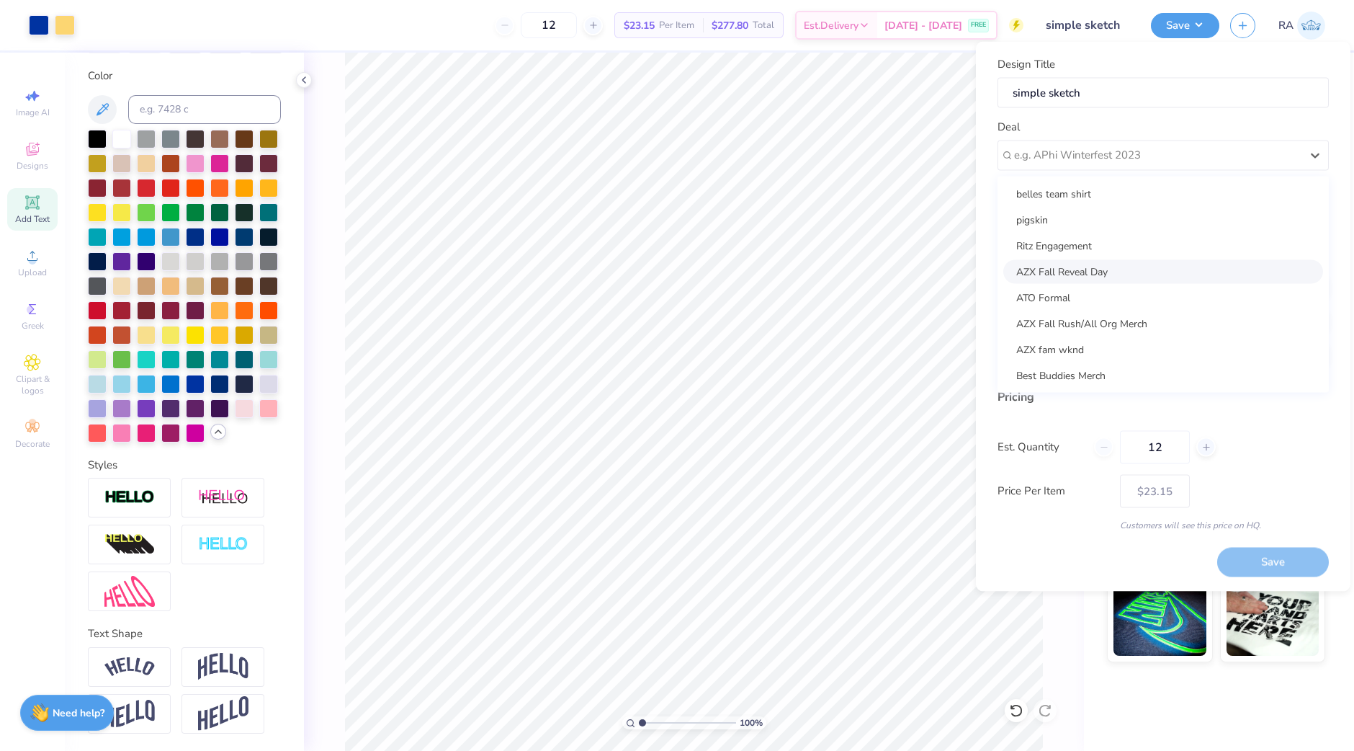
click at [1132, 279] on div "AZX Fall Reveal Day" at bounding box center [1163, 271] width 320 height 24
type input "Mary E Garcia"
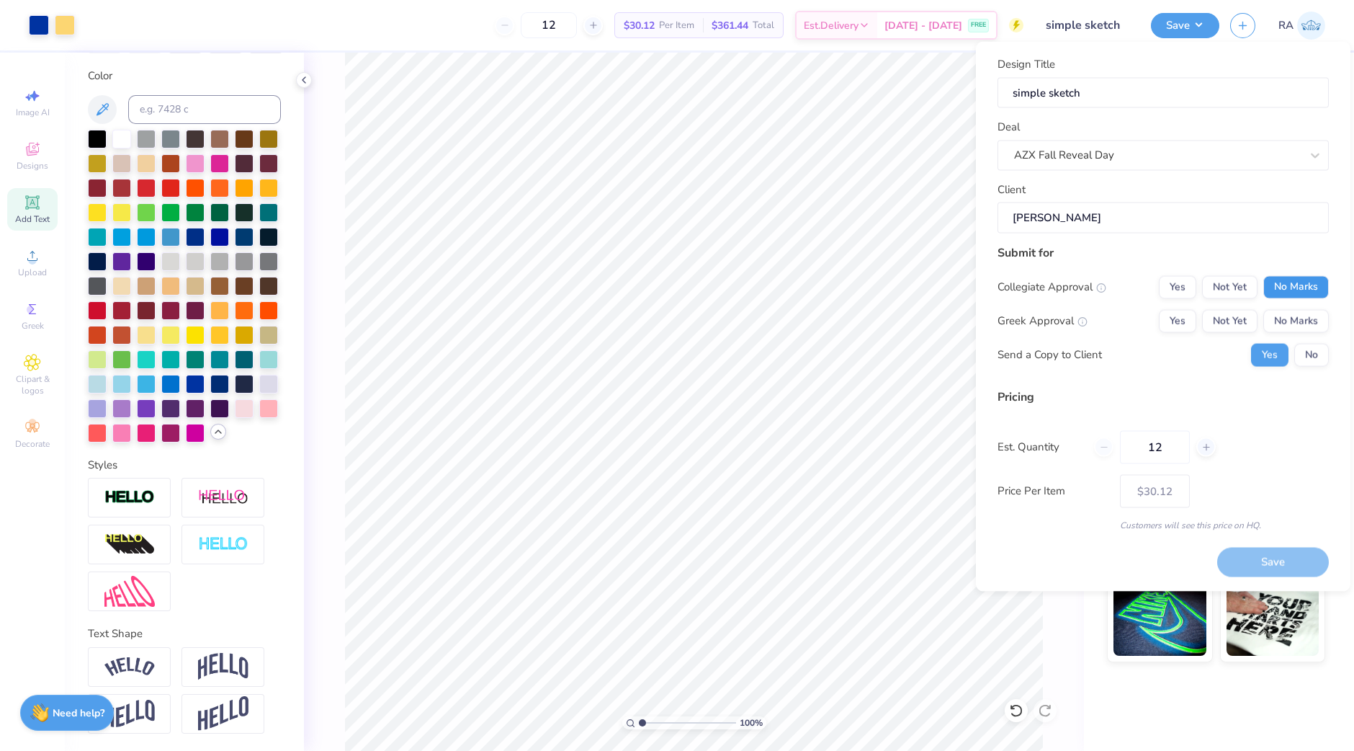
click at [1297, 295] on button "No Marks" at bounding box center [1296, 286] width 66 height 23
click at [1297, 323] on button "No Marks" at bounding box center [1296, 320] width 66 height 23
type input "$23.15"
drag, startPoint x: 1164, startPoint y: 439, endPoint x: 1121, endPoint y: 441, distance: 42.5
click at [1121, 441] on input "12" at bounding box center [1155, 446] width 70 height 33
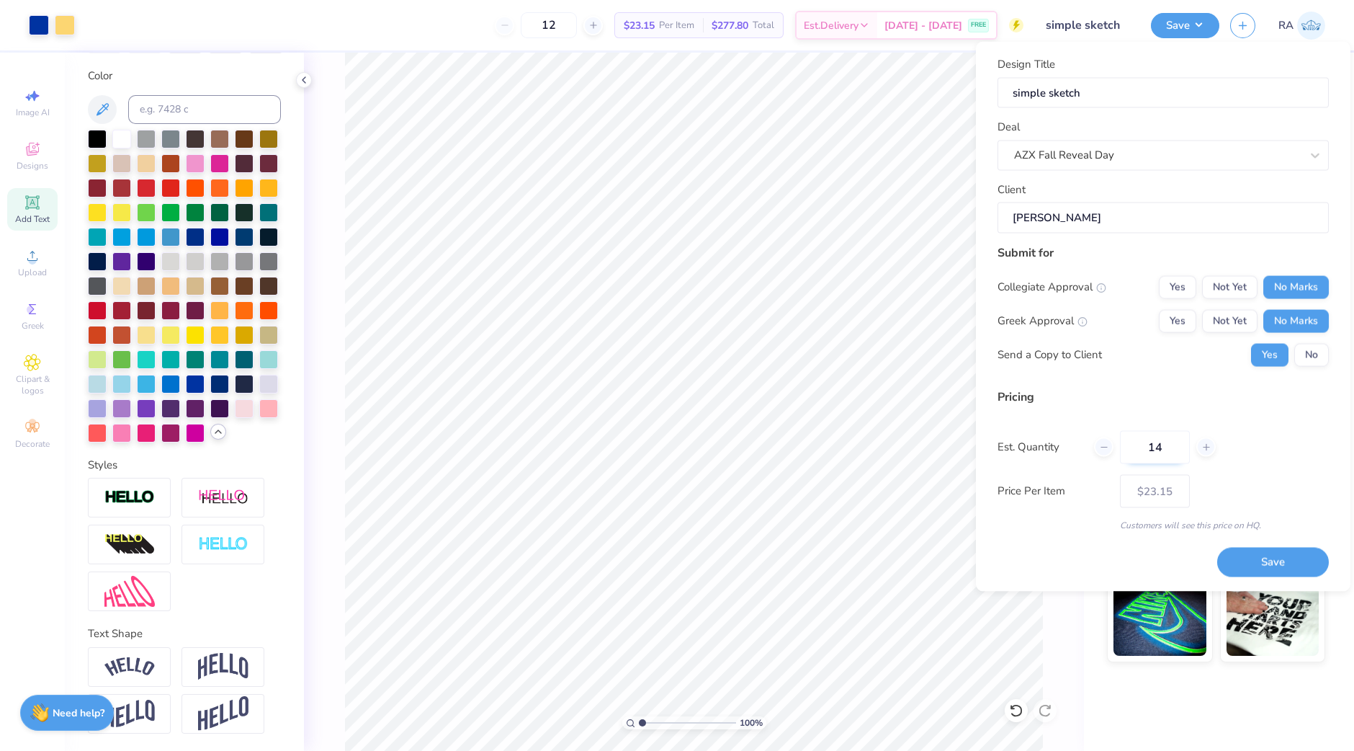
type input "145"
type input "$8.51"
type input "145"
click at [1253, 560] on button "Save" at bounding box center [1273, 562] width 112 height 30
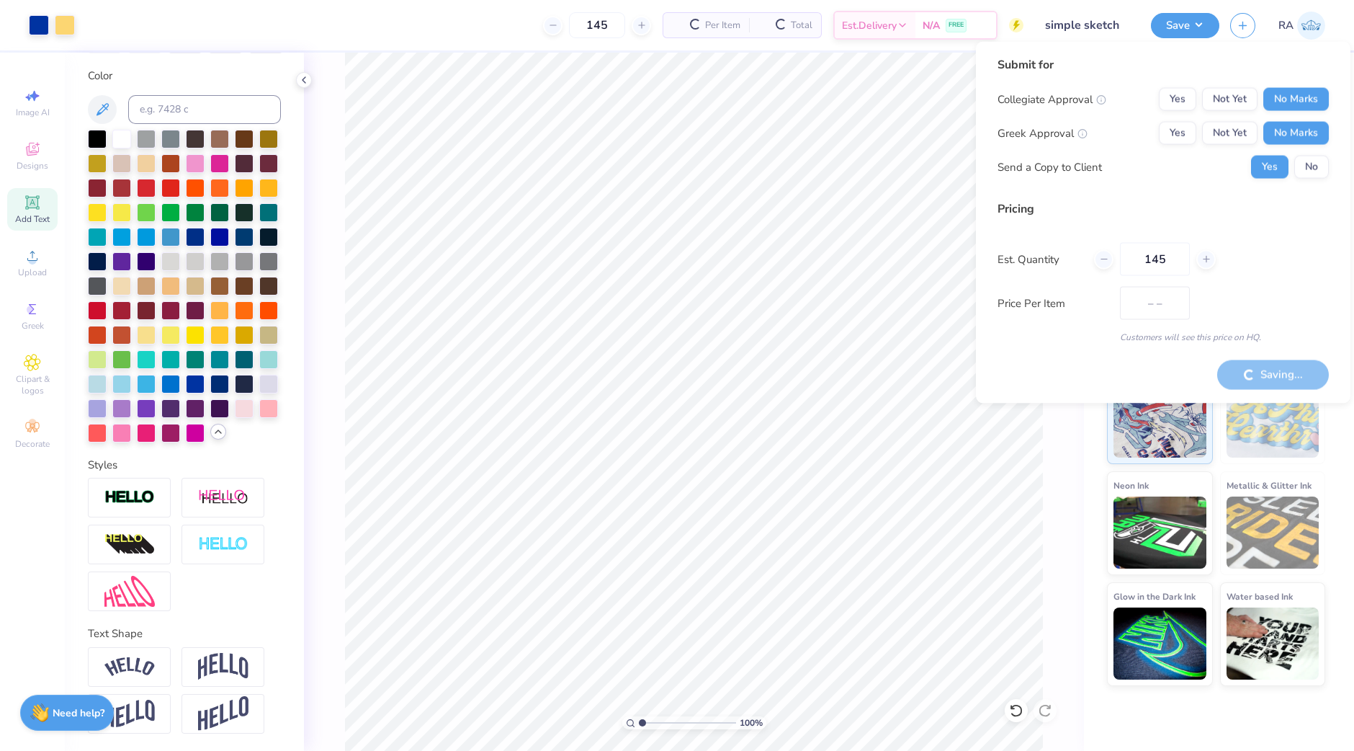
type input "$8.51"
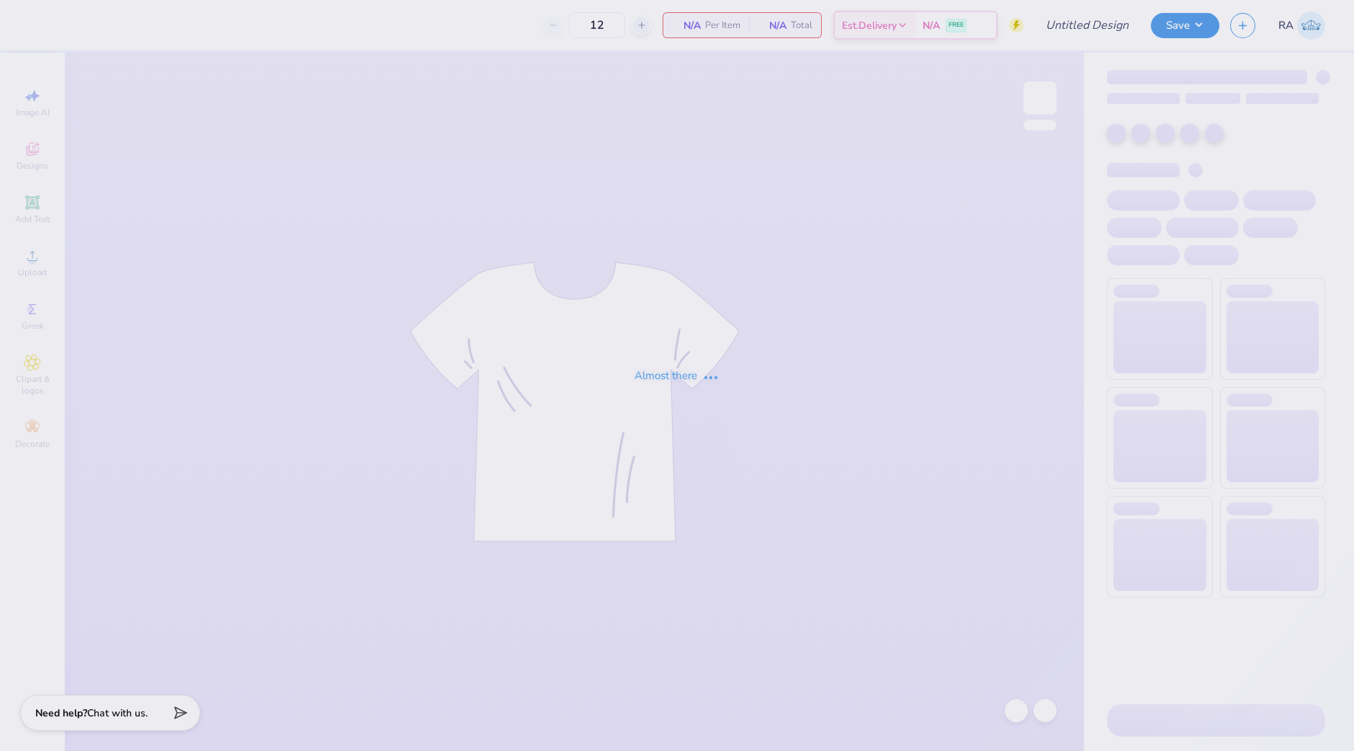
type input "50"
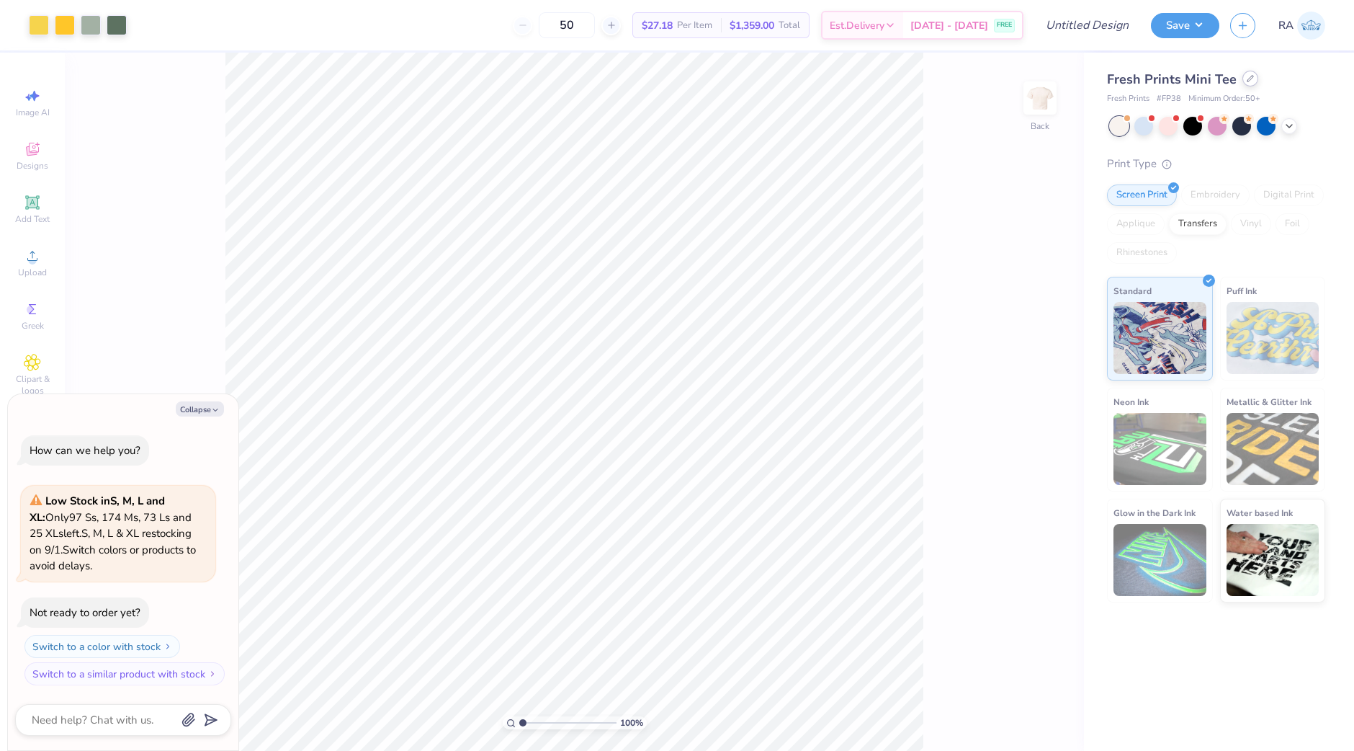
click at [1253, 77] on div at bounding box center [1250, 79] width 16 height 16
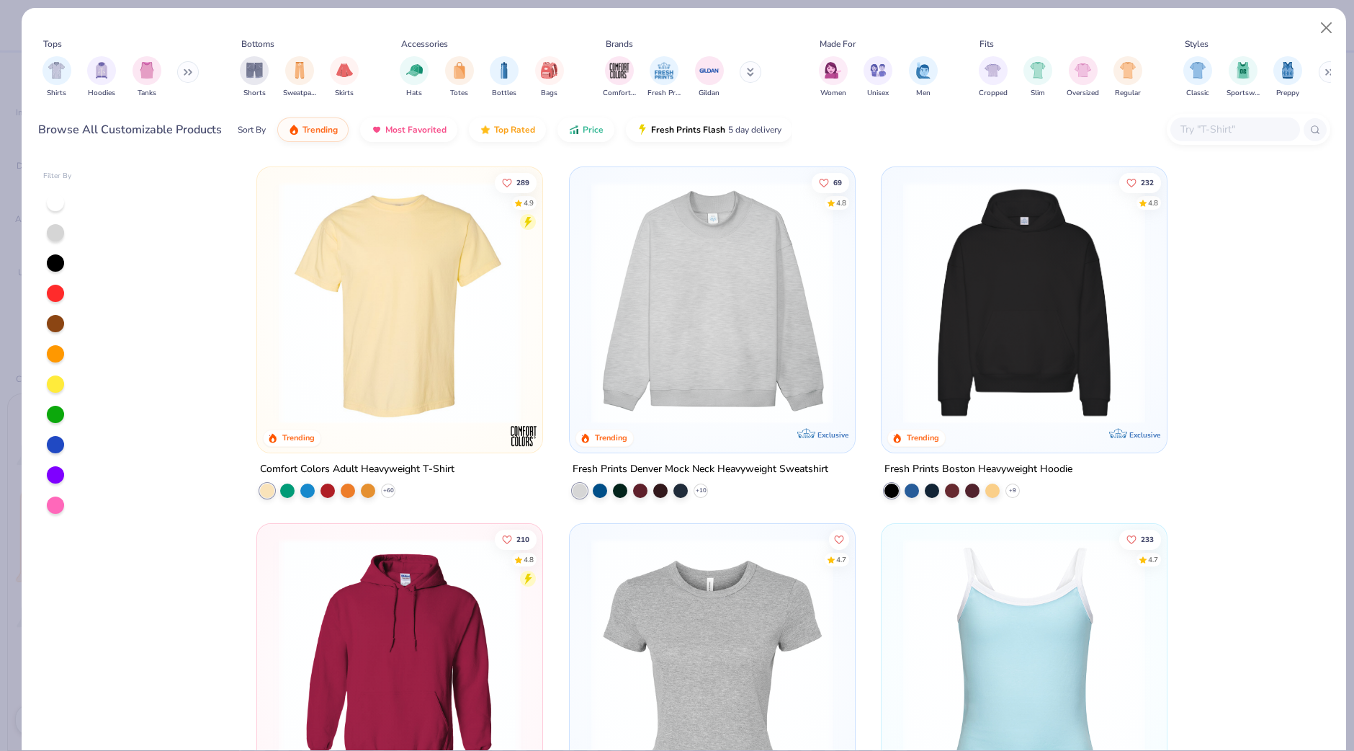
type textarea "x"
click at [1208, 129] on input "text" at bounding box center [1234, 129] width 111 height 17
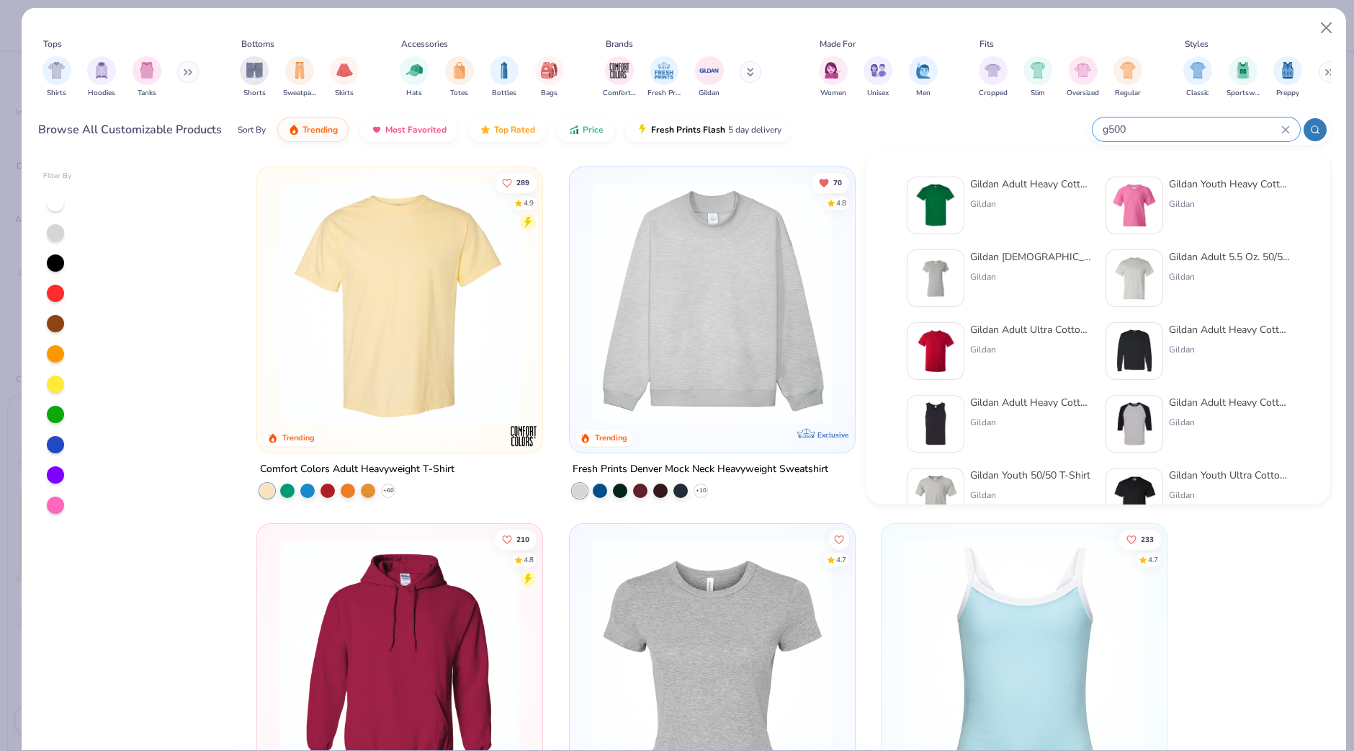
type input "g500"
click at [982, 214] on div "Gildan Adult Heavy Cotton T-Shirt Gildan" at bounding box center [1030, 205] width 121 height 58
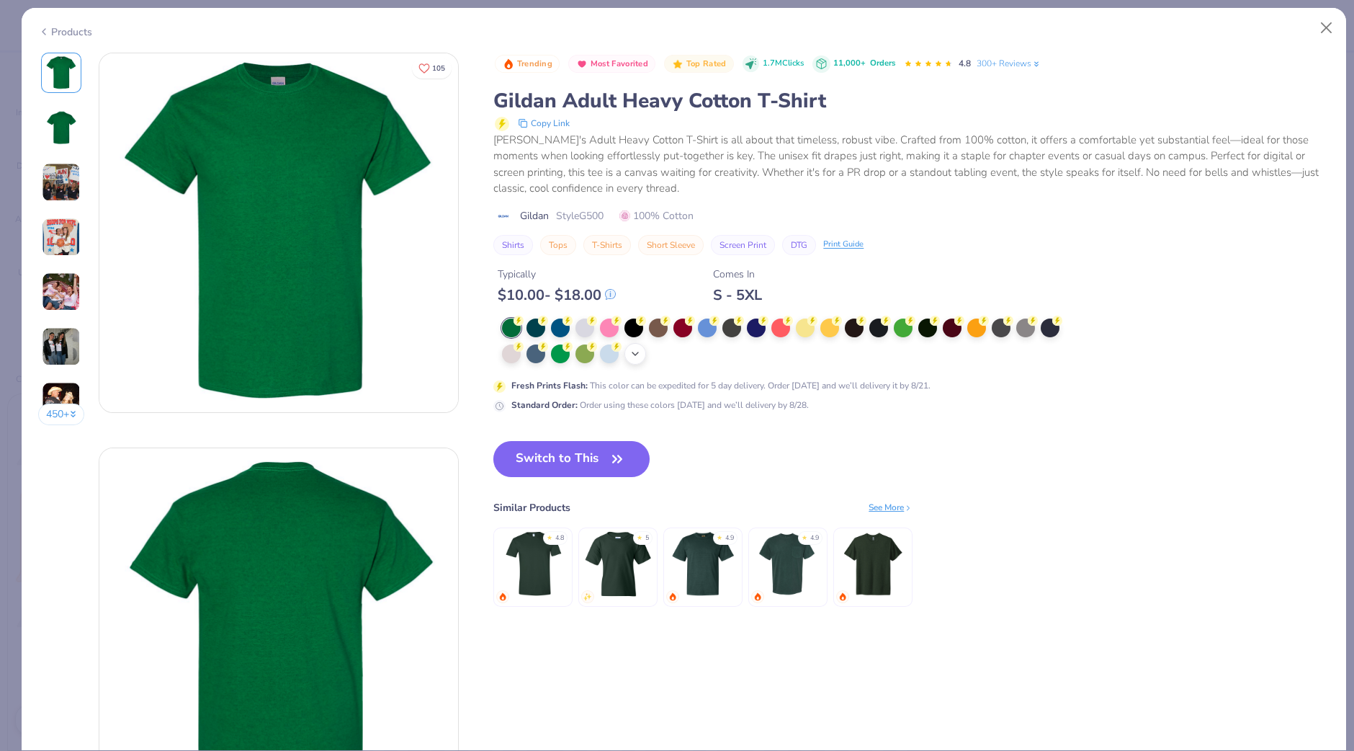
click at [639, 348] on icon at bounding box center [636, 354] width 12 height 12
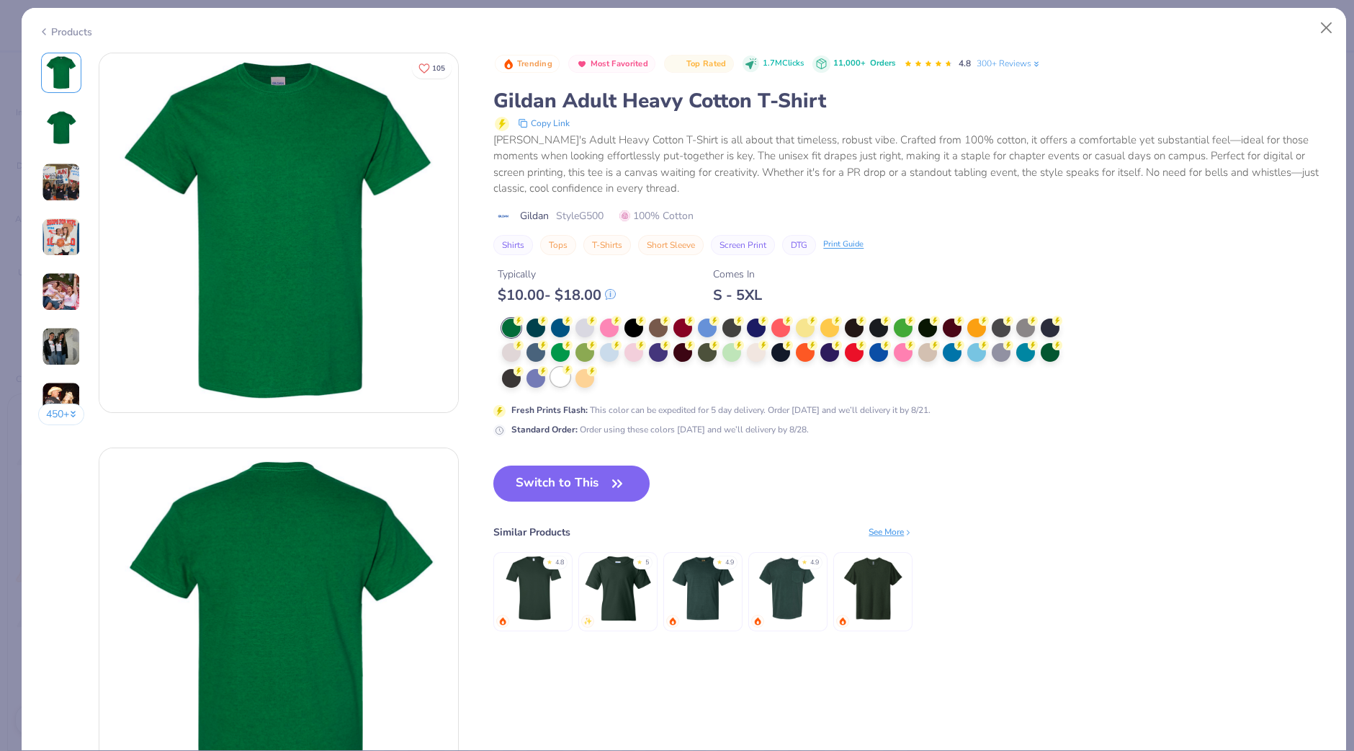
click at [559, 376] on div at bounding box center [560, 376] width 19 height 19
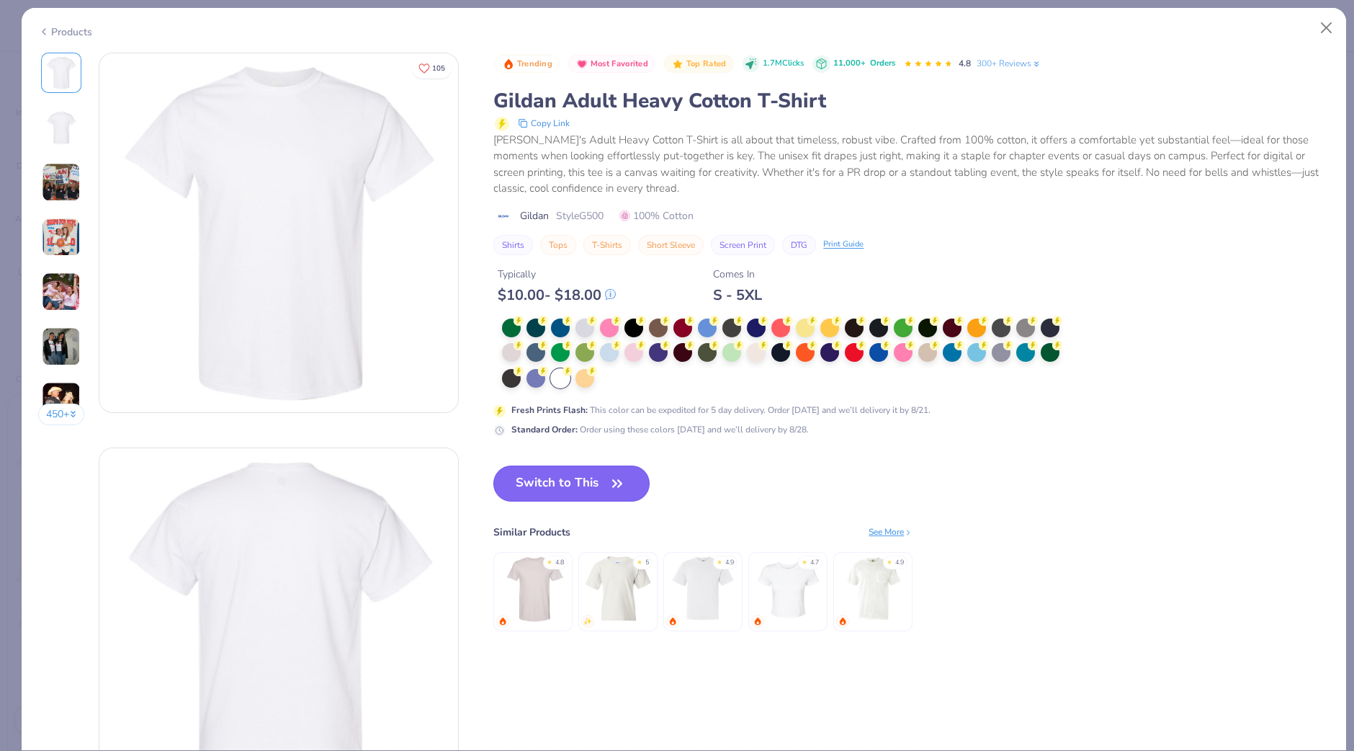
click at [586, 495] on button "Switch to This" at bounding box center [571, 483] width 156 height 36
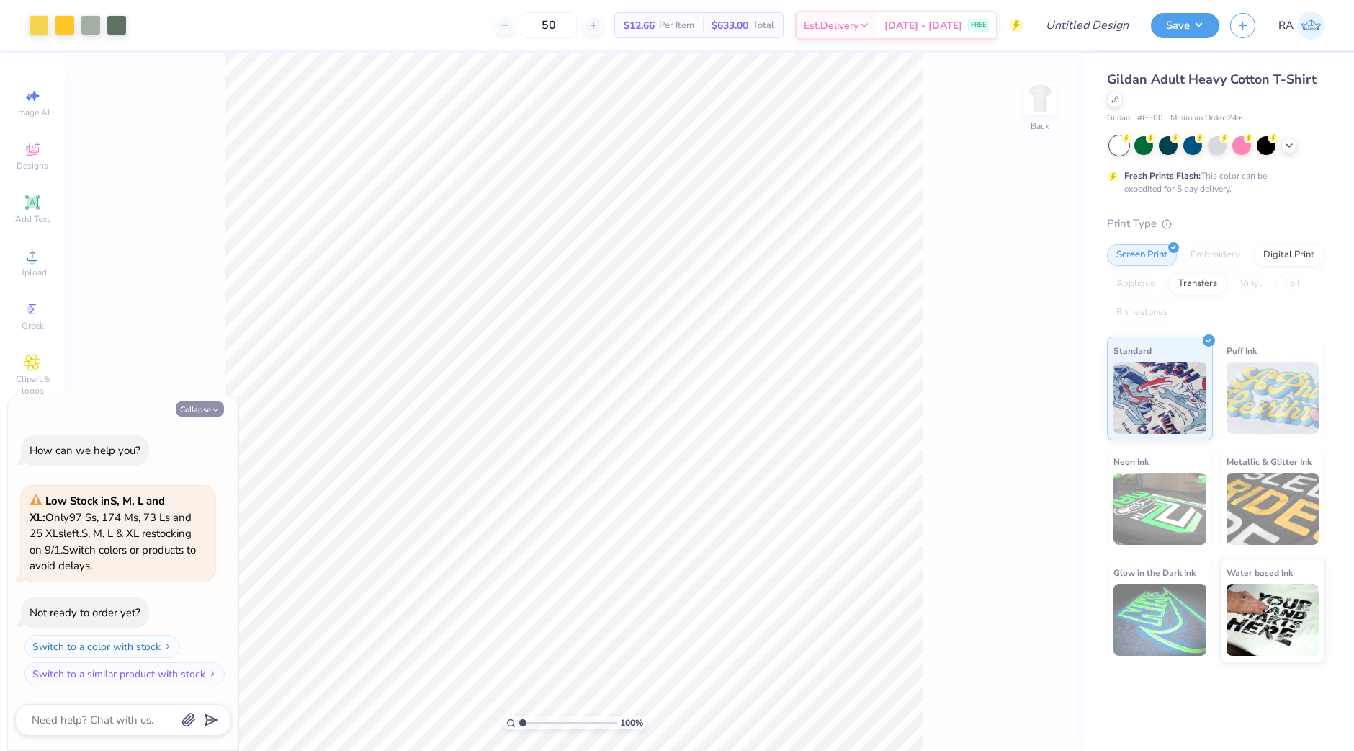
click at [216, 408] on icon "button" at bounding box center [215, 410] width 9 height 9
type textarea "x"
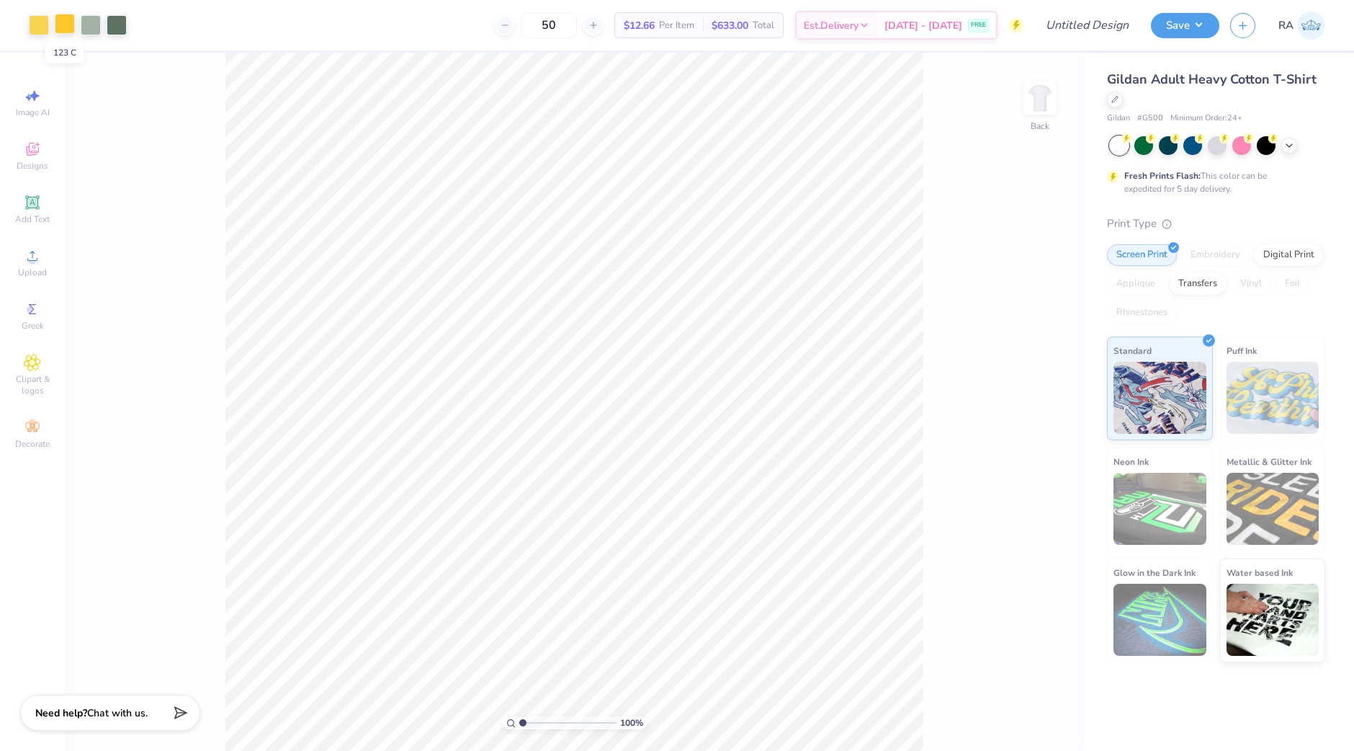
click at [63, 27] on div at bounding box center [65, 24] width 20 height 20
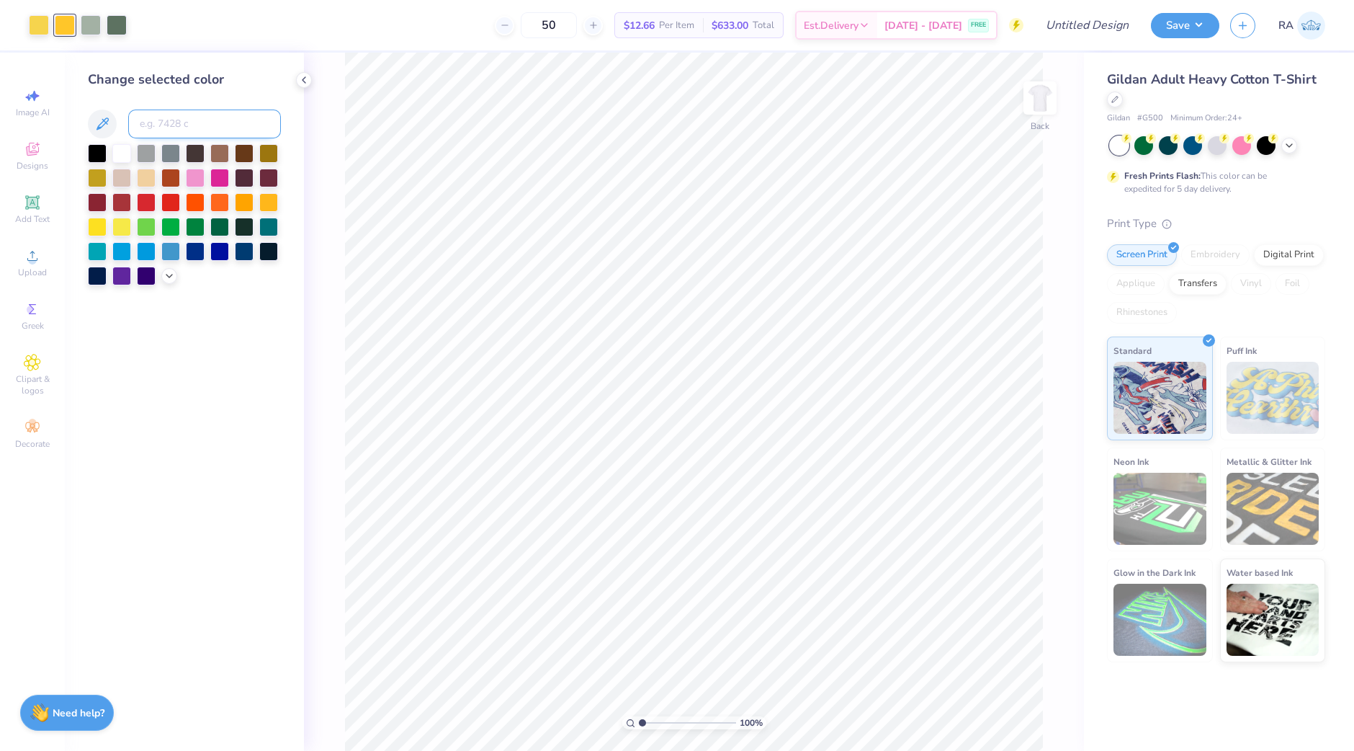
click at [145, 128] on input at bounding box center [204, 123] width 153 height 29
type input "128"
click at [1016, 707] on icon at bounding box center [1016, 710] width 14 height 14
click at [90, 23] on div at bounding box center [91, 24] width 20 height 20
click at [169, 125] on input at bounding box center [204, 123] width 153 height 29
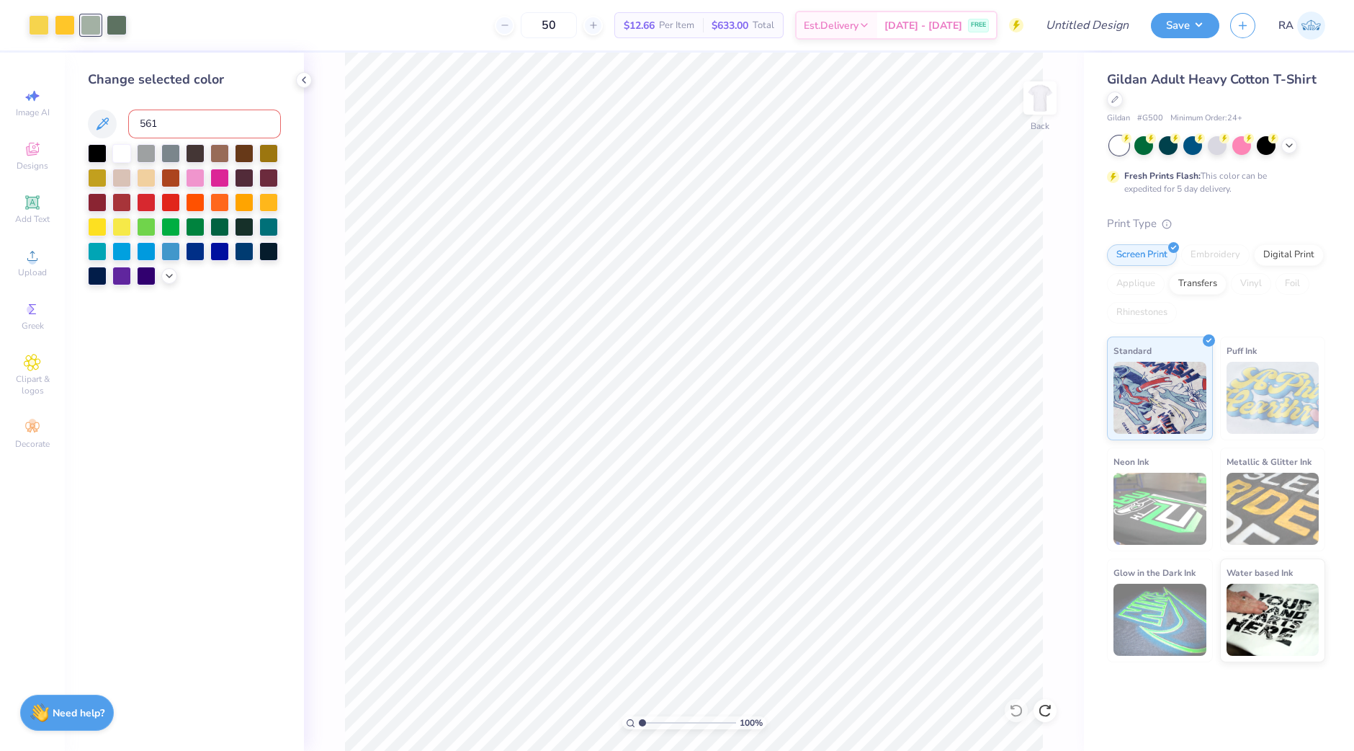
type input "5615"
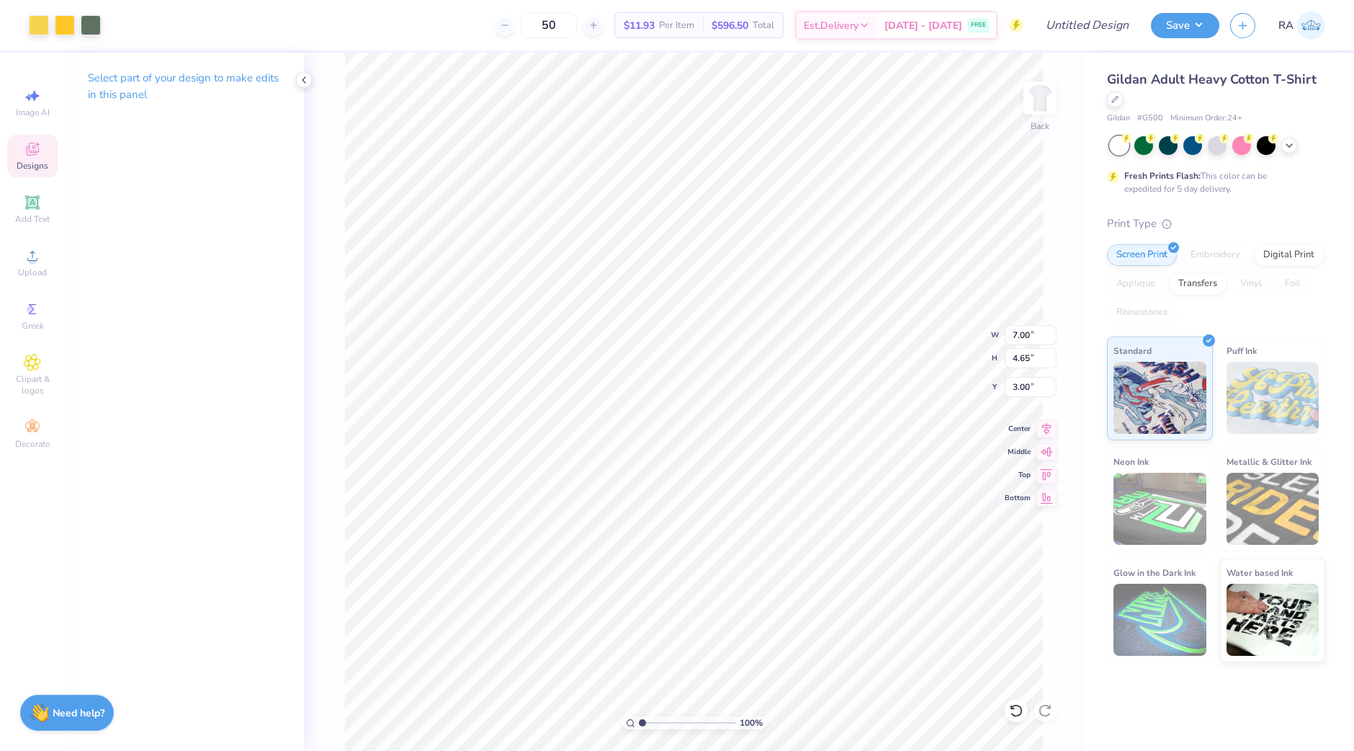
type input "3.00"
click at [798, 500] on li "Ungroup" at bounding box center [782, 509] width 113 height 28
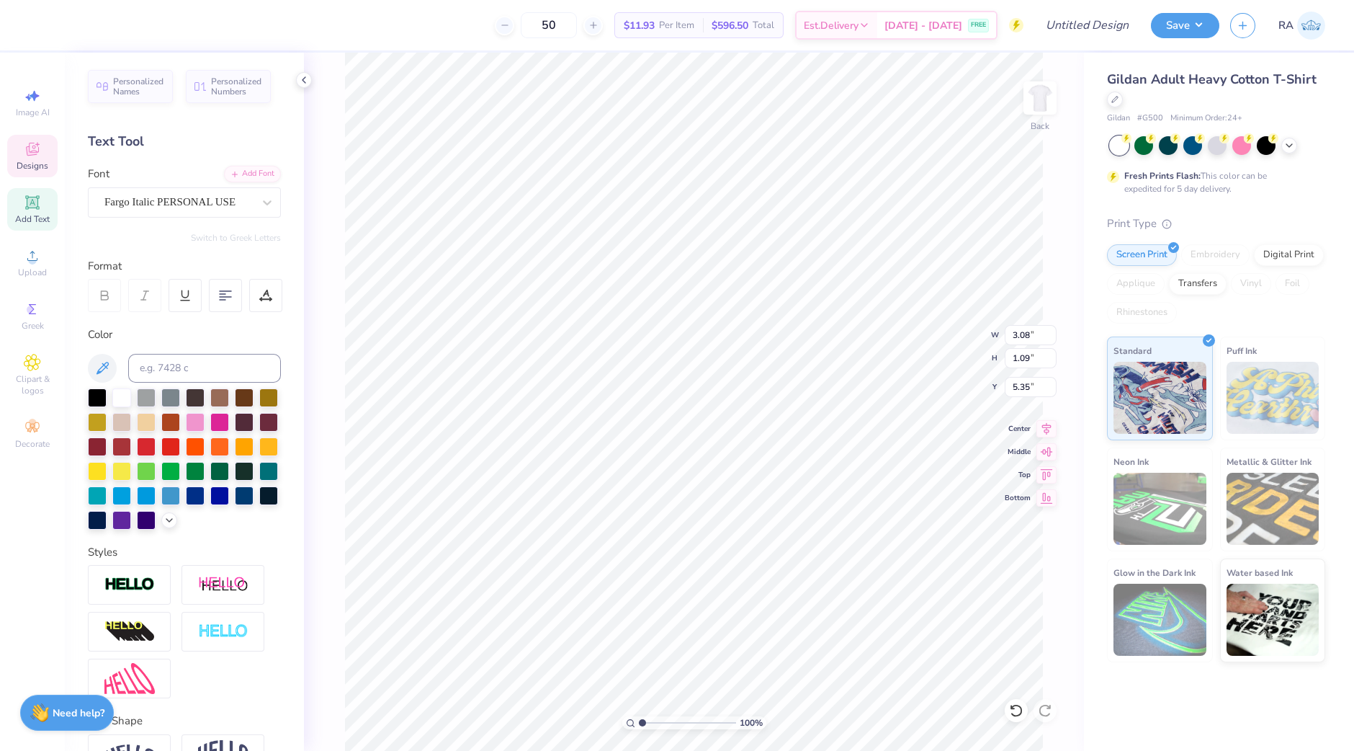
scroll to position [14, 1]
type input "4.75"
type textarea "Alpha"
type input "5.35"
type textarea "Zeta"
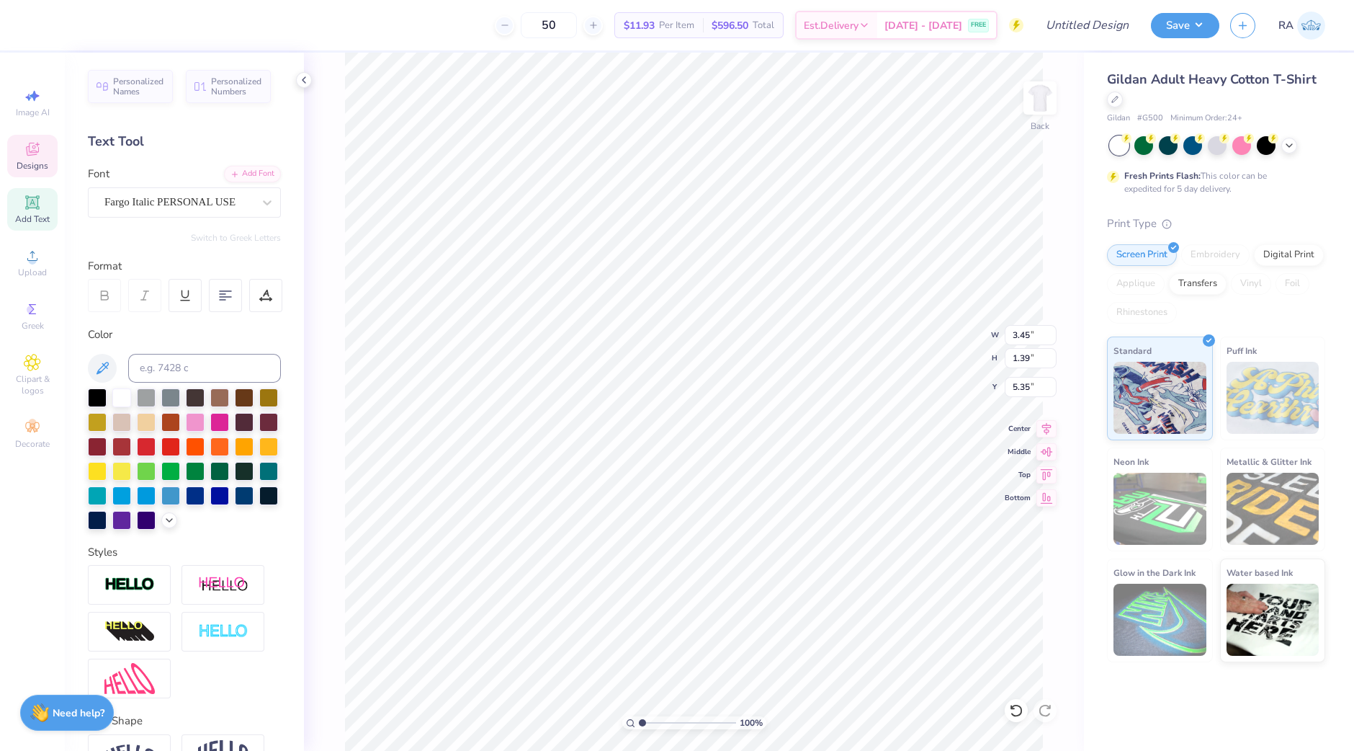
type input "3.45"
type input "1.39"
type input "5.96"
type textarea "Chi"
type input "5.77"
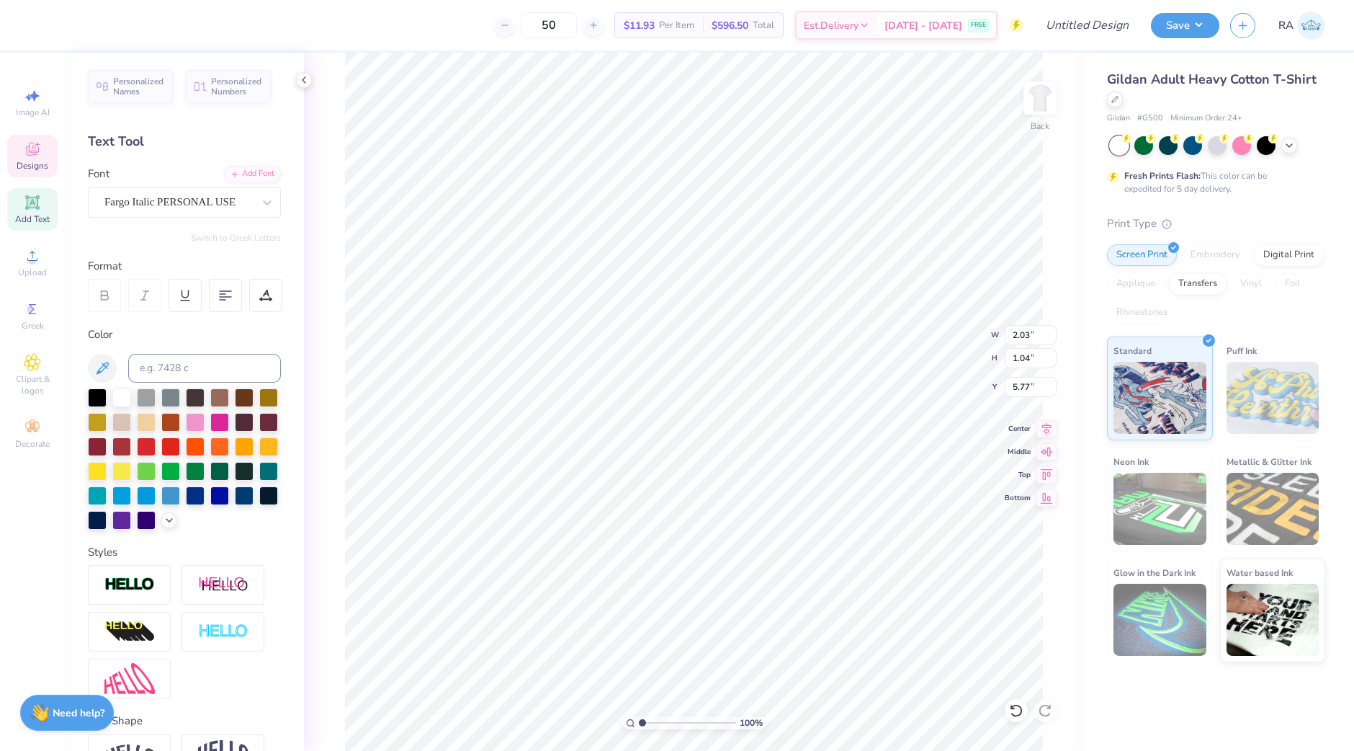
type input "2.03"
type input "1.04"
type input "5.25"
type input "8.40"
type input "5.58"
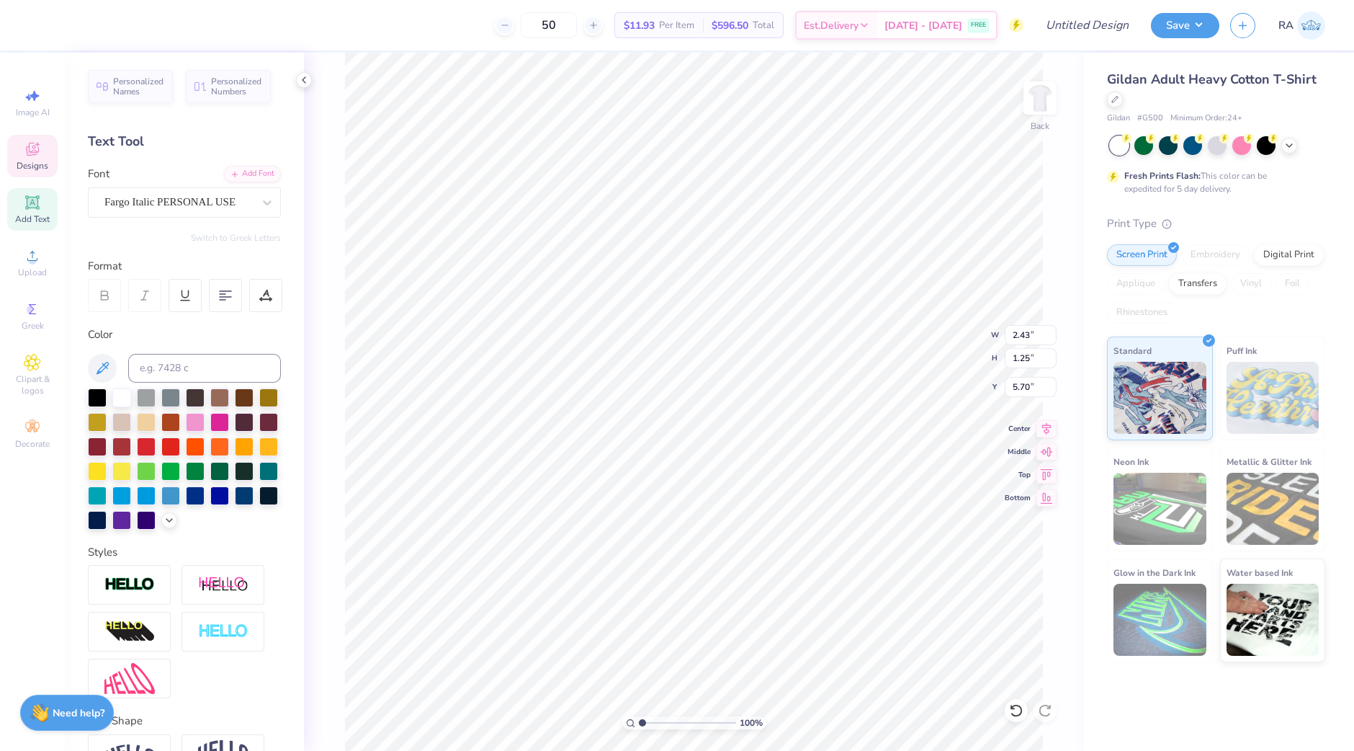
type input "3.60"
type input "1.46"
type input "4.96"
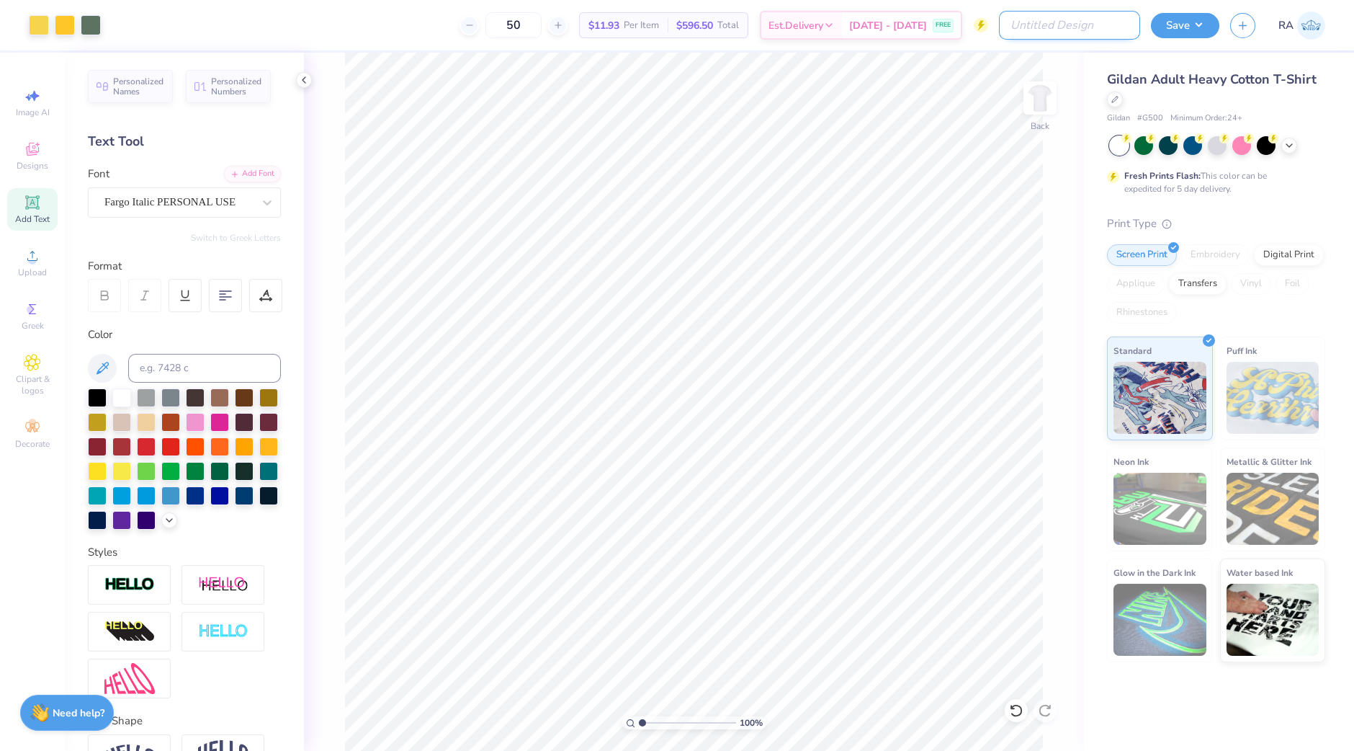
click at [1102, 22] on input "Design Title" at bounding box center [1069, 25] width 141 height 29
